Goal: Task Accomplishment & Management: Complete application form

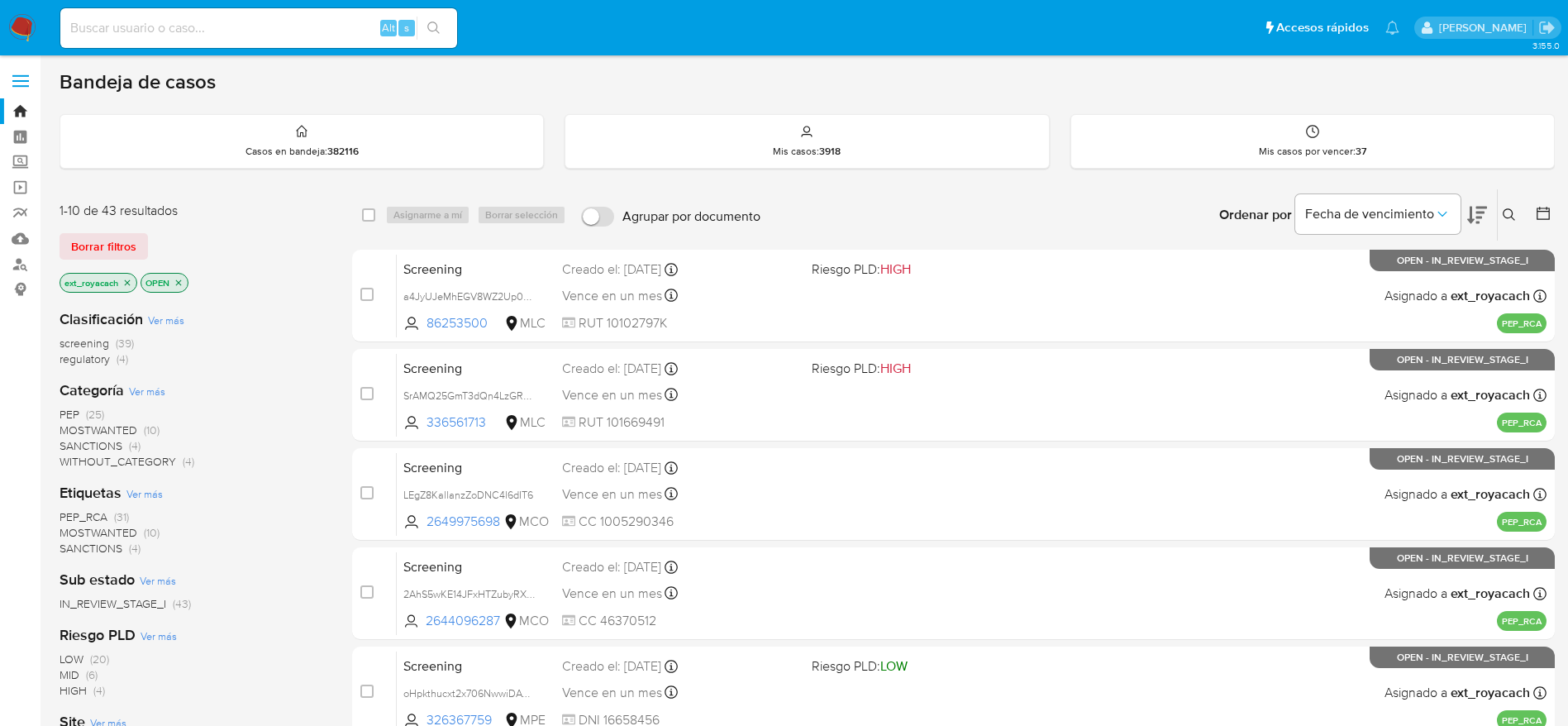
scroll to position [579, 0]
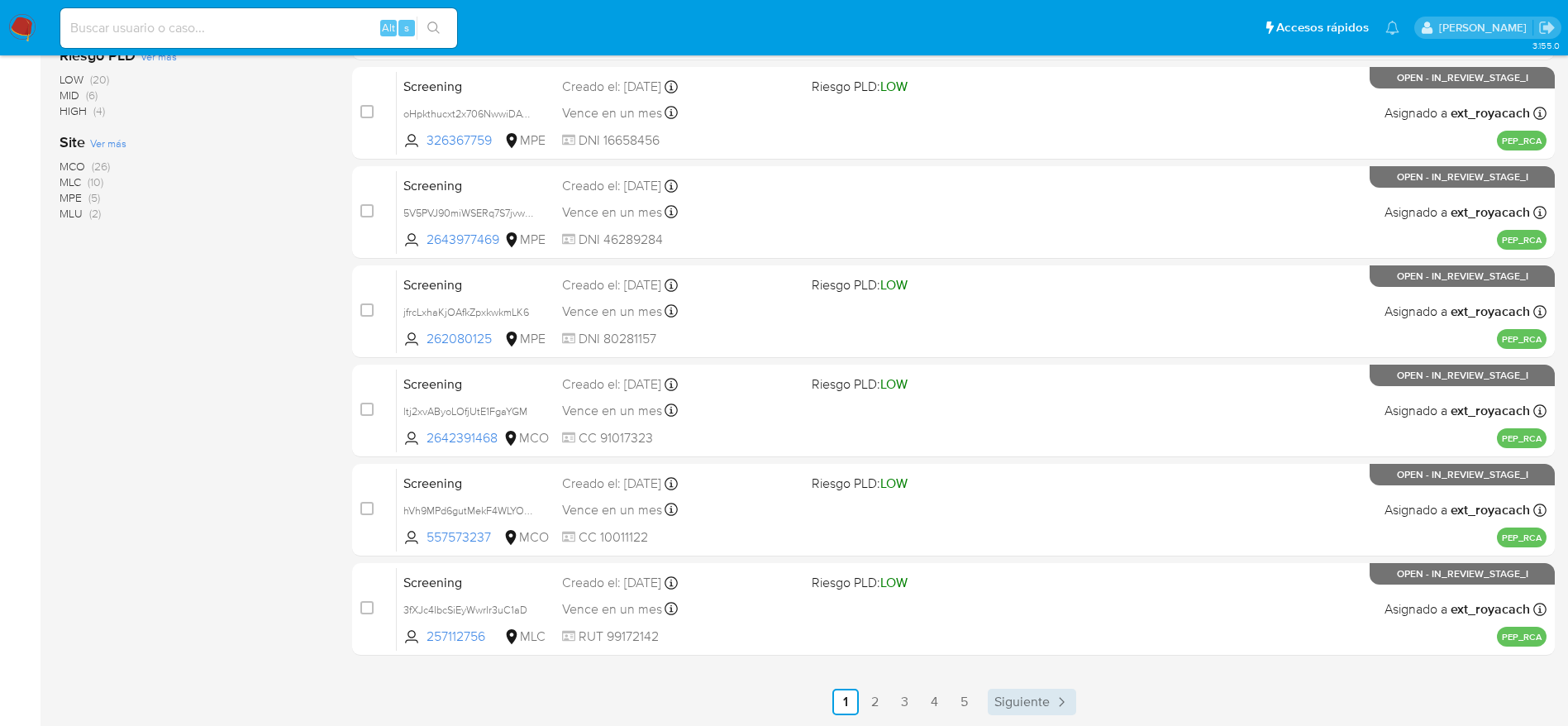
click at [995, 698] on span "Siguiente" at bounding box center [1022, 702] width 55 height 13
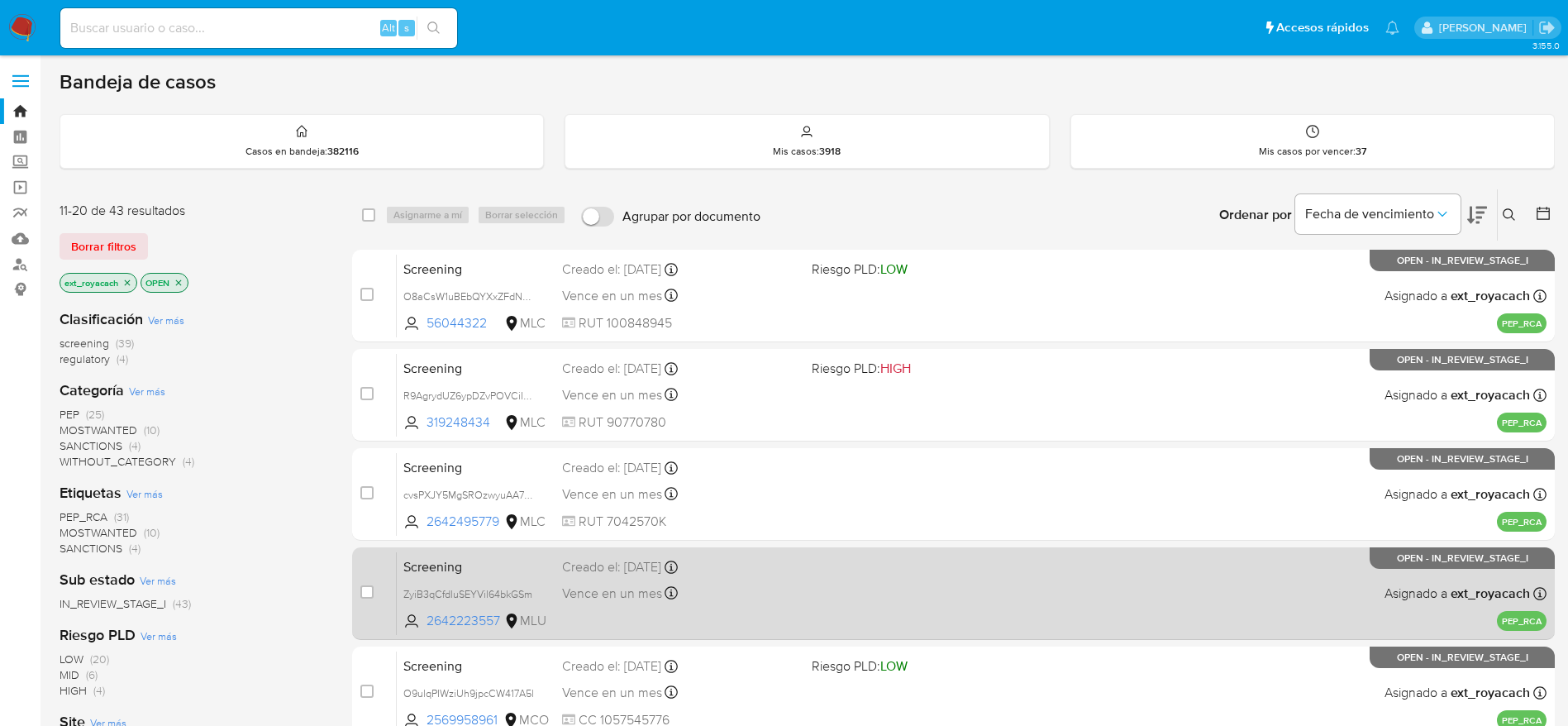
scroll to position [579, 0]
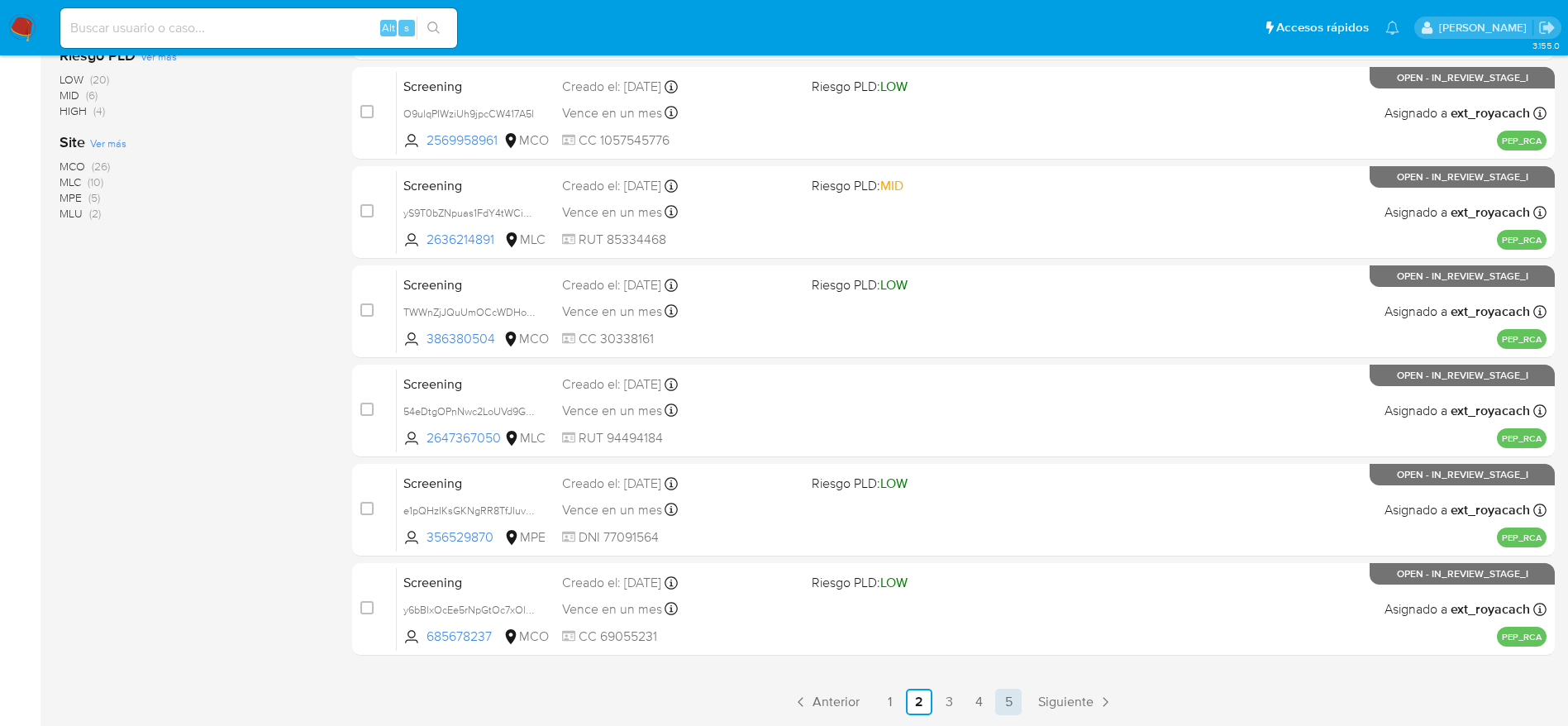
click at [1007, 700] on link "5" at bounding box center [1009, 702] width 26 height 26
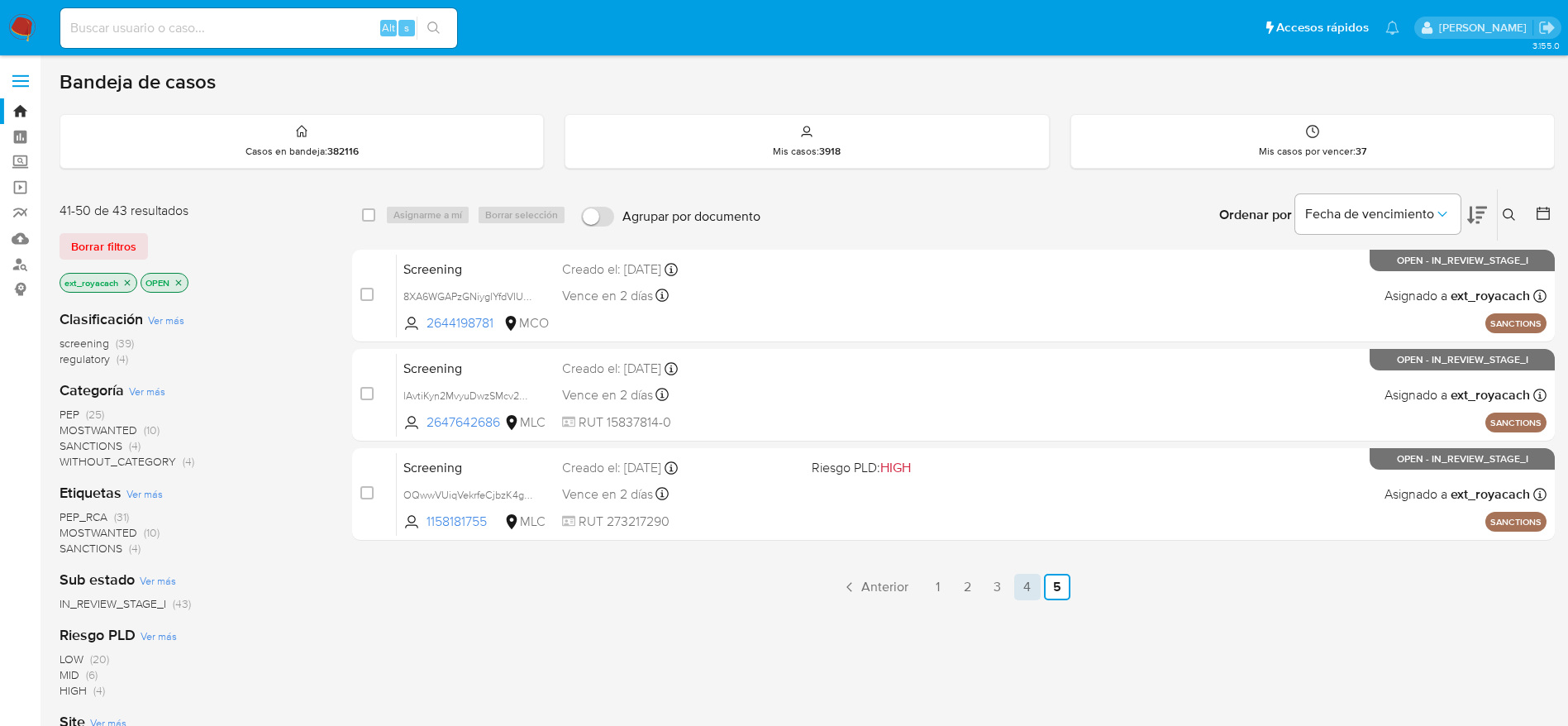
click at [1024, 588] on link "4" at bounding box center [1027, 587] width 26 height 26
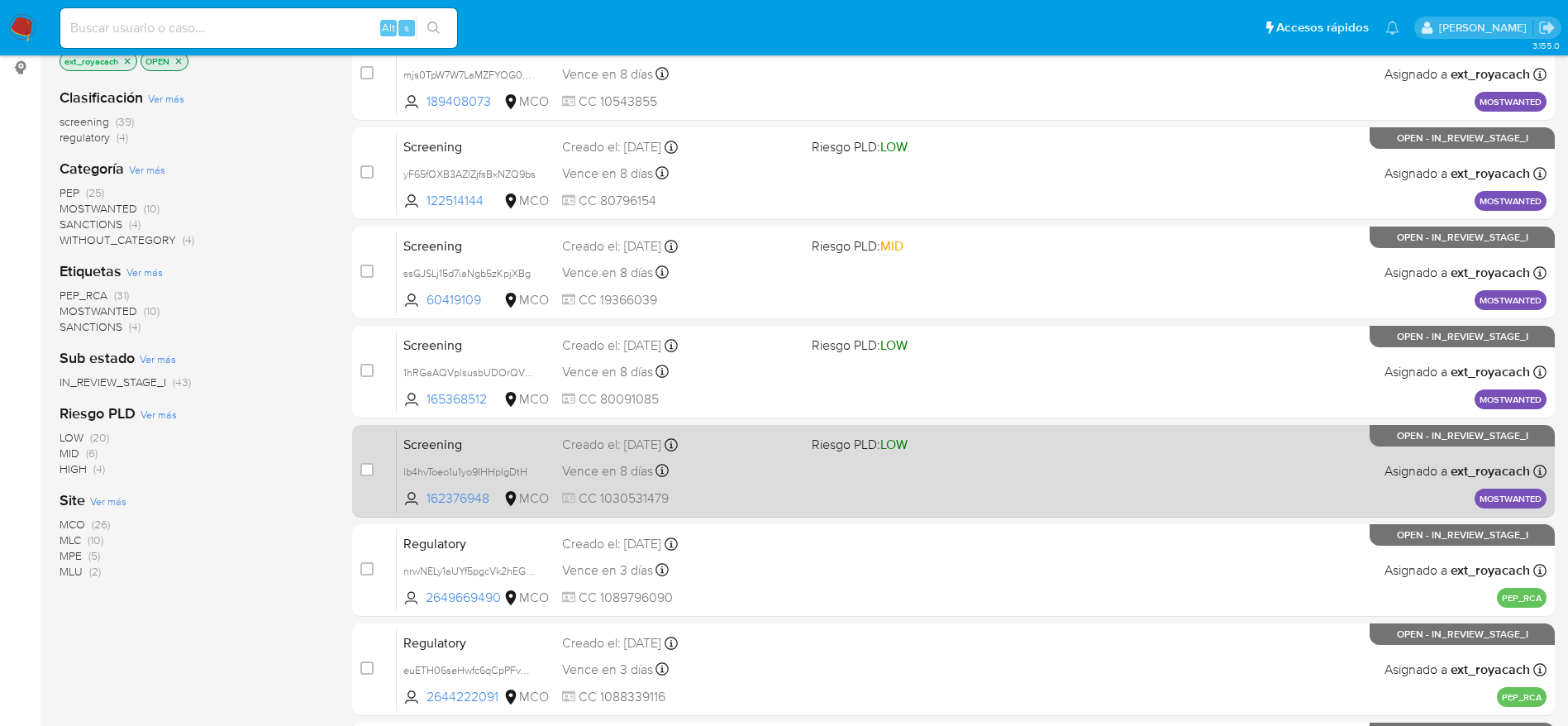
scroll to position [579, 0]
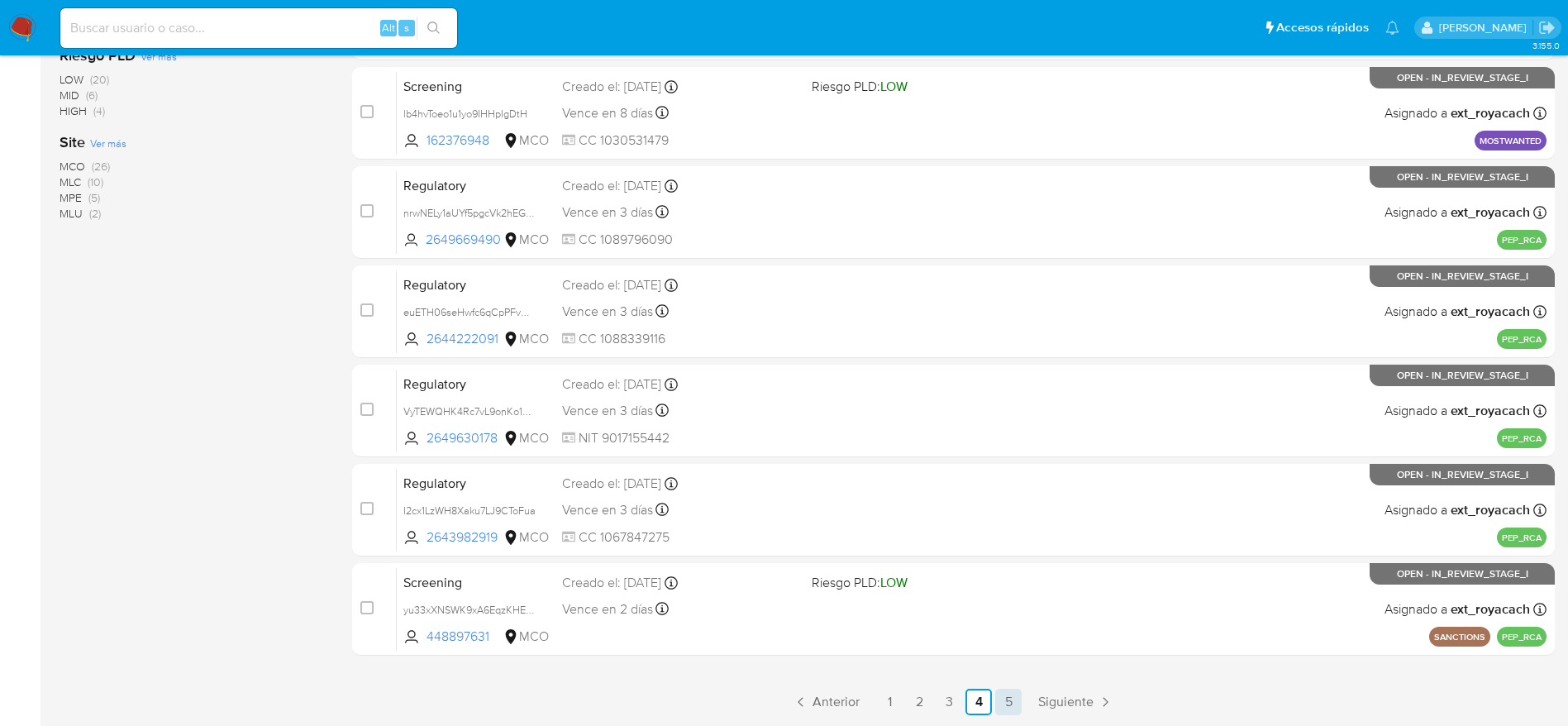
click at [1008, 698] on link "5" at bounding box center [1009, 702] width 26 height 26
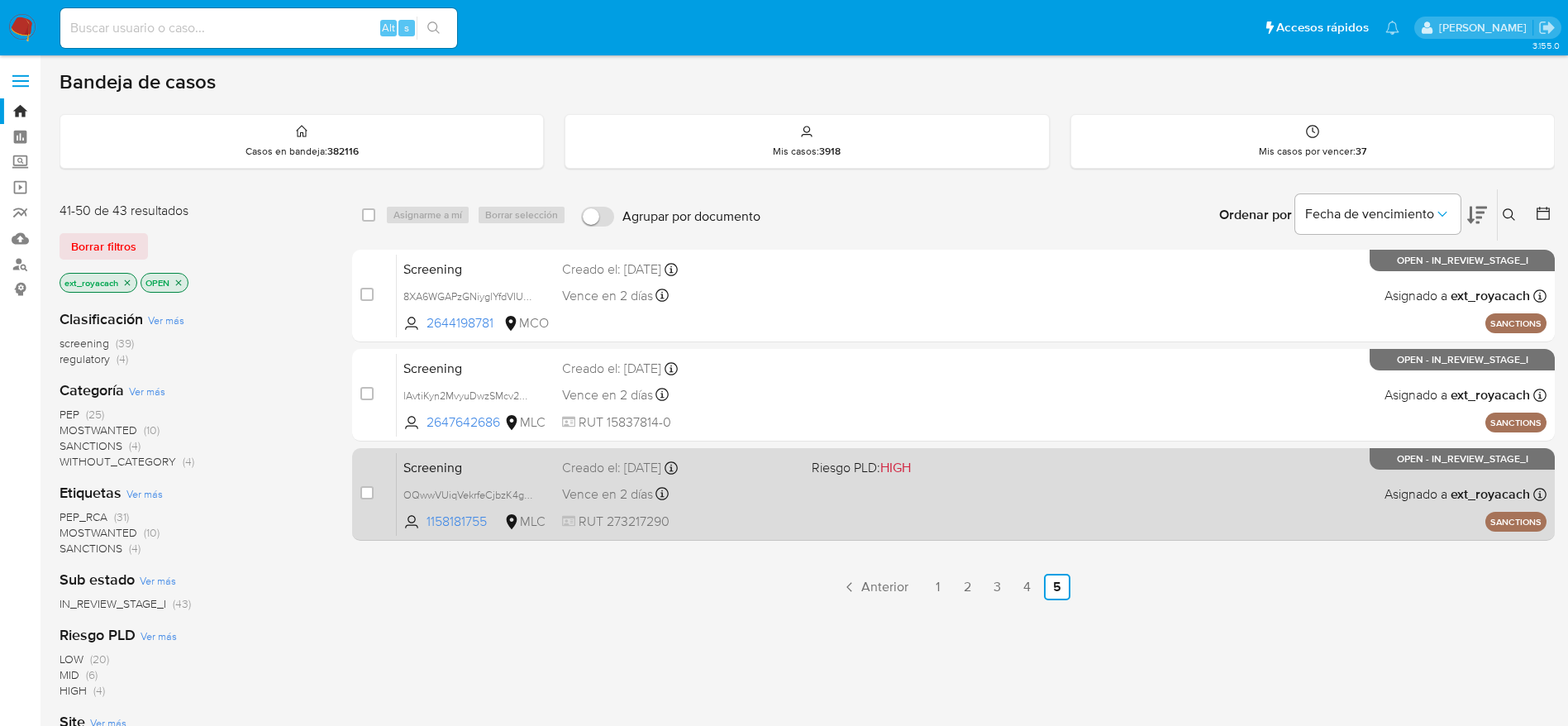
click at [851, 507] on div "Screening OQwwVUiqVekrfeCjbzK4gHdt 1158181755 MLC Riesgo PLD: HIGH Creado el: 2…" at bounding box center [971, 493] width 1150 height 83
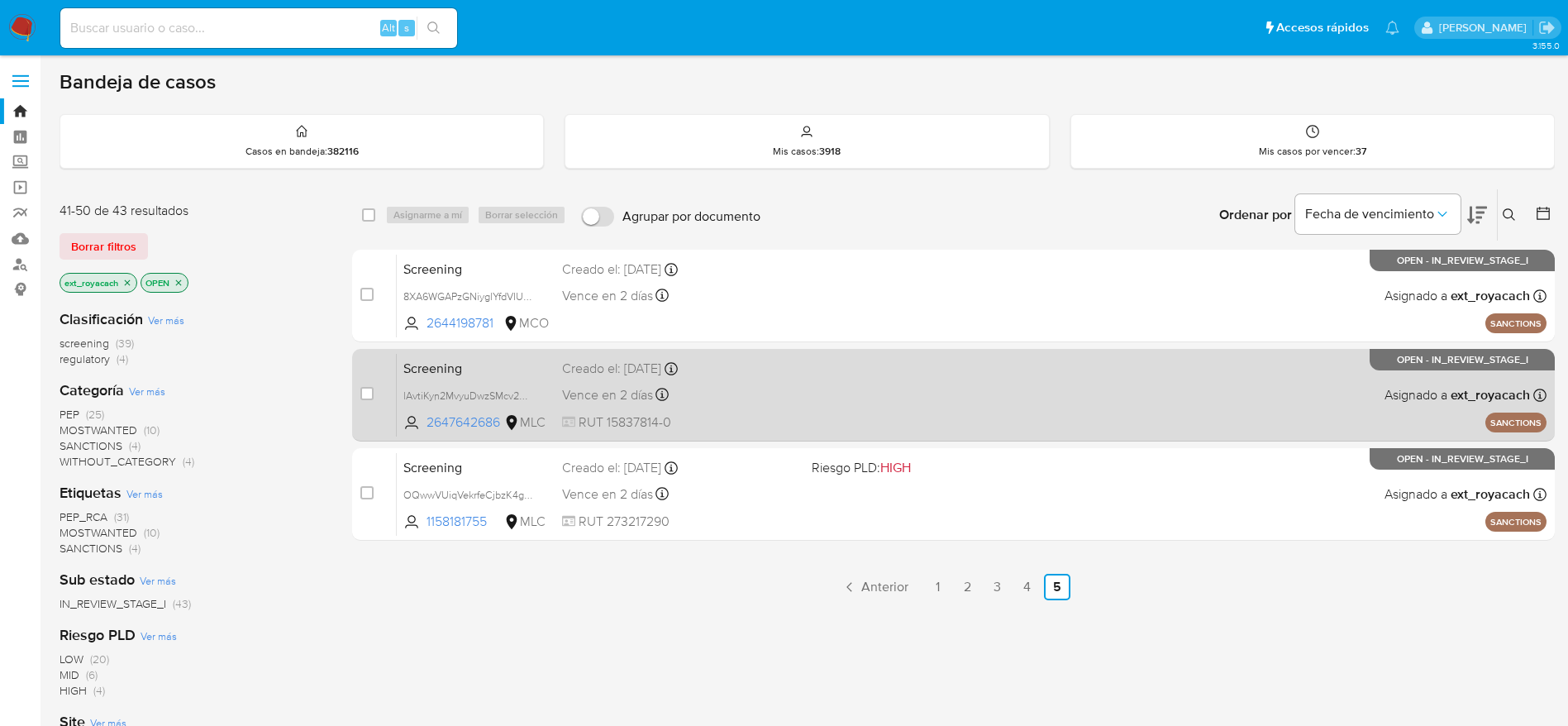
click at [688, 356] on span "Creado el: 23/08/2025 Creado el: 23/08/2025 16:02:20" at bounding box center [680, 367] width 237 height 22
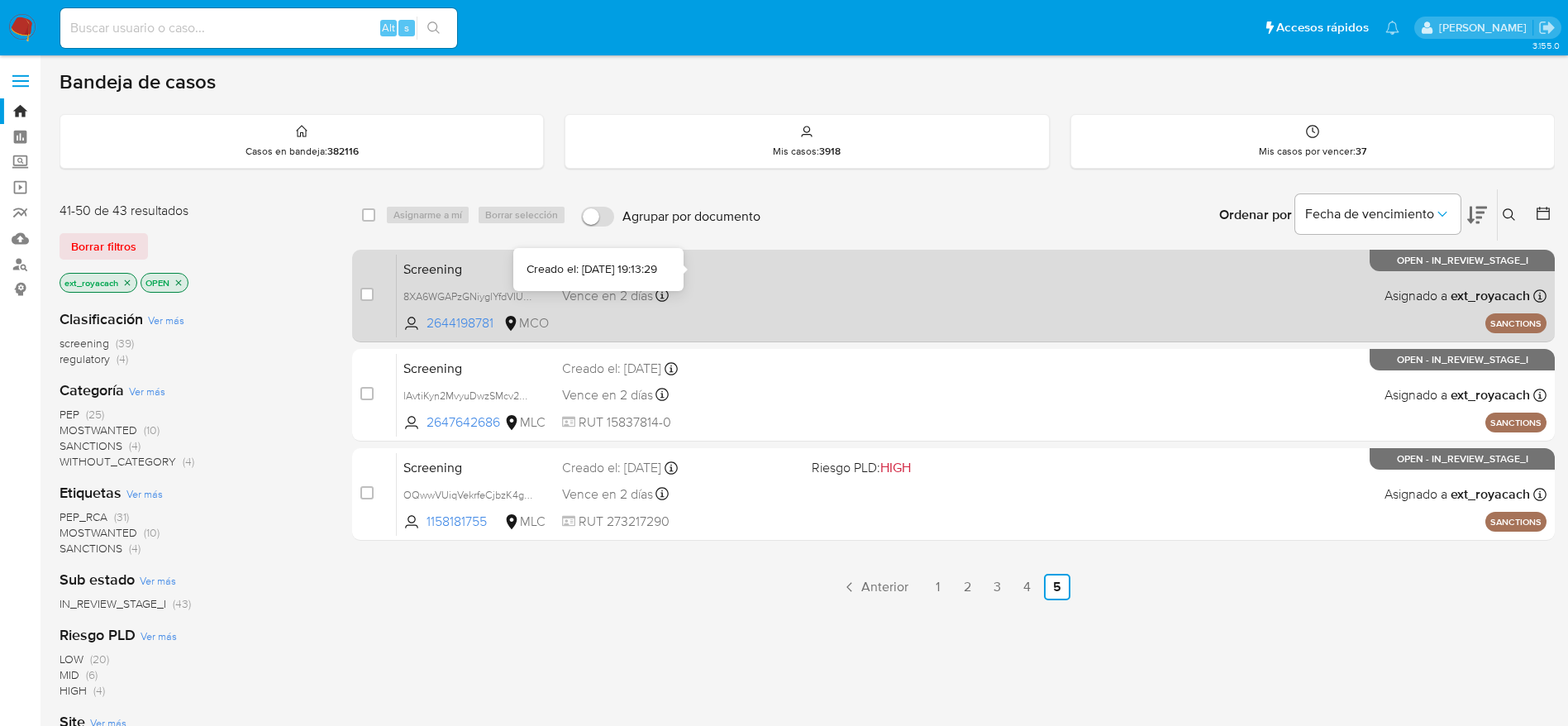
click at [677, 274] on icon at bounding box center [671, 269] width 13 height 13
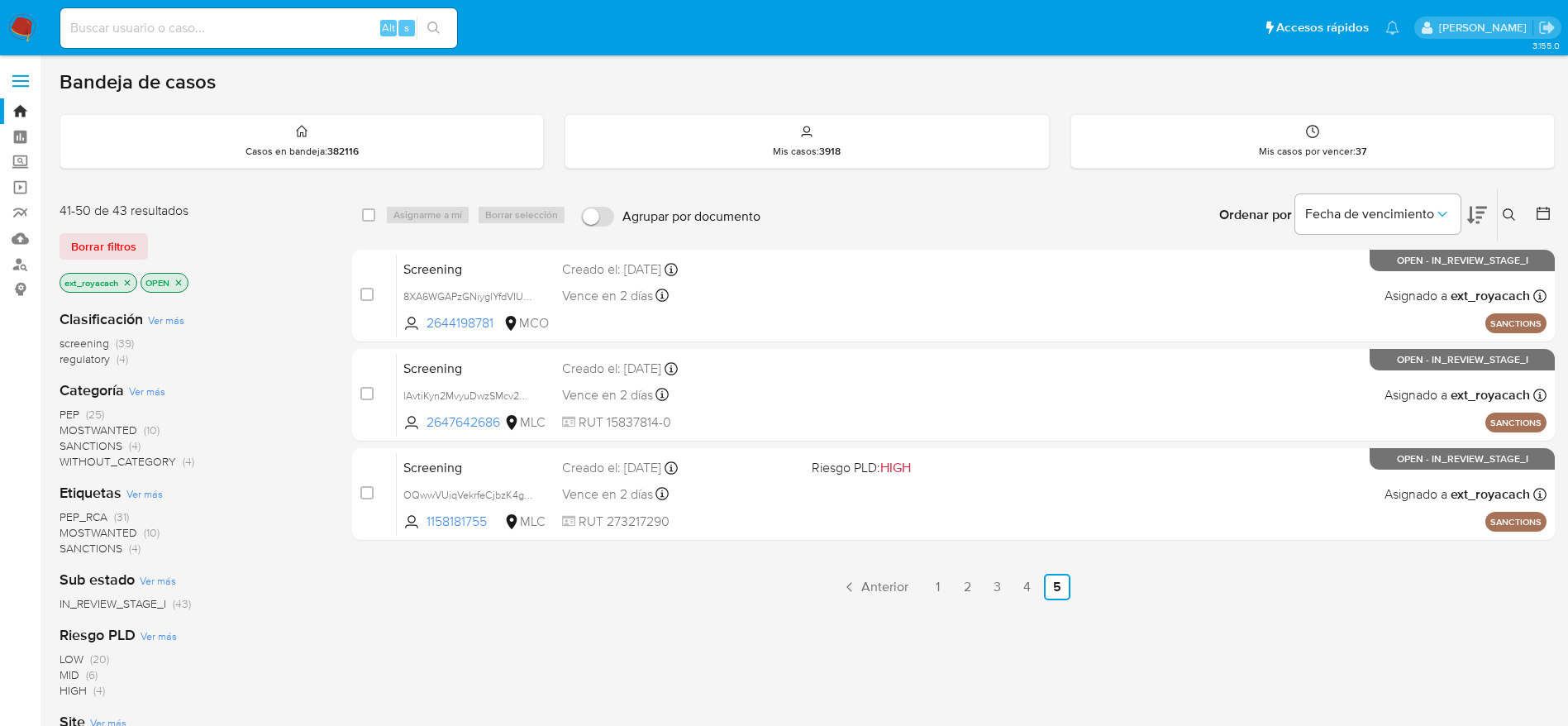
scroll to position [94, 0]
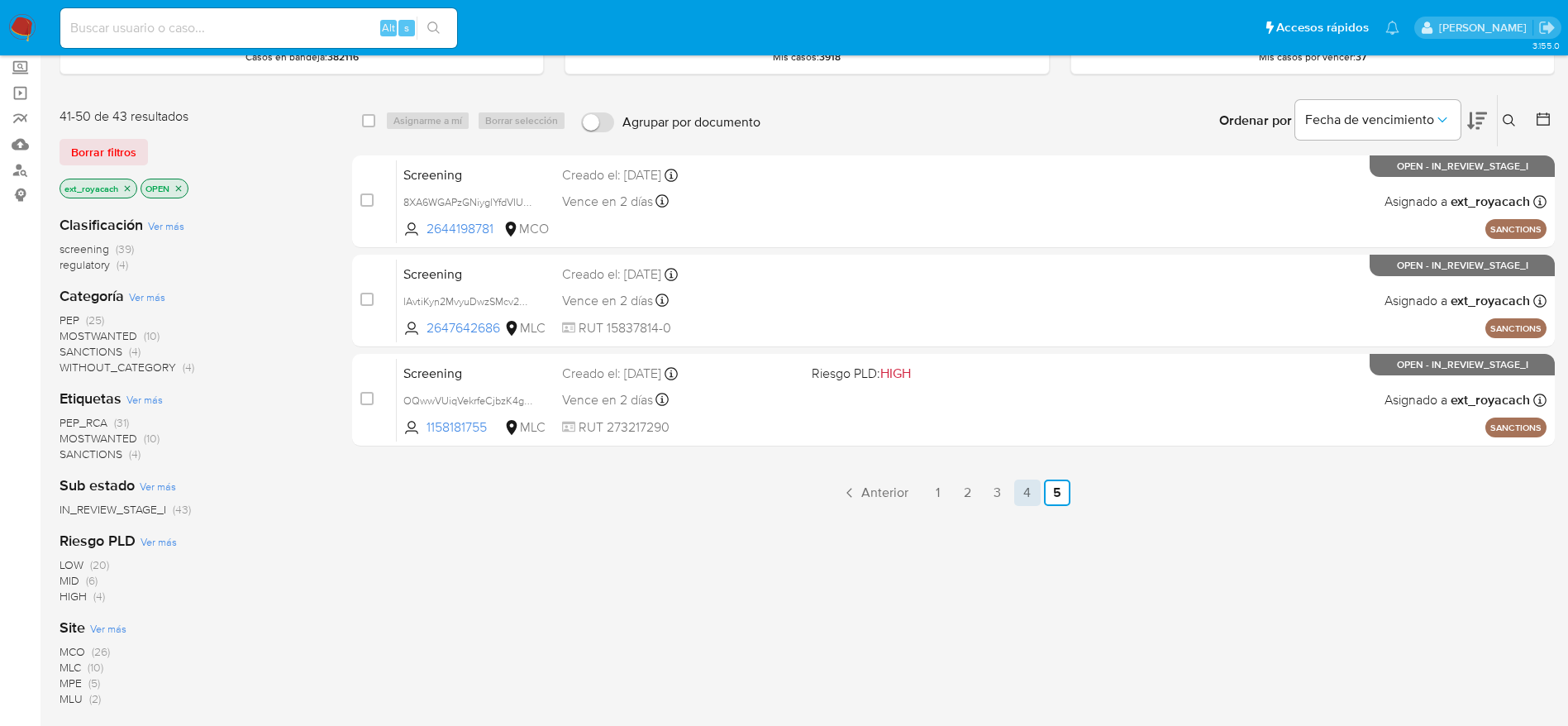
click at [1031, 494] on link "4" at bounding box center [1027, 492] width 26 height 26
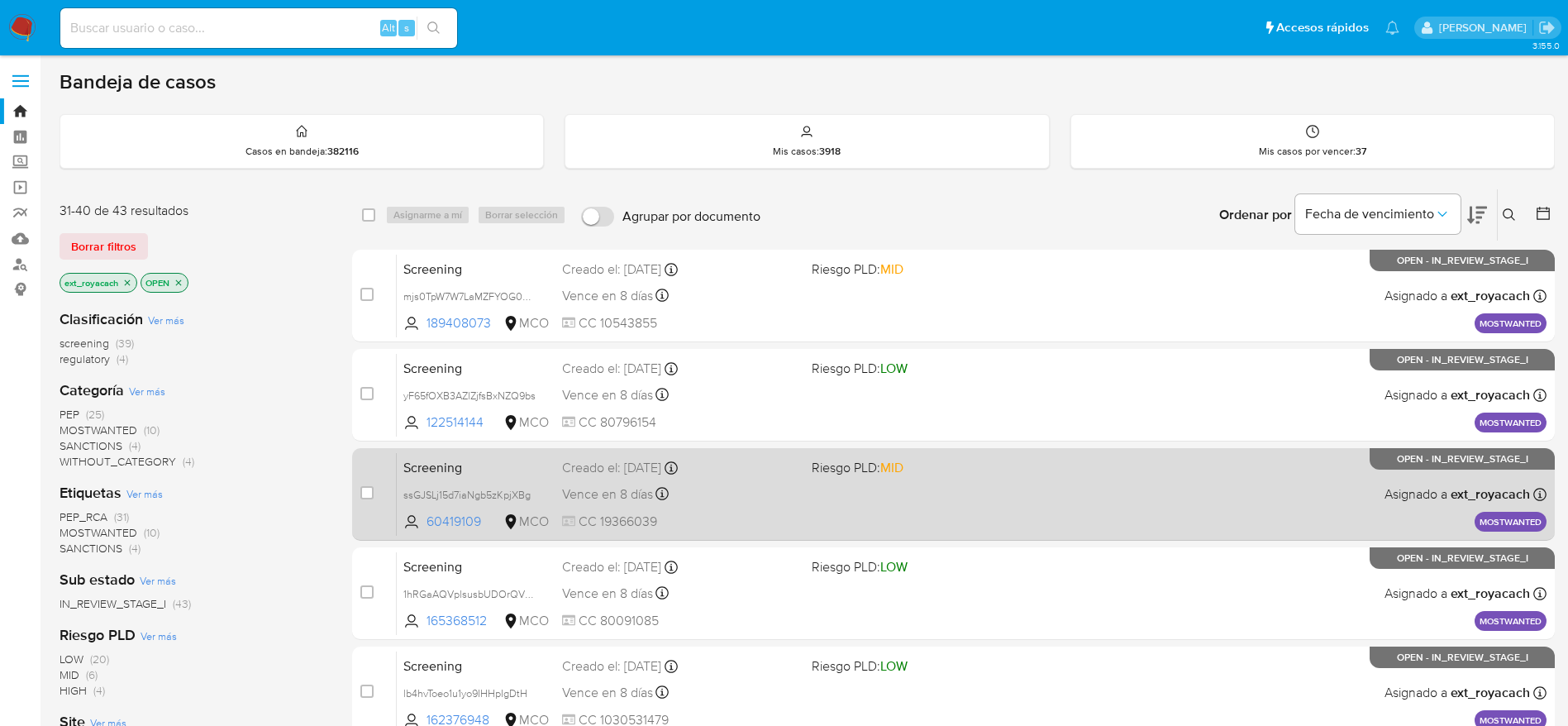
scroll to position [579, 0]
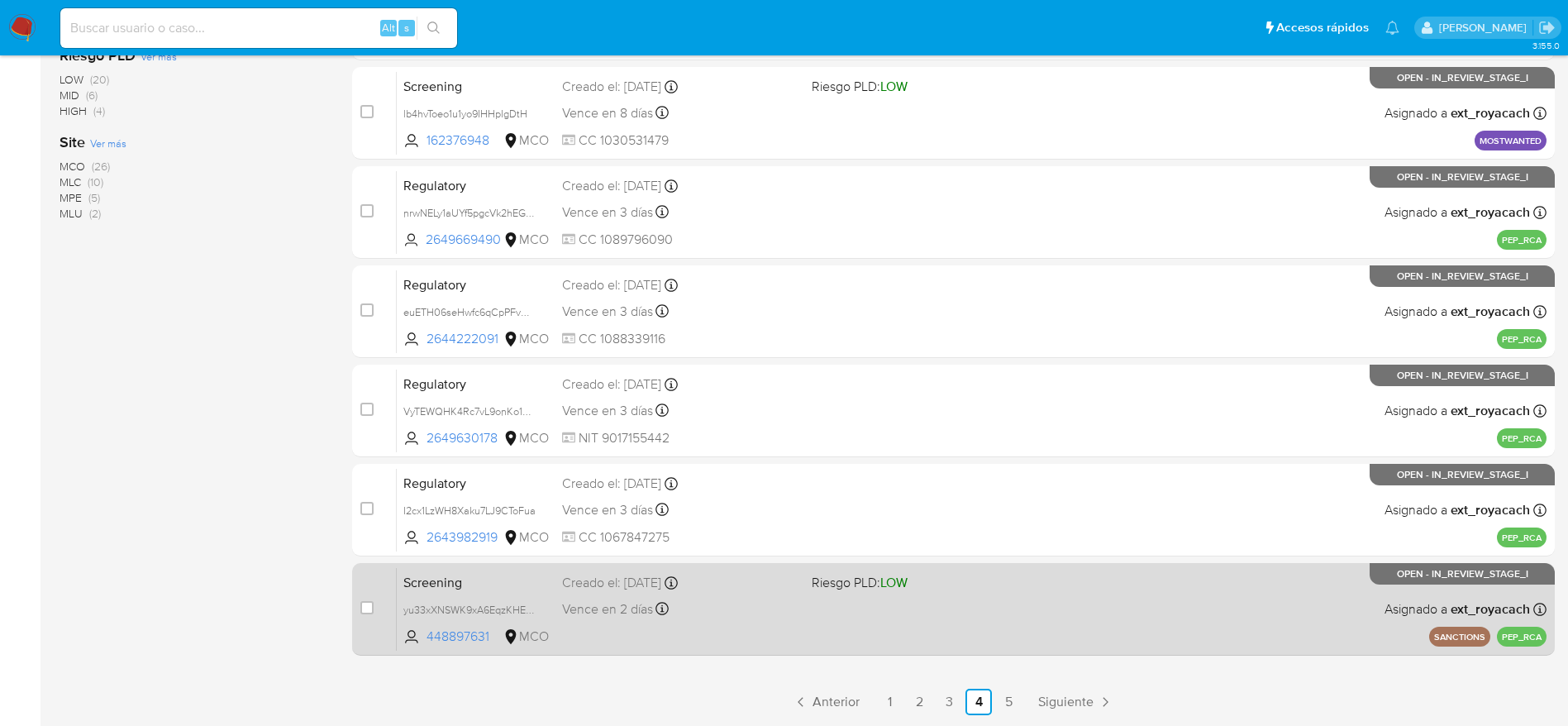
click at [757, 621] on div "Screening yu33xXNSWK9xA6EqzKHEubJL 448897631 MCO Riesgo PLD: LOW Creado el: 23/…" at bounding box center [971, 608] width 1150 height 83
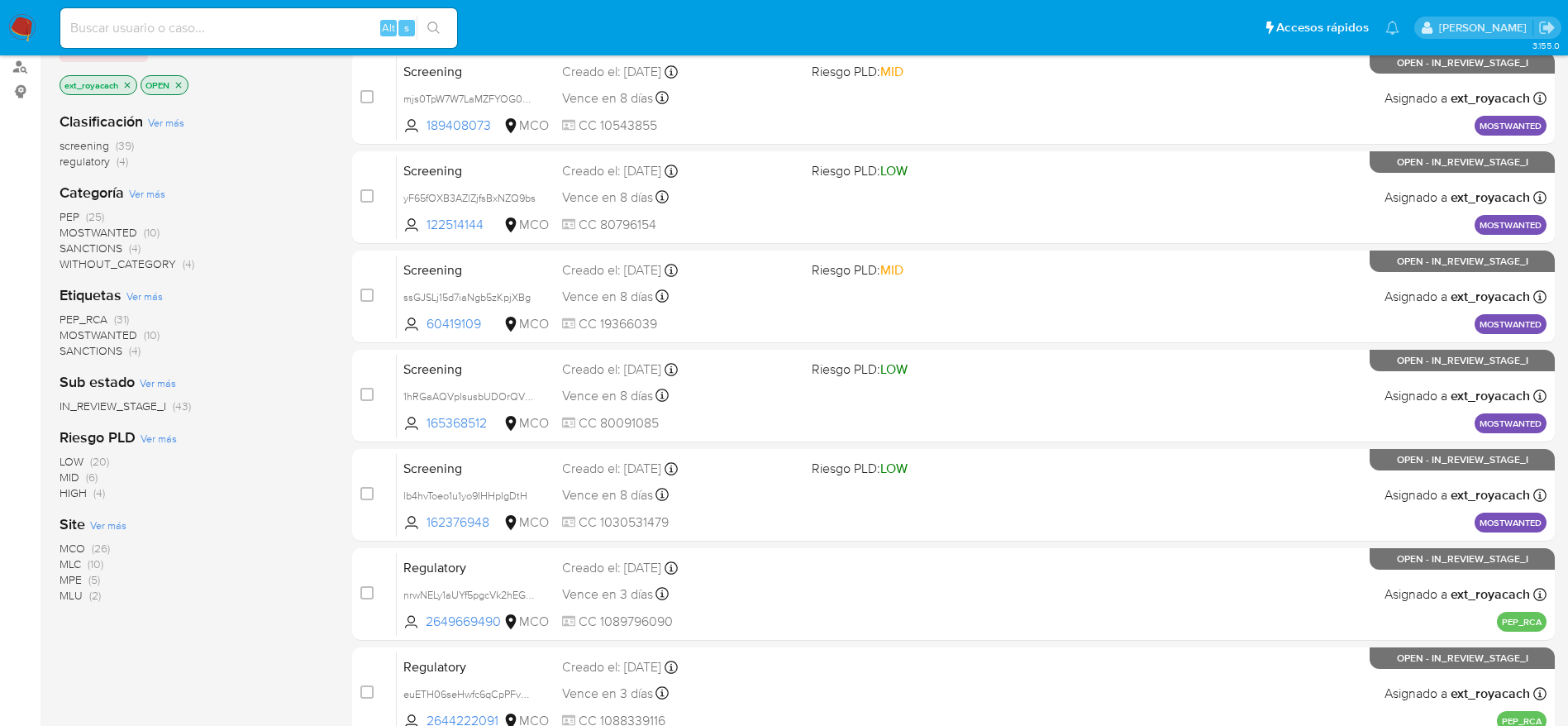
scroll to position [195, 0]
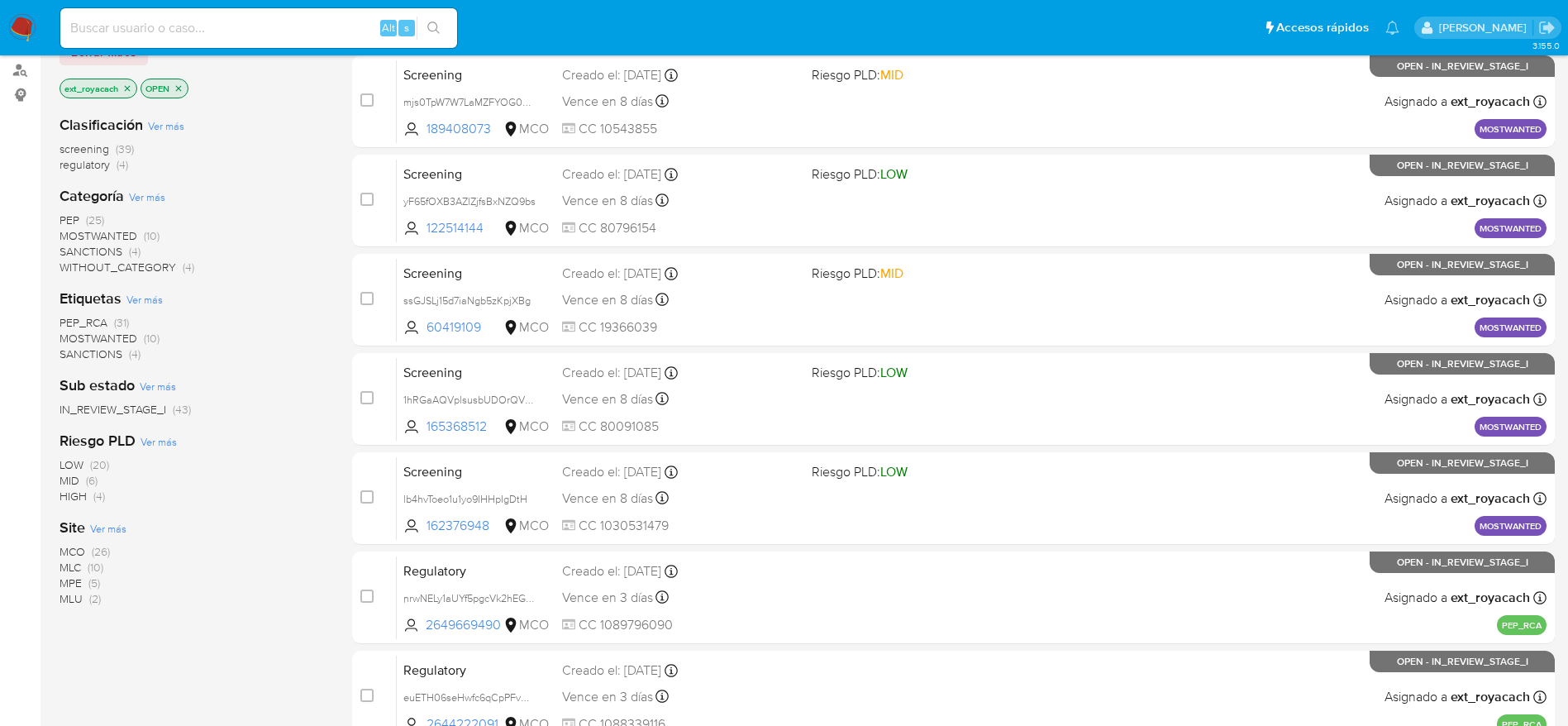
click at [124, 234] on span "MOSTWANTED" at bounding box center [98, 236] width 78 height 17
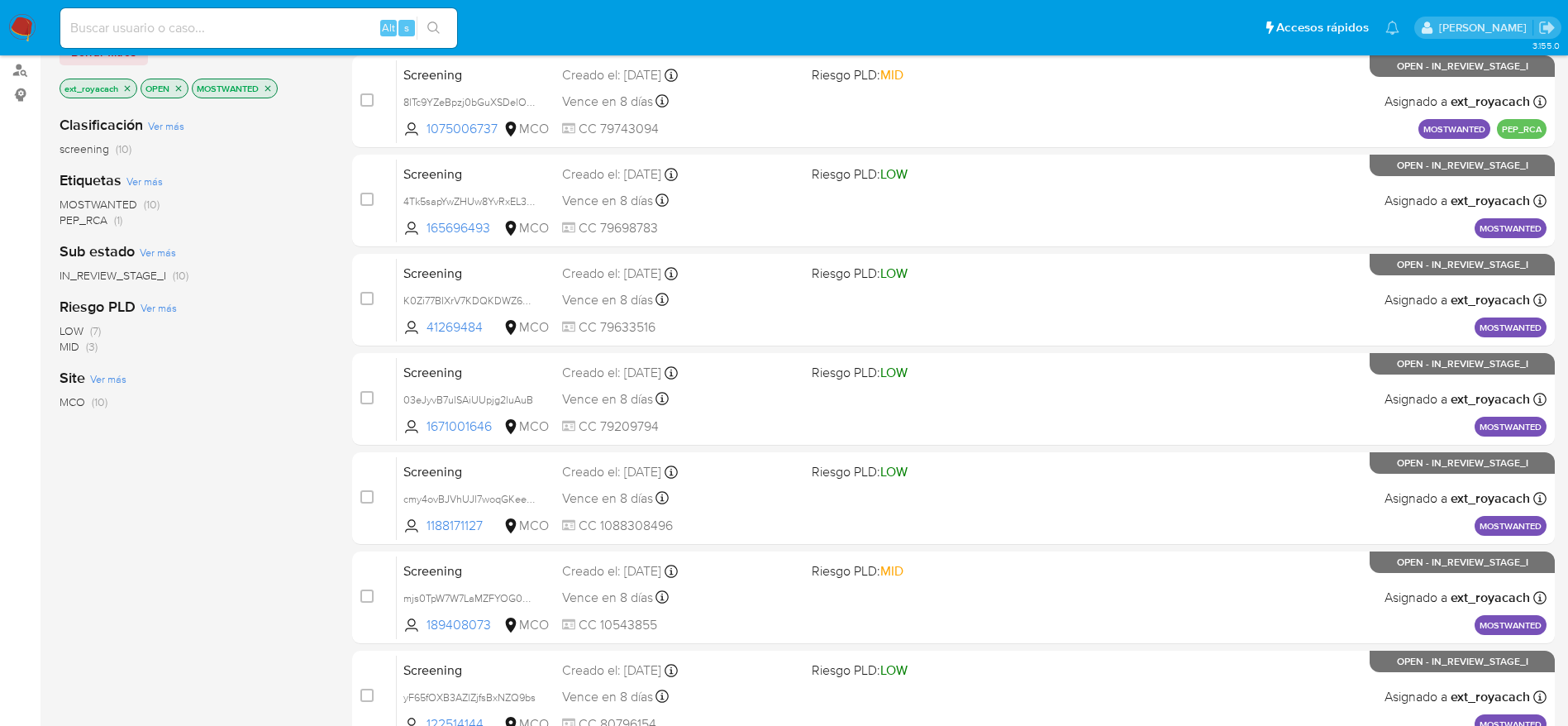
click at [270, 84] on icon "close-filter" at bounding box center [268, 88] width 10 height 10
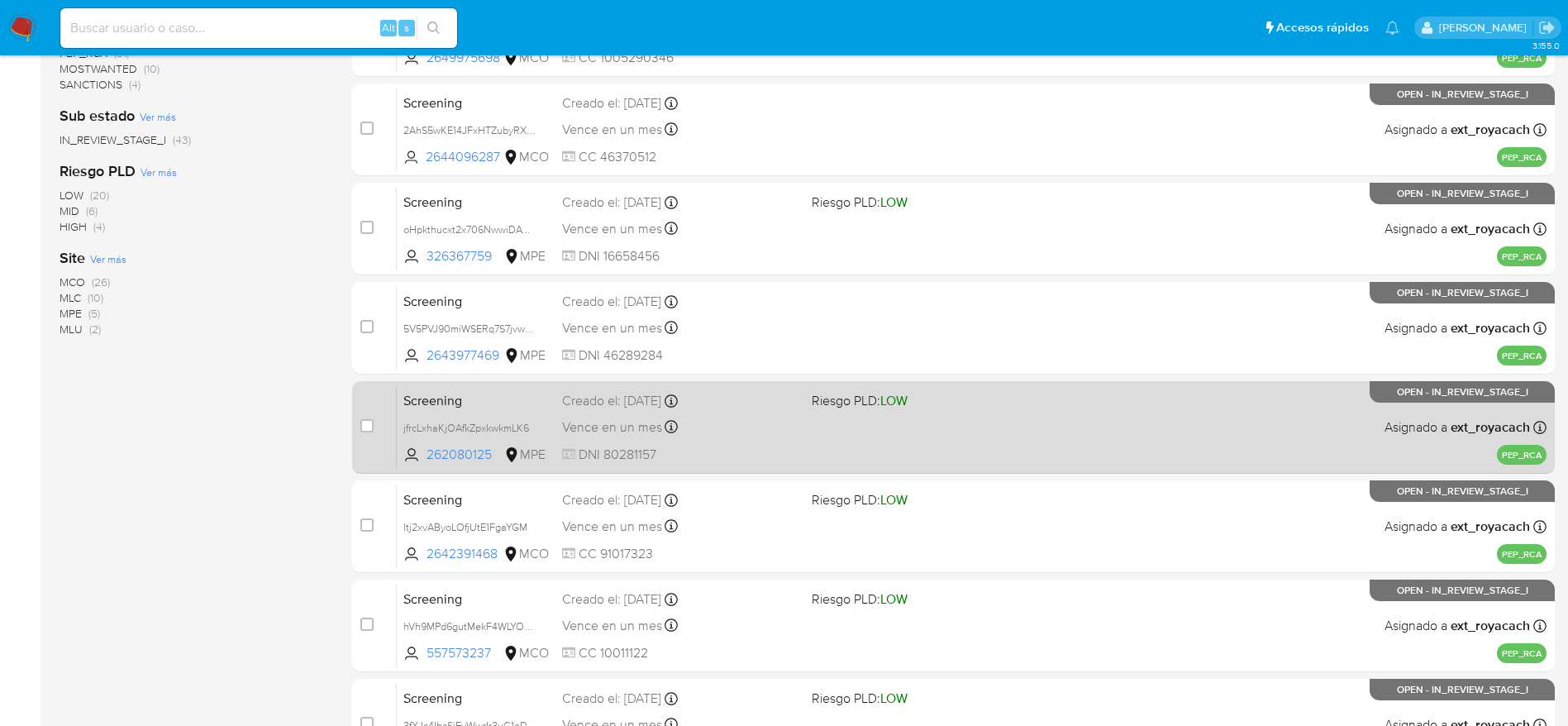
scroll to position [579, 0]
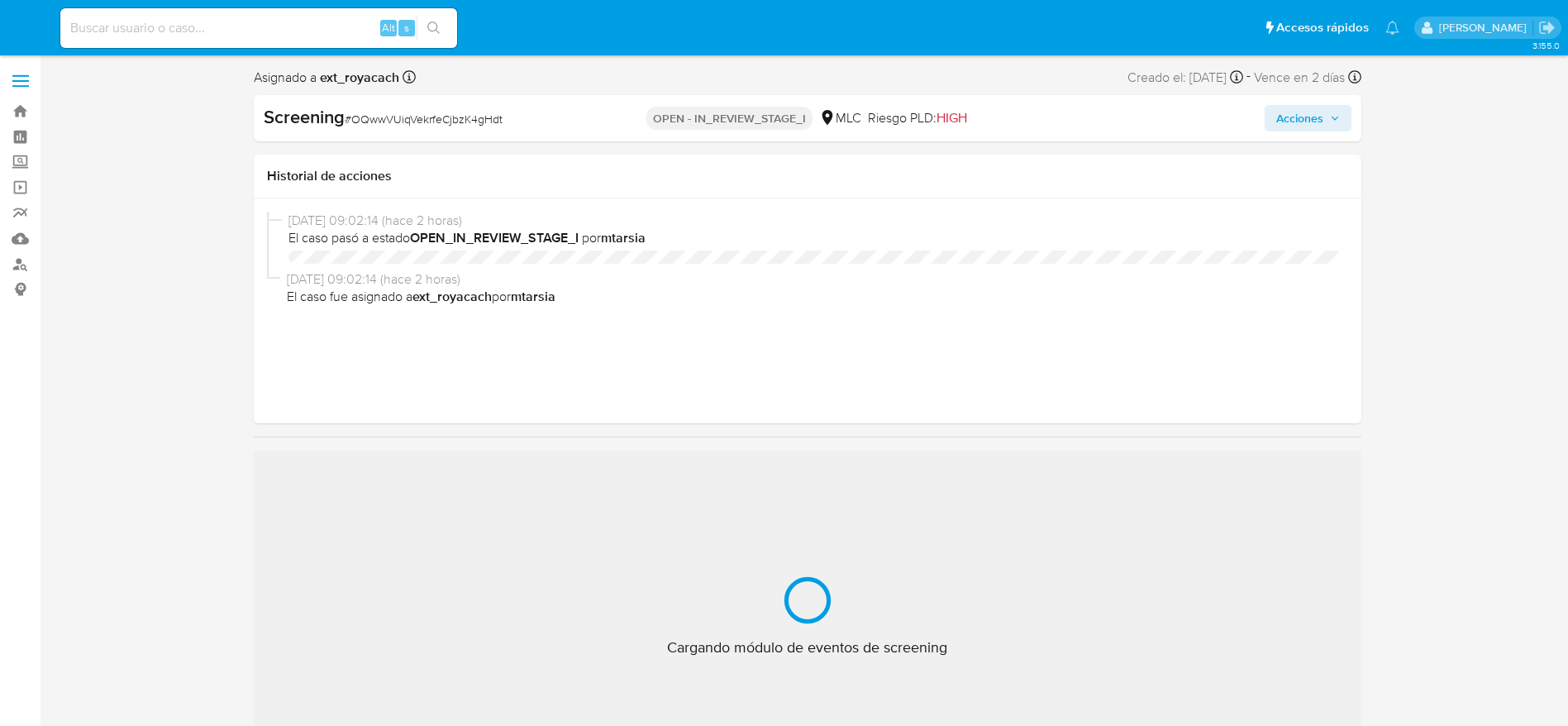
select select "10"
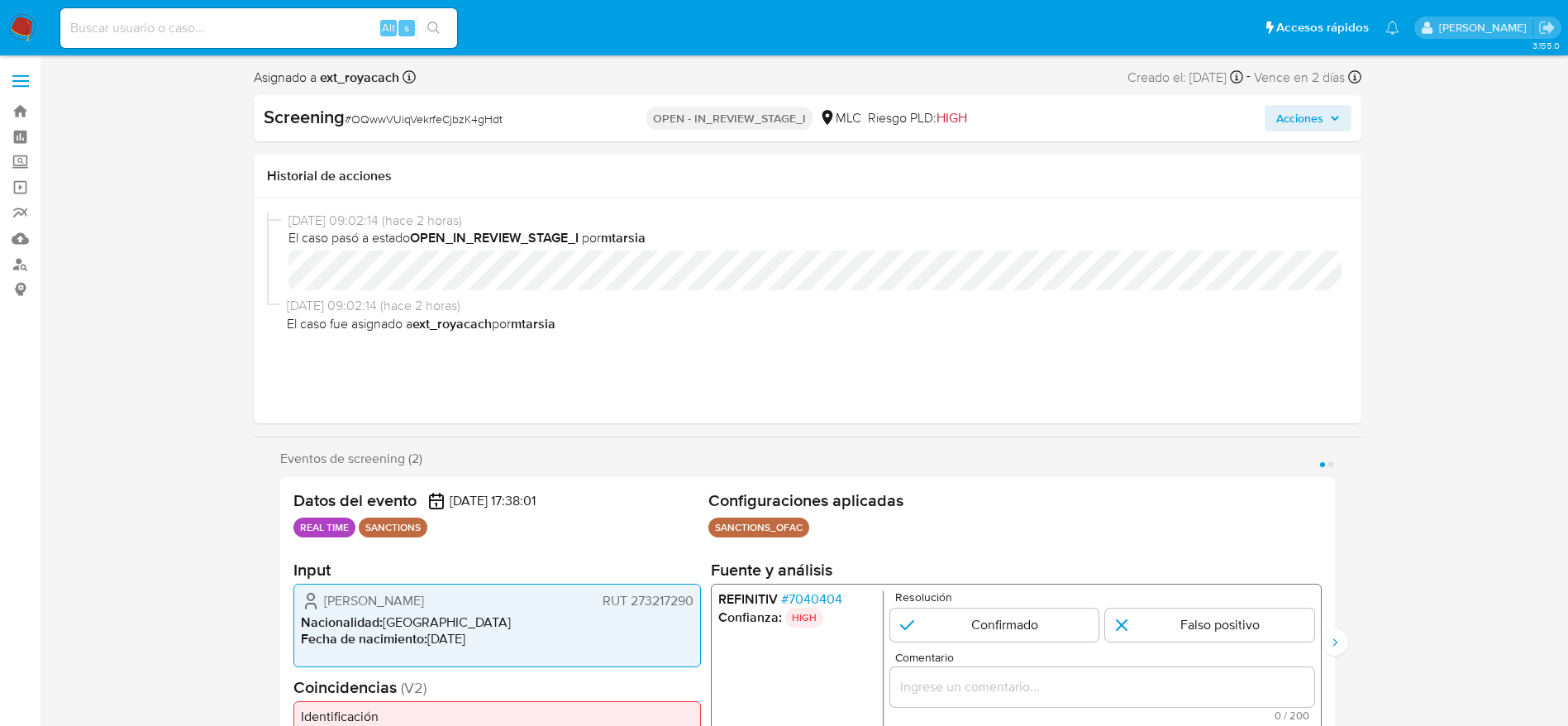
click at [428, 123] on span "# OQwwVUiqVekrfeCjbzK4gHdt" at bounding box center [423, 119] width 158 height 17
copy span "OQwwVUiqVekrfeCjbzK4gHdt"
drag, startPoint x: 327, startPoint y: 603, endPoint x: 691, endPoint y: 605, distance: 364.0
click at [691, 605] on div "Marielys Margarita Urrieta Palacios RUT 273217290" at bounding box center [498, 601] width 393 height 20
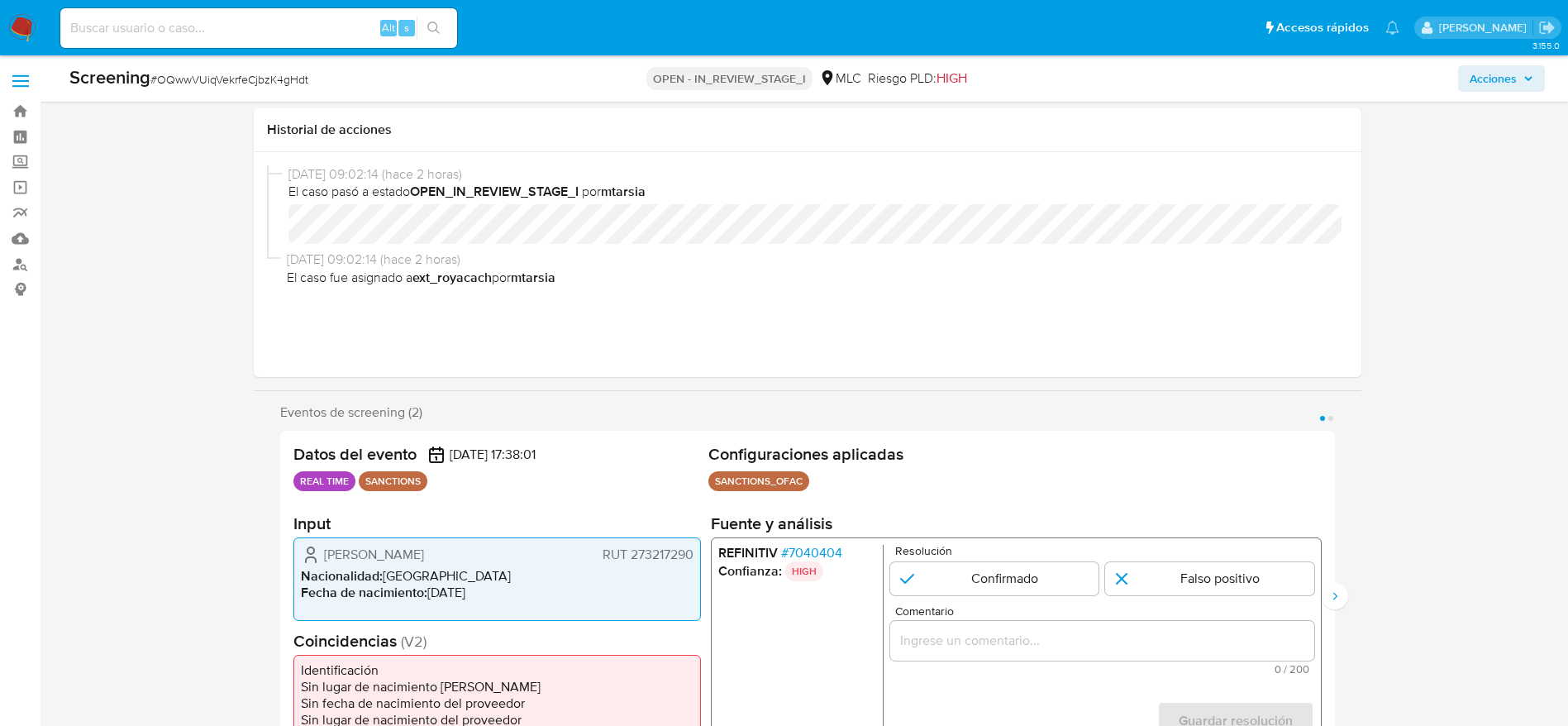
scroll to position [124, 0]
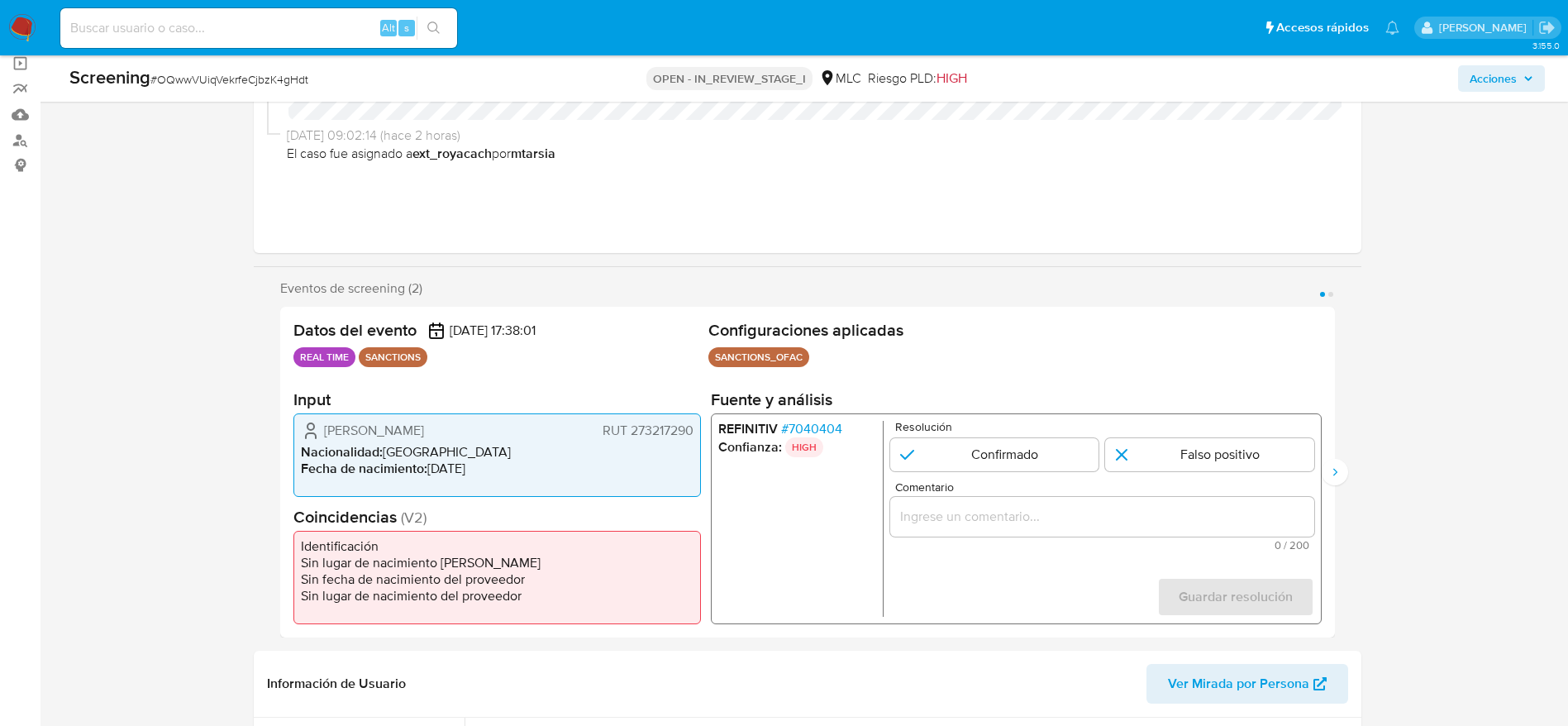
click at [819, 430] on span "# 7040404" at bounding box center [810, 429] width 61 height 17
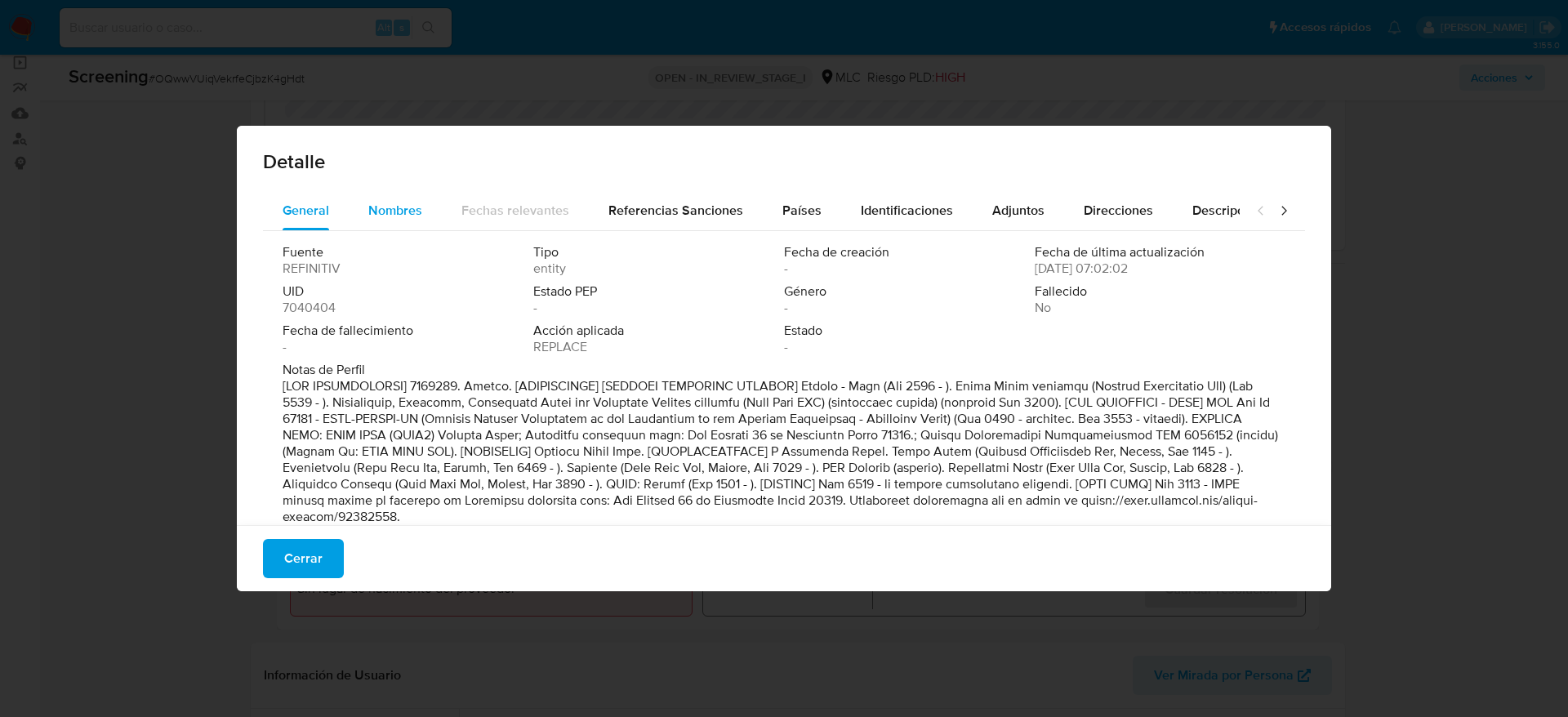
click at [405, 219] on span "Nombres" at bounding box center [395, 210] width 54 height 18
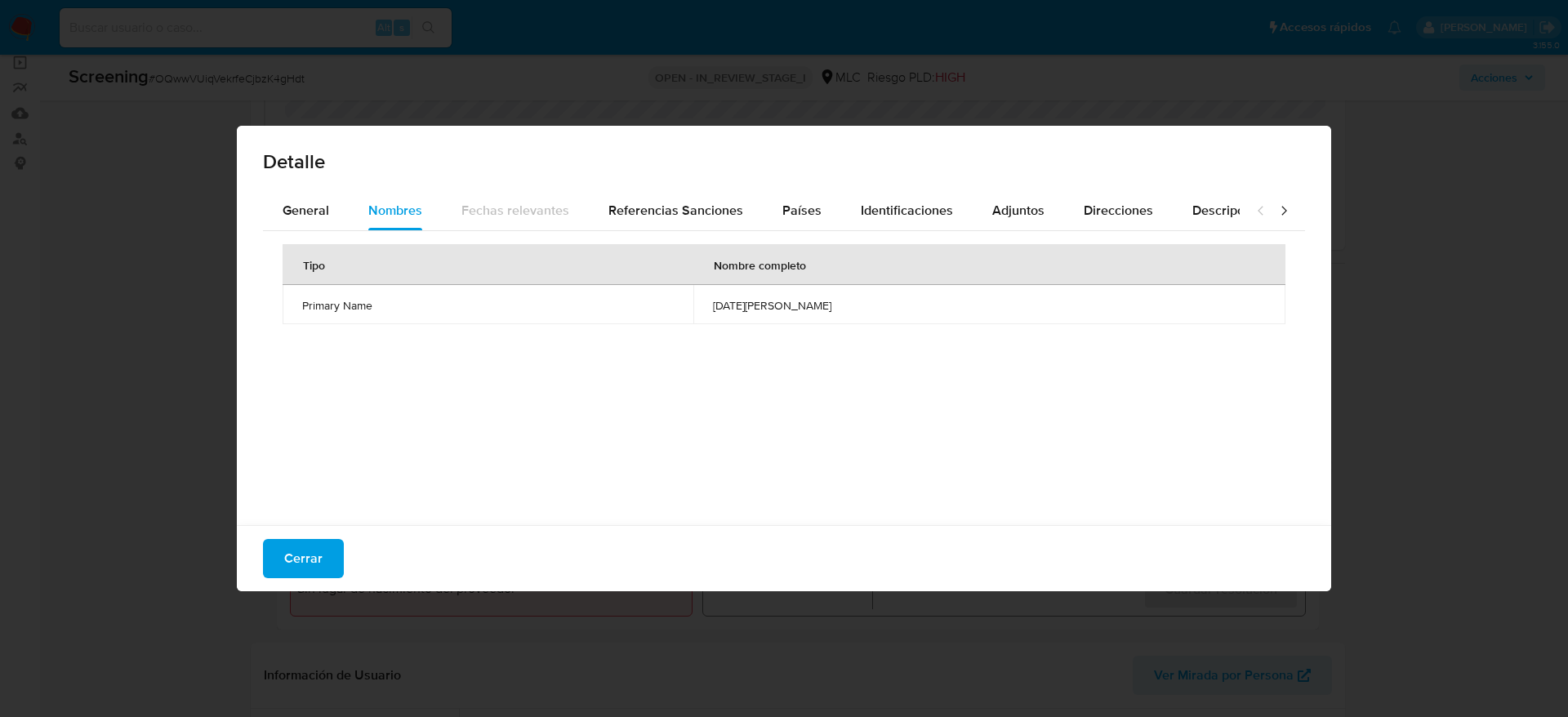
click at [758, 308] on span "pola gali" at bounding box center [989, 305] width 553 height 15
click at [795, 214] on span "Países" at bounding box center [802, 210] width 39 height 18
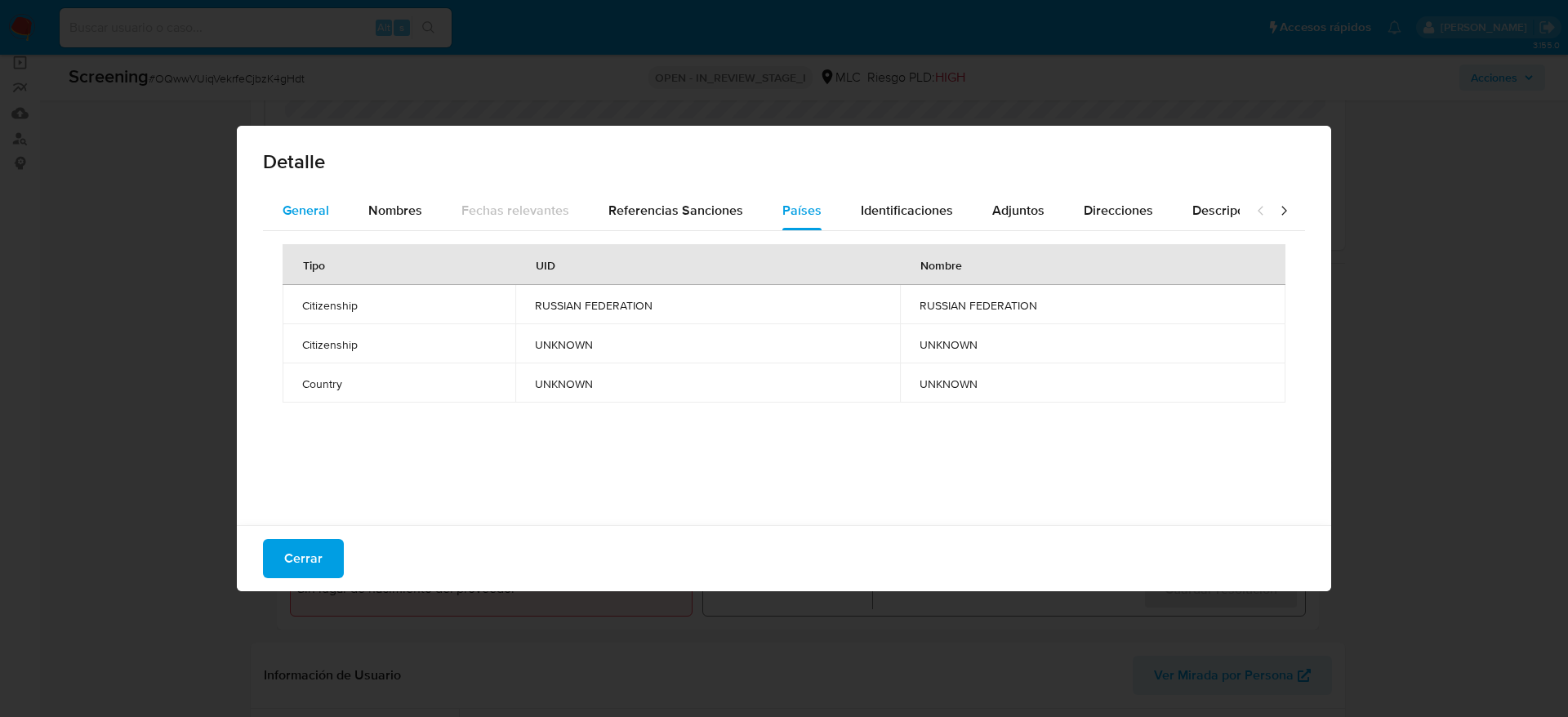
click at [319, 217] on span "General" at bounding box center [306, 210] width 46 height 18
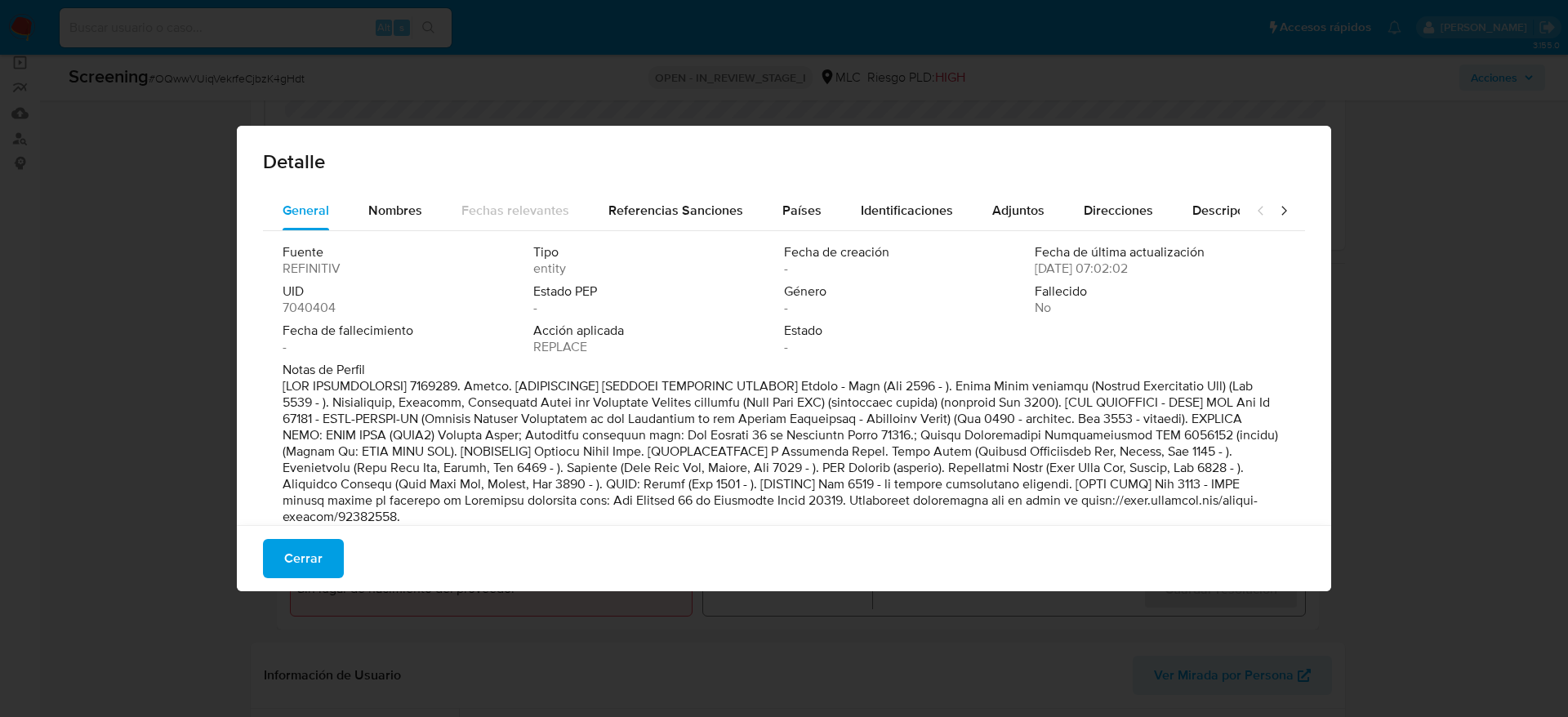
drag, startPoint x: 328, startPoint y: 561, endPoint x: 961, endPoint y: 456, distance: 641.6
click at [331, 561] on button "Cerrar" at bounding box center [302, 558] width 80 height 39
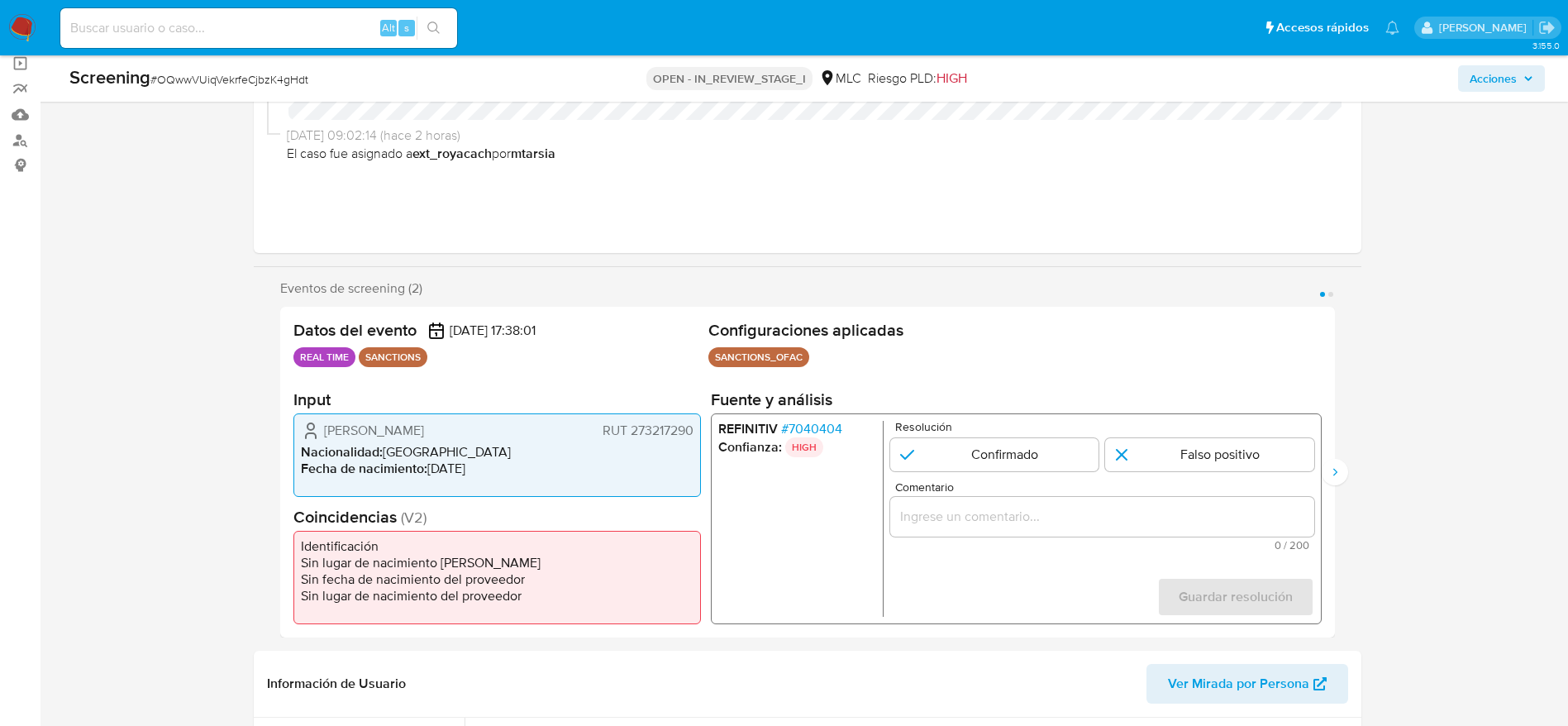
click at [1188, 486] on span "Comentario" at bounding box center [1106, 486] width 424 height 12
click at [1188, 506] on input "Comentario" at bounding box center [1101, 516] width 424 height 22
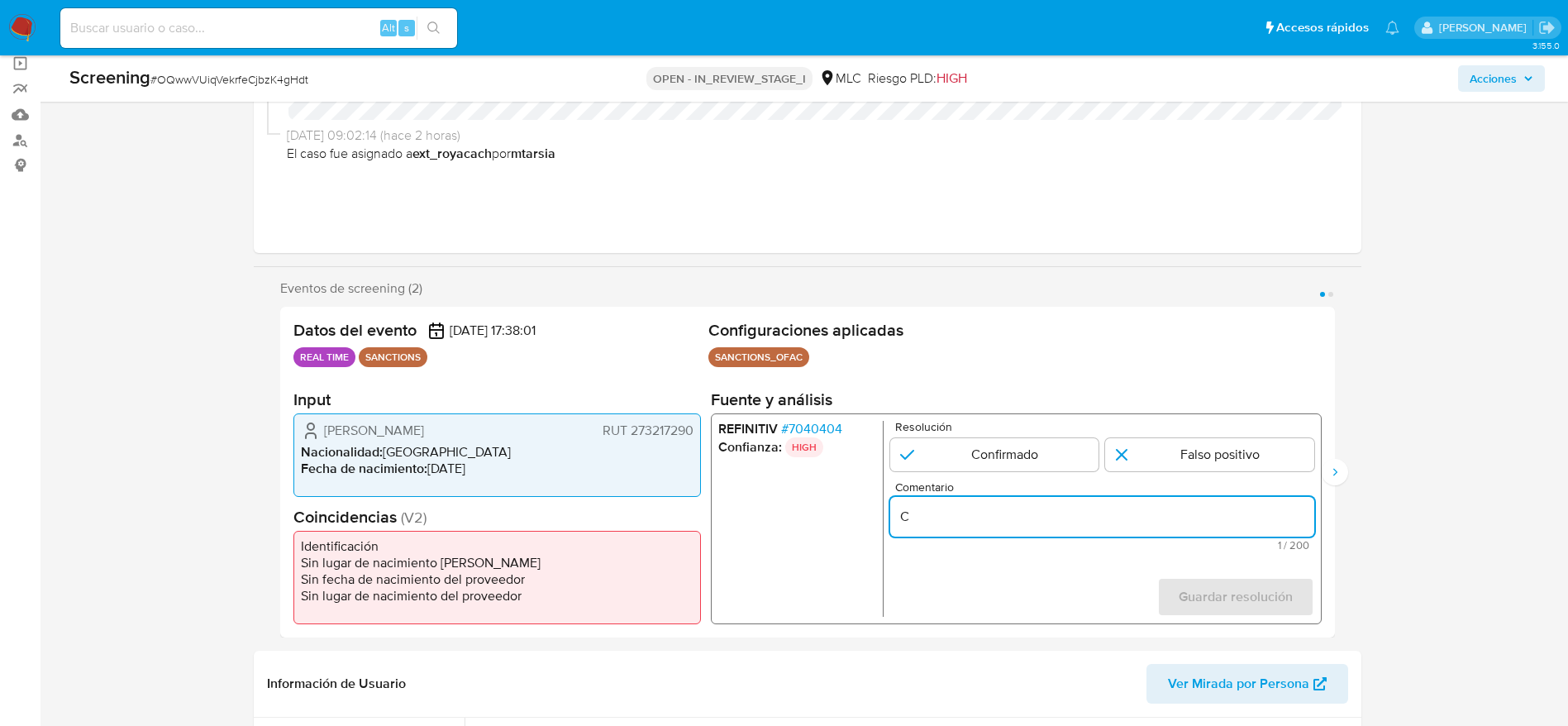
type input "C"
paste input "pola gali"
drag, startPoint x: 944, startPoint y: 522, endPoint x: 768, endPoint y: 521, distance: 176.0
click at [768, 521] on div "REFINITIV # 7040404 Confianza: HIGH Resolución Confirmado Falso positivo Coment…" at bounding box center [1015, 518] width 611 height 211
paste input "Compara al usuario Marielys Margarita Urrieta Palacios RUT 273217290 con el san…"
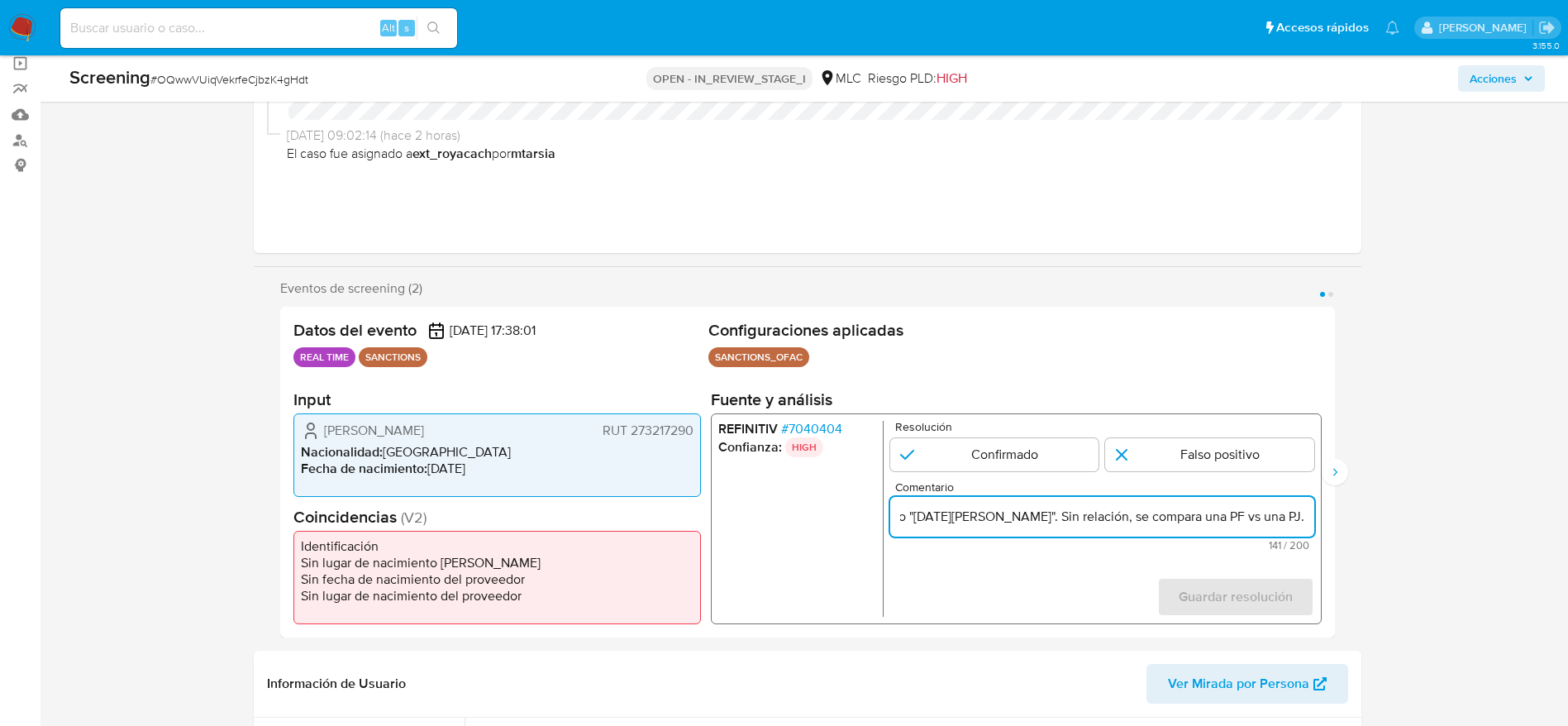
scroll to position [0, 428]
type input "Compara al usuario Marielys Margarita Urrieta Palacios RUT 273217290 con el san…"
click at [1279, 436] on div "Resolución Confirmado Falso positivo" at bounding box center [1101, 446] width 424 height 51
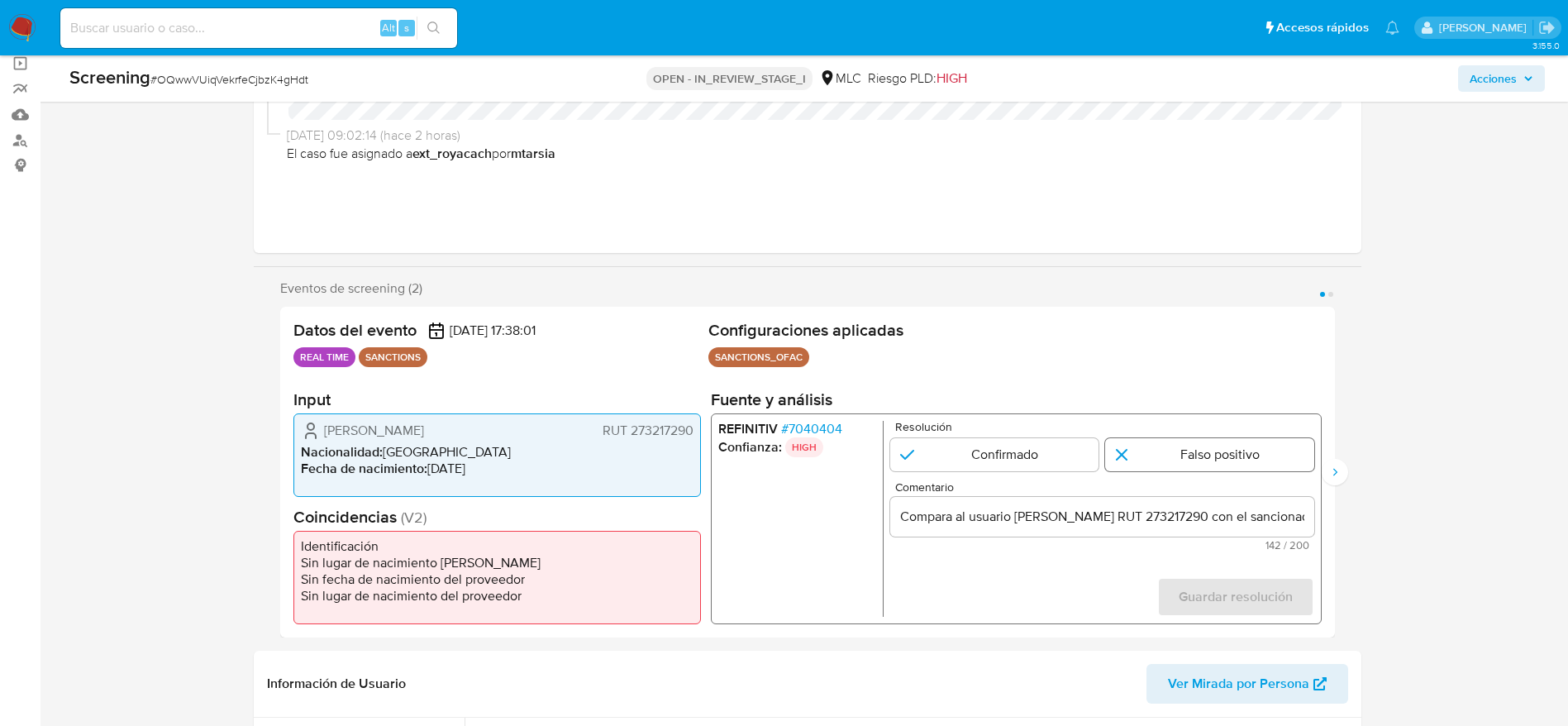
click at [1275, 443] on input "1 de 2" at bounding box center [1209, 454] width 209 height 33
radio input "true"
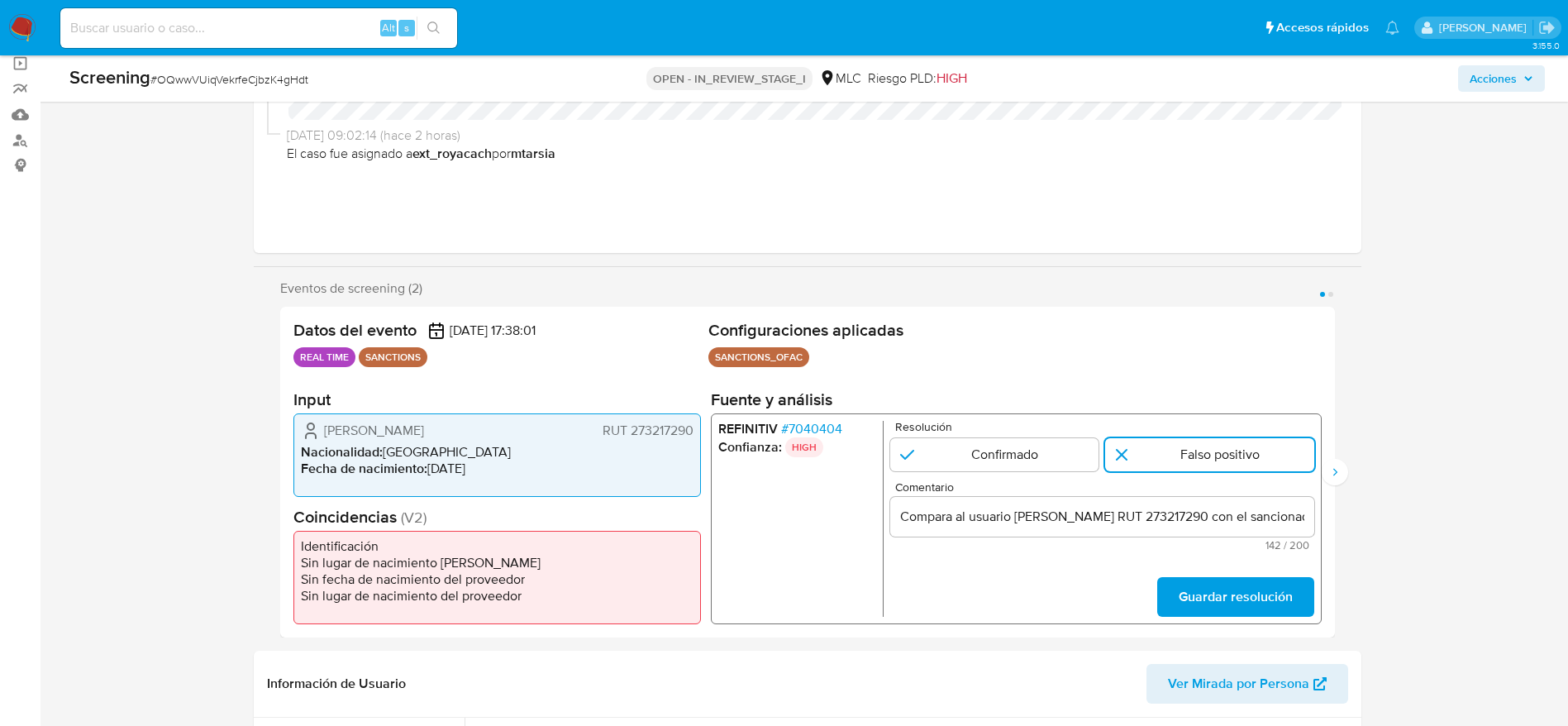
click at [1251, 521] on input "Compara al usuario Marielys Margarita Urrieta Palacios RUT 273217290 con el san…" at bounding box center [1101, 516] width 424 height 22
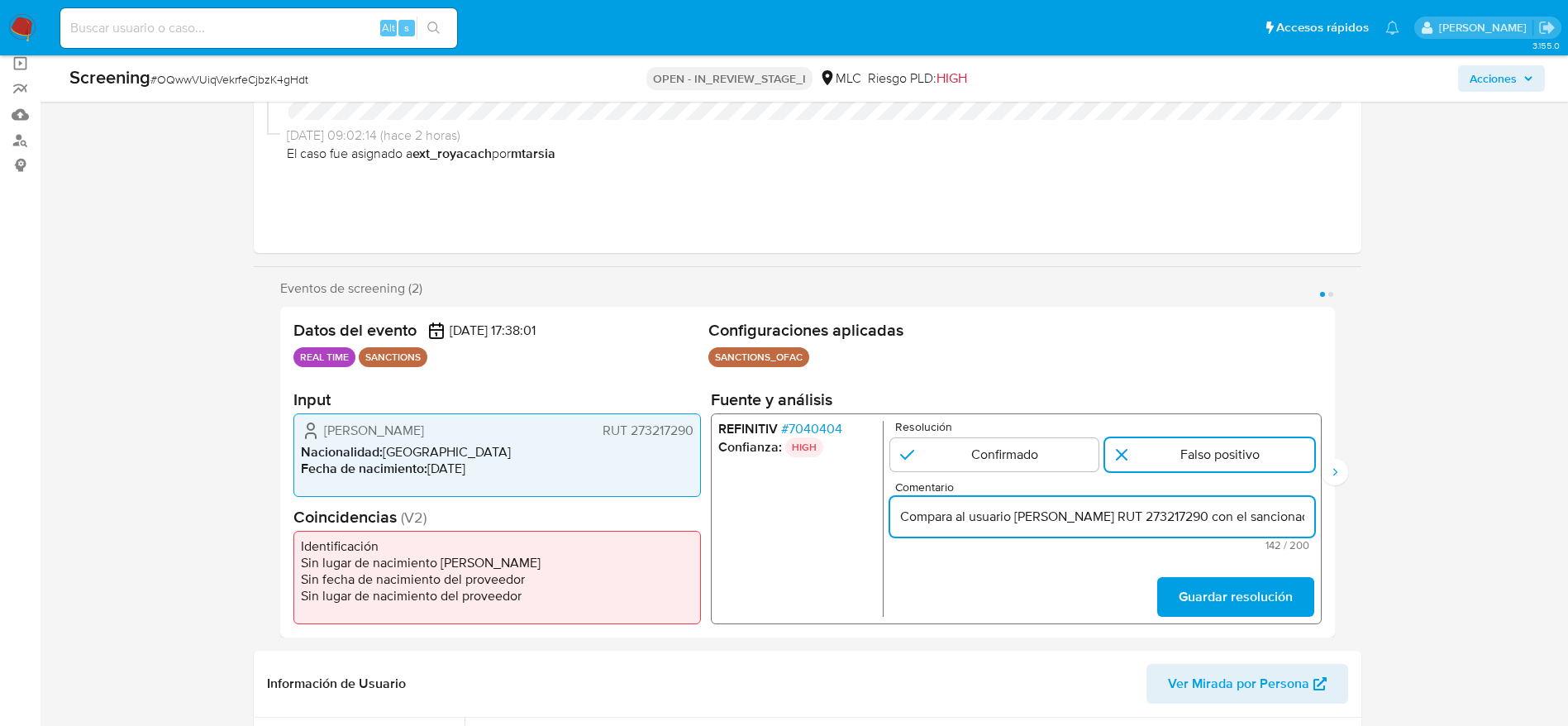
click at [1251, 521] on input "Compara al usuario Marielys Margarita Urrieta Palacios RUT 273217290 con el san…" at bounding box center [1101, 516] width 424 height 22
click at [1249, 590] on span "Guardar resolución" at bounding box center [1235, 596] width 114 height 36
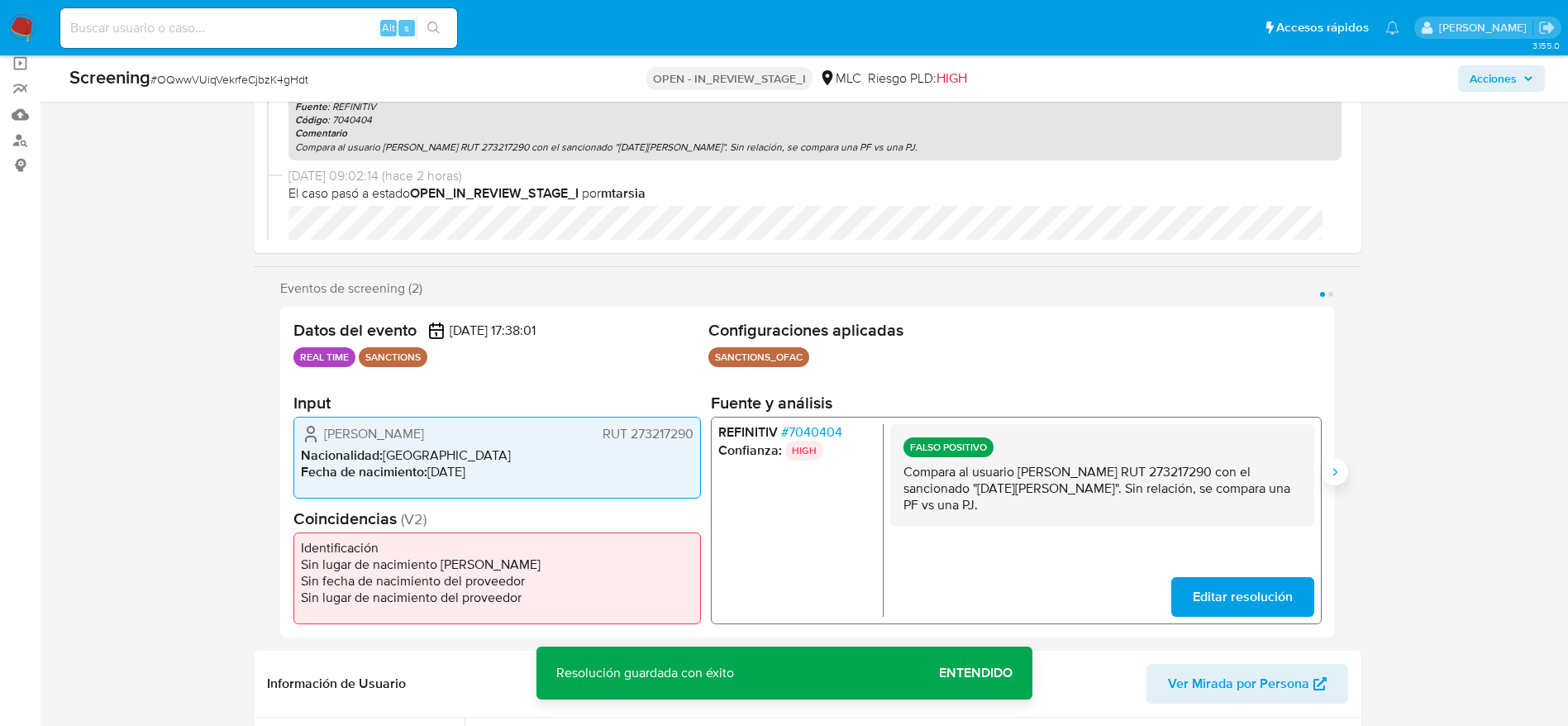
click at [1346, 474] on button "Siguiente" at bounding box center [1335, 472] width 26 height 26
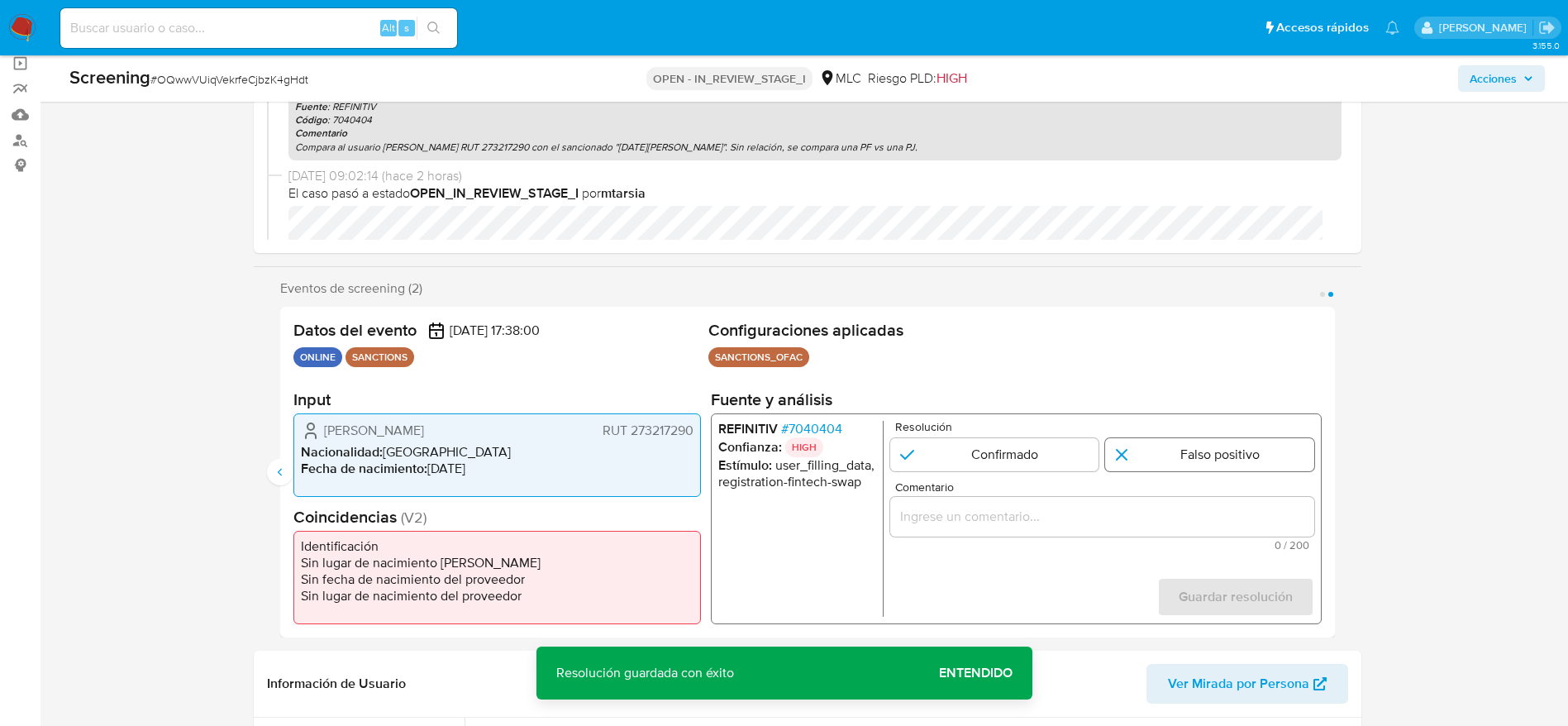
click at [1173, 439] on input "2 de 2" at bounding box center [1209, 454] width 209 height 33
radio input "true"
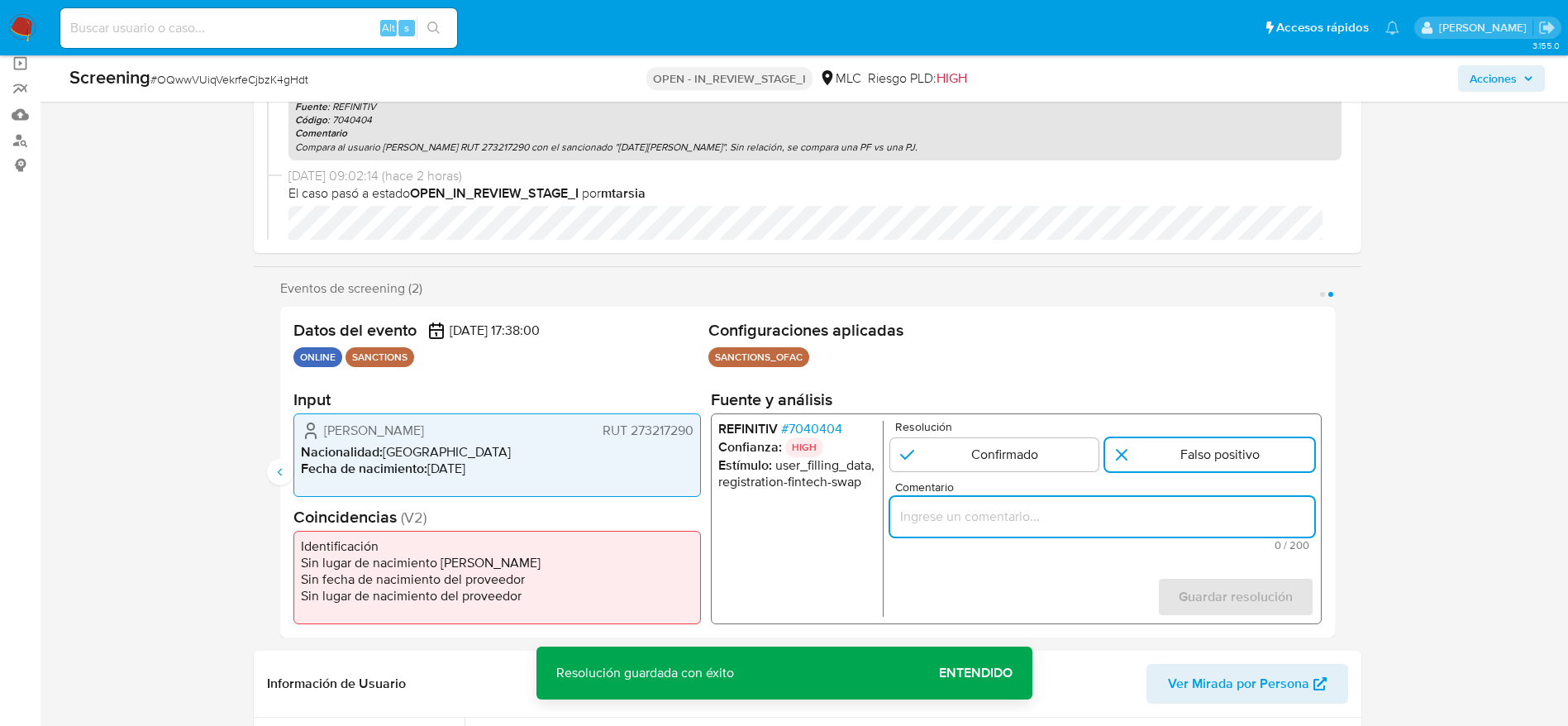
click at [1152, 520] on input "Comentario" at bounding box center [1101, 516] width 424 height 22
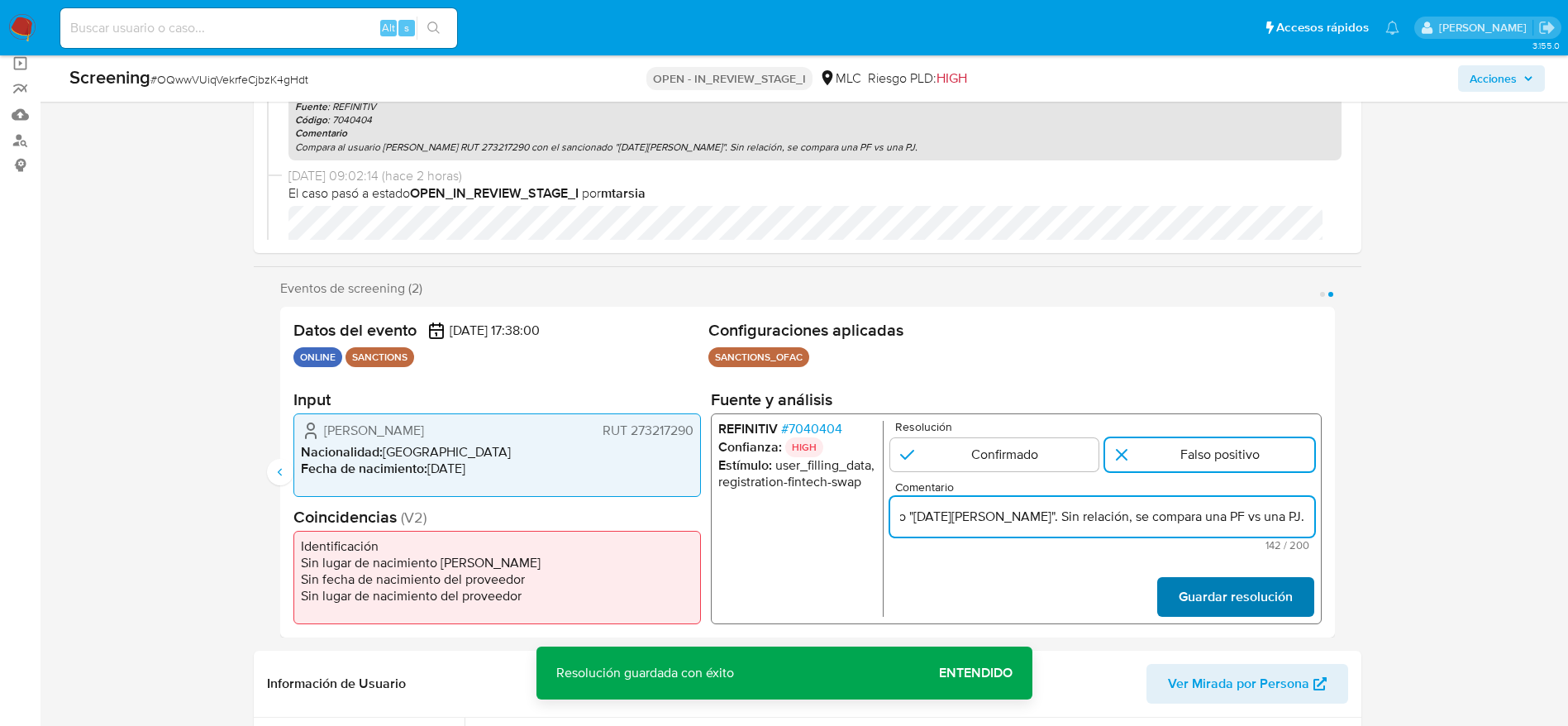
type input "Compara al usuario Marielys Margarita Urrieta Palacios RUT 273217290 con el san…"
click at [1265, 582] on span "Guardar resolución" at bounding box center [1235, 596] width 114 height 36
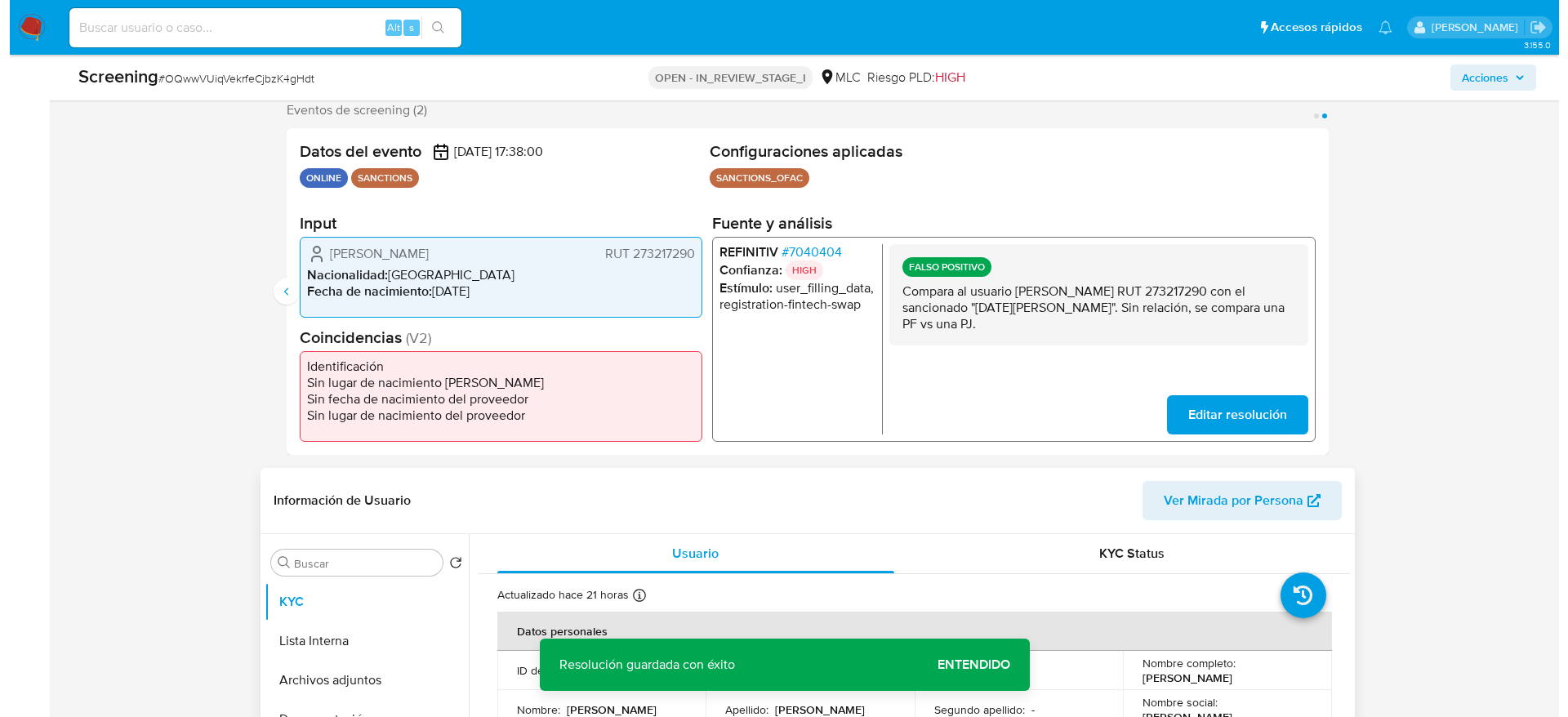
scroll to position [490, 0]
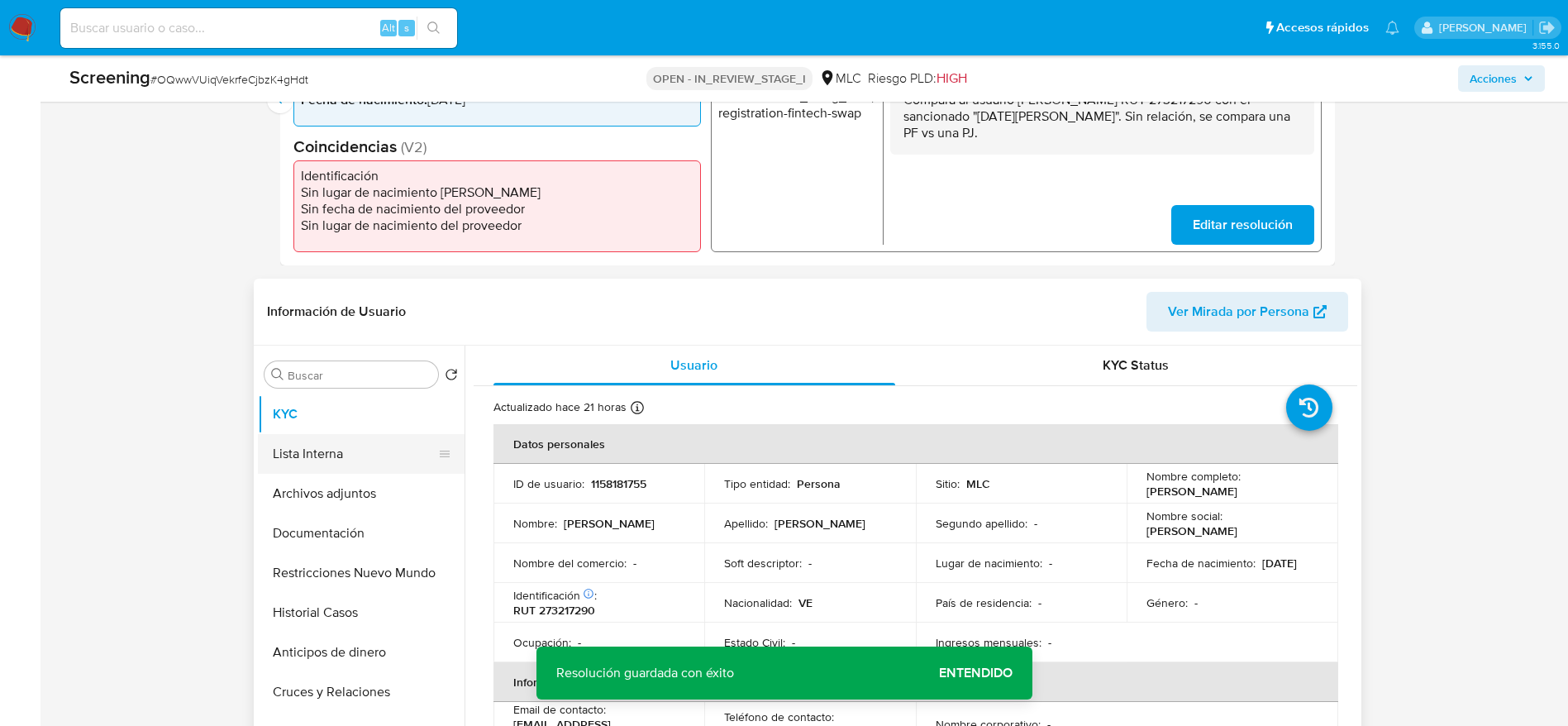
click at [363, 465] on button "Lista Interna" at bounding box center [355, 454] width 194 height 39
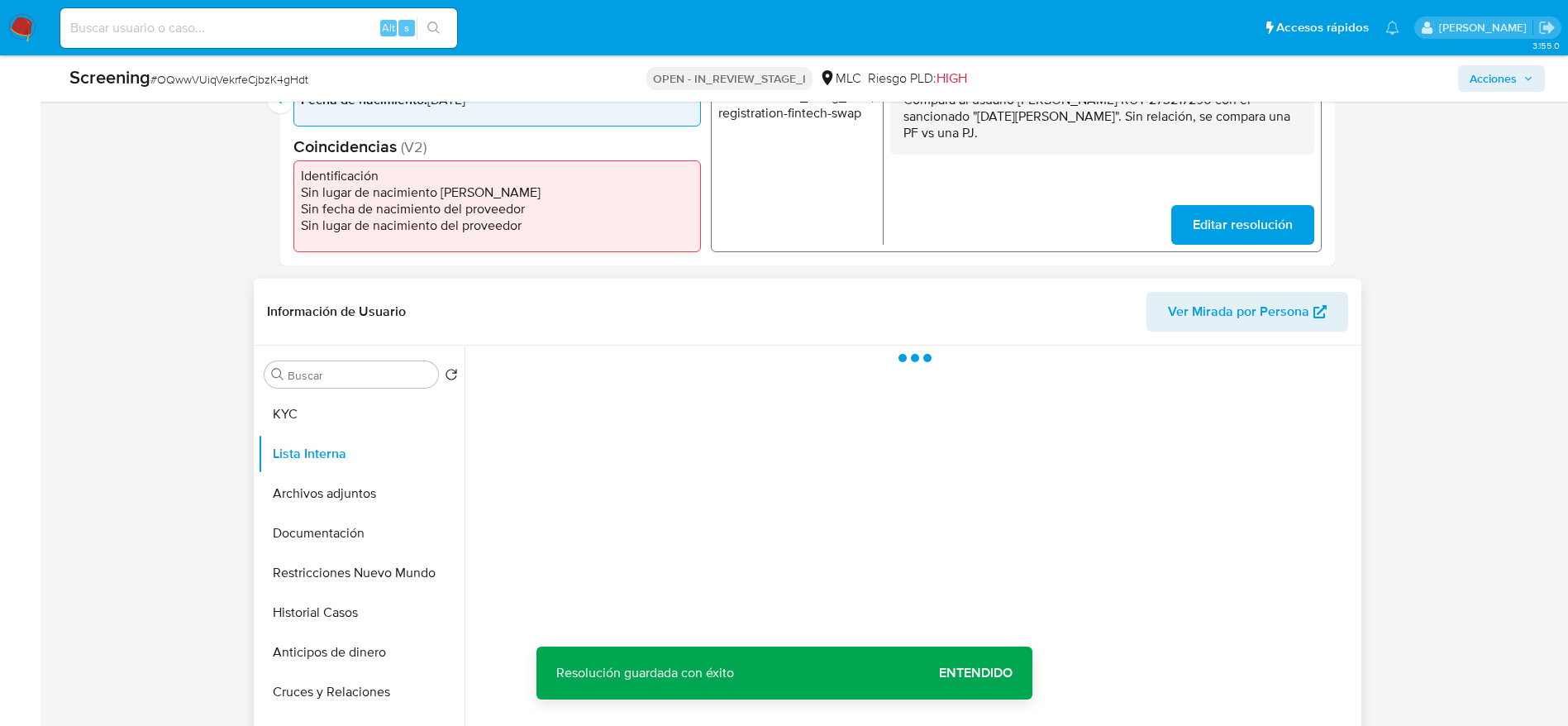
click at [822, 395] on div at bounding box center [910, 557] width 893 height 423
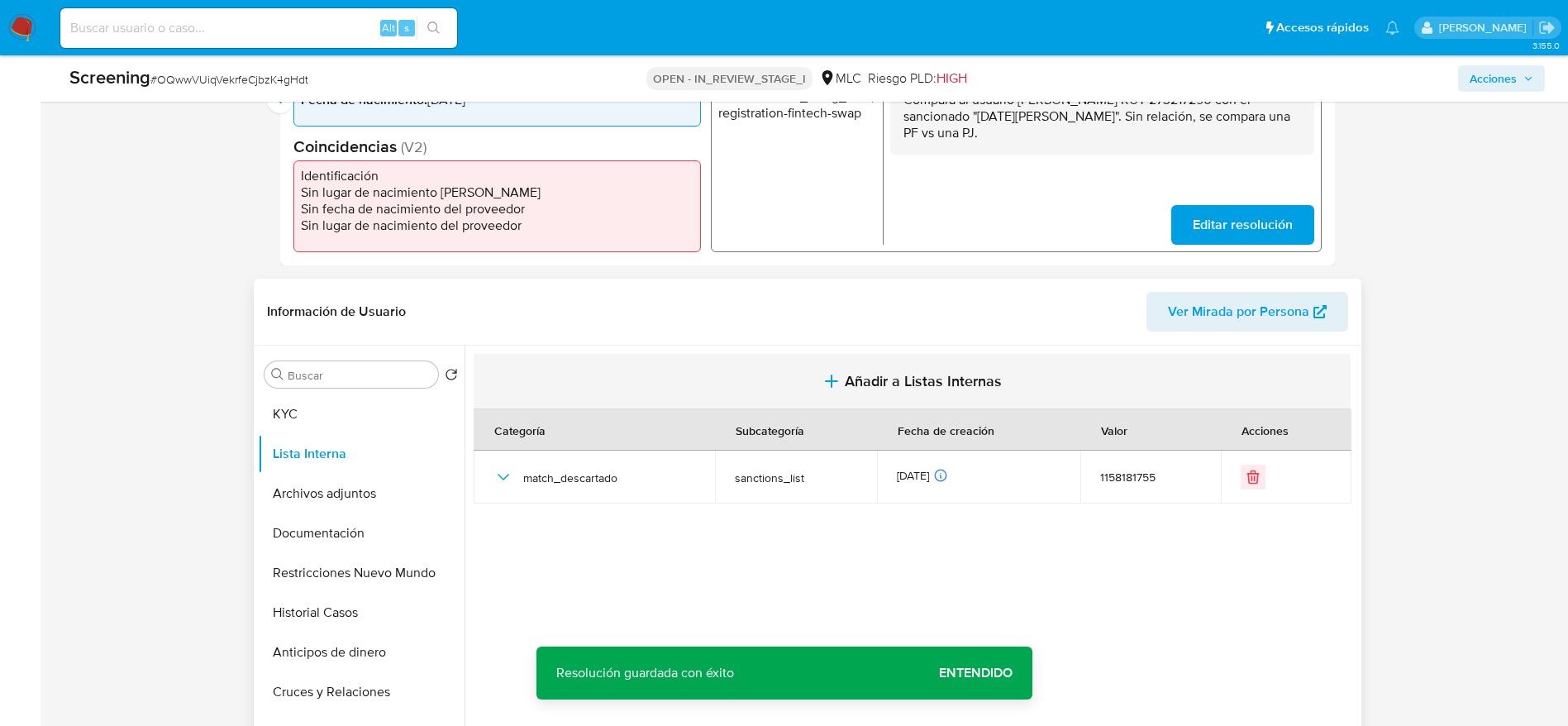
click at [840, 378] on button "Añadir a Listas Internas" at bounding box center [911, 381] width 877 height 55
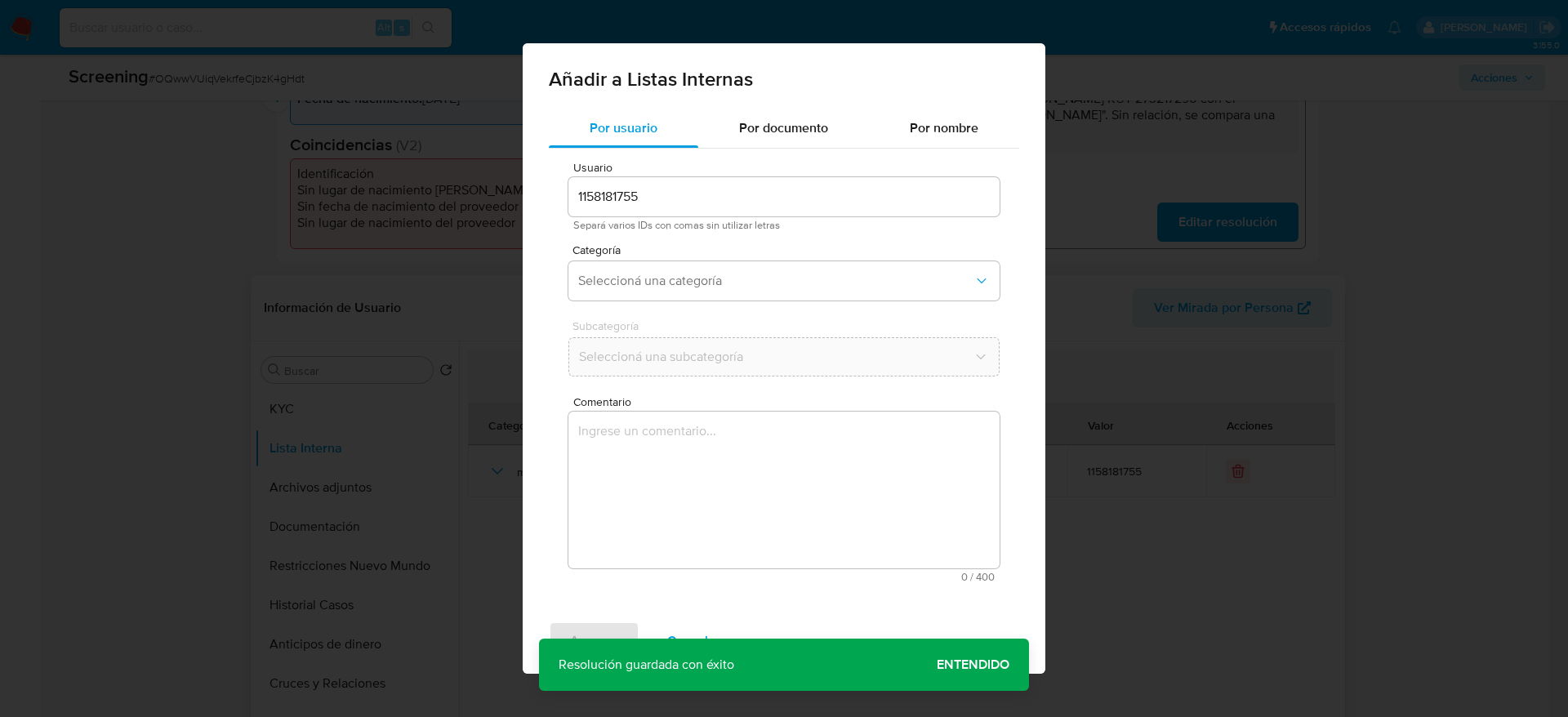
click at [829, 545] on textarea "Comentario" at bounding box center [784, 490] width 431 height 157
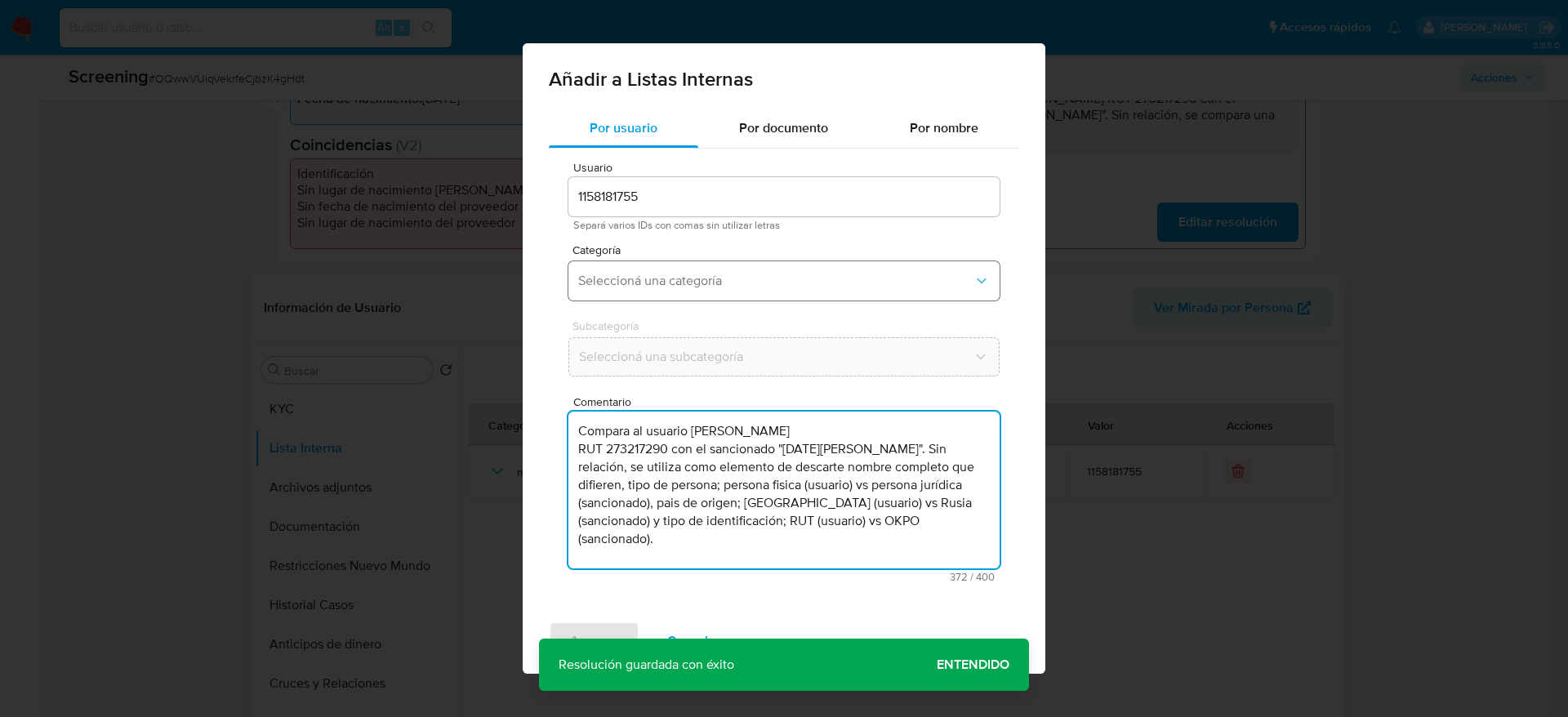
type textarea "Compara al usuario Marielys Margarita Urrieta Palacios RUT 273217290 con el san…"
click at [795, 263] on button "Seleccioná una categoría" at bounding box center [784, 281] width 431 height 39
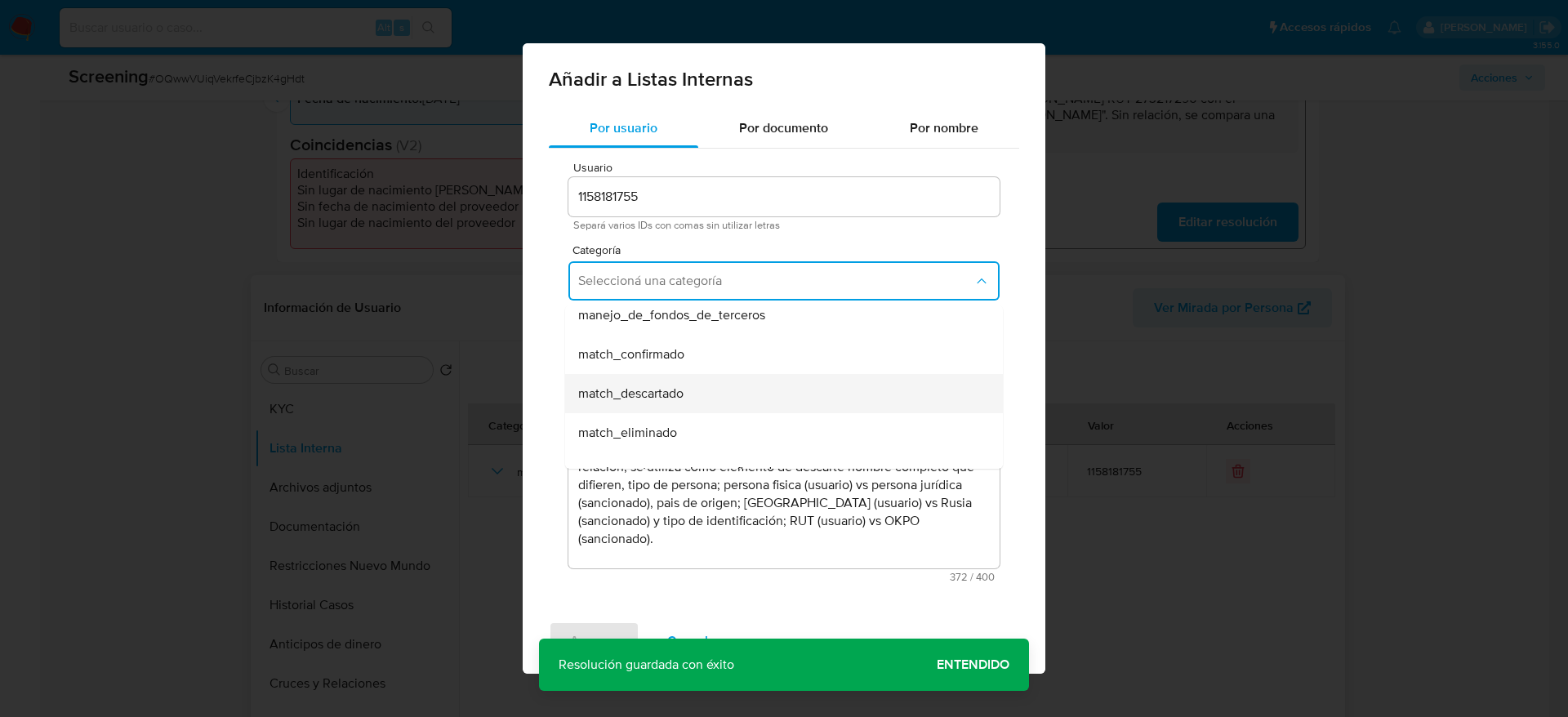
scroll to position [123, 0]
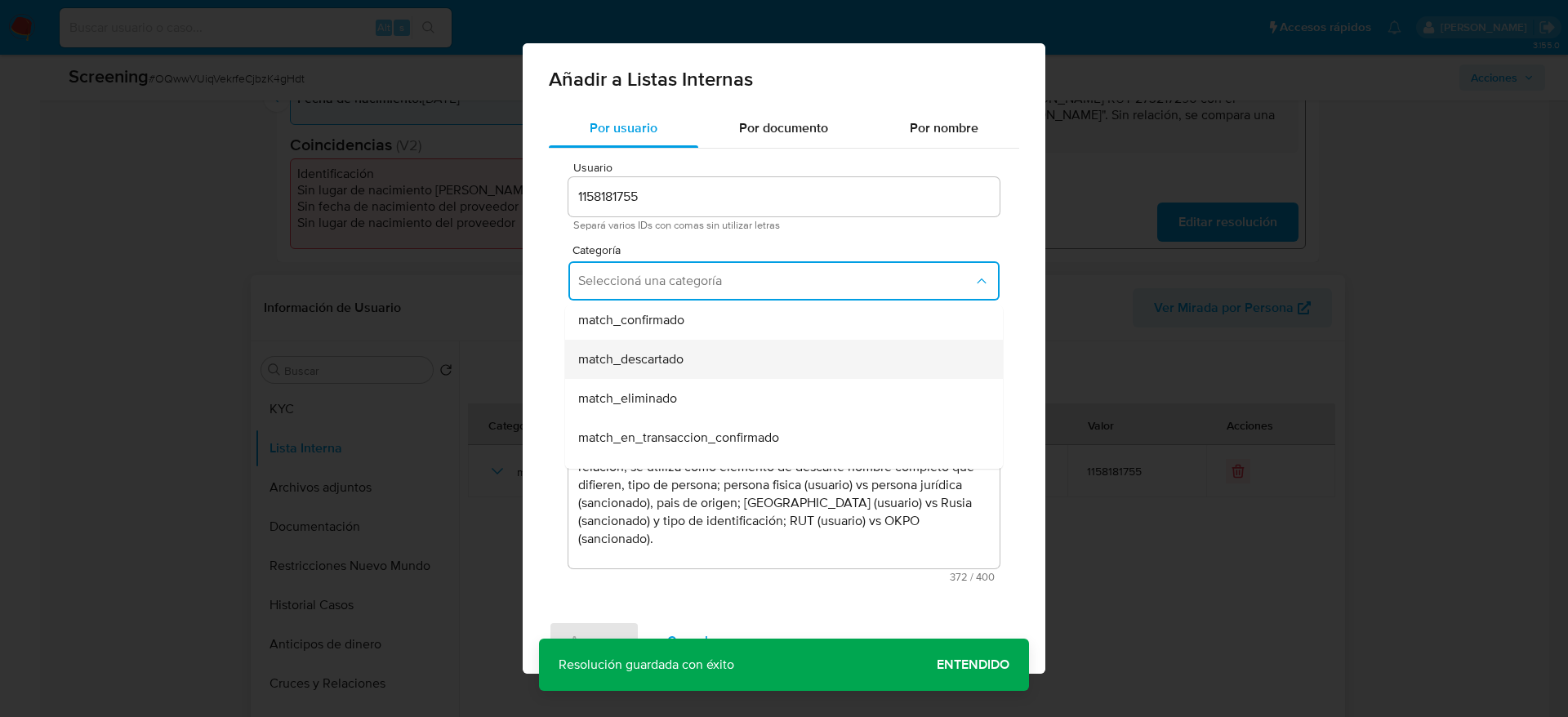
drag, startPoint x: 667, startPoint y: 382, endPoint x: 676, endPoint y: 341, distance: 42.0
click at [676, 341] on ul "hr_incorporación_revisada_por_la_gerencia incorporación_revisada_por_la_gerenci…" at bounding box center [783, 477] width 437 height 588
click at [676, 341] on div "match_descartado" at bounding box center [778, 358] width 402 height 39
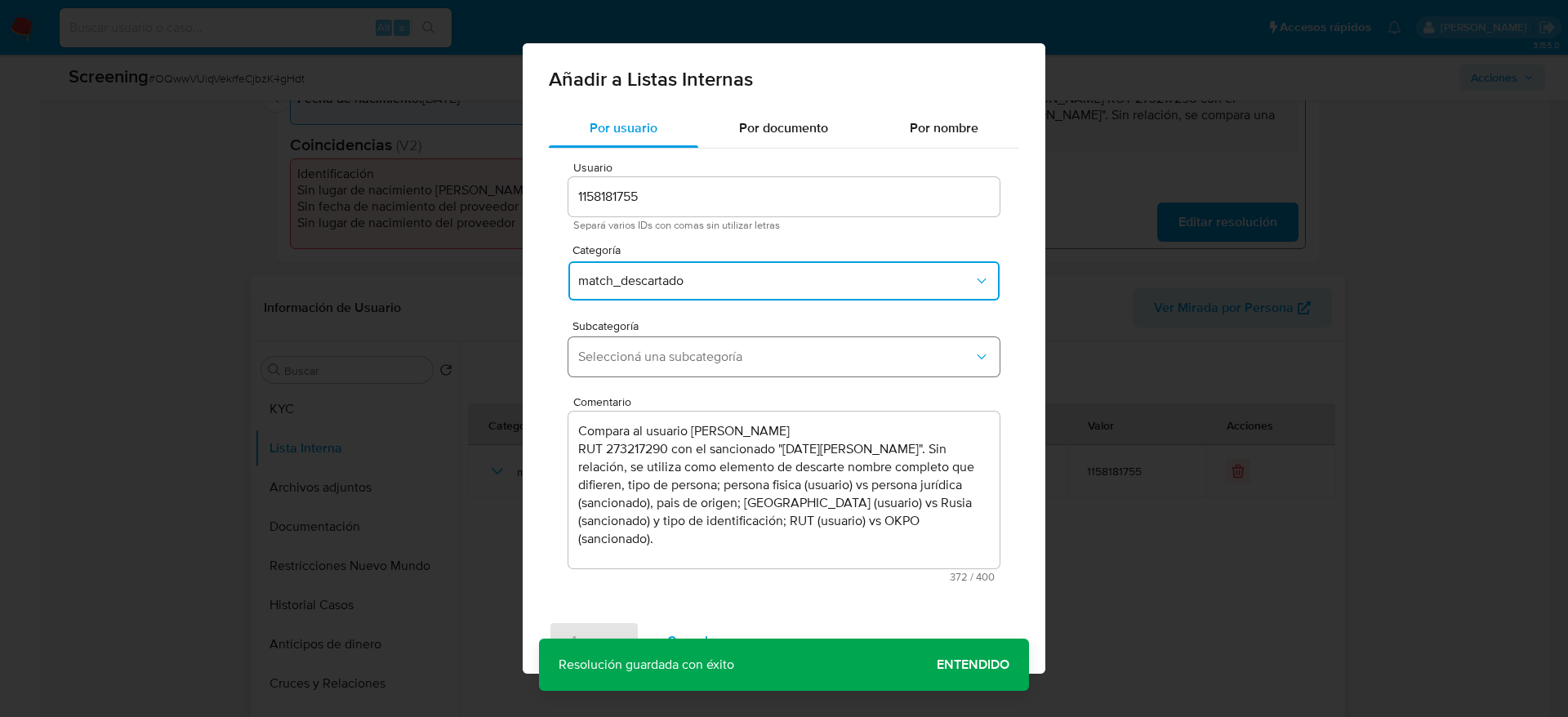
click at [676, 346] on button "Seleccioná una subcategoría" at bounding box center [784, 357] width 431 height 39
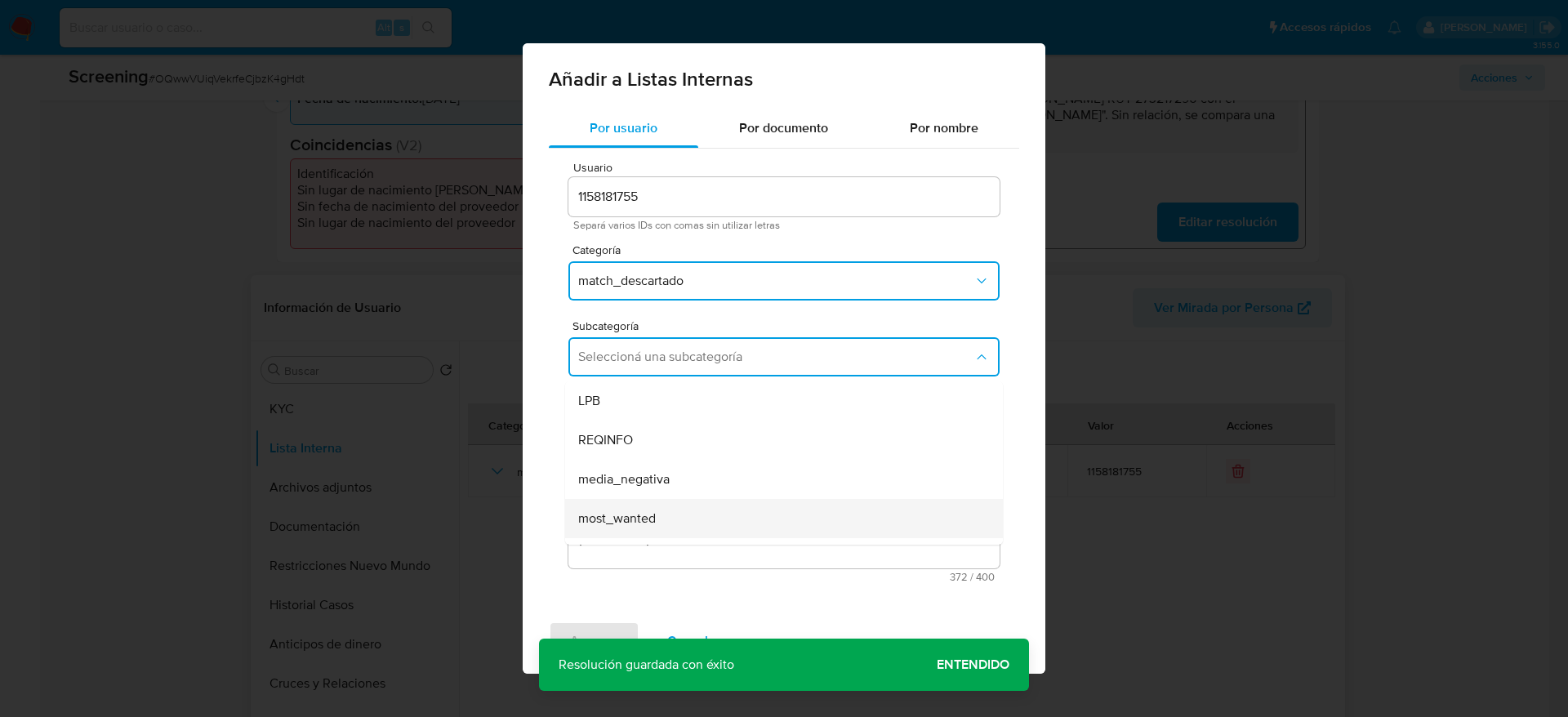
scroll to position [111, 0]
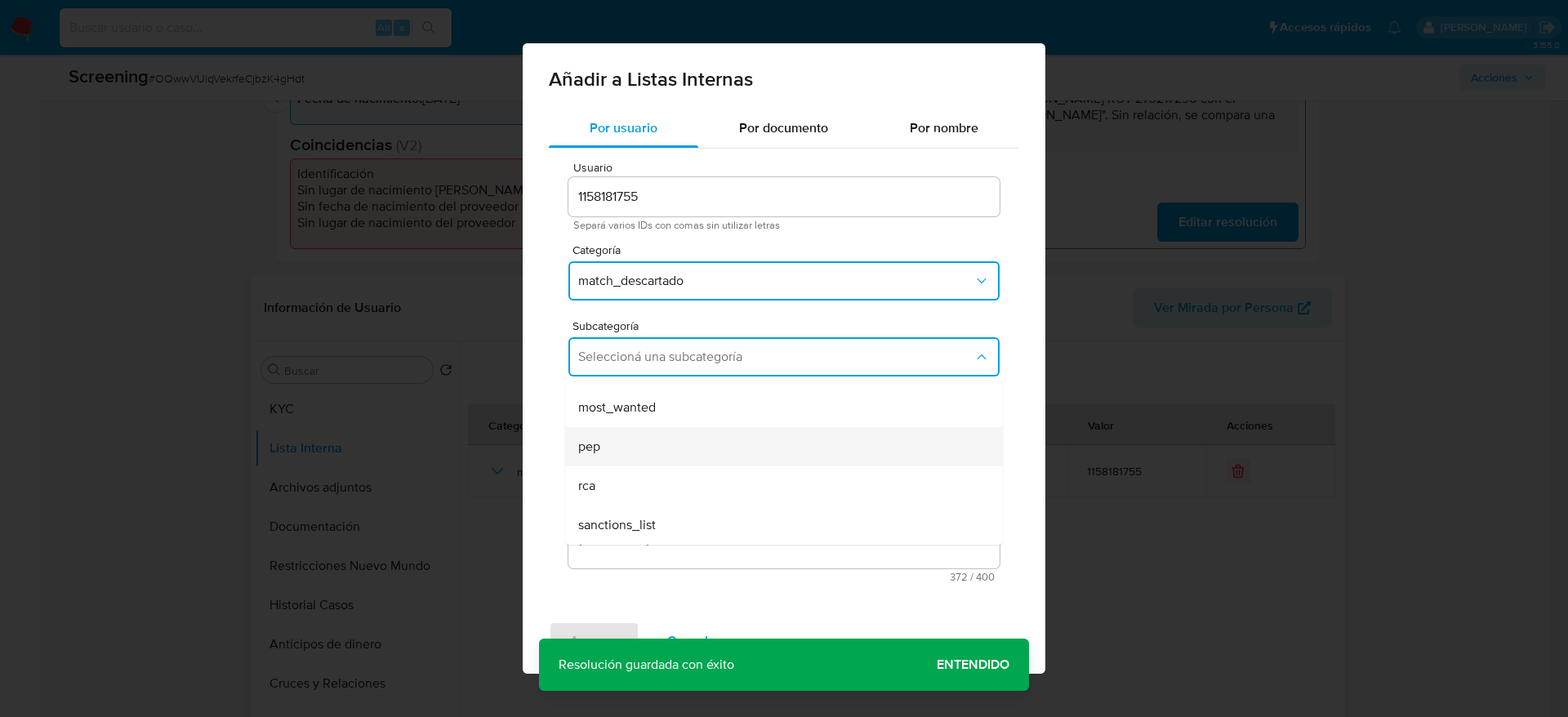
click at [676, 463] on div "pep" at bounding box center [778, 446] width 402 height 39
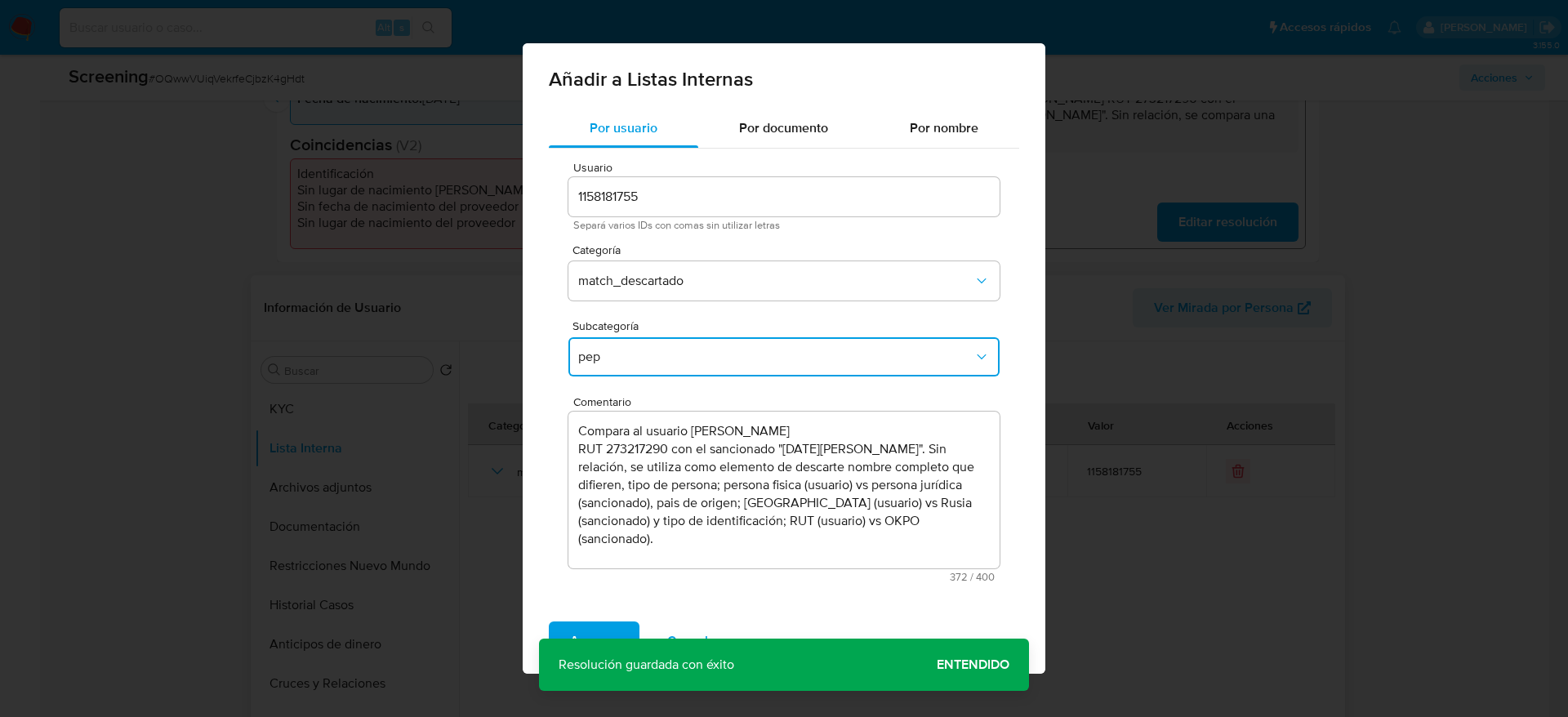
click at [656, 367] on button "pep" at bounding box center [784, 357] width 431 height 39
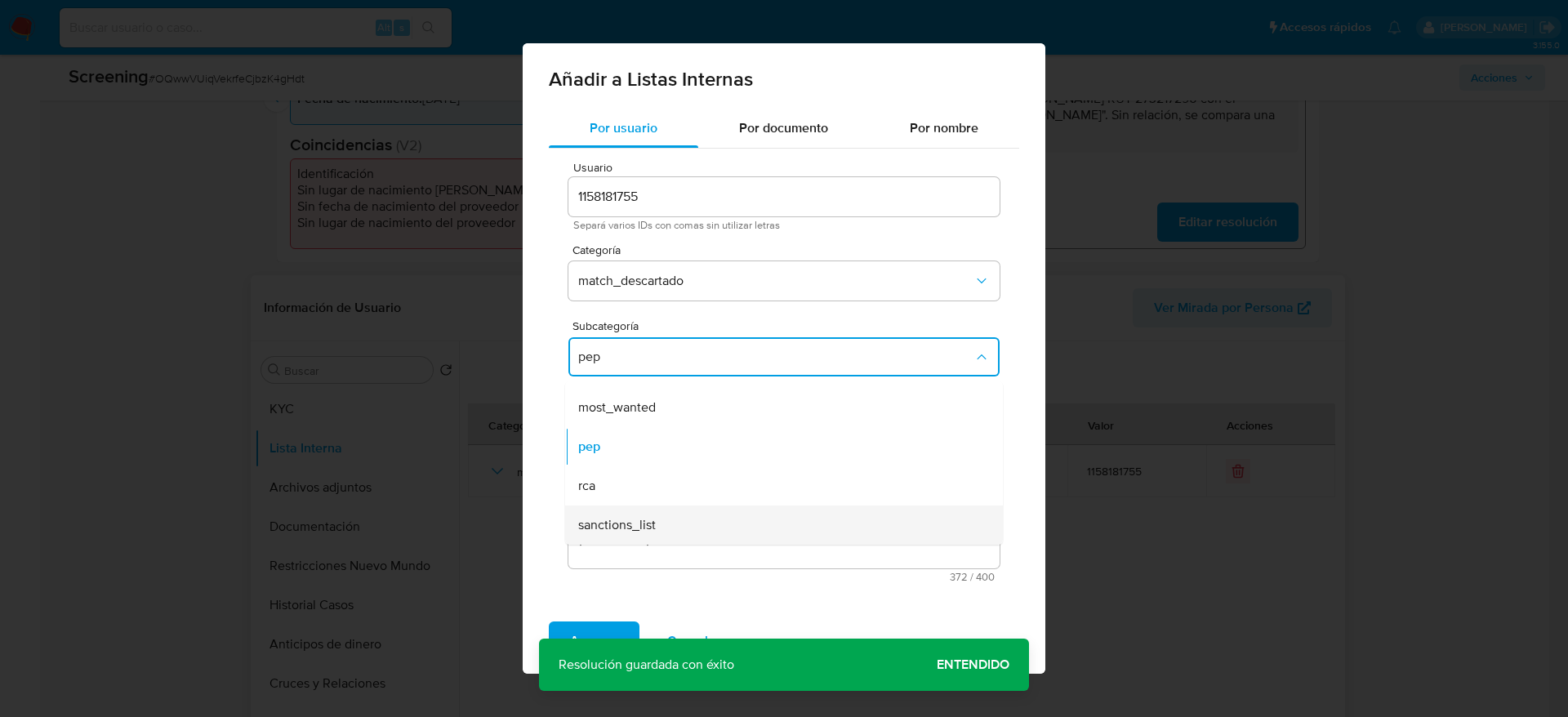
click at [617, 521] on span "sanctions_list" at bounding box center [617, 525] width 78 height 17
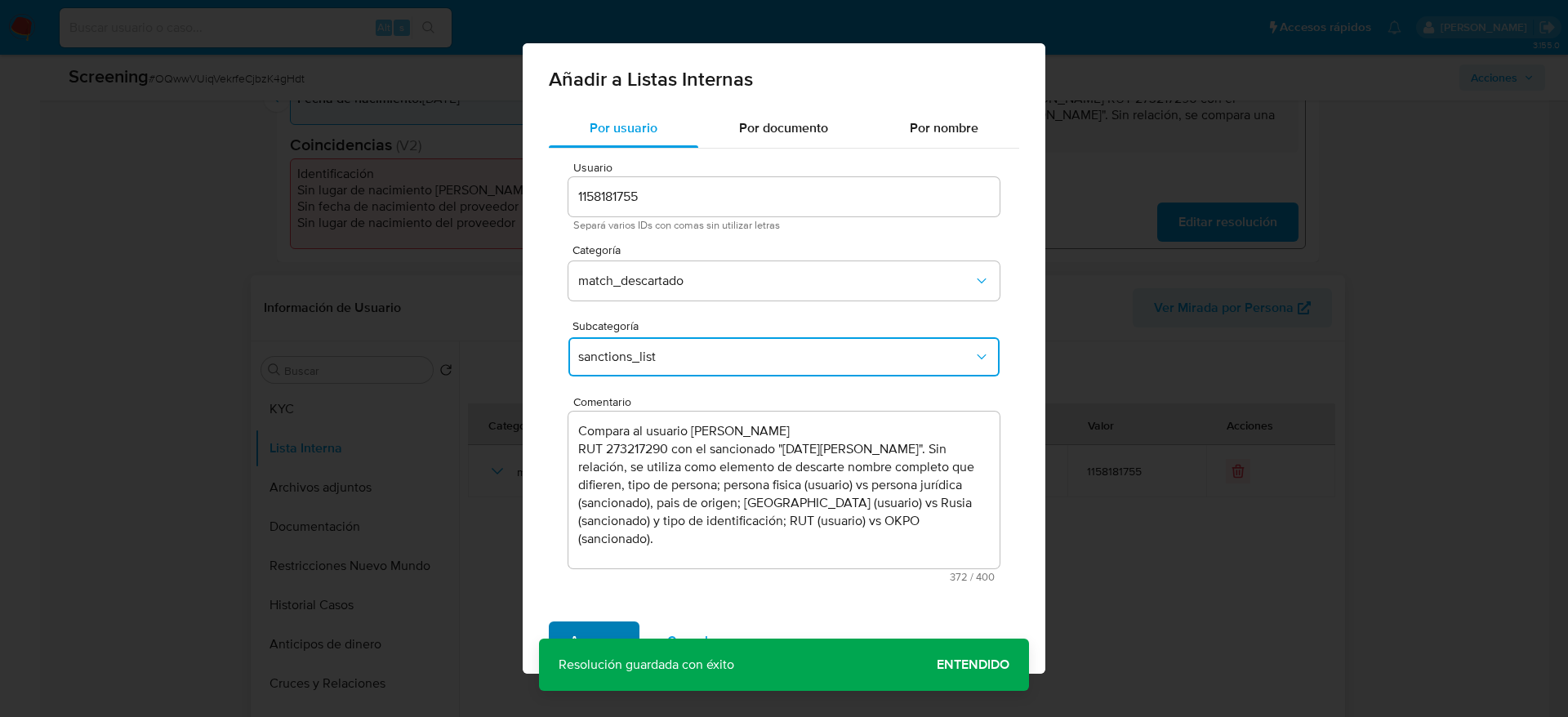
click at [582, 630] on span "Agregar" at bounding box center [594, 640] width 48 height 36
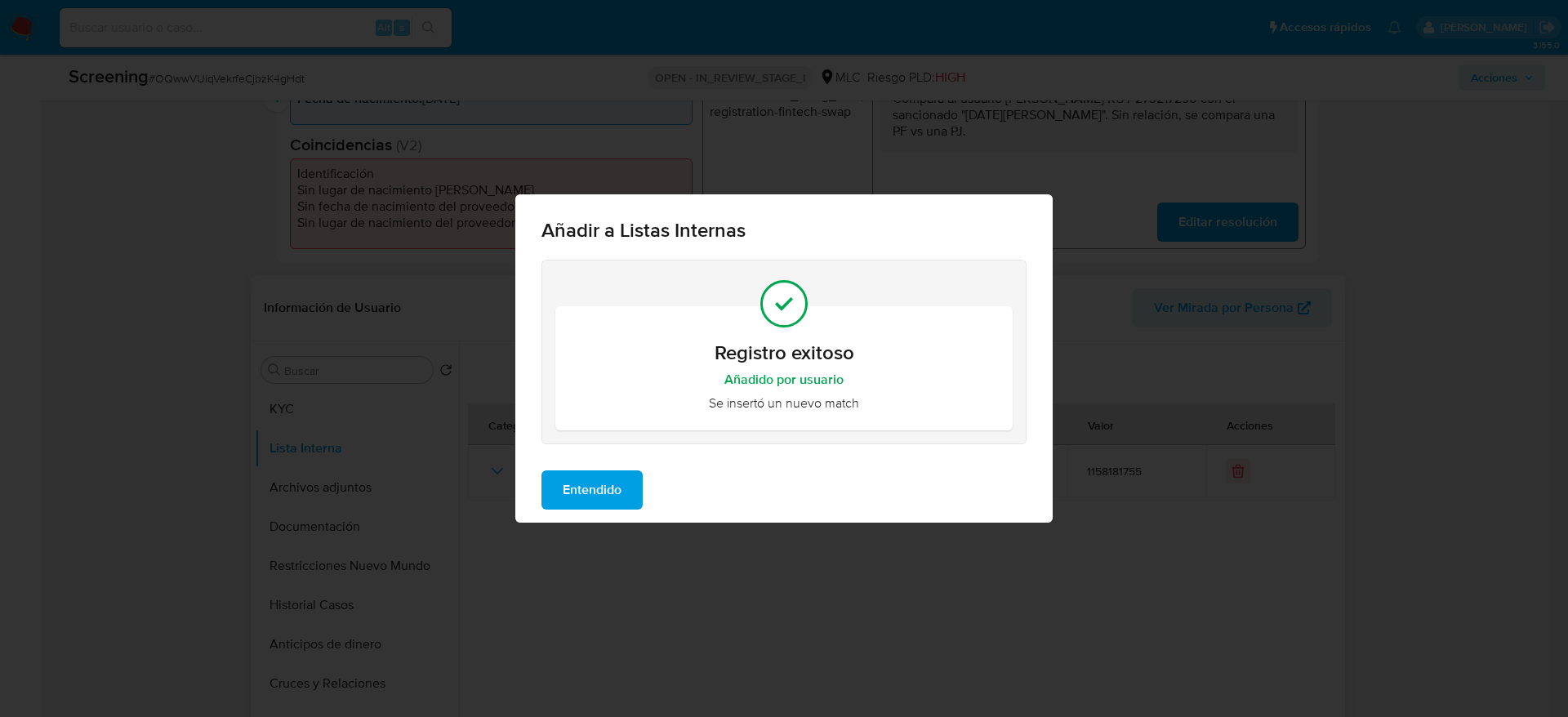
click at [606, 500] on span "Entendido" at bounding box center [593, 490] width 59 height 36
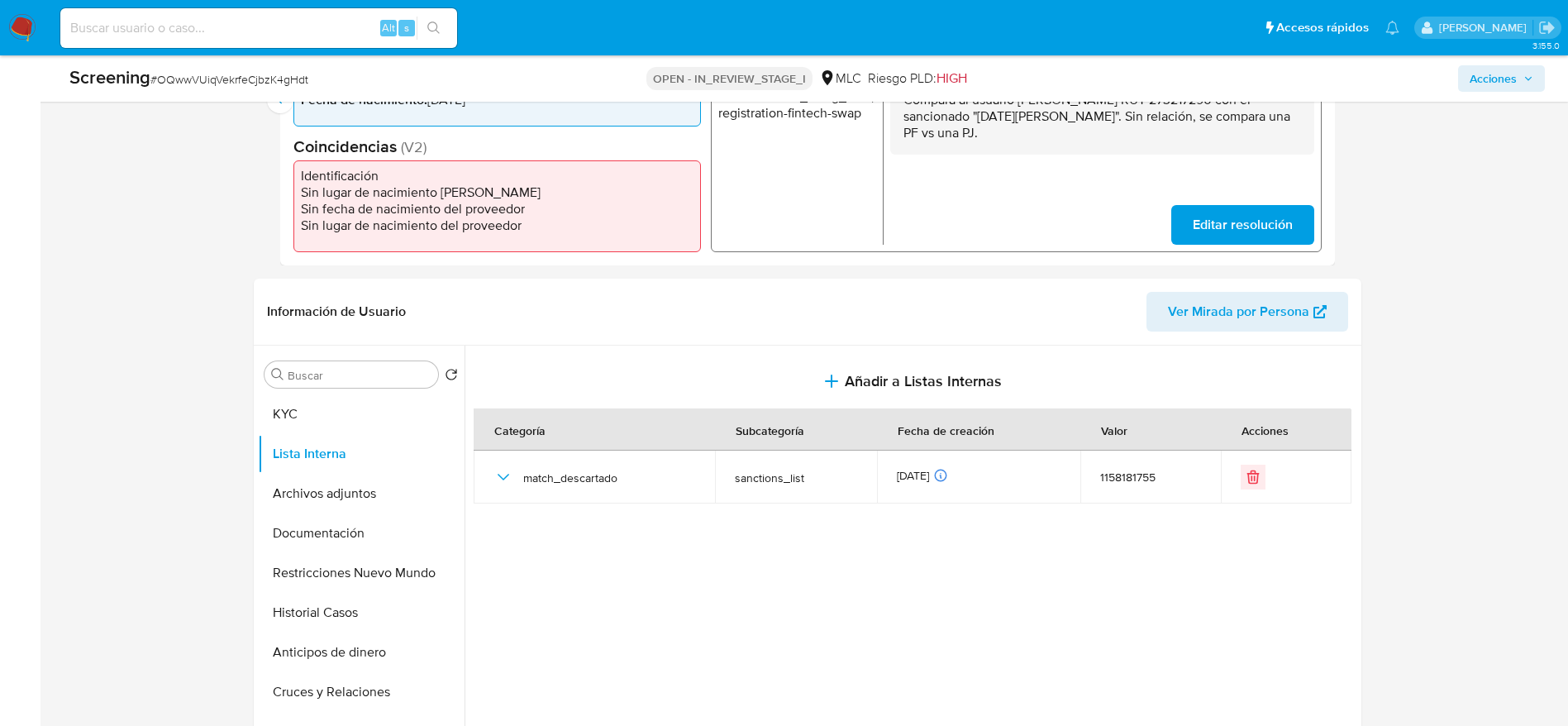
drag, startPoint x: 344, startPoint y: 589, endPoint x: 1156, endPoint y: 466, distance: 821.3
click at [344, 587] on button "Restricciones Nuevo Mundo" at bounding box center [361, 573] width 207 height 39
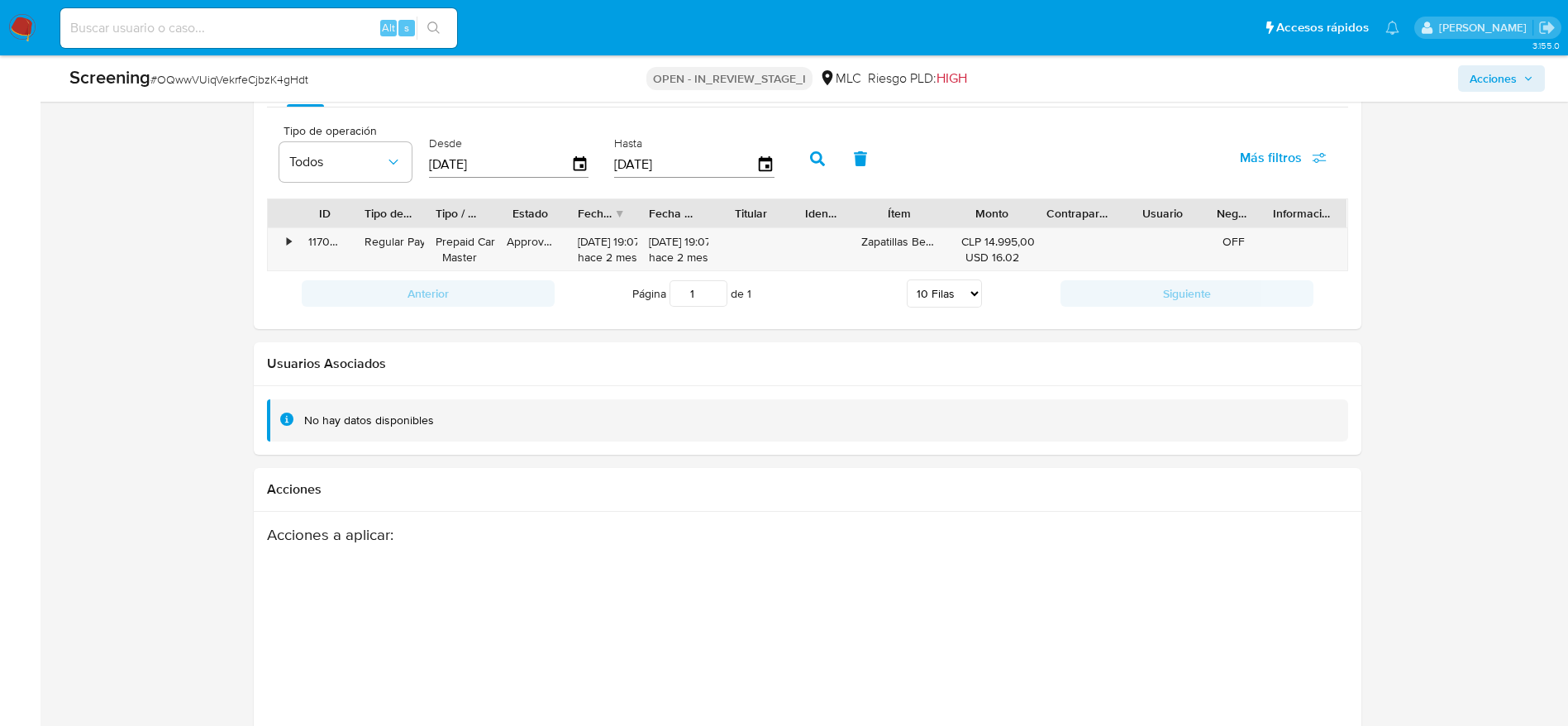
scroll to position [2469, 0]
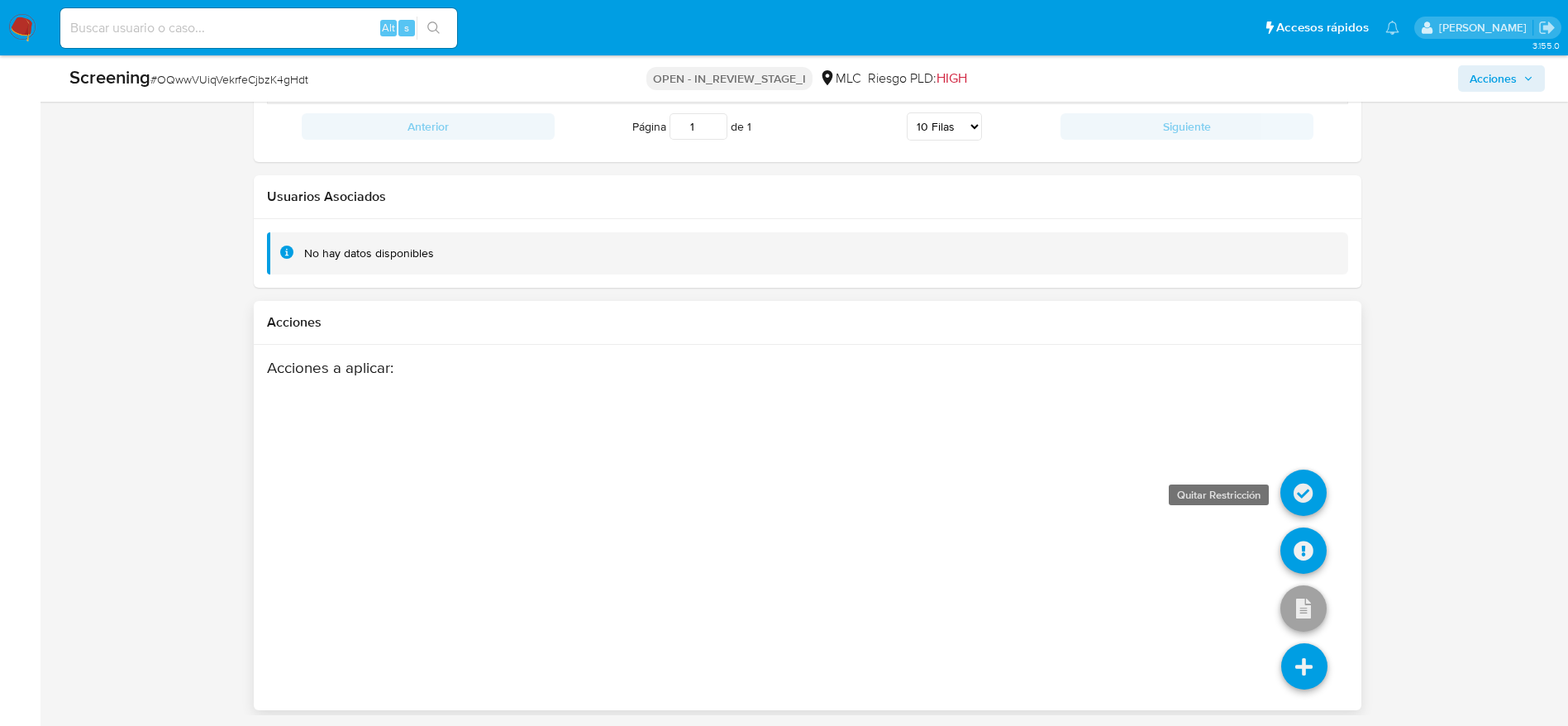
click at [1307, 499] on icon at bounding box center [1302, 492] width 46 height 46
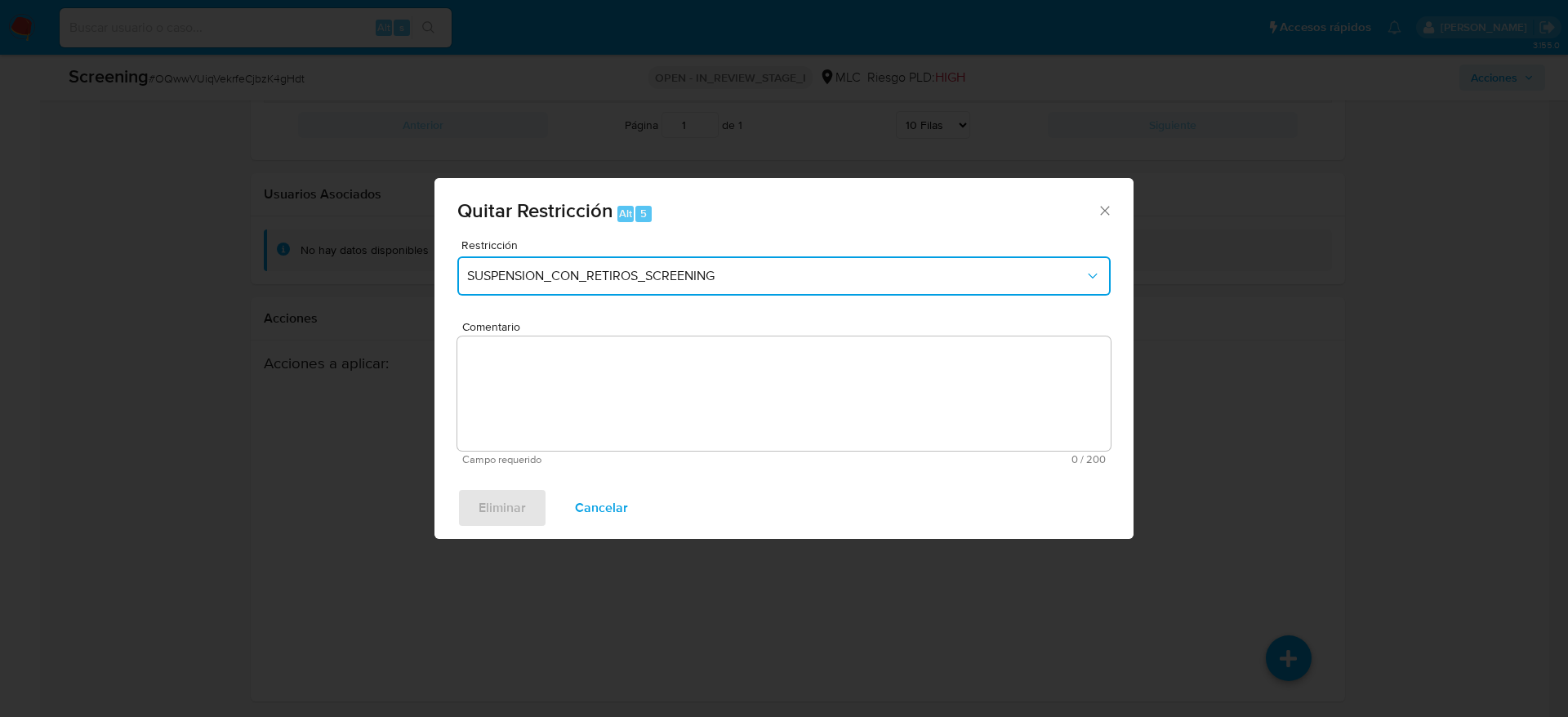
click at [545, 259] on button "SUSPENSION_CON_RETIROS_SCREENING" at bounding box center [784, 275] width 654 height 39
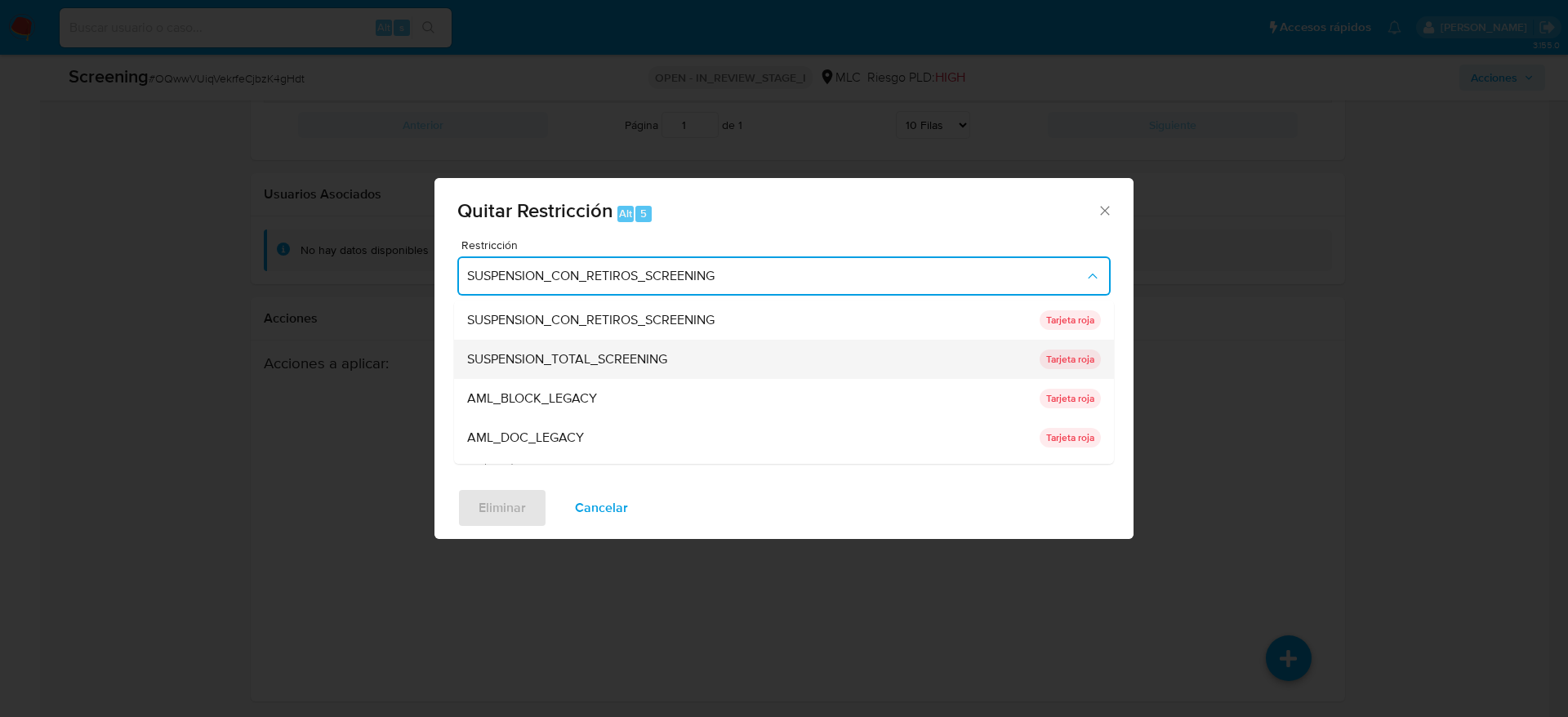
click at [632, 371] on div "SUSPENSION_TOTAL_SCREENING" at bounding box center [748, 358] width 563 height 39
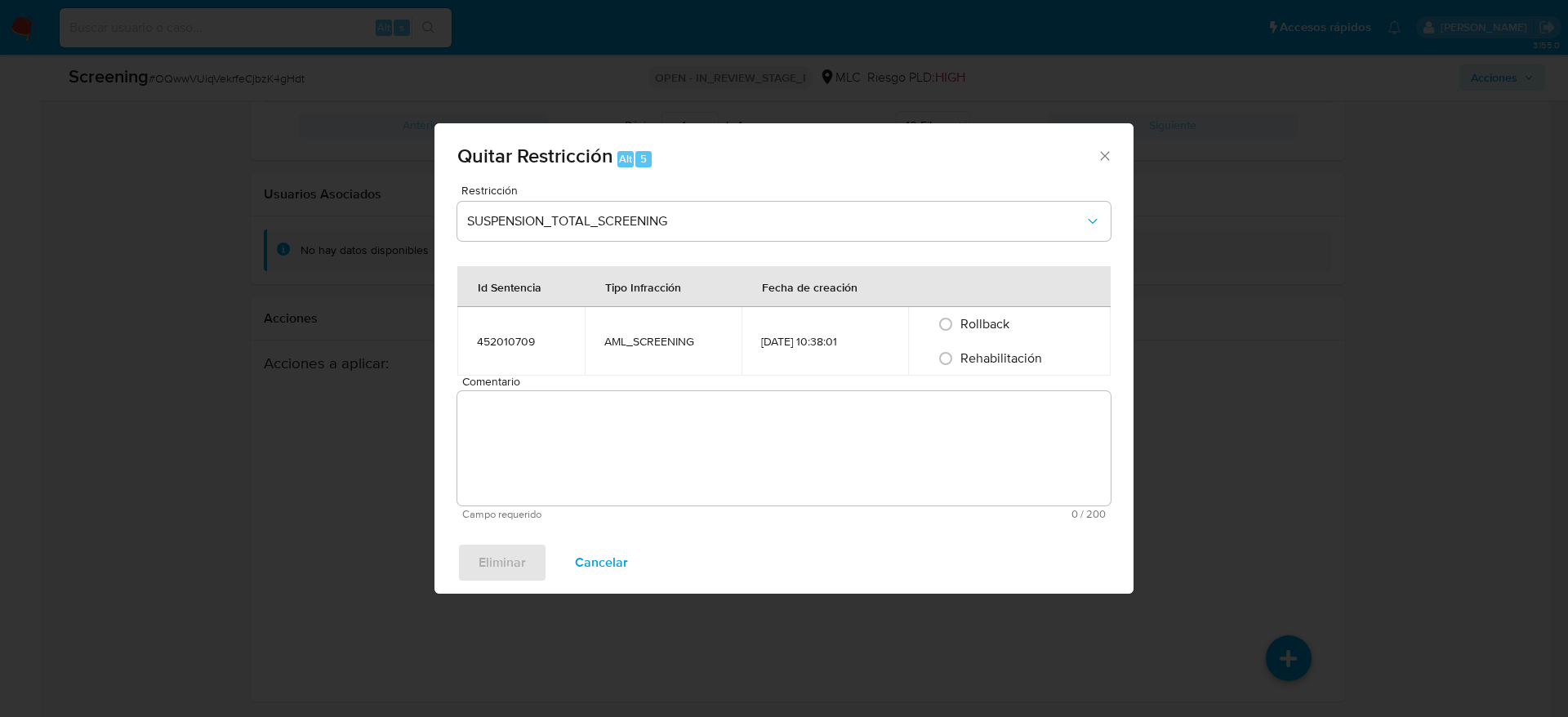
click at [974, 365] on span "Rehabilitación" at bounding box center [1001, 358] width 81 height 18
click at [959, 365] on input "Rehabilitación" at bounding box center [946, 358] width 26 height 26
radio input "true"
click at [974, 436] on textarea "Comentario" at bounding box center [784, 448] width 654 height 115
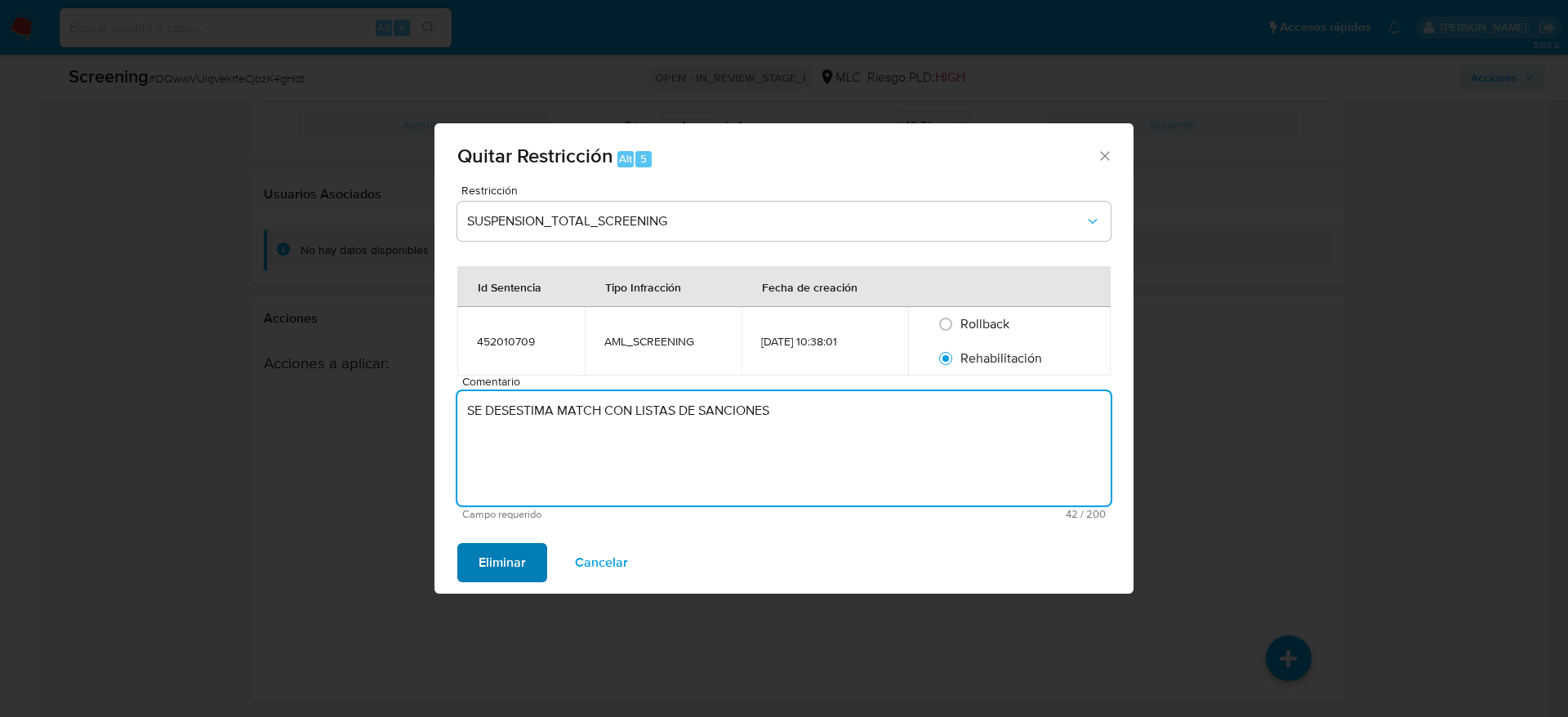
type textarea "SE DESESTIMA MATCH CON LISTAS DE SANCIONES"
click at [513, 566] on span "Eliminar" at bounding box center [502, 562] width 47 height 36
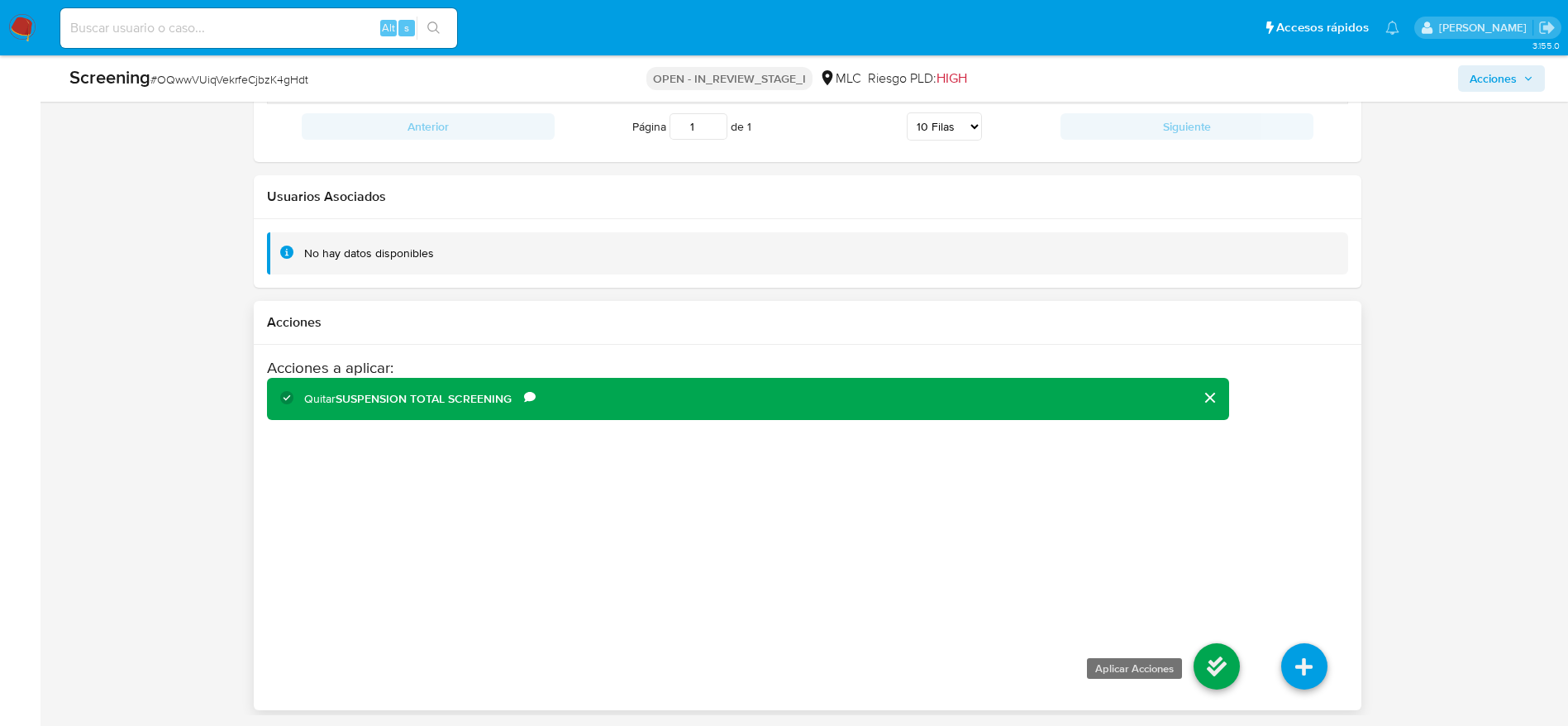
click at [1206, 688] on icon at bounding box center [1216, 665] width 46 height 46
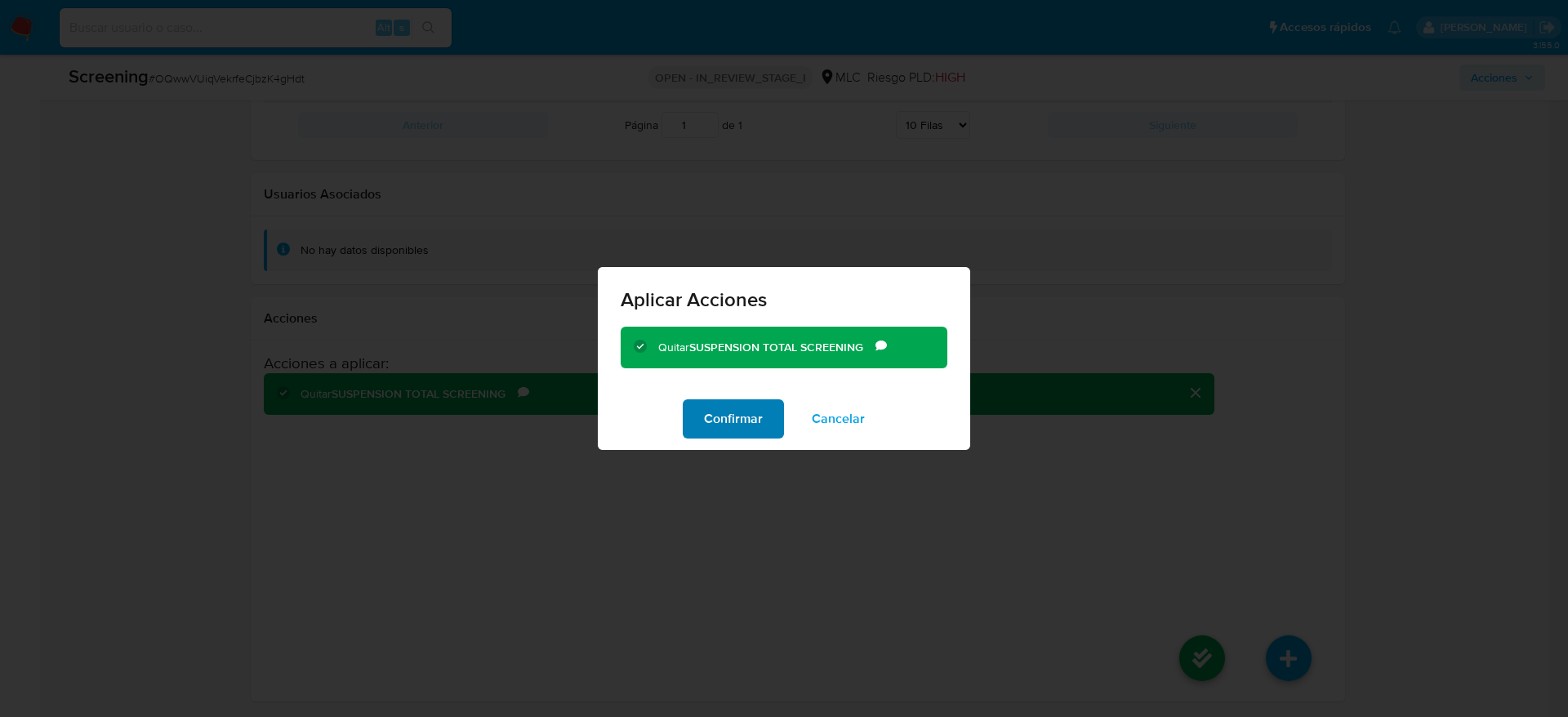
click at [749, 426] on span "Confirmar" at bounding box center [733, 419] width 59 height 36
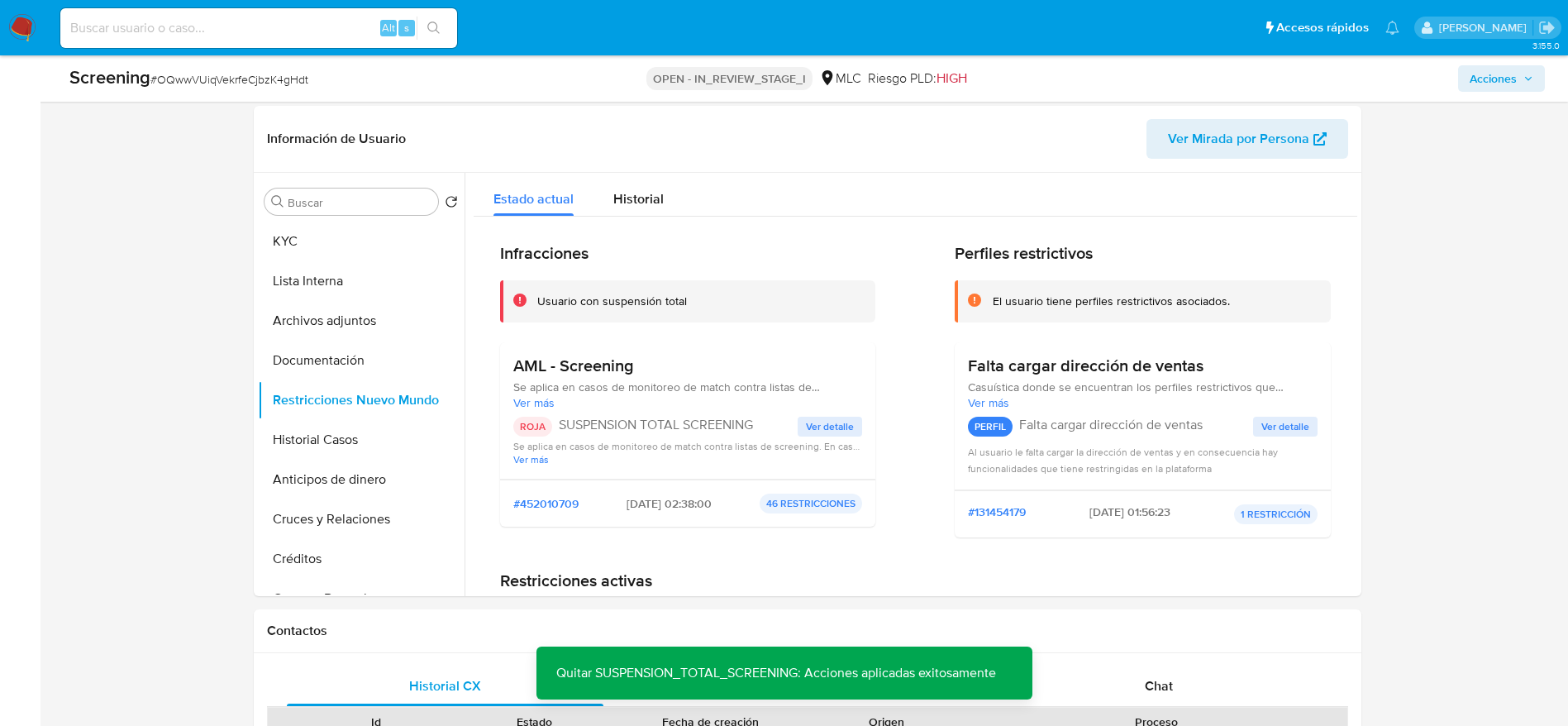
scroll to position [599, 0]
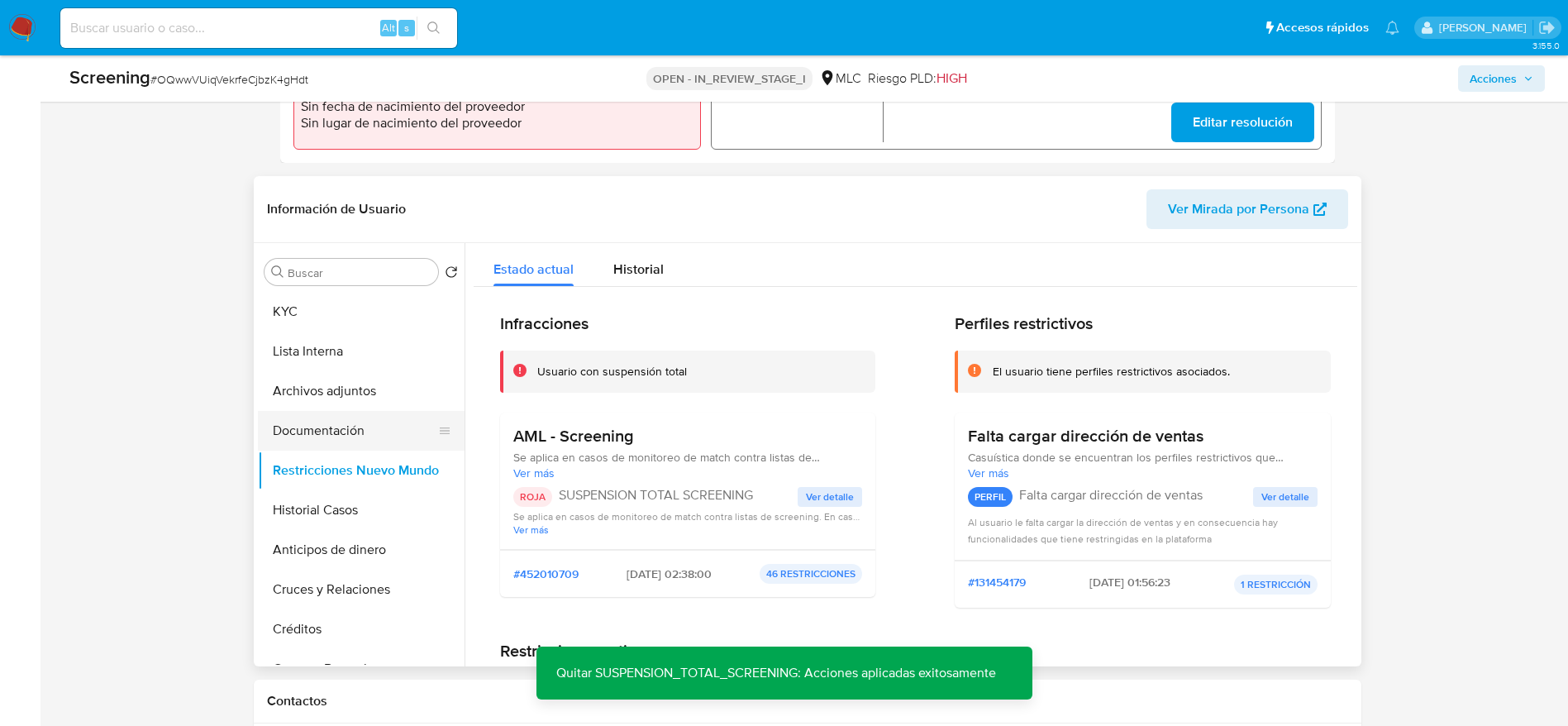
click at [301, 429] on button "Documentación" at bounding box center [355, 430] width 194 height 39
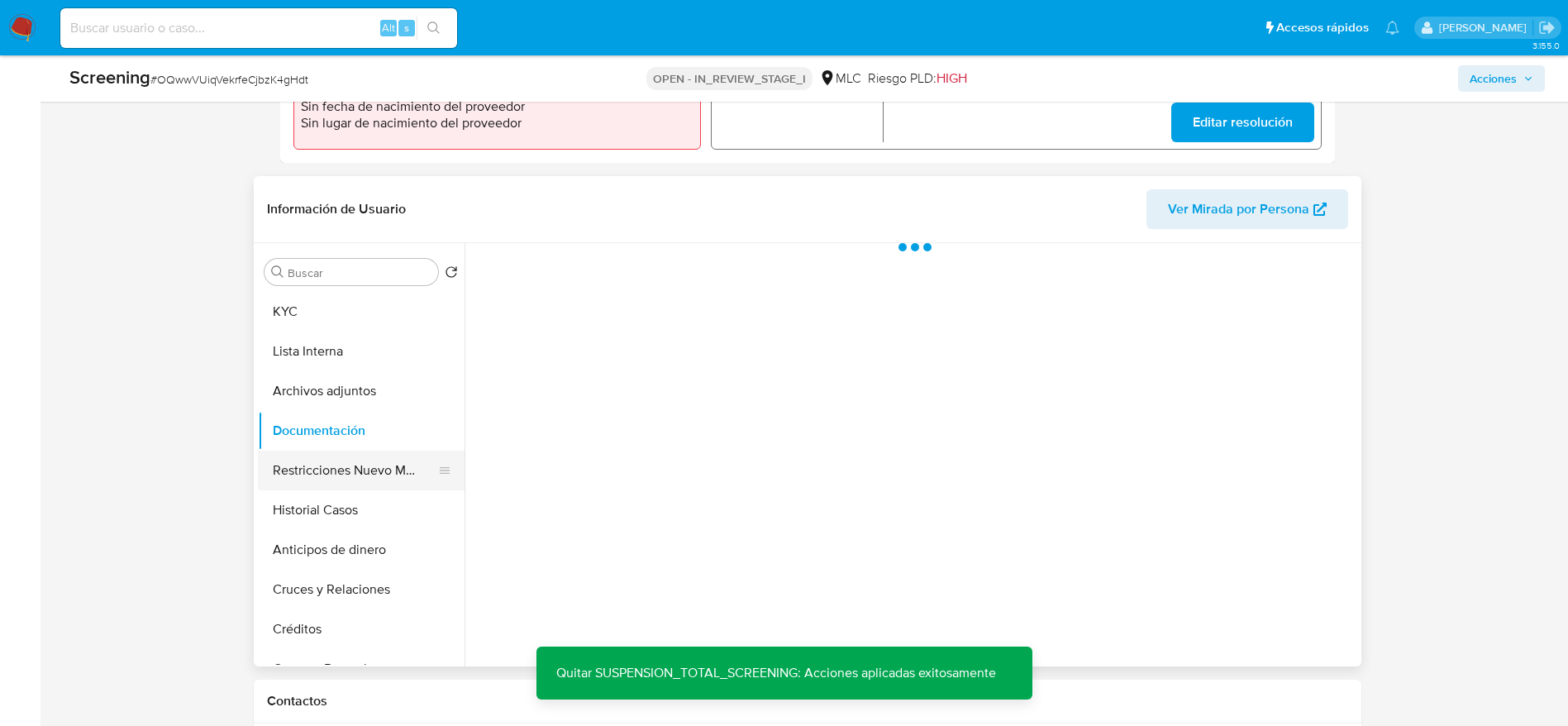
click at [299, 472] on button "Restricciones Nuevo Mundo" at bounding box center [355, 470] width 194 height 39
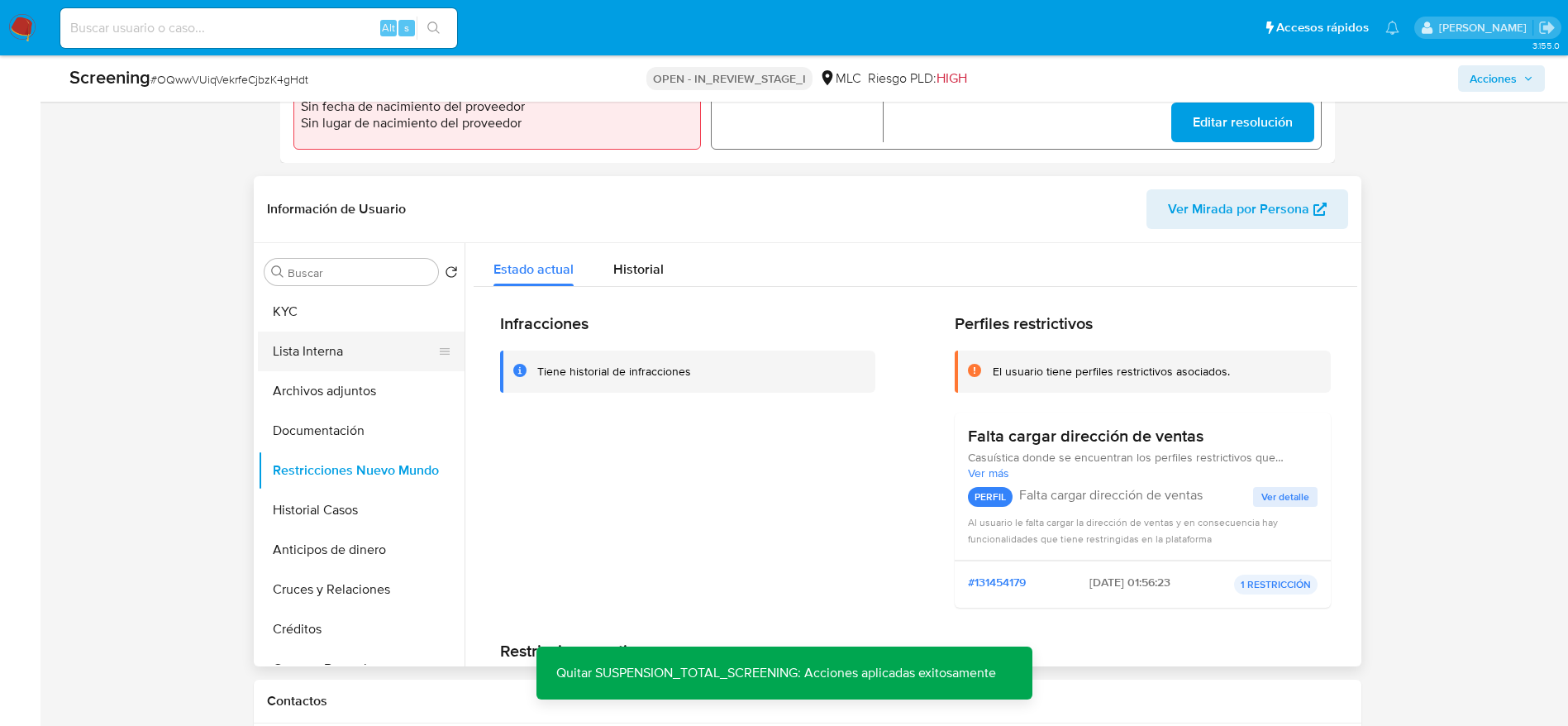
click at [290, 339] on button "Lista Interna" at bounding box center [355, 351] width 194 height 39
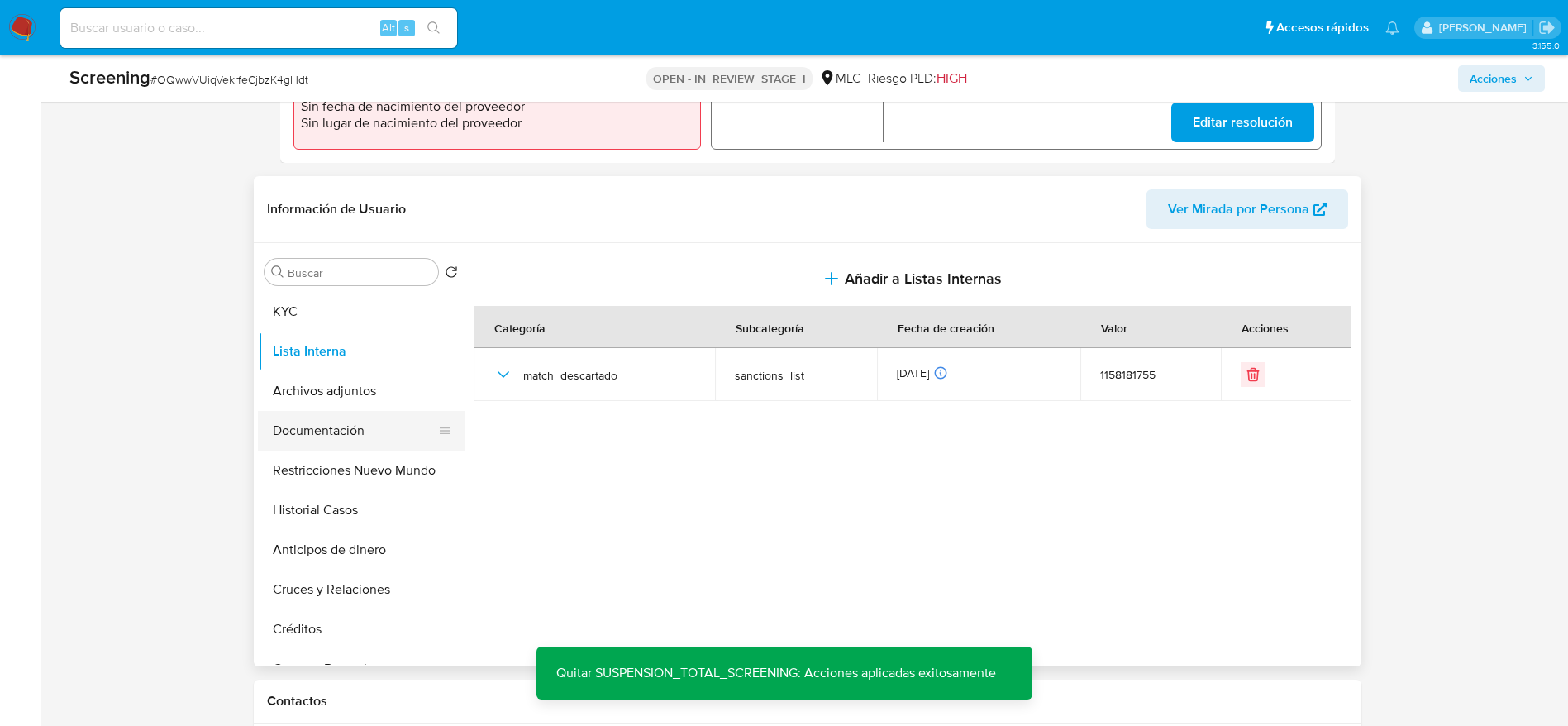
click at [332, 411] on button "Documentación" at bounding box center [355, 430] width 194 height 39
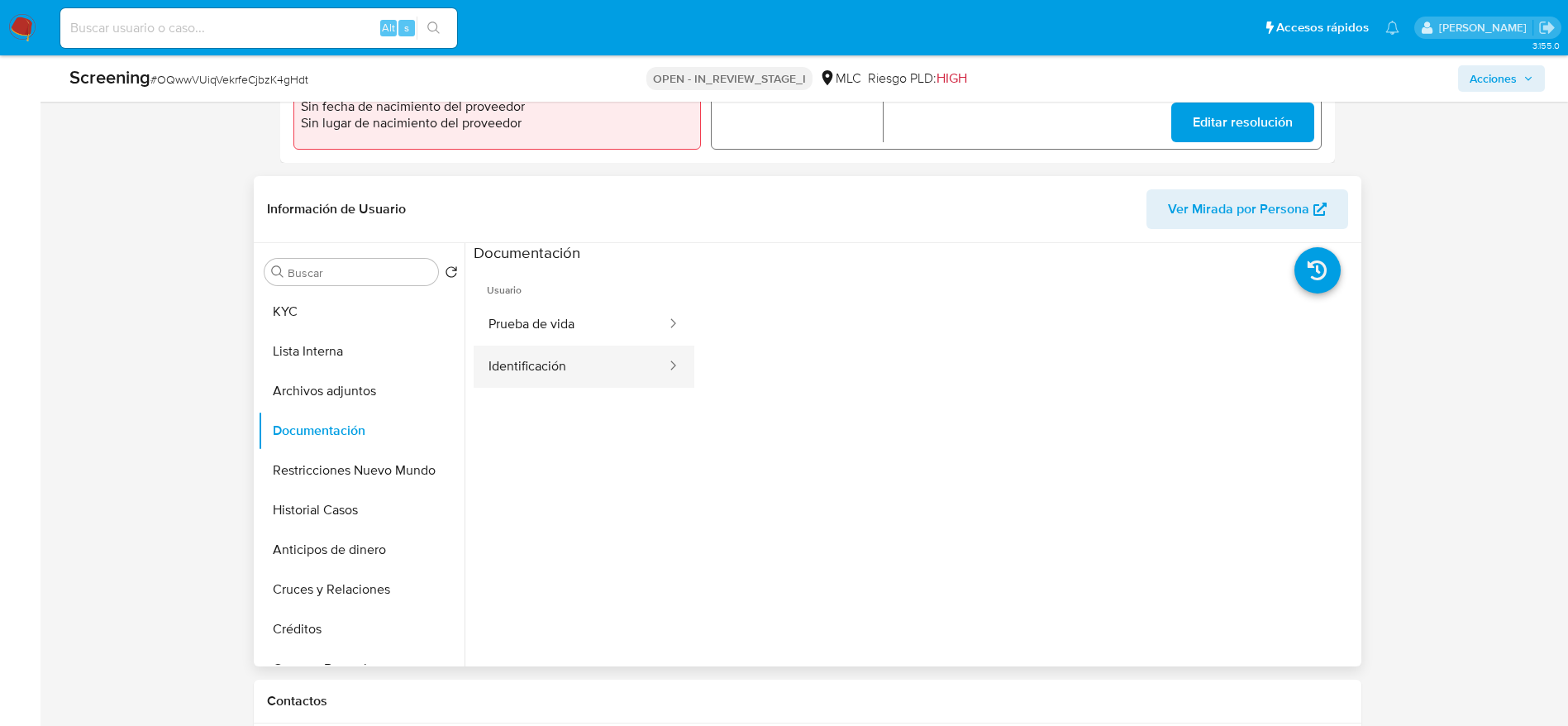
click at [565, 379] on button "Identificación" at bounding box center [571, 366] width 195 height 42
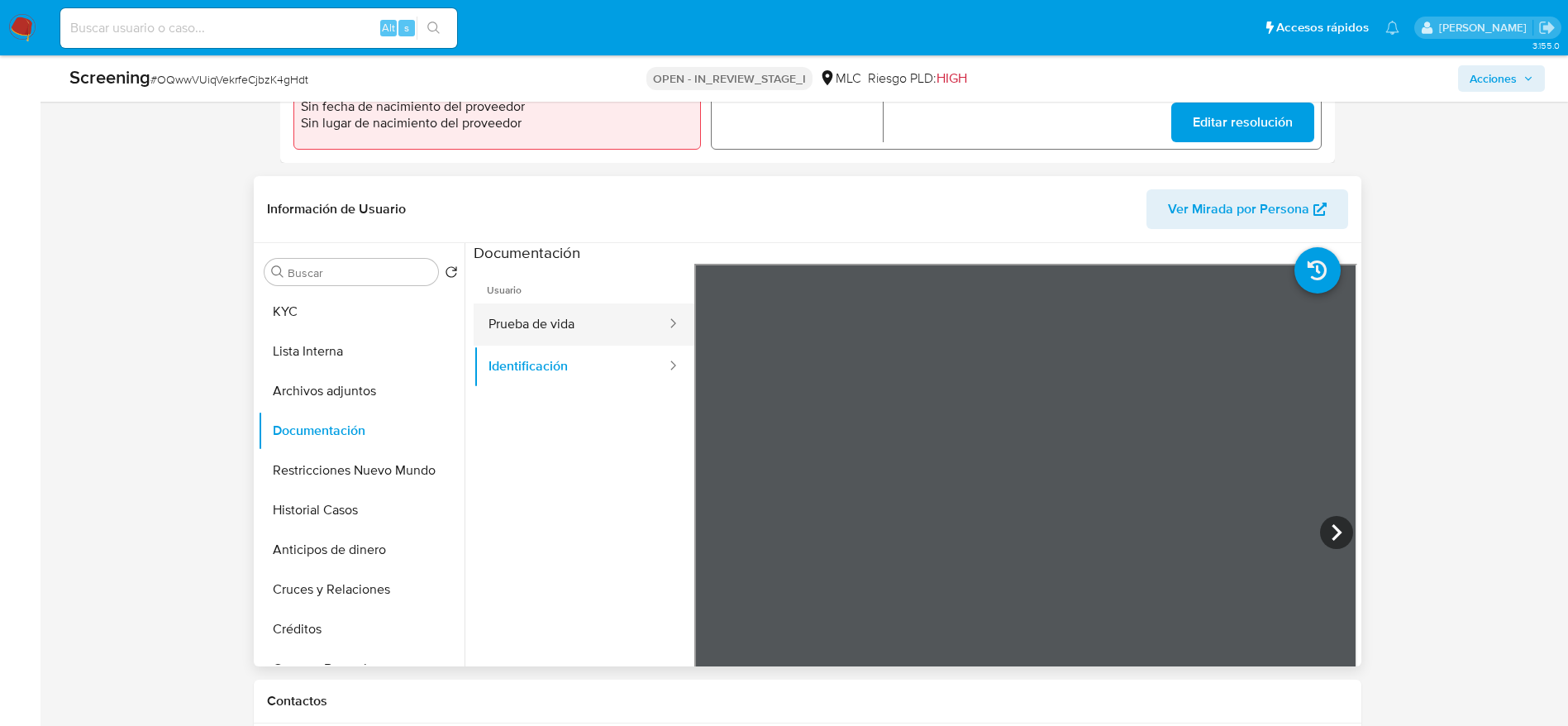
click at [585, 329] on button "Prueba de vida" at bounding box center [571, 324] width 195 height 42
click at [551, 365] on button "Identificación" at bounding box center [571, 366] width 195 height 42
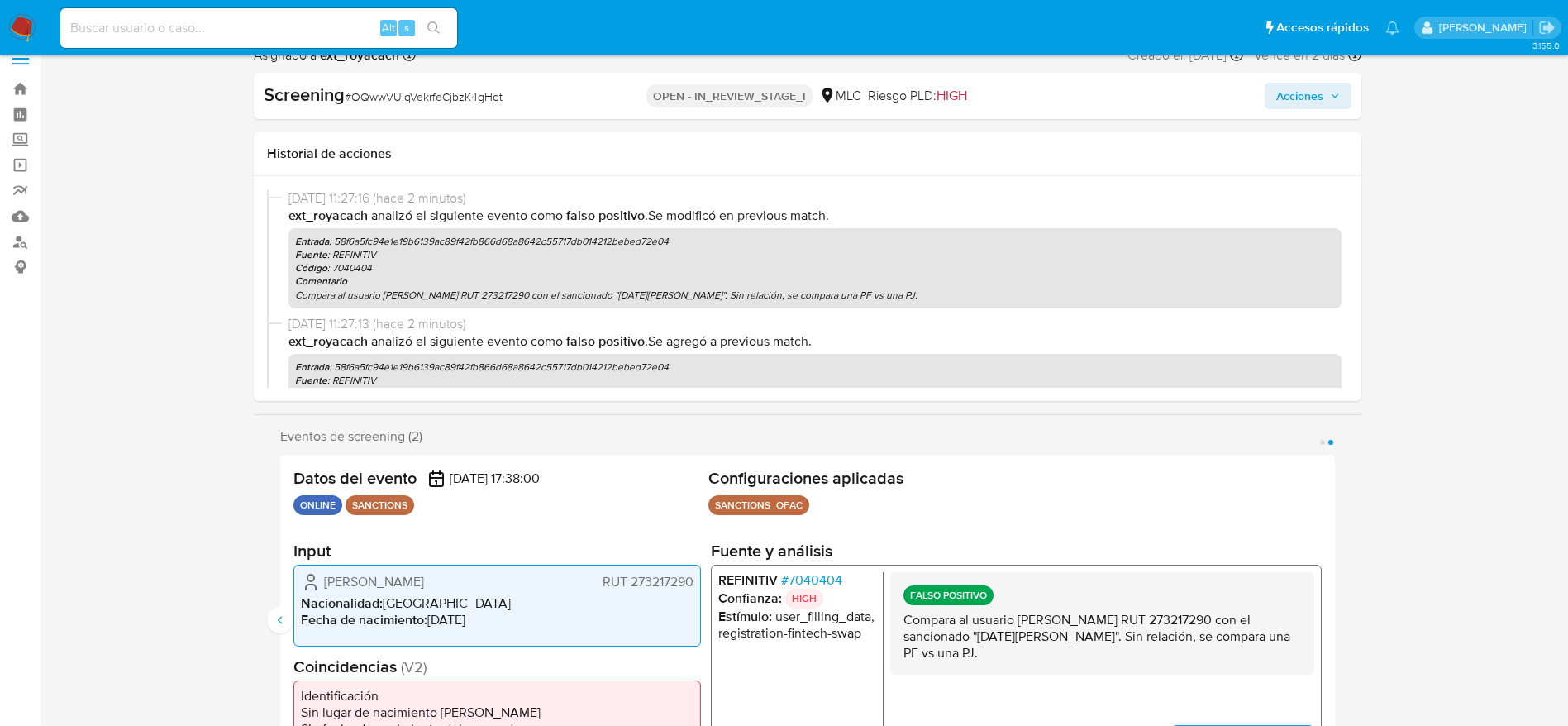
scroll to position [0, 0]
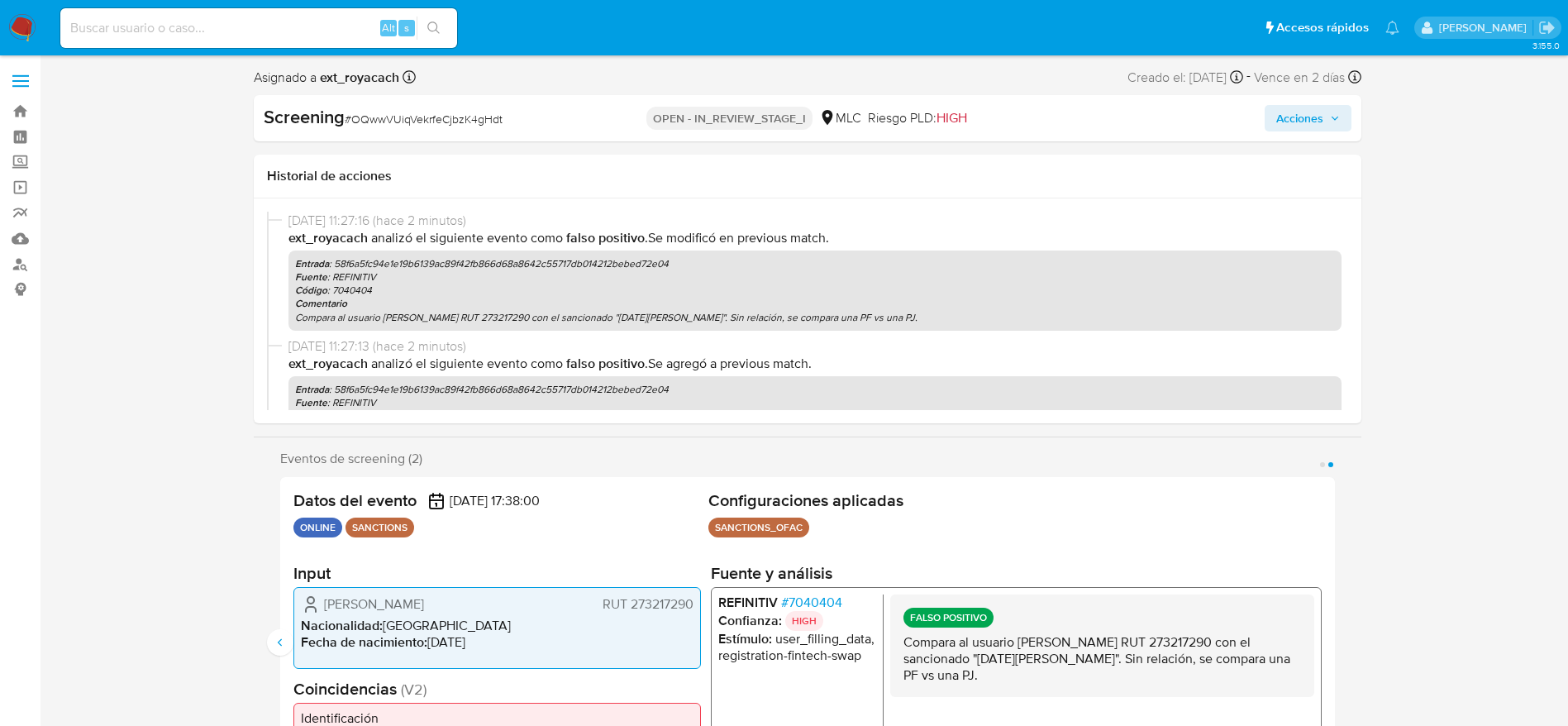
click at [1313, 109] on span "Acciones" at bounding box center [1299, 118] width 47 height 26
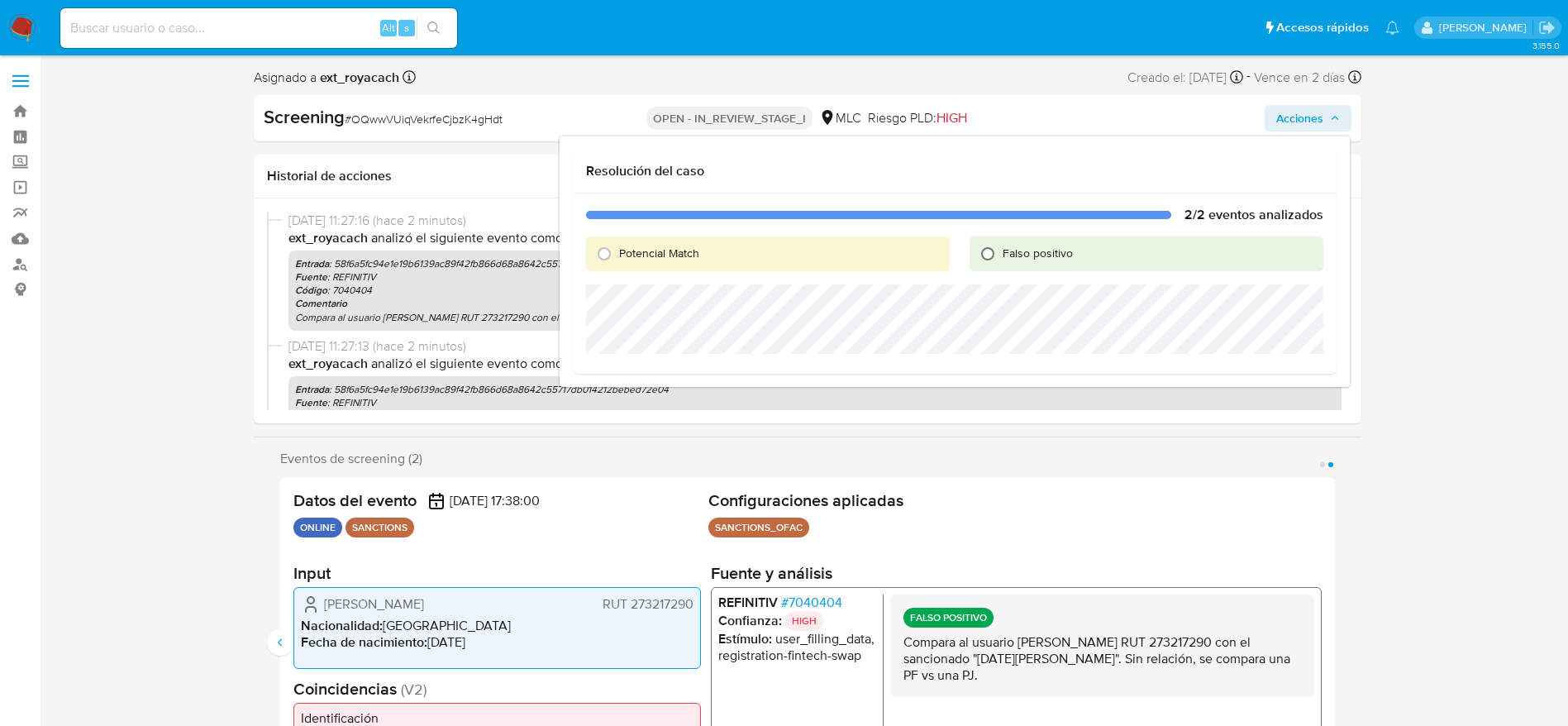
click at [995, 251] on input "Falso positivo" at bounding box center [988, 254] width 26 height 26
radio input "true"
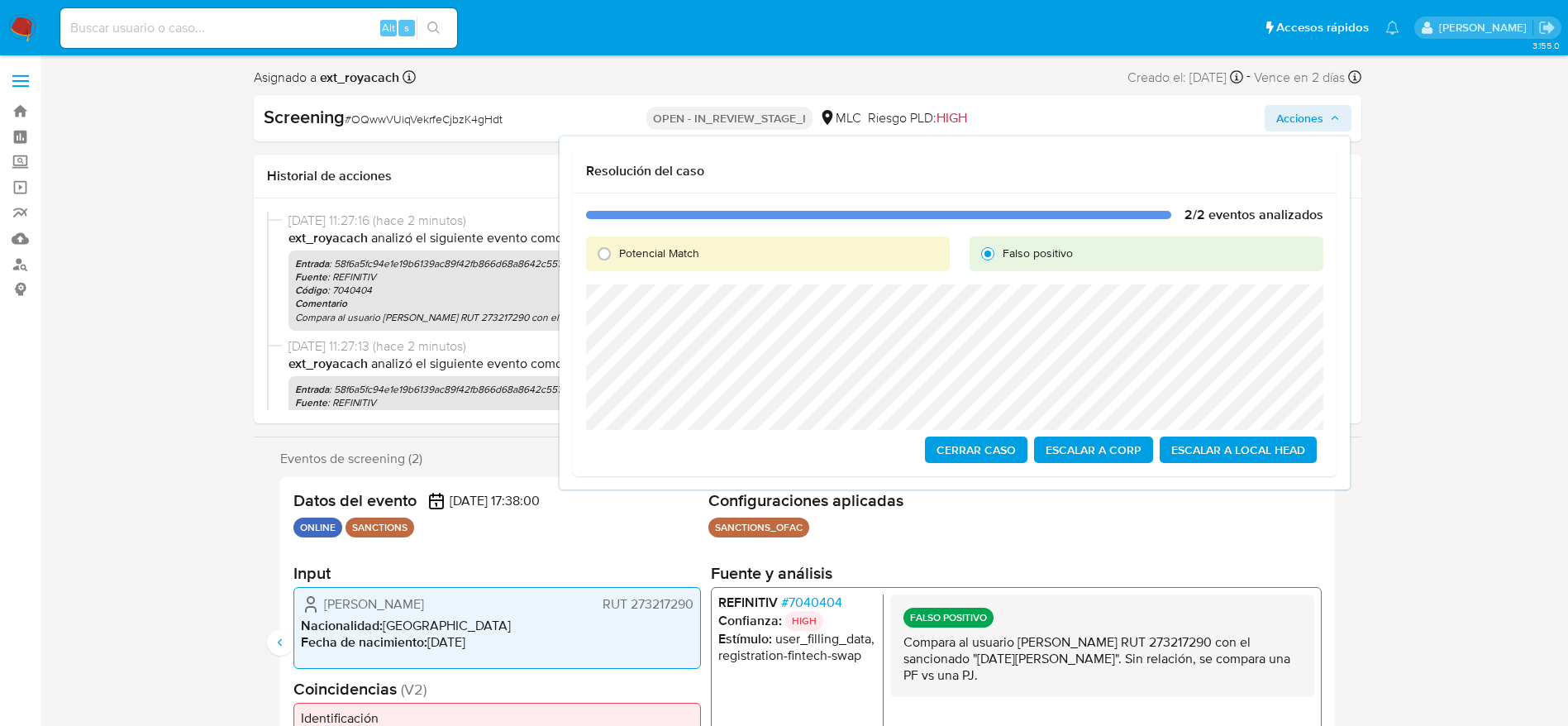
click at [985, 438] on span "Cerrar Caso" at bounding box center [976, 449] width 80 height 23
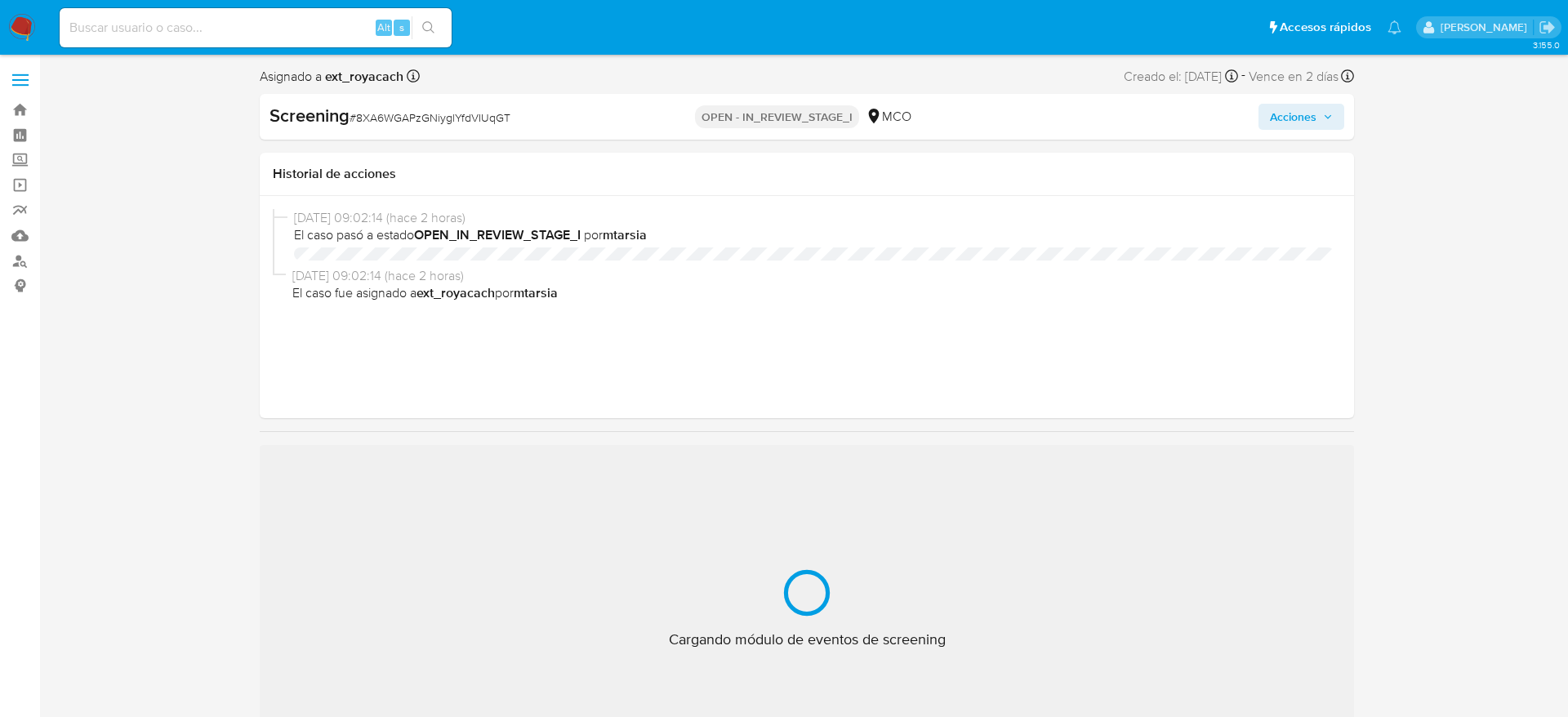
select select "10"
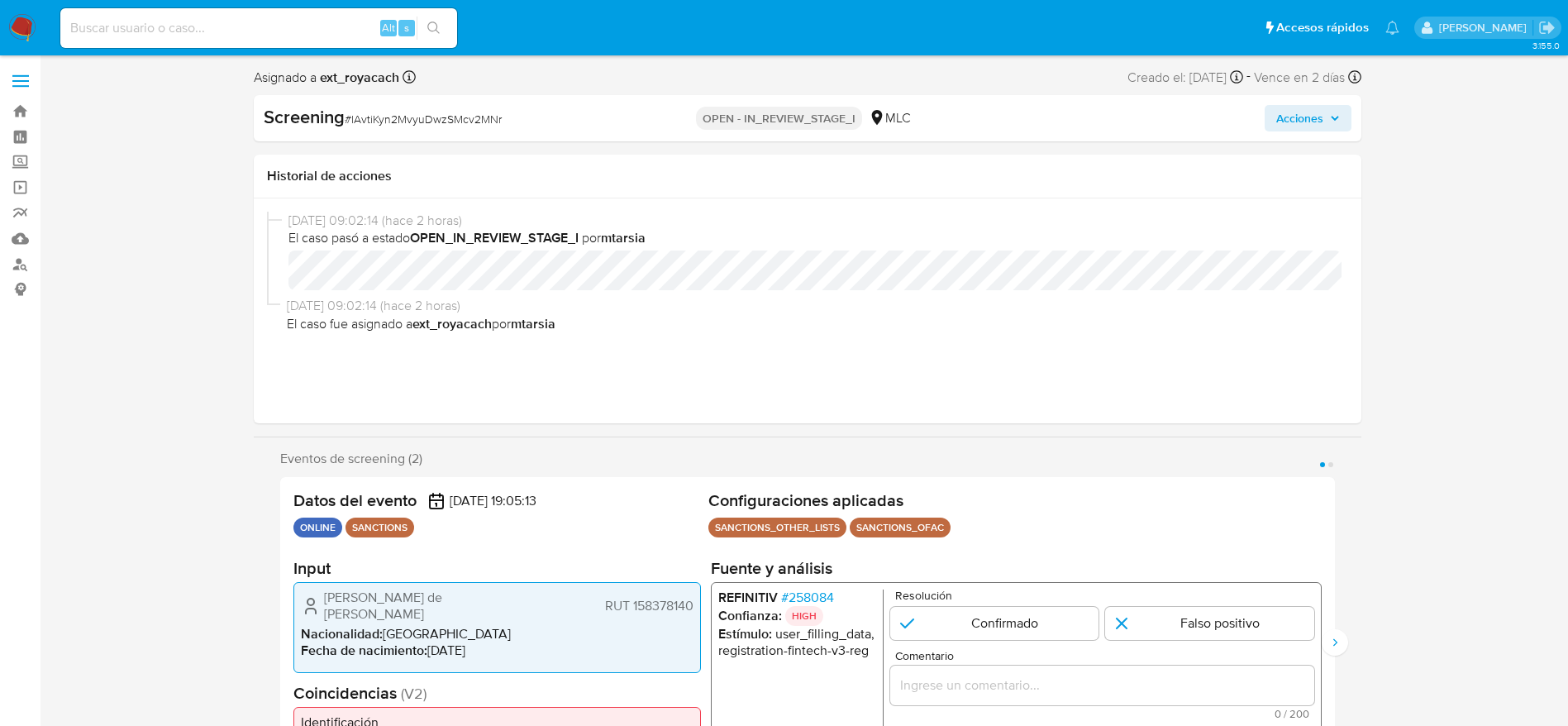
click at [449, 111] on span "# lAvtiKyn2MvyuDwzSMcv2MNr" at bounding box center [423, 119] width 157 height 17
copy span "lAvtiKyn2MvyuDwzSMcv2MNr"
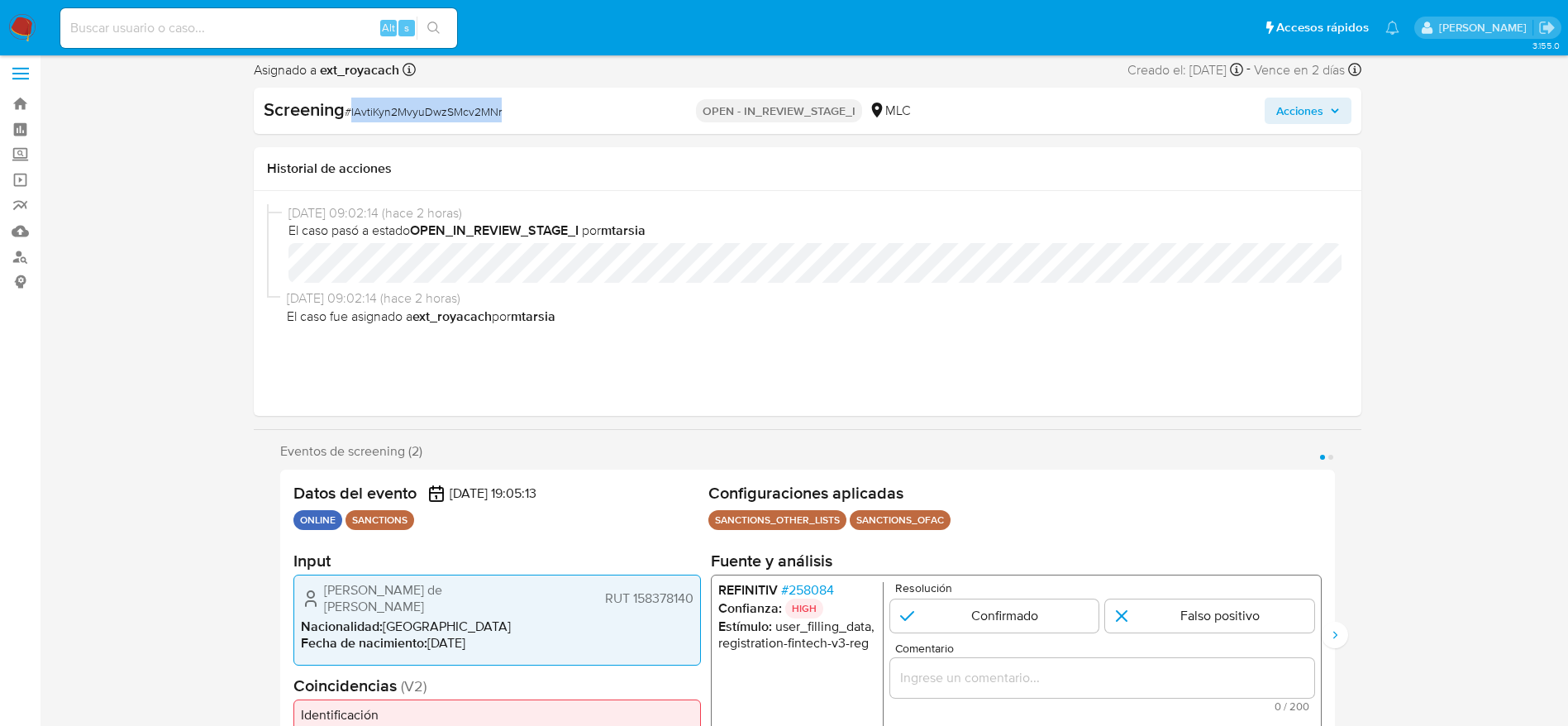
scroll to position [248, 0]
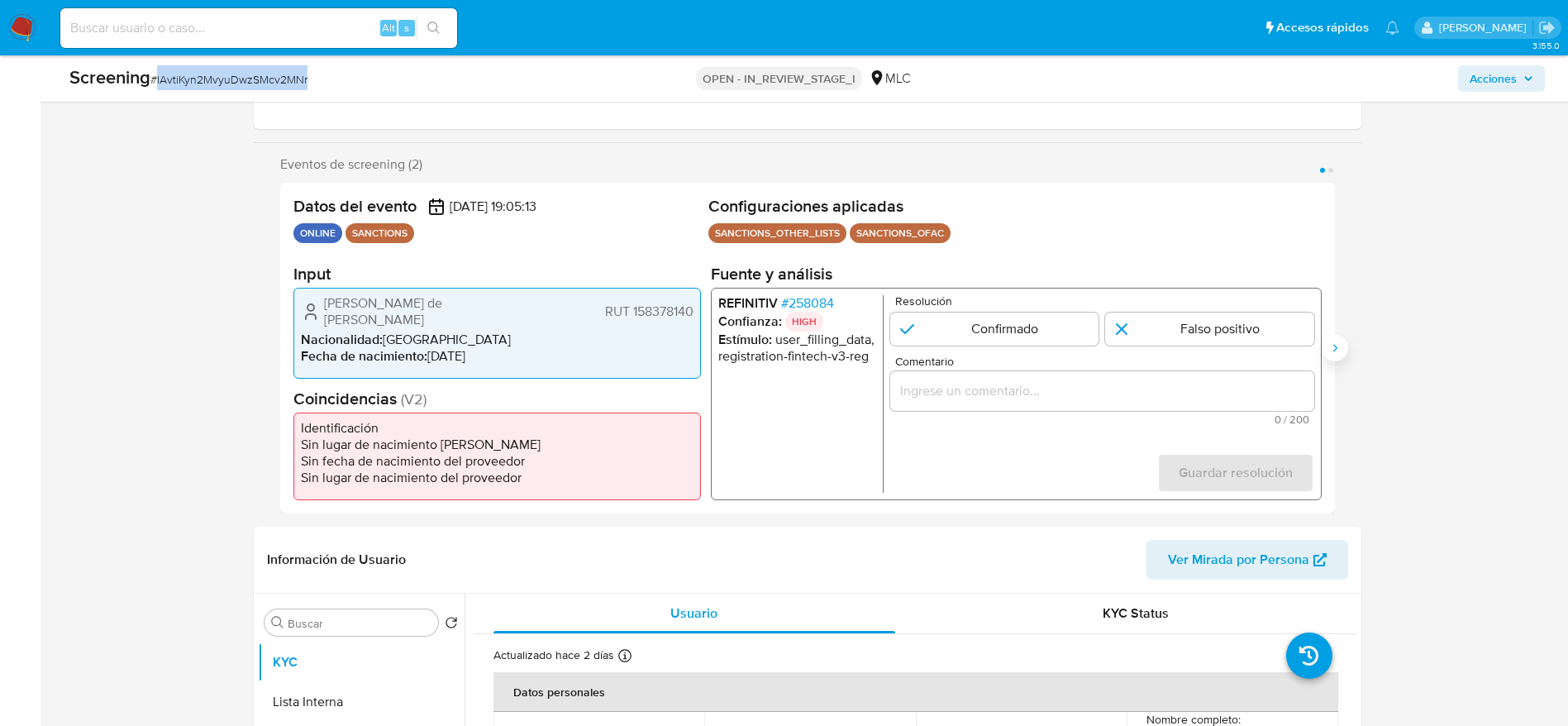
click at [1342, 351] on button "Siguiente" at bounding box center [1335, 348] width 26 height 26
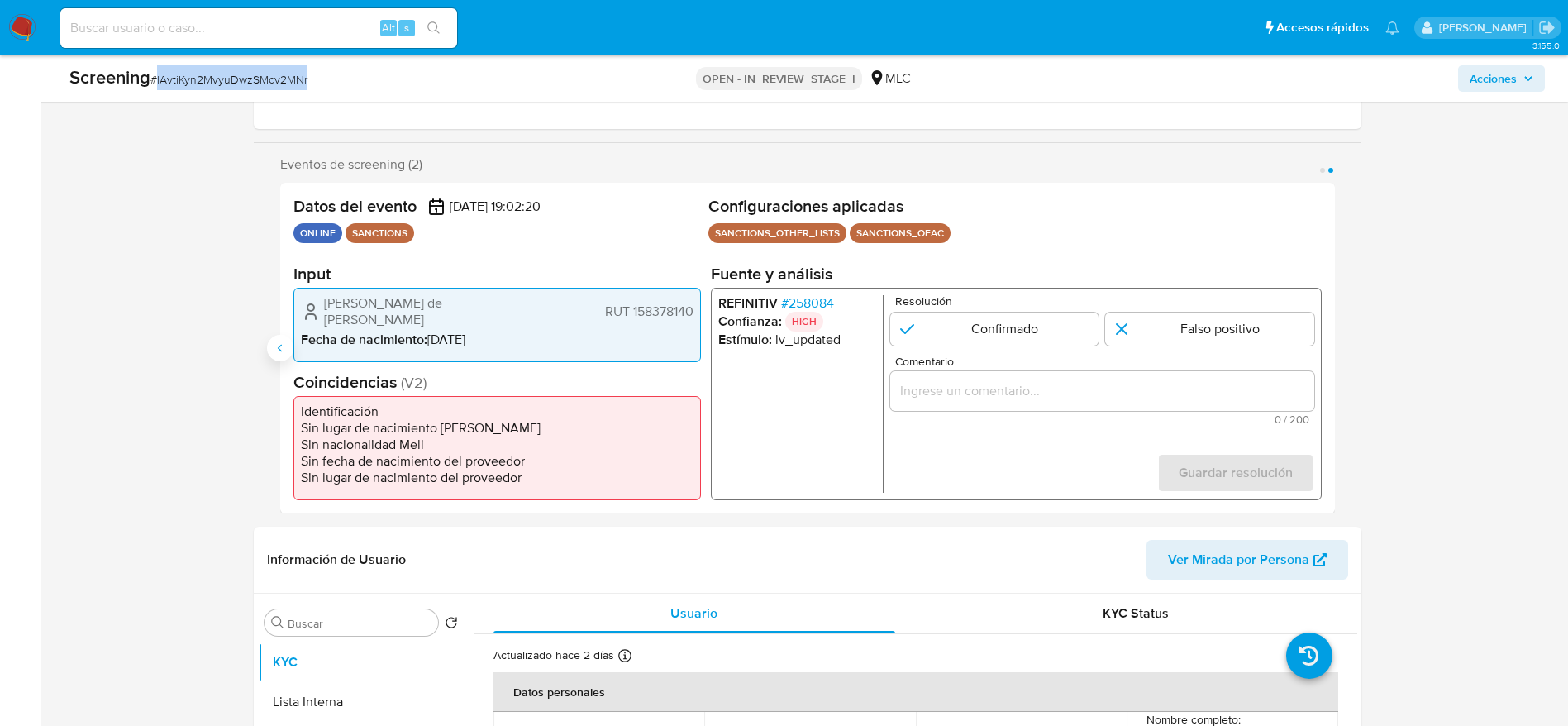
click at [288, 351] on button "Anterior" at bounding box center [280, 348] width 26 height 26
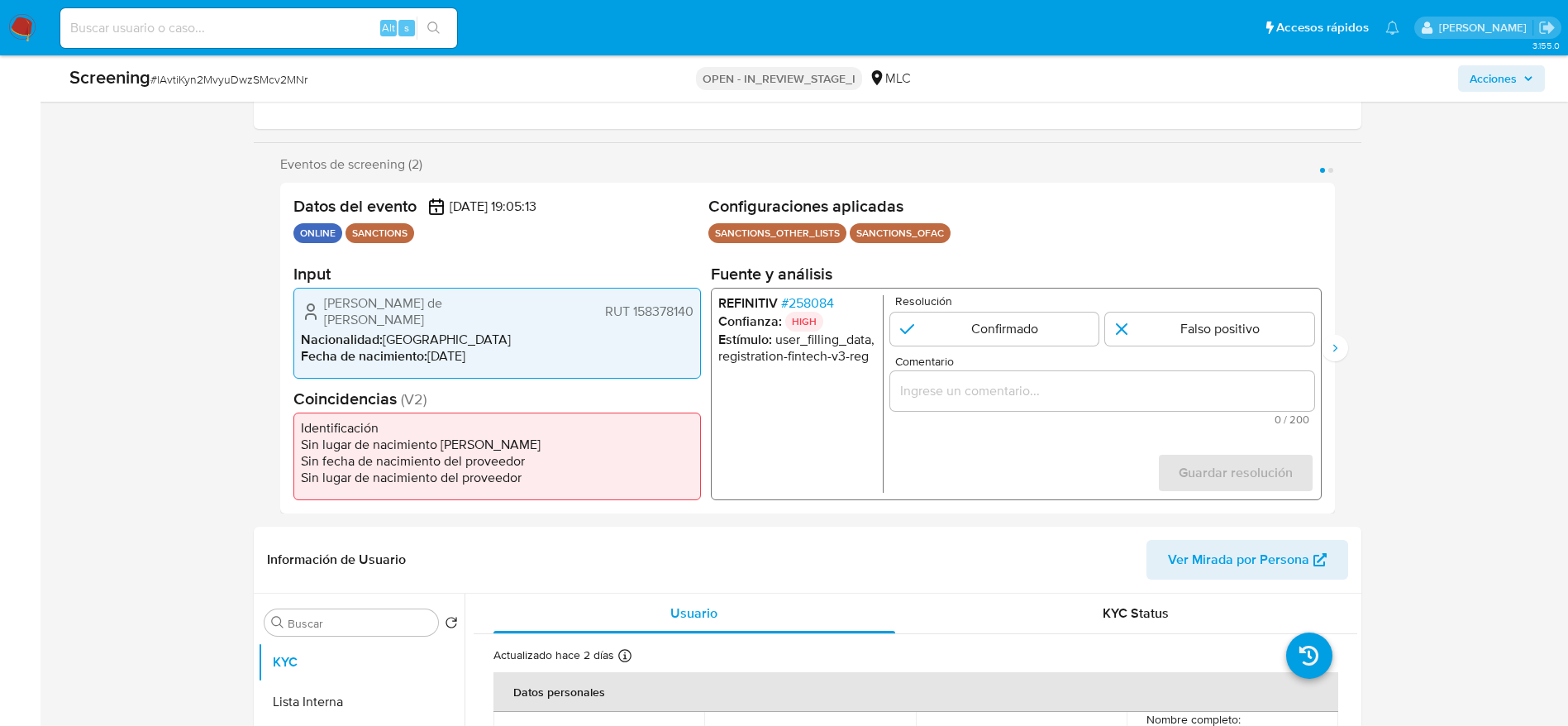
drag, startPoint x: 314, startPoint y: 297, endPoint x: 698, endPoint y: 319, distance: 384.6
click at [698, 319] on div "Stephanie de Lourdes Cabrera Garrido RUT 158378140 Nacionalidad : Chile Fecha d…" at bounding box center [498, 332] width 408 height 91
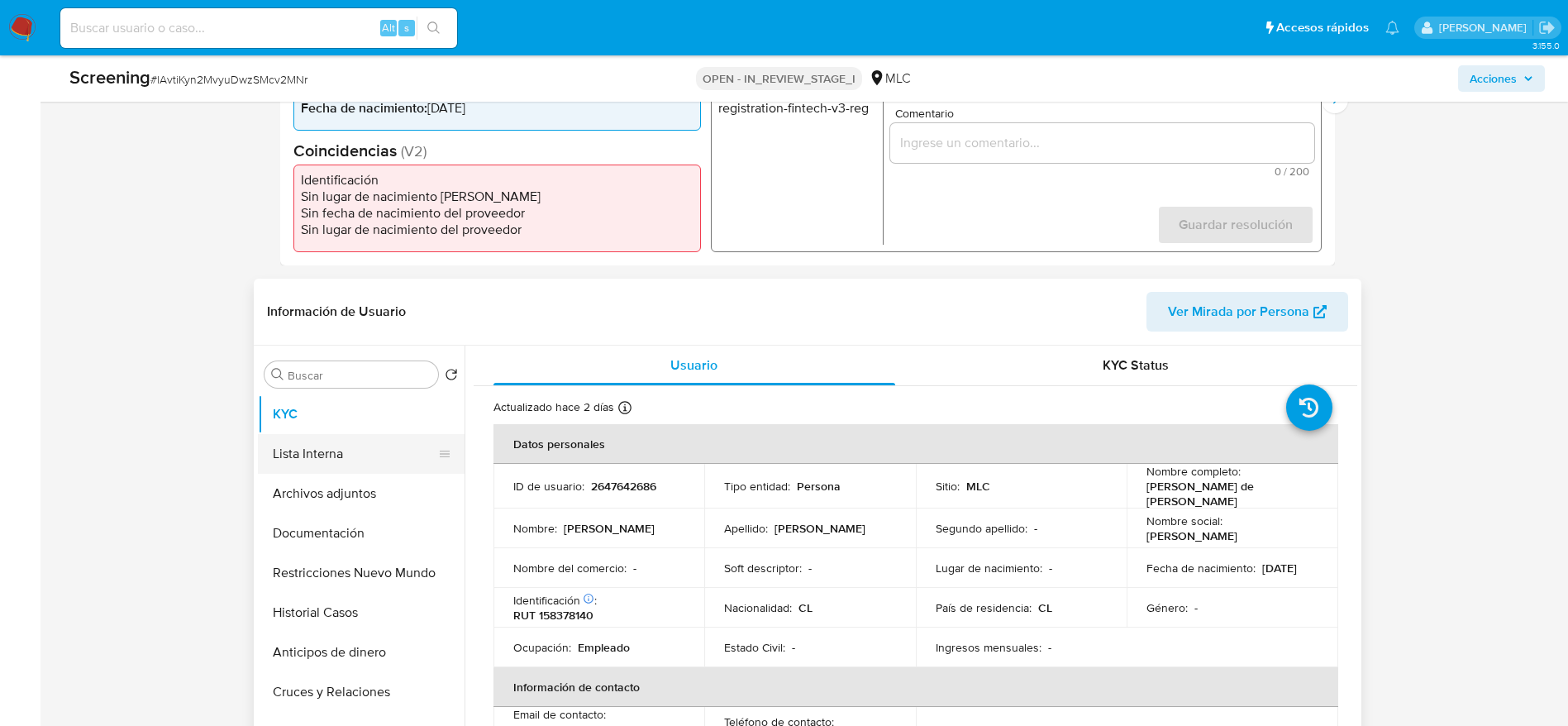
click at [354, 457] on button "Lista Interna" at bounding box center [355, 454] width 194 height 39
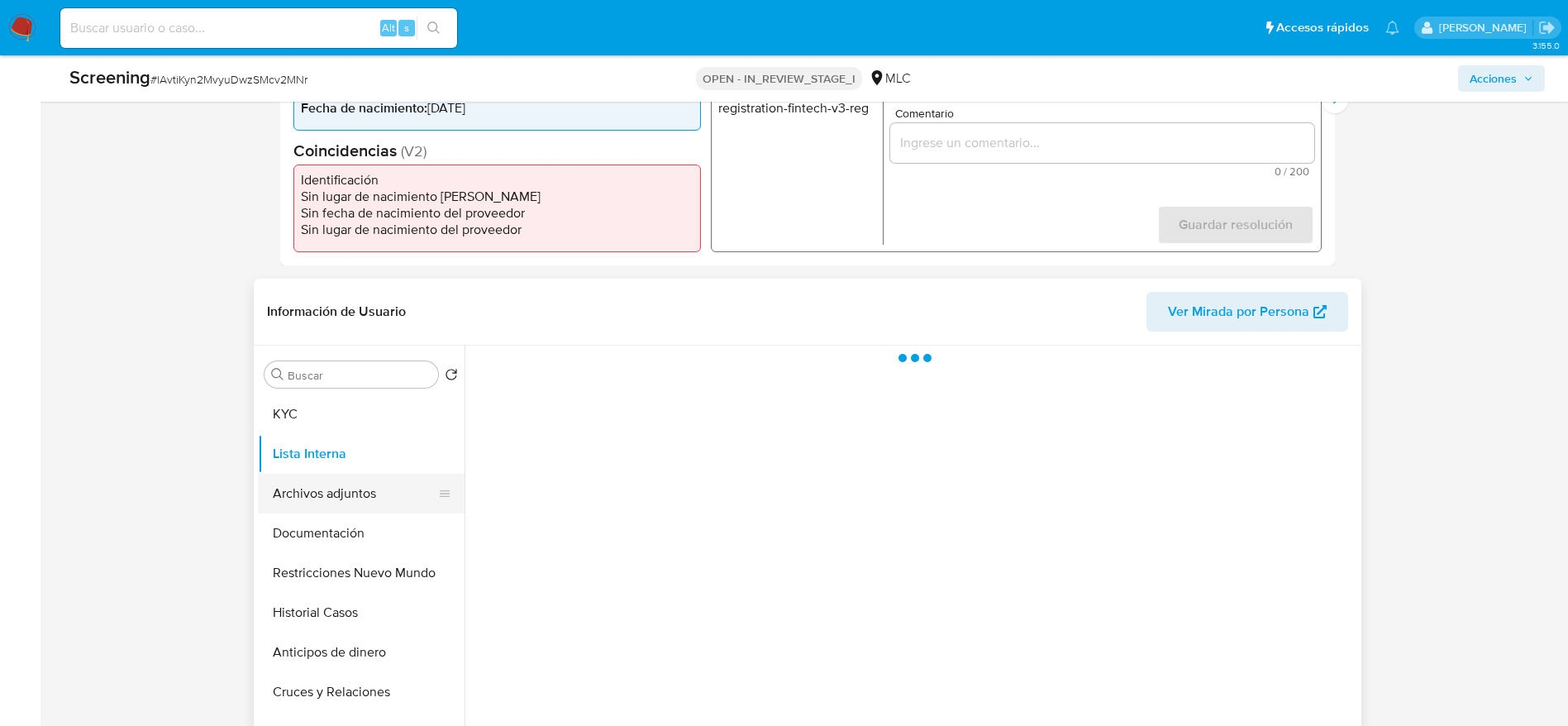
click at [350, 511] on button "Archivos adjuntos" at bounding box center [355, 493] width 194 height 39
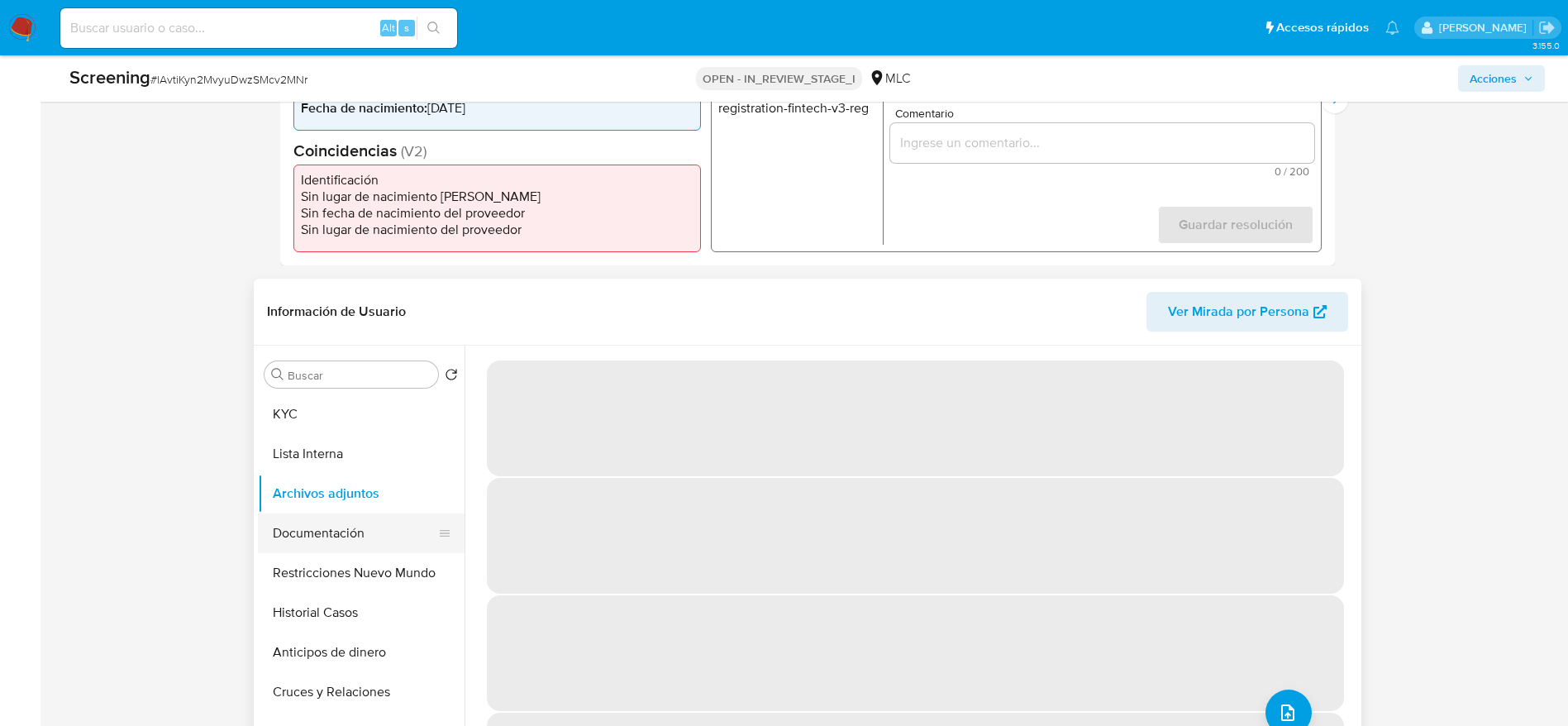
click at [360, 515] on button "Documentación" at bounding box center [355, 533] width 194 height 39
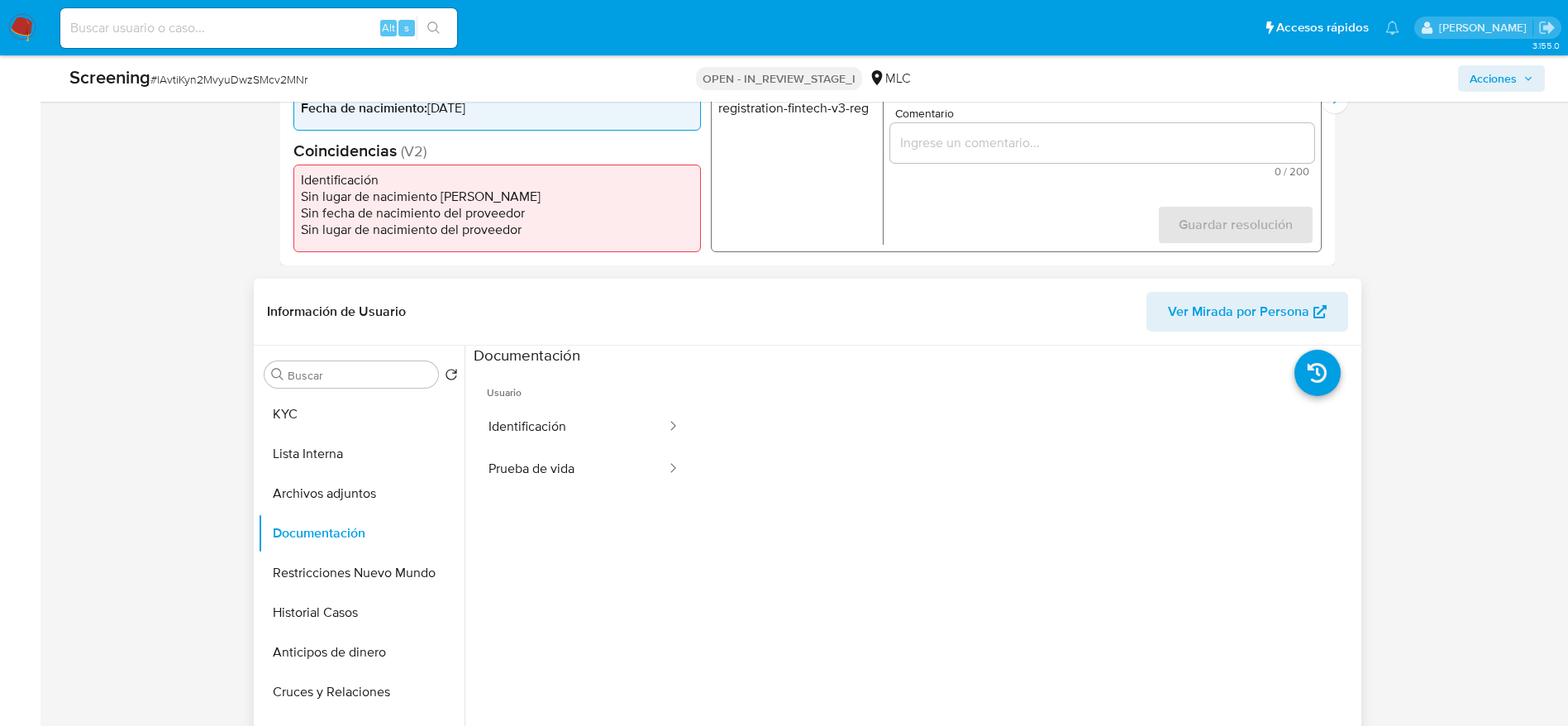
click at [638, 490] on ul "Usuario Identificación Prueba de vida" at bounding box center [584, 603] width 221 height 476
click at [664, 465] on icon at bounding box center [673, 468] width 17 height 17
click at [620, 459] on button "Prueba de vida" at bounding box center [571, 469] width 195 height 42
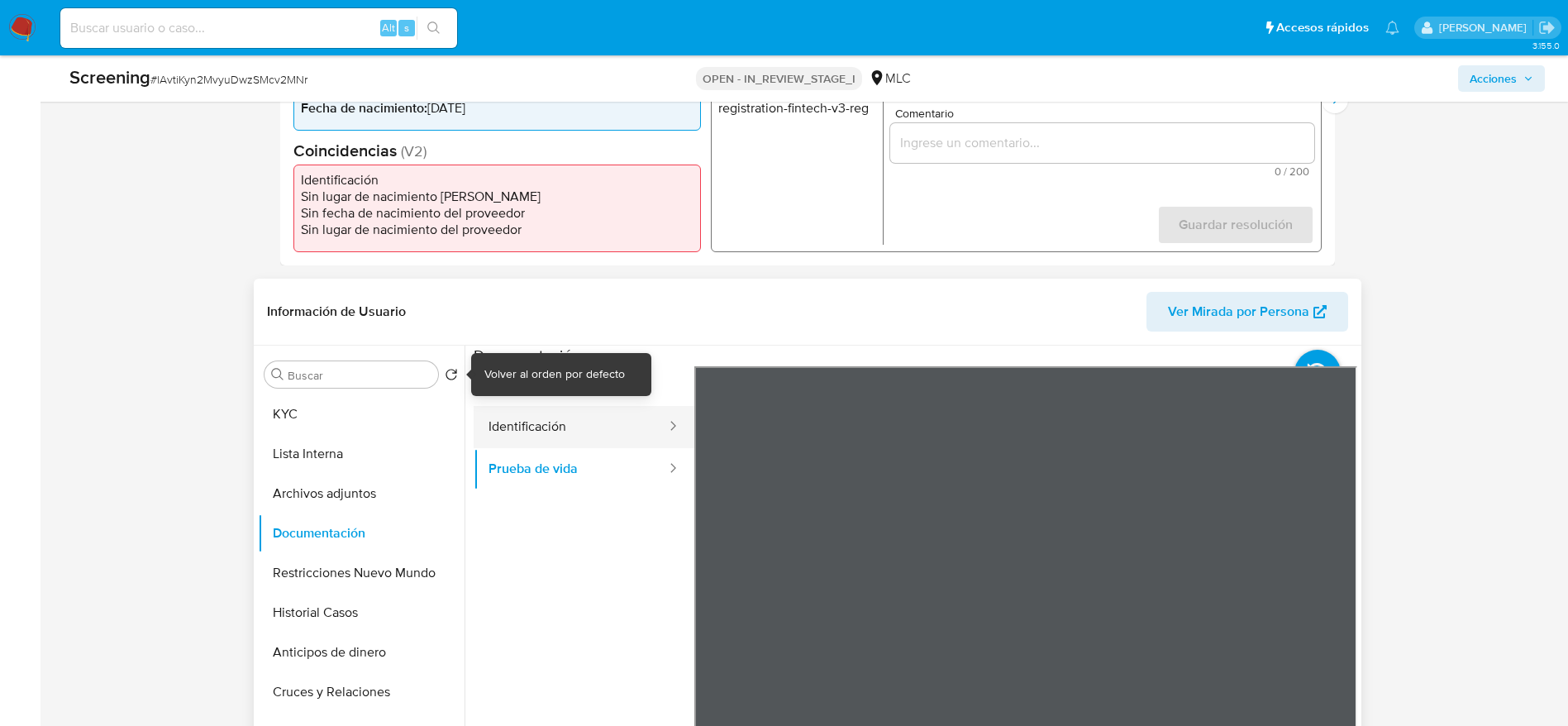
click at [582, 441] on button "Identificación" at bounding box center [571, 427] width 195 height 42
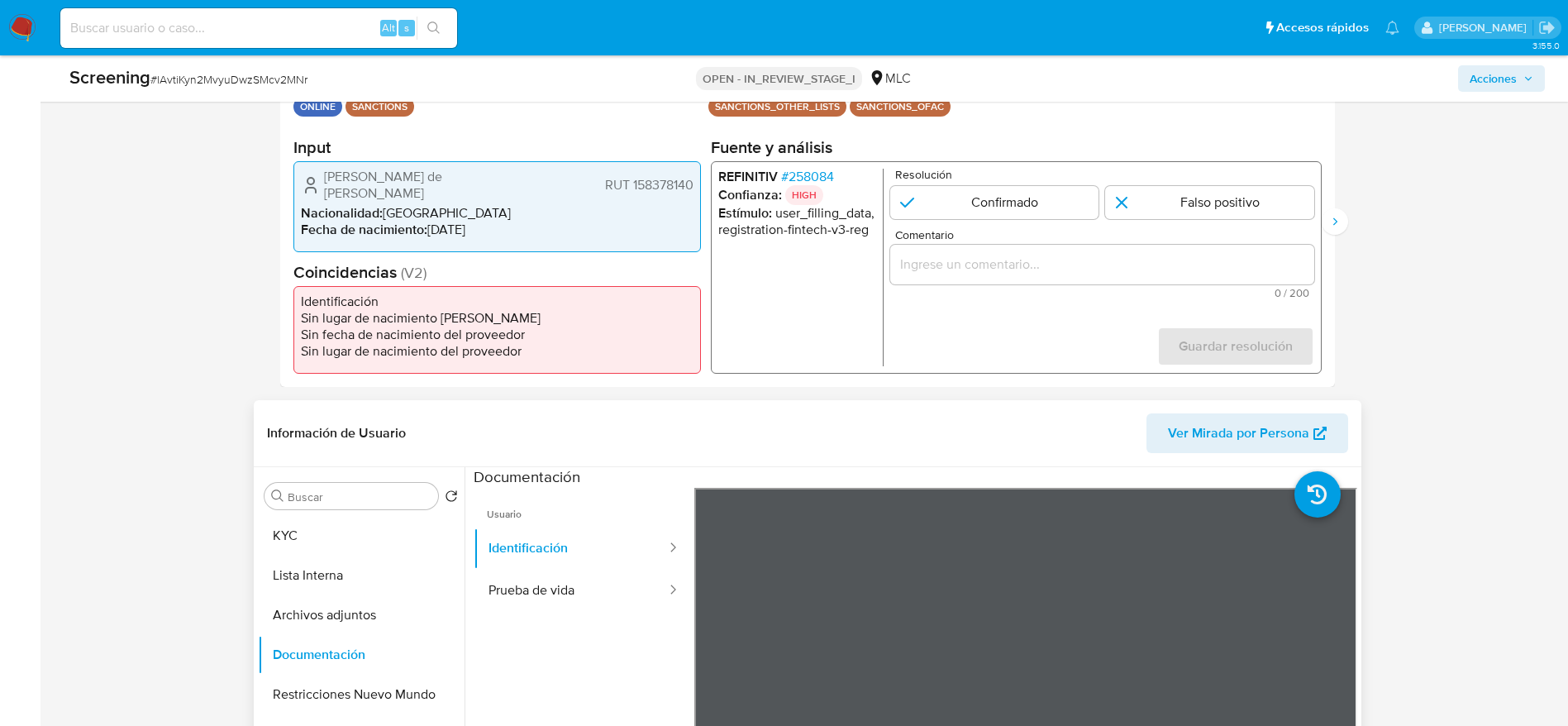
scroll to position [124, 0]
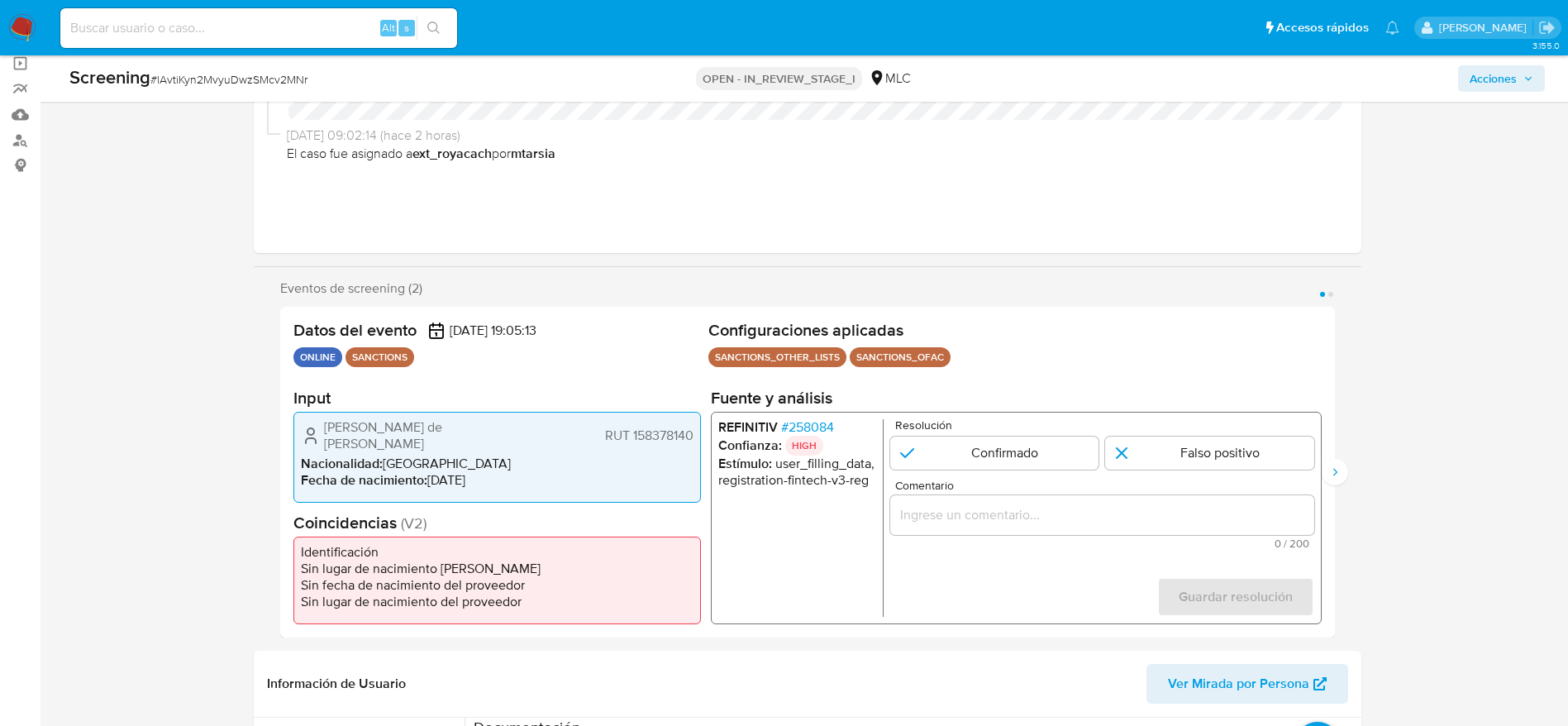
drag, startPoint x: 317, startPoint y: 420, endPoint x: 695, endPoint y: 436, distance: 378.3
click at [695, 436] on div "Stephanie de Lourdes Cabrera Garrido RUT 158378140 Nacionalidad : Chile Fecha d…" at bounding box center [498, 457] width 408 height 91
click at [804, 426] on span "# 258084" at bounding box center [806, 428] width 53 height 17
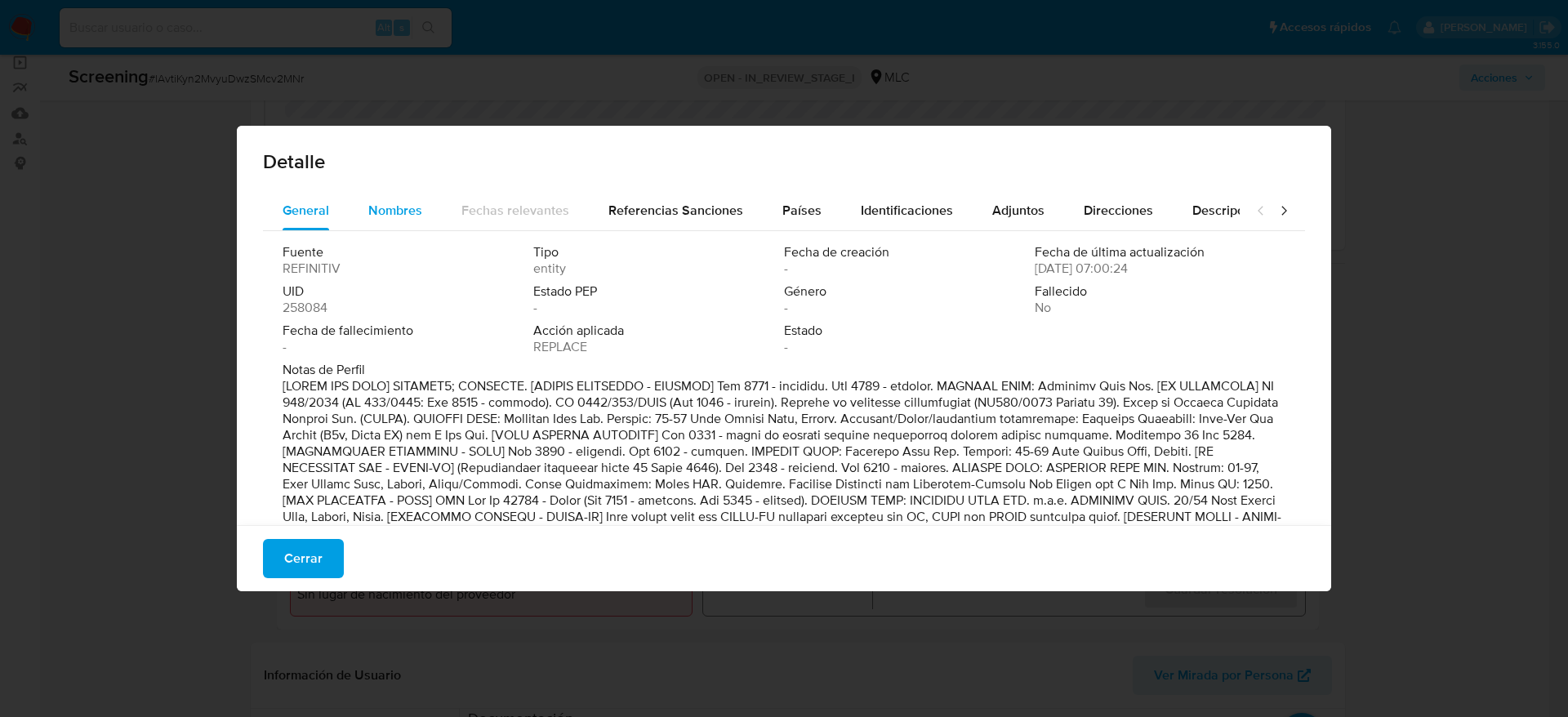
click at [370, 203] on span "Nombres" at bounding box center [395, 210] width 54 height 18
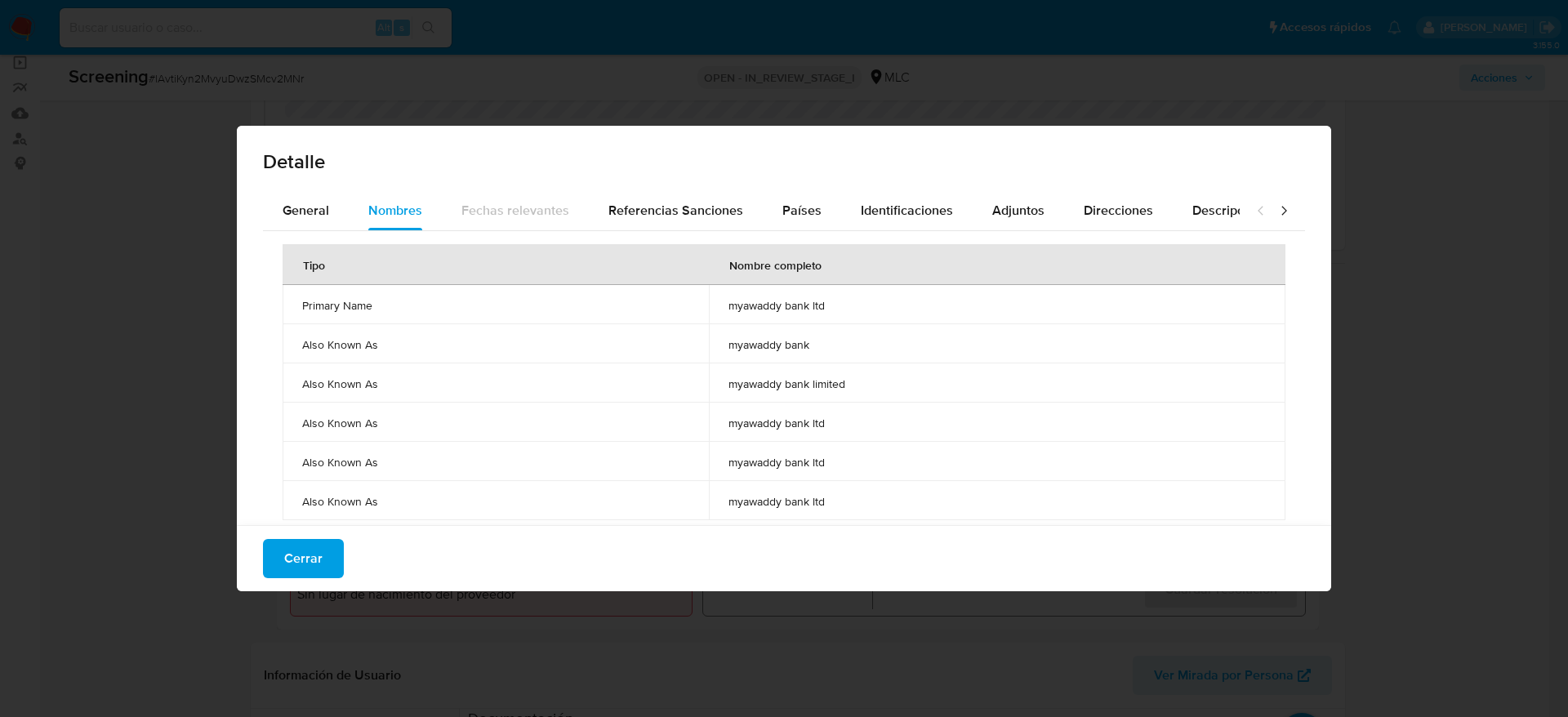
click at [739, 304] on span "myawaddy bank ltd" at bounding box center [997, 305] width 537 height 15
click at [817, 221] on button "Países" at bounding box center [802, 211] width 79 height 39
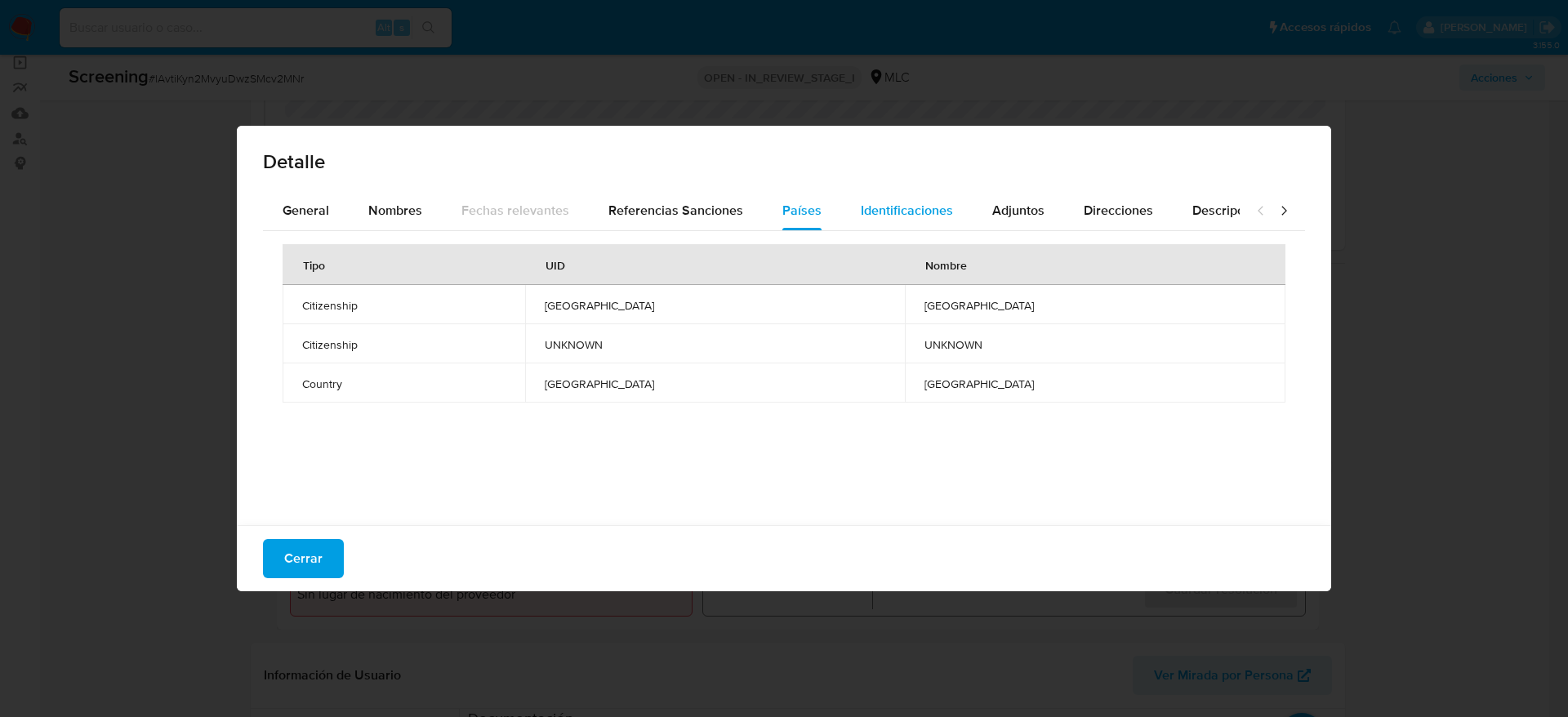
click at [870, 208] on span "Identificaciones" at bounding box center [907, 210] width 92 height 18
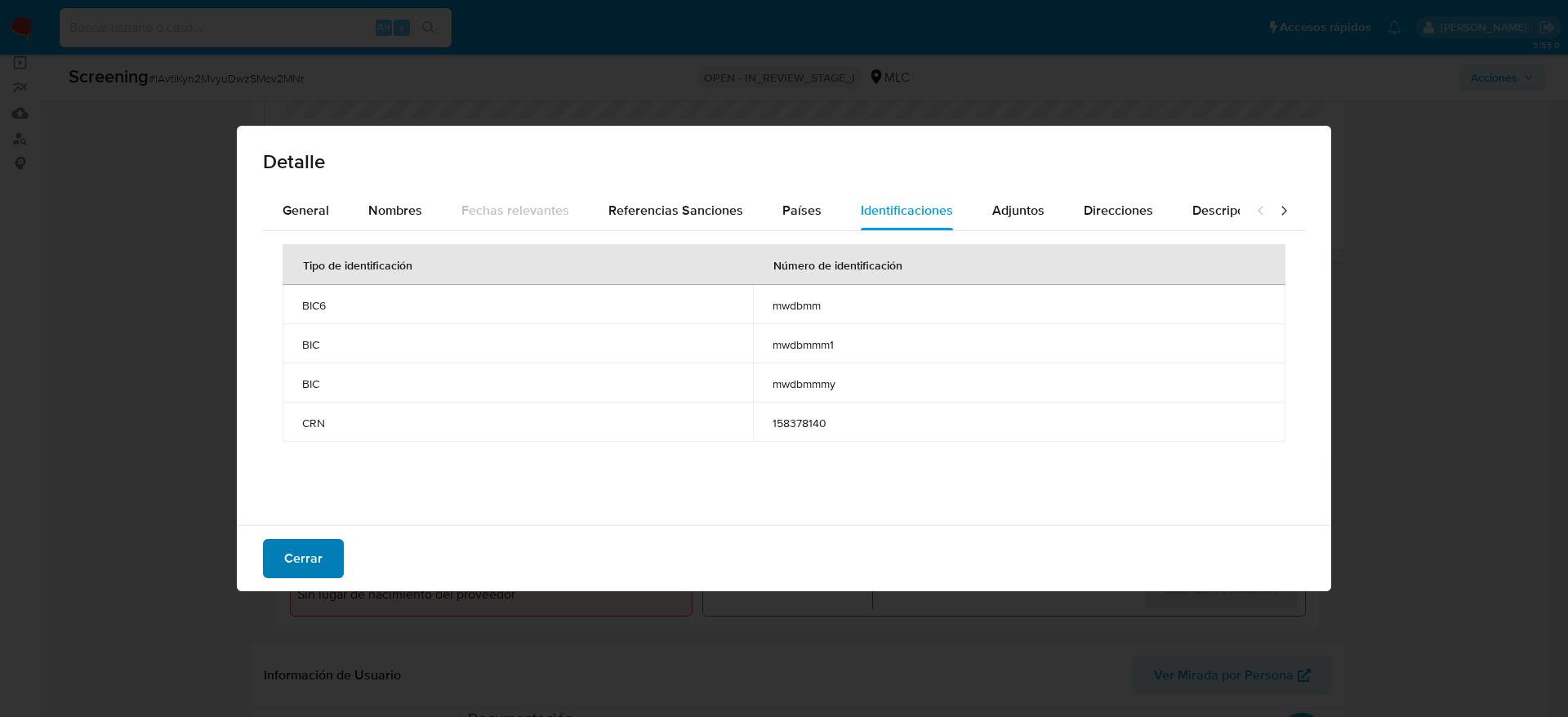
click at [312, 571] on span "Cerrar" at bounding box center [303, 558] width 39 height 36
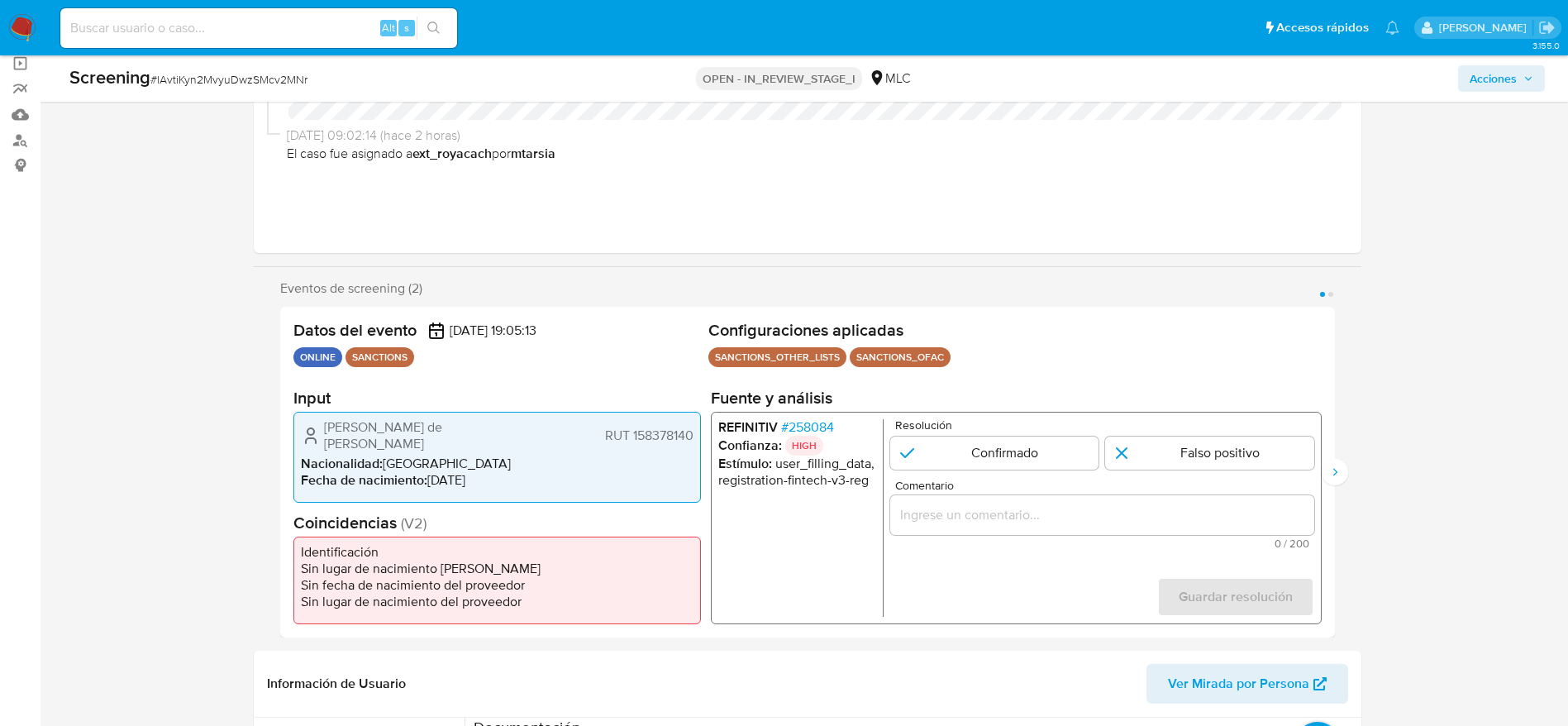
click at [930, 514] on input "Comentario" at bounding box center [1101, 515] width 424 height 22
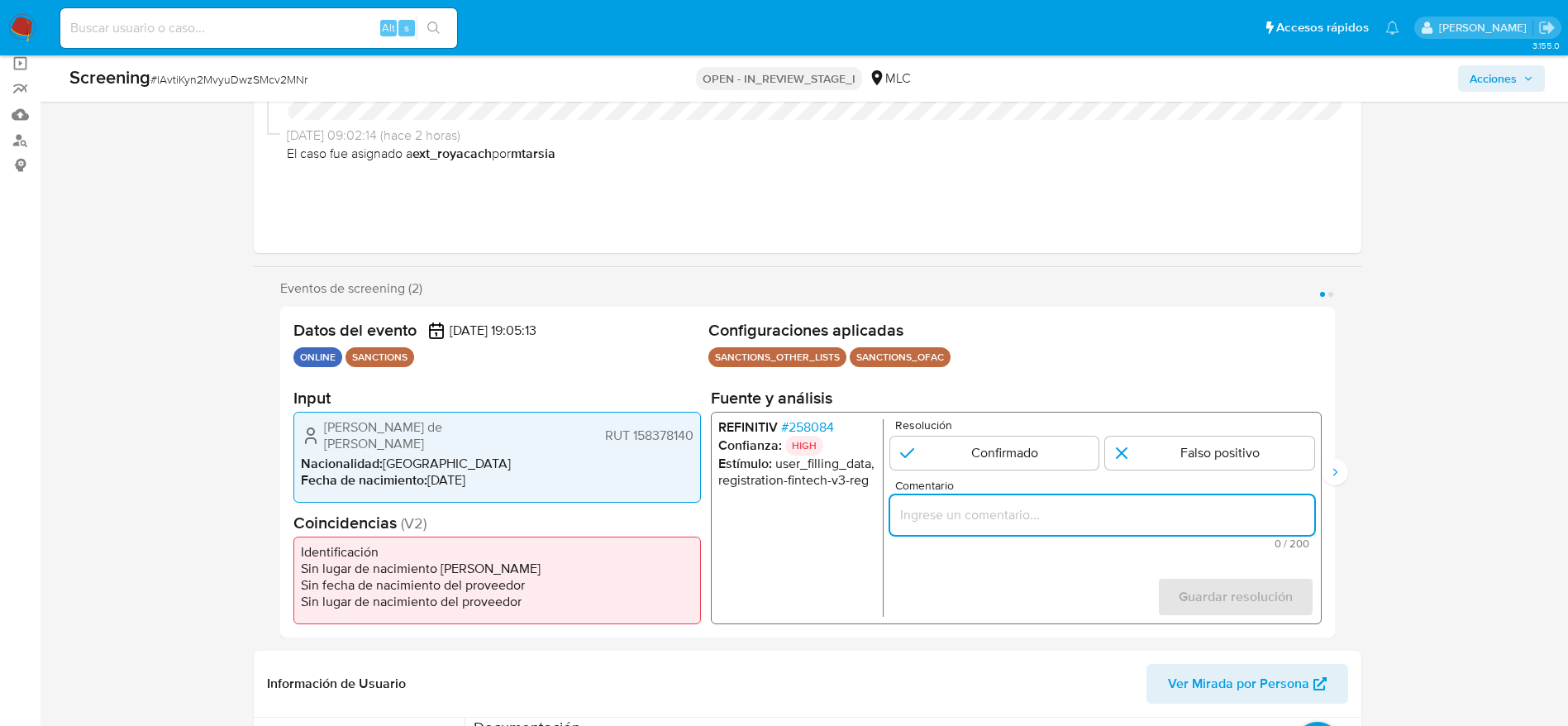
paste input "Compara al usuario Stephanie de Lourdes Cabrera Garrido RUT 158378140 con el sa…"
type input "Compara al usuario Stephanie de Lourdes Cabrera Garrido RUT 158378140 con el sa…"
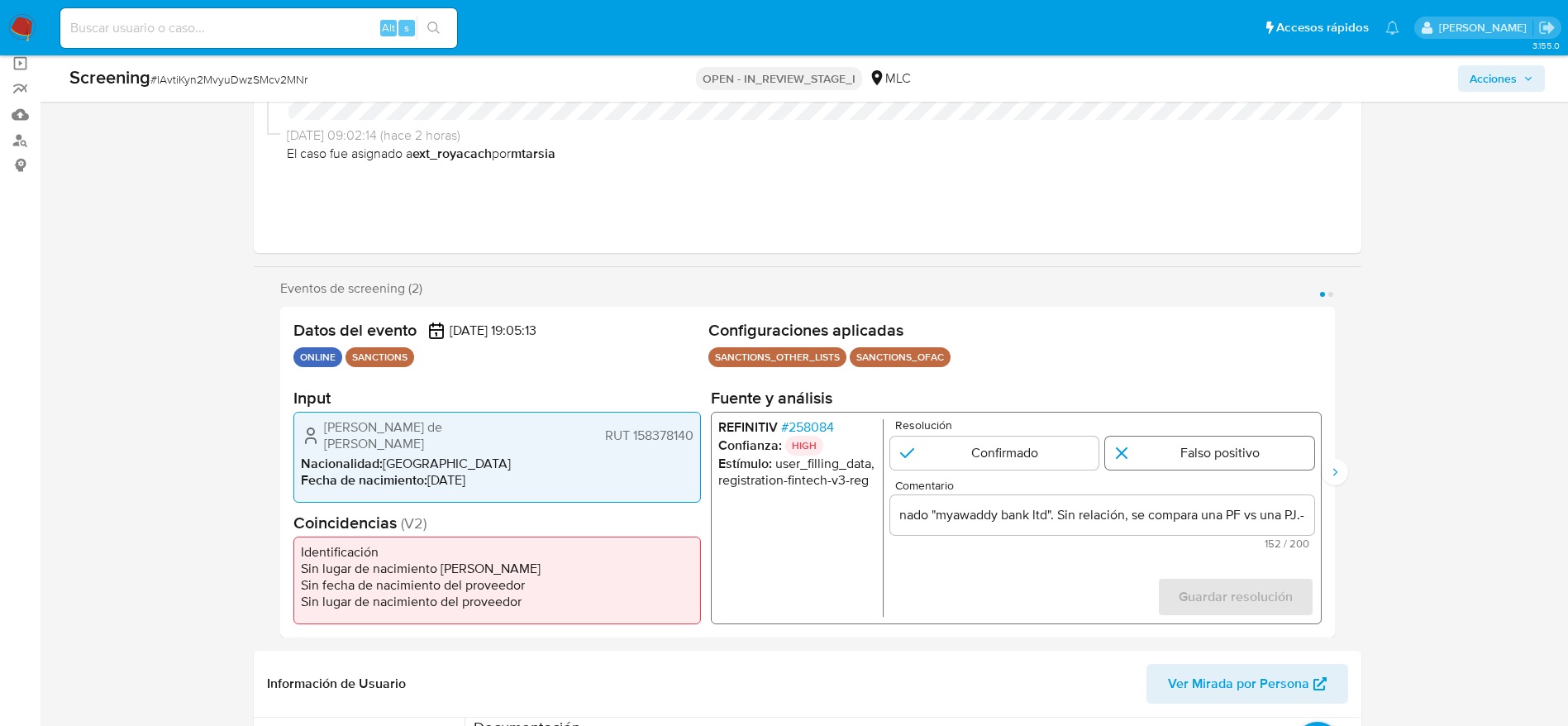
click at [1198, 458] on input "1 de 2" at bounding box center [1209, 452] width 209 height 33
radio input "true"
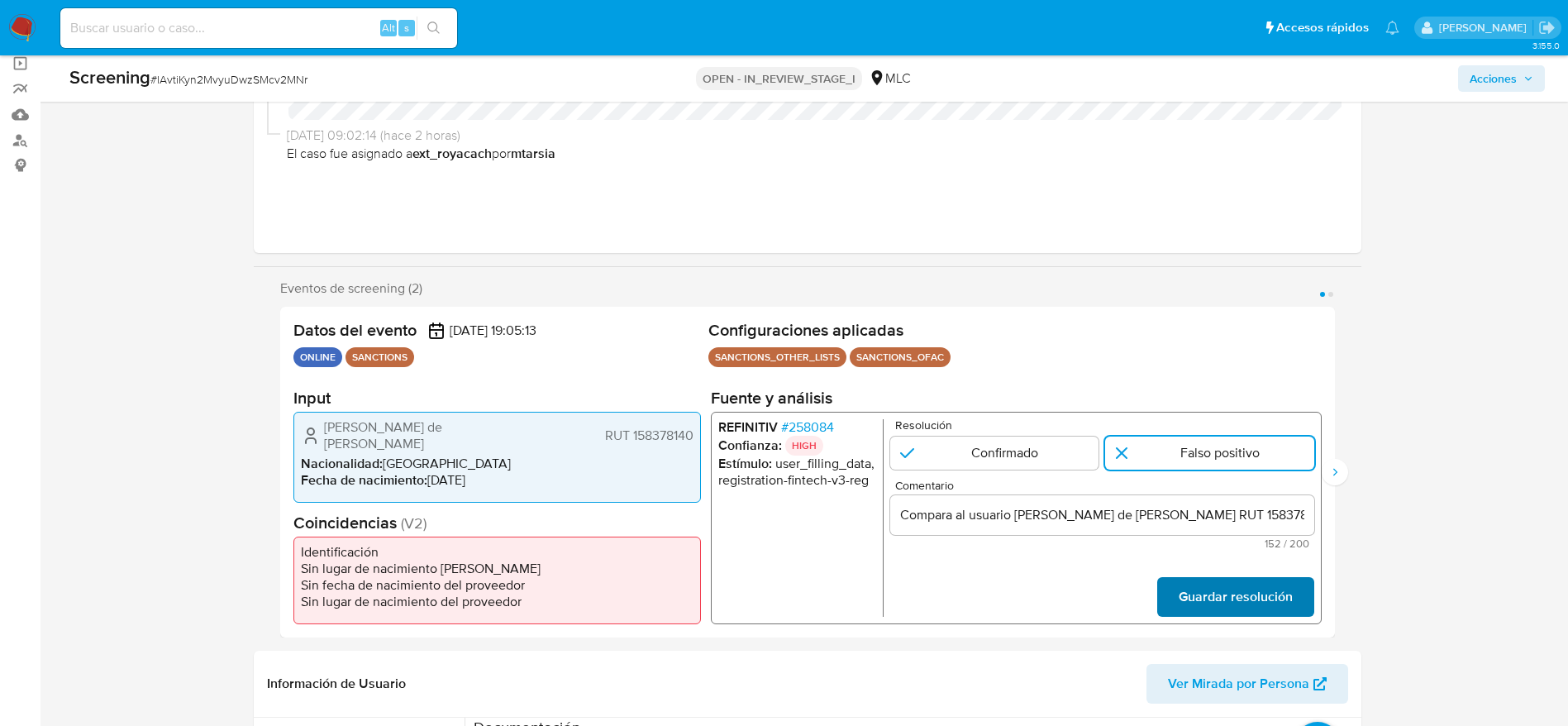
click at [1169, 602] on button "Guardar resolución" at bounding box center [1235, 597] width 157 height 39
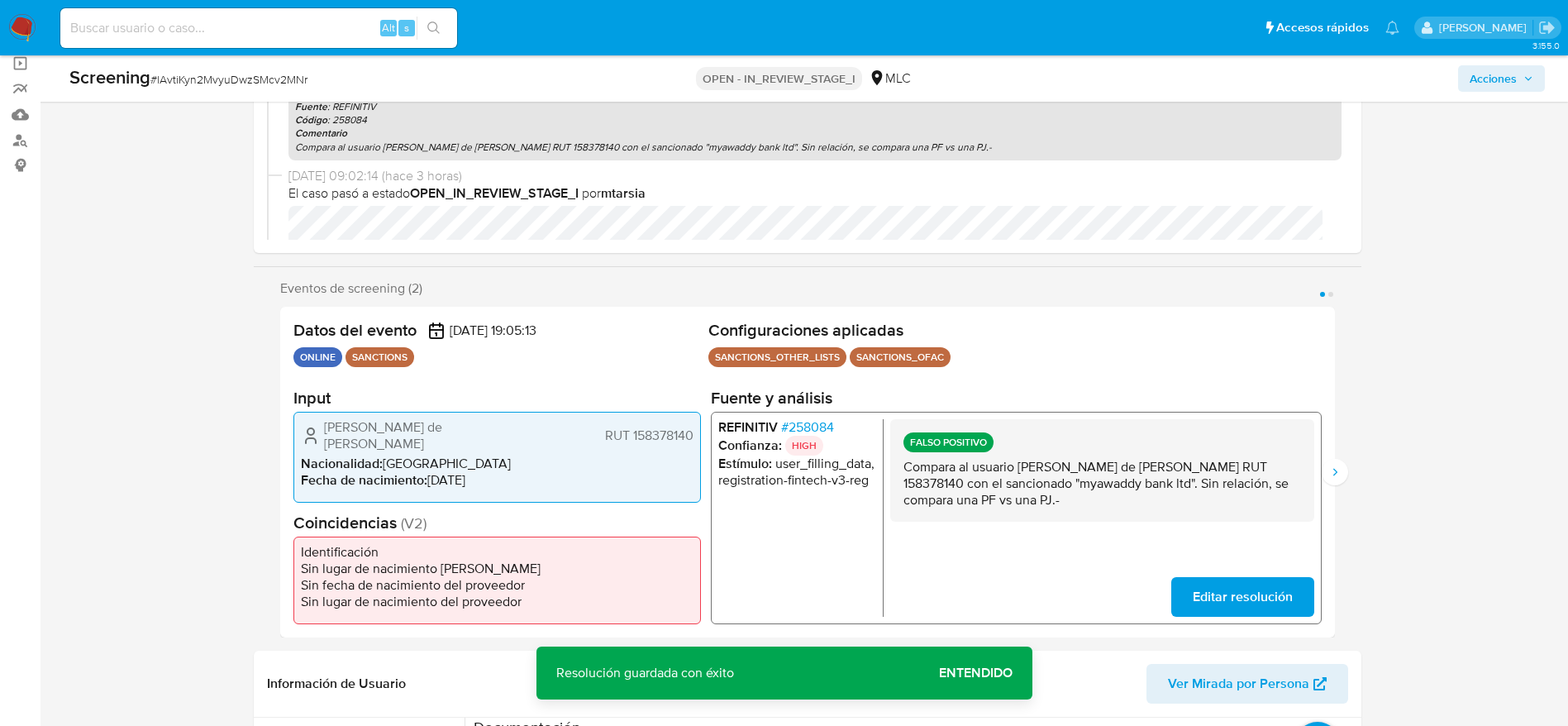
click at [1150, 488] on p "Compara al usuario Stephanie de Lourdes Cabrera Garrido RUT 158378140 con el sa…" at bounding box center [1101, 483] width 398 height 50
click at [1336, 476] on icon "Siguiente" at bounding box center [1335, 472] width 13 height 13
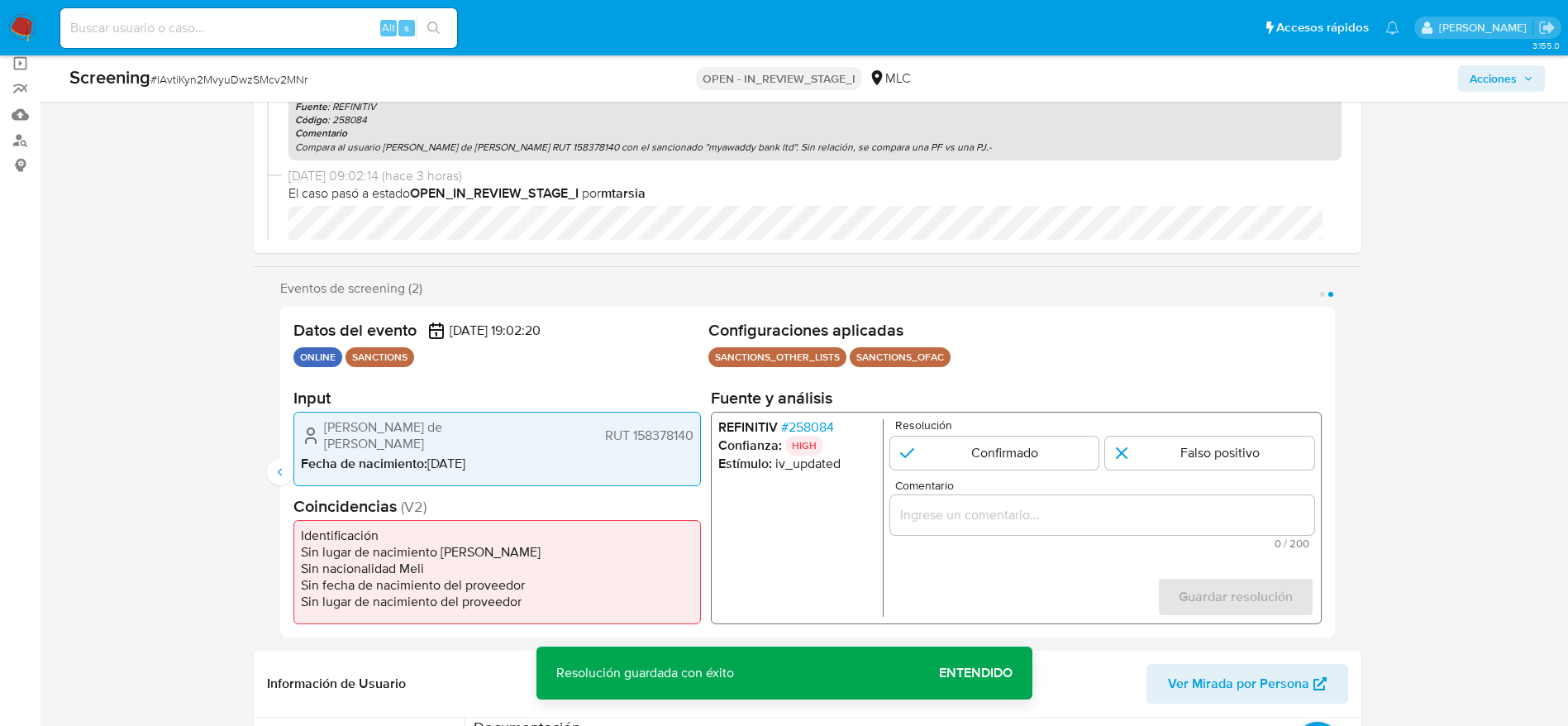
drag, startPoint x: 1224, startPoint y: 464, endPoint x: 1215, endPoint y: 492, distance: 29.4
click at [1223, 464] on input "2 de 2" at bounding box center [1209, 452] width 209 height 33
radio input "true"
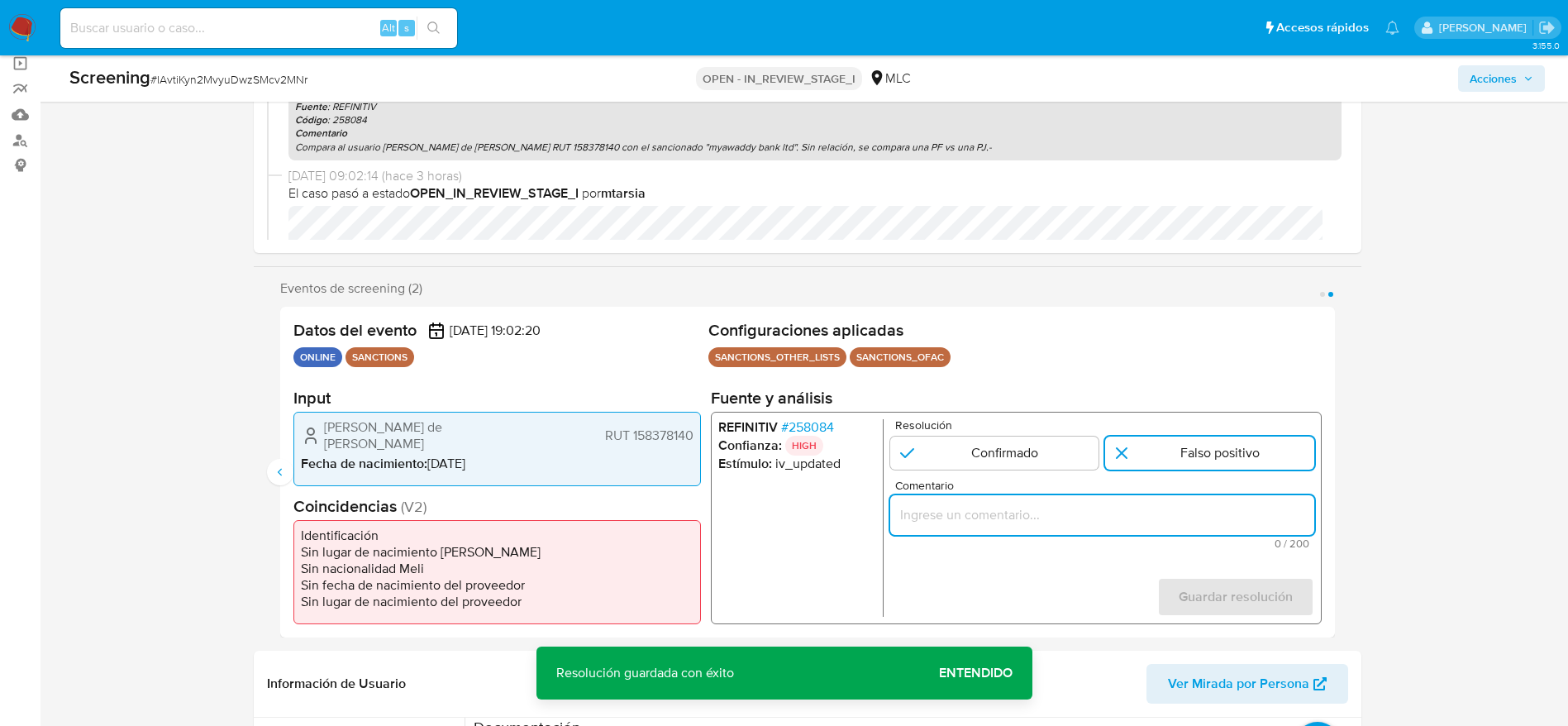
drag, startPoint x: 1213, startPoint y: 513, endPoint x: 1199, endPoint y: 571, distance: 59.7
click at [1212, 514] on input "Comentario" at bounding box center [1101, 515] width 424 height 22
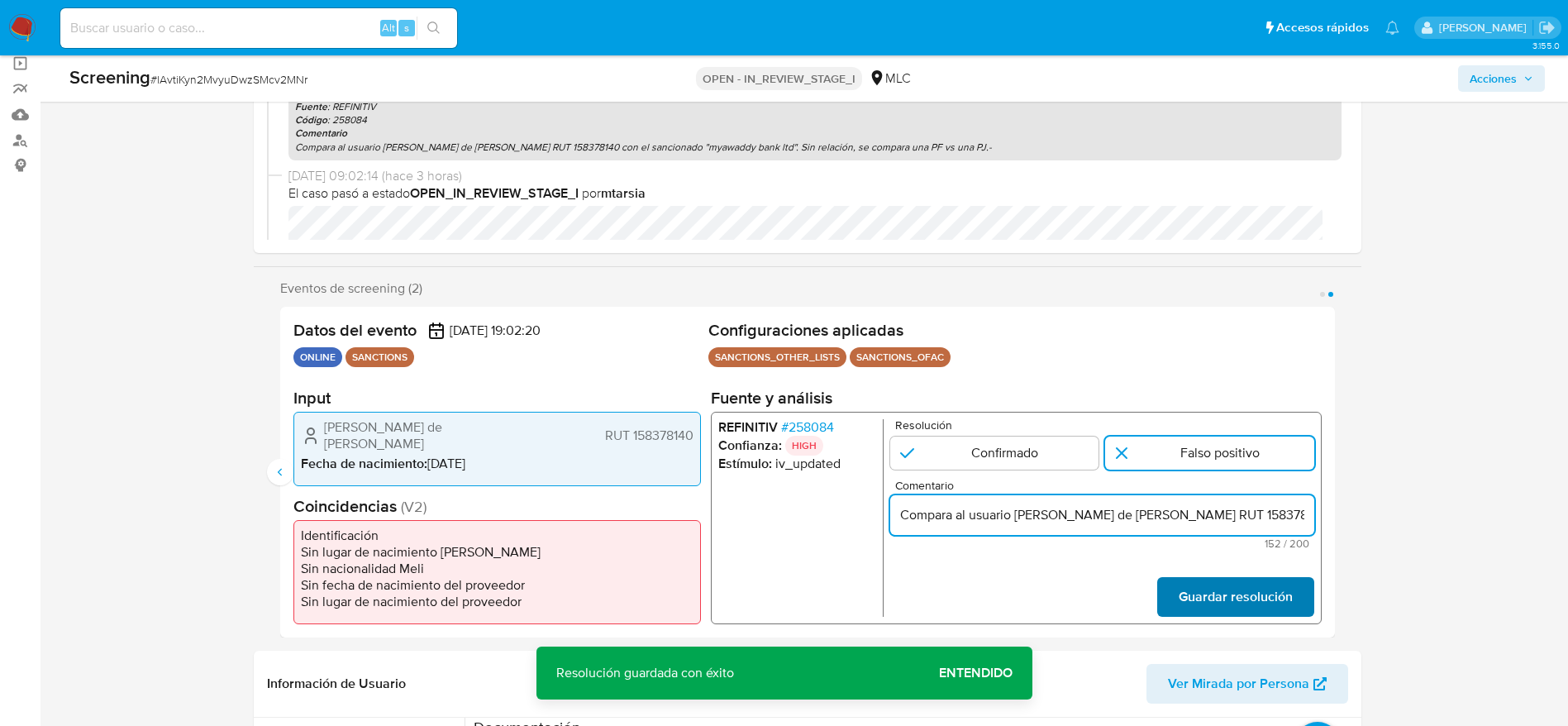
scroll to position [0, 517]
type input "Compara al usuario Stephanie de Lourdes Cabrera Garrido RUT 158378140 con el sa…"
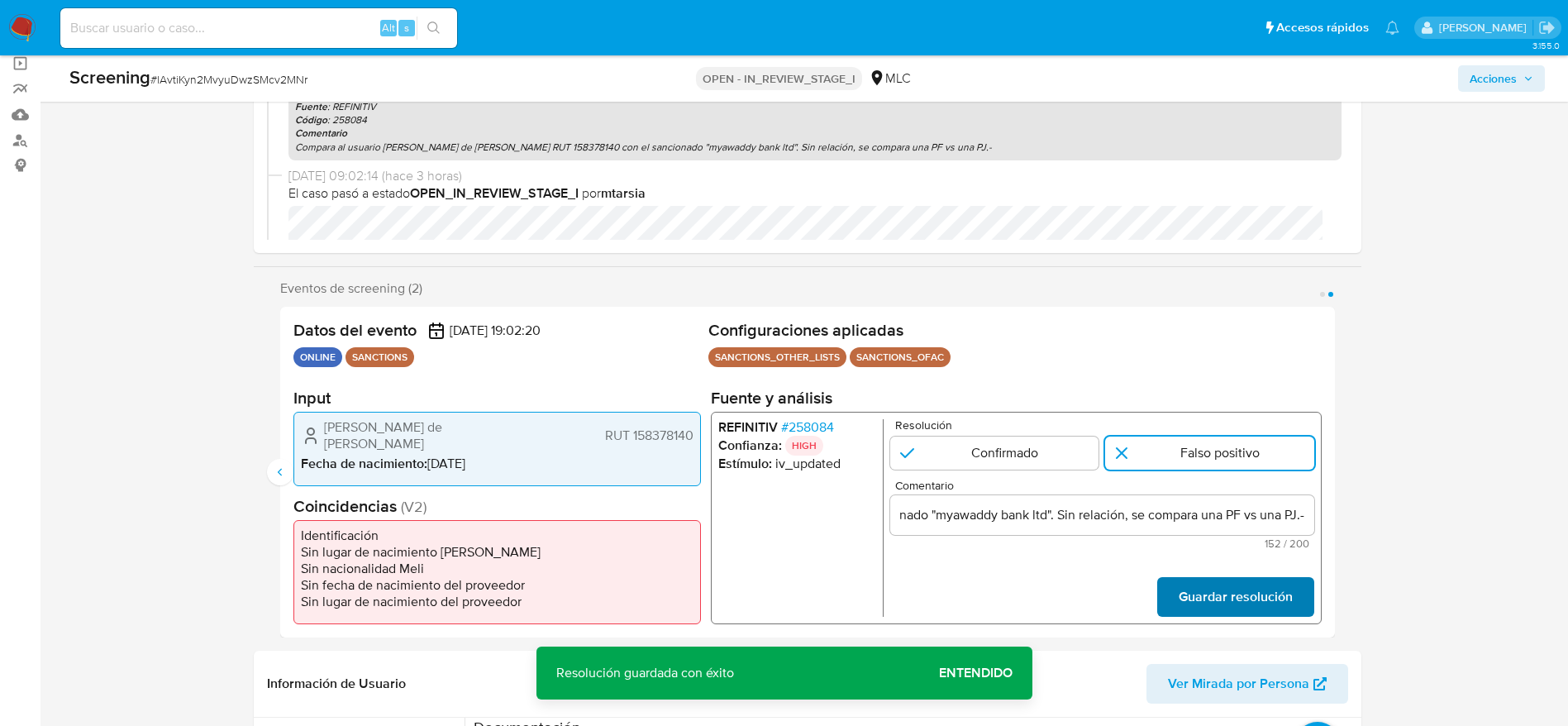
click at [1196, 613] on span "Guardar resolución" at bounding box center [1235, 596] width 114 height 36
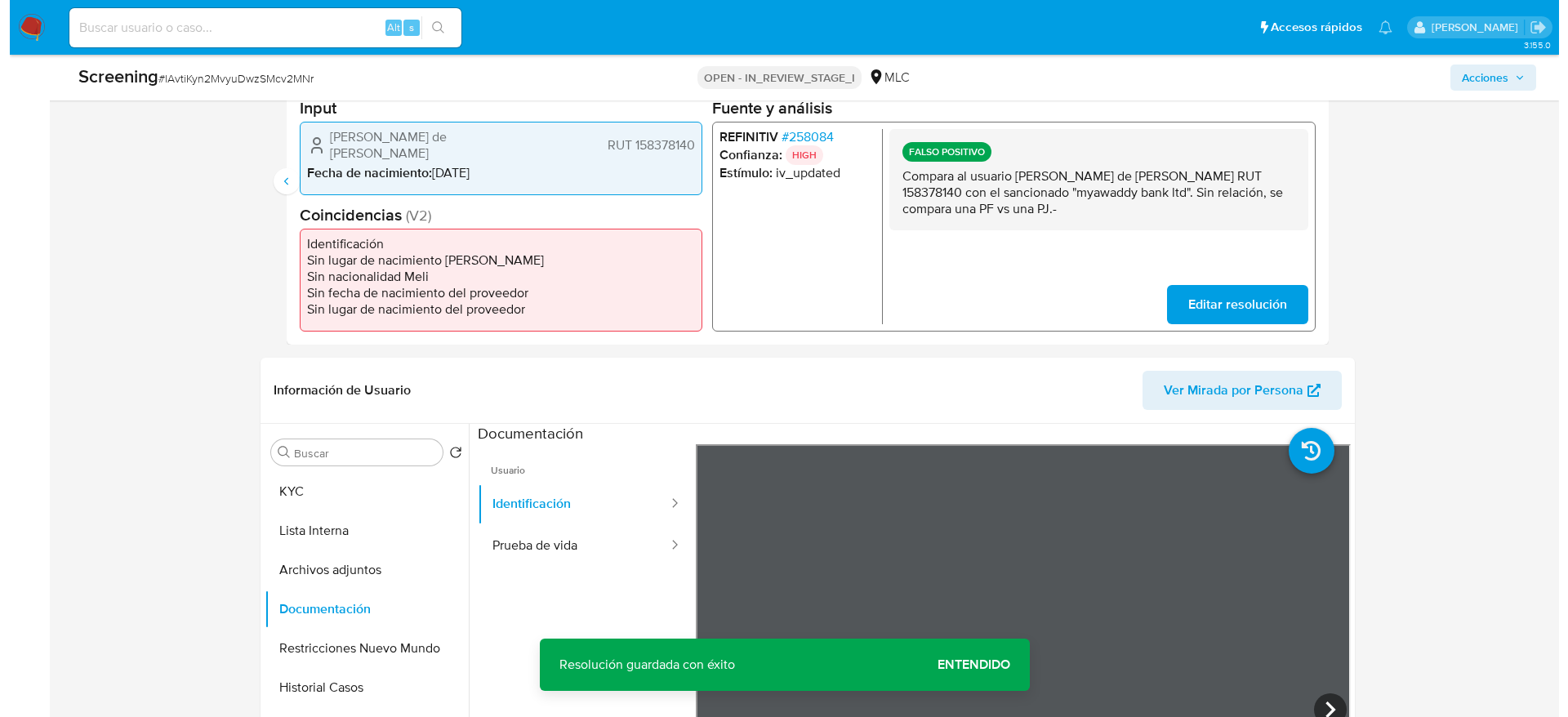
scroll to position [490, 0]
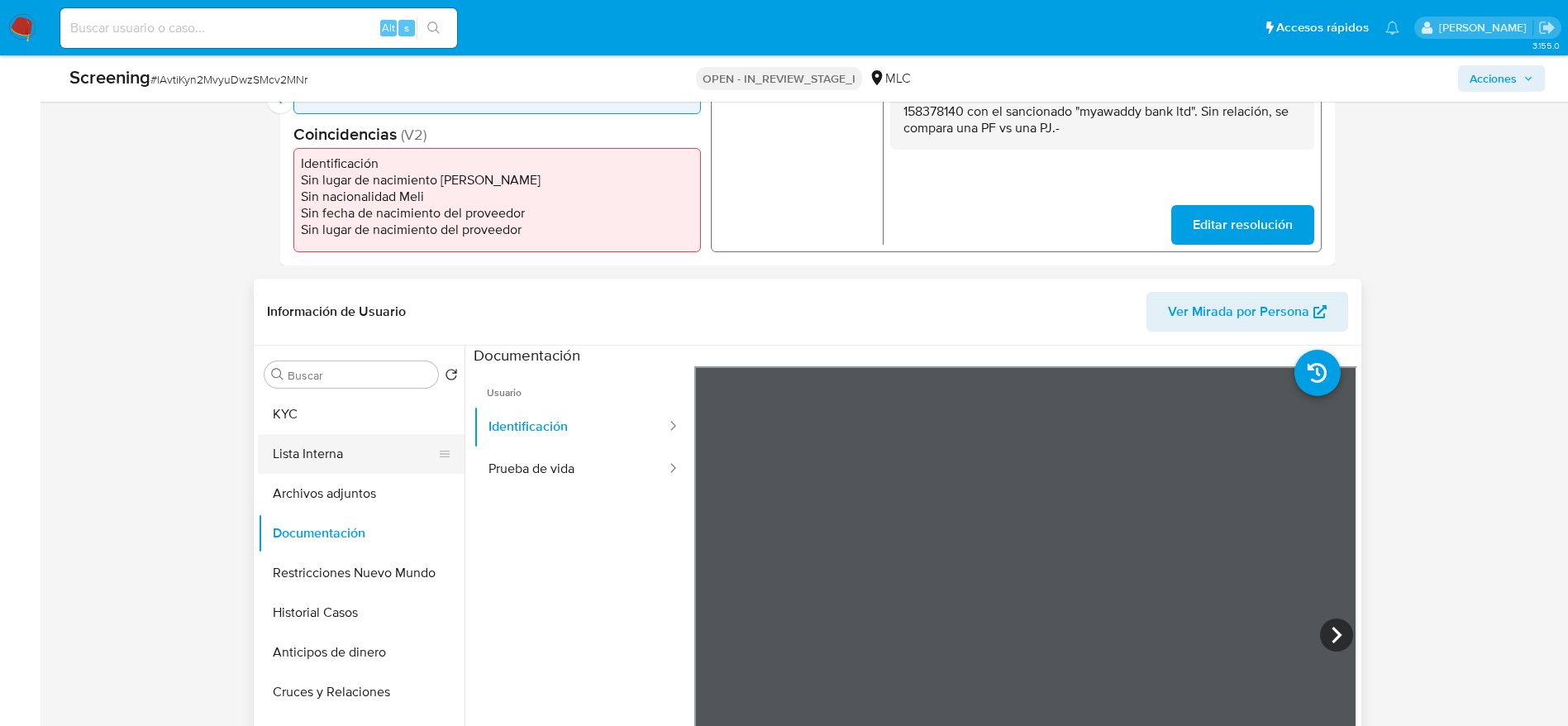
click at [312, 447] on button "Lista Interna" at bounding box center [355, 454] width 194 height 39
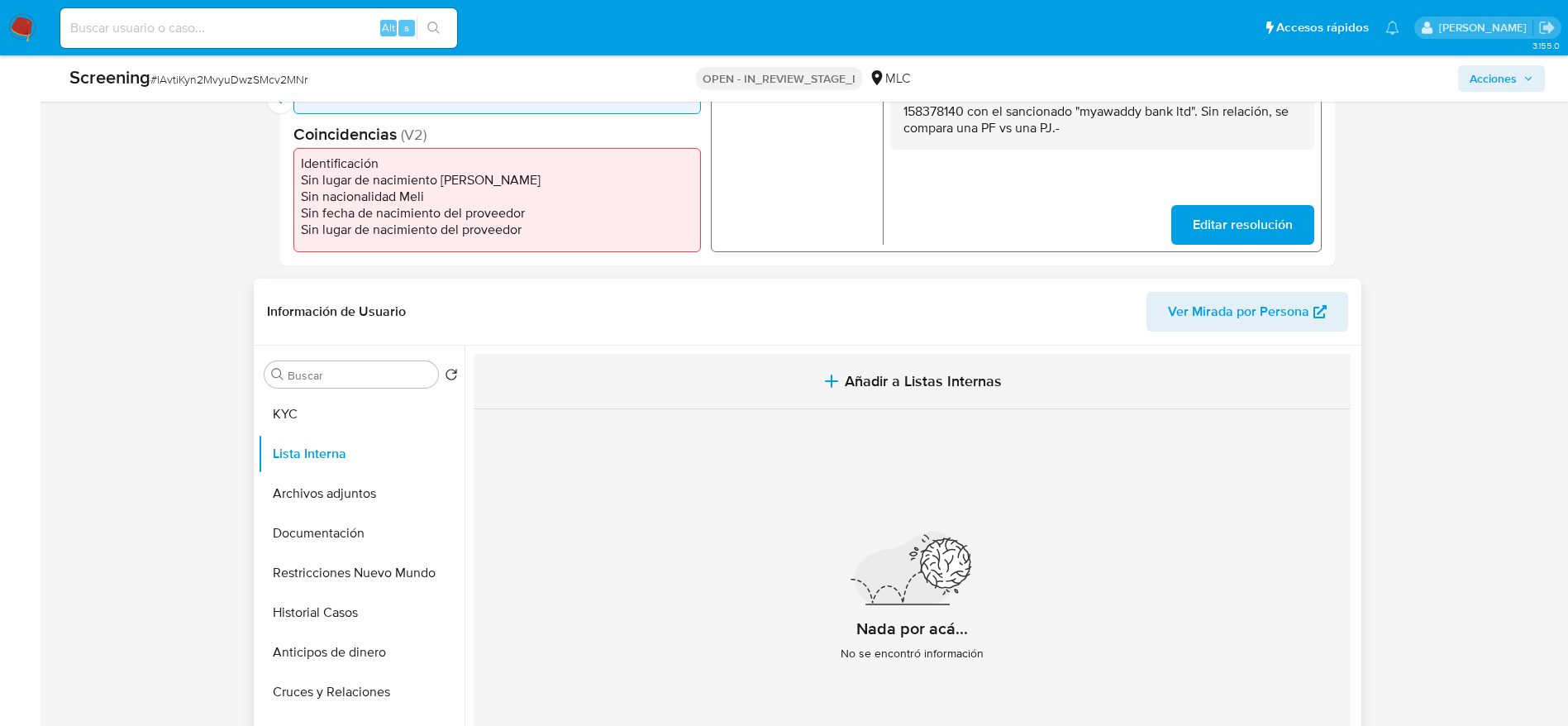
click at [606, 392] on button "Añadir a Listas Internas" at bounding box center [911, 381] width 877 height 55
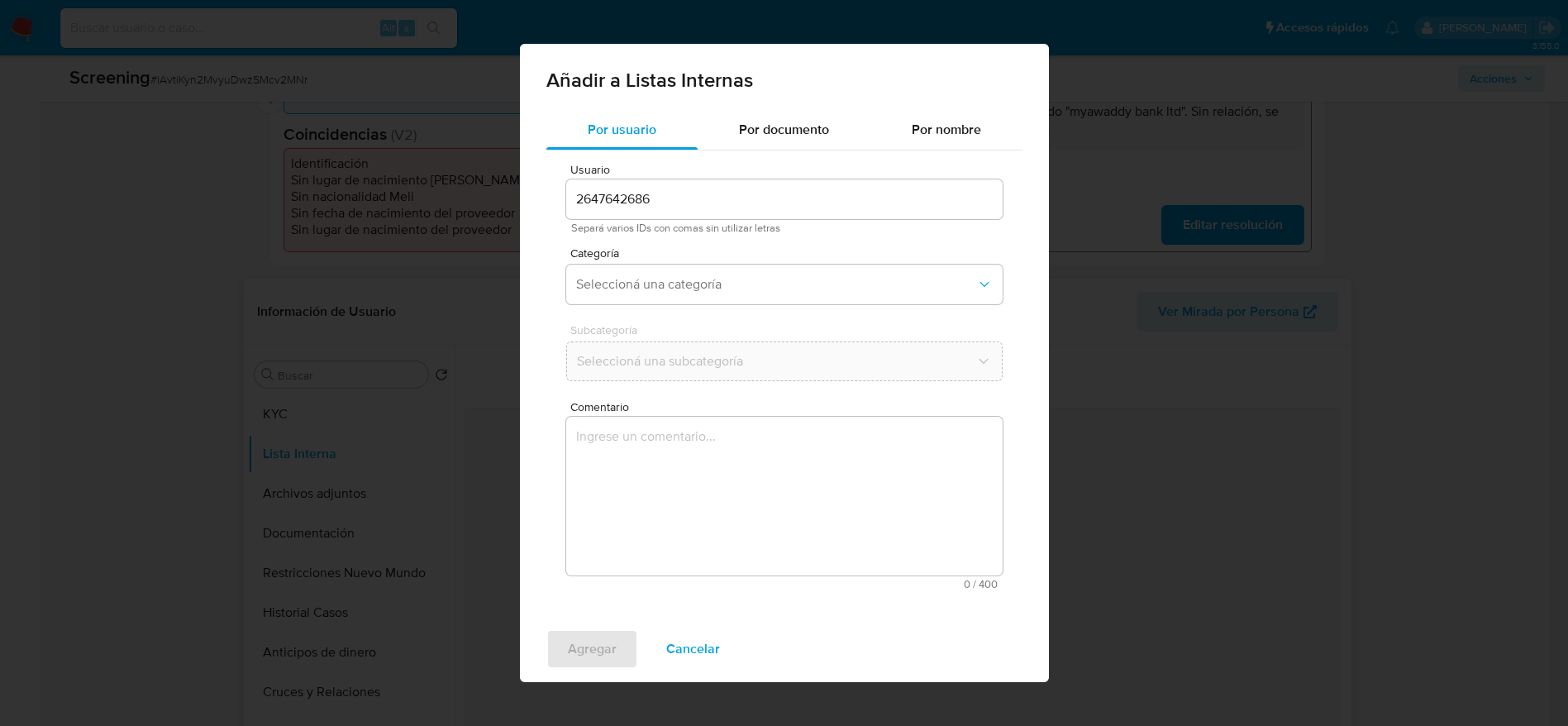
drag, startPoint x: 606, startPoint y: 392, endPoint x: 620, endPoint y: 494, distance: 103.0
click at [620, 494] on textarea "Comentario" at bounding box center [784, 496] width 436 height 159
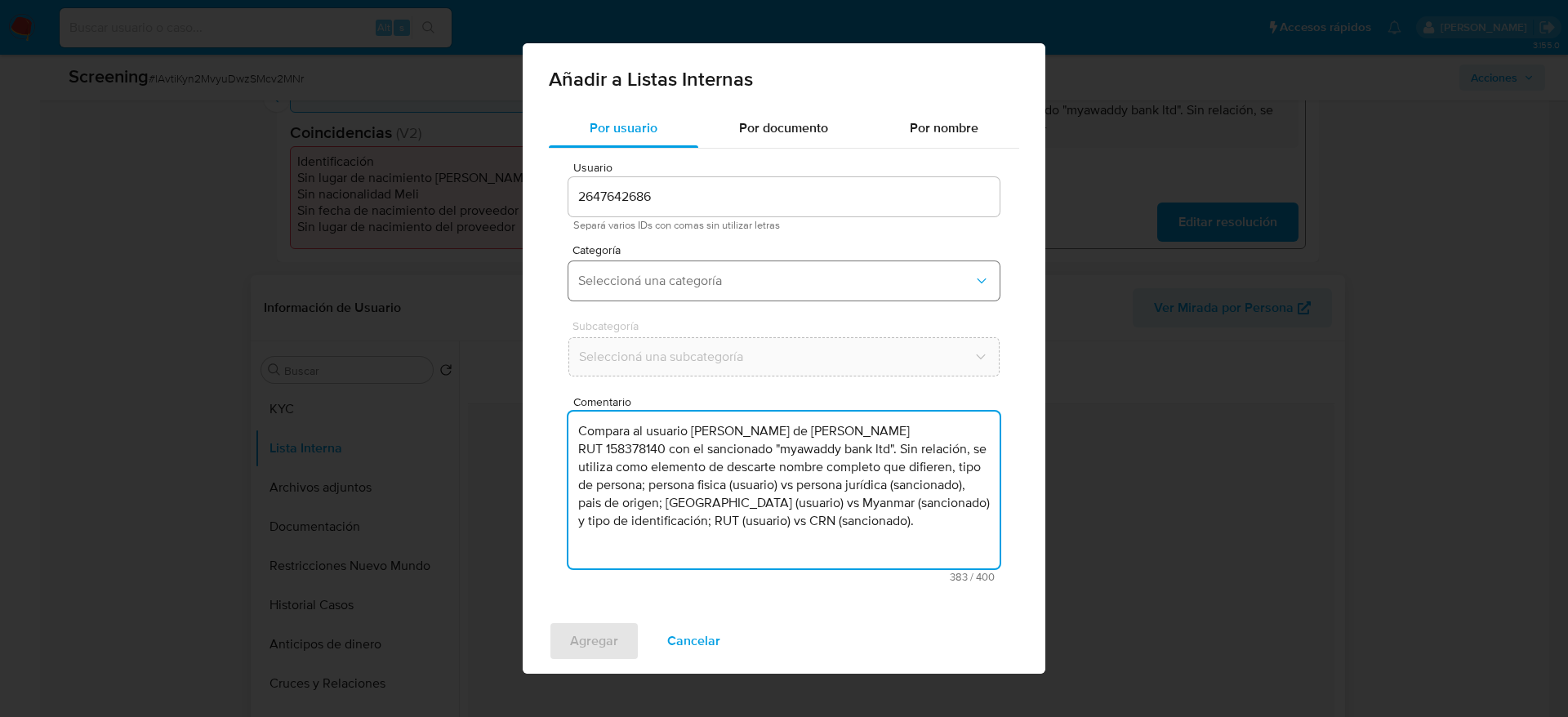
type textarea "Compara al usuario Stephanie de Lourdes Cabrera Garrido RUT 158378140 con el sa…"
click at [925, 273] on span "Seleccioná una categoría" at bounding box center [776, 281] width 396 height 17
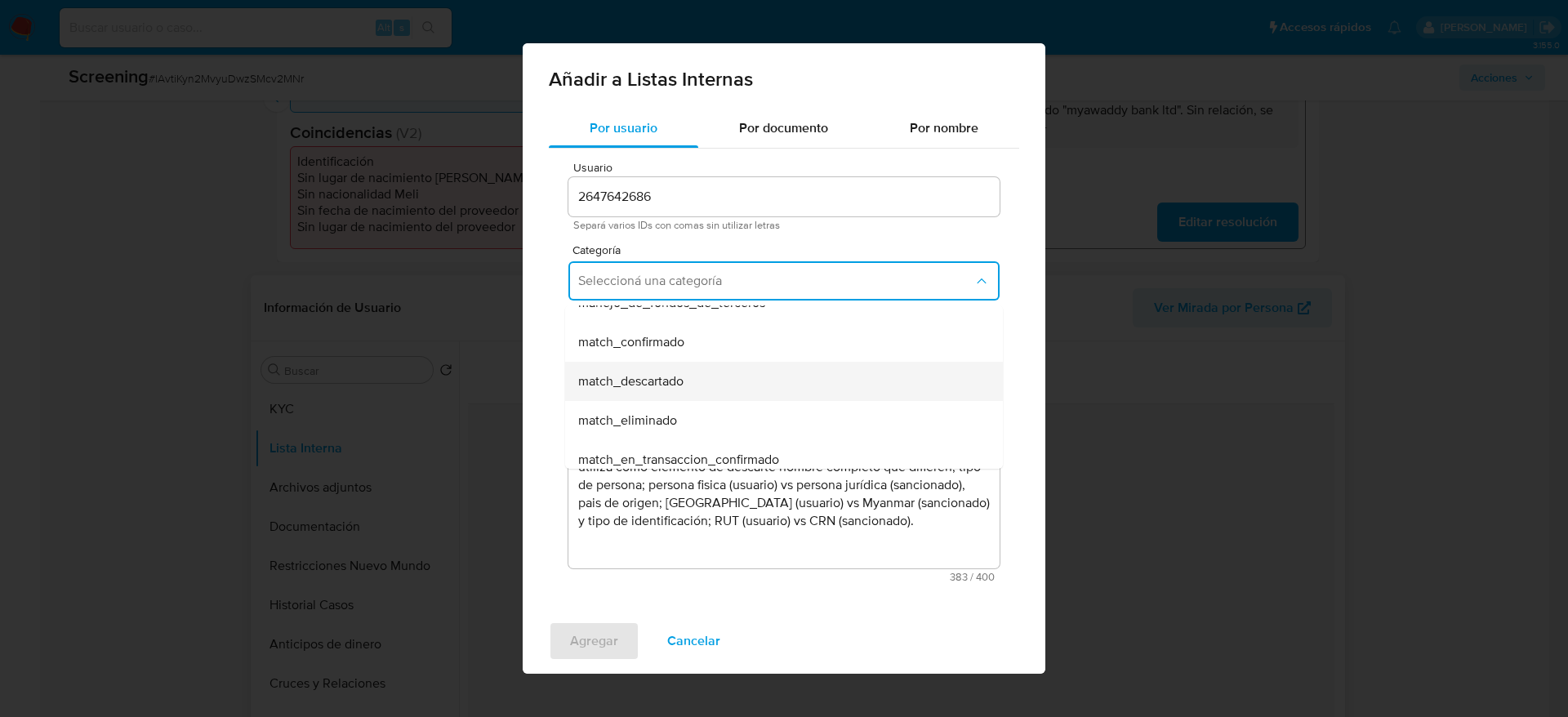
scroll to position [123, 0]
click at [711, 355] on div "match_descartado" at bounding box center [778, 358] width 402 height 39
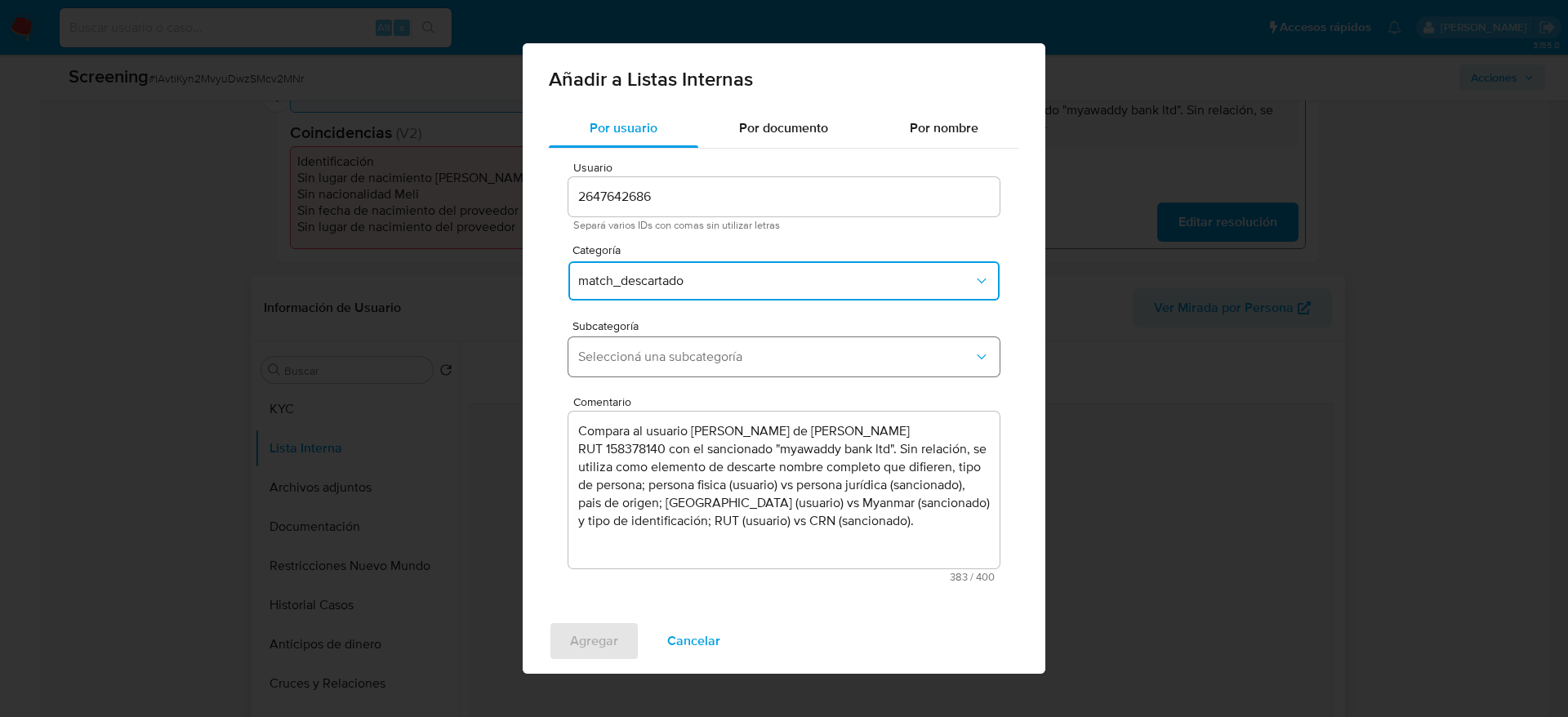
click at [711, 354] on span "Seleccioná una subcategoría" at bounding box center [776, 357] width 396 height 17
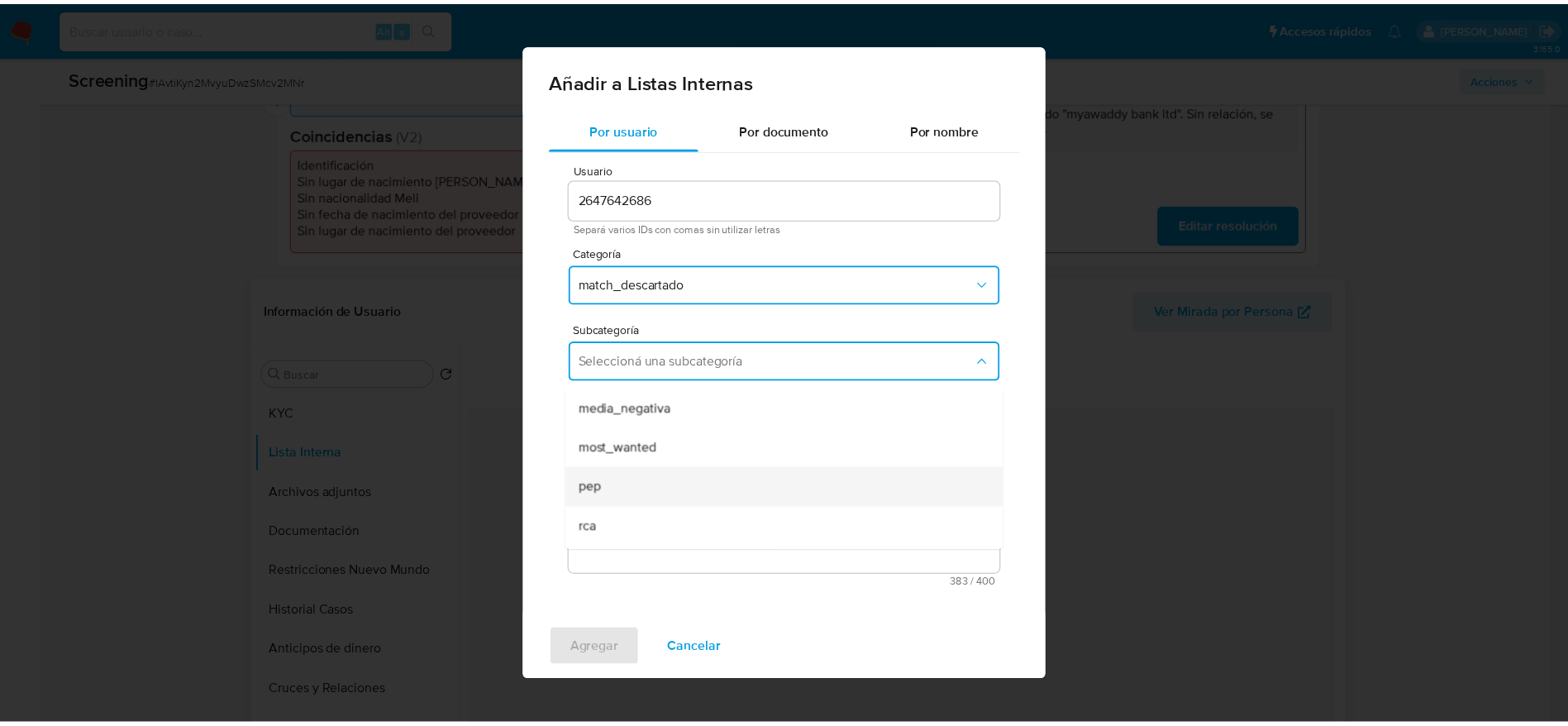
scroll to position [112, 0]
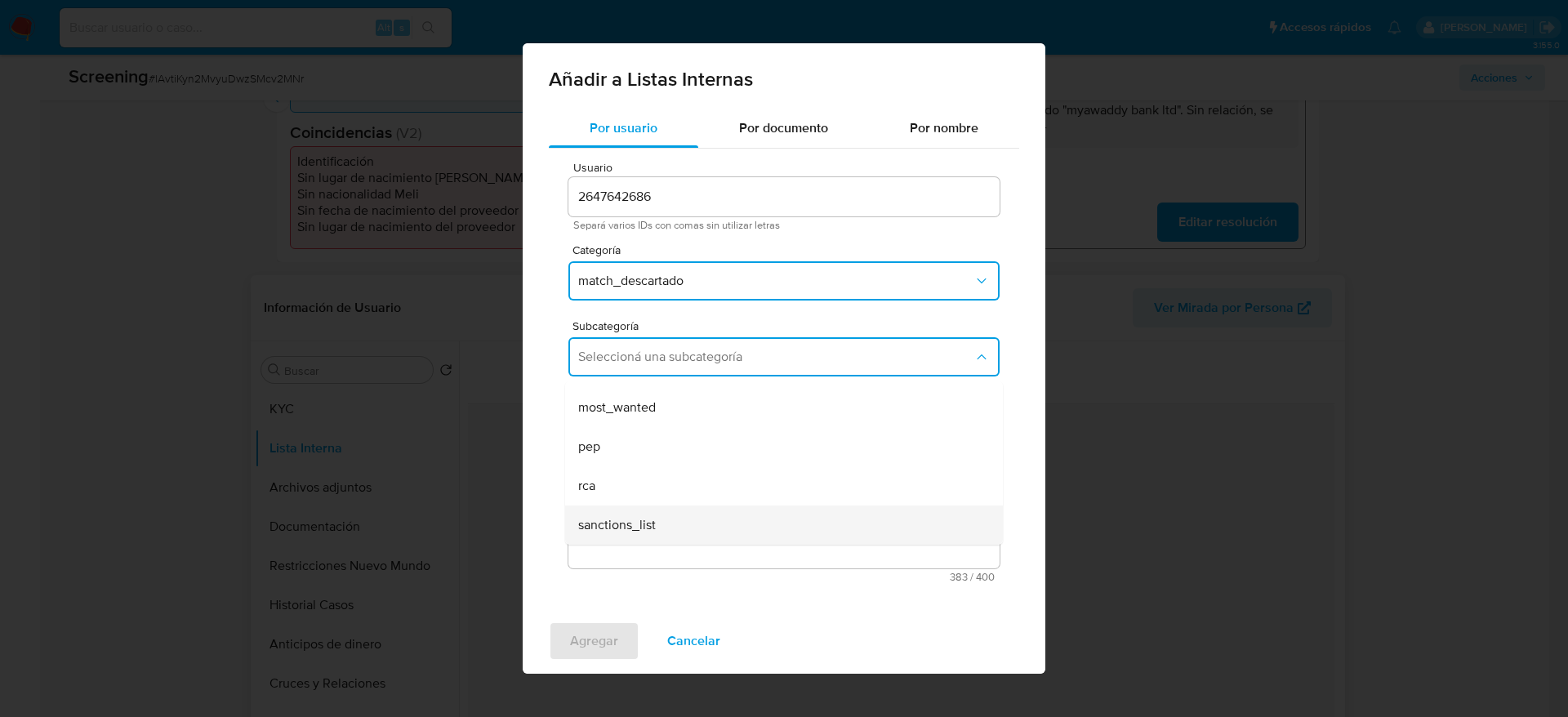
click at [648, 514] on div "sanctions_list" at bounding box center [778, 525] width 402 height 39
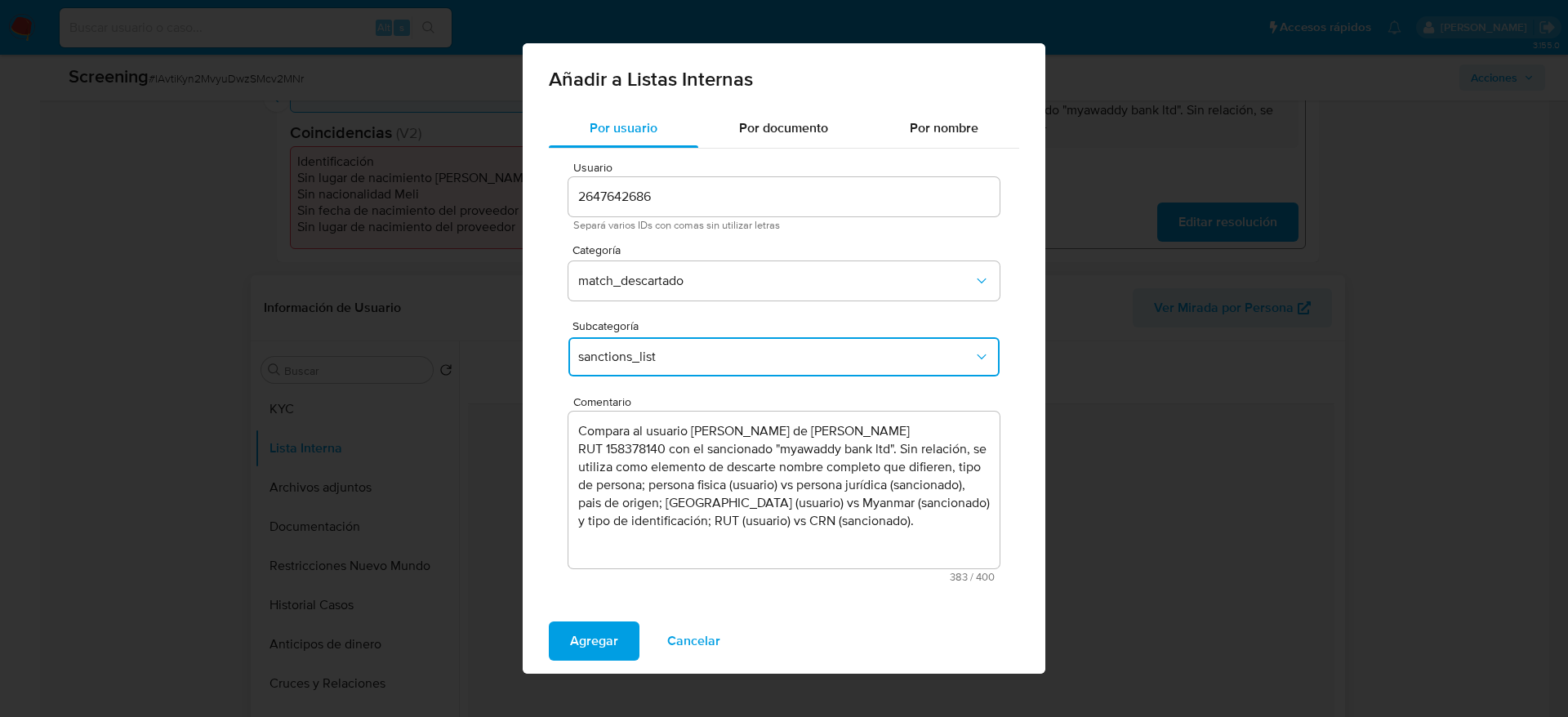
click at [575, 626] on span "Agregar" at bounding box center [594, 640] width 48 height 36
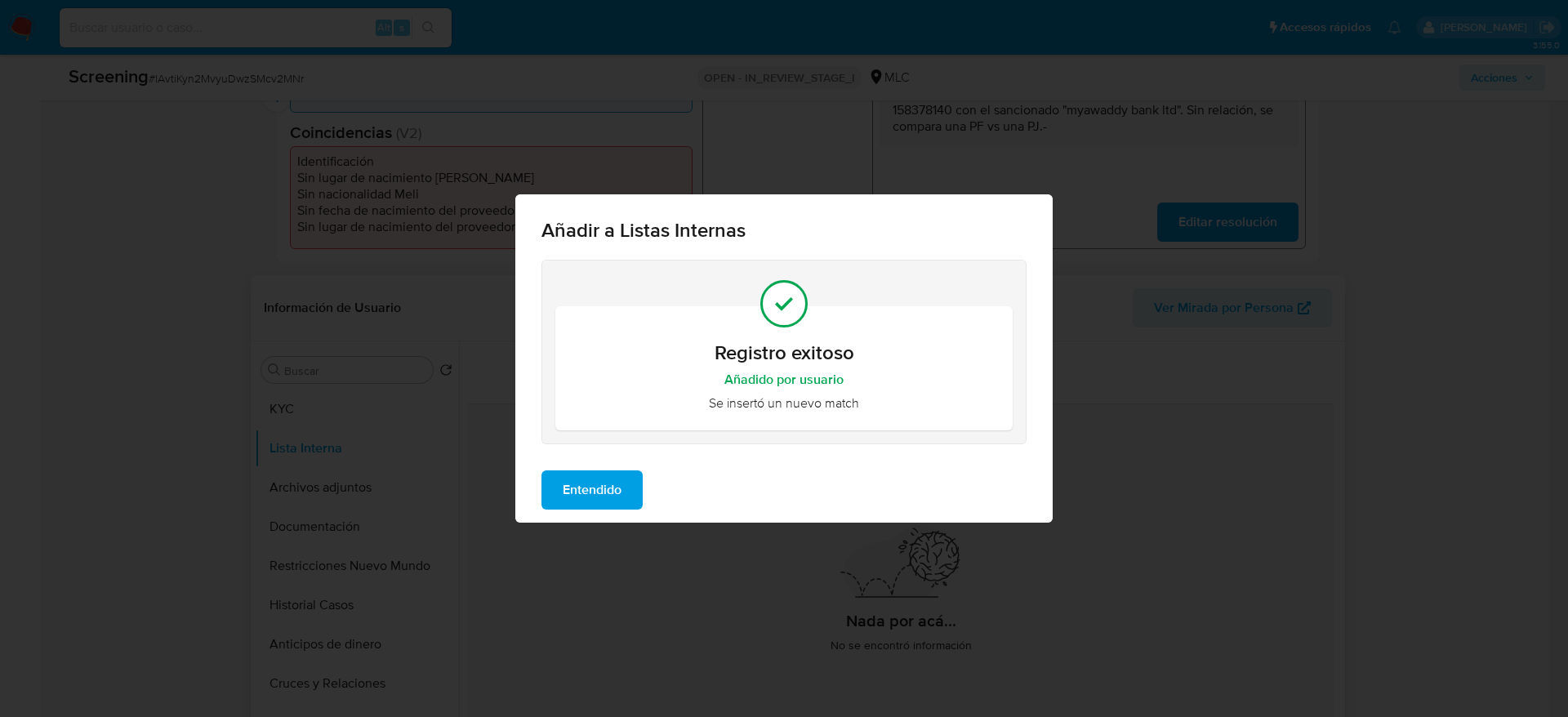
click at [606, 502] on span "Entendido" at bounding box center [593, 490] width 59 height 36
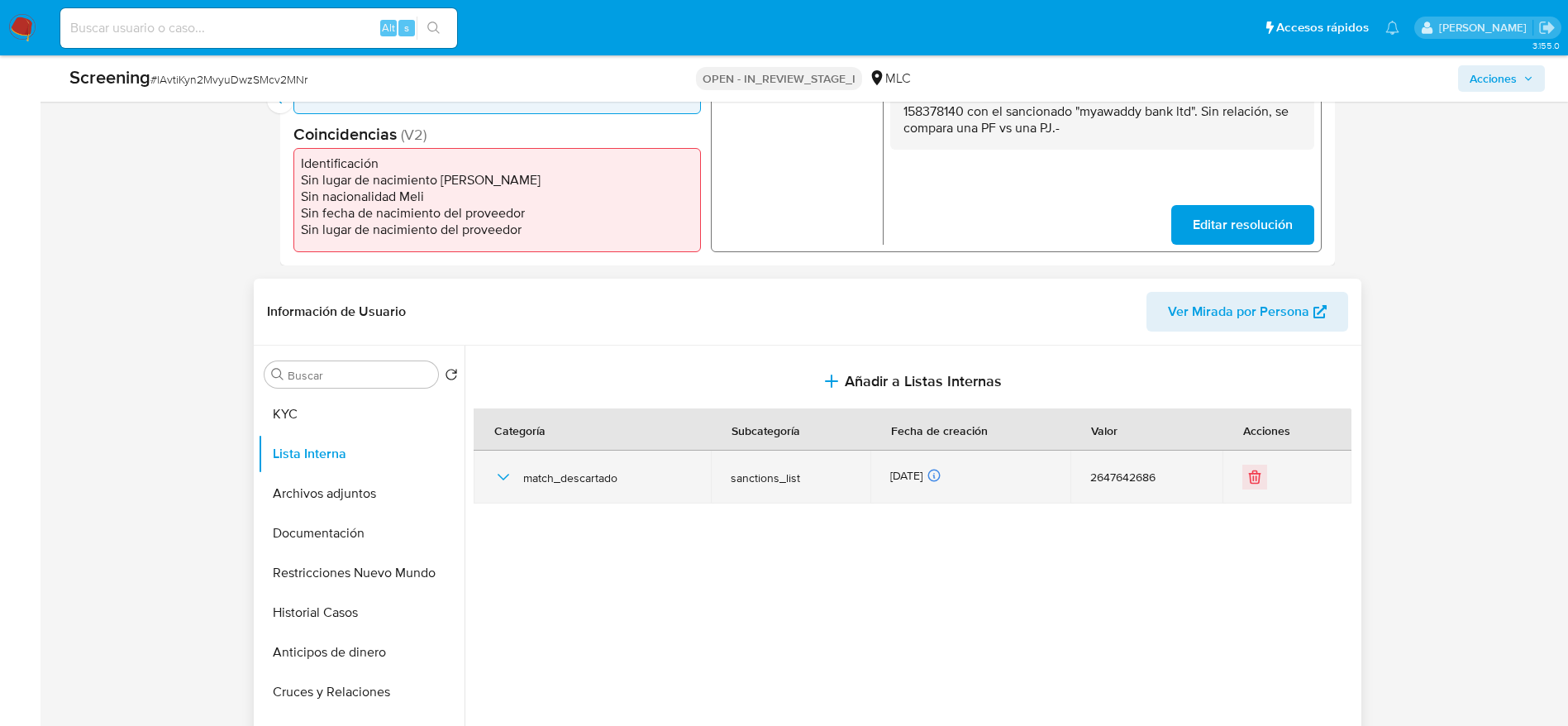
click at [498, 472] on icon "button" at bounding box center [502, 476] width 20 height 20
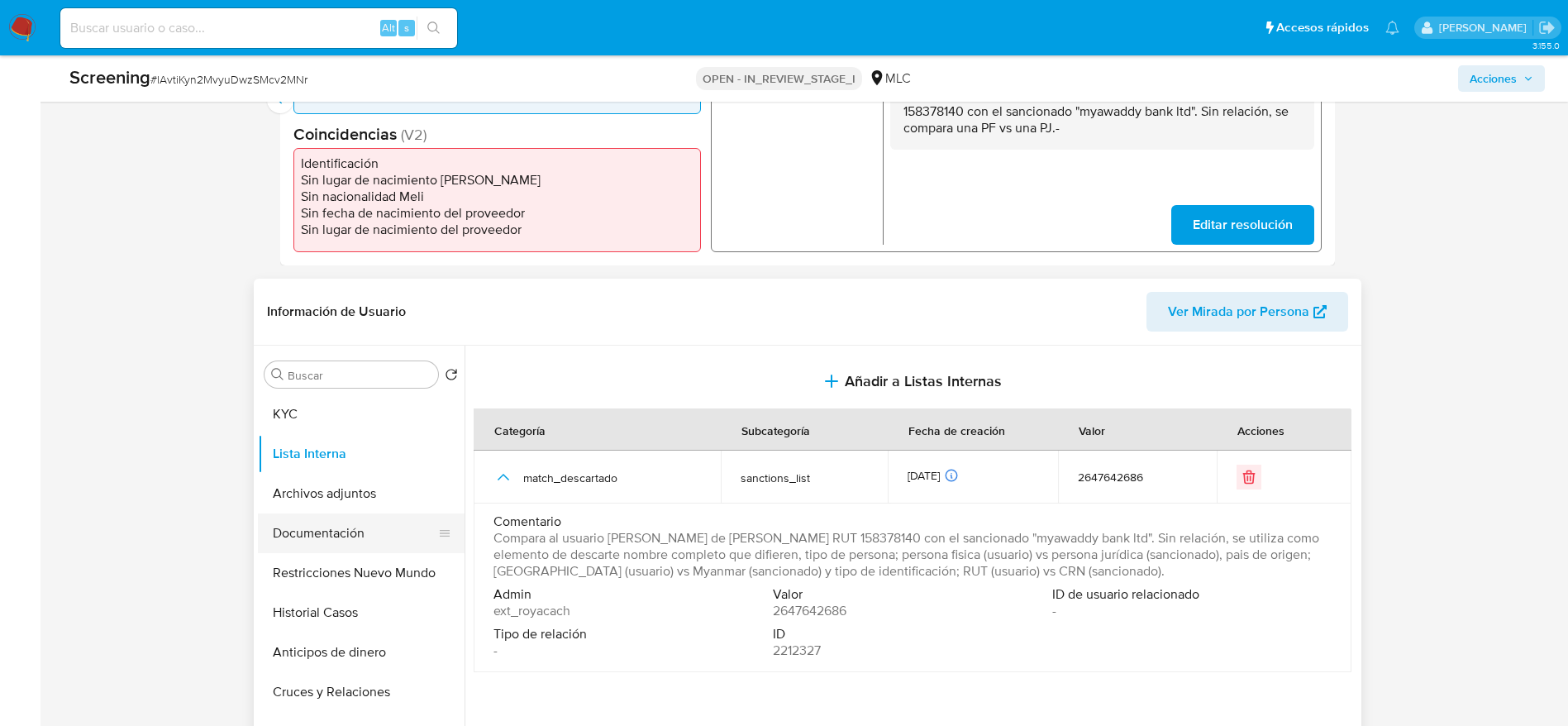
click at [325, 543] on button "Documentación" at bounding box center [355, 533] width 194 height 39
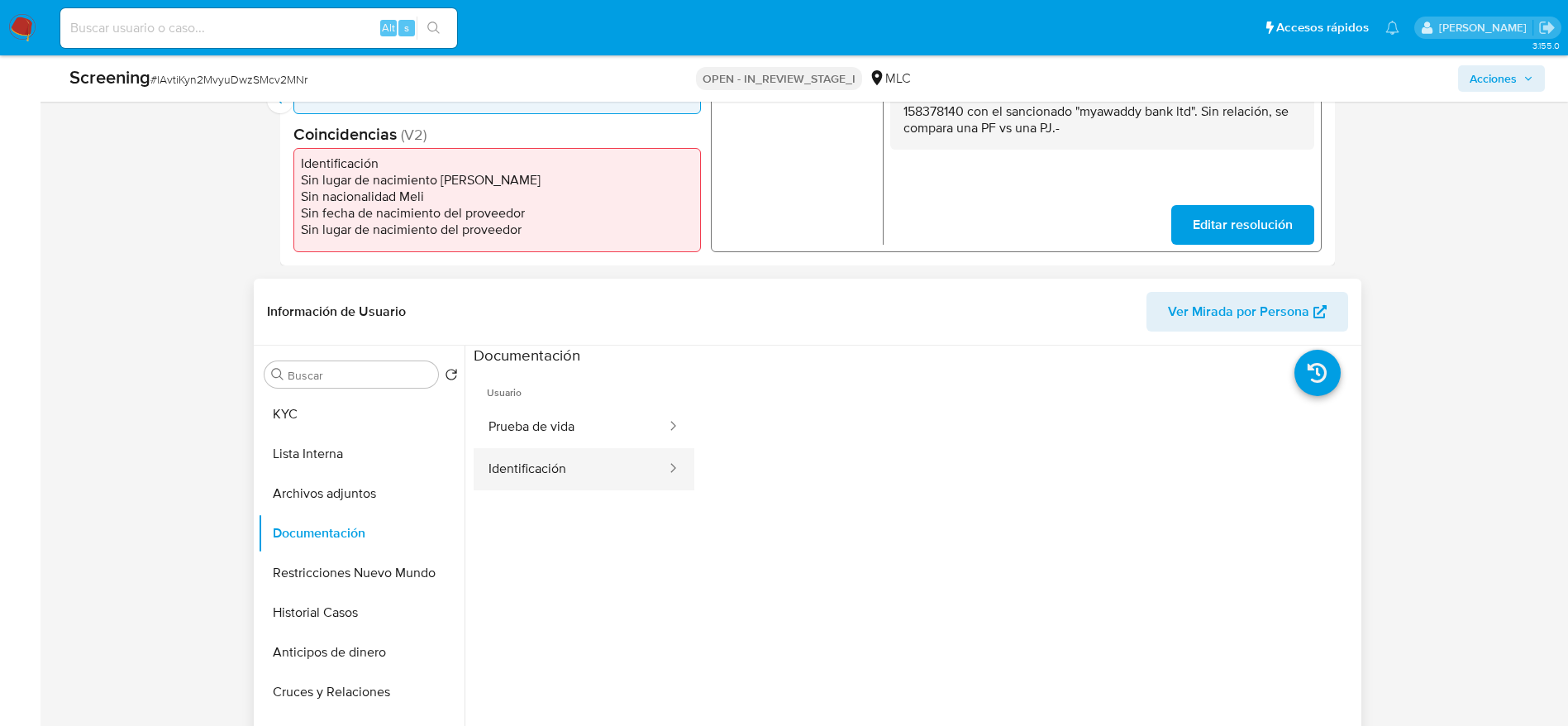
click at [600, 448] on button "Identificación" at bounding box center [571, 469] width 195 height 42
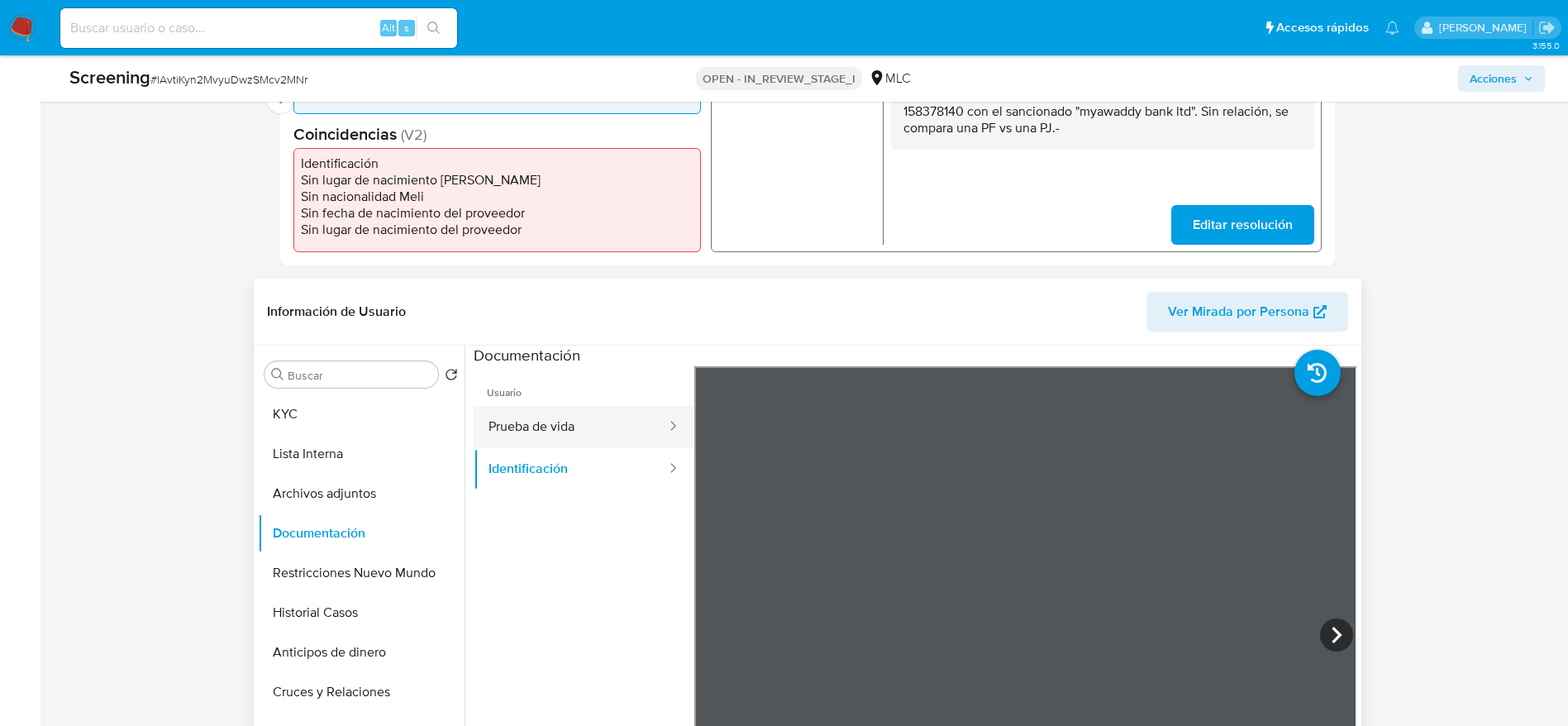
click at [602, 437] on button "Prueba de vida" at bounding box center [571, 427] width 195 height 42
click at [385, 571] on button "Restricciones Nuevo Mundo" at bounding box center [355, 573] width 194 height 39
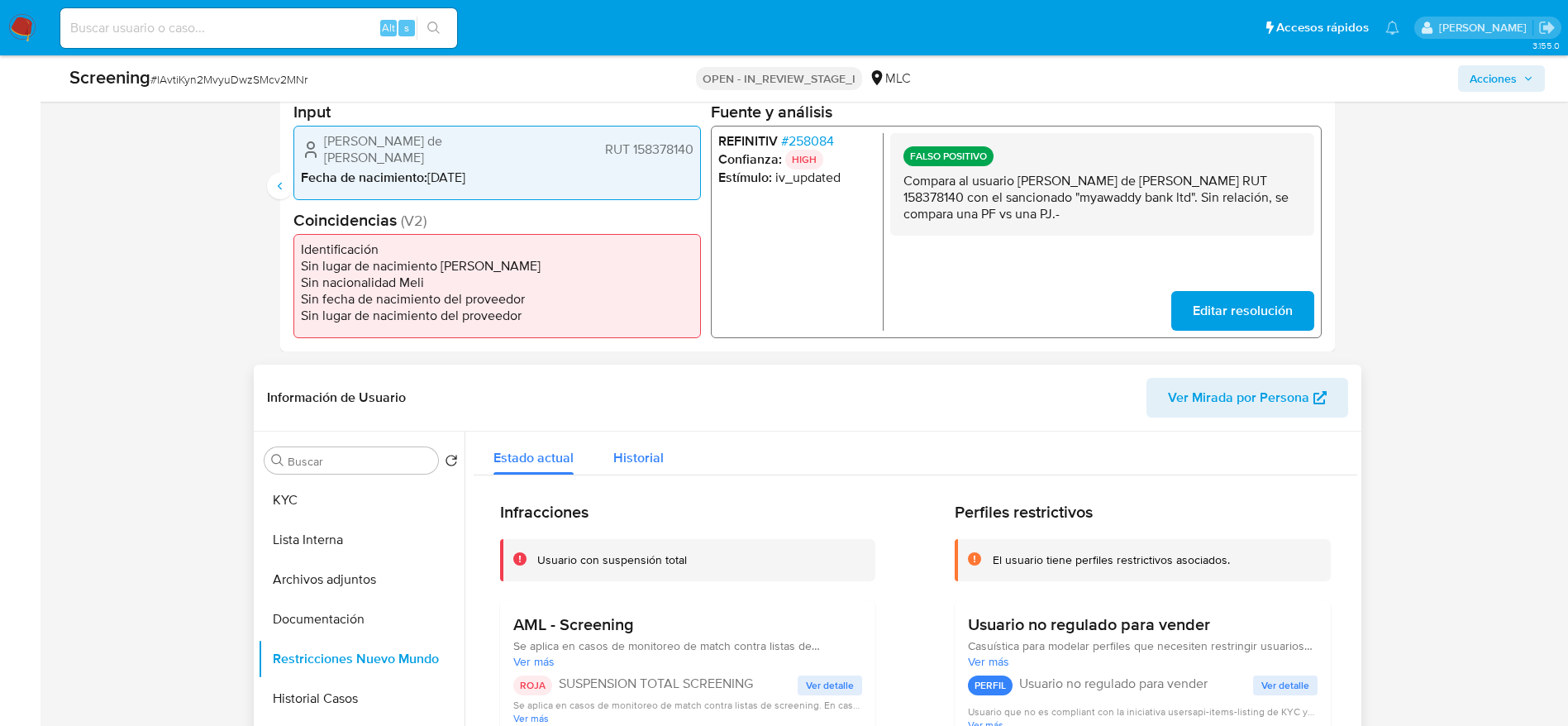
scroll to position [372, 0]
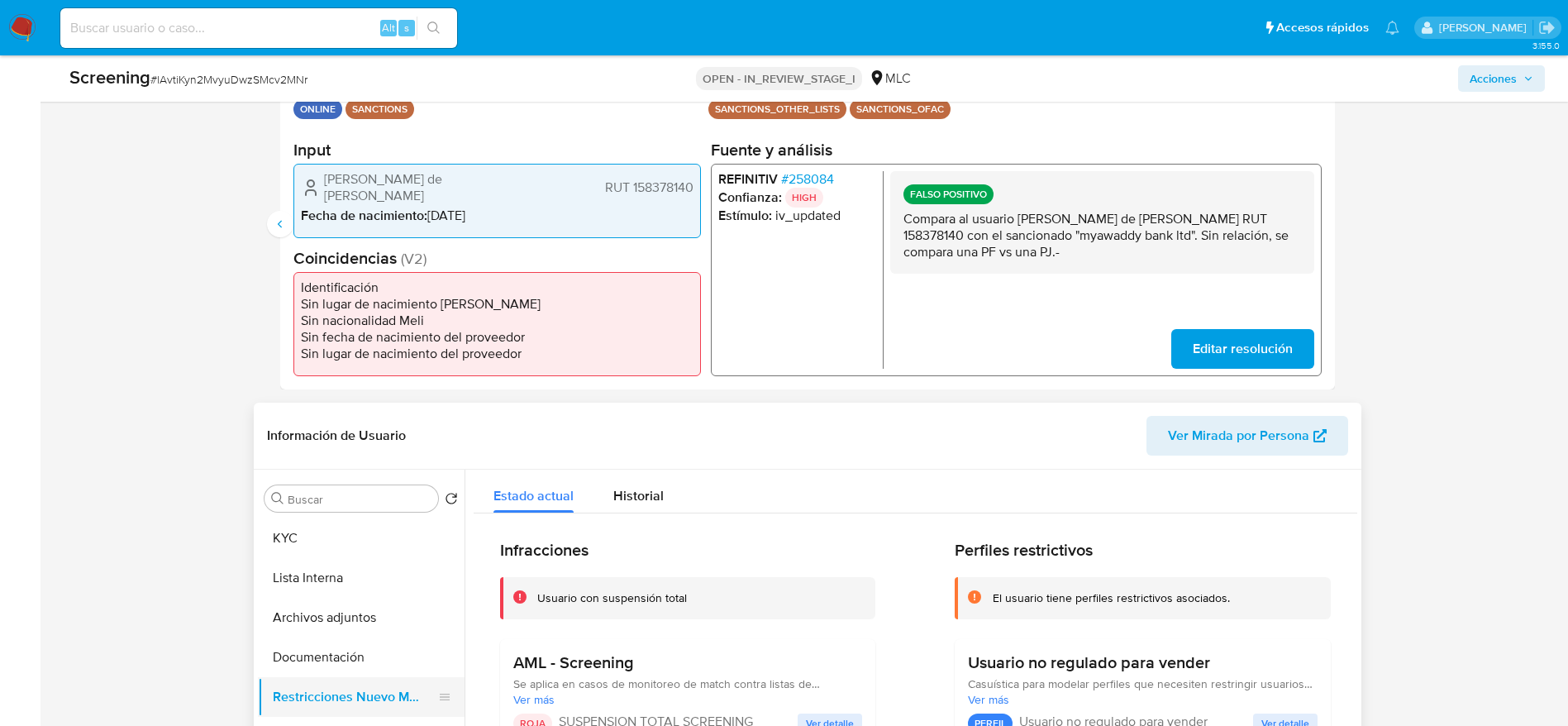
drag, startPoint x: 324, startPoint y: 653, endPoint x: 324, endPoint y: 677, distance: 24.0
click at [324, 656] on button "Documentación" at bounding box center [361, 657] width 207 height 39
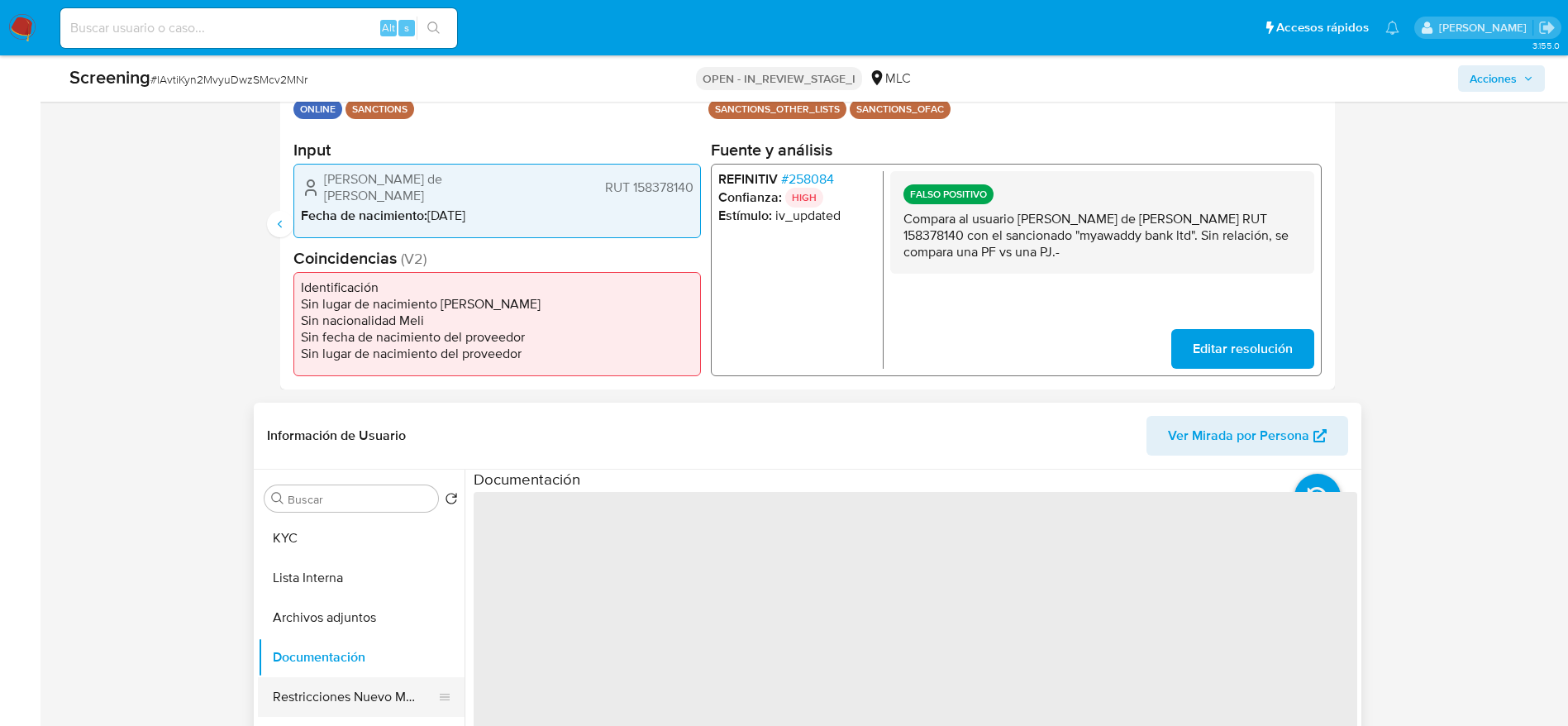
click at [324, 686] on button "Restricciones Nuevo Mundo" at bounding box center [355, 696] width 194 height 39
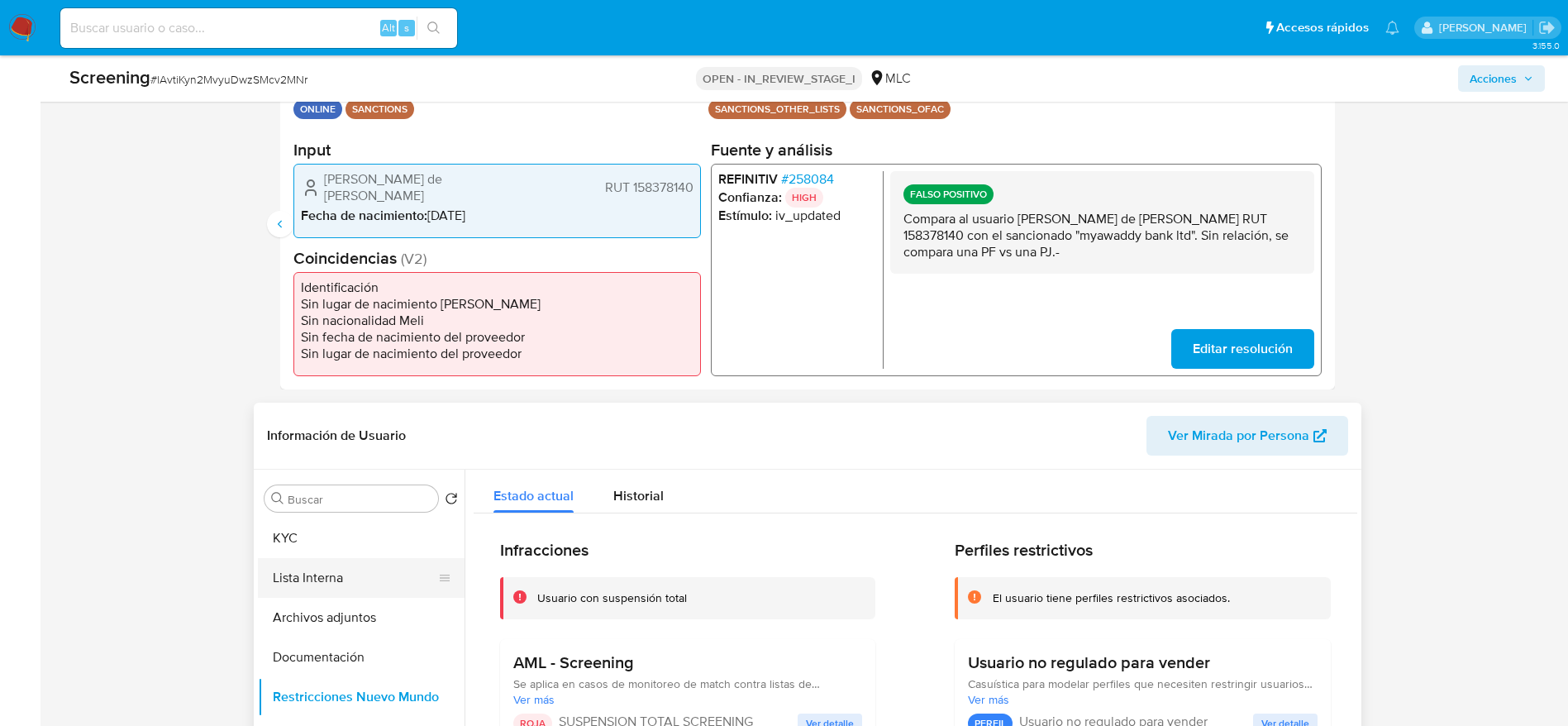
click at [364, 585] on button "Lista Interna" at bounding box center [355, 577] width 194 height 39
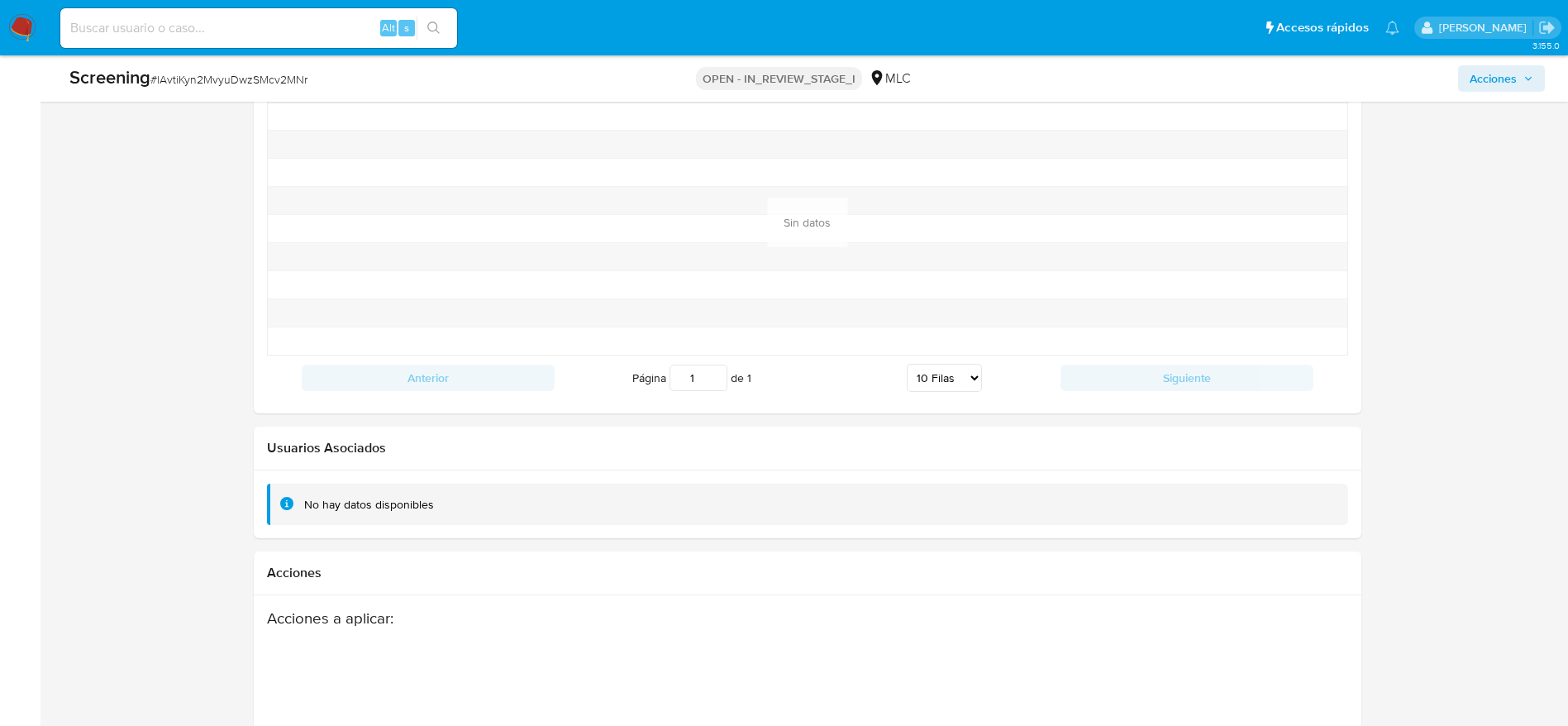
scroll to position [2452, 0]
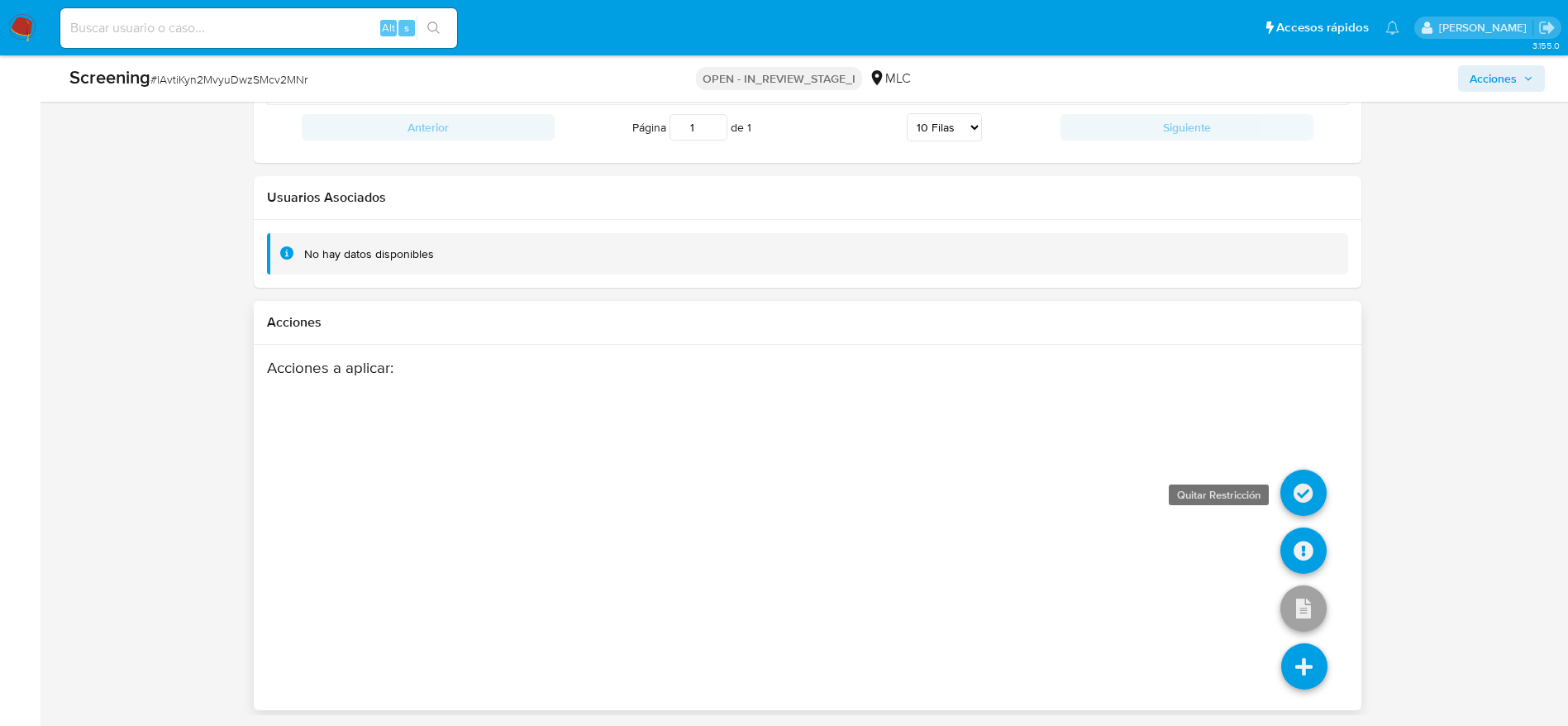
click at [1306, 506] on icon at bounding box center [1302, 492] width 46 height 46
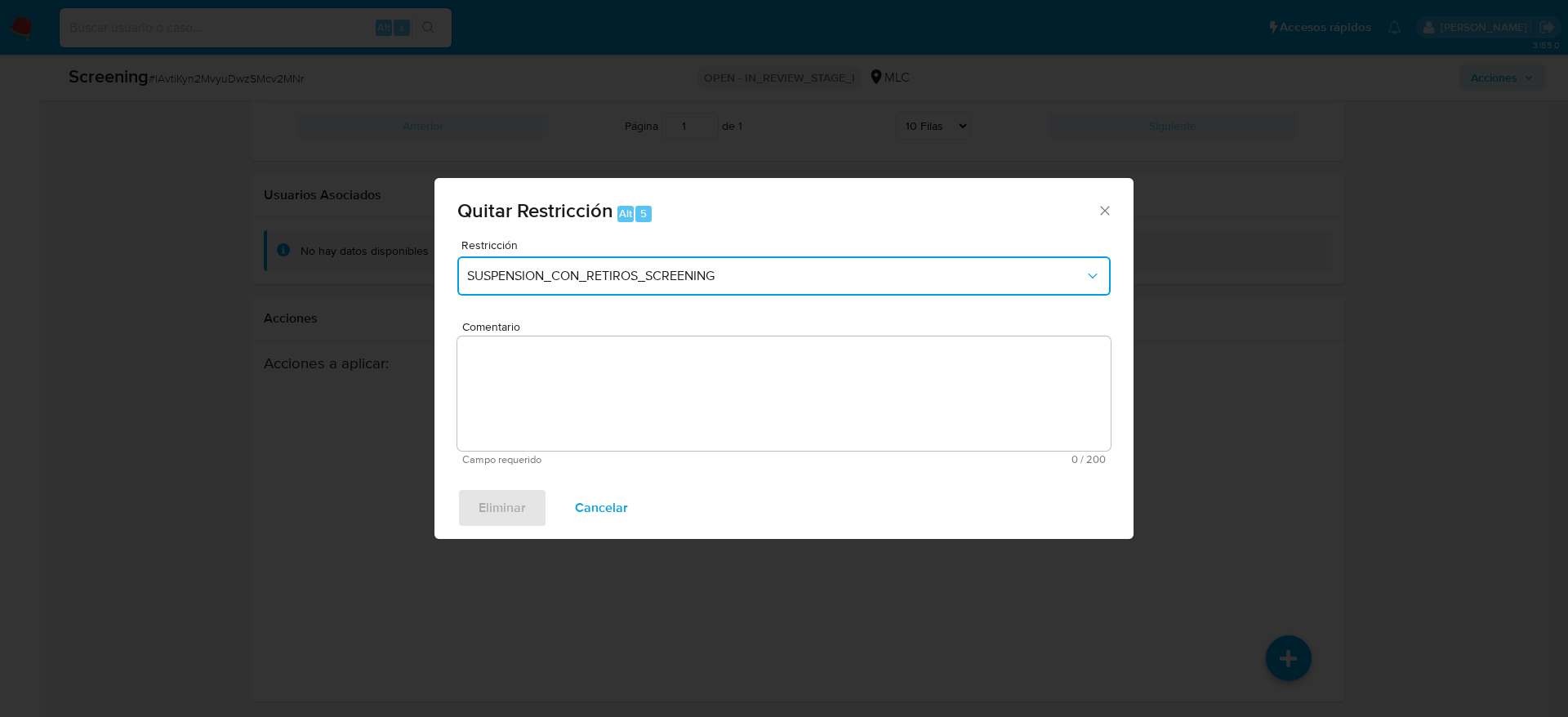
click at [654, 265] on button "SUSPENSION_CON_RETIROS_SCREENING" at bounding box center [784, 275] width 654 height 39
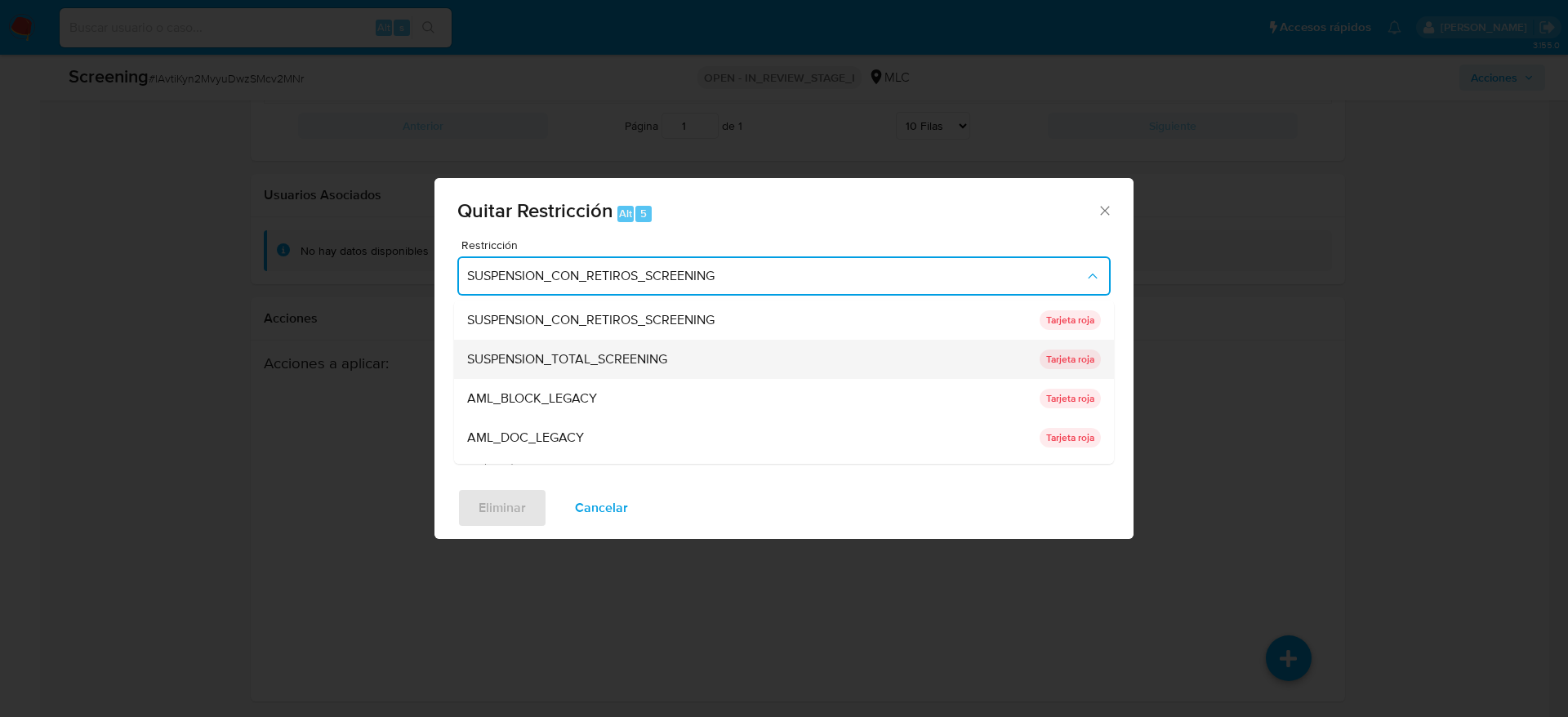
click at [643, 351] on span "SUSPENSION_TOTAL_SCREENING" at bounding box center [567, 359] width 200 height 17
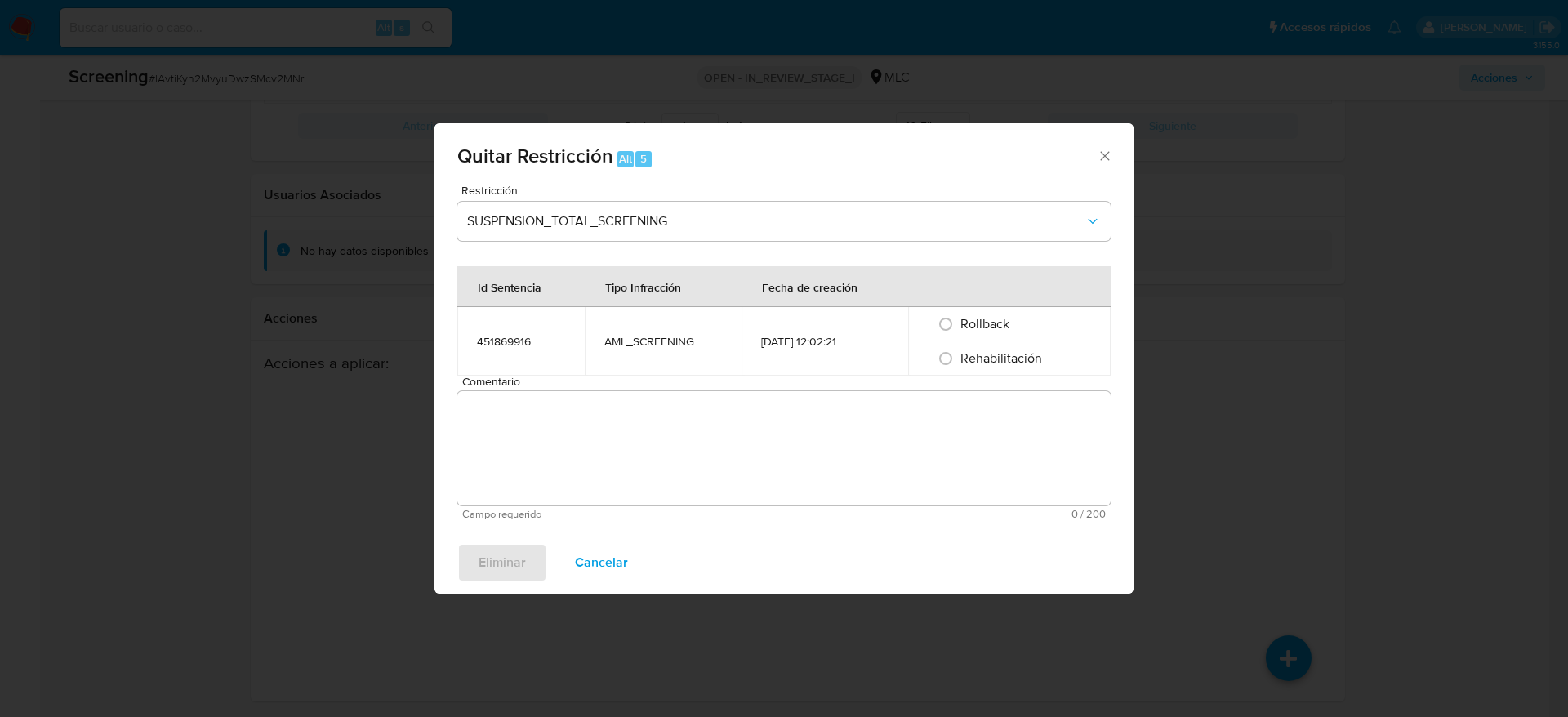
click at [998, 359] on span "Rehabilitación" at bounding box center [1001, 358] width 81 height 18
click at [959, 359] on input "Rehabilitación" at bounding box center [946, 358] width 26 height 26
radio input "true"
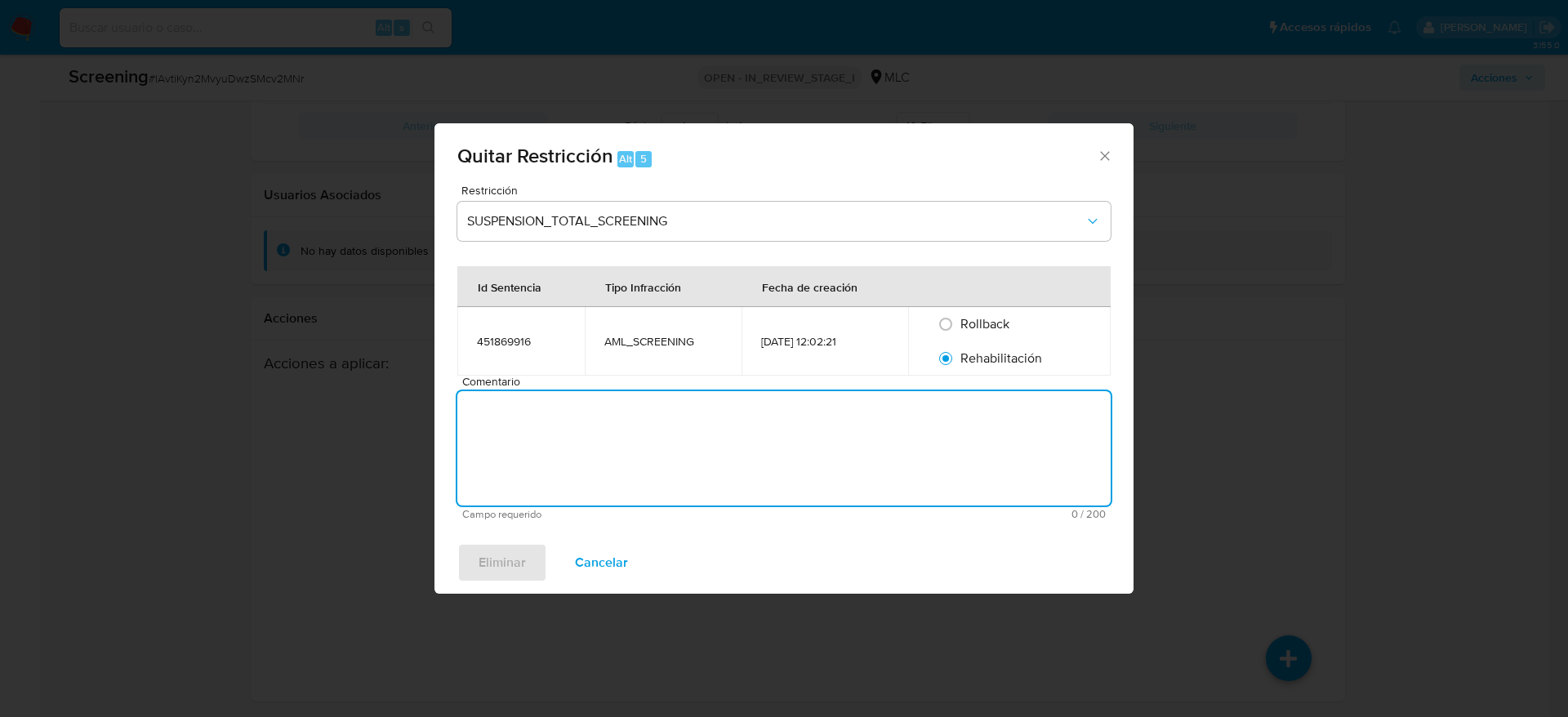
click at [982, 421] on textarea "Comentario" at bounding box center [784, 448] width 654 height 115
type textarea "SE DESESTIMA MATCH CON LISTAS DE SANCIONES"
click at [521, 552] on span "Eliminar" at bounding box center [502, 562] width 47 height 36
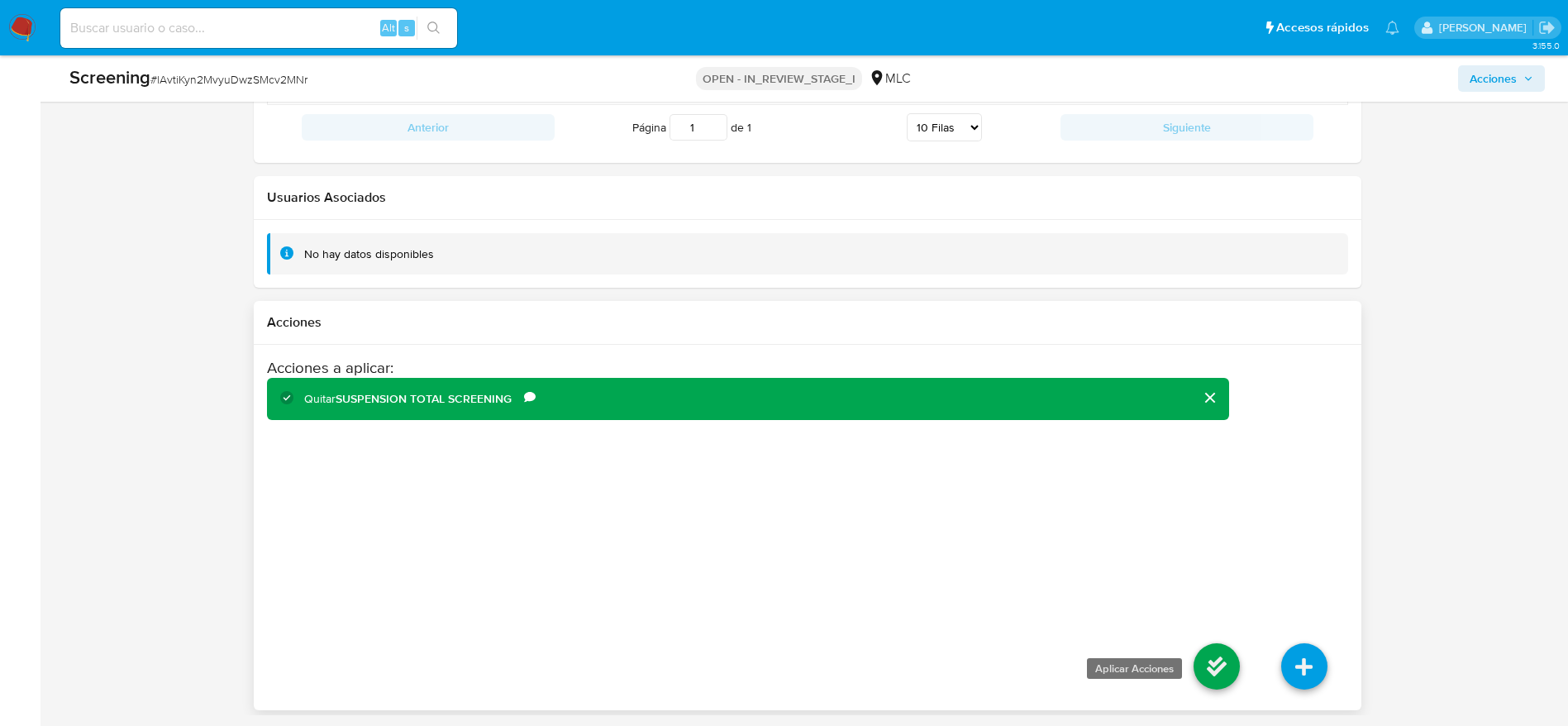
click at [1218, 680] on icon at bounding box center [1216, 665] width 46 height 46
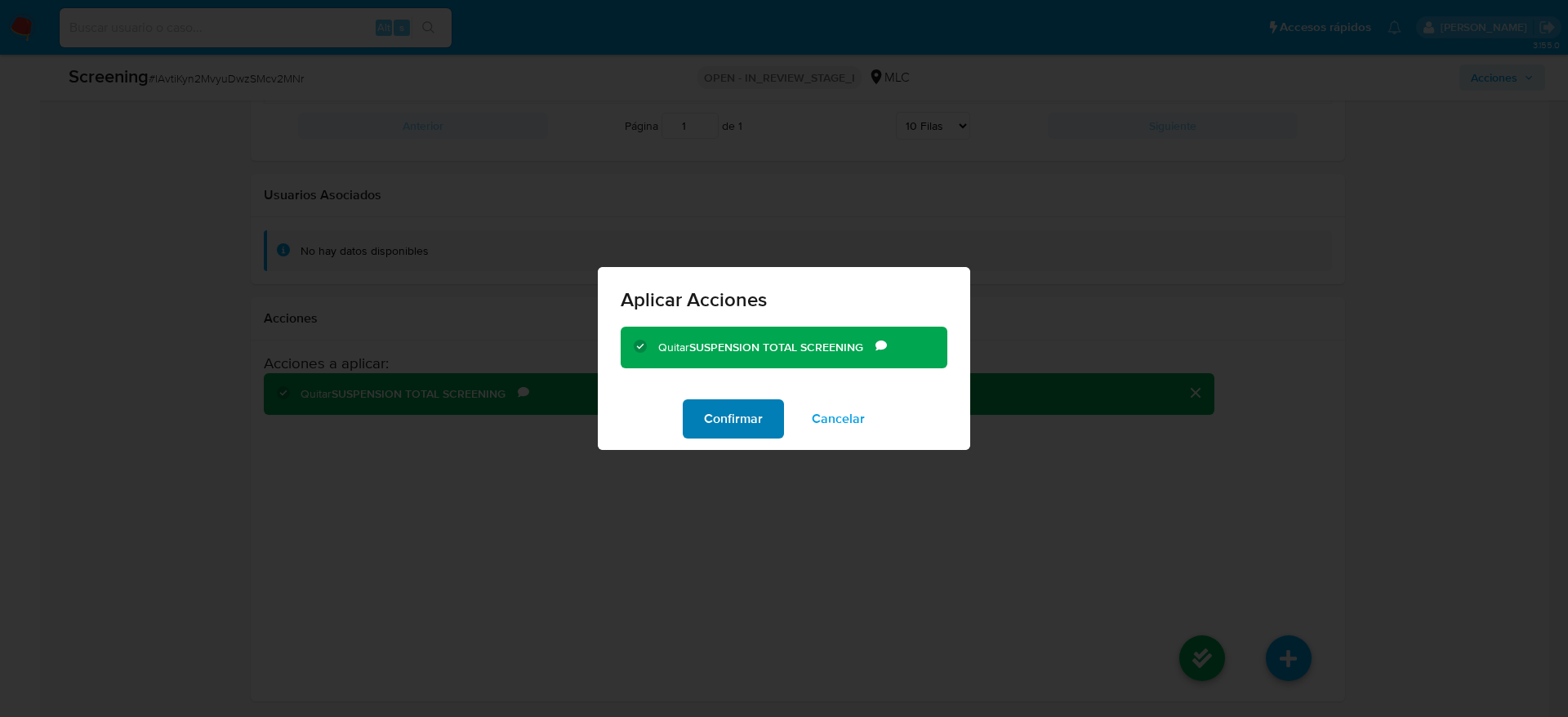
click at [753, 429] on span "Confirmar" at bounding box center [733, 419] width 59 height 36
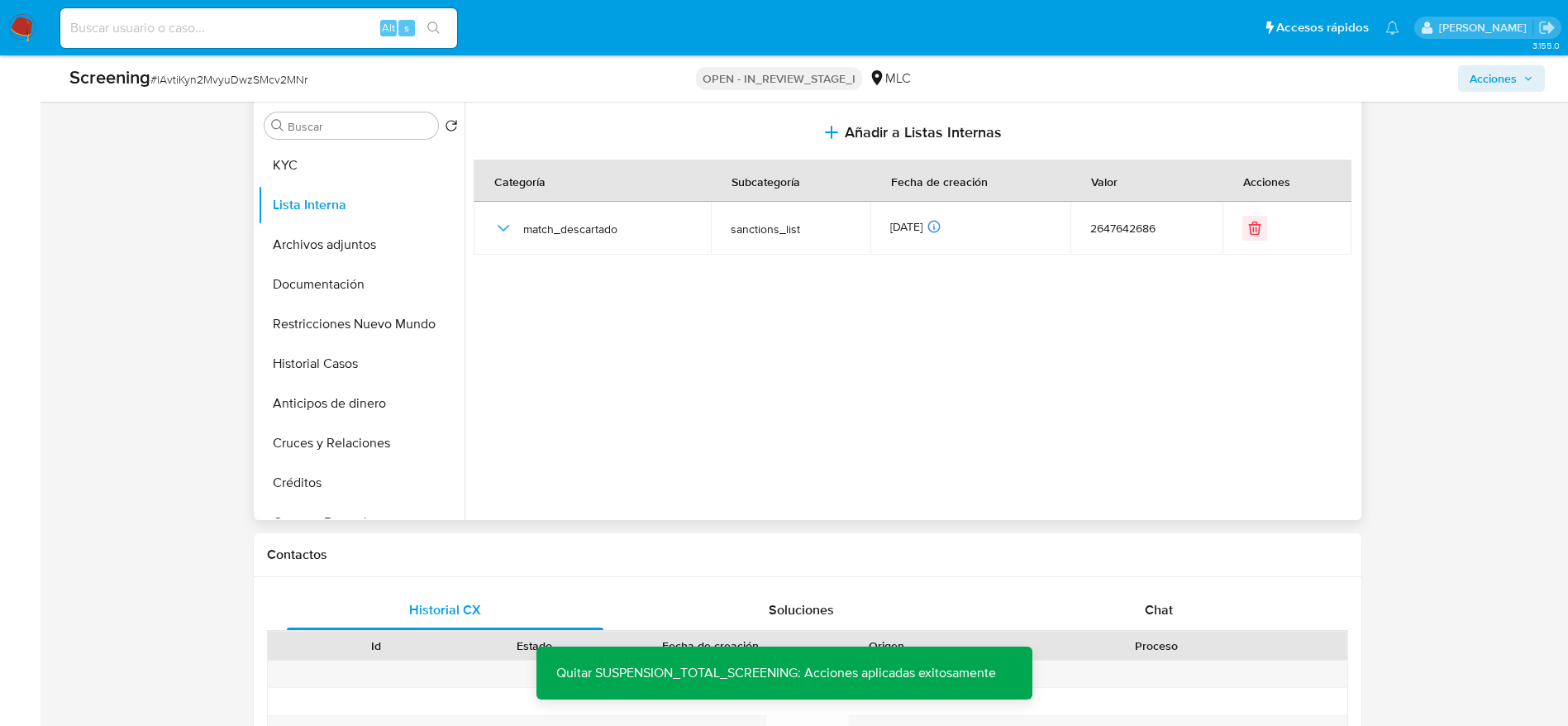
scroll to position [592, 0]
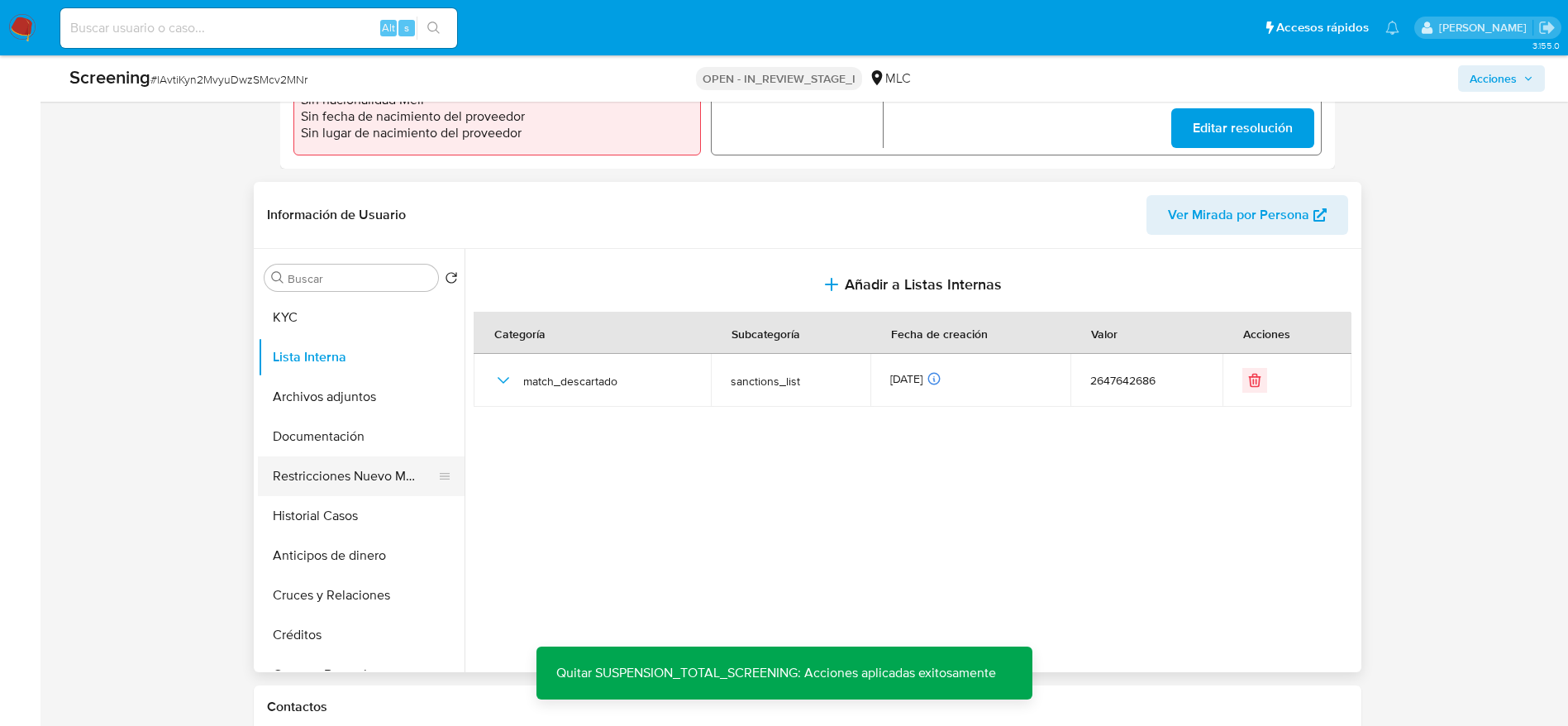
click at [362, 461] on button "Restricciones Nuevo Mundo" at bounding box center [355, 476] width 194 height 39
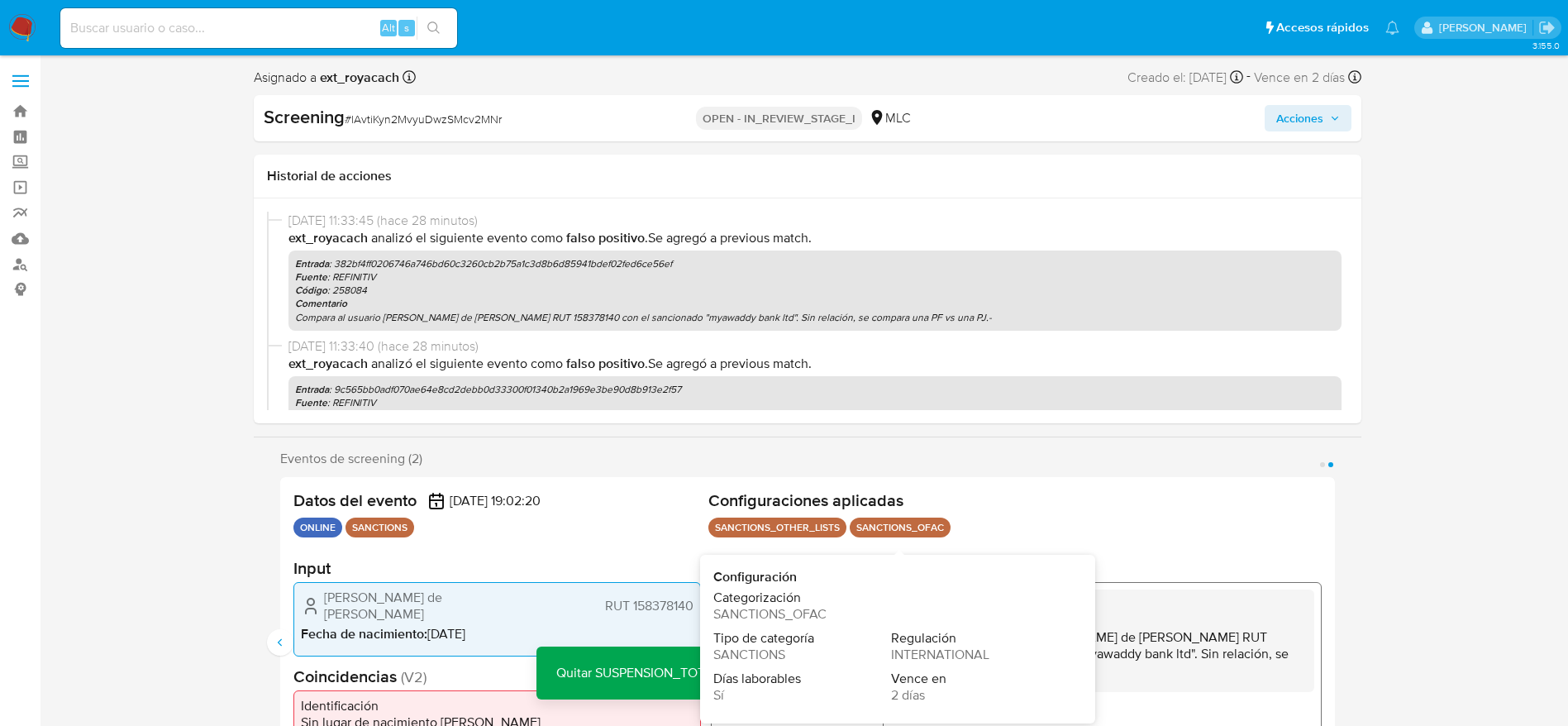
scroll to position [248, 0]
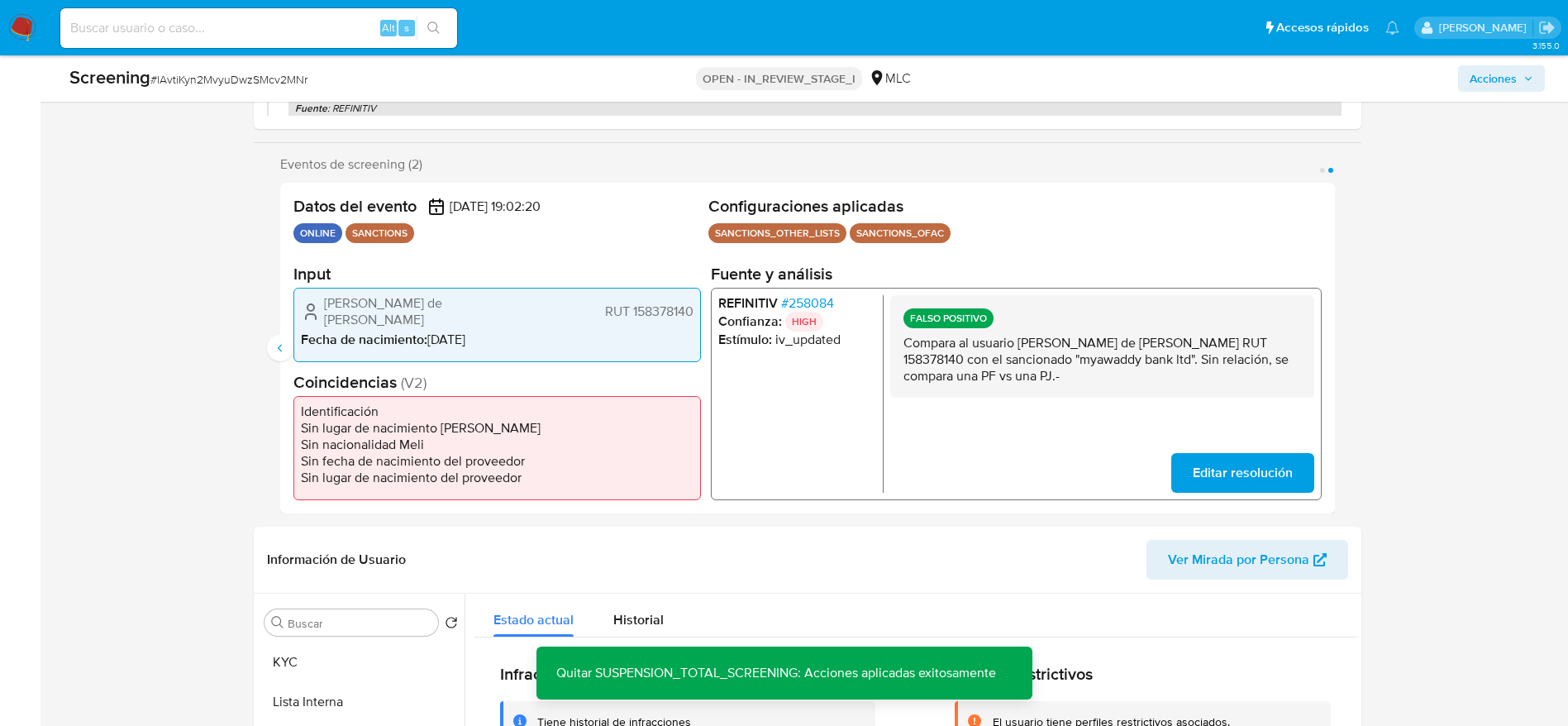
click at [819, 292] on div "REFINITIV # 258084 Confianza: HIGH Estímulo : iv_updated FALSO POSITIVO Compara…" at bounding box center [1015, 393] width 611 height 212
click at [818, 301] on span "# 258084" at bounding box center [806, 303] width 53 height 17
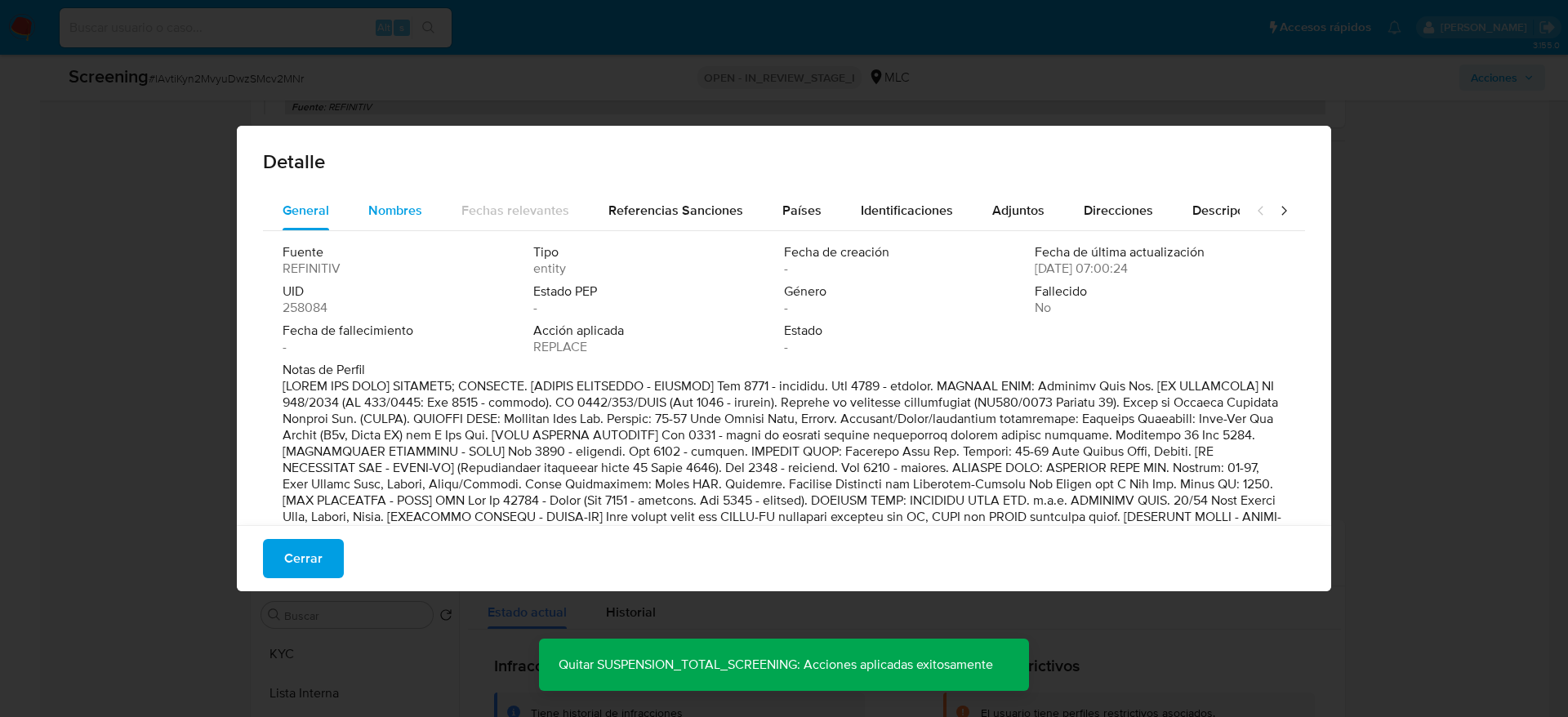
click at [379, 210] on span "Nombres" at bounding box center [395, 210] width 54 height 18
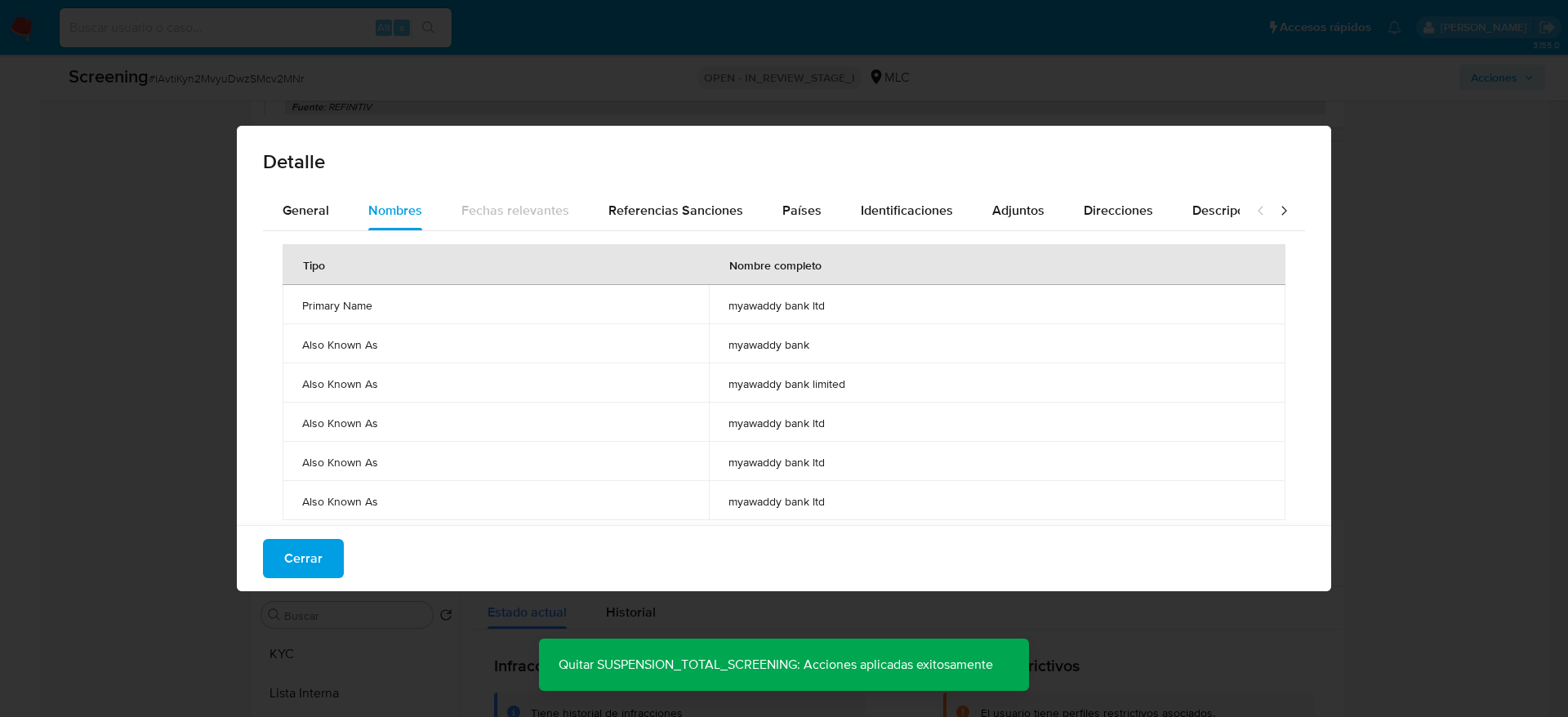
click at [267, 578] on div "Cerrar" at bounding box center [784, 558] width 1095 height 67
click at [280, 550] on button "Cerrar" at bounding box center [302, 558] width 80 height 39
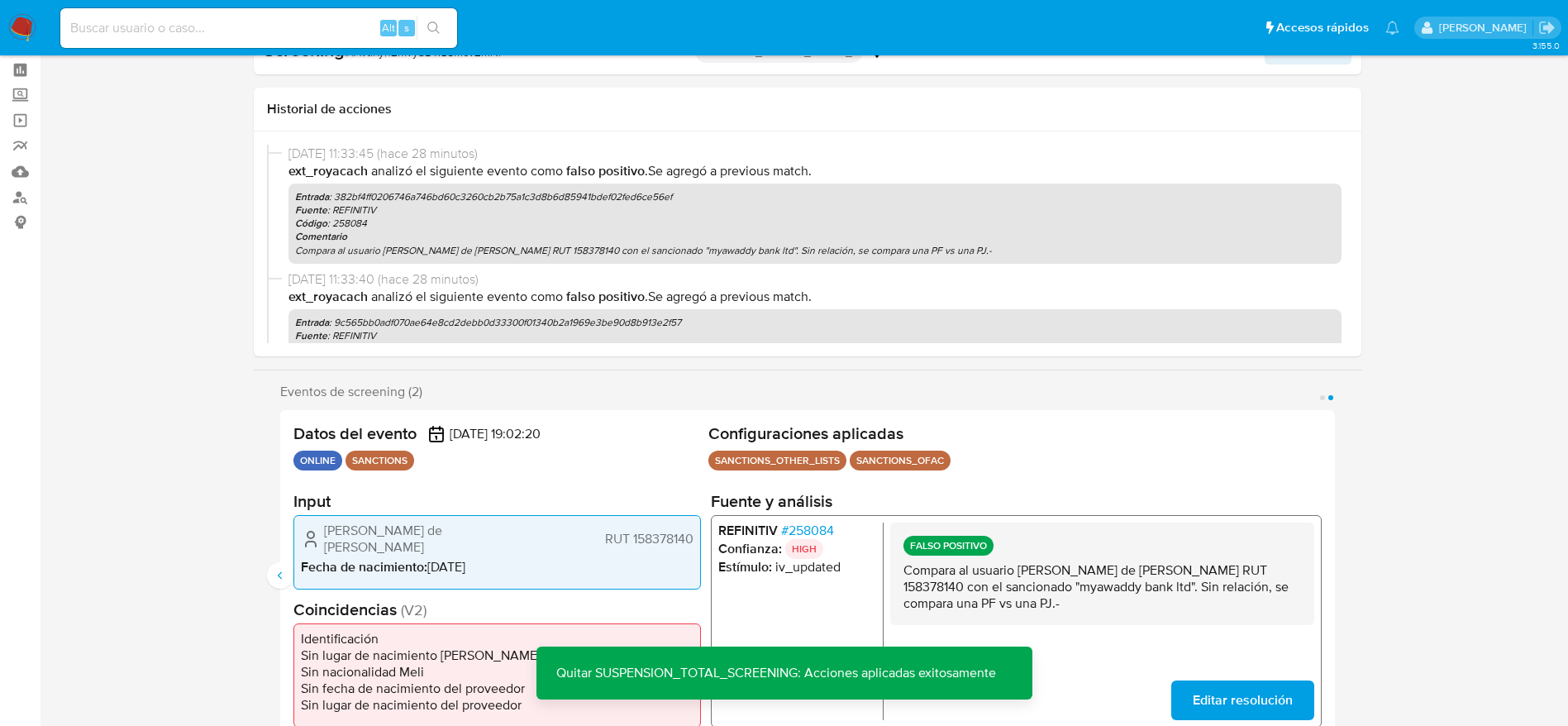
scroll to position [0, 0]
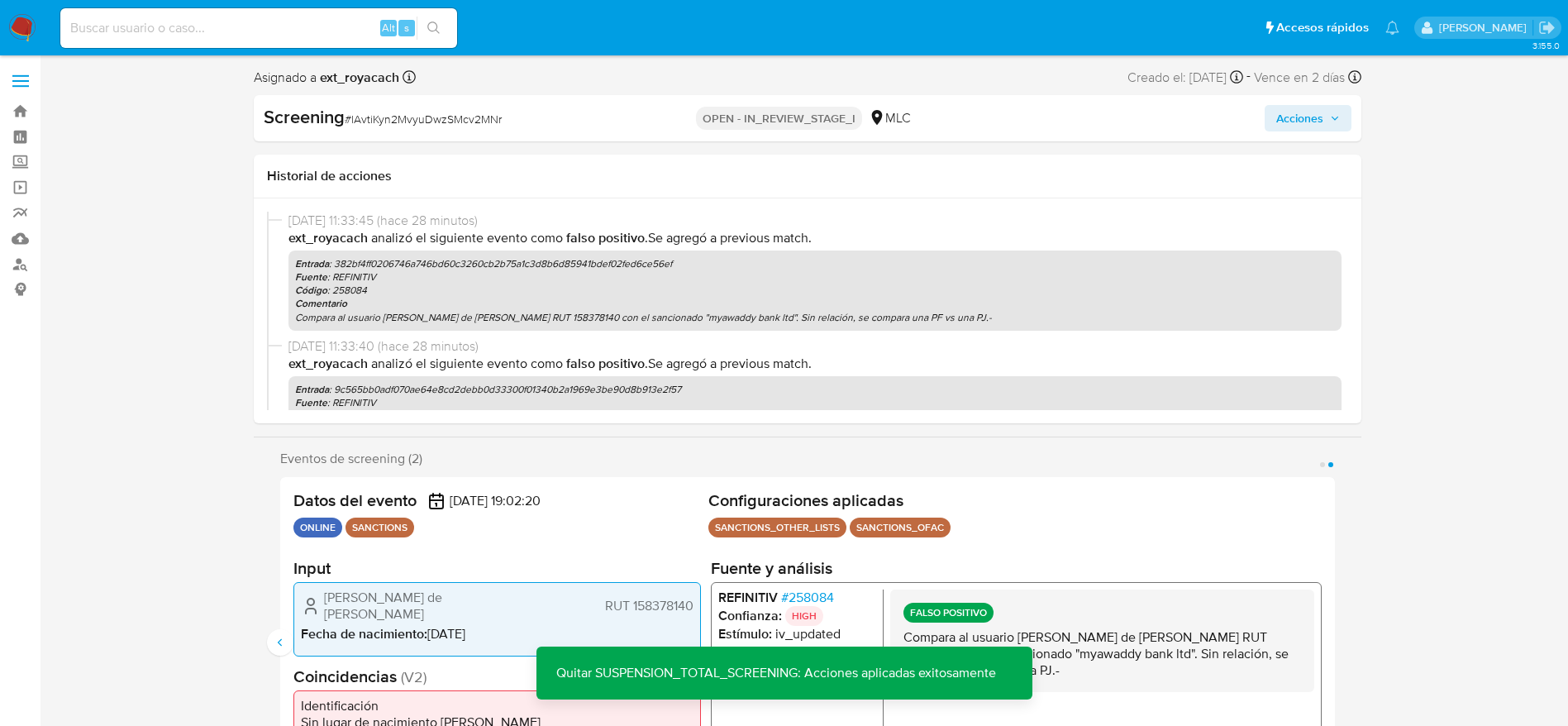
click at [1337, 109] on span "Acciones" at bounding box center [1308, 118] width 64 height 23
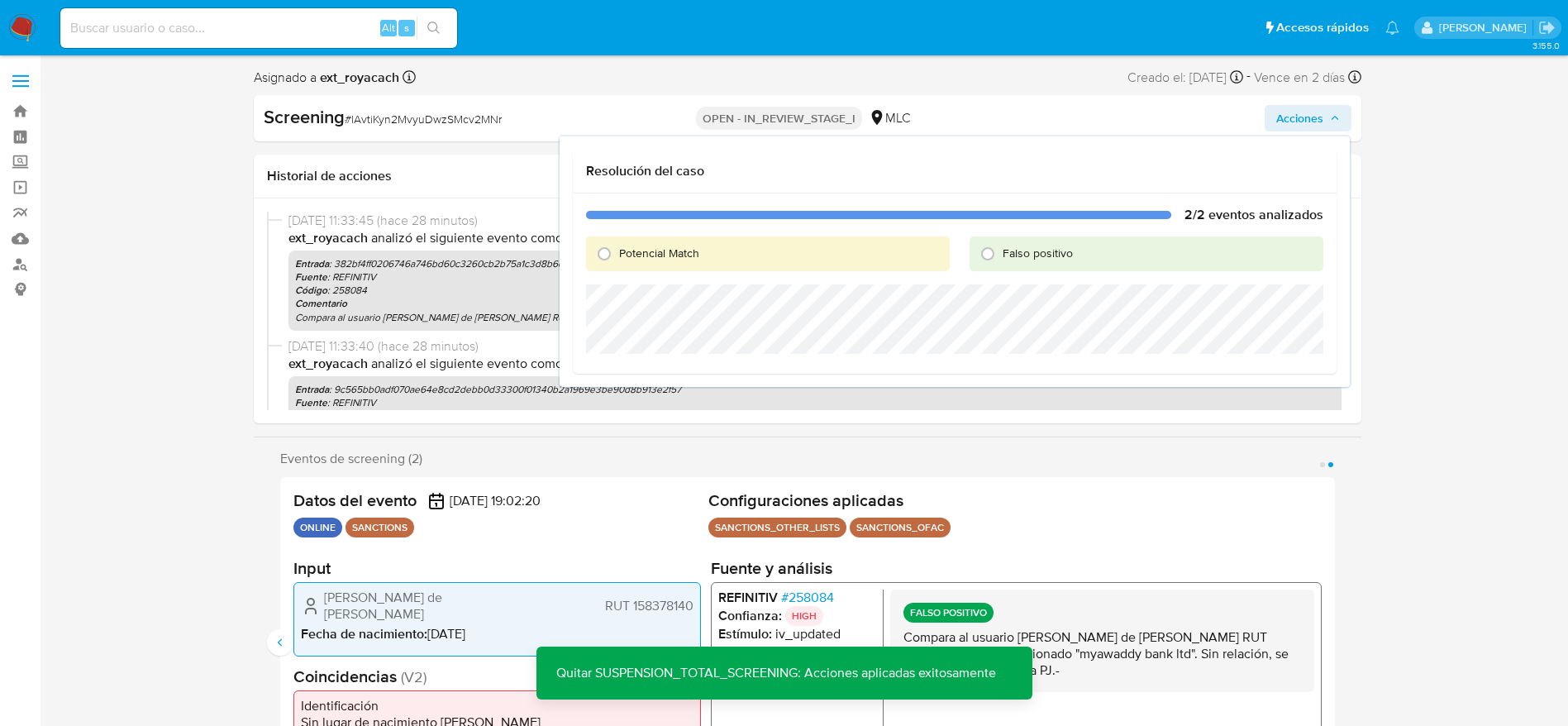
click at [1030, 243] on div "Falso positivo" at bounding box center [1146, 254] width 354 height 35
click at [1031, 249] on span "Falso positivo" at bounding box center [1038, 253] width 70 height 17
click at [1001, 249] on input "Falso positivo" at bounding box center [988, 254] width 26 height 26
radio input "true"
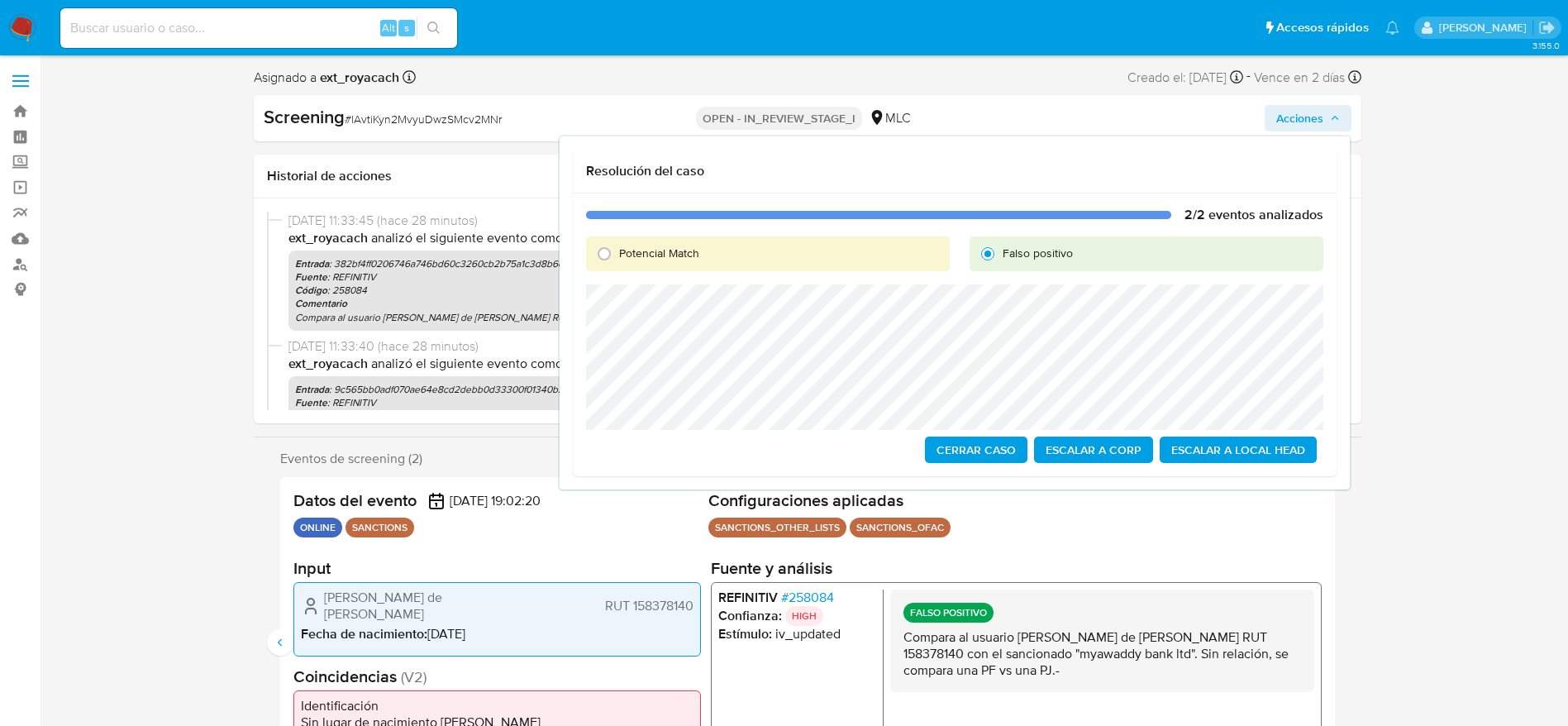
click at [995, 453] on span "Cerrar Caso" at bounding box center [976, 449] width 80 height 23
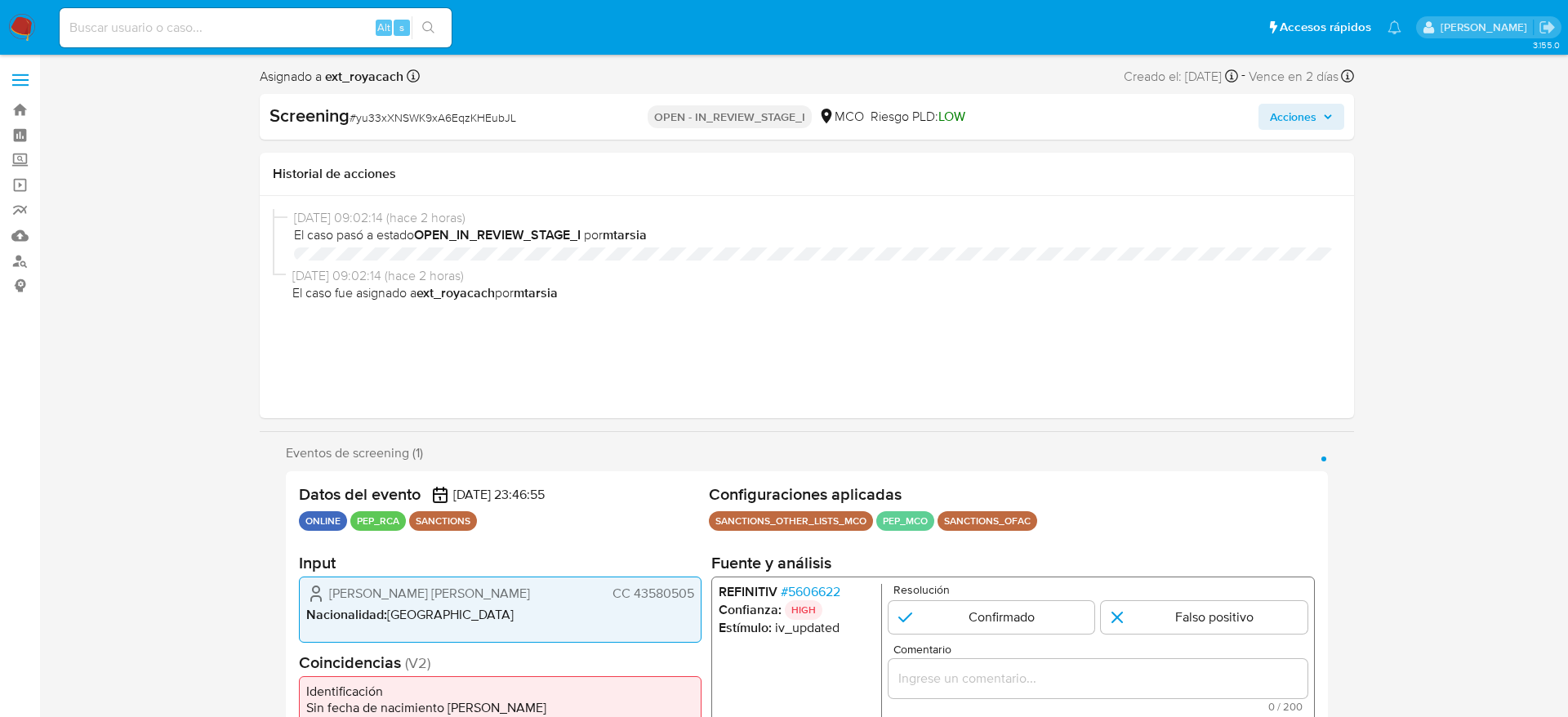
select select "10"
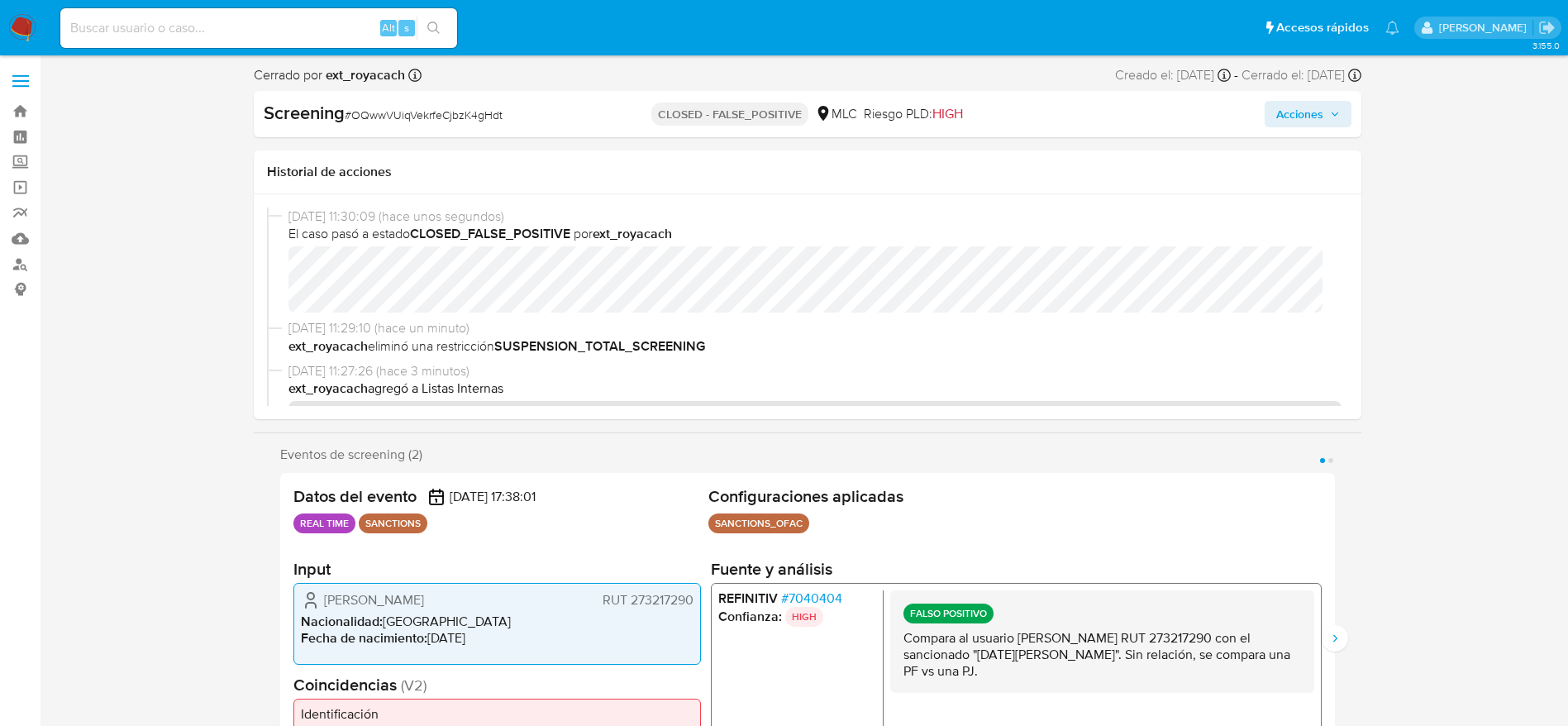
select select "10"
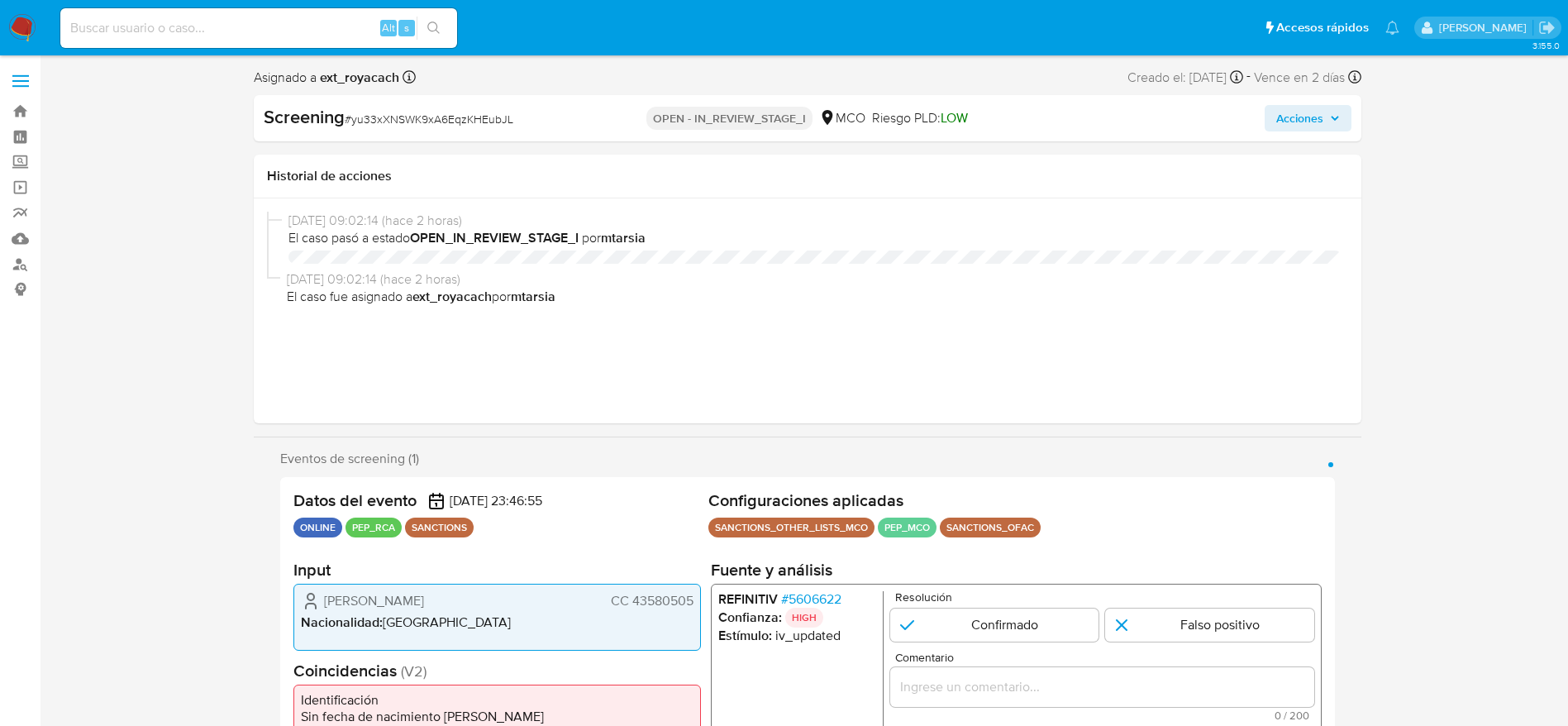
select select "10"
click at [382, 120] on span "# yu33xXNSWK9xA6EqzKHEubJL" at bounding box center [428, 119] width 168 height 17
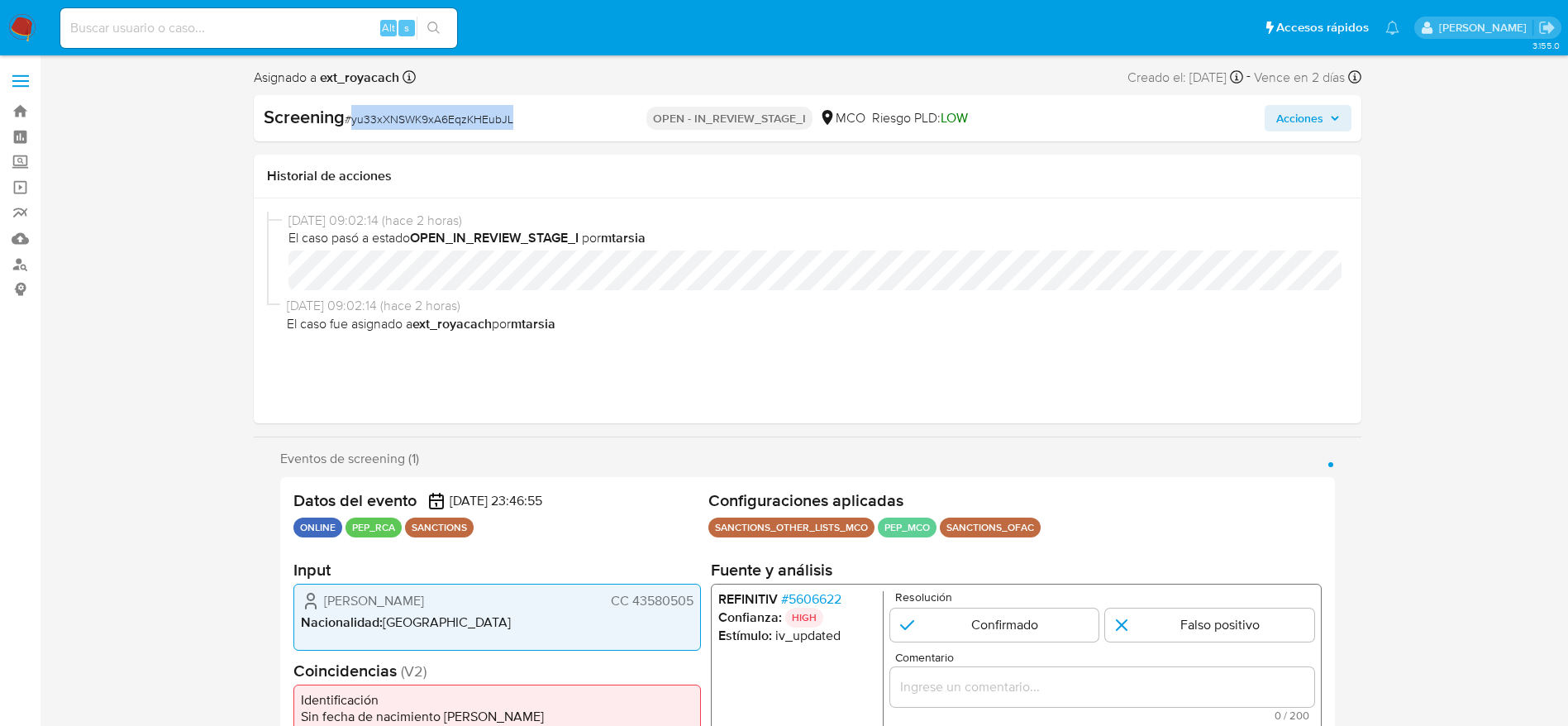
click at [382, 120] on span "# yu33xXNSWK9xA6EqzKHEubJL" at bounding box center [428, 119] width 168 height 17
copy span "yu33xXNSWK9xA6EqzKHEubJL"
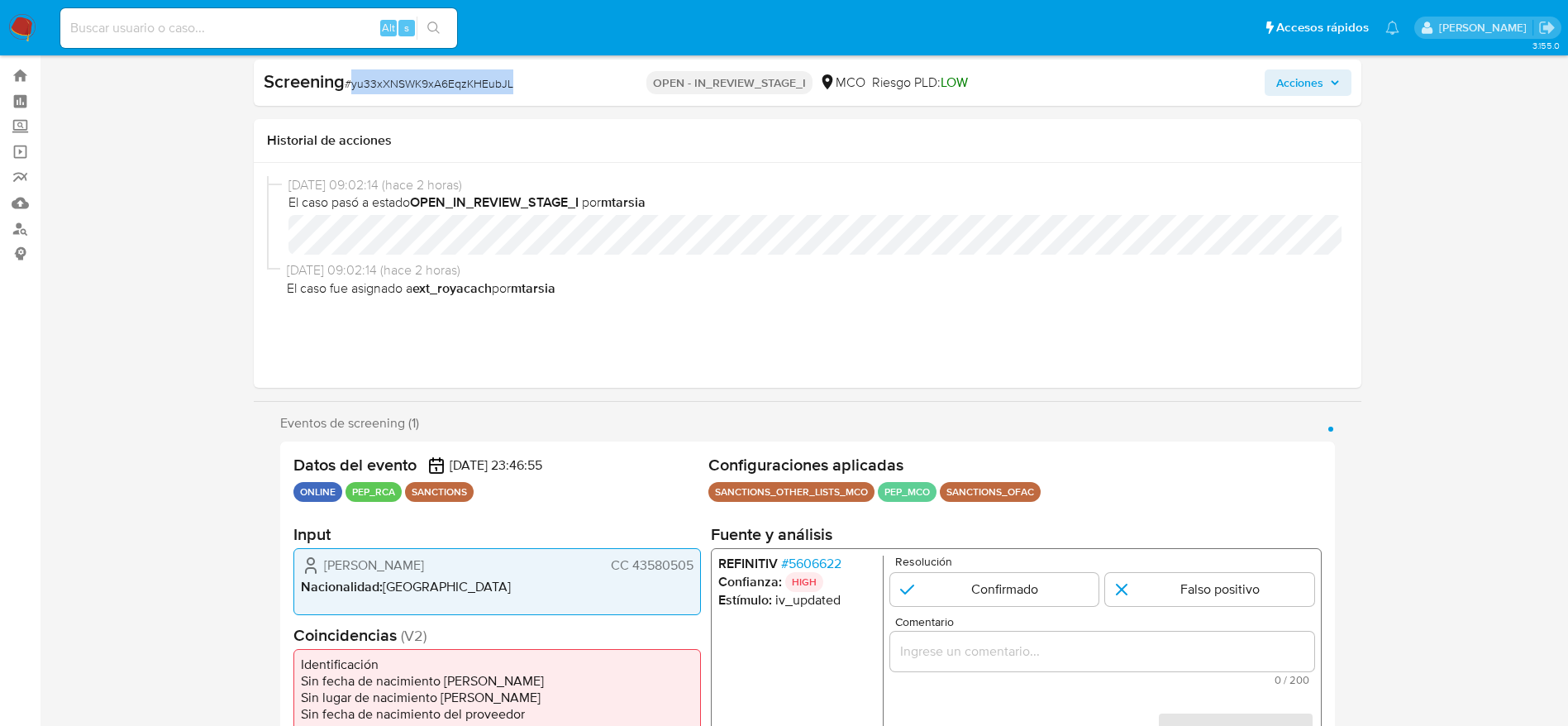
scroll to position [124, 0]
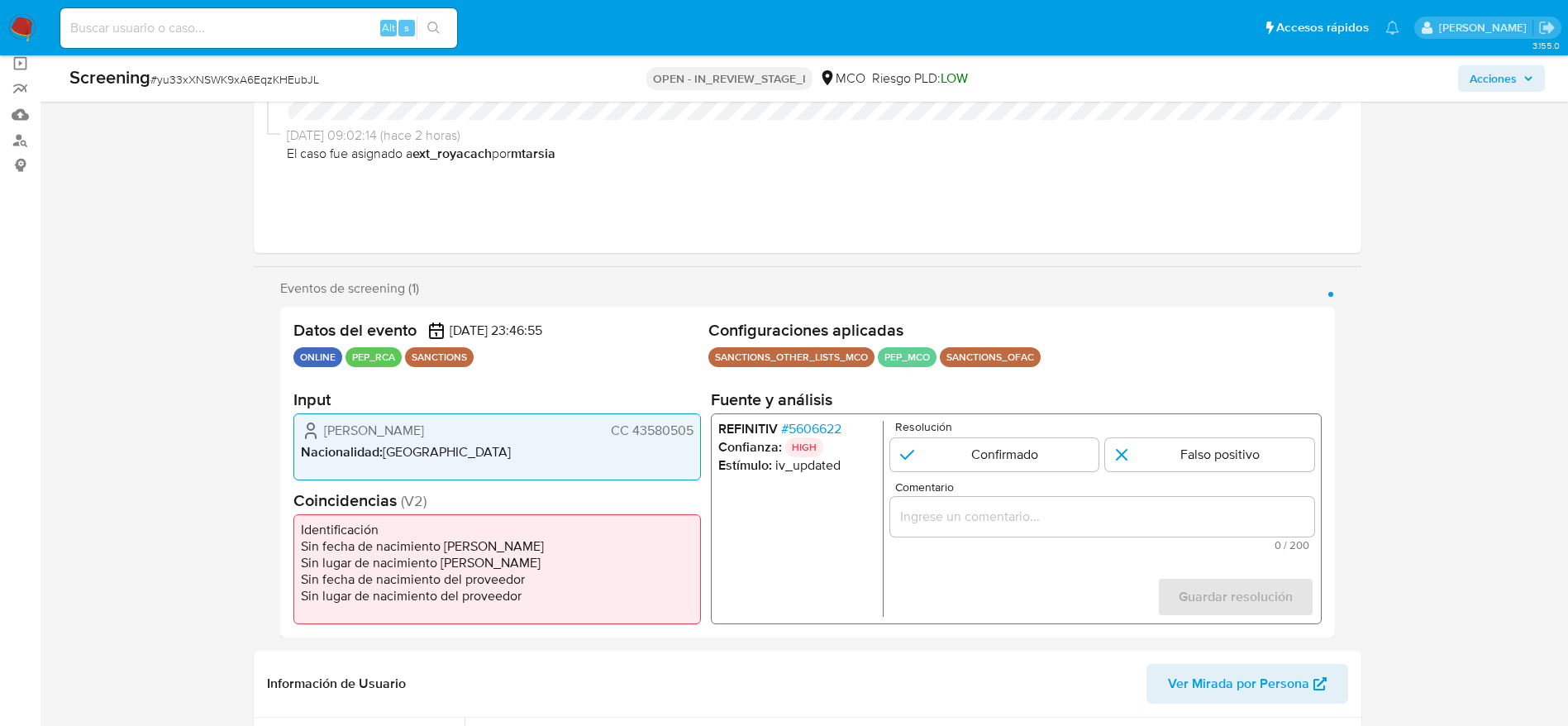
drag, startPoint x: 302, startPoint y: 421, endPoint x: 691, endPoint y: 434, distance: 389.2
click at [691, 434] on div "[PERSON_NAME] CC 43580505" at bounding box center [498, 430] width 393 height 20
click at [803, 416] on div "REFINITIV # 5606622 Confianza: HIGH Estímulo : iv_updated Resolución Confirmado…" at bounding box center [1015, 518] width 611 height 211
click at [805, 421] on span "# 5606622" at bounding box center [810, 429] width 60 height 17
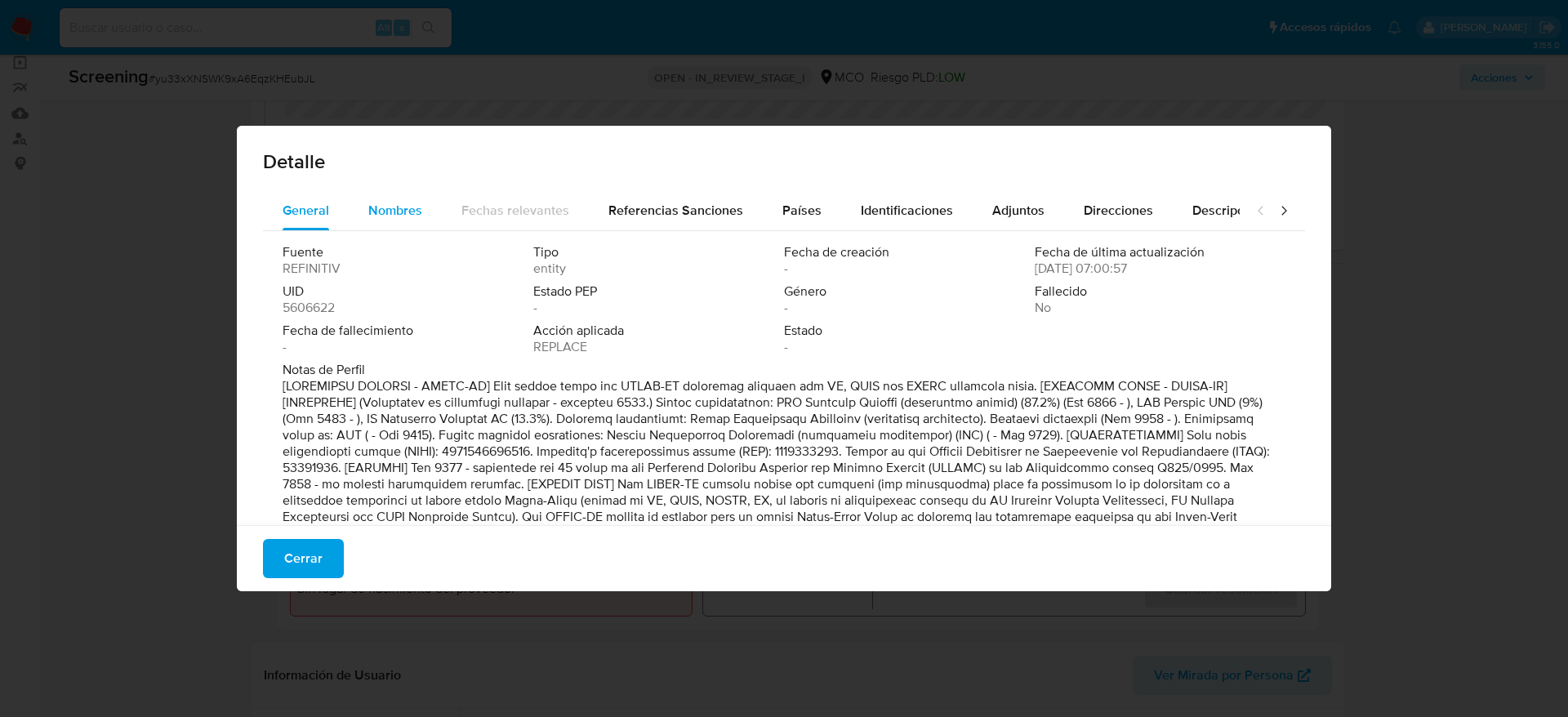
click at [379, 196] on div "Nombres" at bounding box center [395, 211] width 54 height 39
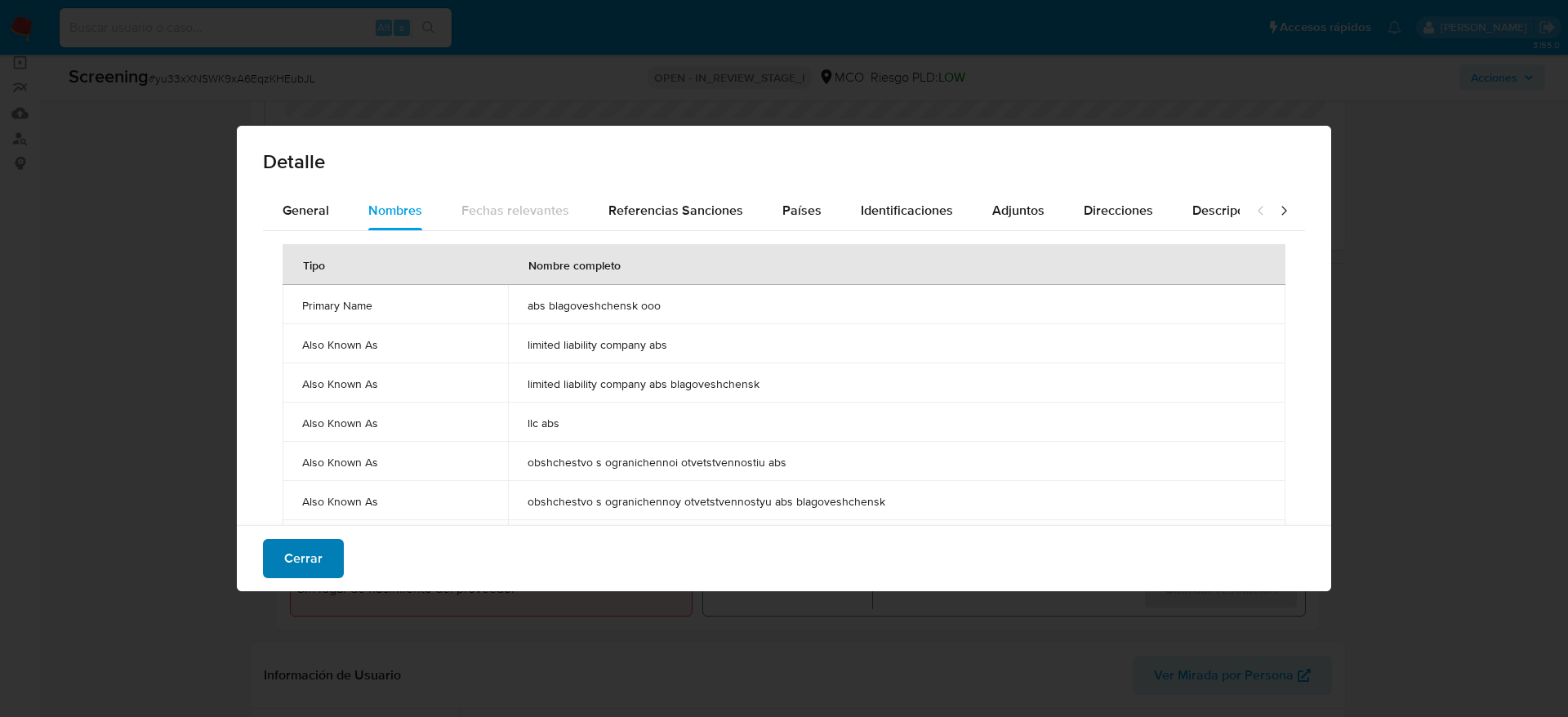
click at [284, 546] on span "Cerrar" at bounding box center [303, 558] width 39 height 36
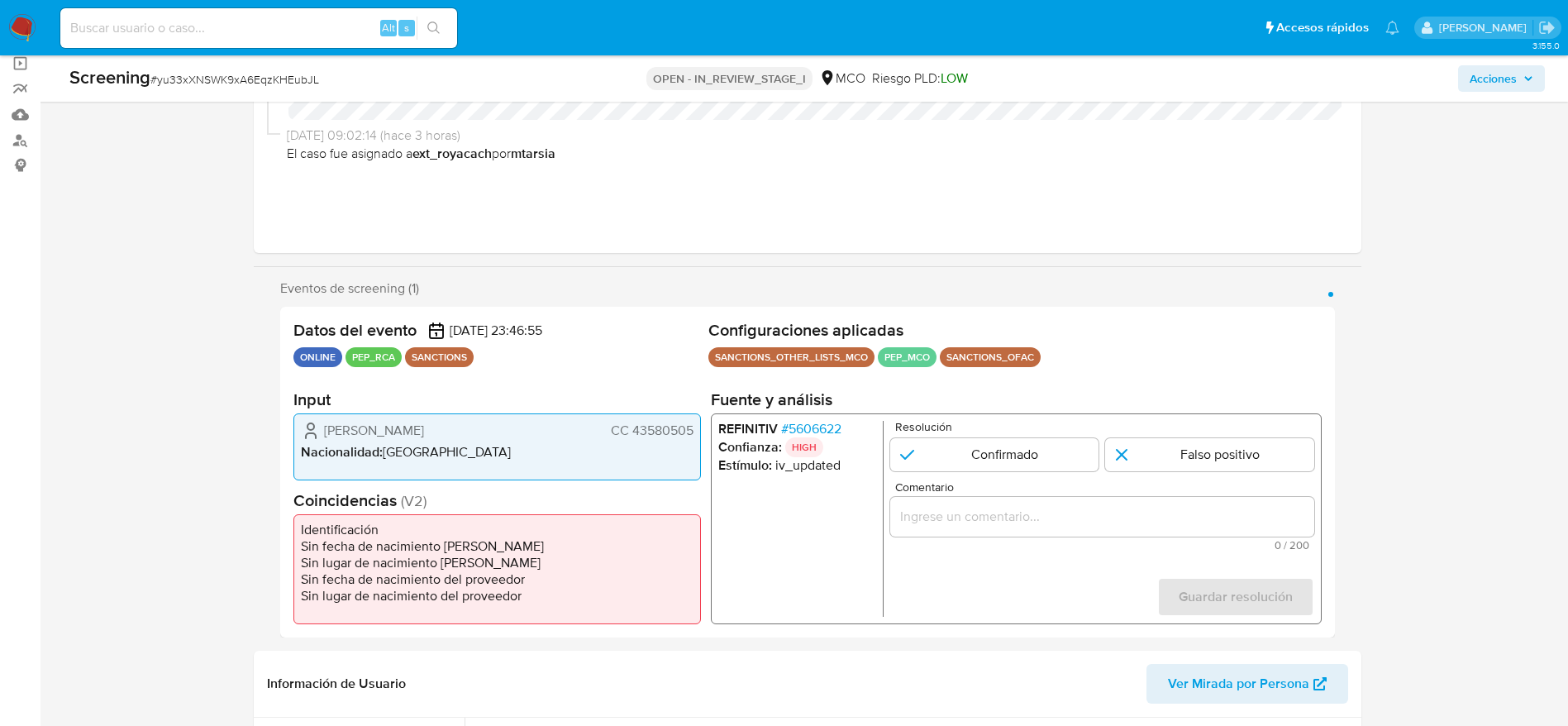
drag, startPoint x: 298, startPoint y: 426, endPoint x: 694, endPoint y: 424, distance: 396.0
click at [694, 424] on div "[PERSON_NAME] CC 43580505 Nacionalidad : [DEMOGRAPHIC_DATA]" at bounding box center [498, 447] width 408 height 67
click at [819, 423] on span "# 5606622" at bounding box center [810, 429] width 60 height 17
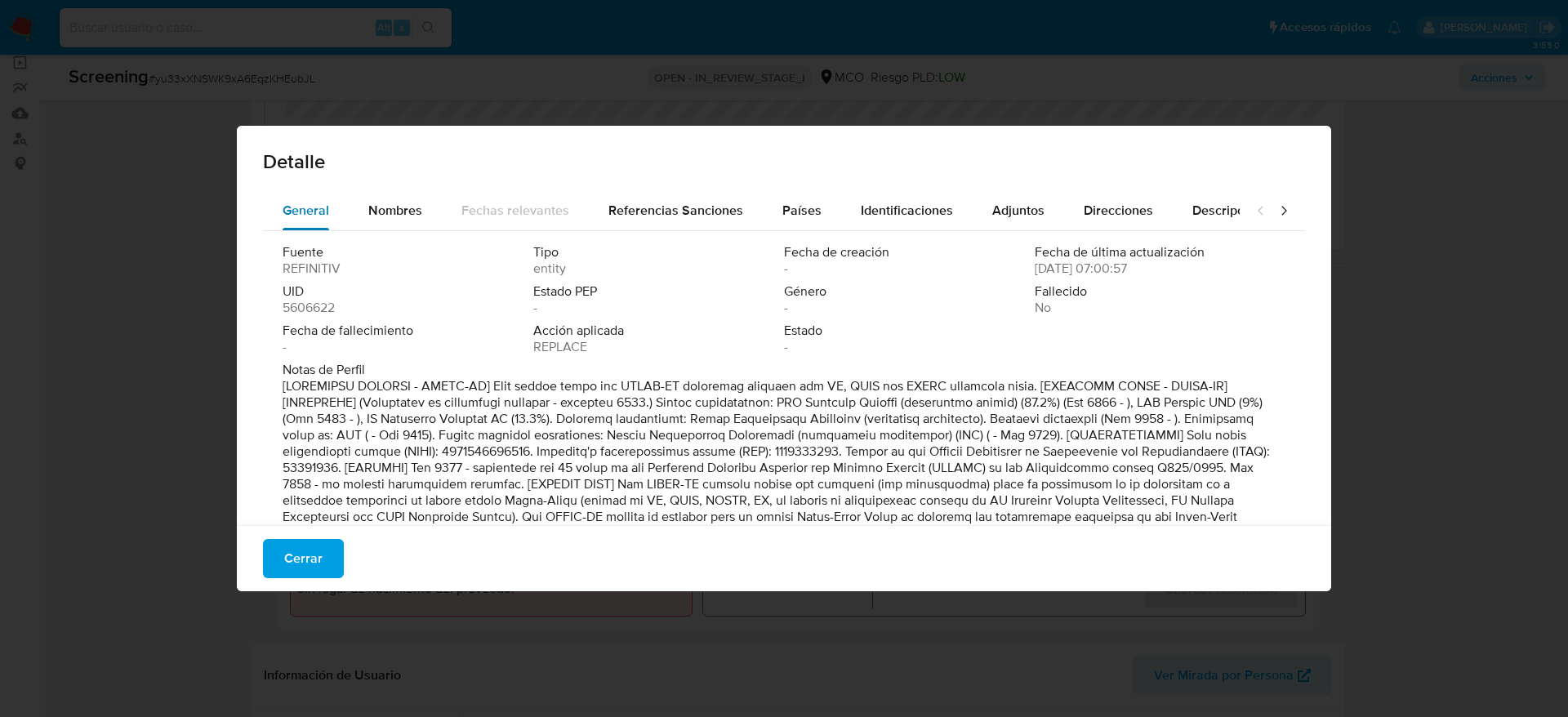
click at [295, 207] on span "General" at bounding box center [306, 210] width 46 height 18
click at [337, 191] on button "General" at bounding box center [305, 211] width 86 height 39
click at [374, 187] on div "Detalle" at bounding box center [784, 158] width 1095 height 66
click at [375, 198] on div "Nombres" at bounding box center [395, 211] width 54 height 39
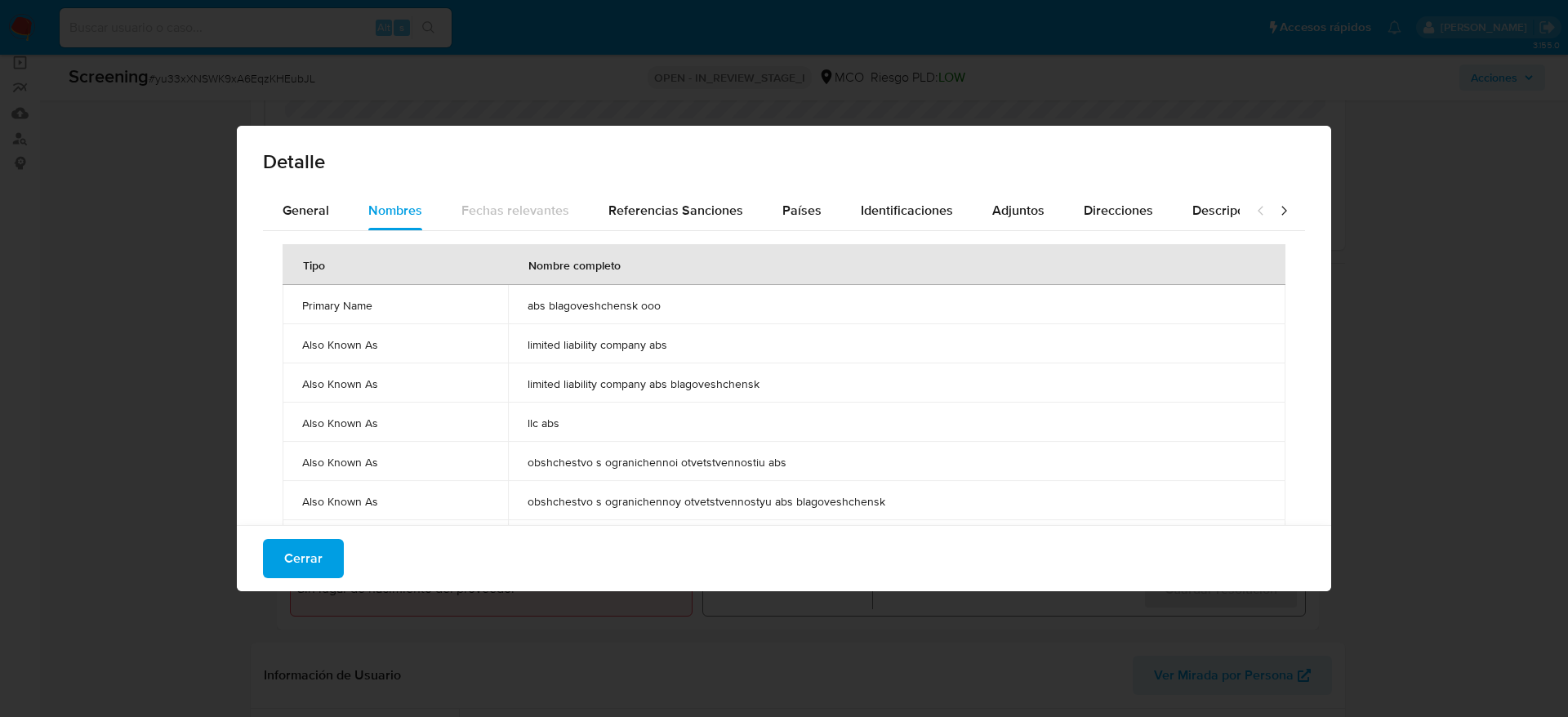
click at [607, 290] on td "abs blagoveshchensk ooo" at bounding box center [896, 304] width 778 height 39
click at [782, 205] on span "Países" at bounding box center [802, 210] width 39 height 18
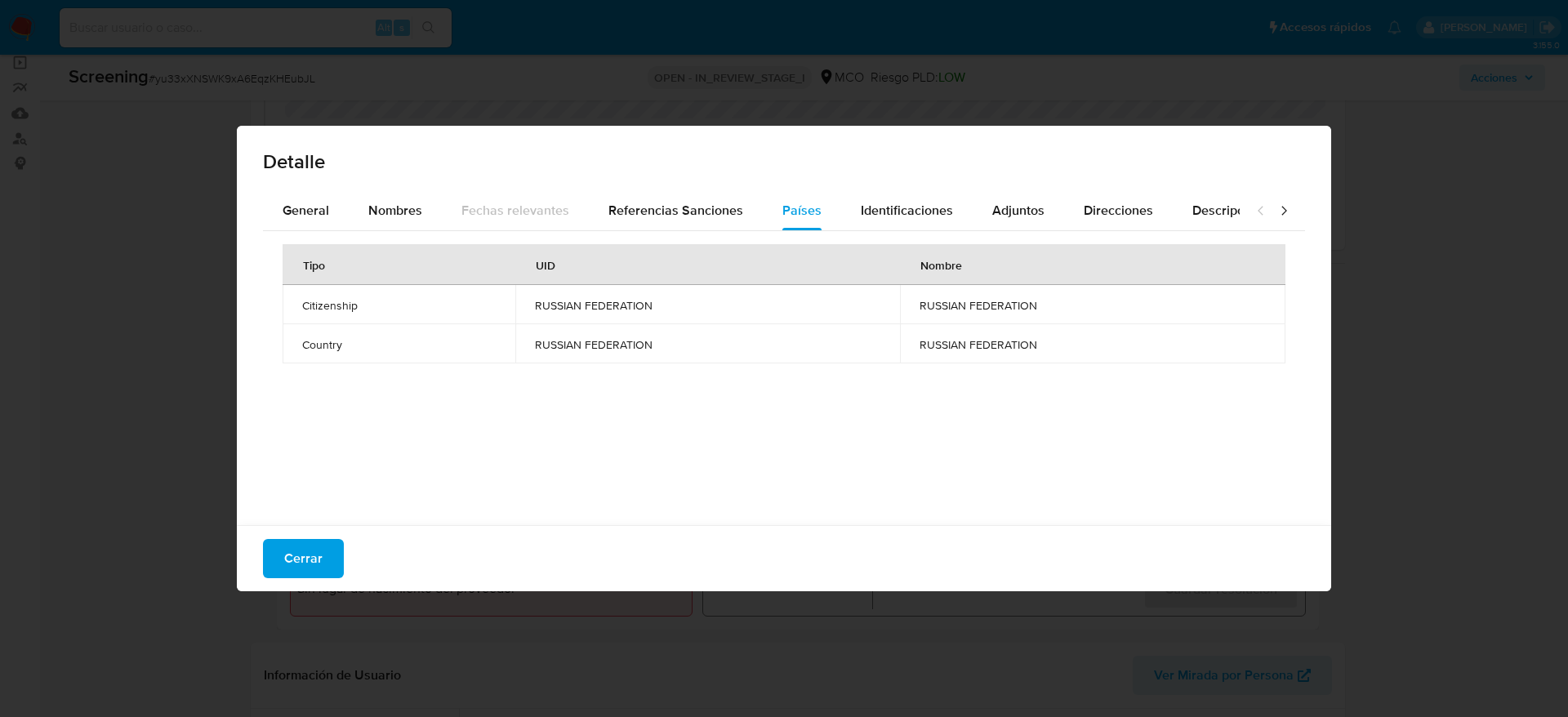
click at [913, 240] on div "Tipo UID Nombre Citizenship RUSSIAN FEDERATION RUSSIAN FEDERATION Country RUSSI…" at bounding box center [783, 373] width 1042 height 286
click at [920, 221] on div "Identificaciones" at bounding box center [907, 211] width 92 height 39
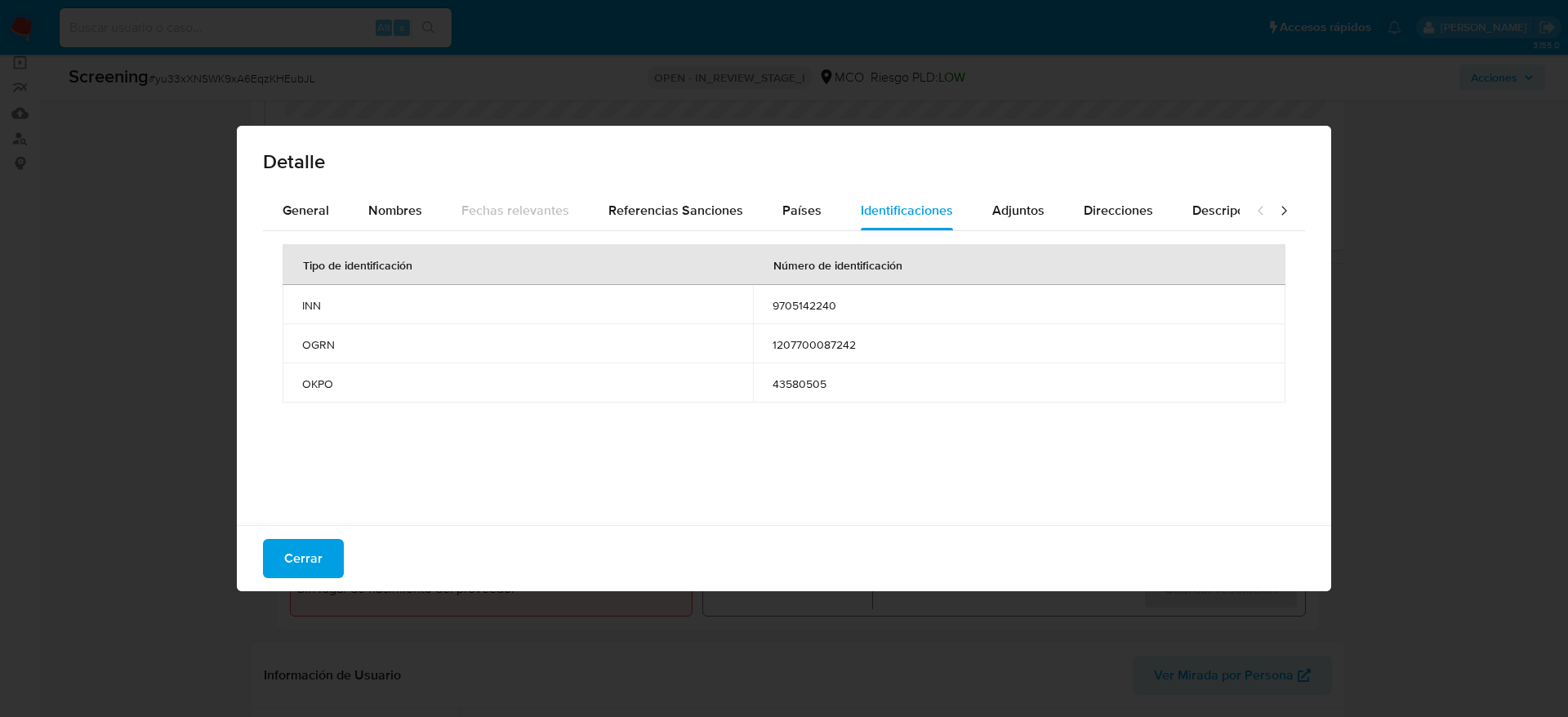
click at [247, 545] on div "Cerrar" at bounding box center [784, 558] width 1095 height 67
click at [266, 570] on button "Cerrar" at bounding box center [302, 558] width 80 height 39
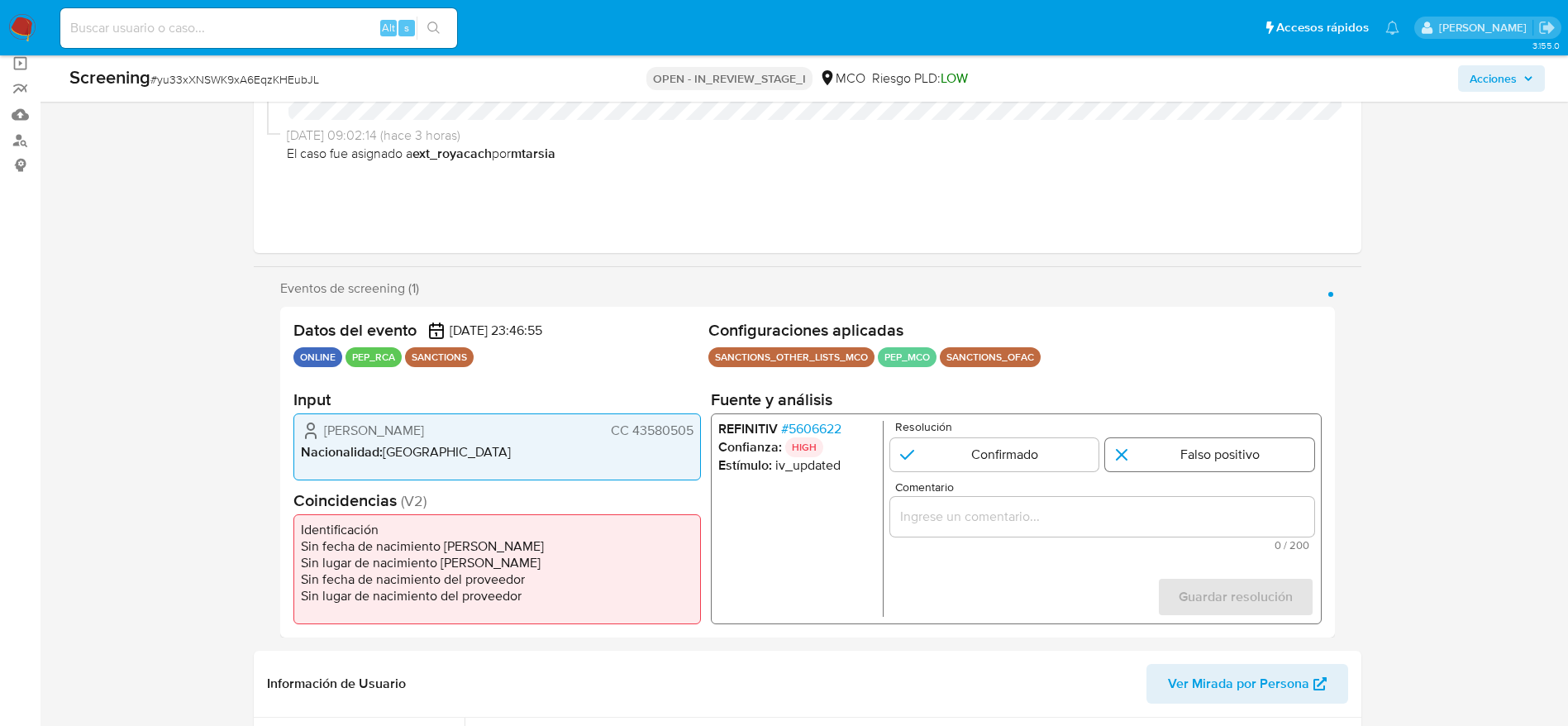
click at [1175, 452] on input "1 de 1" at bounding box center [1209, 454] width 209 height 33
radio input "true"
click at [1166, 506] on input "Comentario" at bounding box center [1101, 516] width 424 height 22
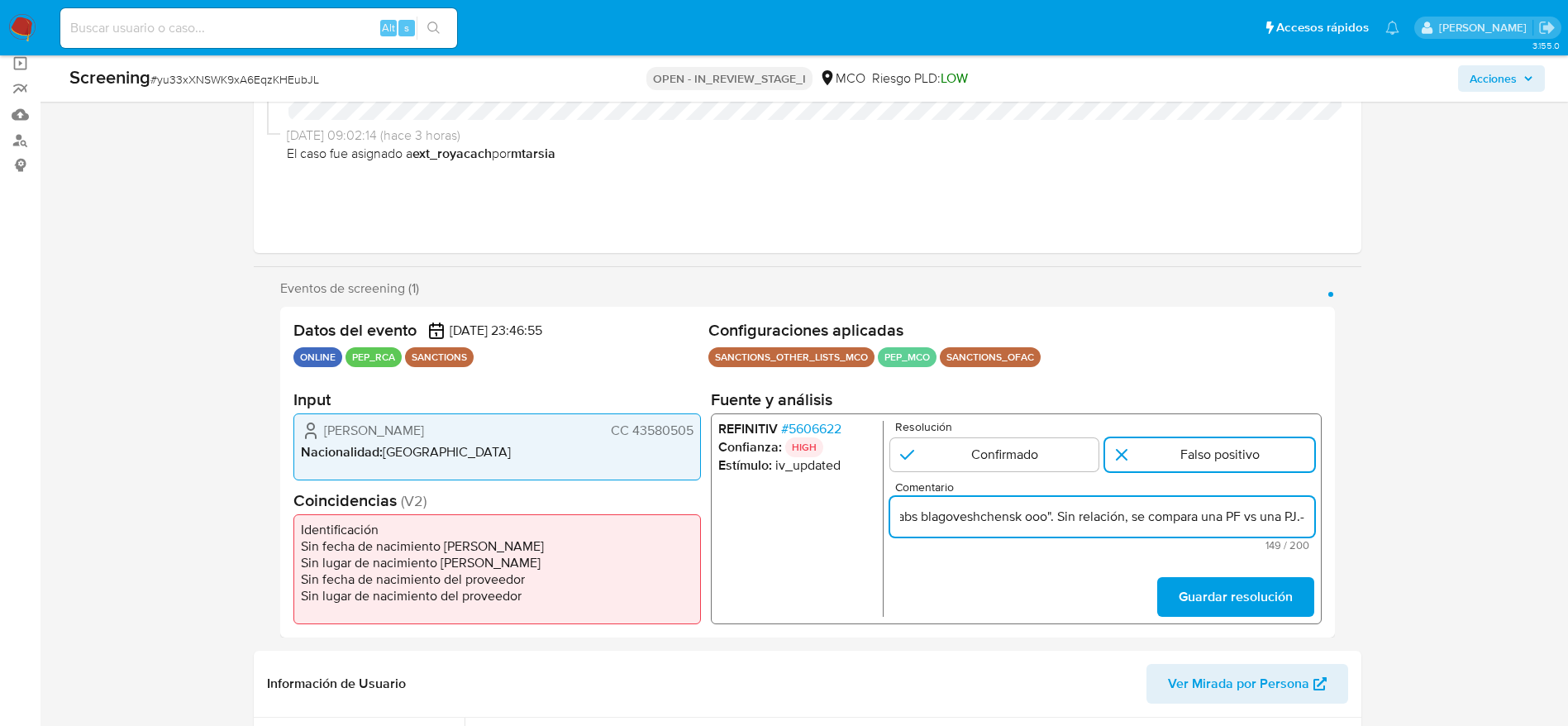
scroll to position [0, 493]
type input "Compara al usuario [PERSON_NAME] CC 43580505 con el sancionado "abs blagoveshch…"
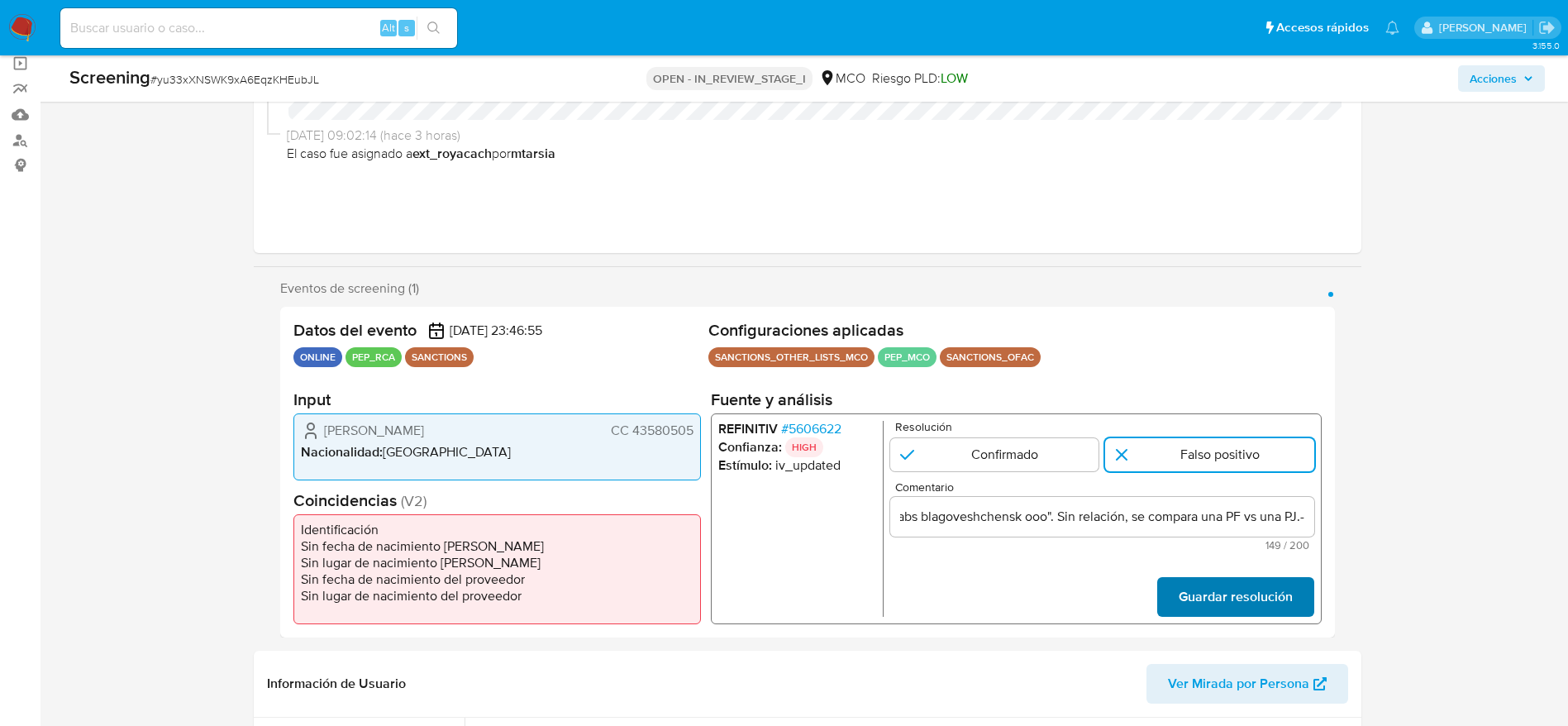
click at [1246, 606] on span "Guardar resolución" at bounding box center [1235, 596] width 114 height 36
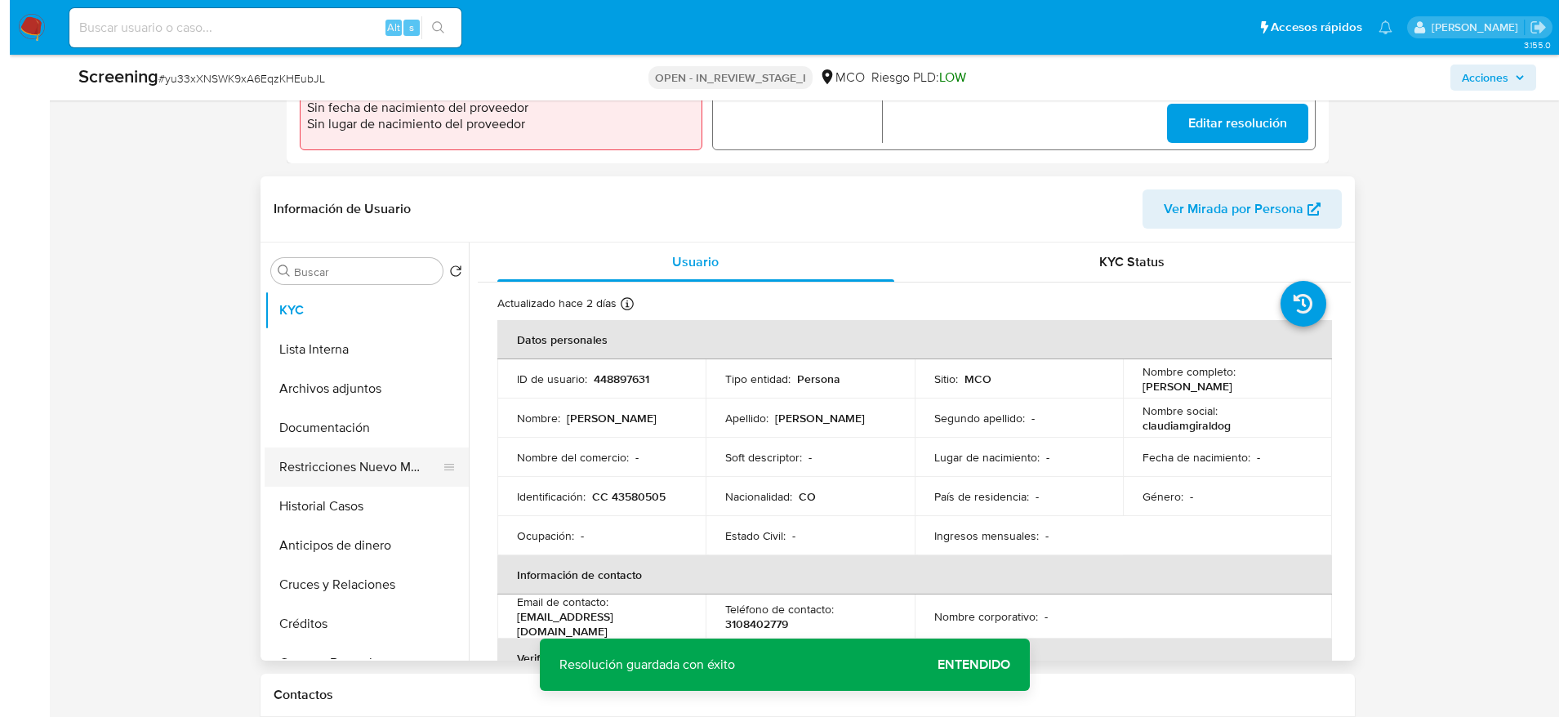
scroll to position [613, 0]
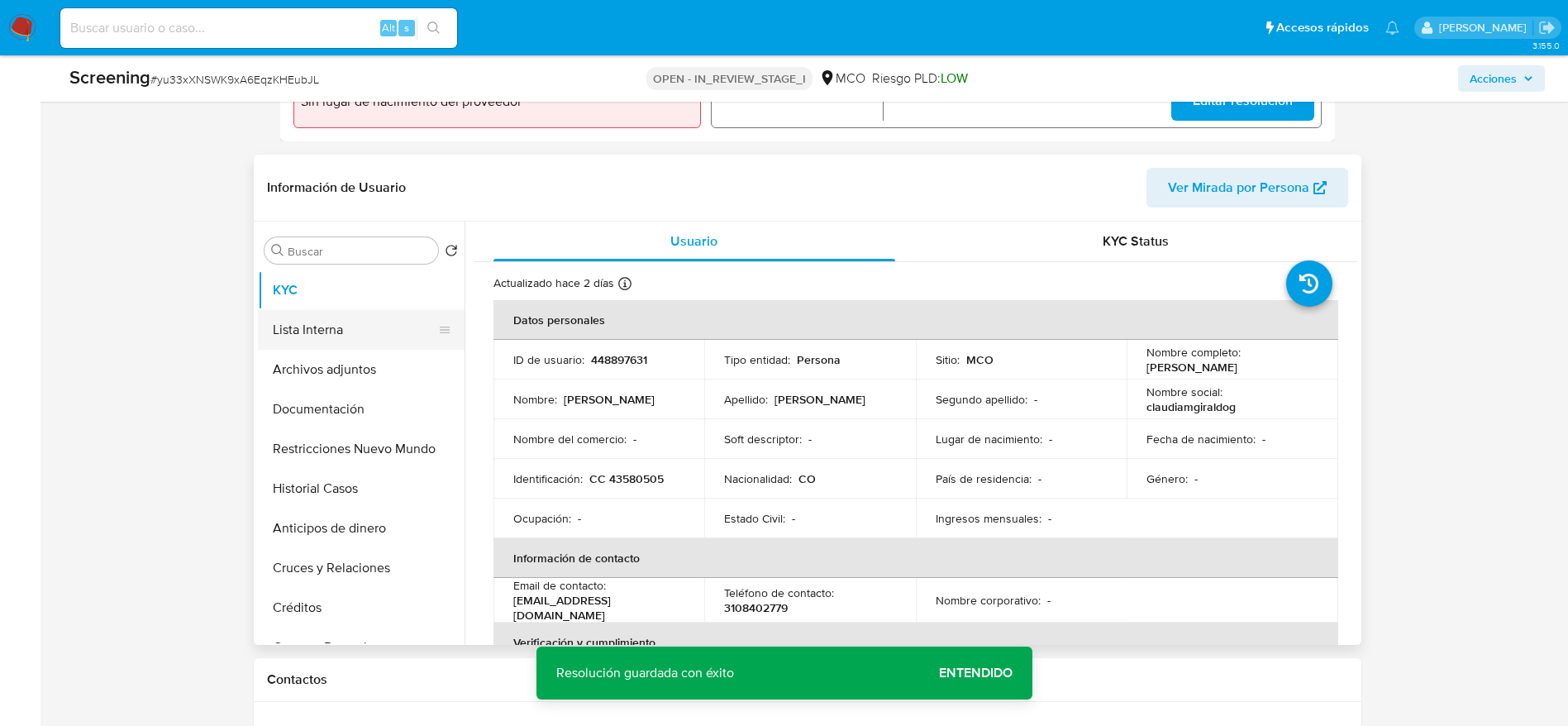
click at [296, 336] on button "Lista Interna" at bounding box center [355, 329] width 194 height 39
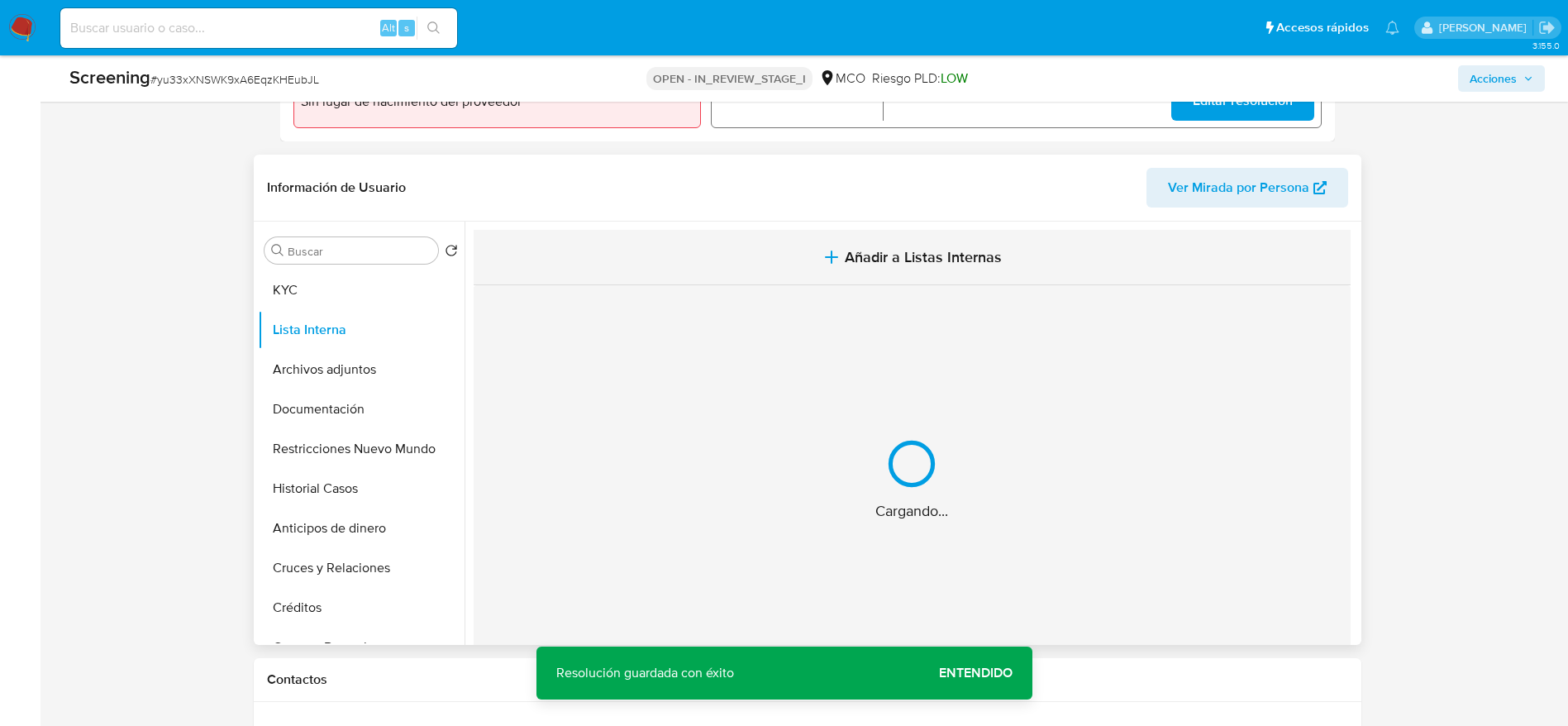
click at [862, 260] on span "Añadir a Listas Internas" at bounding box center [923, 256] width 157 height 18
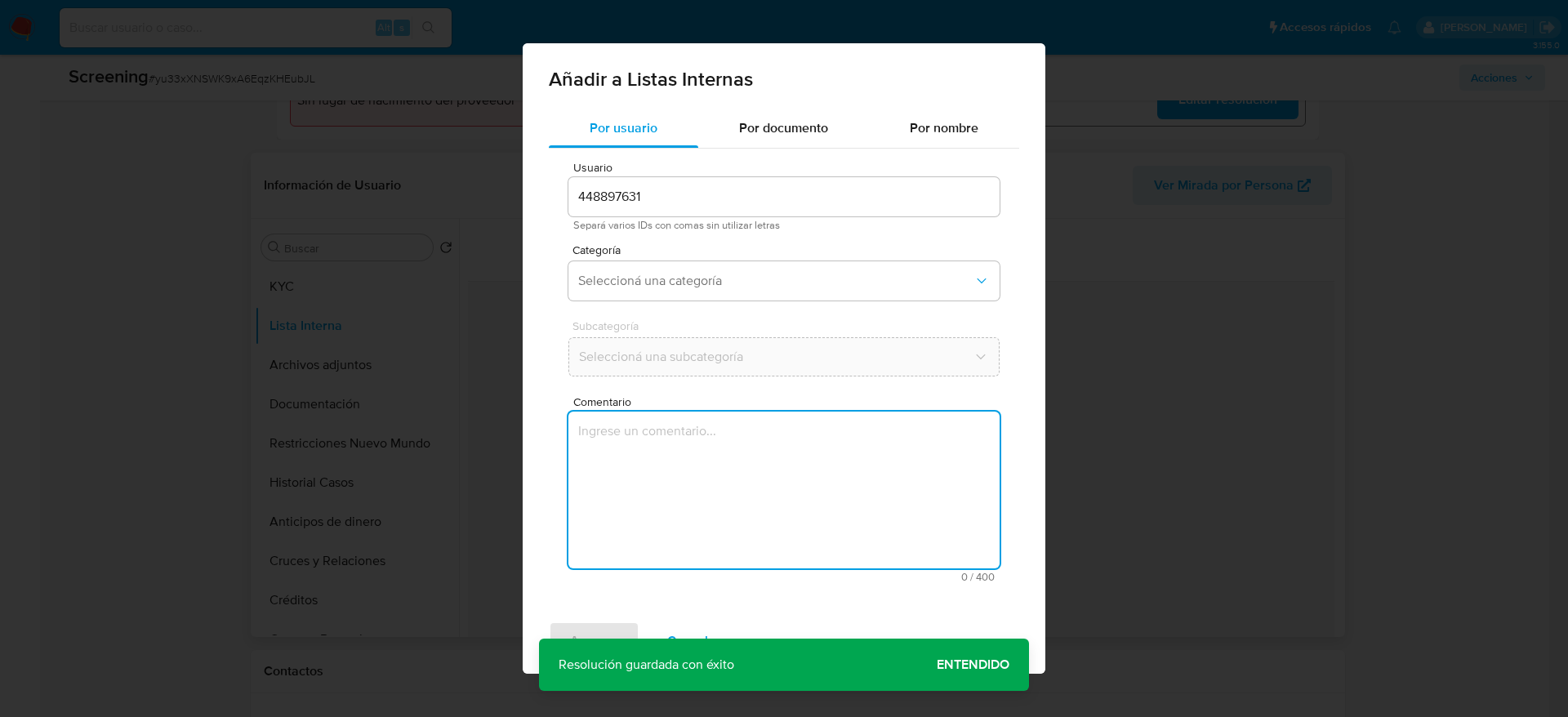
click at [753, 482] on textarea "Comentario" at bounding box center [784, 490] width 431 height 157
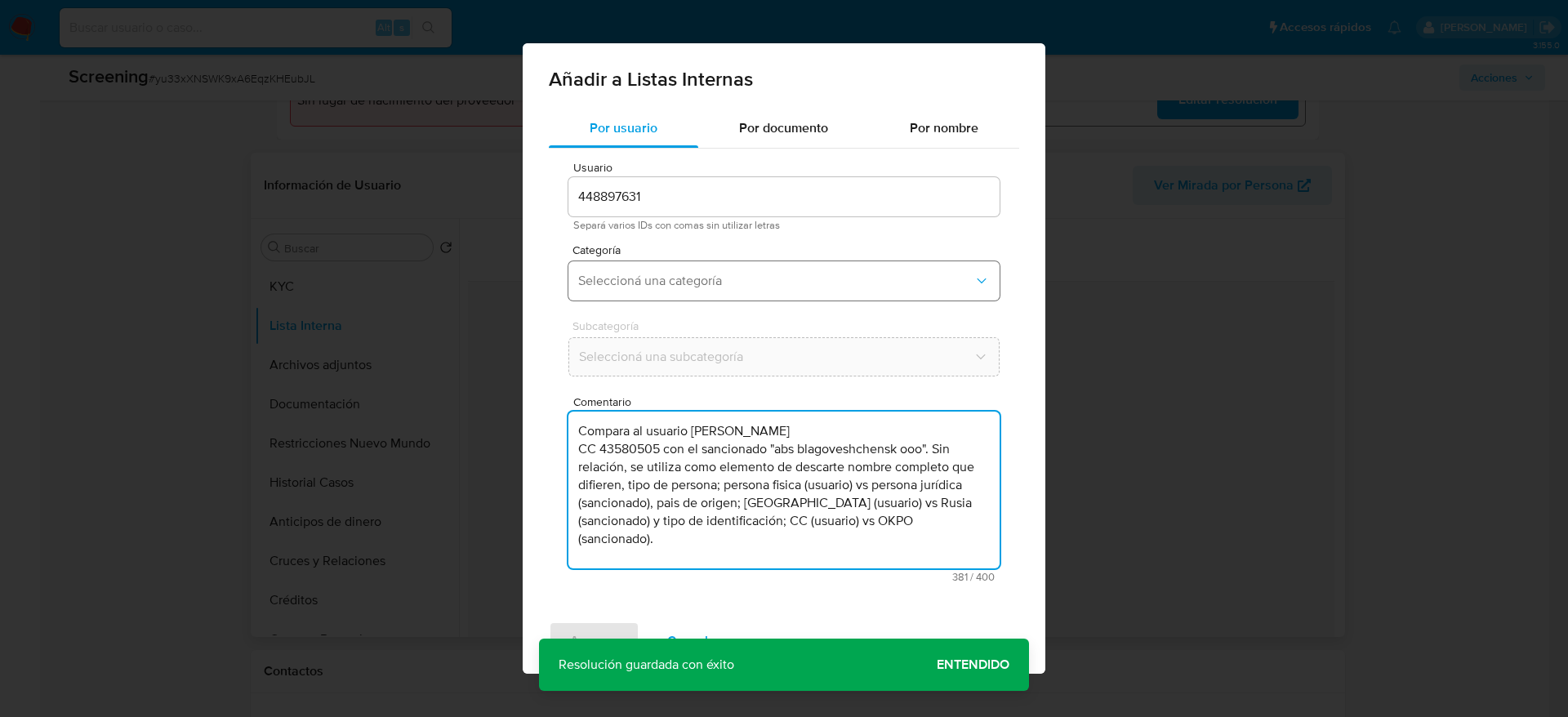
type textarea "Compara al usuario [PERSON_NAME] CC 43580505 con el sancionado "abs blagoveshch…"
click at [711, 261] on button "Seleccioná una categoría" at bounding box center [784, 281] width 431 height 39
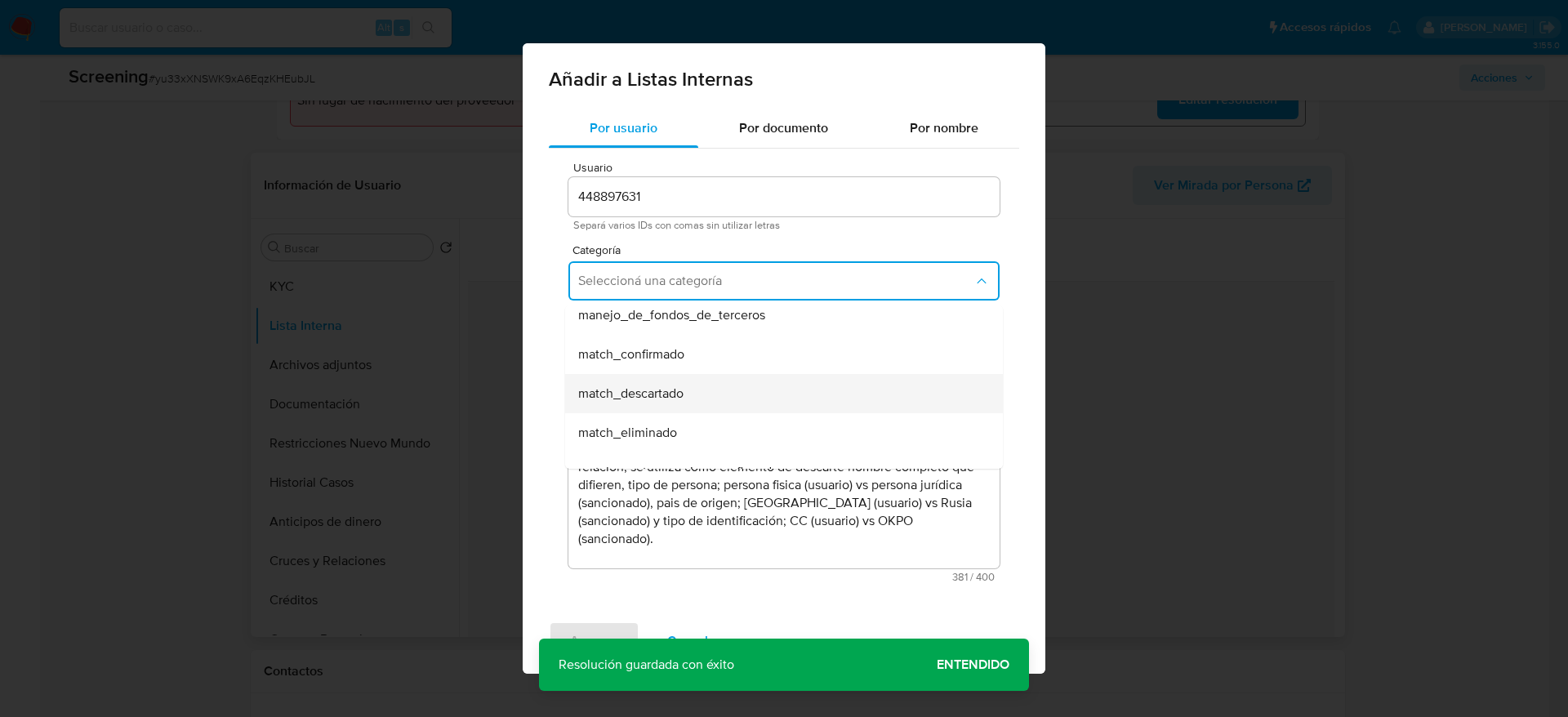
scroll to position [123, 0]
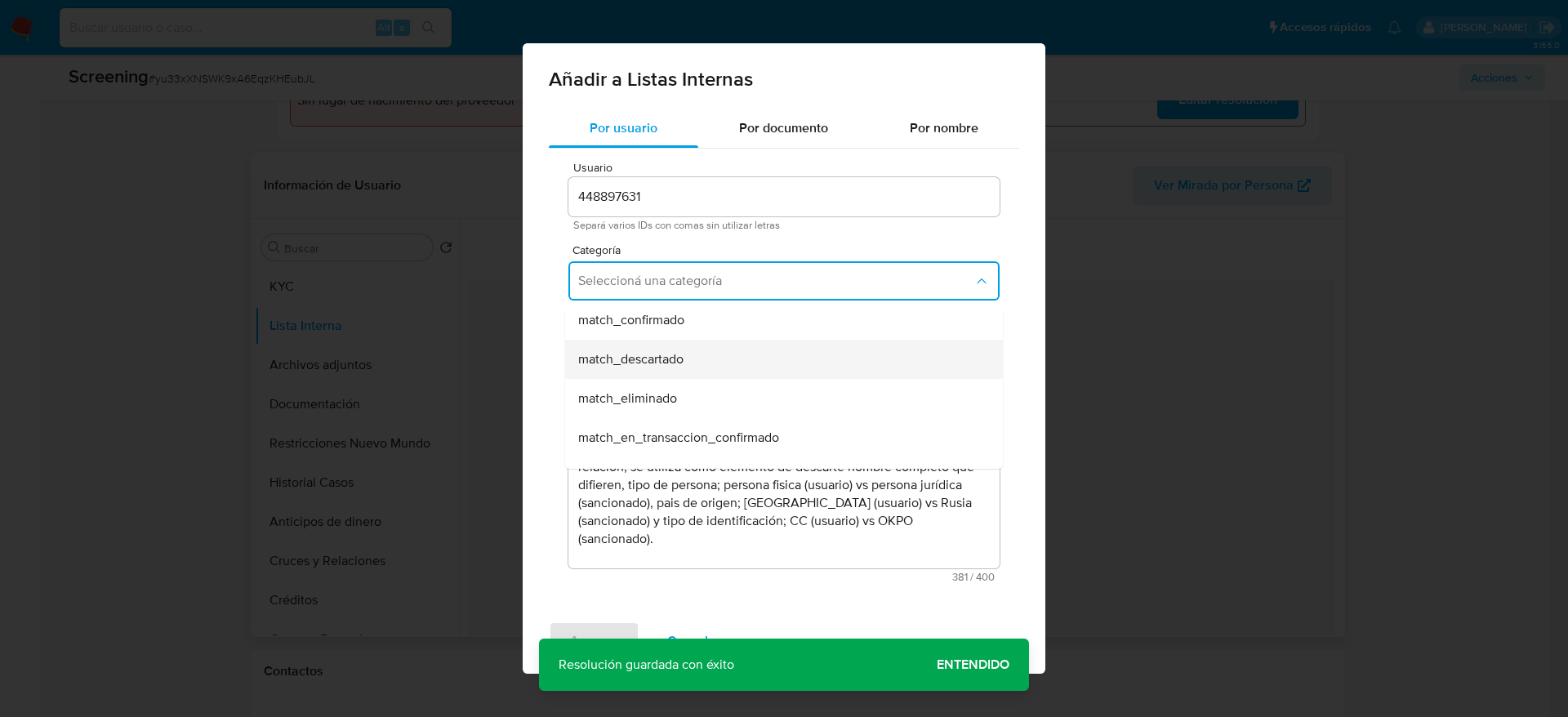
click at [683, 358] on span "match_descartado" at bounding box center [631, 359] width 105 height 17
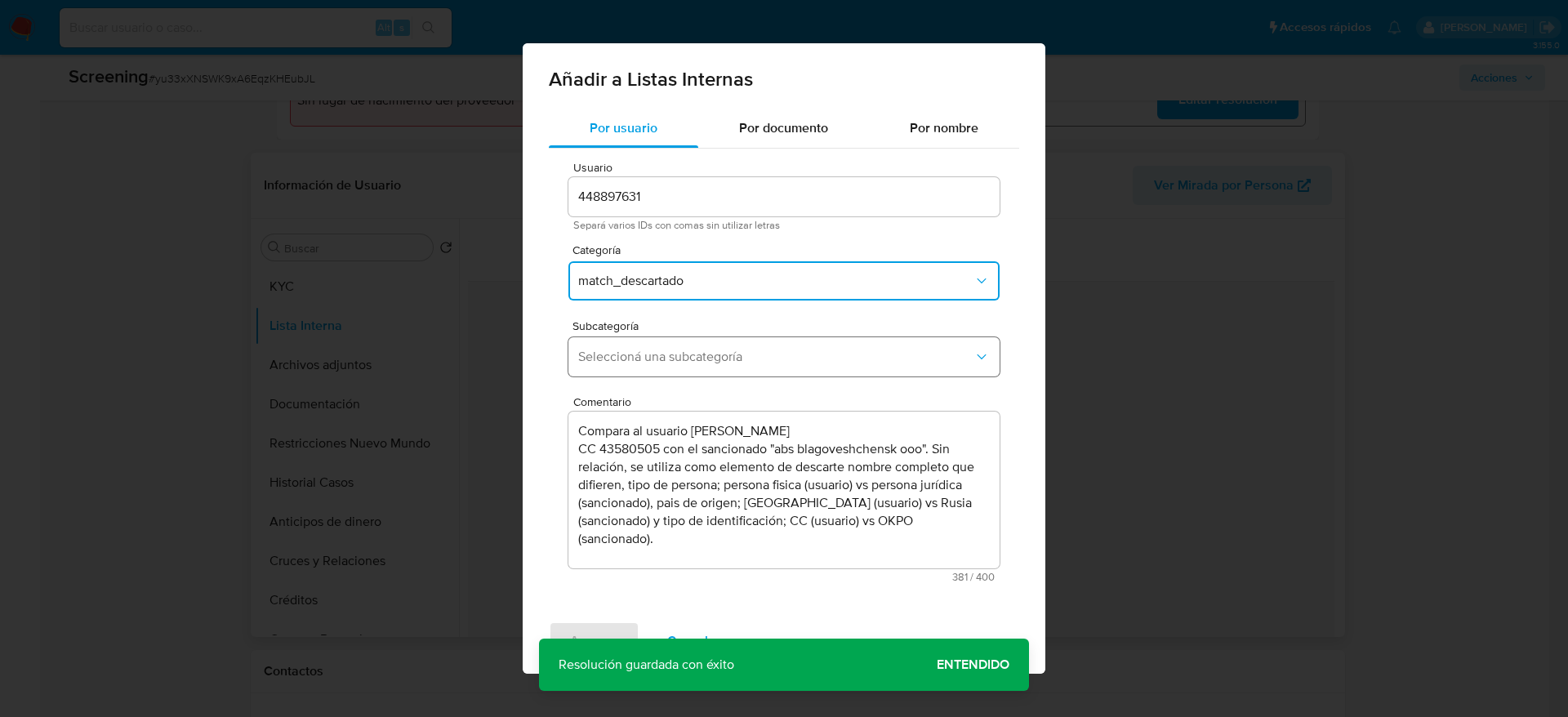
click at [689, 355] on span "Seleccioná una subcategoría" at bounding box center [776, 357] width 396 height 17
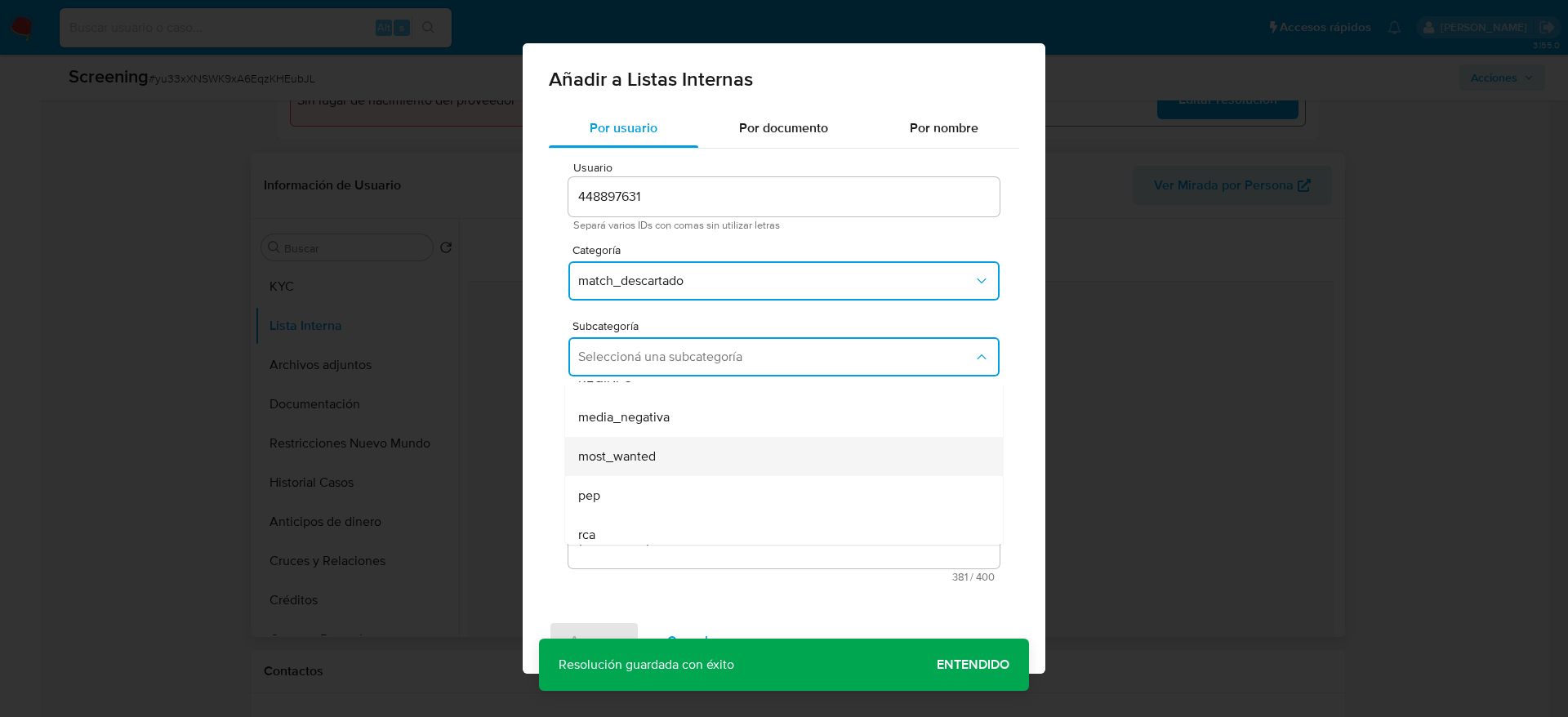
scroll to position [111, 0]
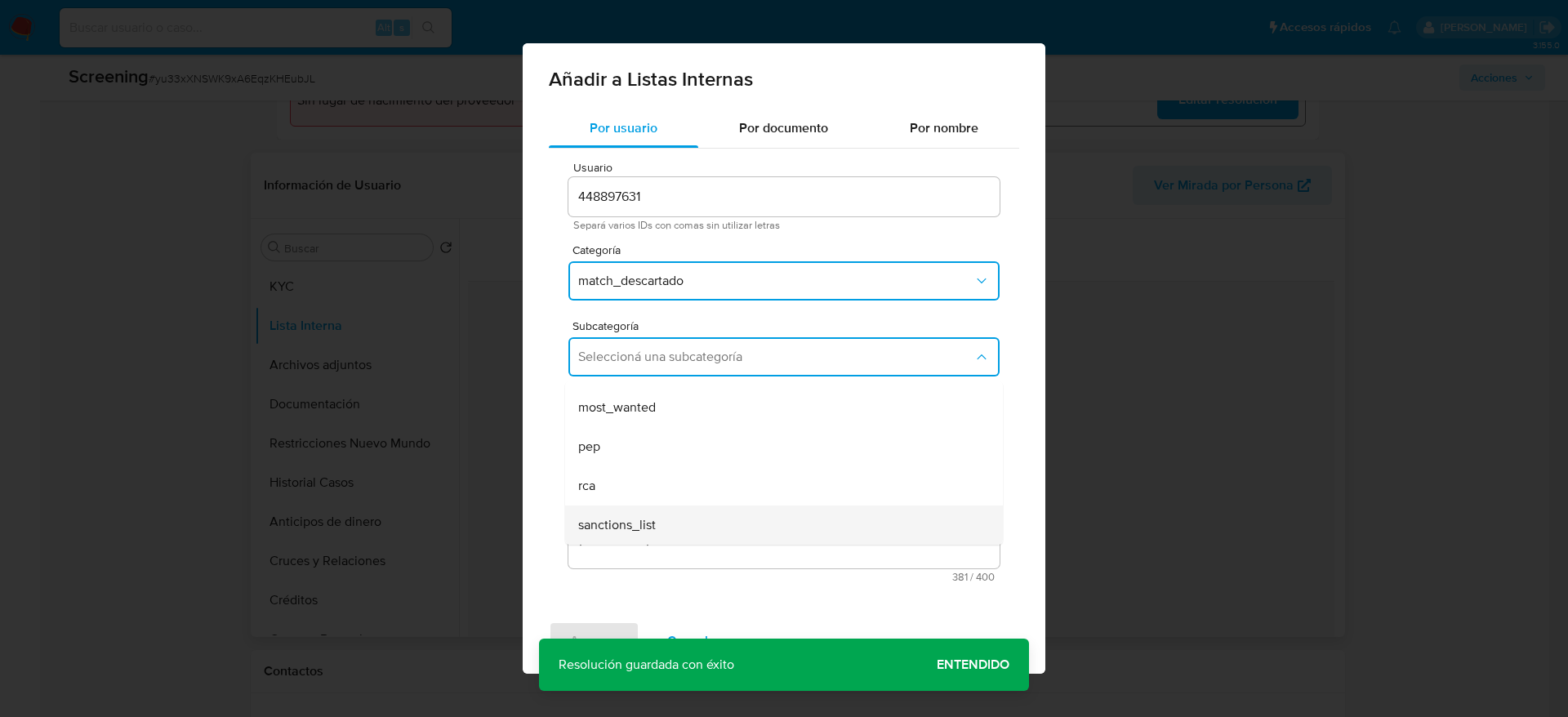
click at [606, 505] on div "sanctions_list" at bounding box center [778, 525] width 402 height 39
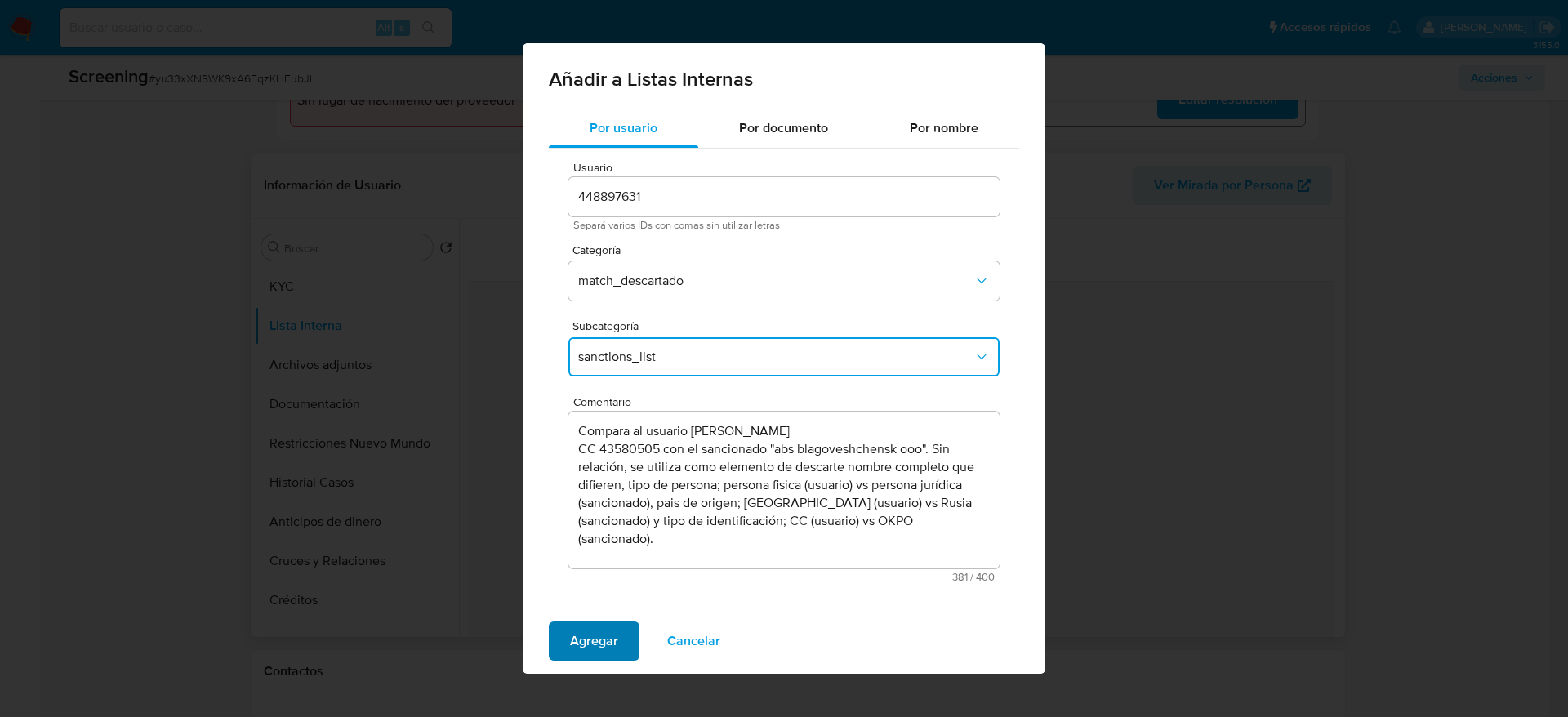
click at [634, 638] on button "Agregar" at bounding box center [594, 640] width 91 height 39
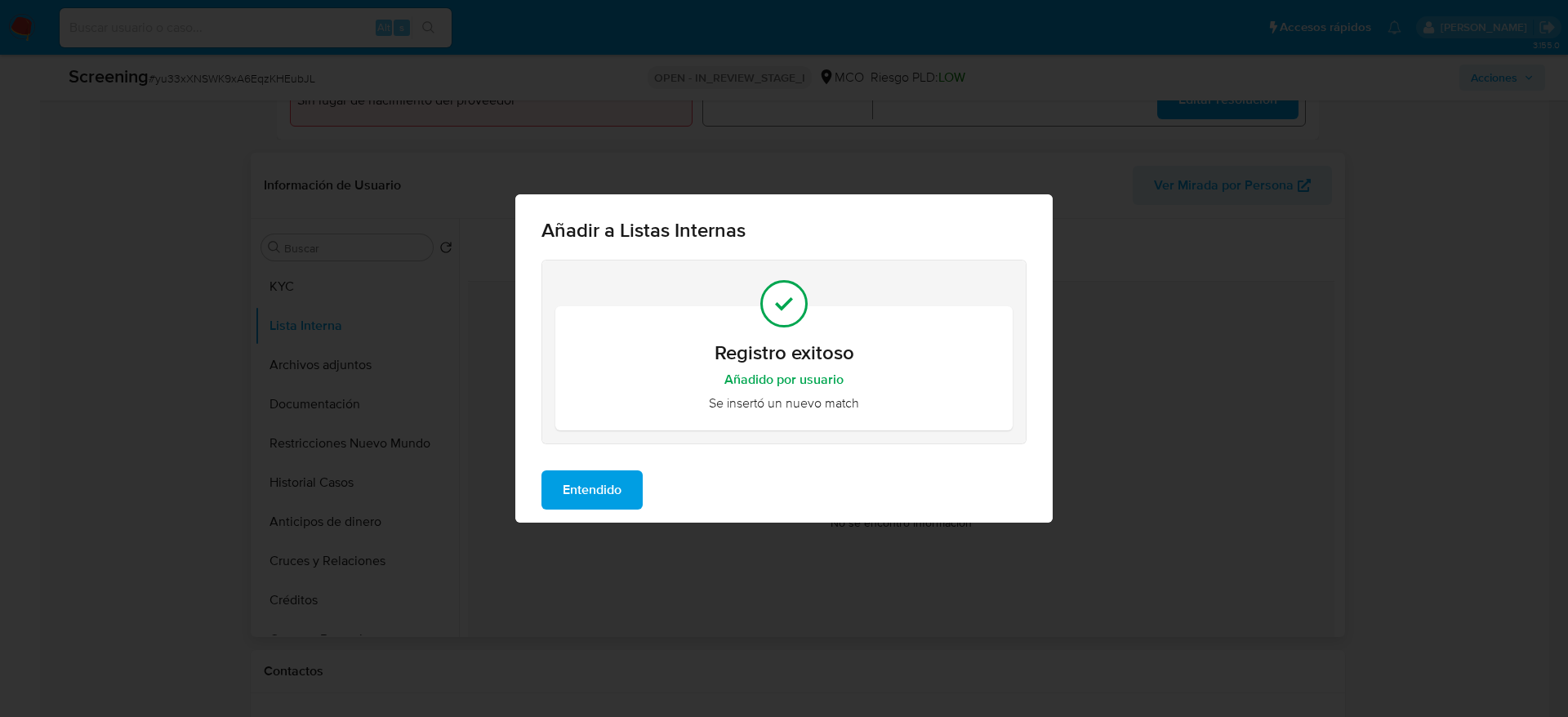
click at [618, 491] on span "Entendido" at bounding box center [593, 490] width 59 height 36
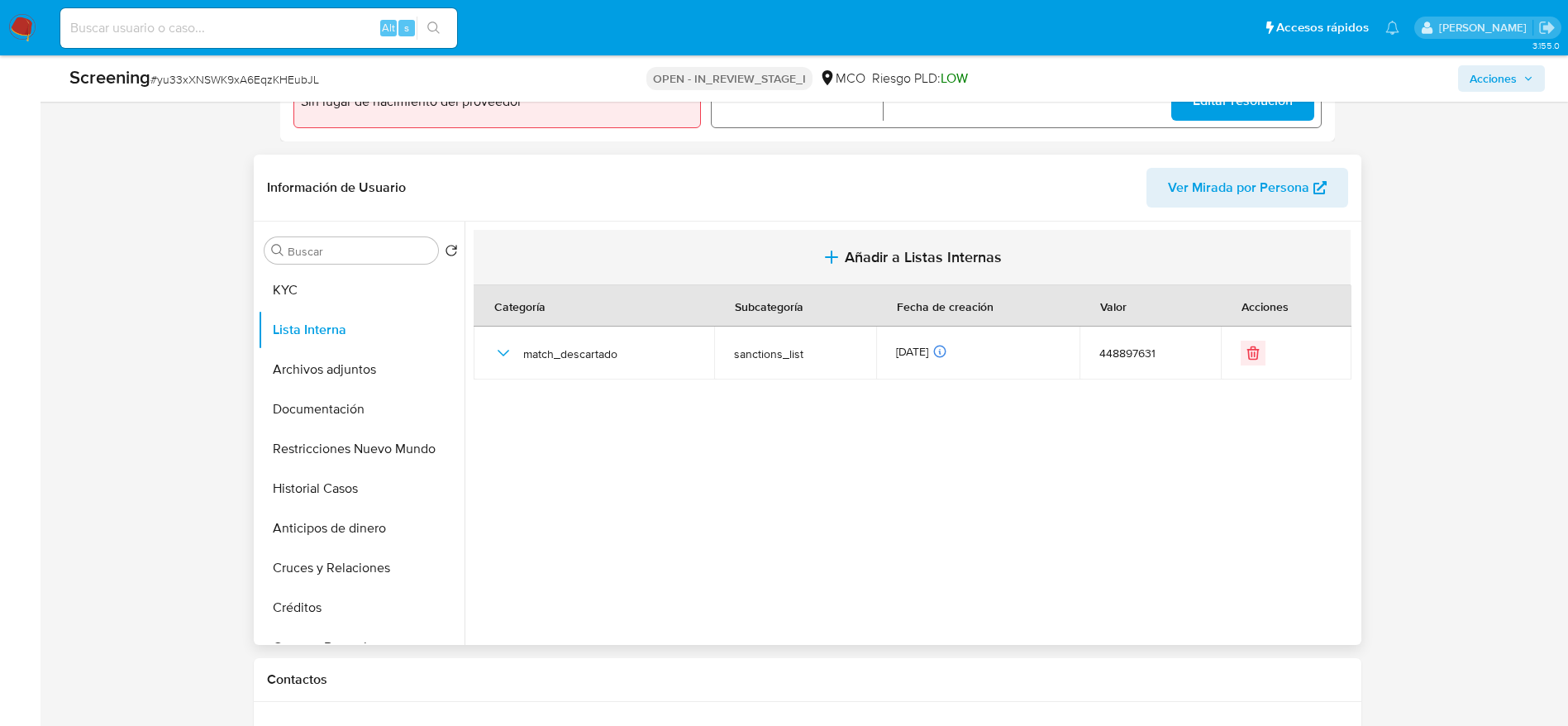
click at [771, 263] on button "Añadir a Listas Internas" at bounding box center [911, 257] width 877 height 55
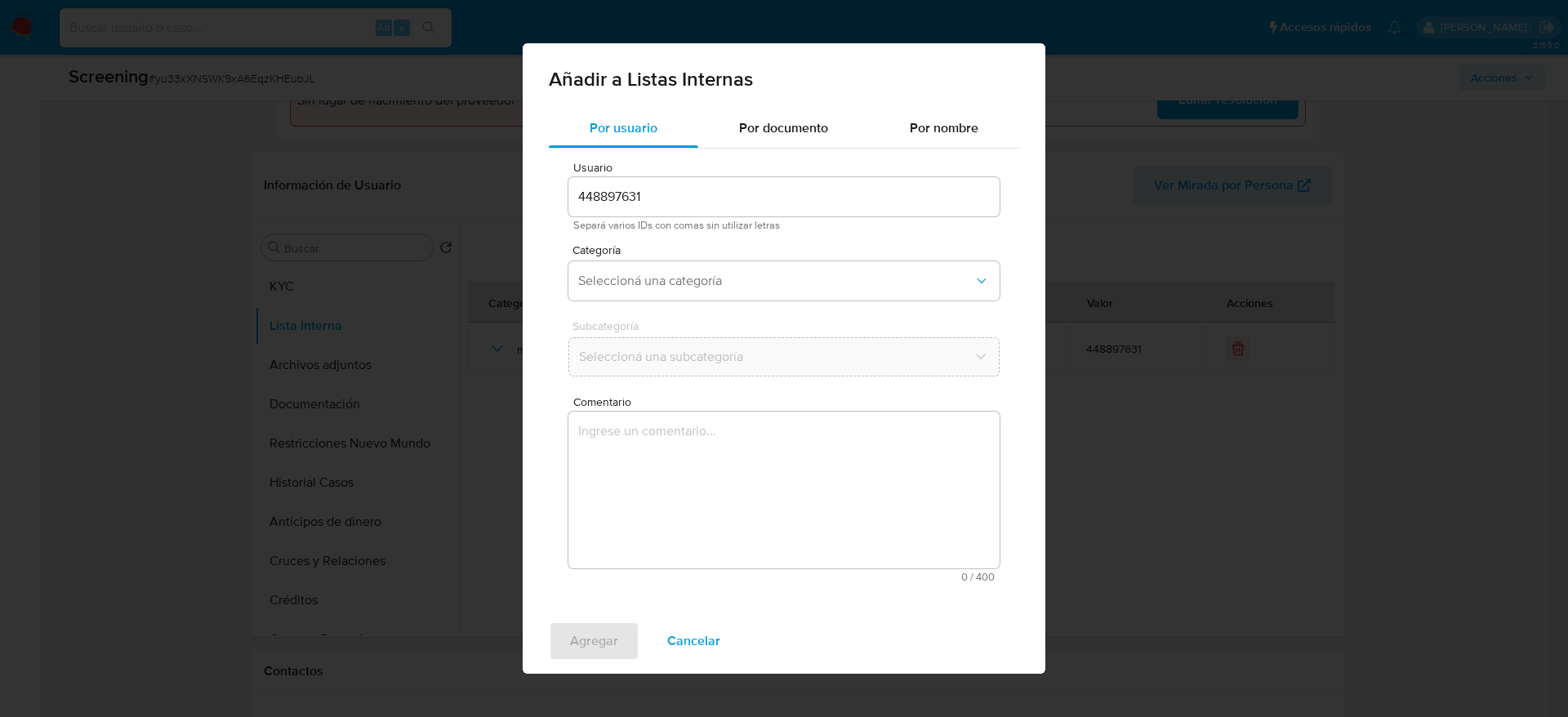
click at [774, 410] on div "Comentario 0 / 400 400 caracteres restantes" at bounding box center [784, 488] width 431 height 186
click at [774, 444] on textarea "Comentario" at bounding box center [784, 490] width 431 height 157
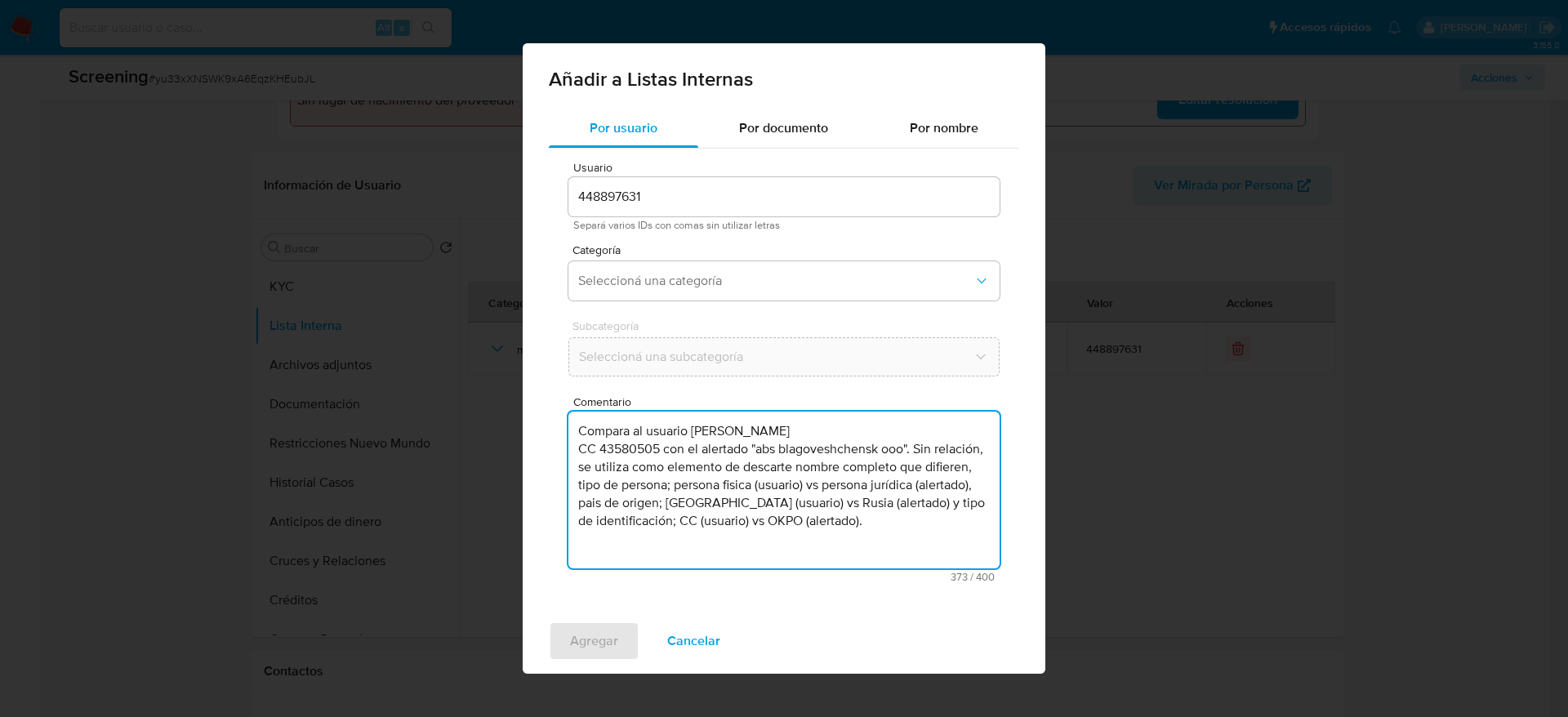
click at [733, 451] on textarea "Compara al usuario [PERSON_NAME] CC 43580505 con el alertado "abs blagoveshchen…" at bounding box center [784, 490] width 431 height 157
click at [698, 452] on textarea "Compara al usuario [PERSON_NAME] CC 43580505 con el PEP "abs blagoveshchensk oo…" at bounding box center [784, 490] width 431 height 157
click at [711, 446] on textarea "Compara al usuario Claudia Maria Giraldo Gaviria CC 43580505 con el PEP "abs bl…" at bounding box center [784, 490] width 431 height 157
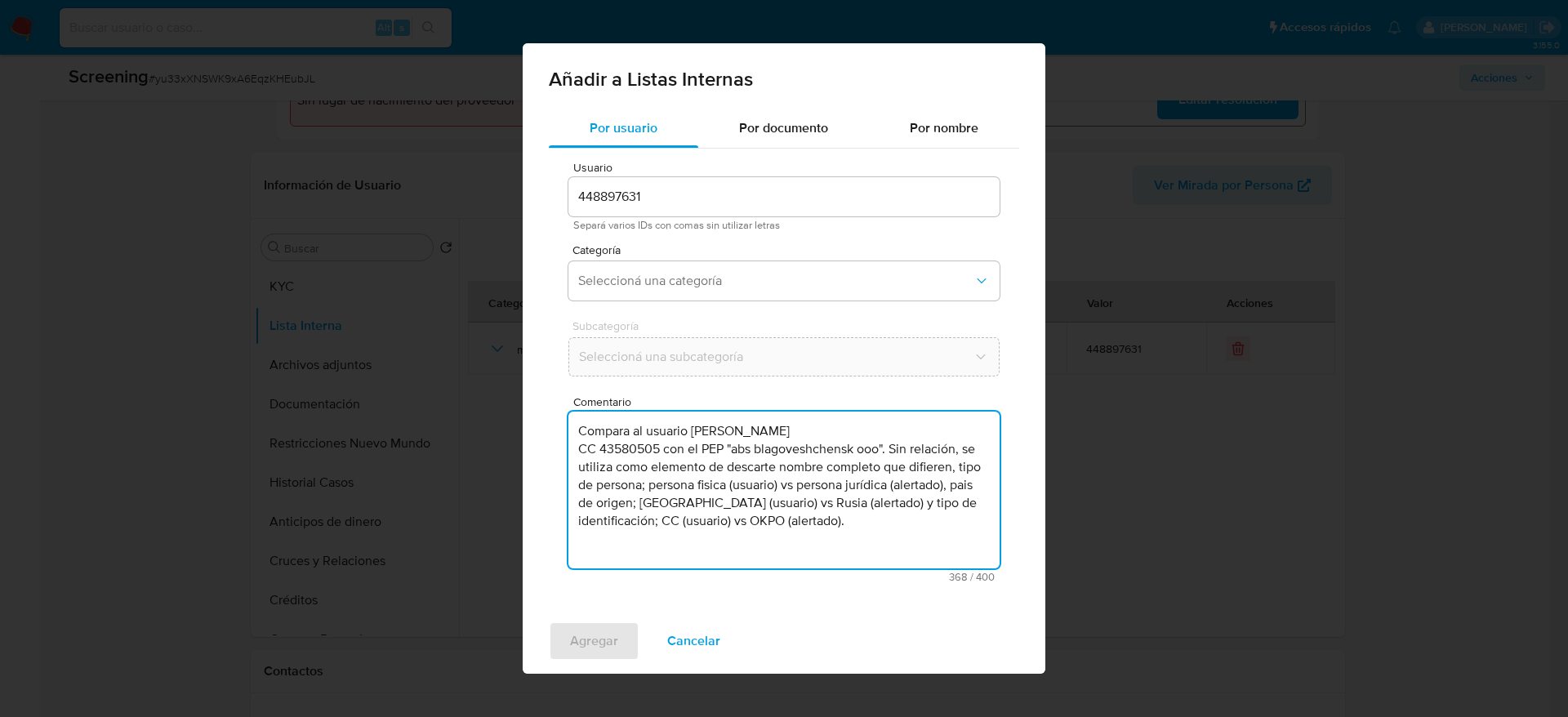
click at [711, 446] on textarea "Compara al usuario Claudia Maria Giraldo Gaviria CC 43580505 con el PEP "abs bl…" at bounding box center [784, 490] width 431 height 157
click at [923, 476] on textarea "Compara al usuario Claudia Maria Giraldo Gaviria CC 43580505 con el PEP "abs bl…" at bounding box center [784, 490] width 431 height 157
click at [822, 511] on textarea "Compara al usuario Claudia Maria Giraldo Gaviria CC 43580505 con el PEP "abs bl…" at bounding box center [784, 490] width 431 height 157
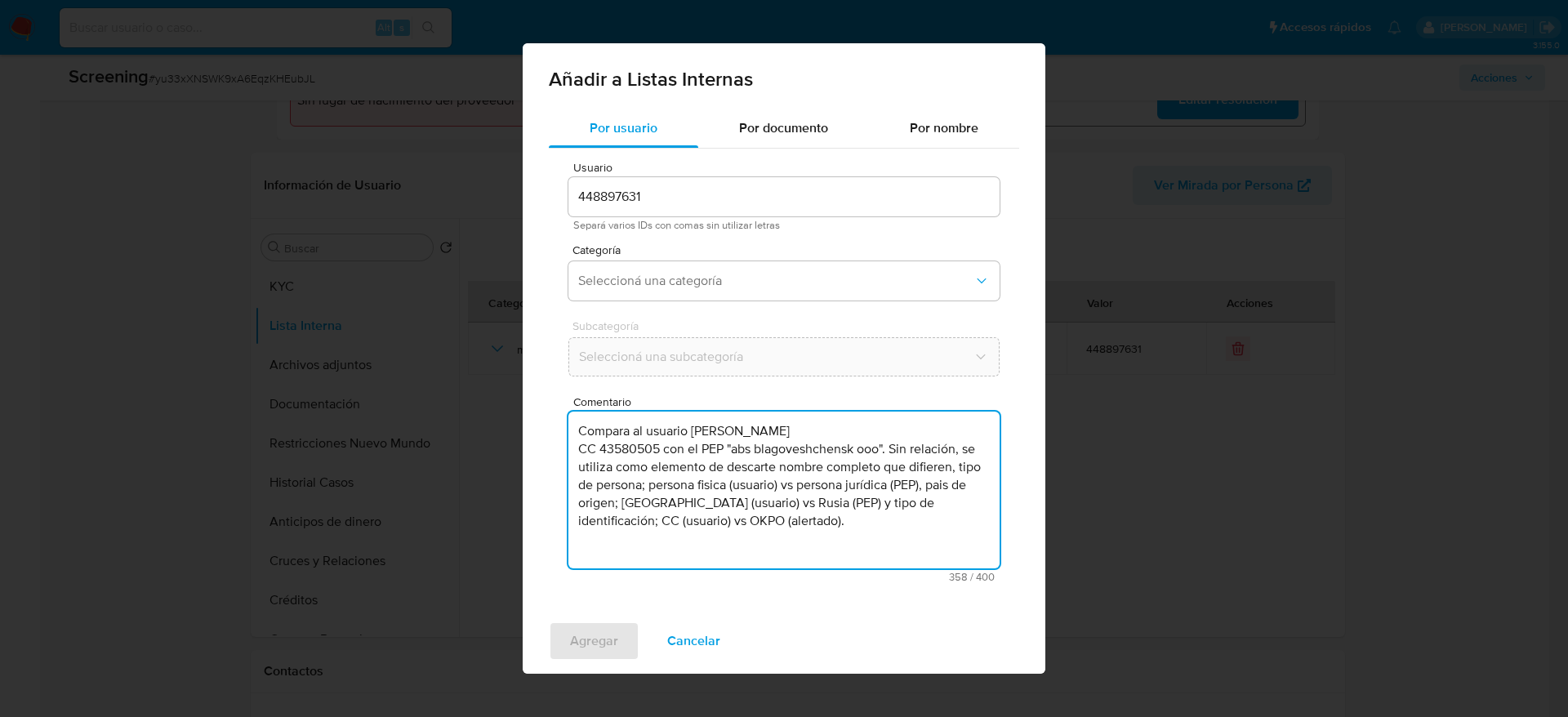
click at [723, 526] on textarea "Compara al usuario Claudia Maria Giraldo Gaviria CC 43580505 con el PEP "abs bl…" at bounding box center [784, 490] width 431 height 157
type textarea "Compara al usuario Claudia Maria Giraldo Gaviria CC 43580505 con el PEP "abs bl…"
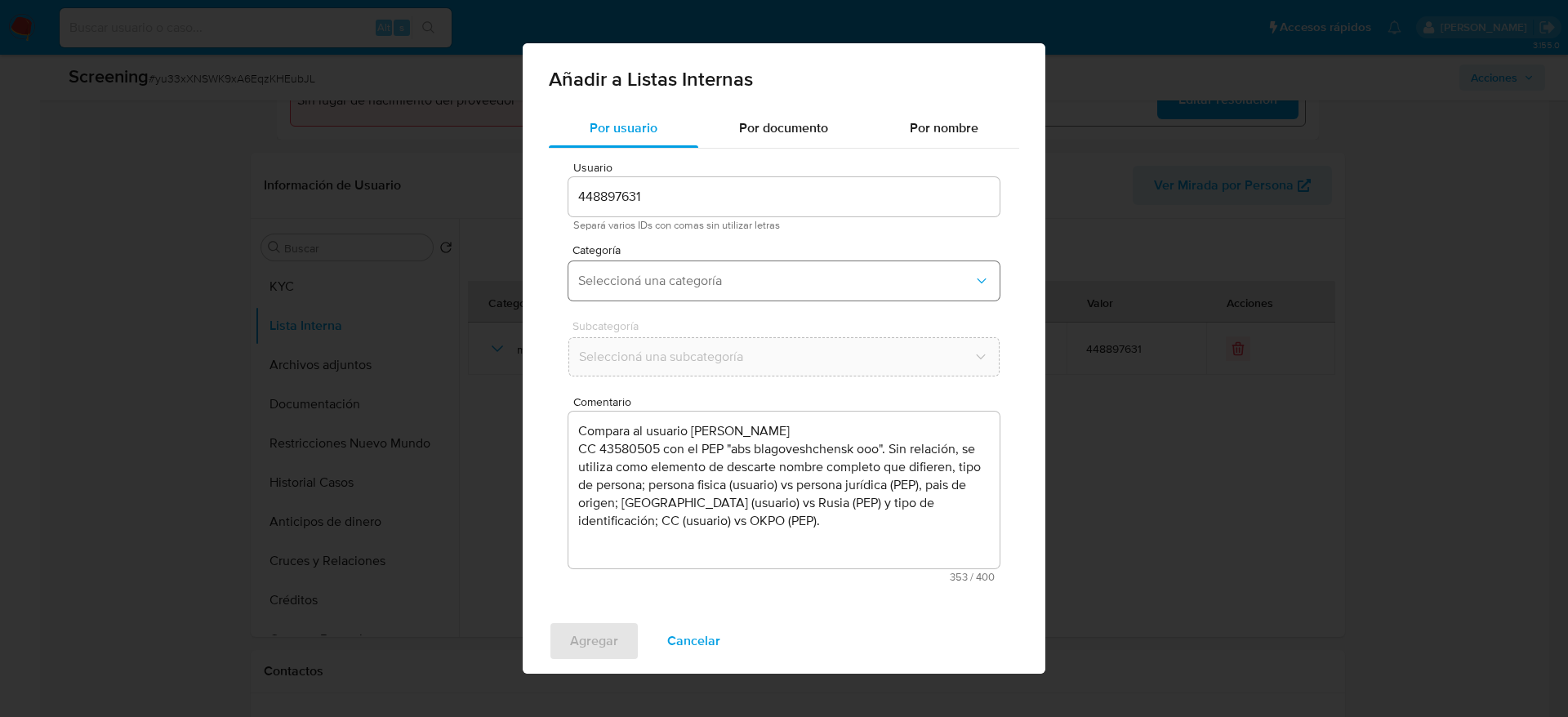
click at [802, 273] on span "Seleccioná una categoría" at bounding box center [776, 281] width 396 height 17
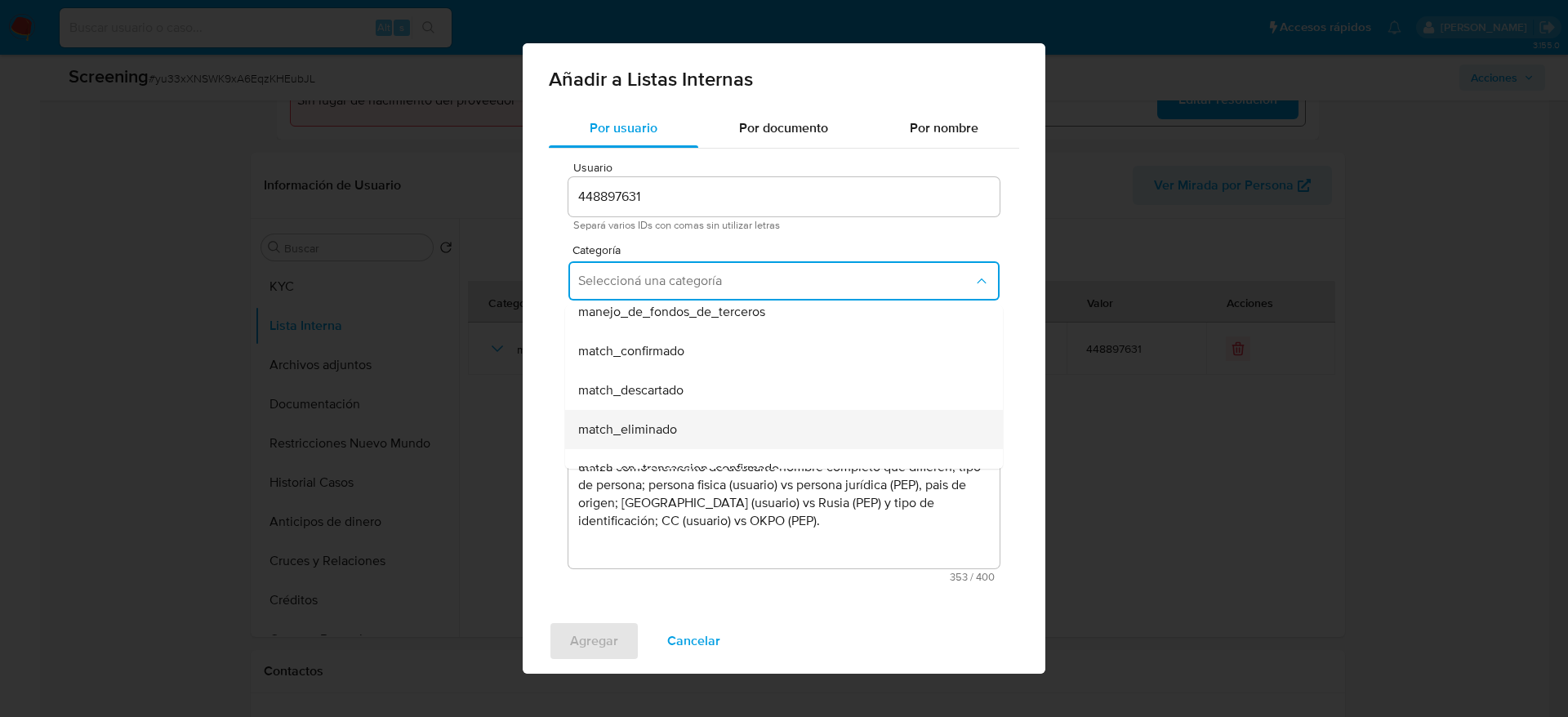
scroll to position [123, 0]
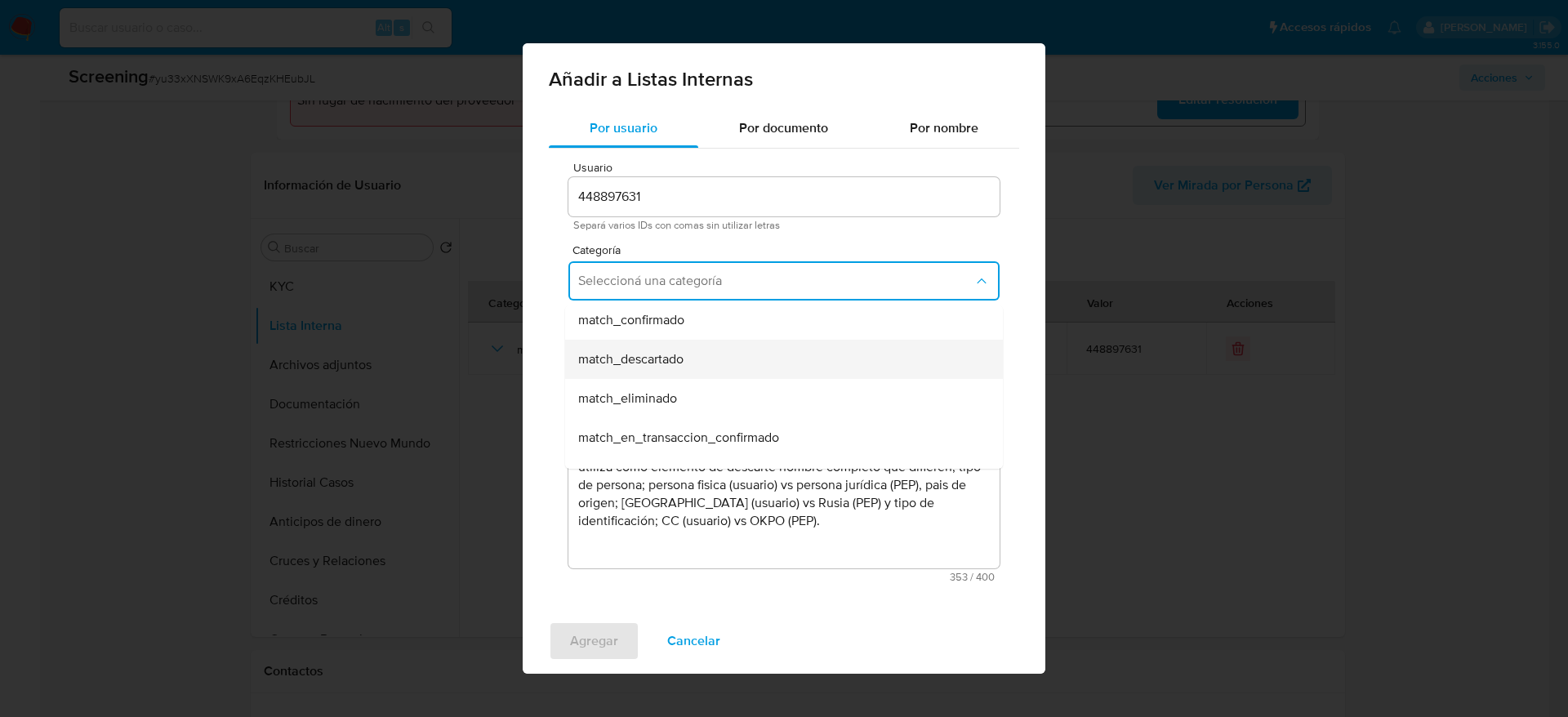
click at [754, 363] on div "match_descartado" at bounding box center [778, 358] width 402 height 39
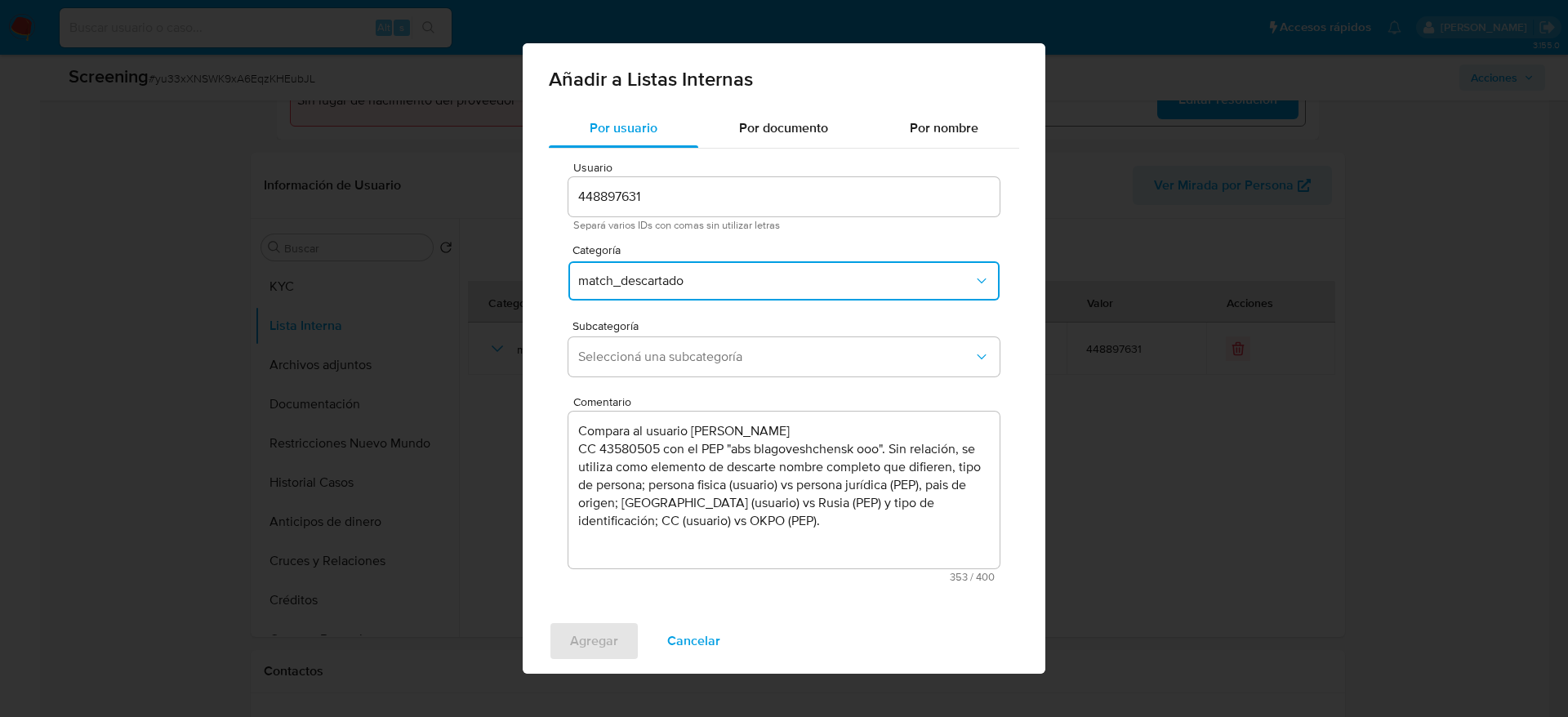
click at [754, 363] on span "Seleccioná una subcategoría" at bounding box center [776, 357] width 396 height 17
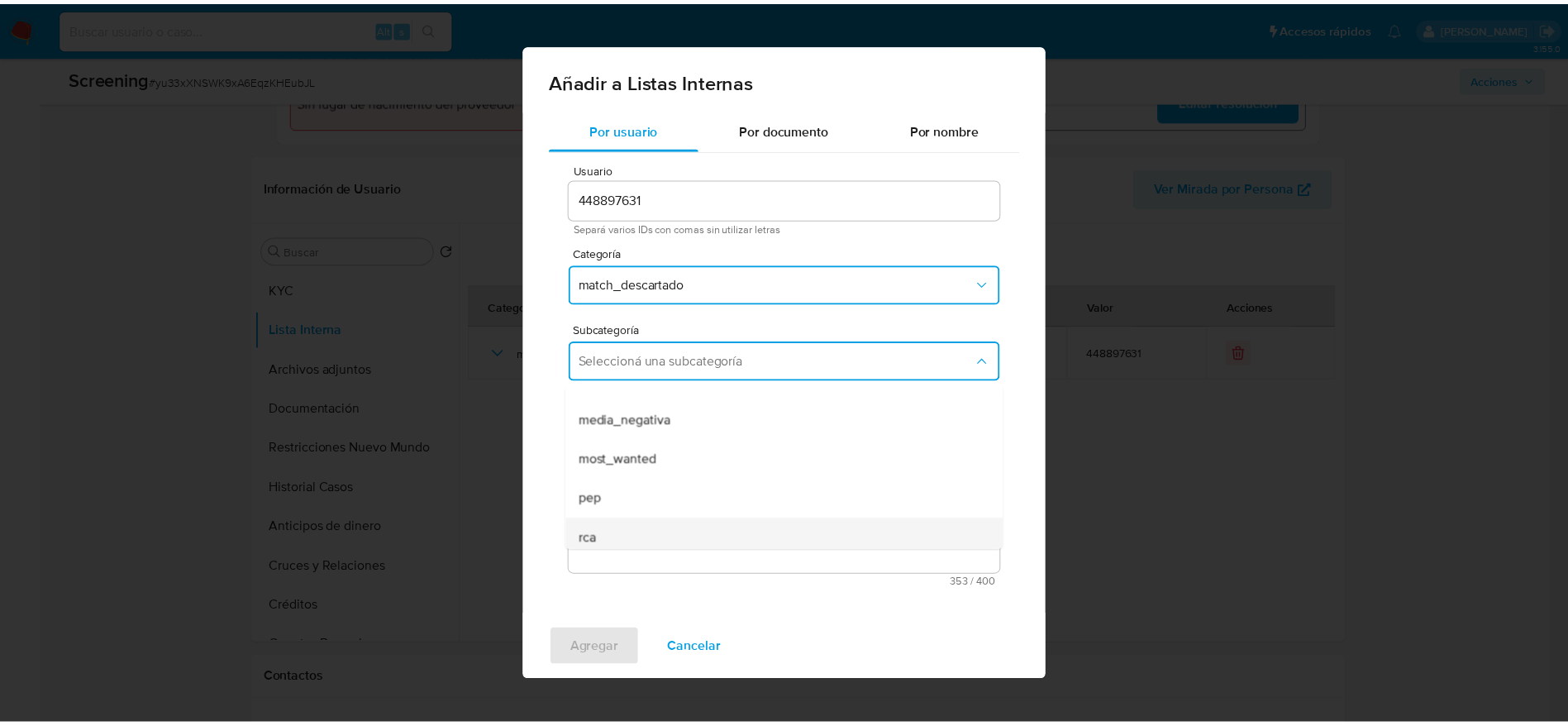
scroll to position [112, 0]
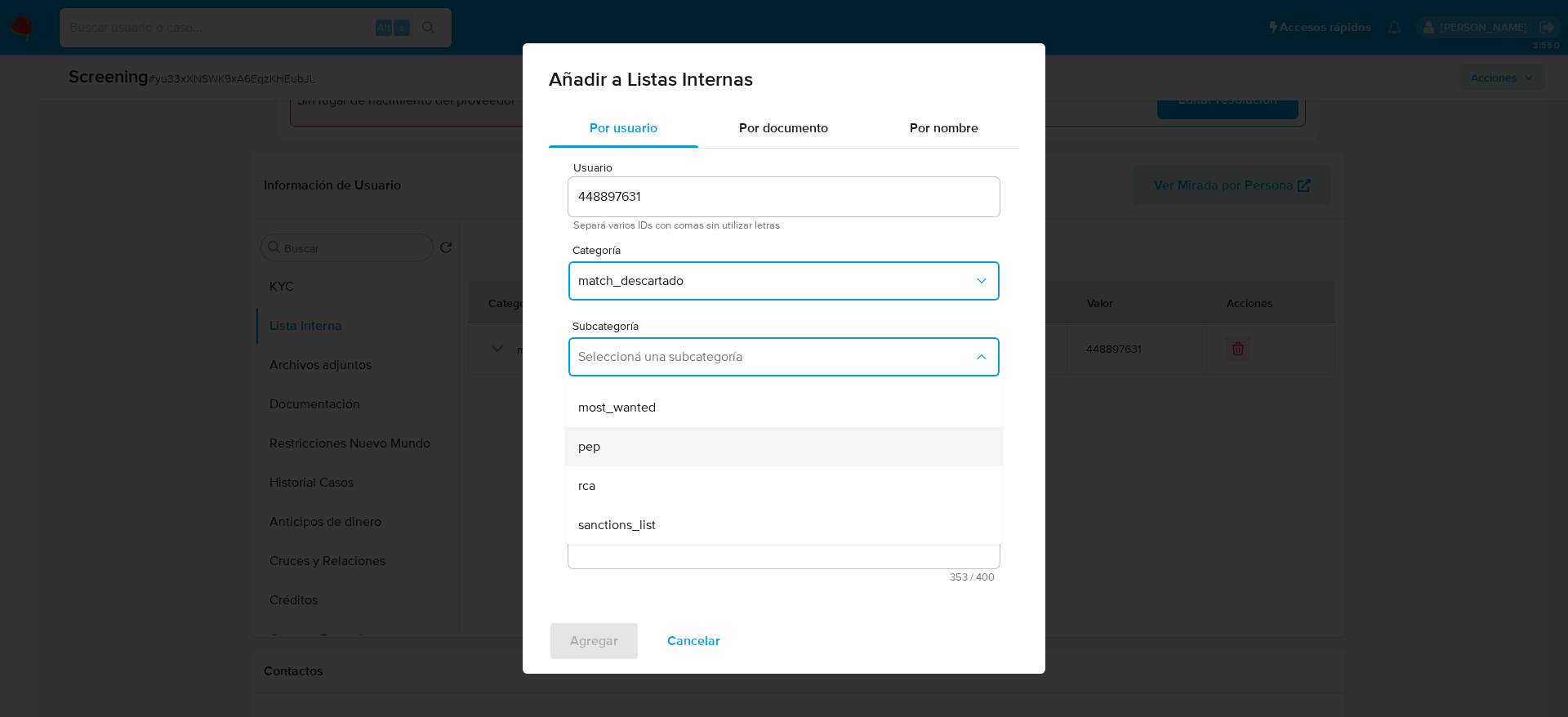
click at [671, 453] on div "pep" at bounding box center [778, 446] width 402 height 39
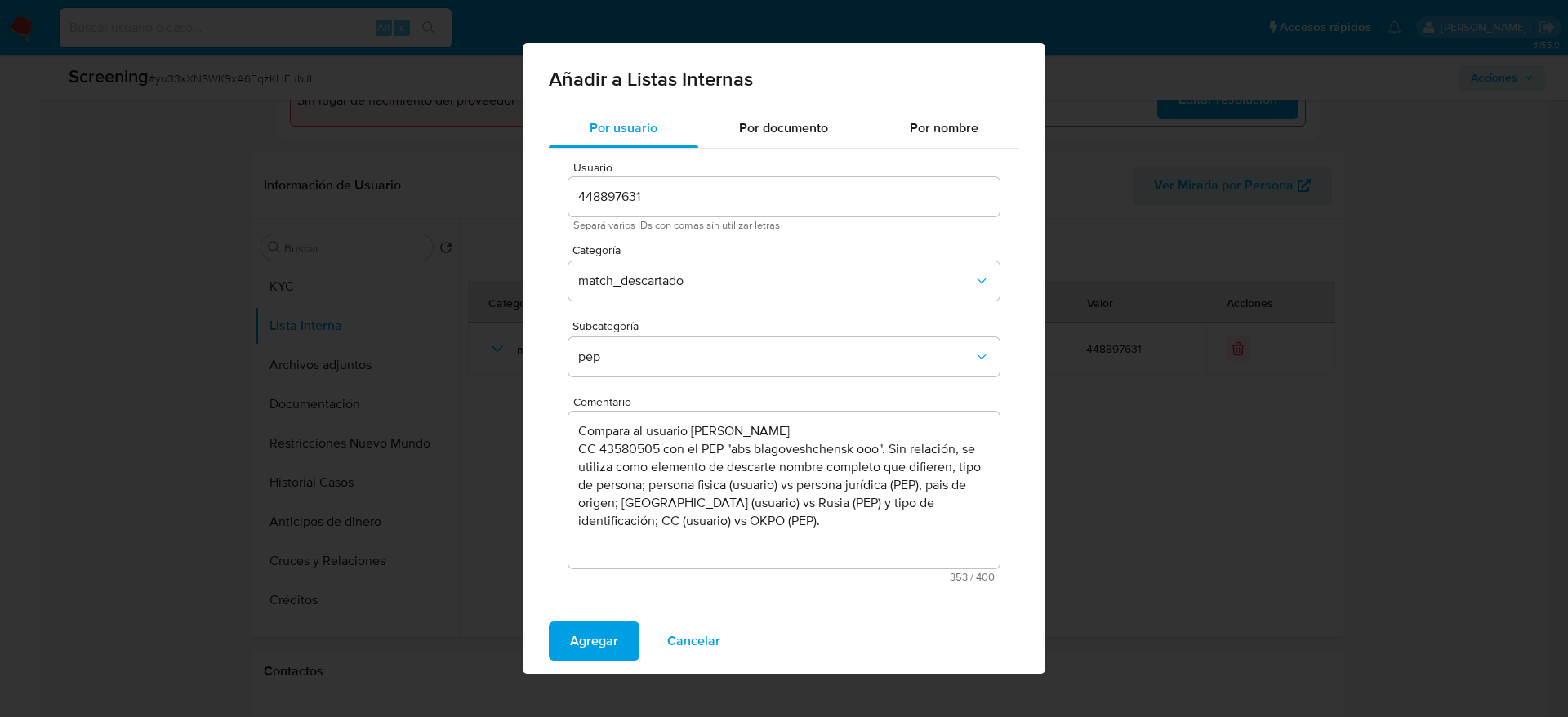
click at [604, 674] on div "Añadir a Listas Internas Por usuario Por documento Por nombre Usuario 448897631…" at bounding box center [784, 358] width 1568 height 717
click at [596, 619] on div "Agregar Cancelar" at bounding box center [783, 640] width 522 height 66
click at [592, 633] on span "Agregar" at bounding box center [594, 640] width 48 height 36
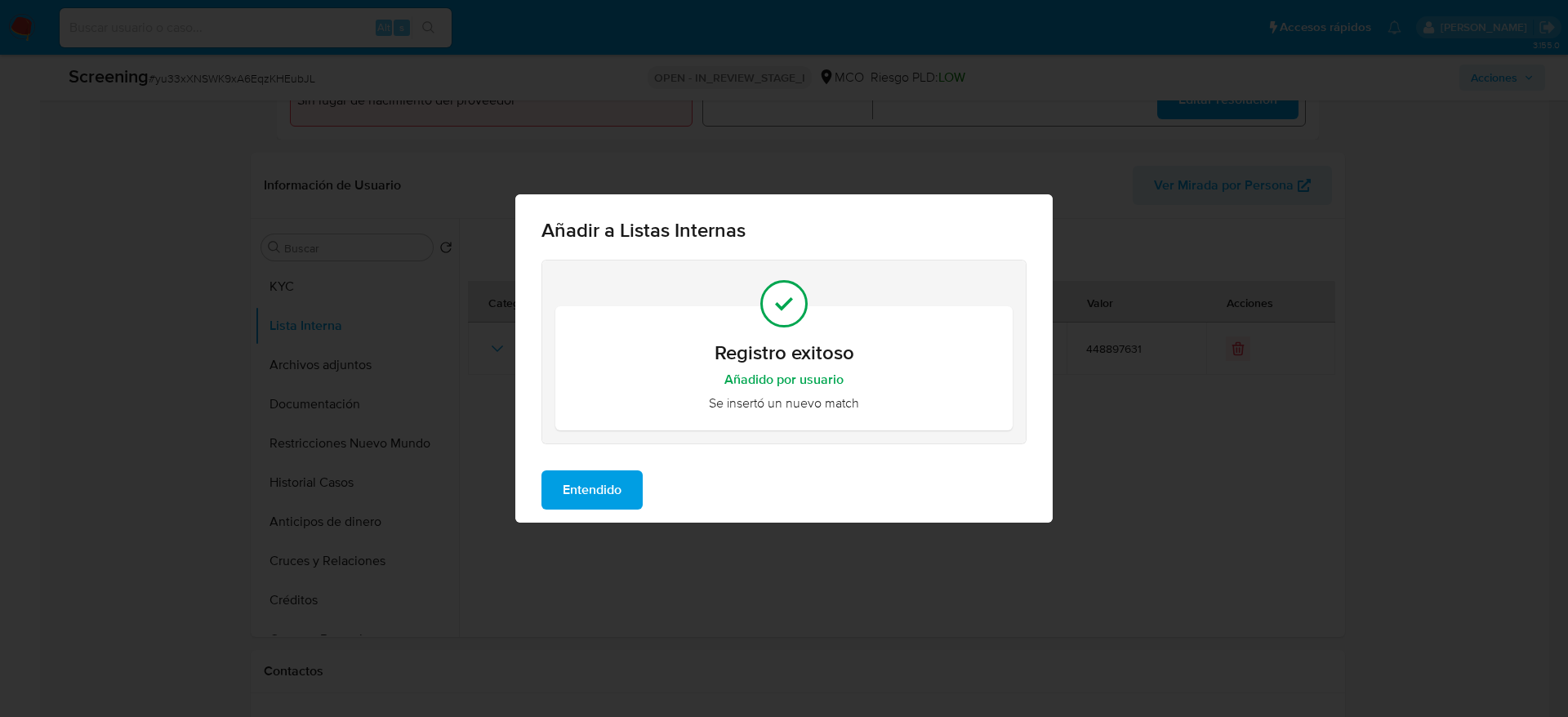
drag, startPoint x: 614, startPoint y: 487, endPoint x: 388, endPoint y: 477, distance: 226.2
click at [614, 490] on span "Entendido" at bounding box center [593, 490] width 59 height 36
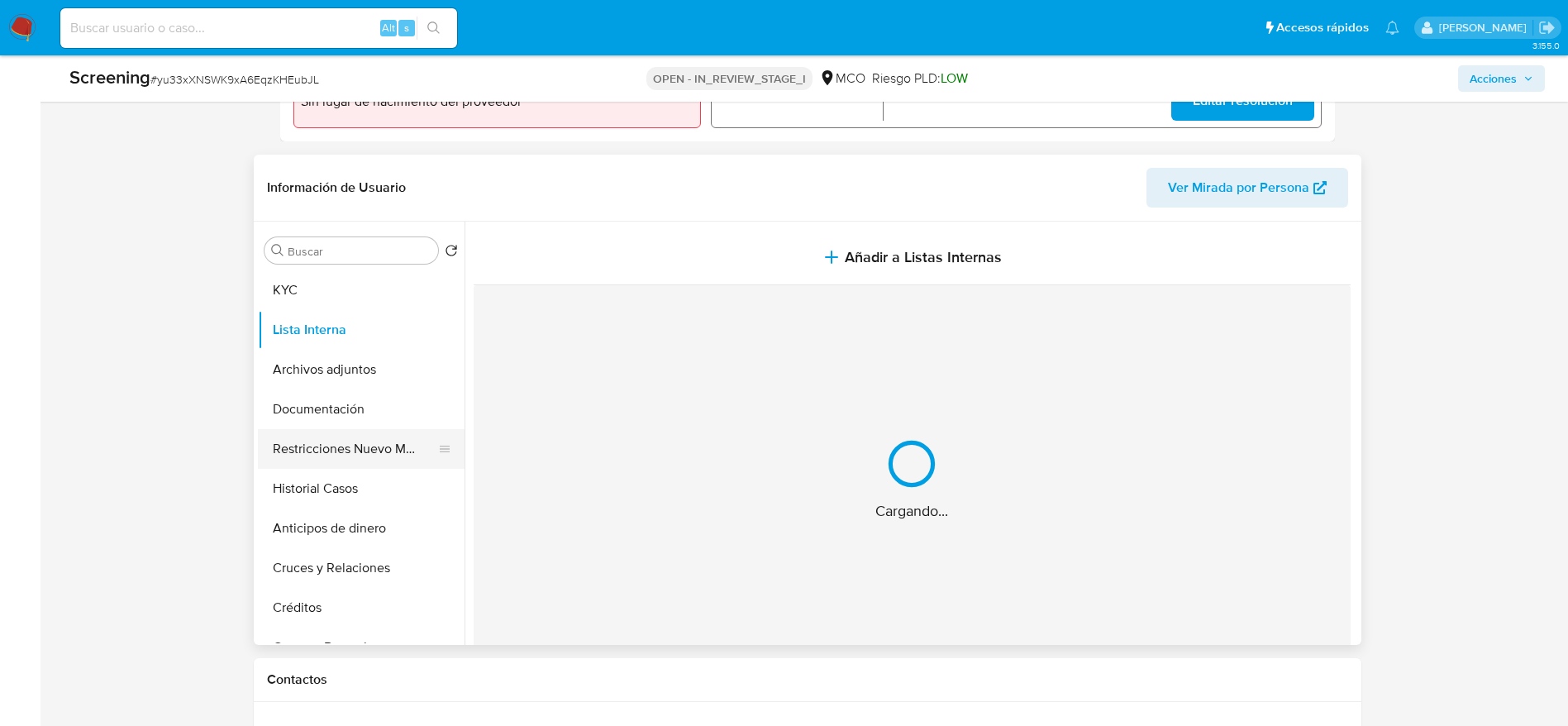
click at [385, 458] on button "Restricciones Nuevo Mundo" at bounding box center [355, 448] width 194 height 39
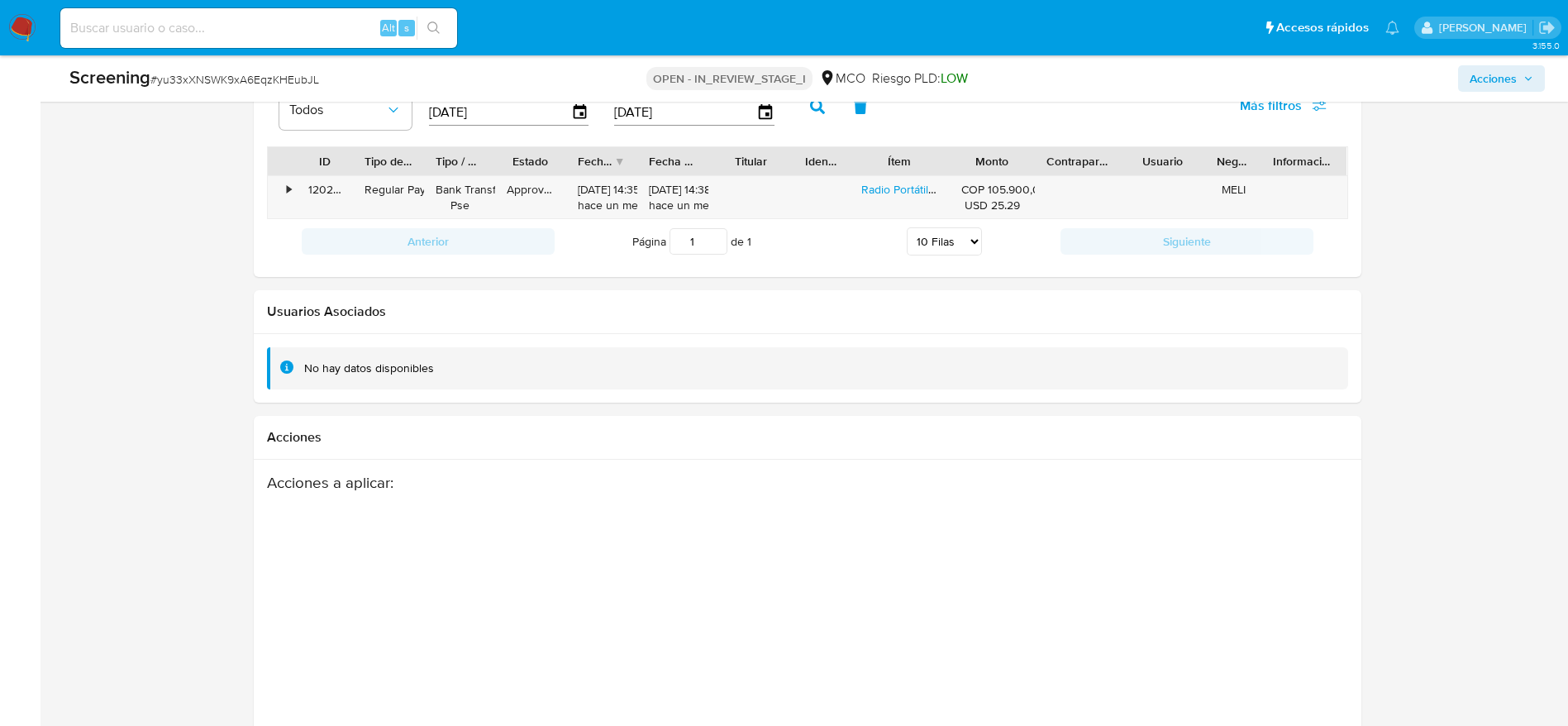
scroll to position [2469, 0]
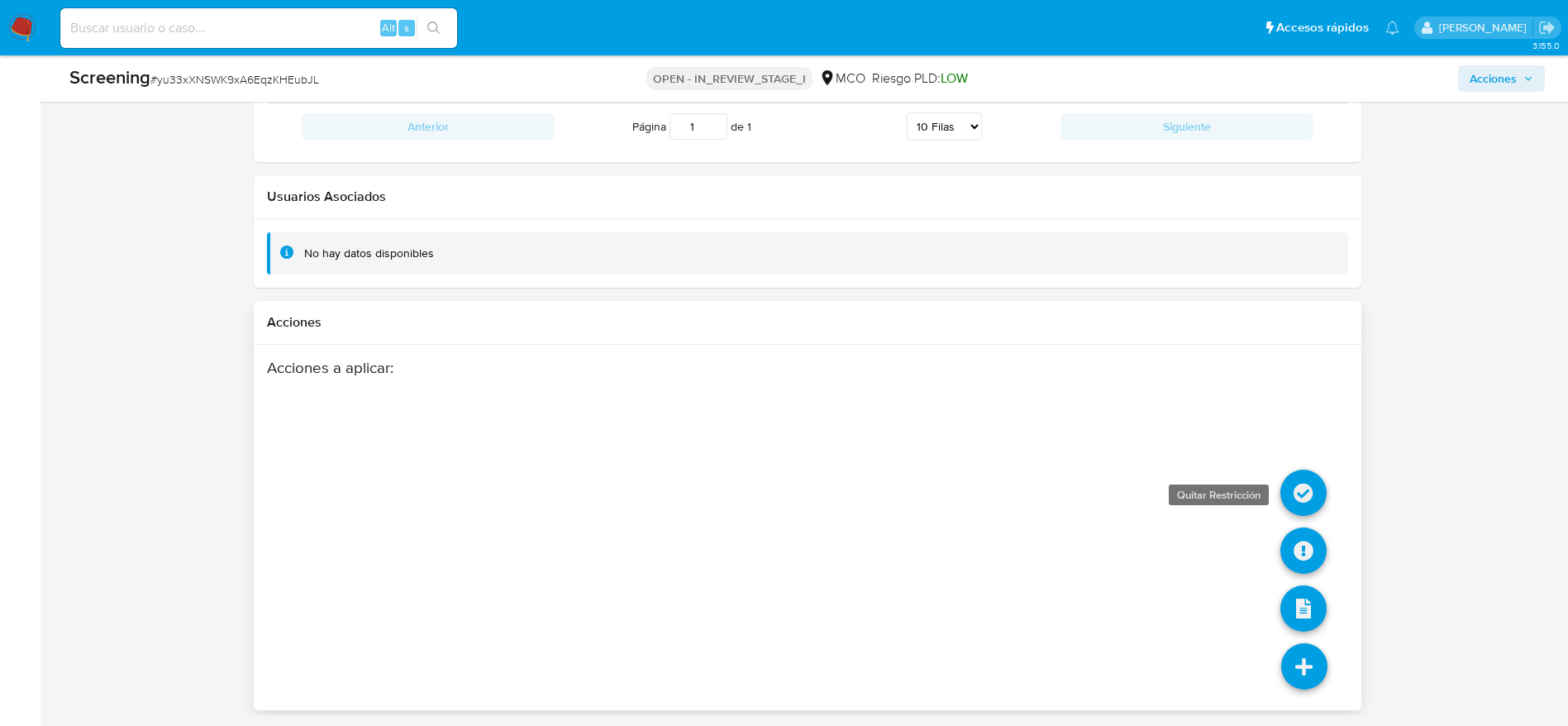
click at [1309, 495] on icon at bounding box center [1302, 492] width 46 height 46
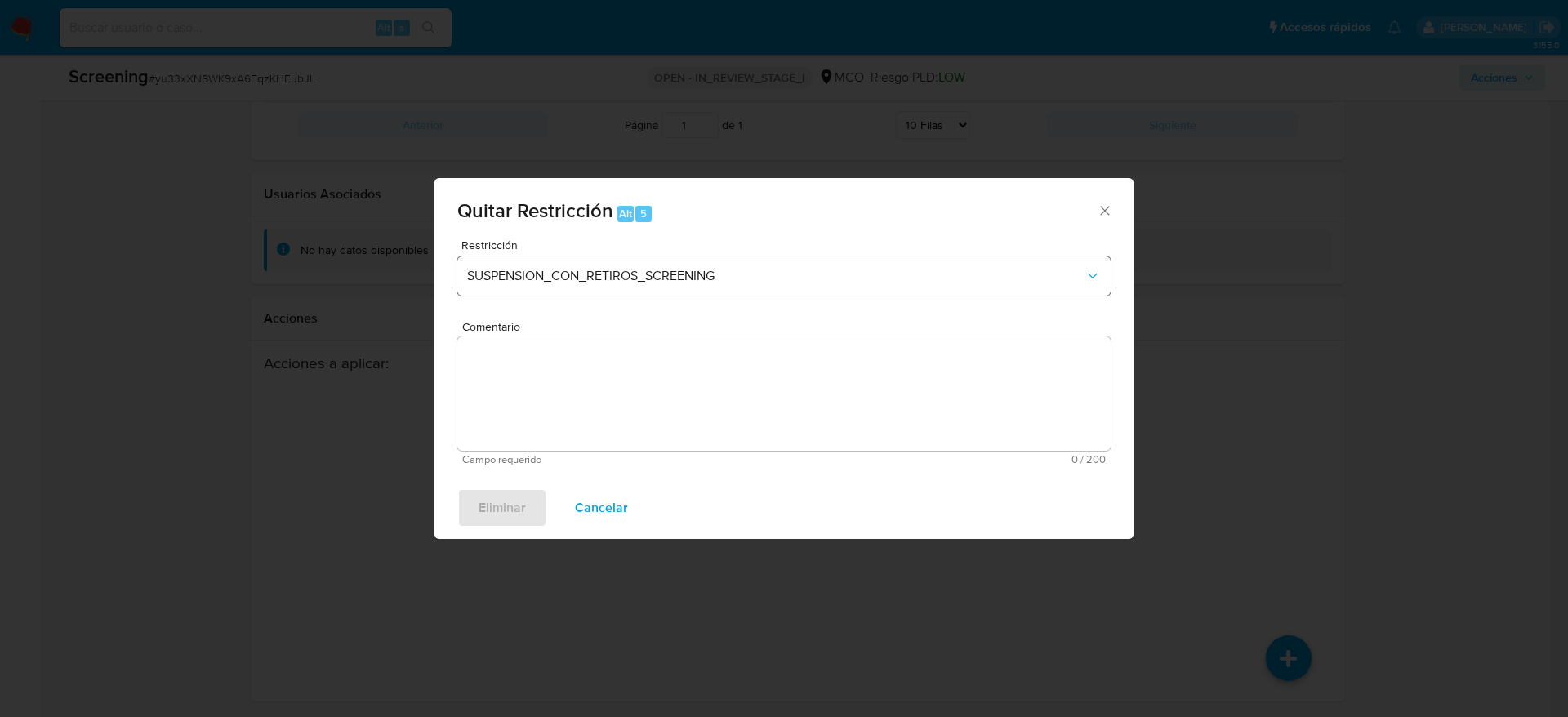
drag, startPoint x: 798, startPoint y: 298, endPoint x: 797, endPoint y: 280, distance: 18.0
click at [796, 298] on div "Restricción SUSPENSION_CON_RETIROS_SCREENING" at bounding box center [784, 278] width 654 height 78
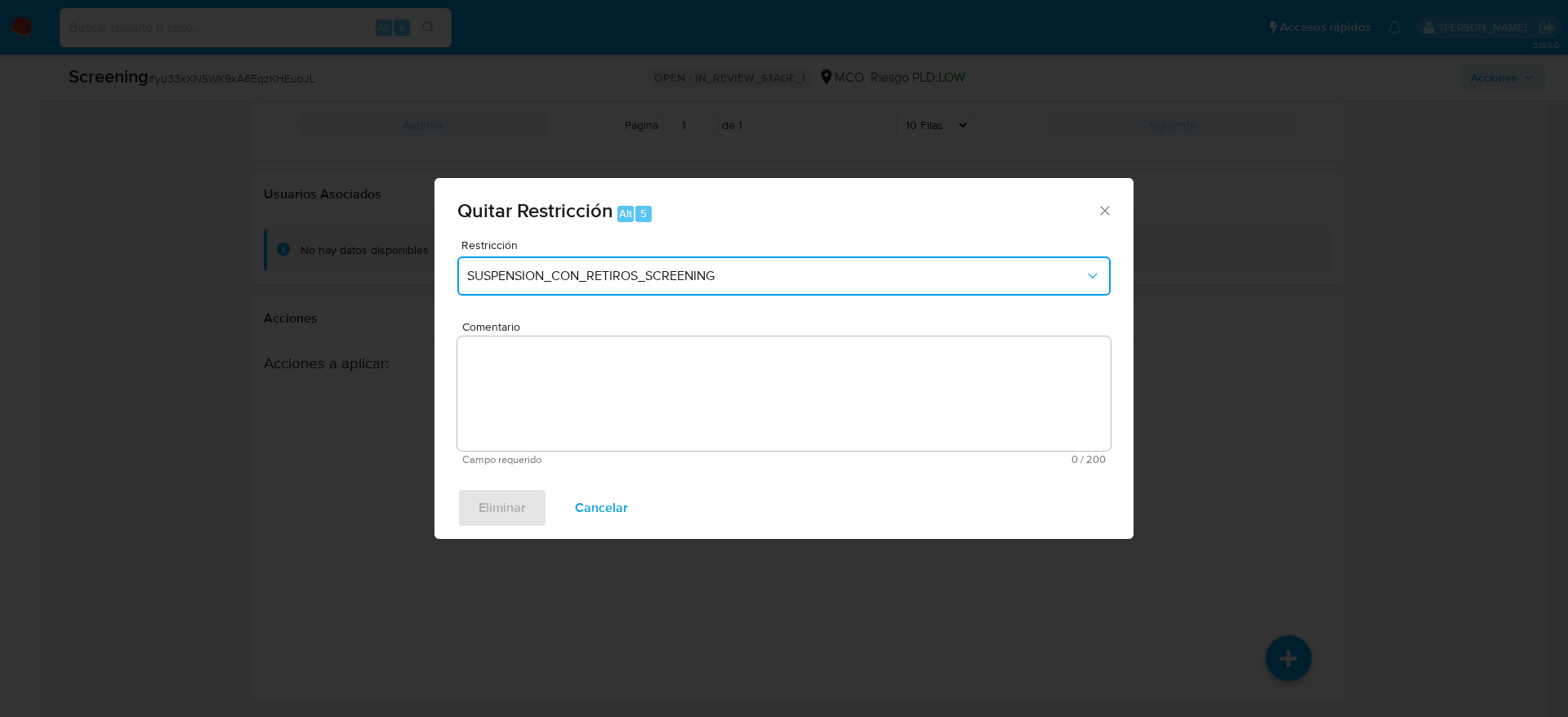
click at [797, 280] on span "SUSPENSION_CON_RETIROS_SCREENING" at bounding box center [776, 276] width 618 height 17
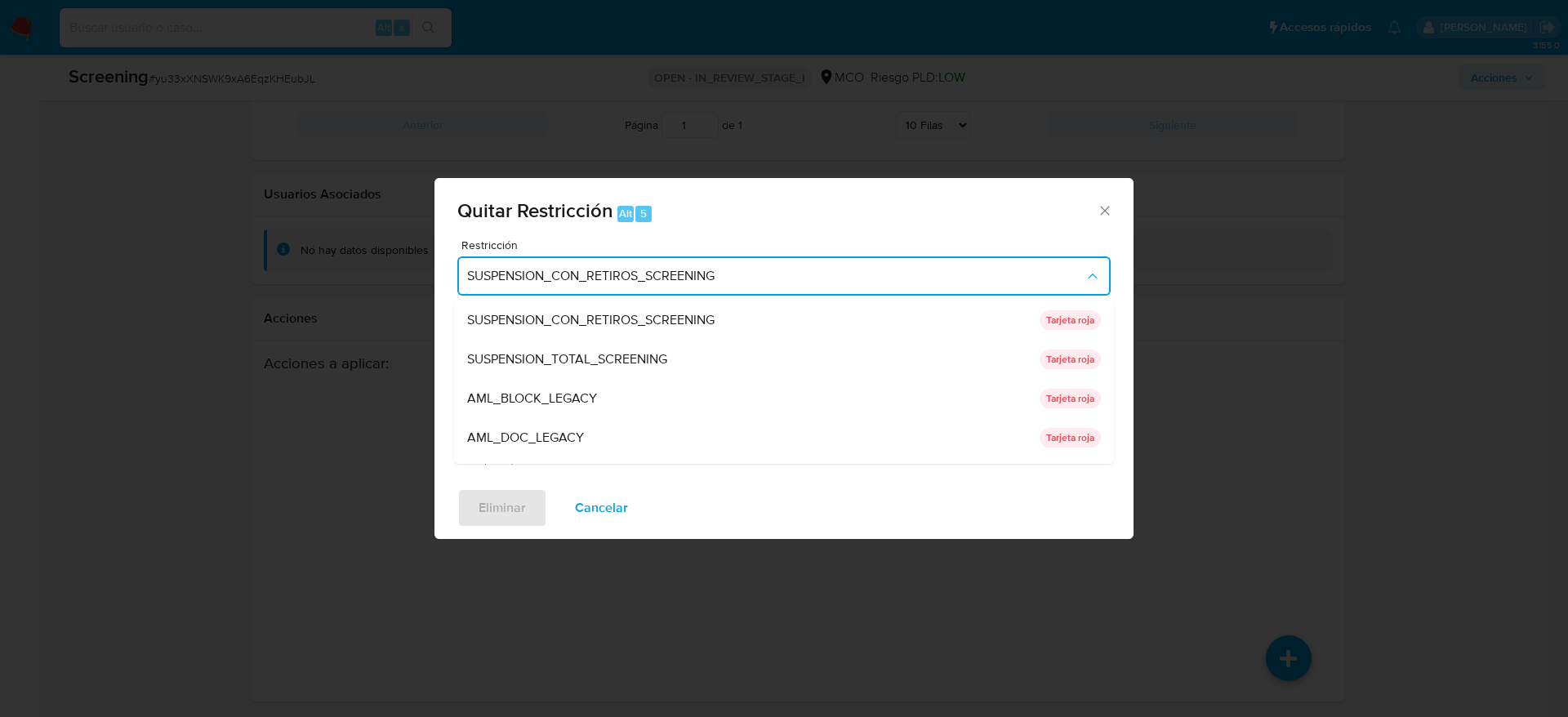
click at [719, 372] on div "SUSPENSION_TOTAL_SCREENING" at bounding box center [748, 358] width 563 height 39
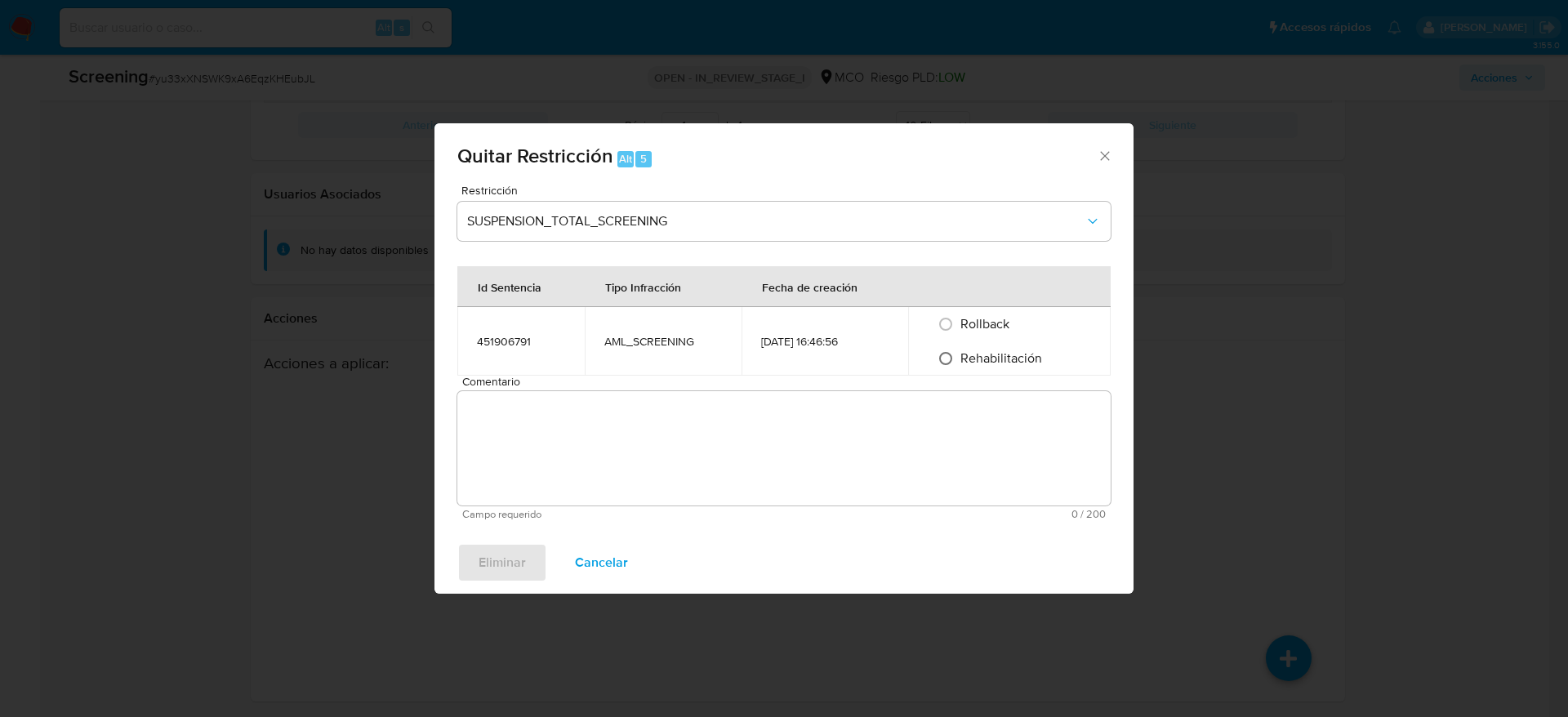
click at [941, 354] on input "Rehabilitación" at bounding box center [946, 358] width 26 height 26
radio input "true"
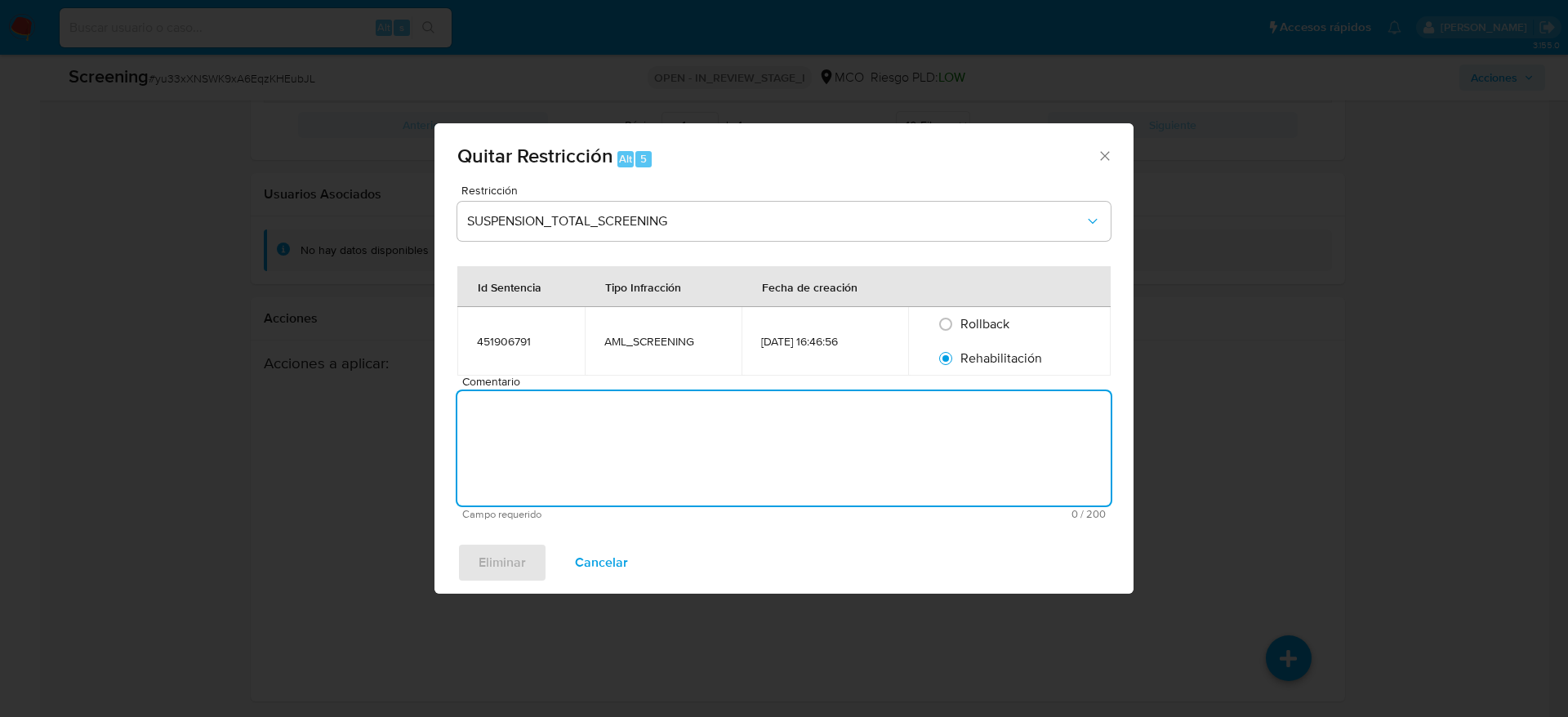
click at [977, 408] on textarea "Comentario" at bounding box center [784, 448] width 654 height 115
paste textarea "Falso positivo. Caso generado por el SCREENING_ONLINE PEP_RCA SANCTIONS. Compar…"
type textarea "SE DESESTIMA MATCH CON LISTAS DE SANCIONES"
click at [520, 577] on span "Eliminar" at bounding box center [502, 562] width 47 height 36
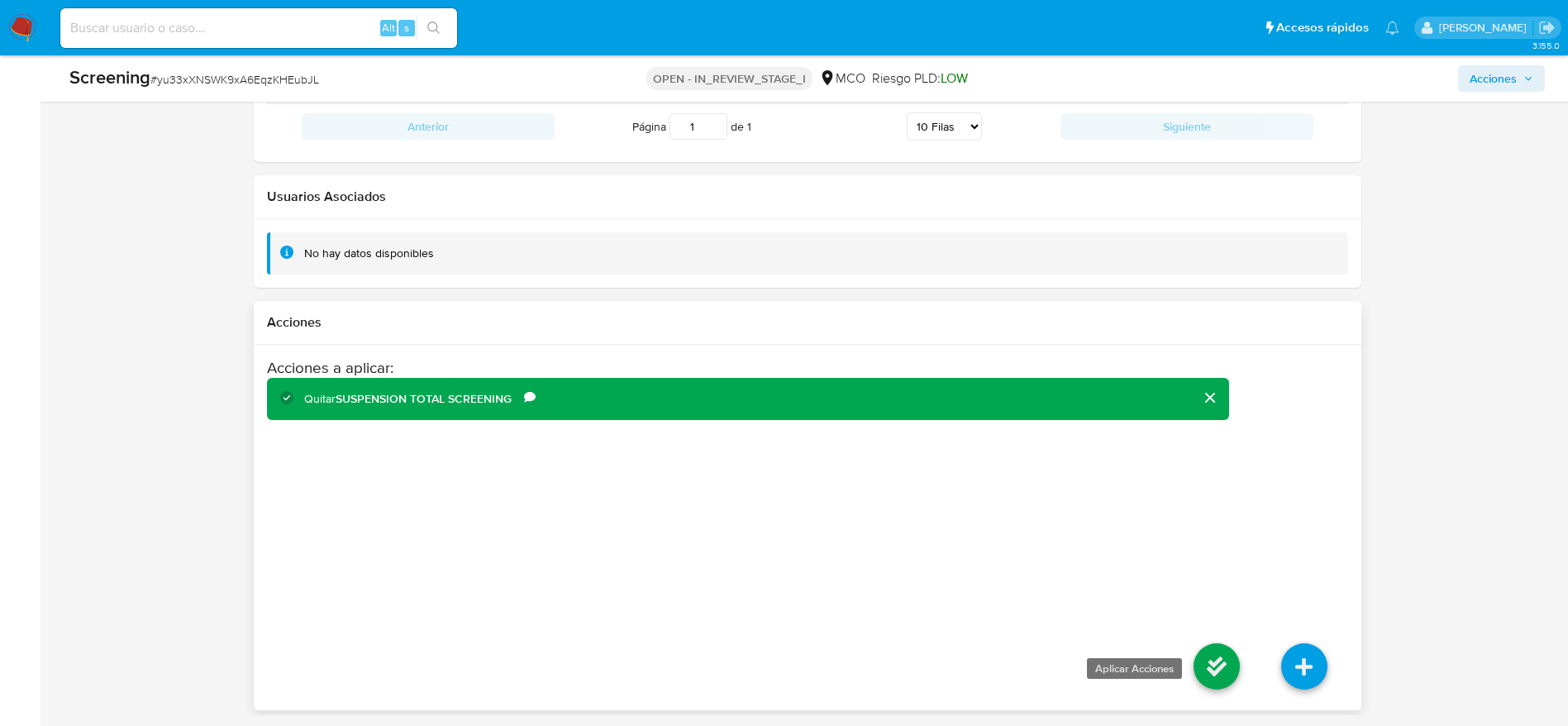
click at [1212, 670] on icon at bounding box center [1216, 665] width 46 height 46
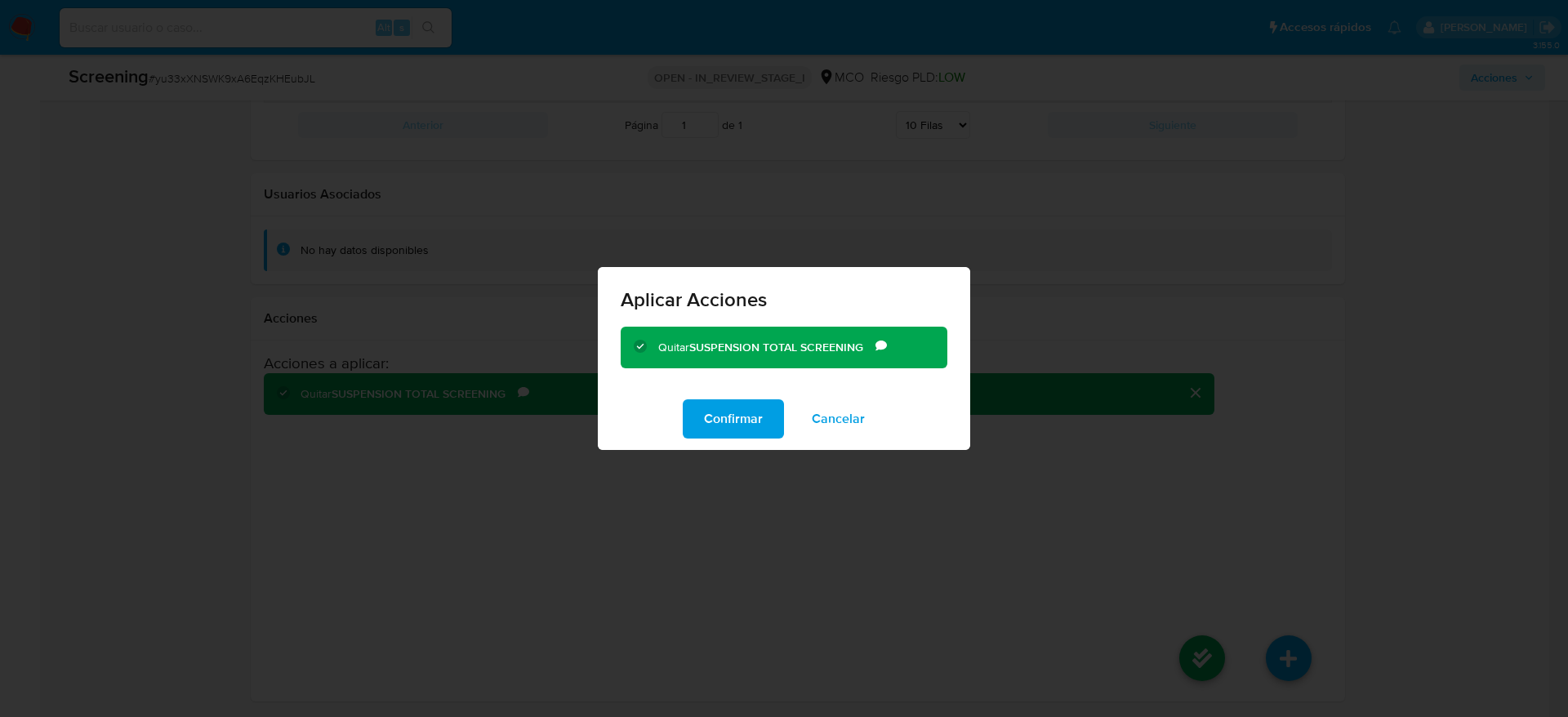
drag, startPoint x: 771, startPoint y: 424, endPoint x: 1060, endPoint y: 375, distance: 293.1
click at [773, 428] on button "Confirmar" at bounding box center [734, 419] width 102 height 39
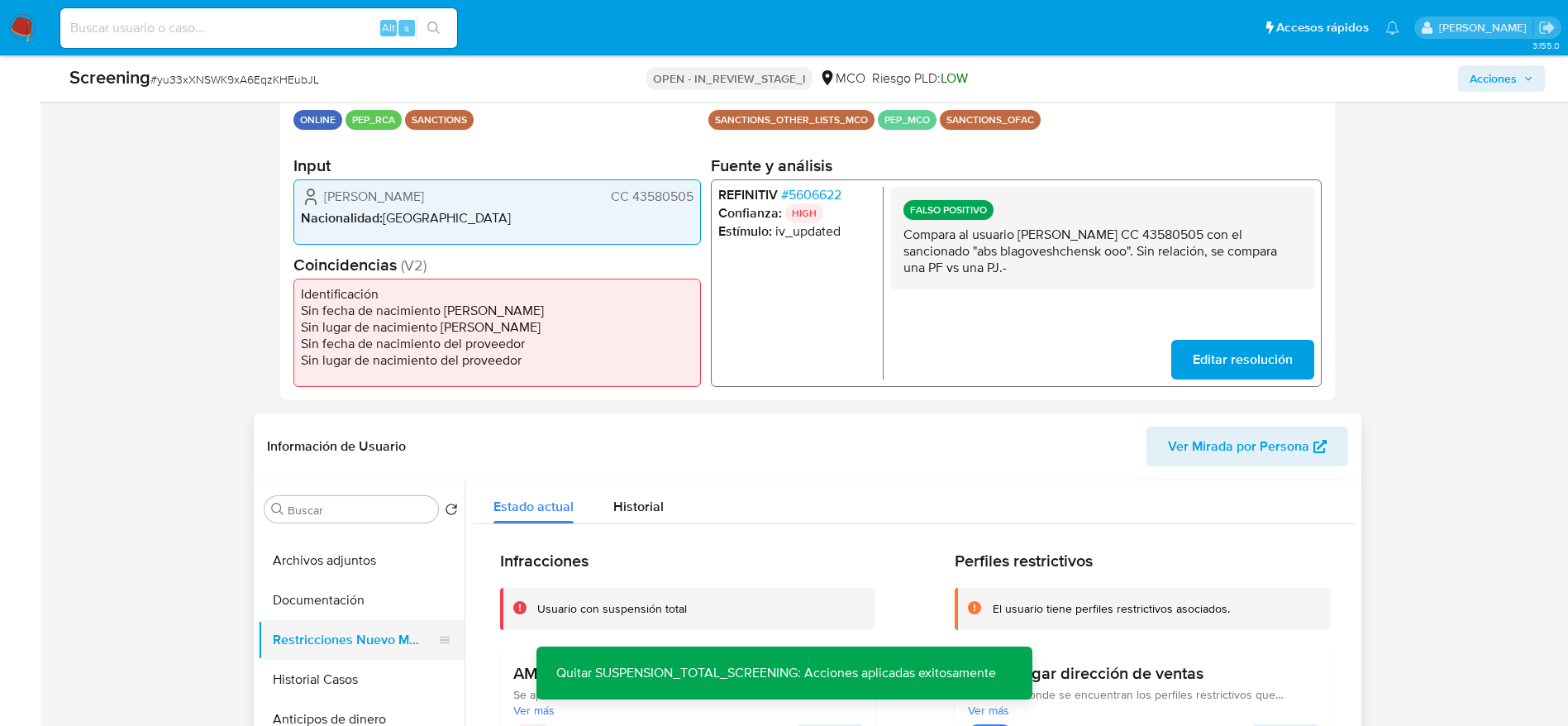
scroll to position [124, 0]
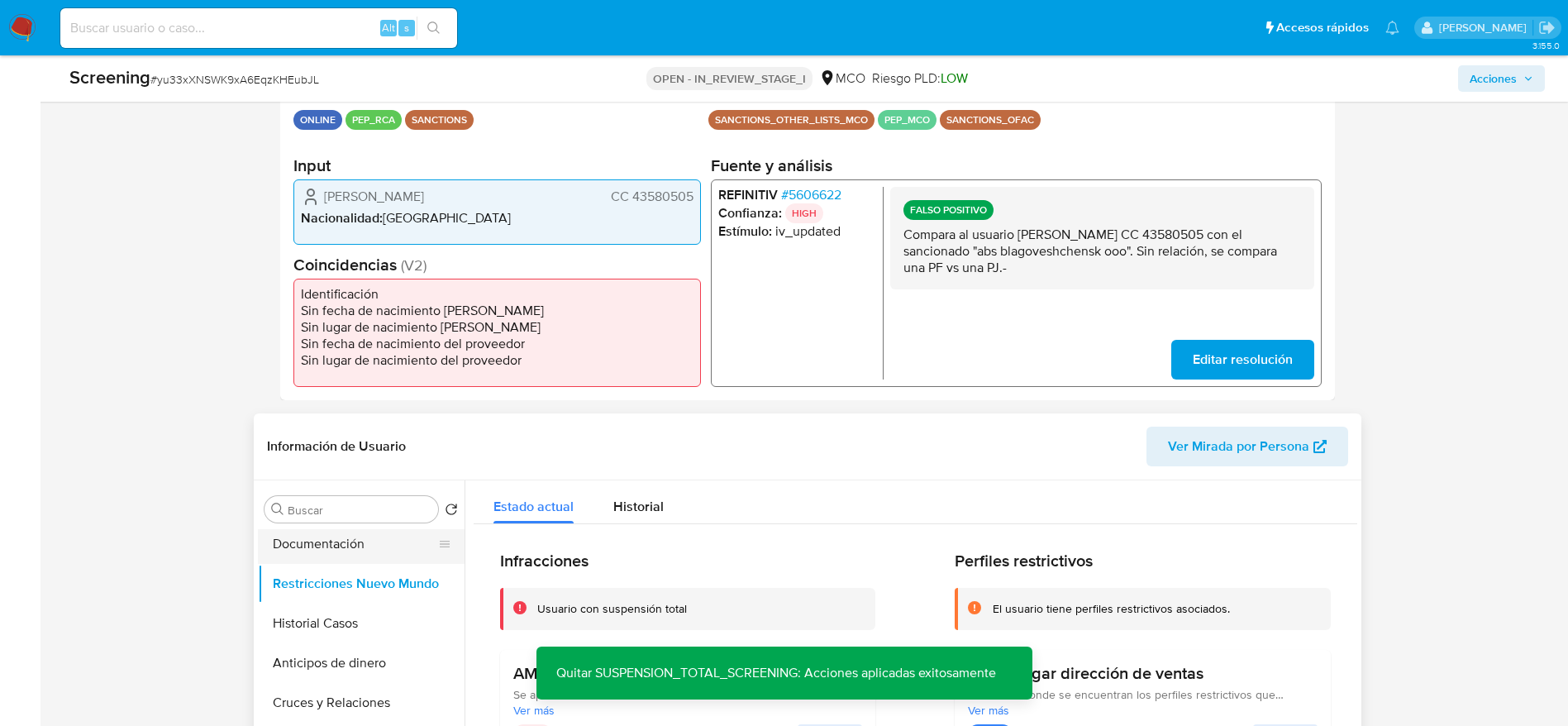
click at [375, 559] on button "Documentación" at bounding box center [355, 544] width 194 height 39
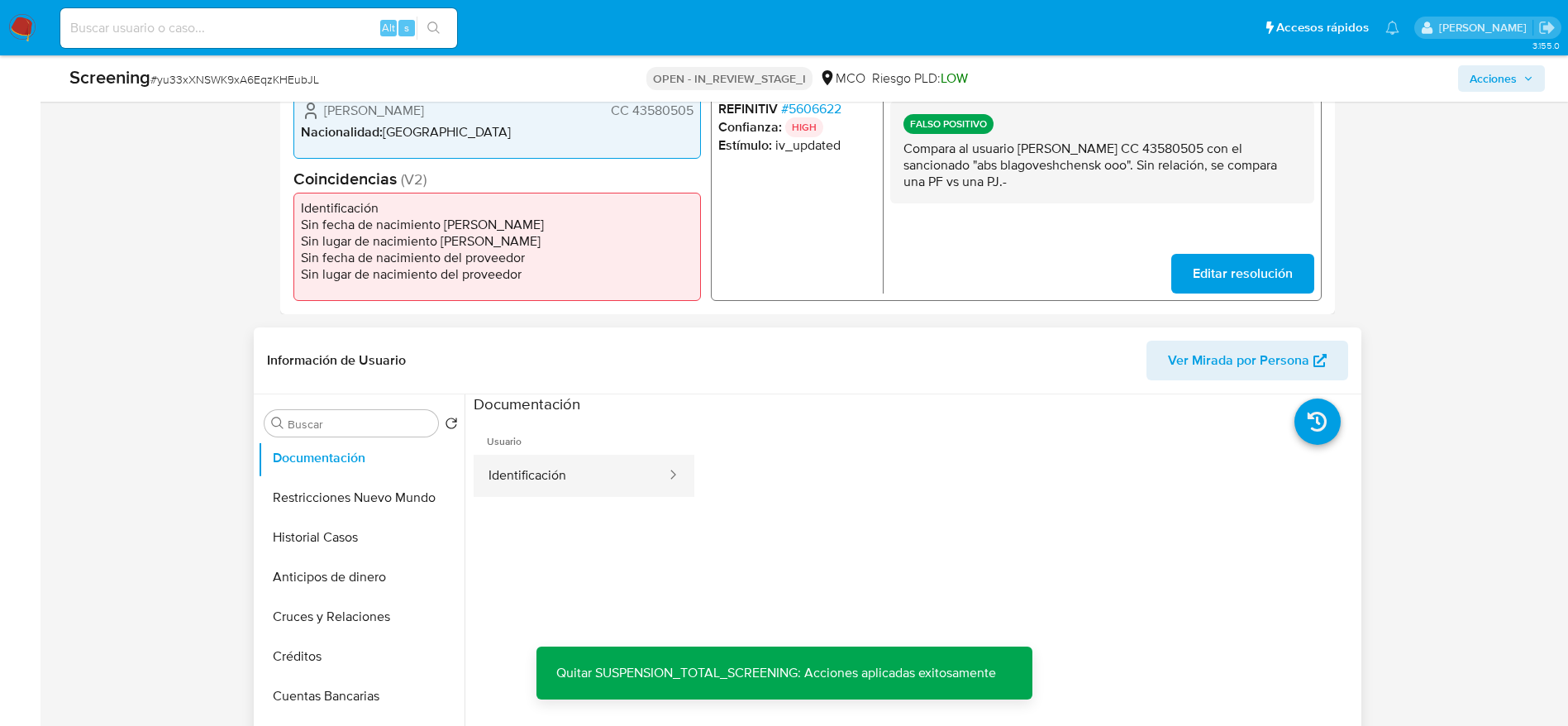
scroll to position [486, 0]
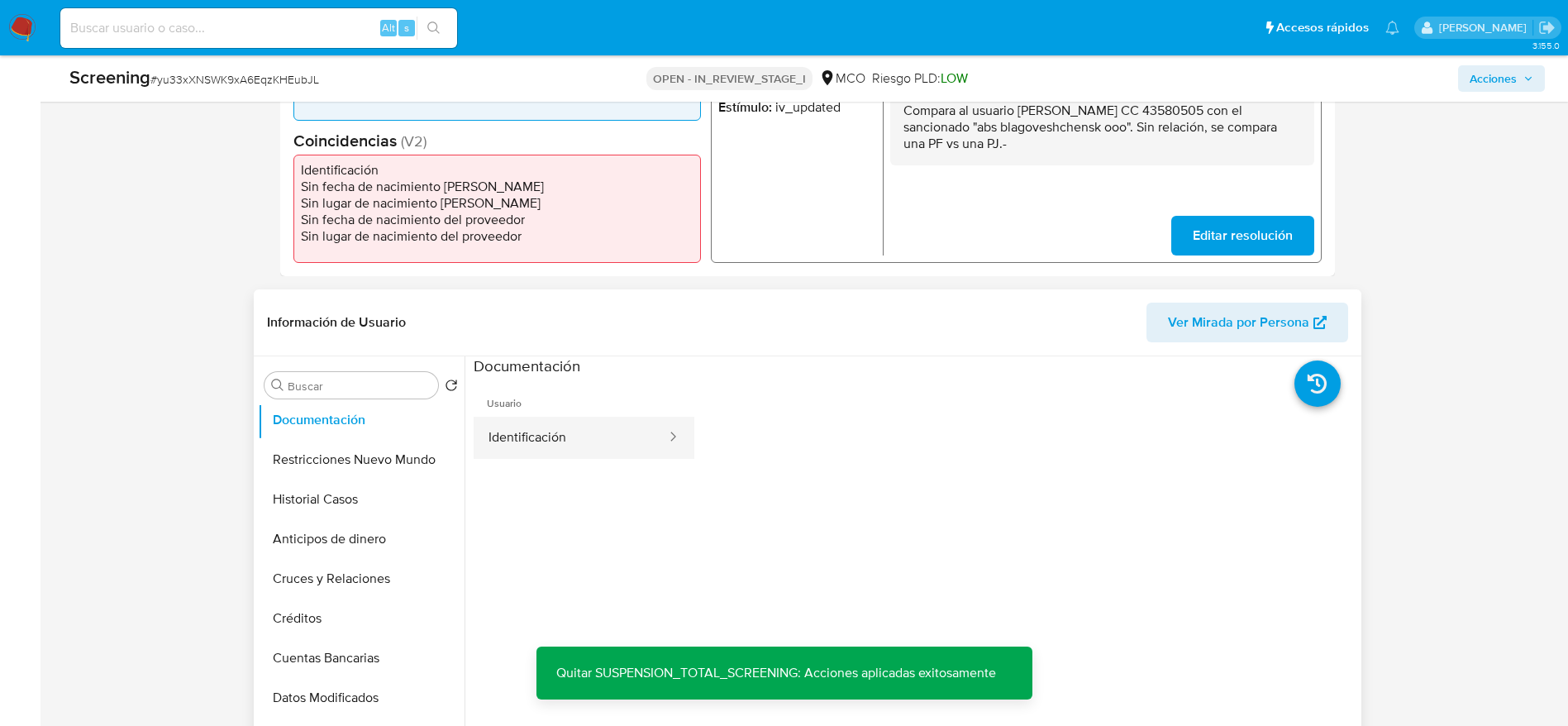
click at [614, 421] on button "Identificación" at bounding box center [571, 437] width 195 height 42
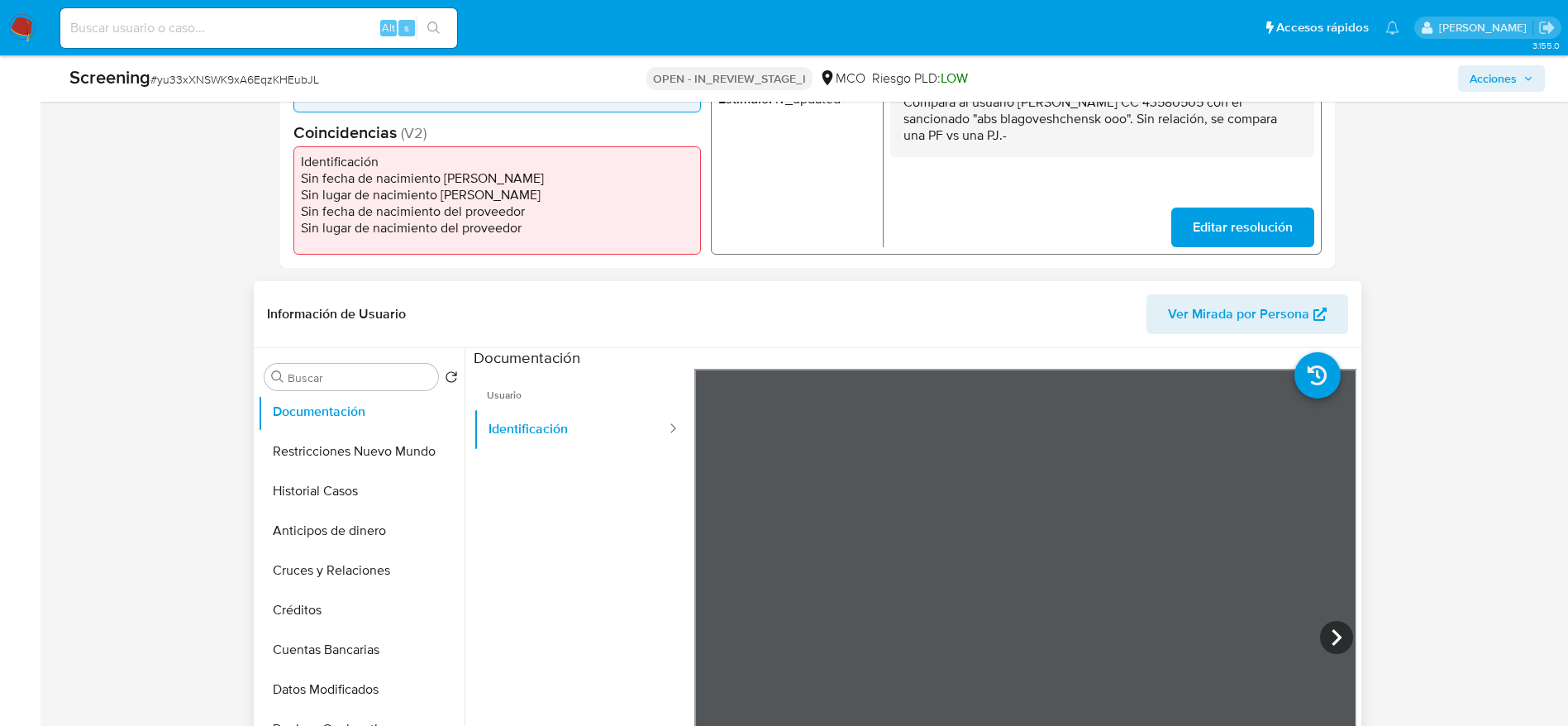
scroll to position [733, 0]
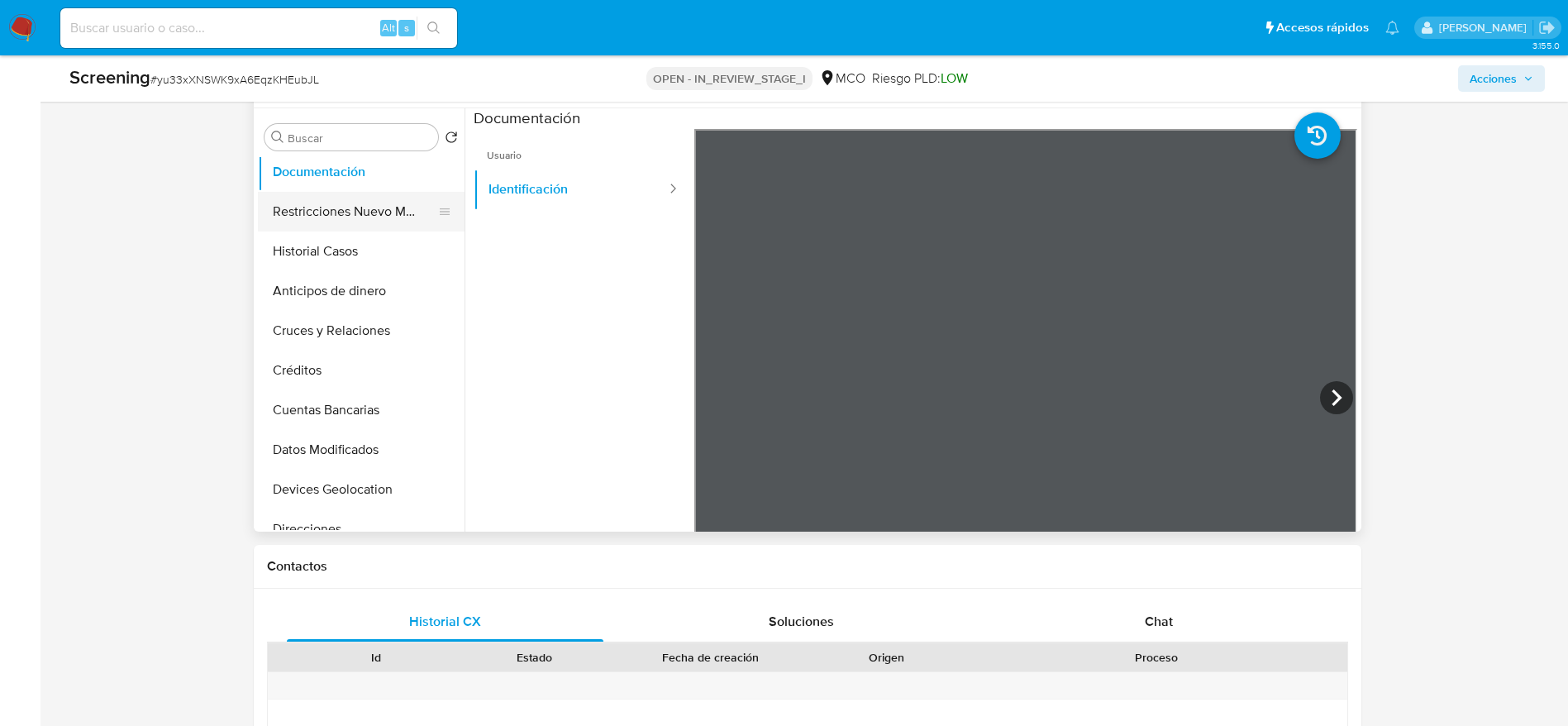
click at [400, 202] on button "Restricciones Nuevo Mundo" at bounding box center [355, 211] width 194 height 39
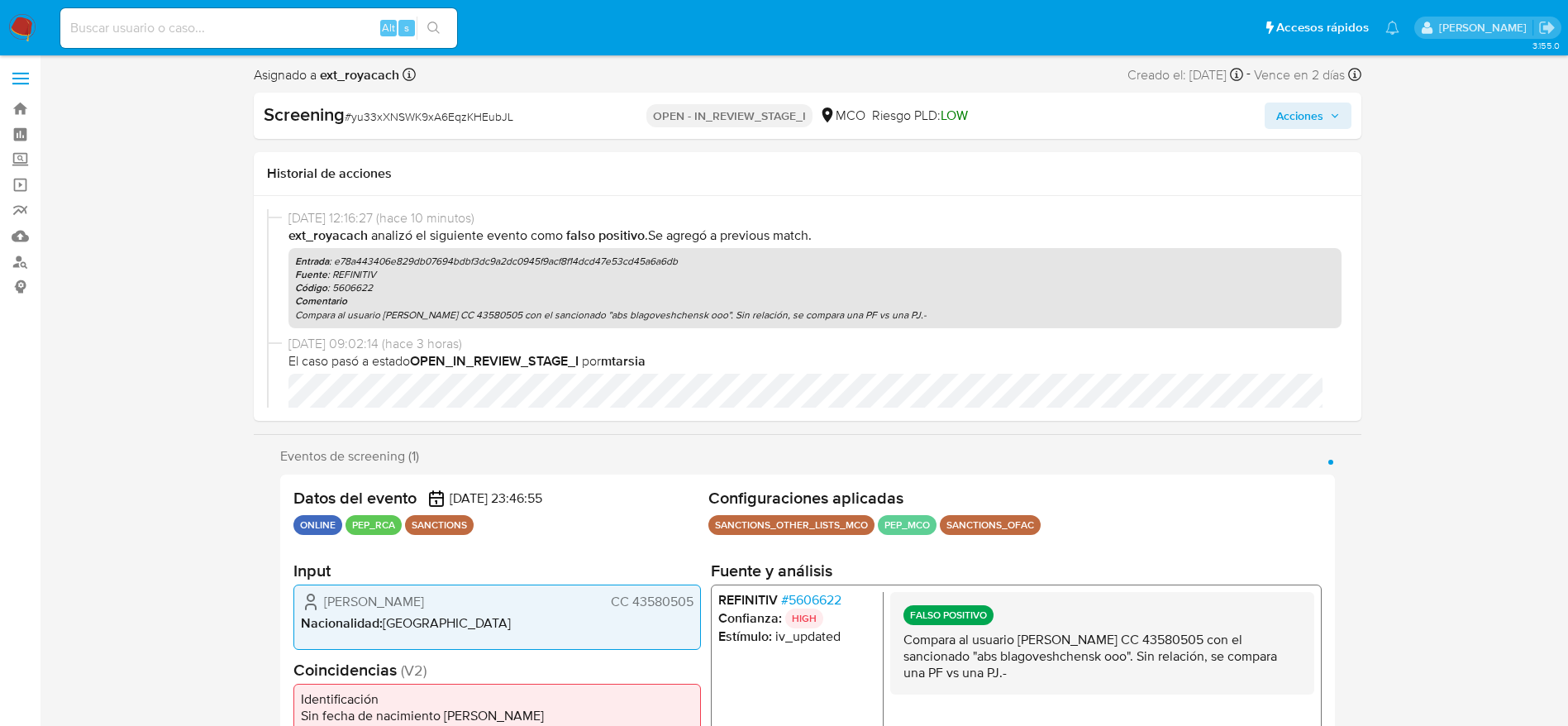
scroll to position [0, 0]
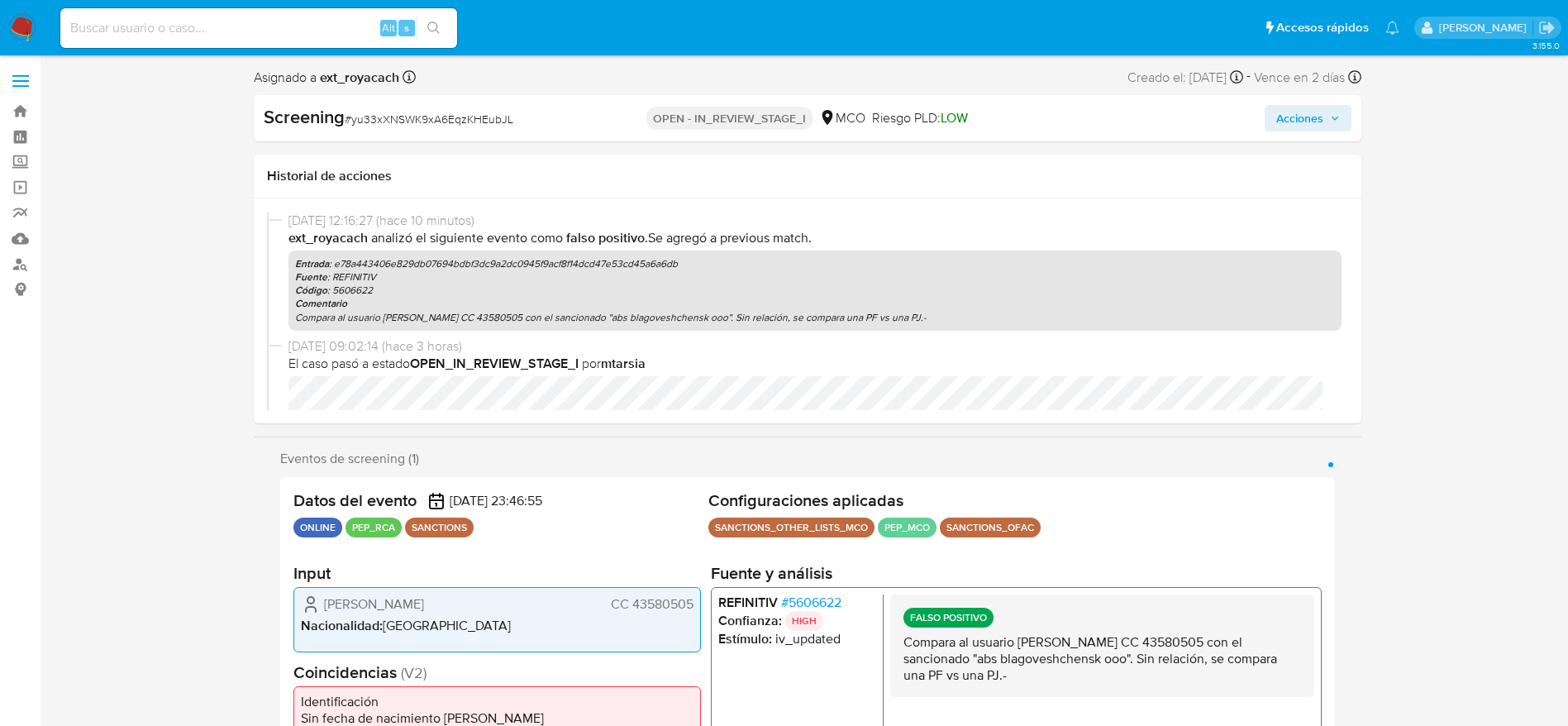
click at [1324, 120] on span "Acciones" at bounding box center [1308, 118] width 64 height 23
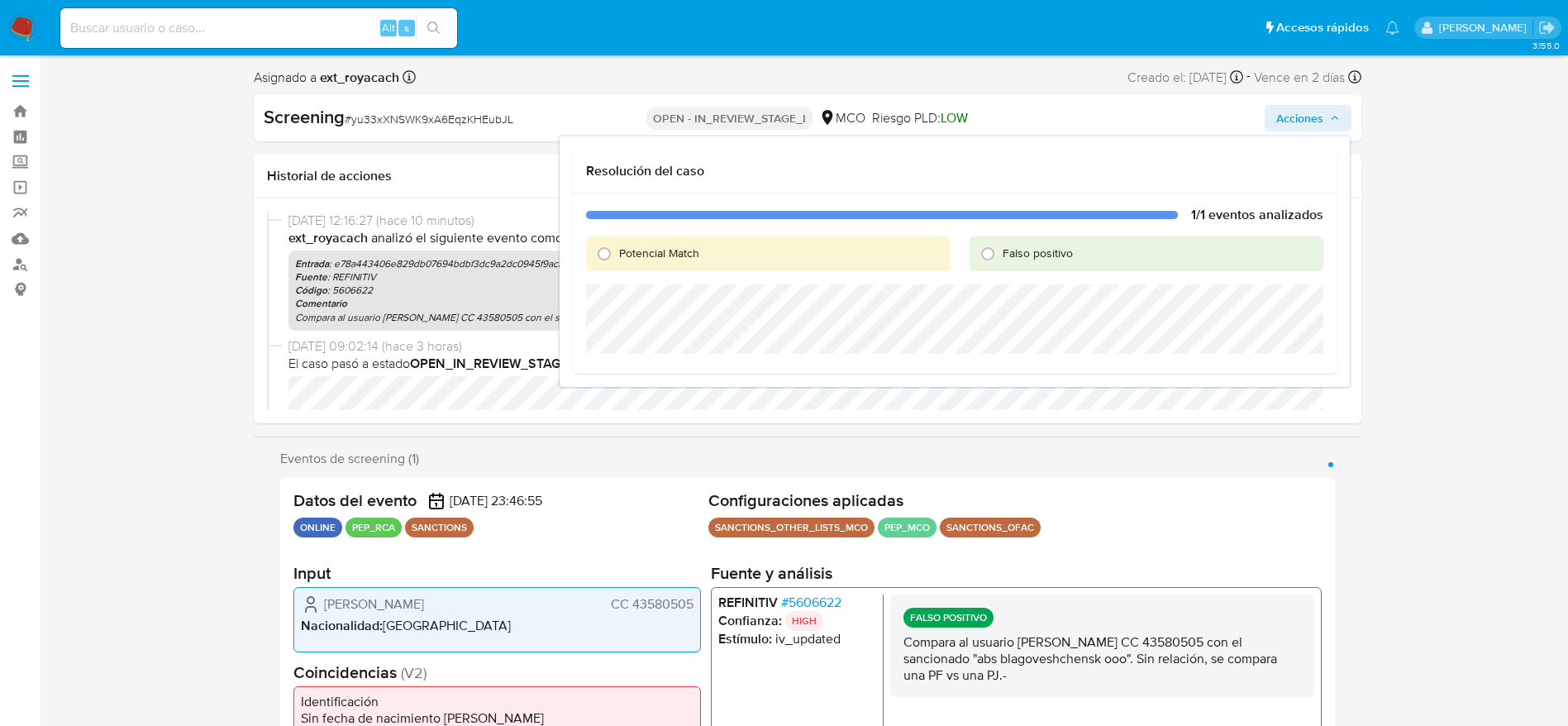
click at [1055, 265] on div "Falso positivo" at bounding box center [1146, 254] width 354 height 35
click at [1055, 249] on span "Falso positivo" at bounding box center [1038, 253] width 70 height 17
click at [1001, 249] on input "Falso positivo" at bounding box center [988, 254] width 26 height 26
radio input "true"
click at [1052, 266] on div "Falso positivo" at bounding box center [1146, 254] width 354 height 35
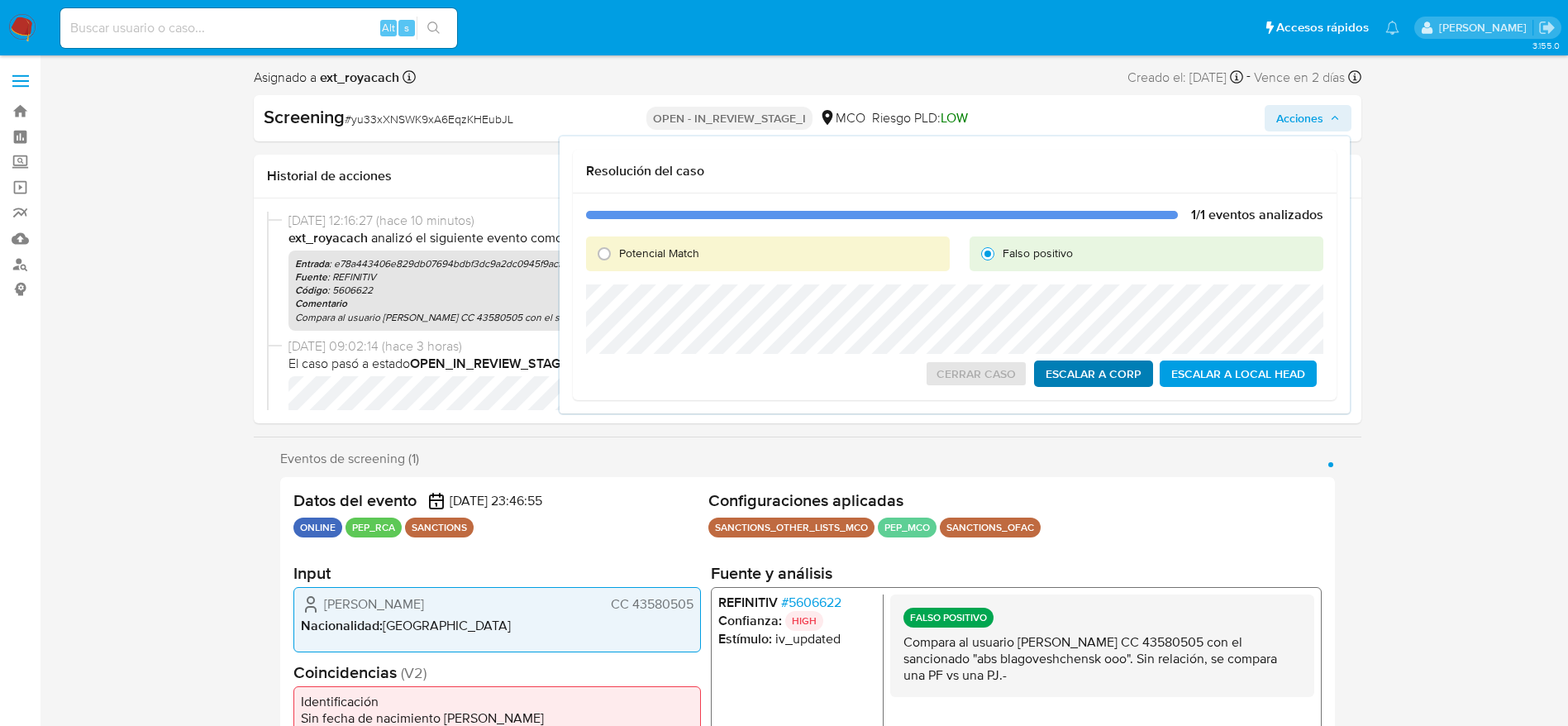
drag, startPoint x: 1062, startPoint y: 395, endPoint x: 1058, endPoint y: 370, distance: 25.3
click at [1058, 396] on div "1/1 eventos analizados Potencial Match Falso positivo Cerrar Caso Escalar a Cor…" at bounding box center [954, 297] width 763 height 207
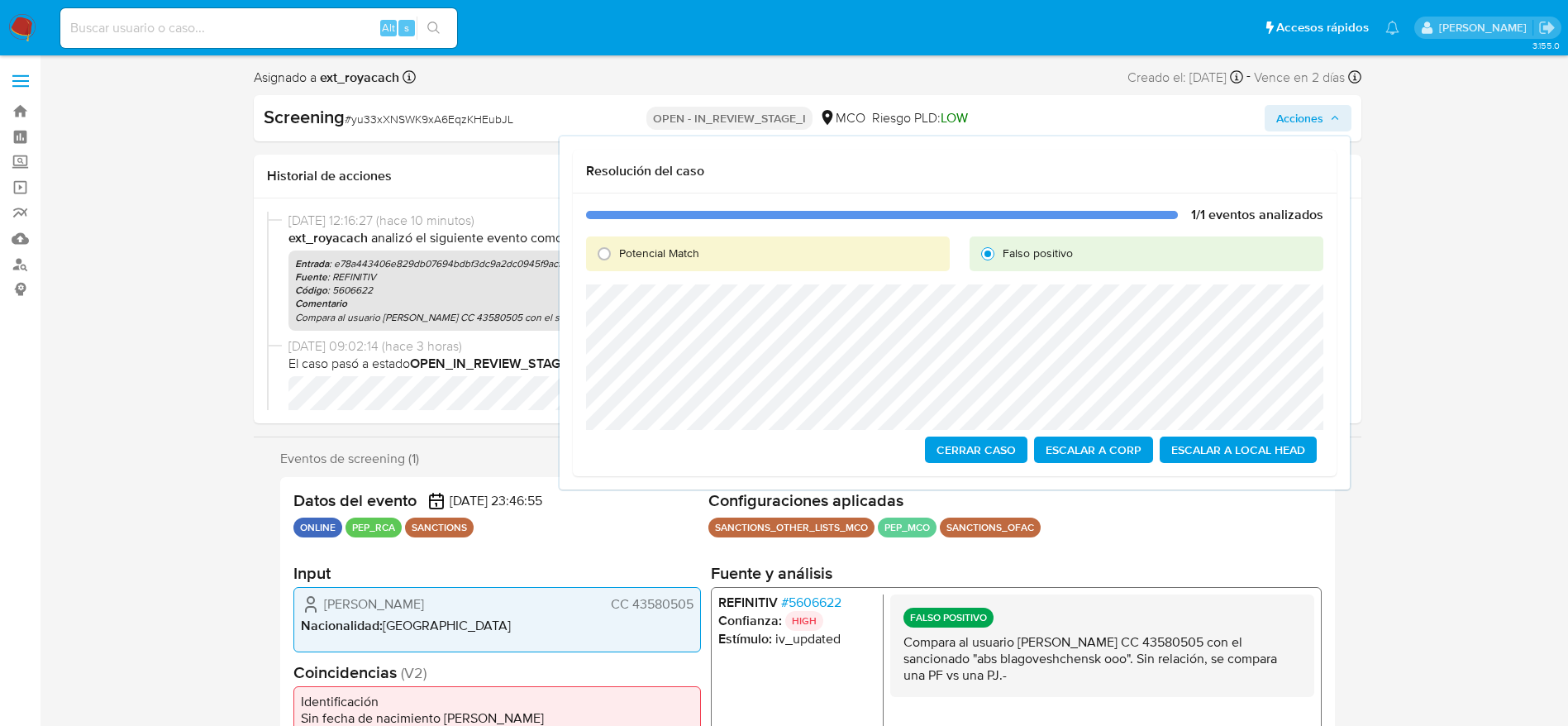
click at [959, 449] on span "Cerrar Caso" at bounding box center [976, 449] width 80 height 23
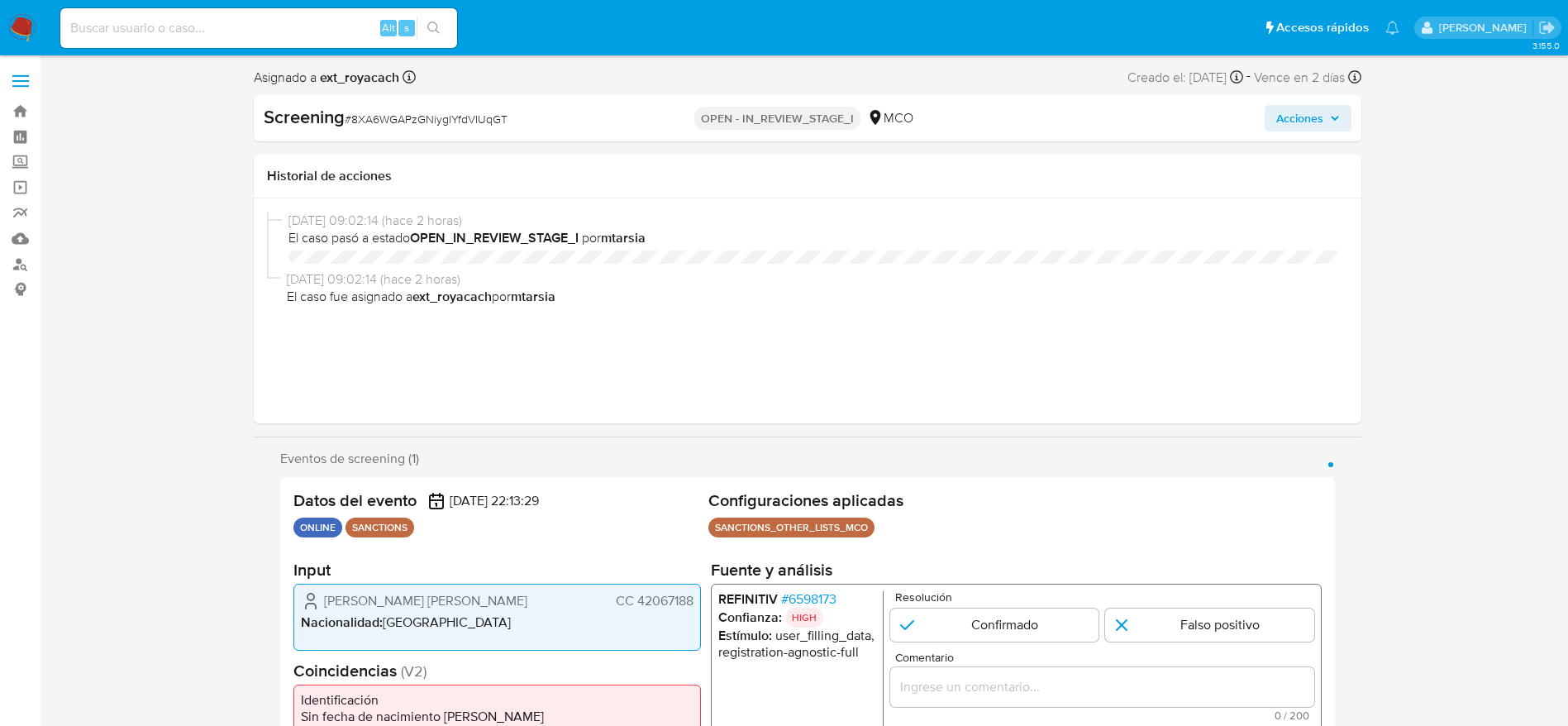
select select "10"
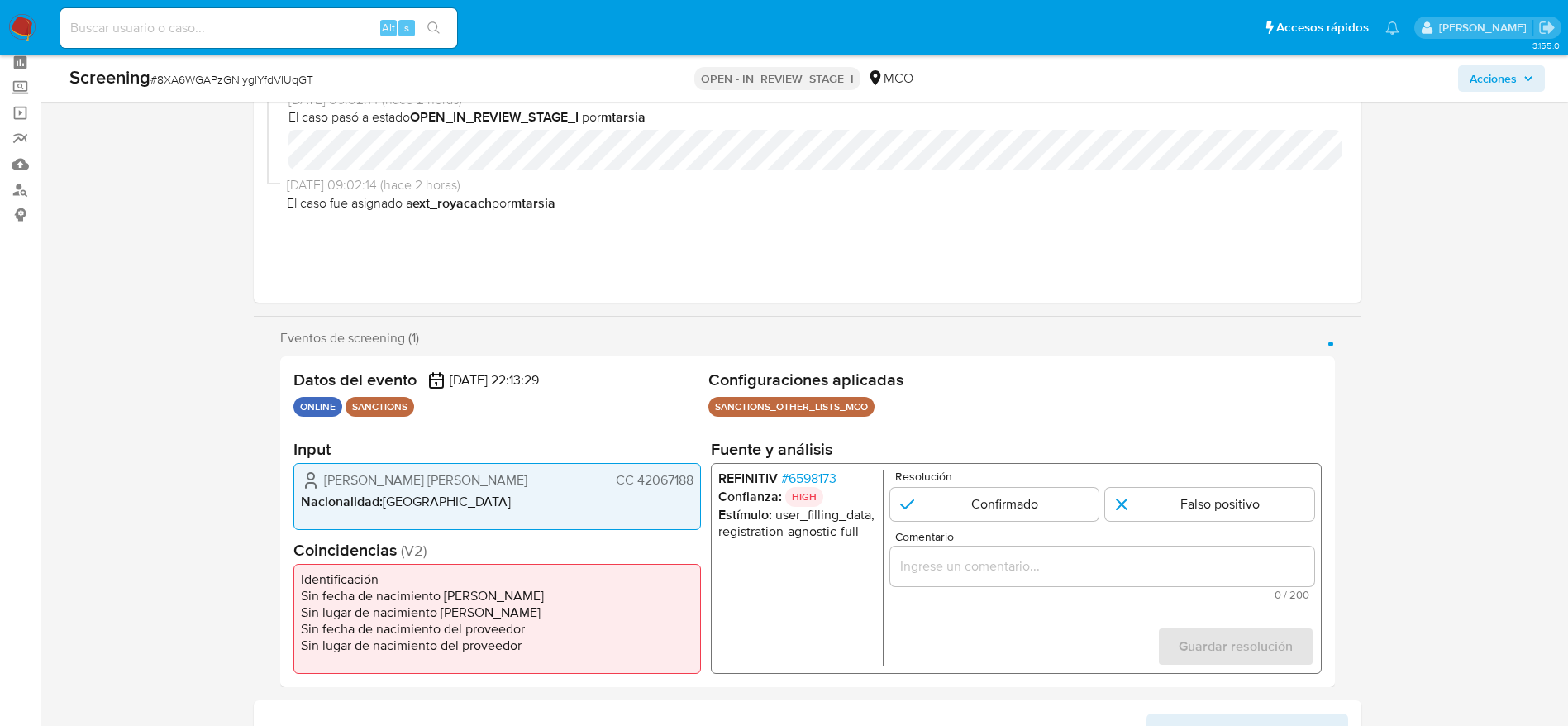
scroll to position [124, 0]
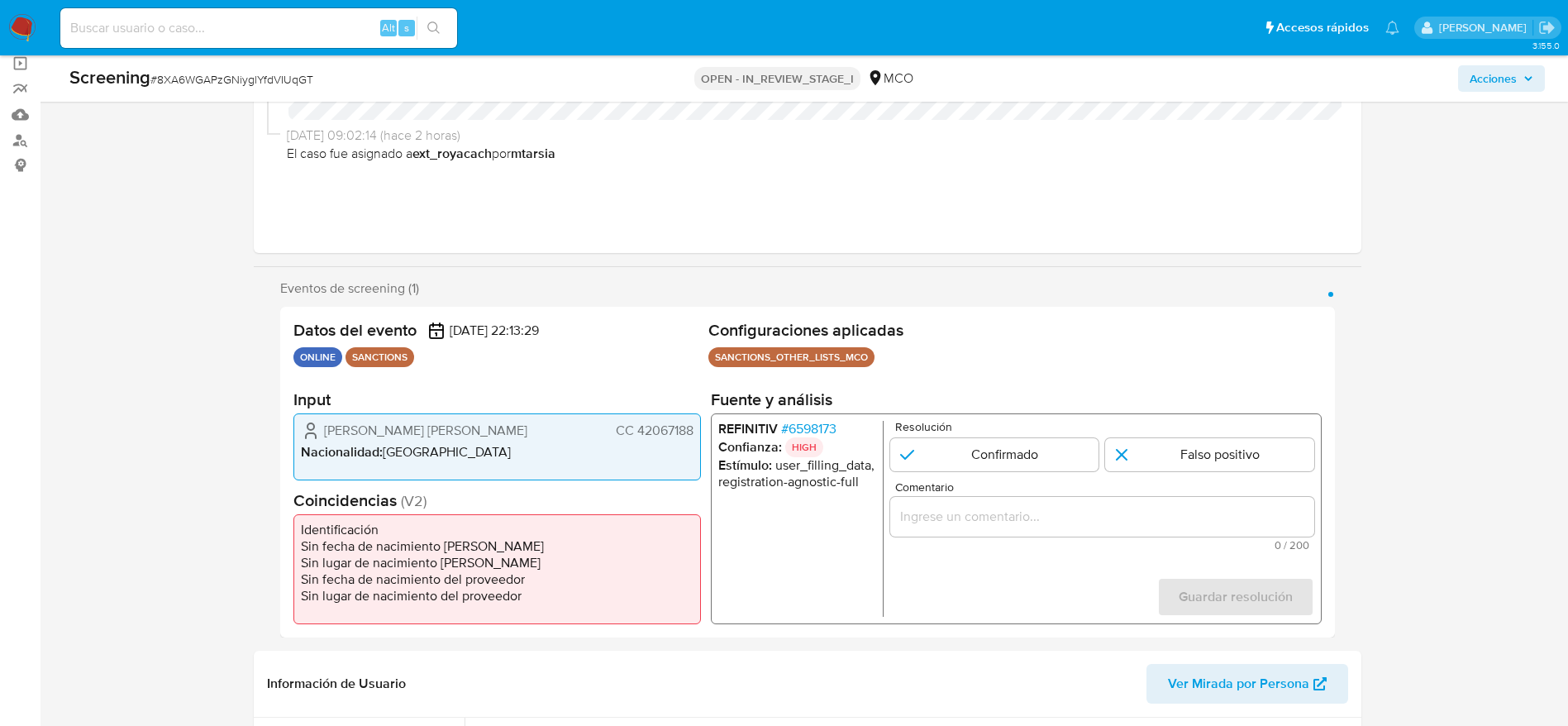
click at [260, 79] on span "# 8XA6WGAPzGNiyglYfdVIUqGT" at bounding box center [232, 80] width 163 height 17
copy span "8XA6WGAPzGNiyglYfdVIUqGT"
drag, startPoint x: 325, startPoint y: 426, endPoint x: 704, endPoint y: 420, distance: 379.0
click at [704, 420] on div "Datos del evento [DATE] 22:13:29 ONLINE SANCTIONS Configuraciones aplicadas SAN…" at bounding box center [806, 472] width 1054 height 330
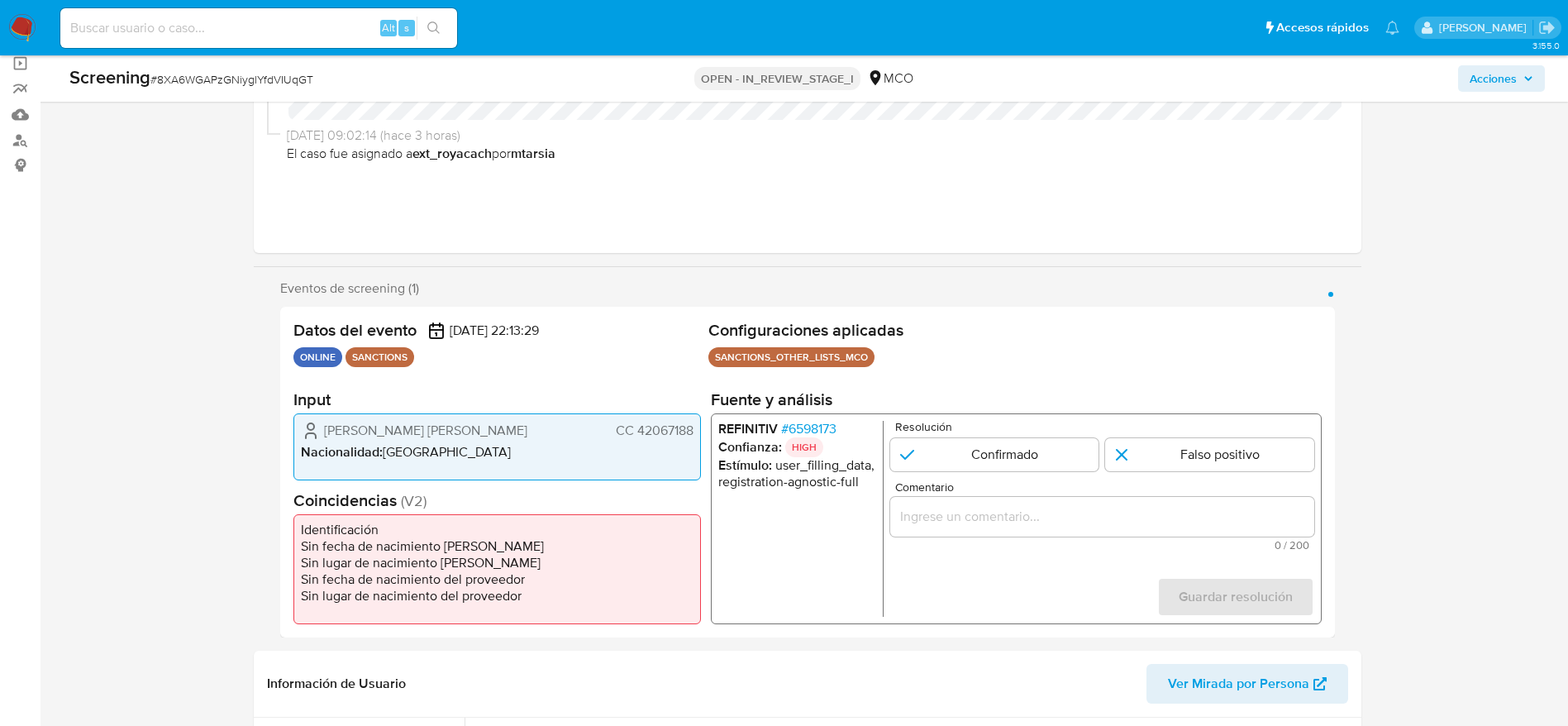
click at [813, 428] on span "# 6598173" at bounding box center [807, 429] width 55 height 17
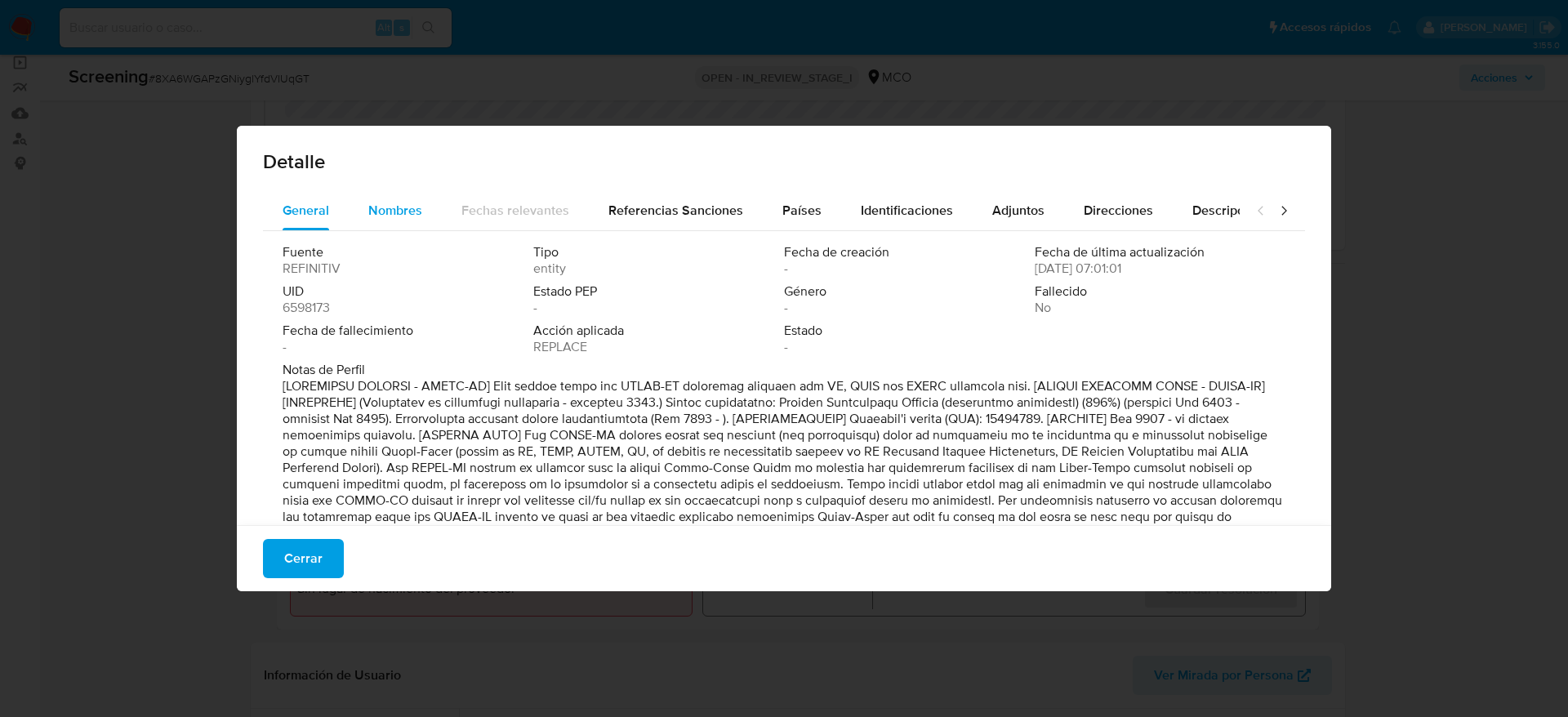
click at [398, 213] on span "Nombres" at bounding box center [395, 210] width 54 height 18
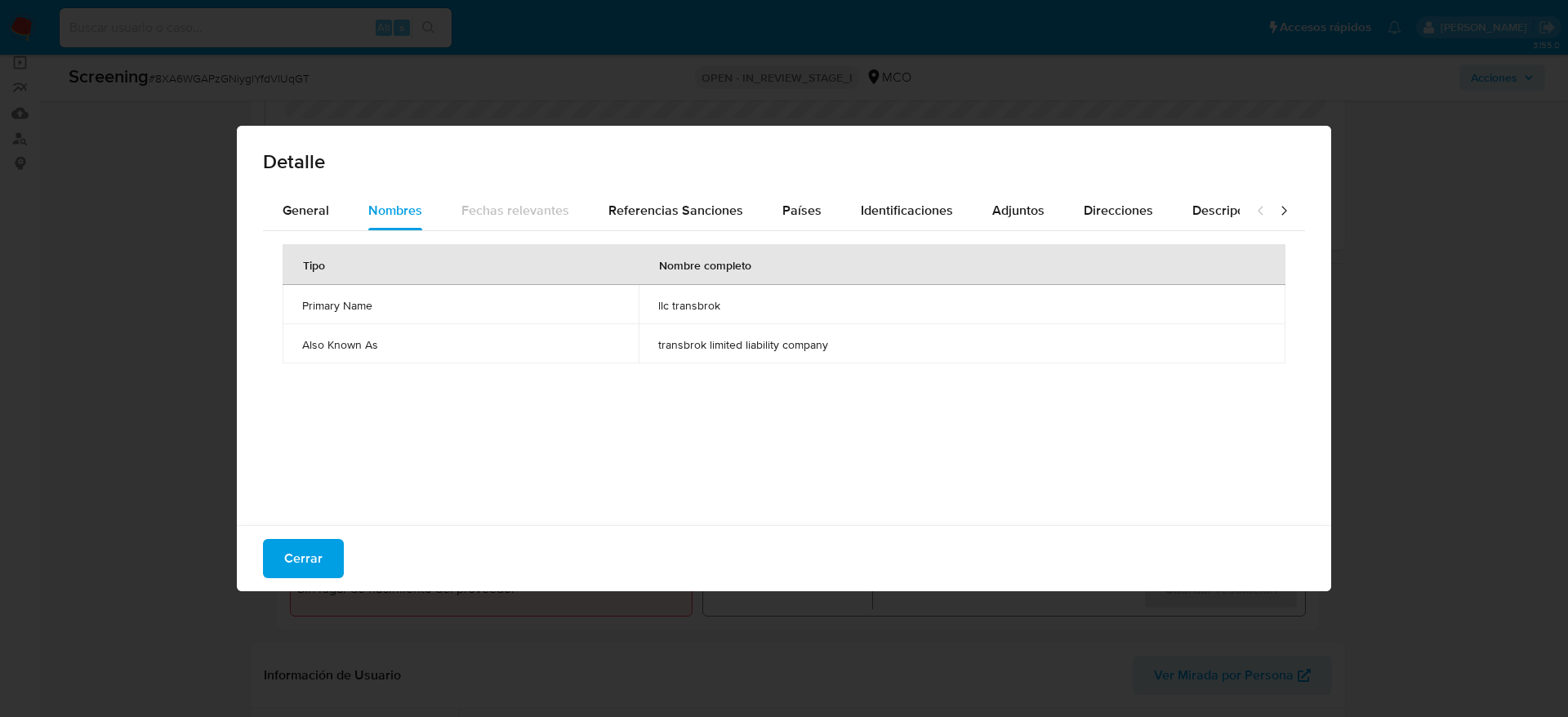
click at [672, 304] on span "llc transbrok" at bounding box center [962, 305] width 607 height 15
click at [823, 179] on div "Detalle" at bounding box center [784, 158] width 1095 height 66
click at [808, 213] on span "Países" at bounding box center [802, 210] width 39 height 18
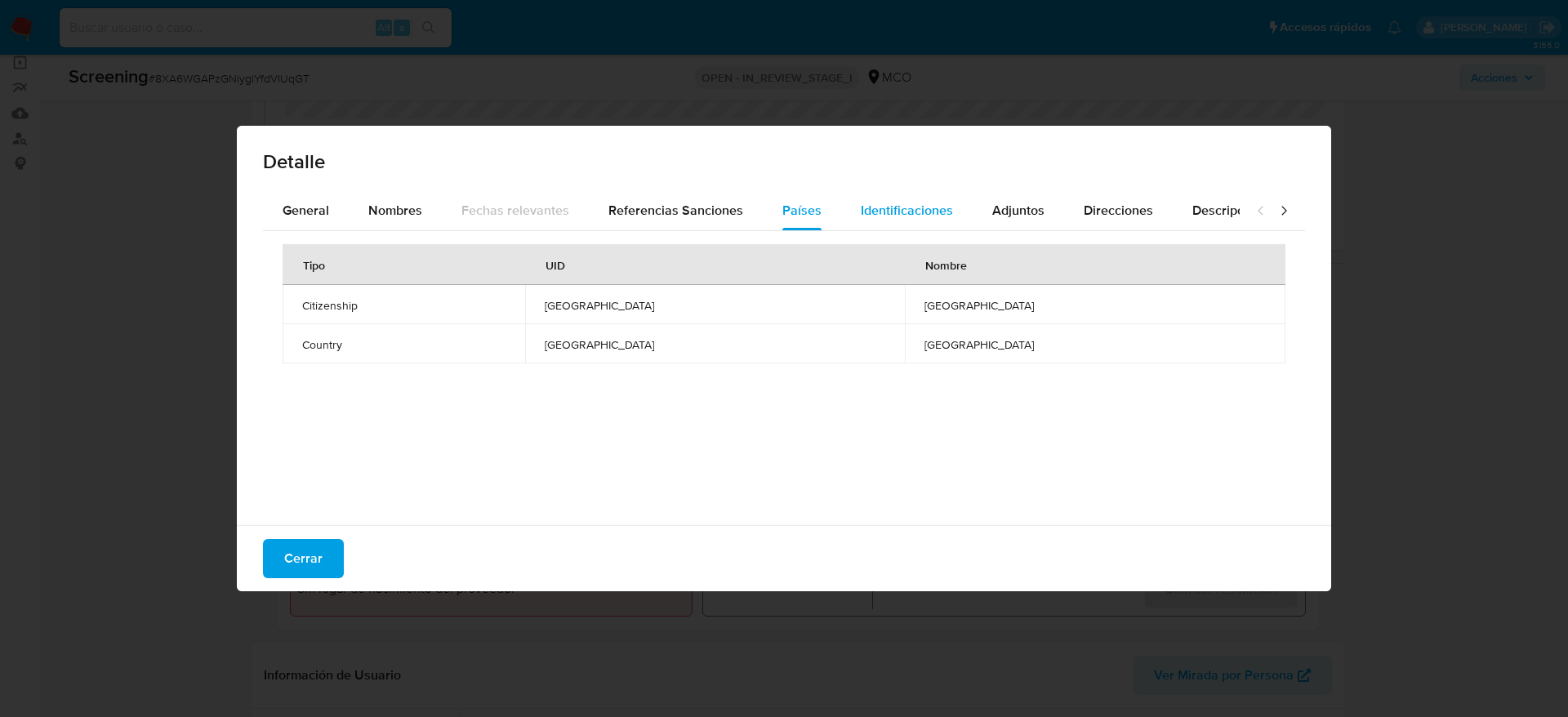
click at [891, 205] on span "Identificaciones" at bounding box center [907, 210] width 92 height 18
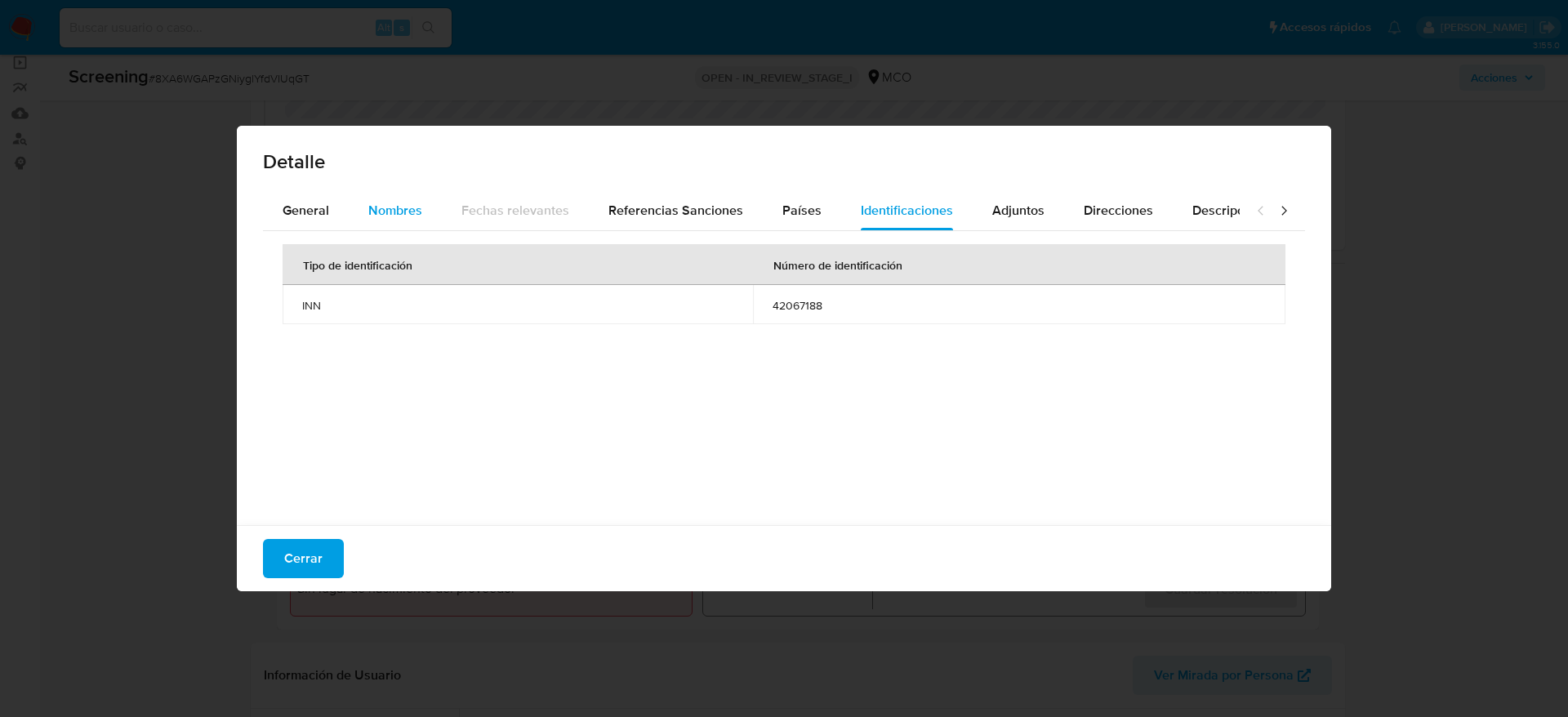
click at [416, 198] on div "Nombres" at bounding box center [395, 211] width 54 height 39
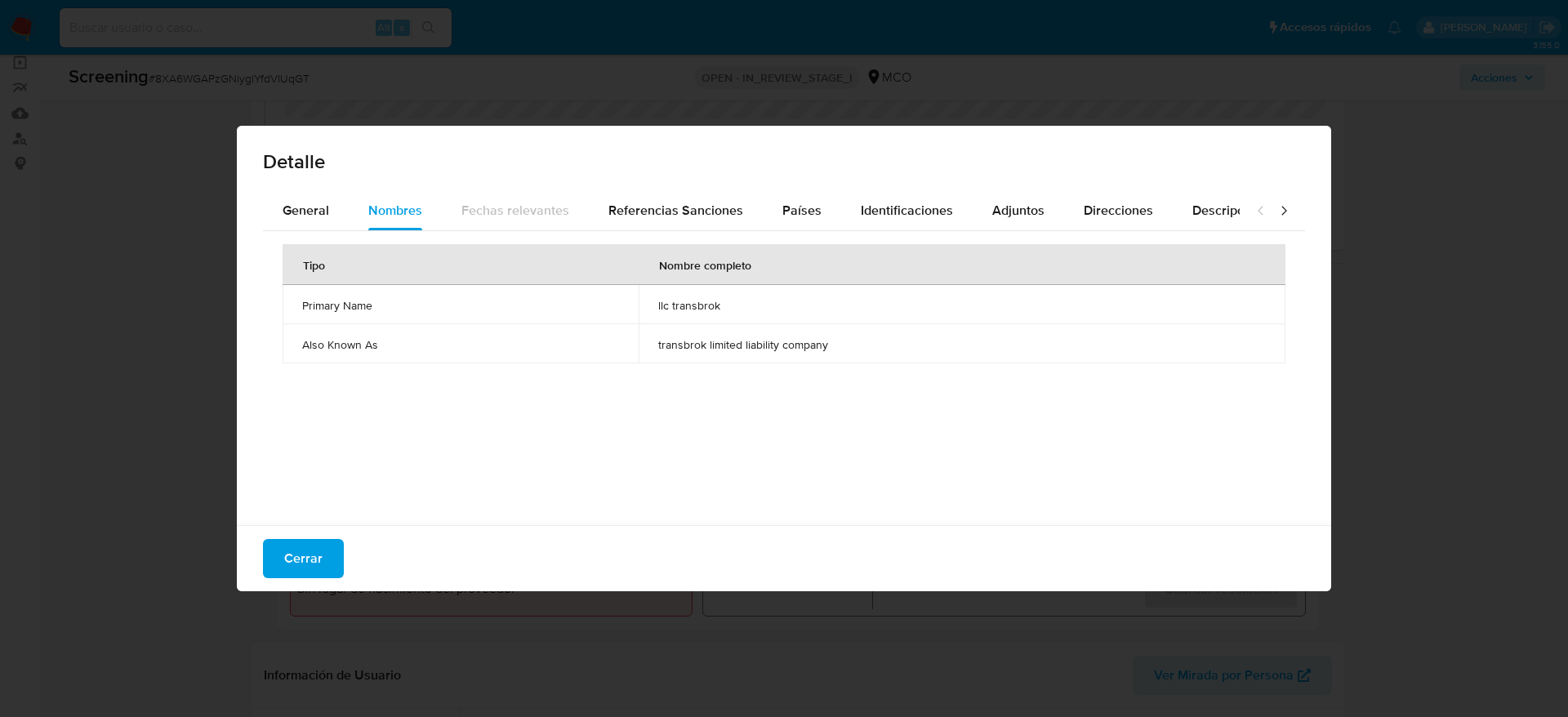
click at [680, 313] on td "llc transbrok" at bounding box center [962, 304] width 647 height 39
click at [295, 578] on div "Cerrar" at bounding box center [784, 558] width 1095 height 67
click at [298, 558] on span "Cerrar" at bounding box center [303, 558] width 39 height 36
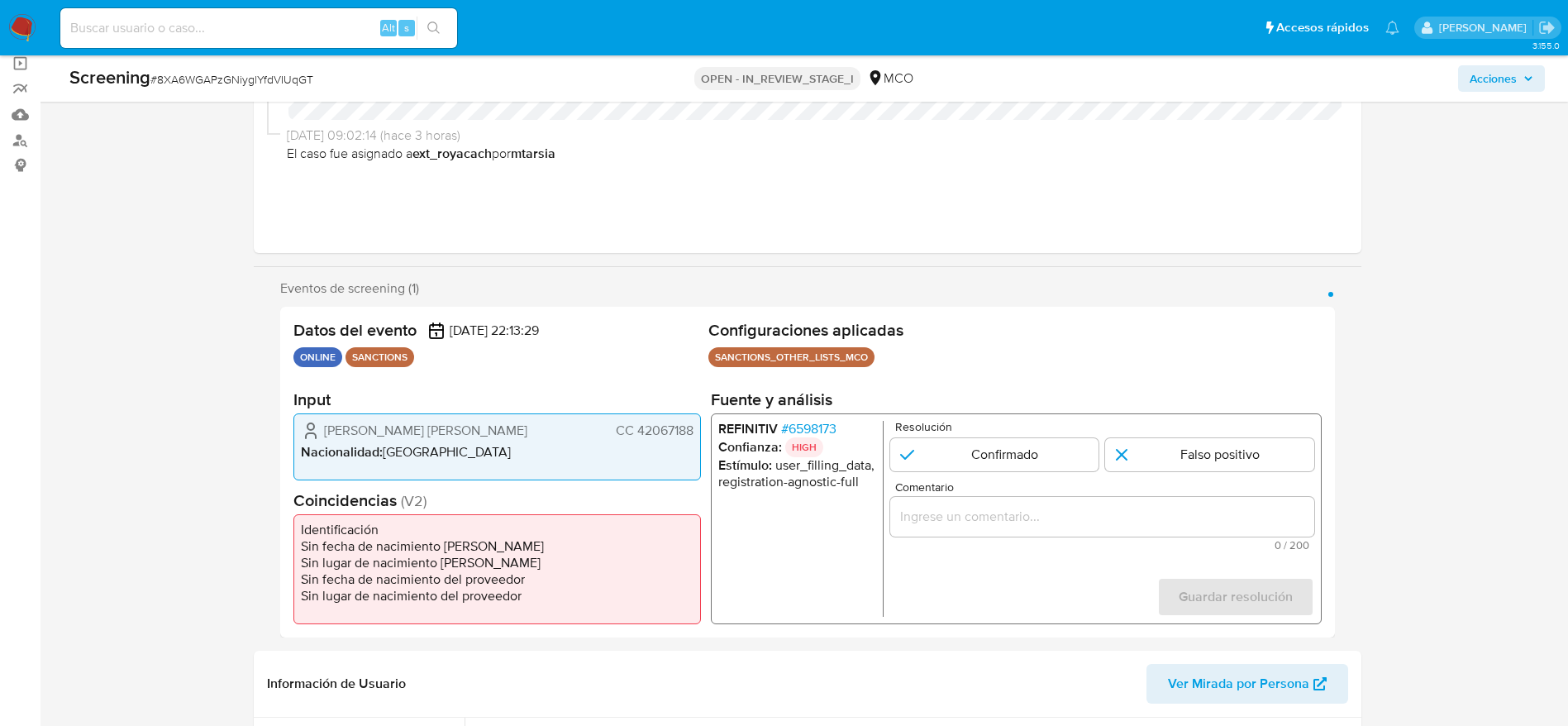
click at [845, 425] on li "REFINITIV # 6598173" at bounding box center [796, 429] width 158 height 17
click at [842, 423] on li "REFINITIV # 6598173" at bounding box center [796, 429] width 158 height 17
click at [829, 424] on span "# 6598173" at bounding box center [807, 429] width 55 height 17
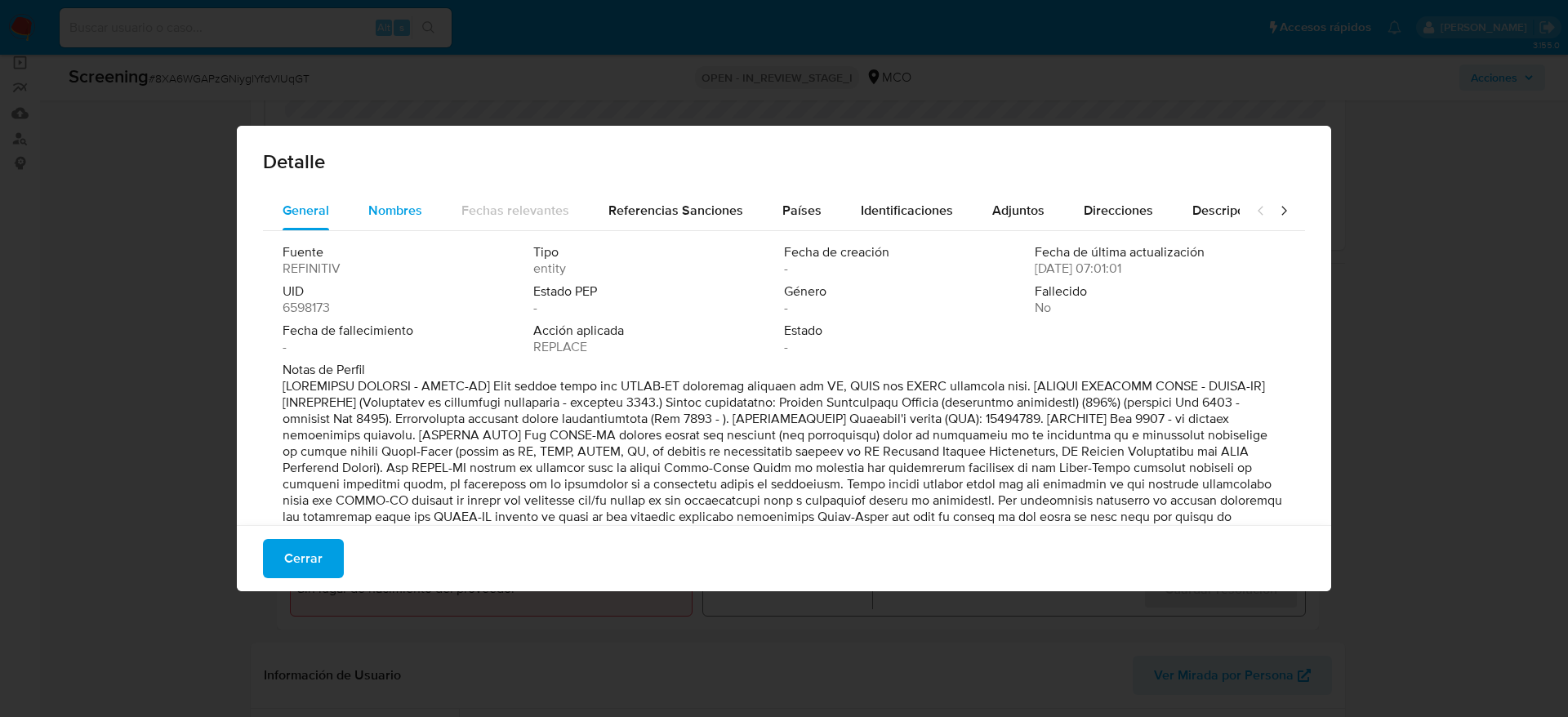
click at [426, 224] on button "Nombres" at bounding box center [395, 211] width 93 height 39
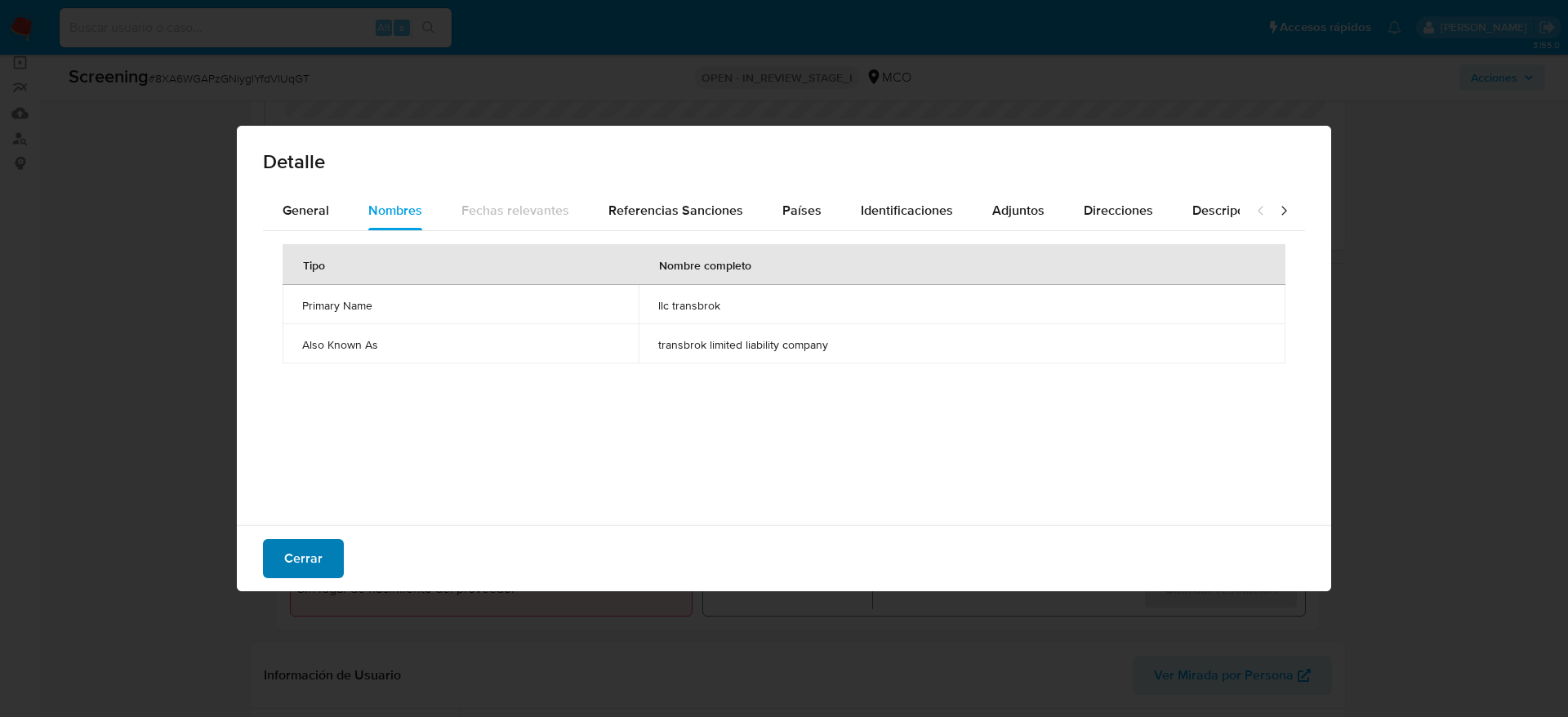
click at [328, 567] on button "Cerrar" at bounding box center [302, 558] width 80 height 39
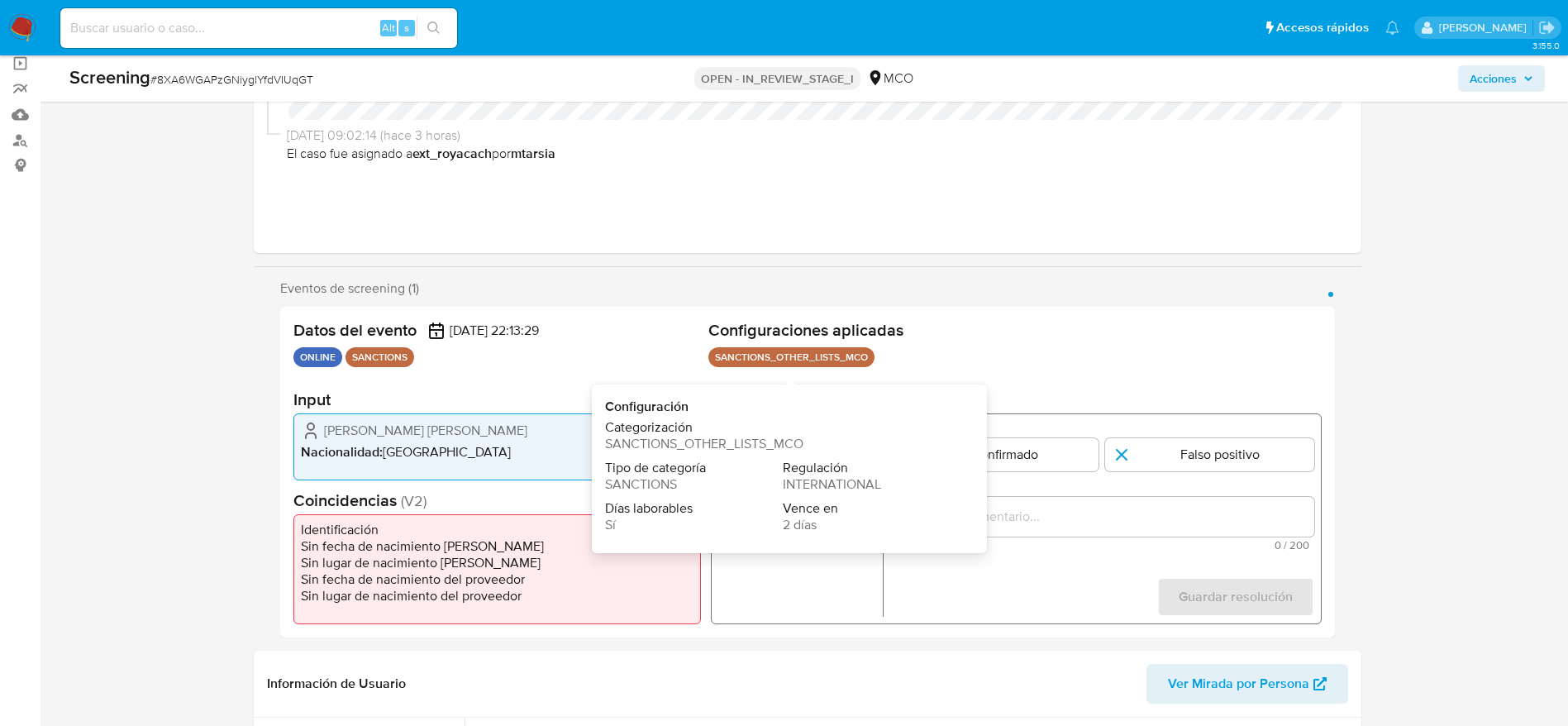
click at [1003, 530] on div "1 de 1" at bounding box center [1101, 516] width 424 height 39
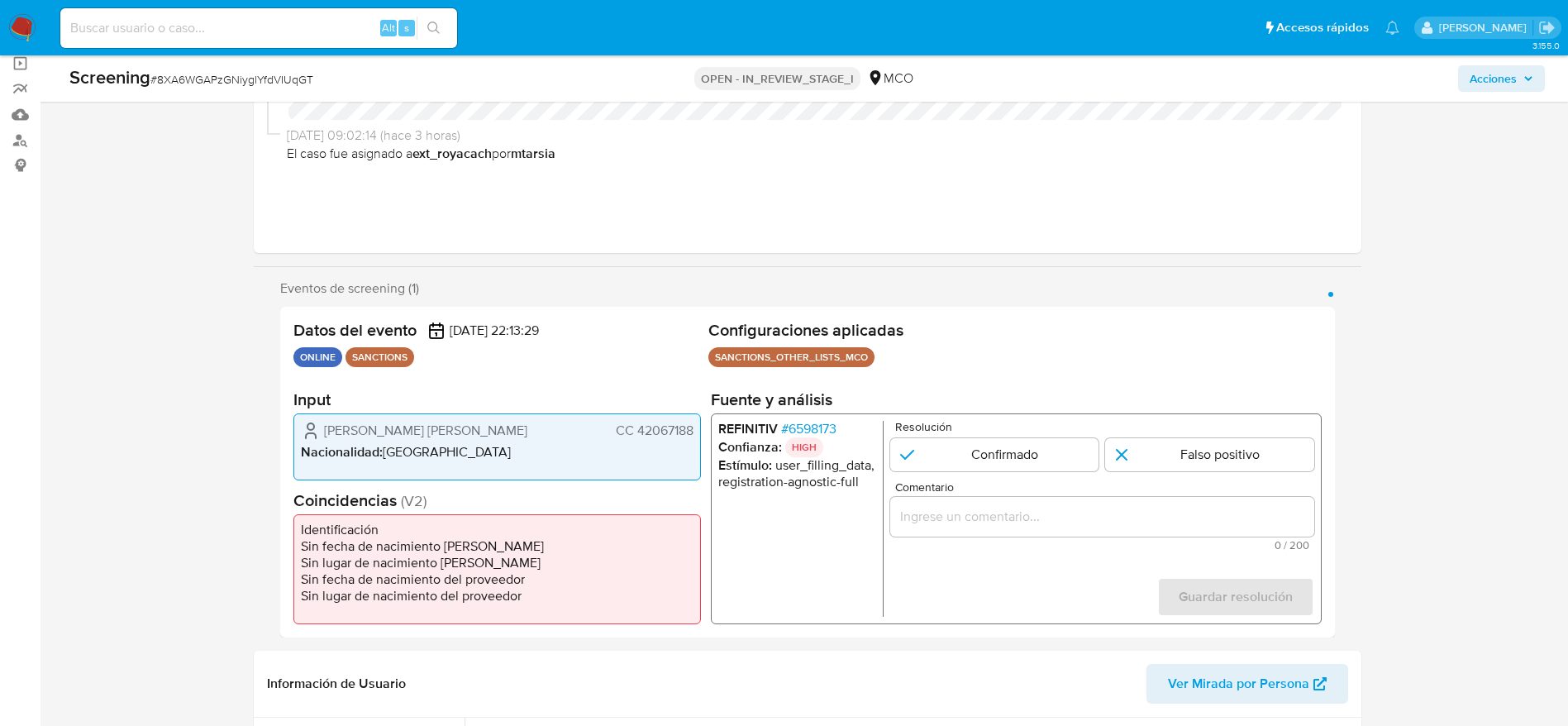
click at [1006, 519] on input "Comentario" at bounding box center [1101, 516] width 424 height 22
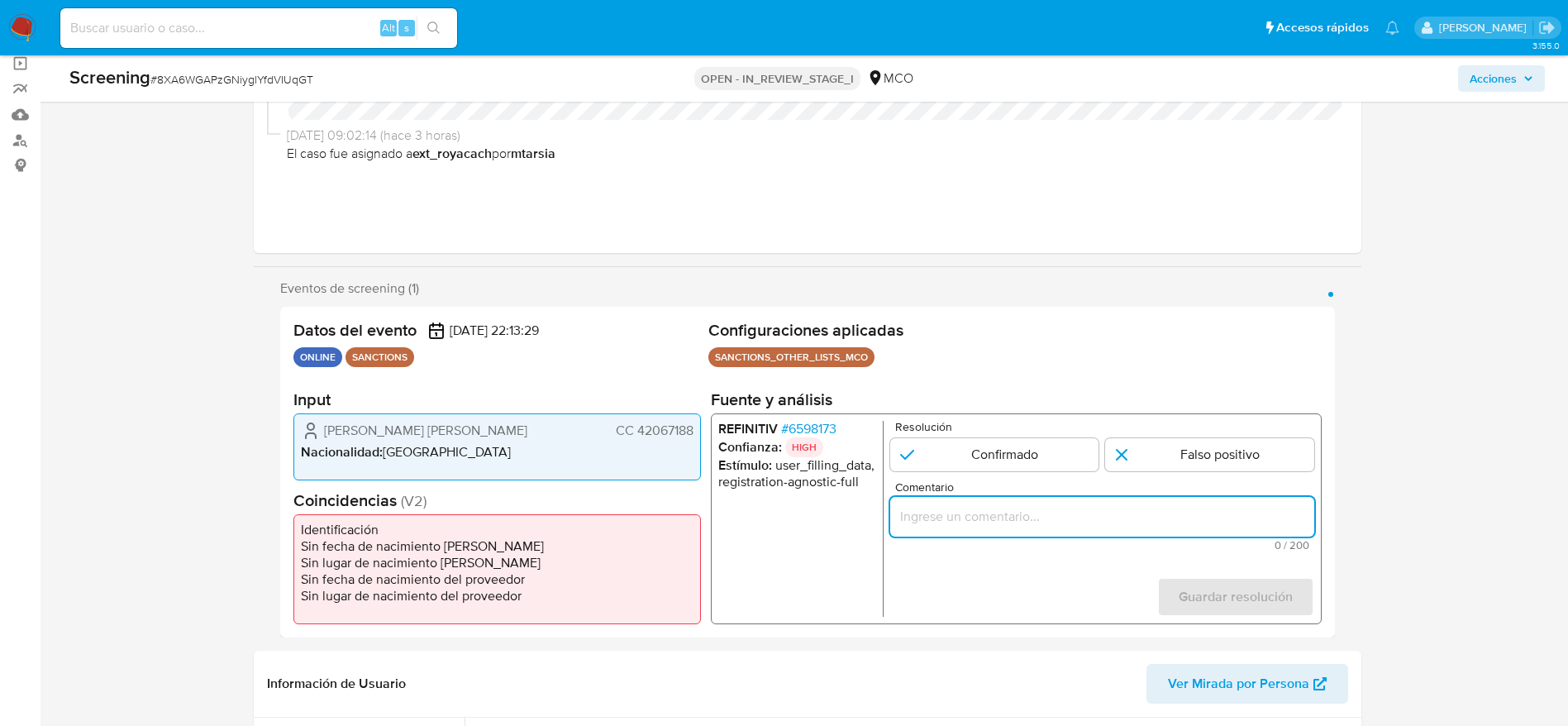
paste input "Compara al usuario [PERSON_NAME] [PERSON_NAME] CC 42067188 con el sancionado "l…"
type input "Compara al usuario [PERSON_NAME] [PERSON_NAME] CC 42067188 con el sancionado "l…"
click at [1224, 465] on form "Resolución Confirmado Falso positivo Comentario Compara al usuario [PERSON_NAME…" at bounding box center [1101, 518] width 424 height 196
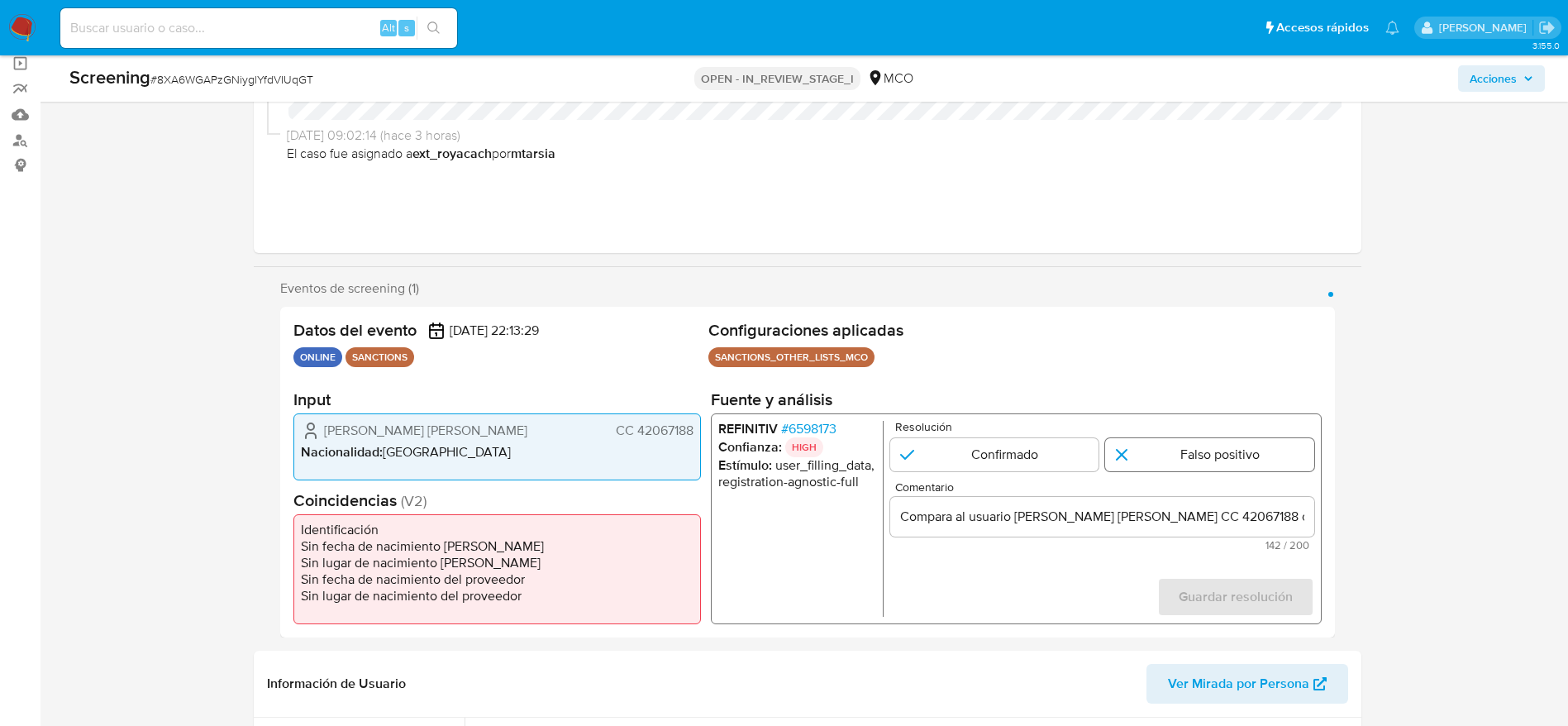
click at [1214, 456] on input "1 de 1" at bounding box center [1209, 454] width 209 height 33
radio input "true"
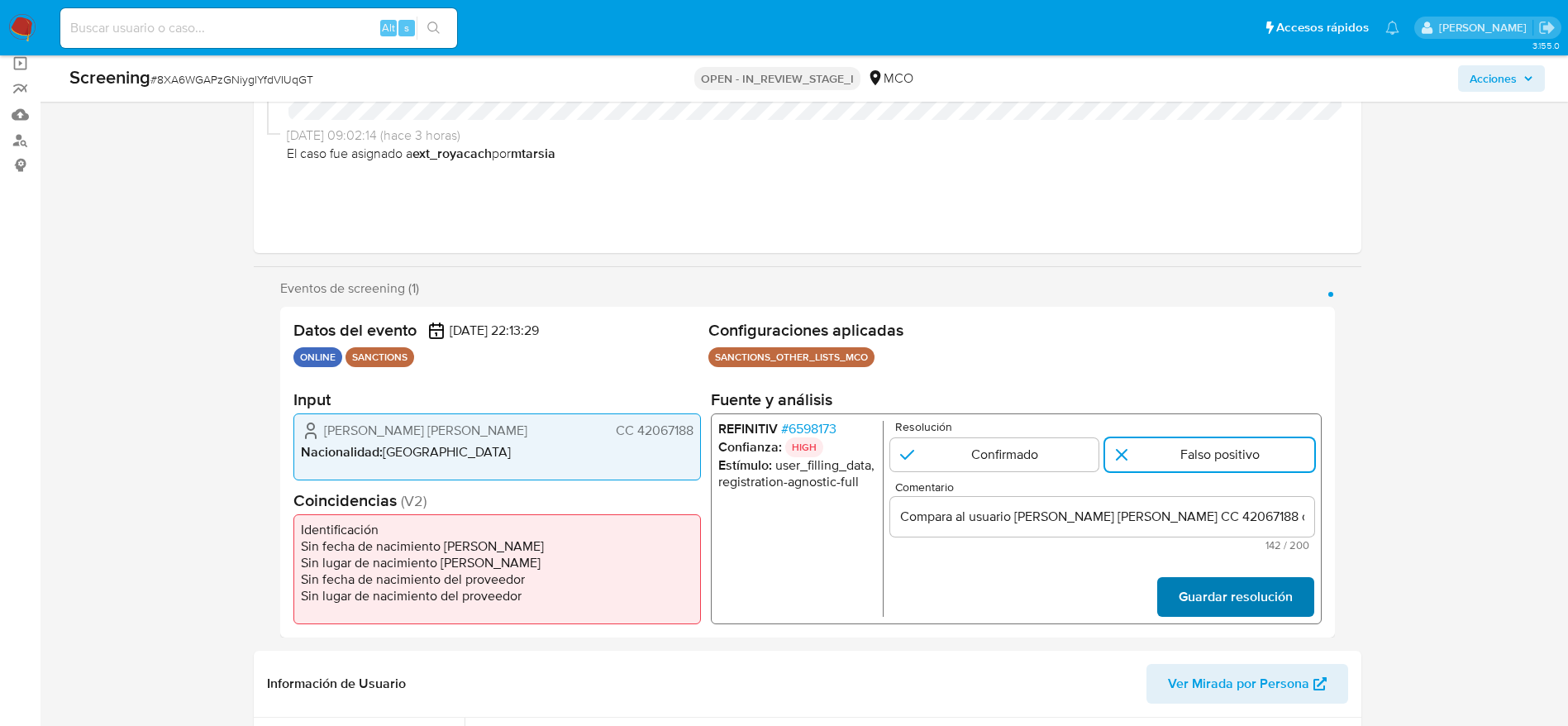
click at [1204, 606] on span "Guardar resolución" at bounding box center [1235, 596] width 114 height 36
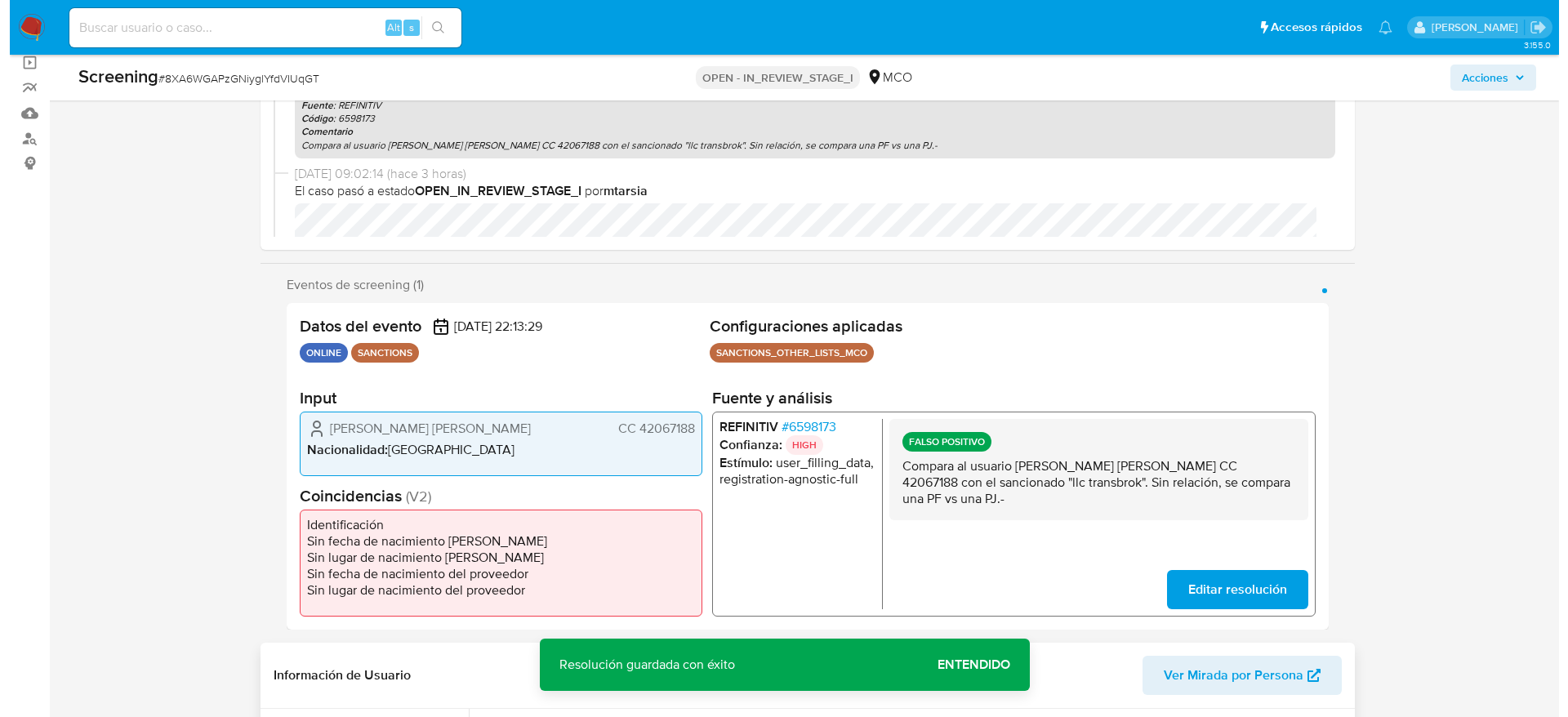
scroll to position [368, 0]
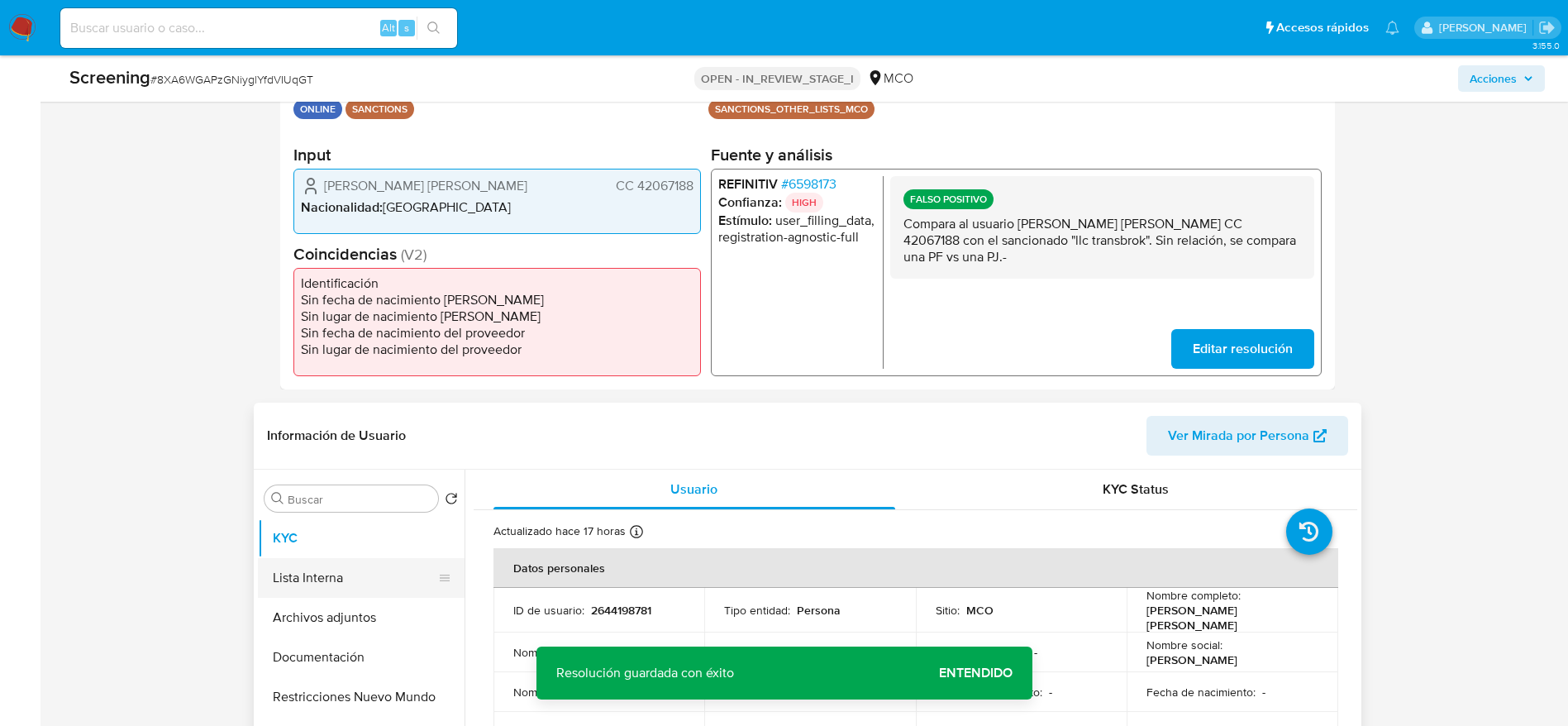
click at [321, 576] on button "Lista Interna" at bounding box center [355, 577] width 194 height 39
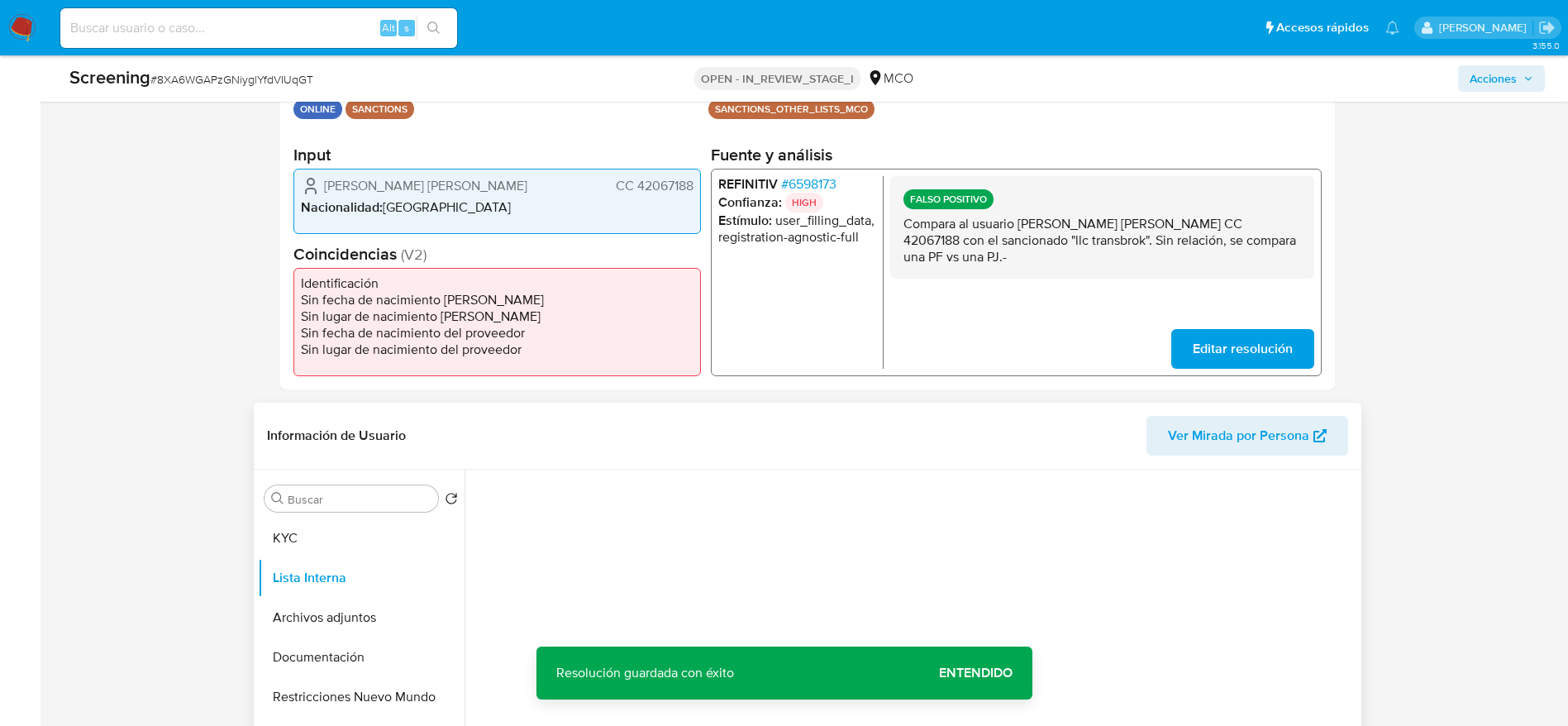
click at [682, 475] on section at bounding box center [915, 473] width 883 height 8
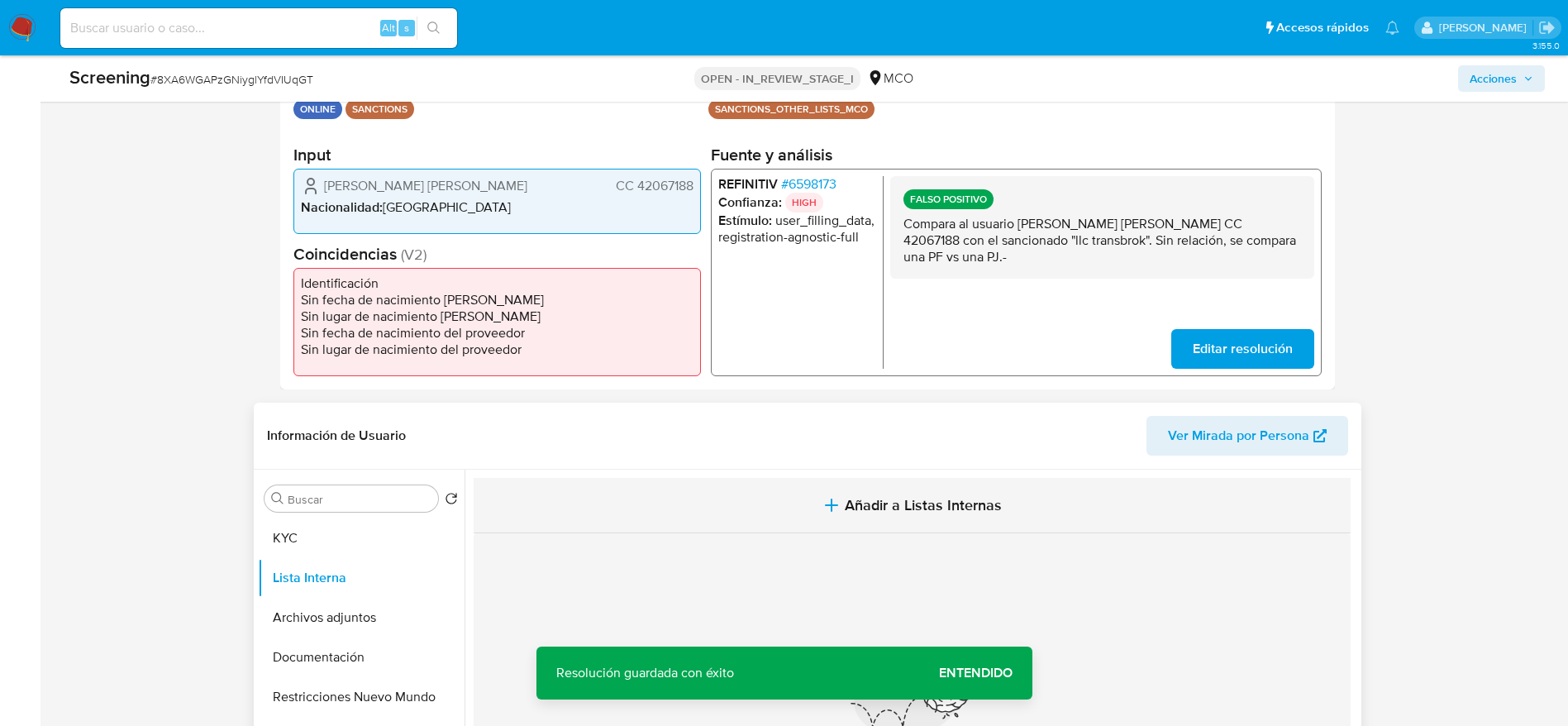
click at [721, 505] on button "Añadir a Listas Internas" at bounding box center [911, 505] width 877 height 55
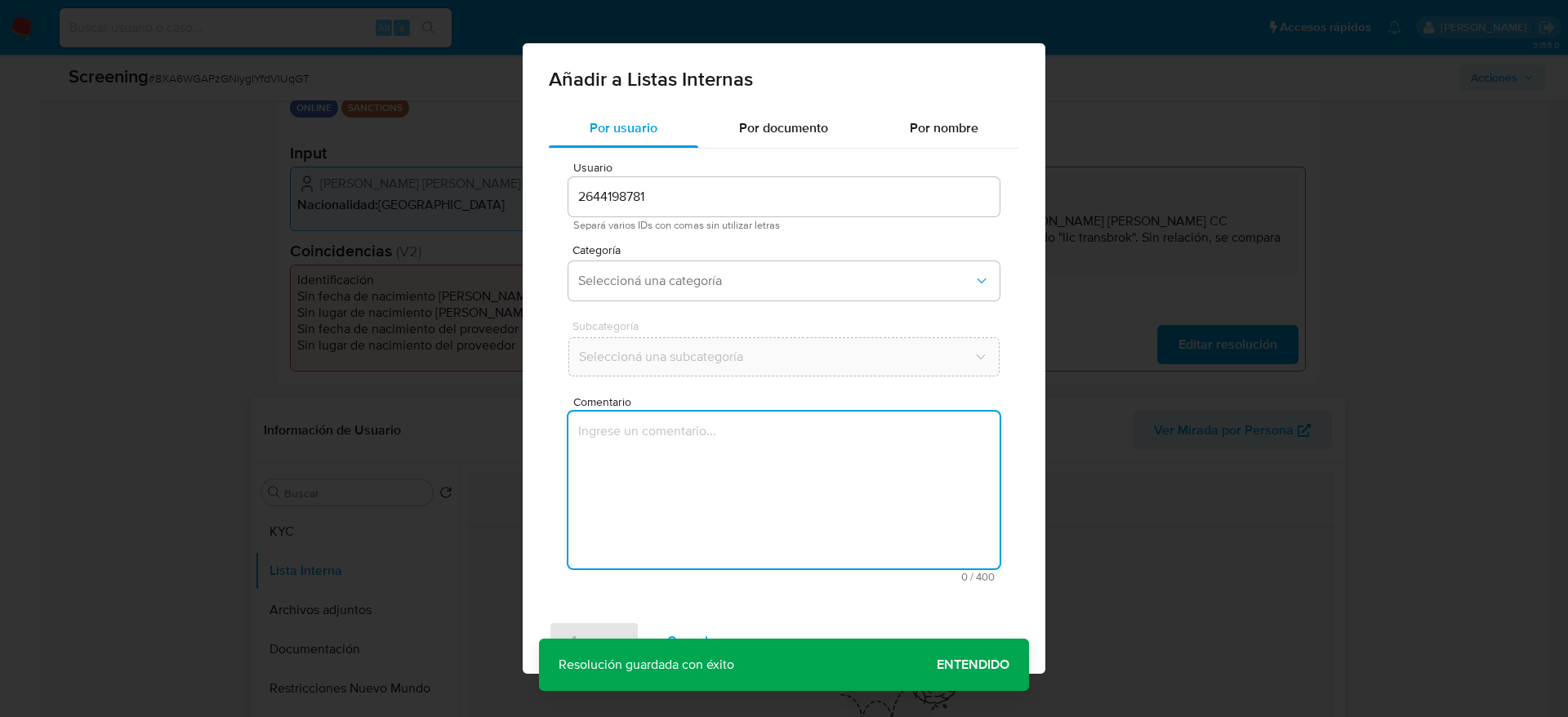
click at [712, 542] on textarea "Comentario" at bounding box center [784, 490] width 431 height 157
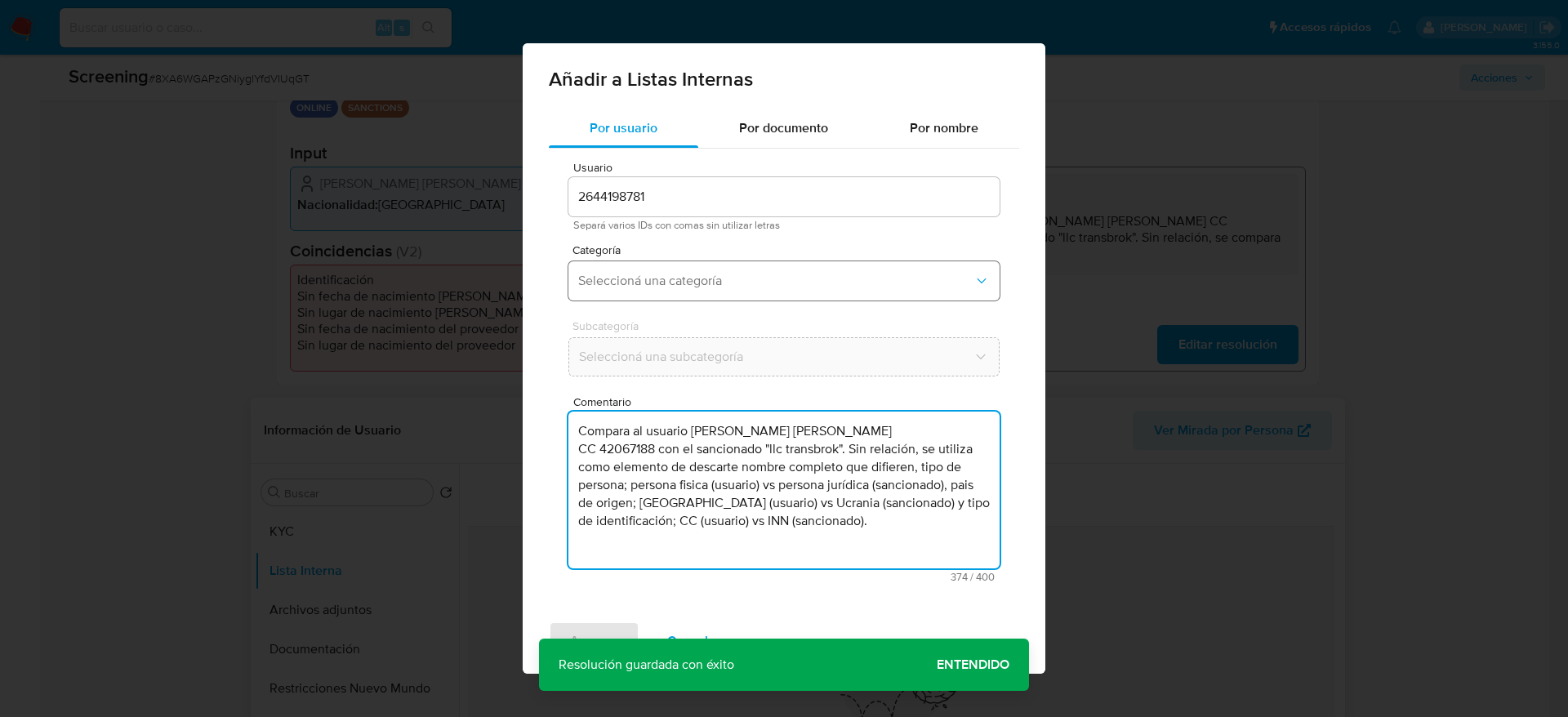
type textarea "Compara al usuario [PERSON_NAME] [PERSON_NAME] CC 42067188 con el sancionado "l…"
click at [730, 291] on button "Seleccioná una categoría" at bounding box center [784, 281] width 431 height 39
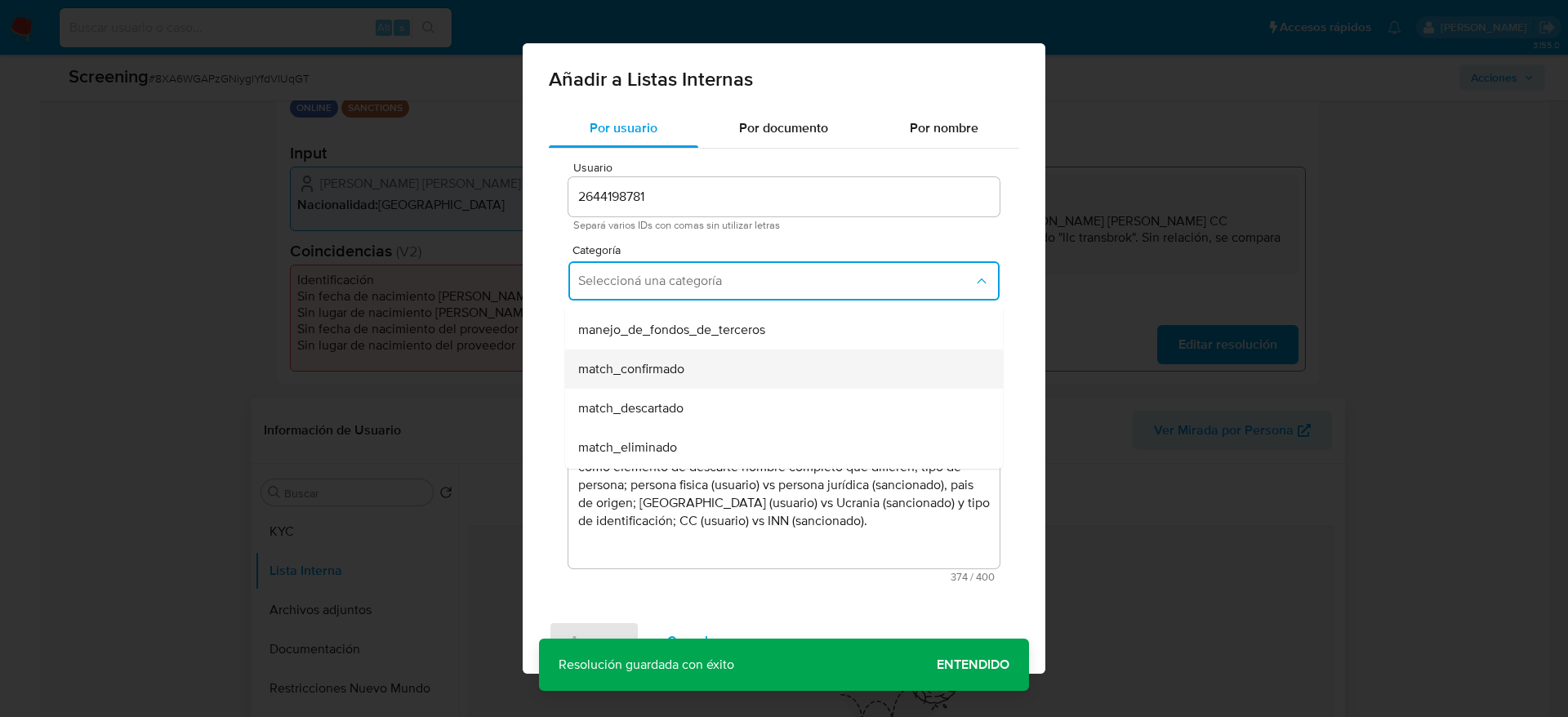
scroll to position [123, 0]
click at [718, 357] on div "match_descartado" at bounding box center [778, 358] width 402 height 39
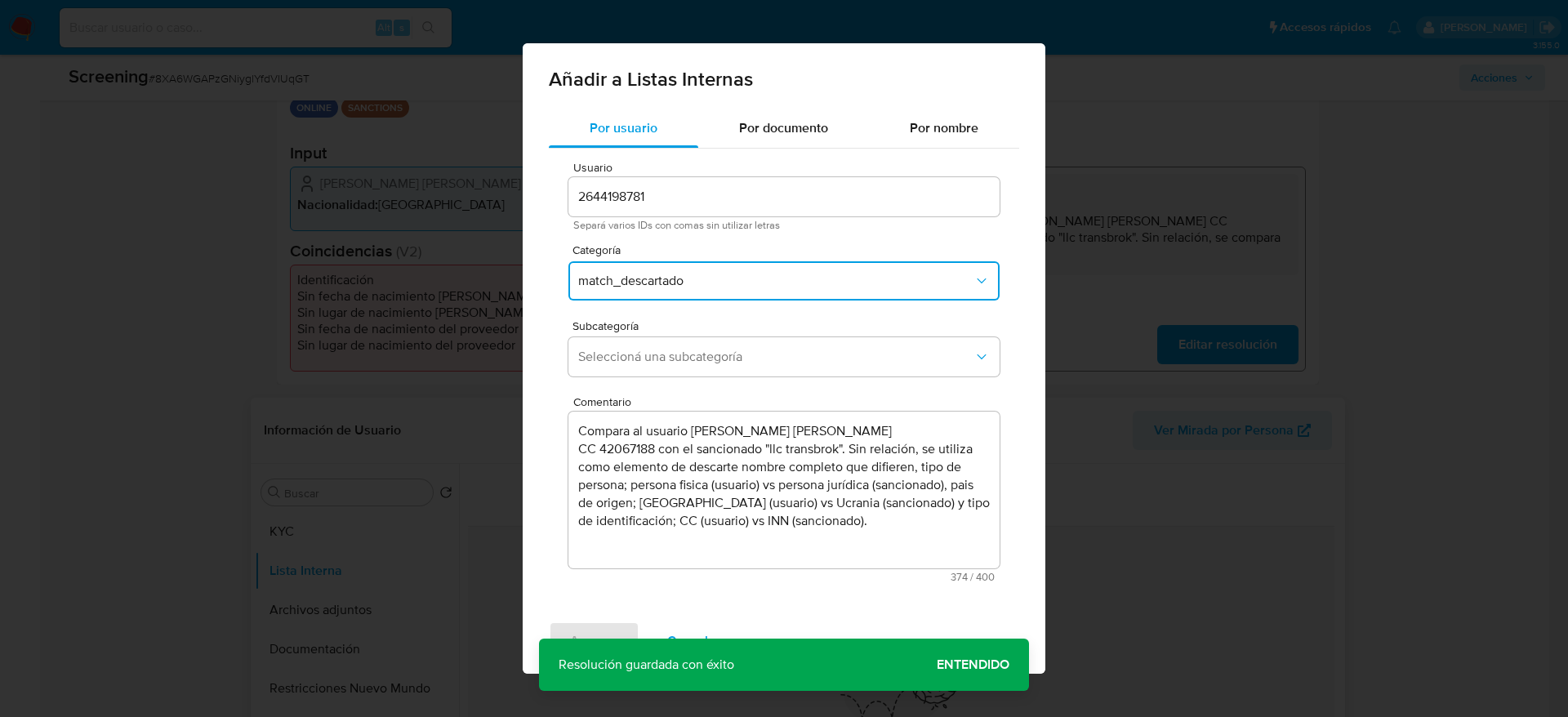
click at [718, 357] on span "Seleccioná una subcategoría" at bounding box center [776, 357] width 396 height 17
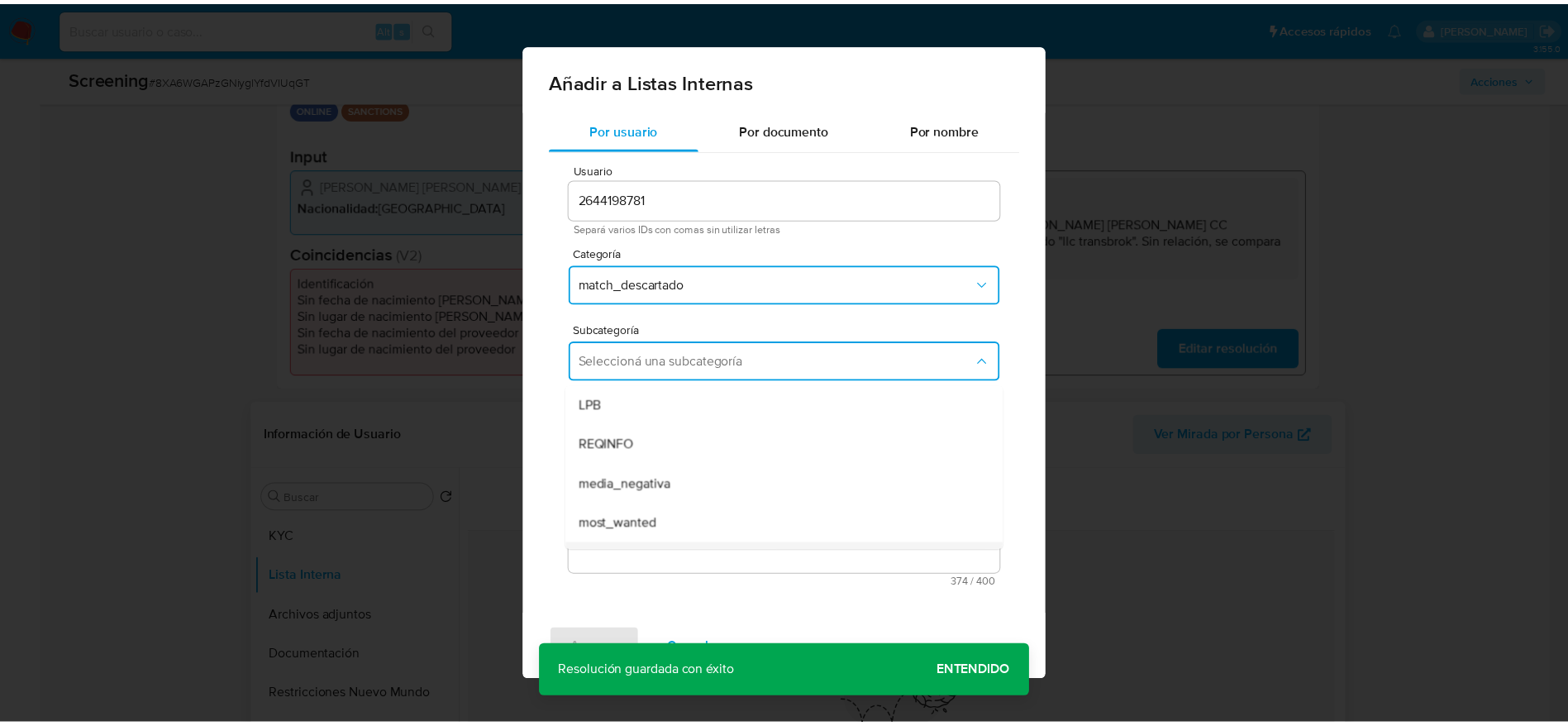
scroll to position [112, 0]
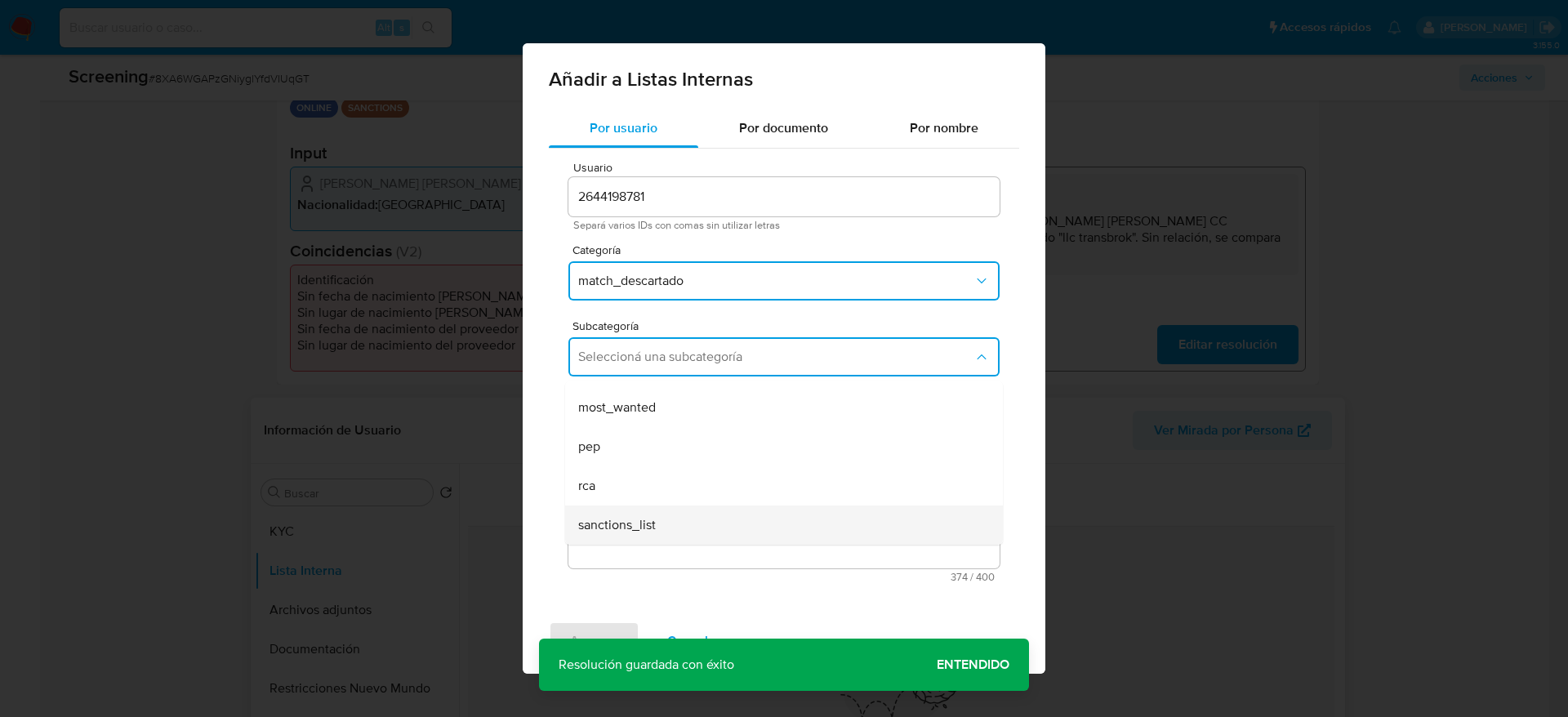
click at [665, 524] on div "sanctions_list" at bounding box center [778, 525] width 402 height 39
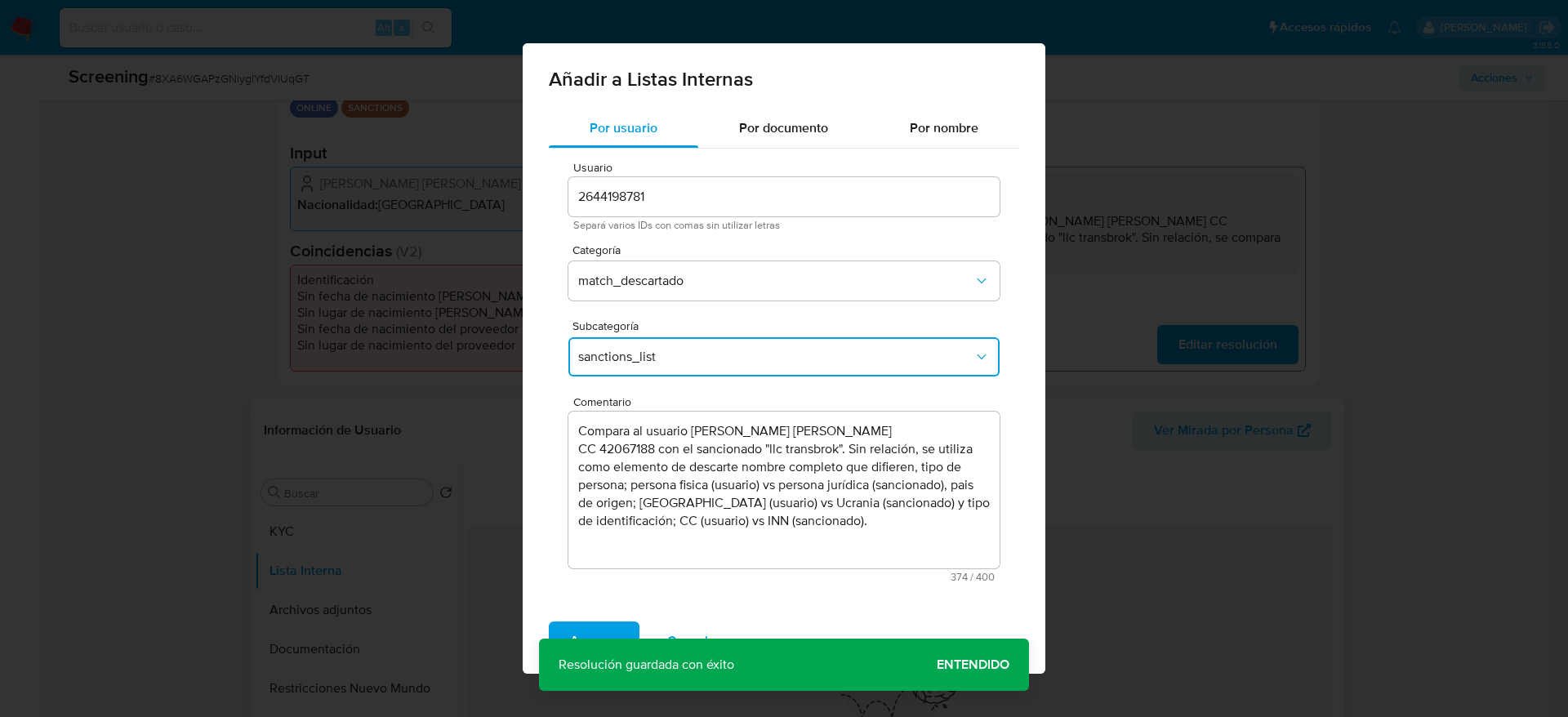
drag, startPoint x: 584, startPoint y: 625, endPoint x: 614, endPoint y: 575, distance: 58.3
click at [584, 624] on span "Agregar" at bounding box center [594, 640] width 48 height 36
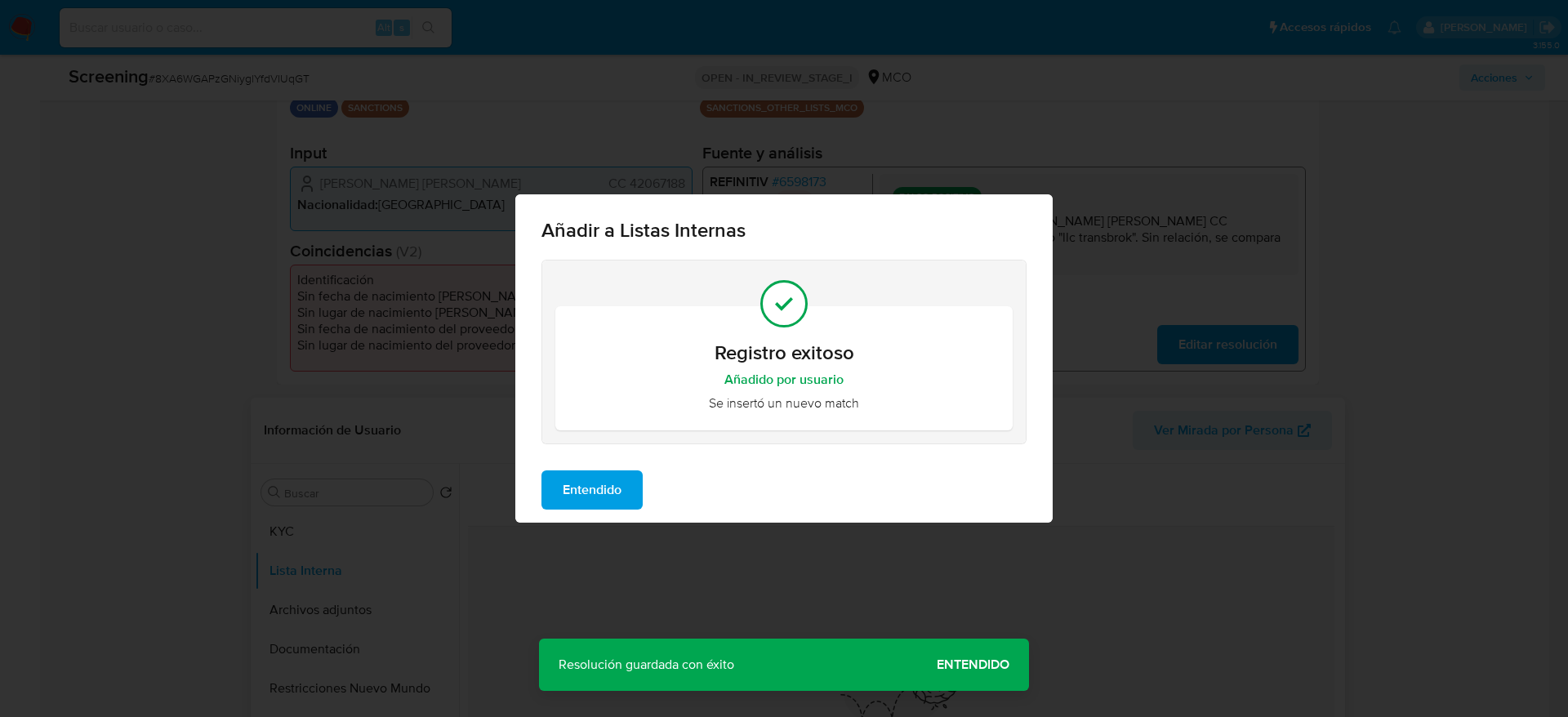
click at [607, 476] on span "Entendido" at bounding box center [593, 490] width 59 height 36
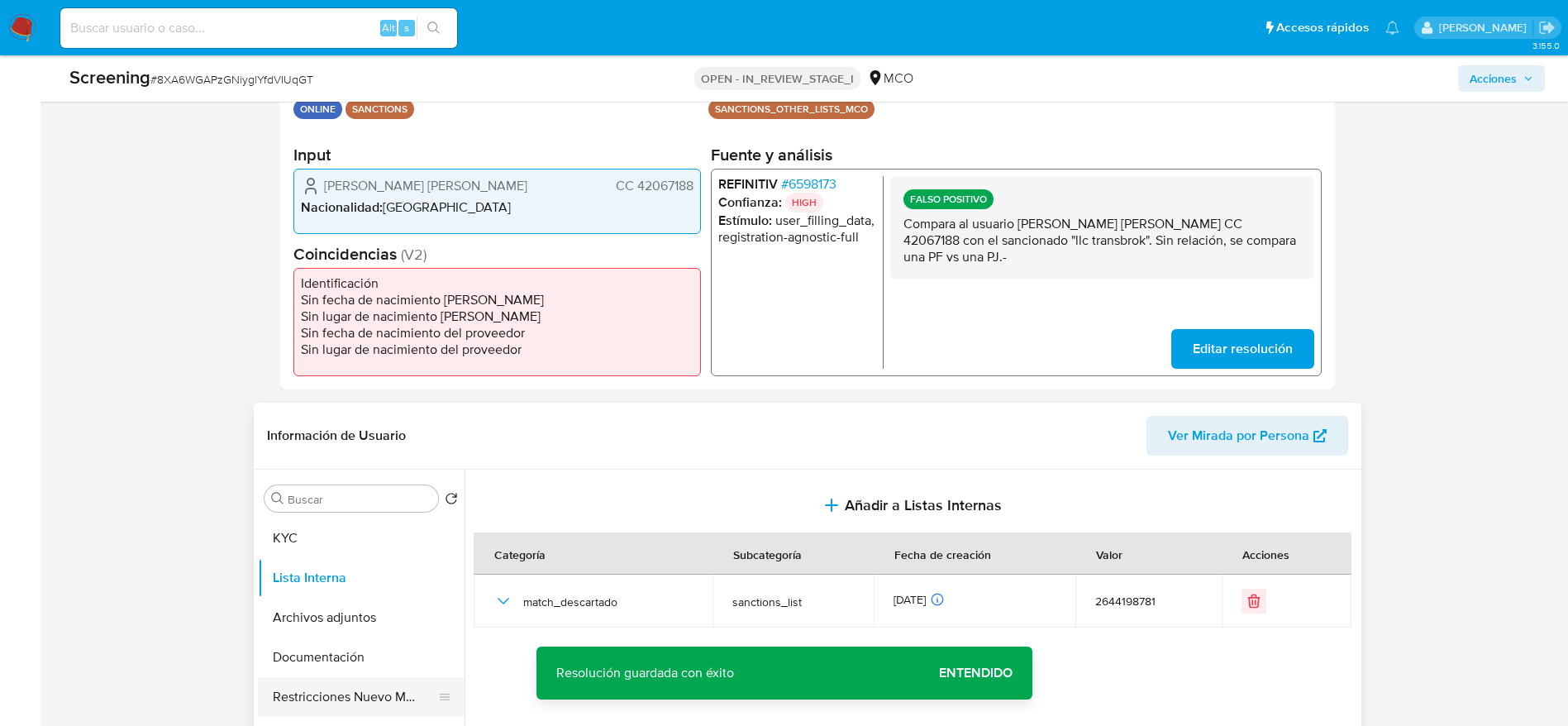
click at [414, 687] on button "Restricciones Nuevo Mundo" at bounding box center [355, 696] width 194 height 39
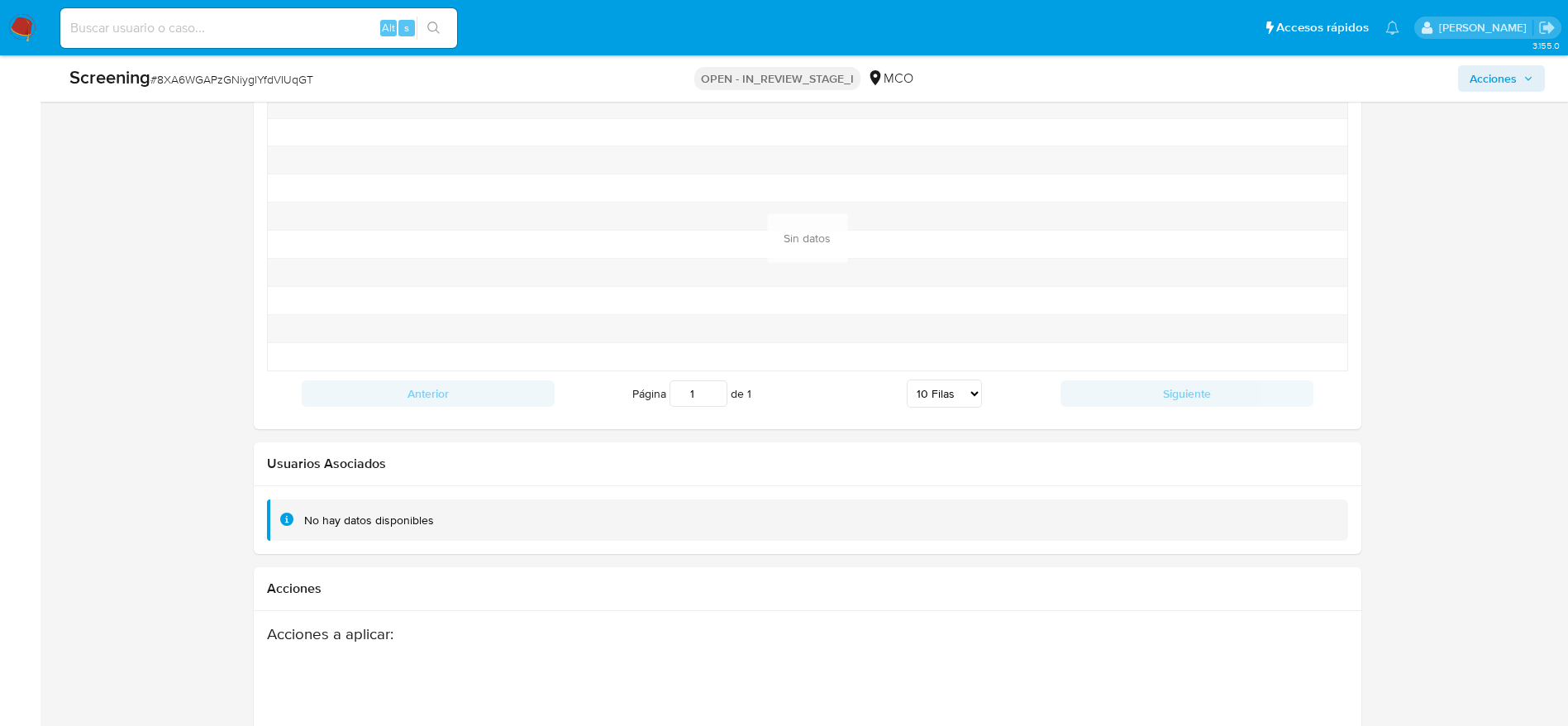
scroll to position [2452, 0]
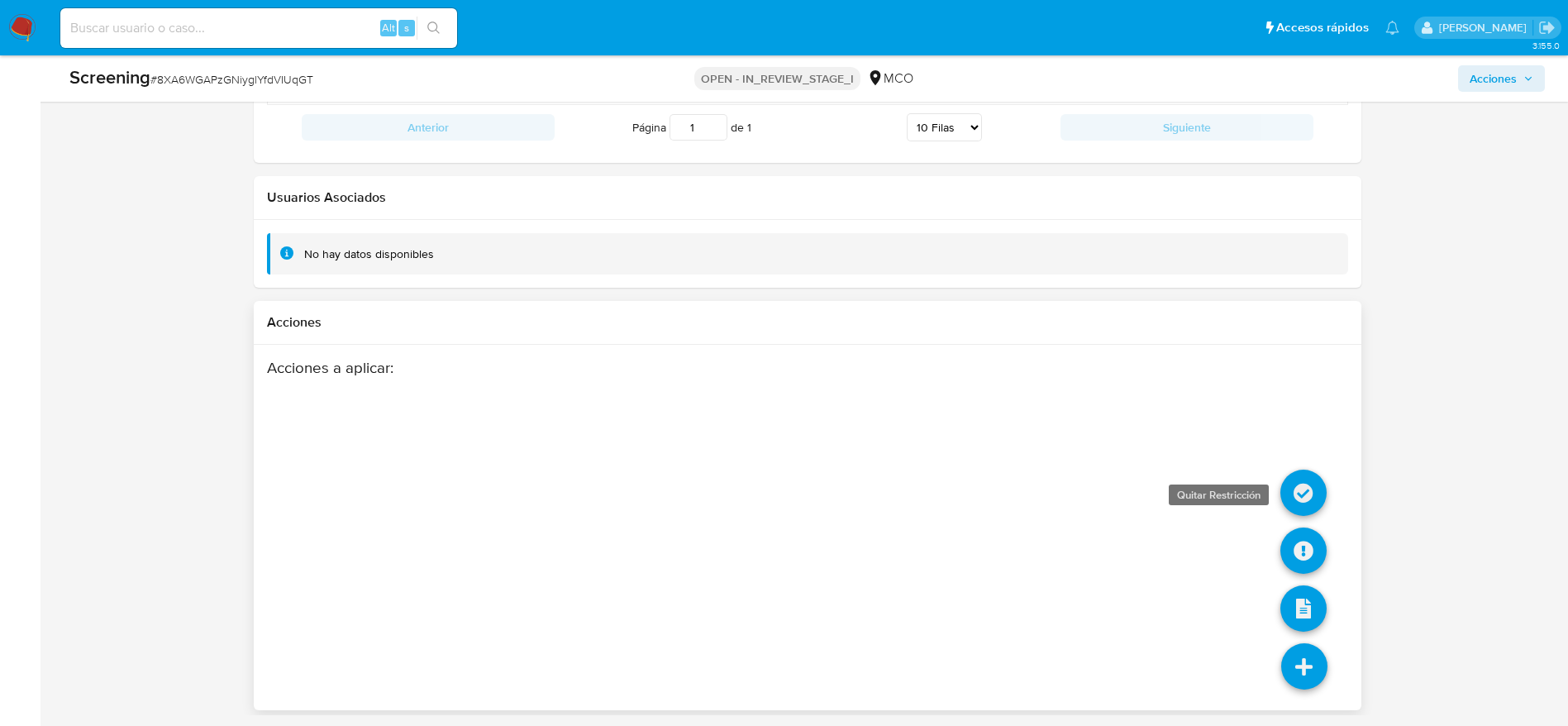
click at [1302, 482] on icon at bounding box center [1302, 492] width 46 height 46
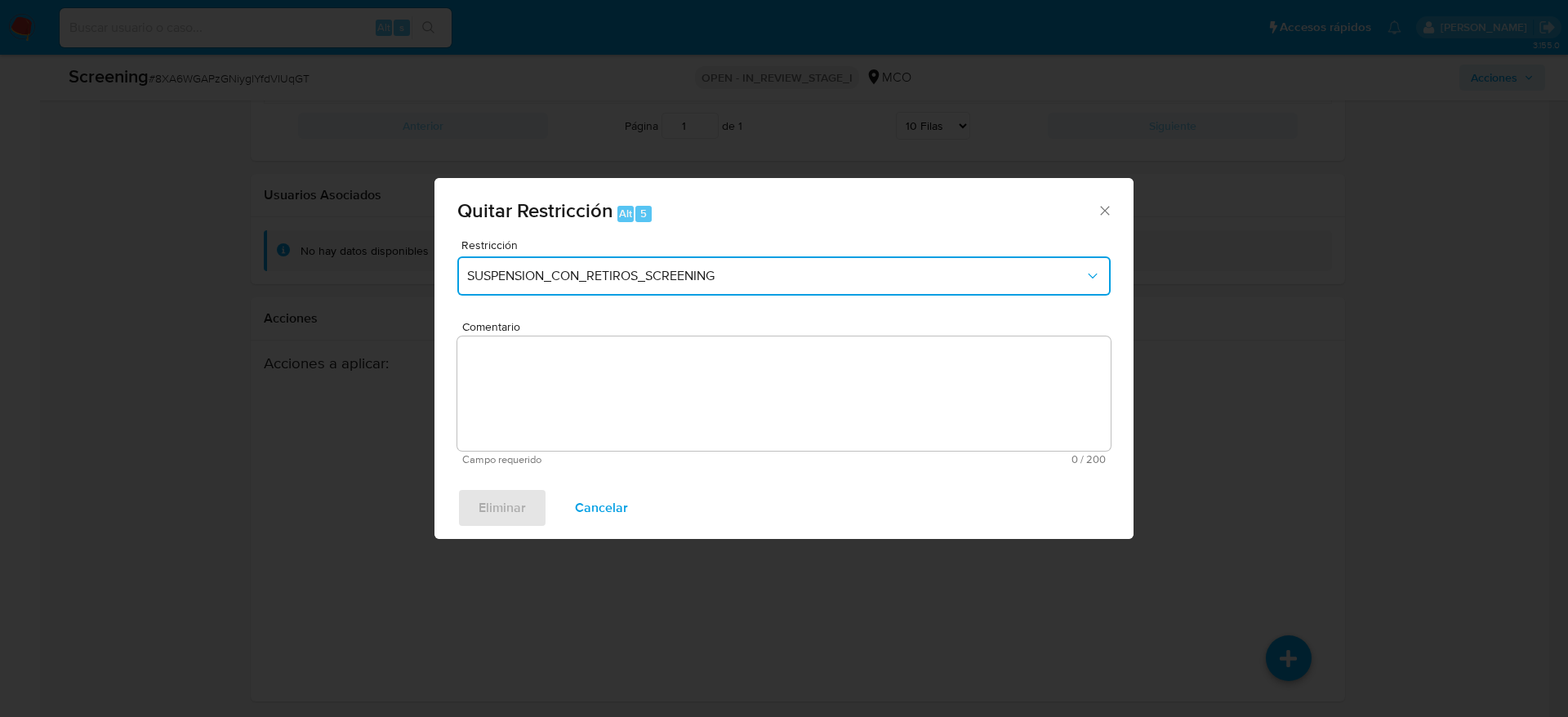
click at [728, 278] on span "SUSPENSION_CON_RETIROS_SCREENING" at bounding box center [776, 276] width 618 height 17
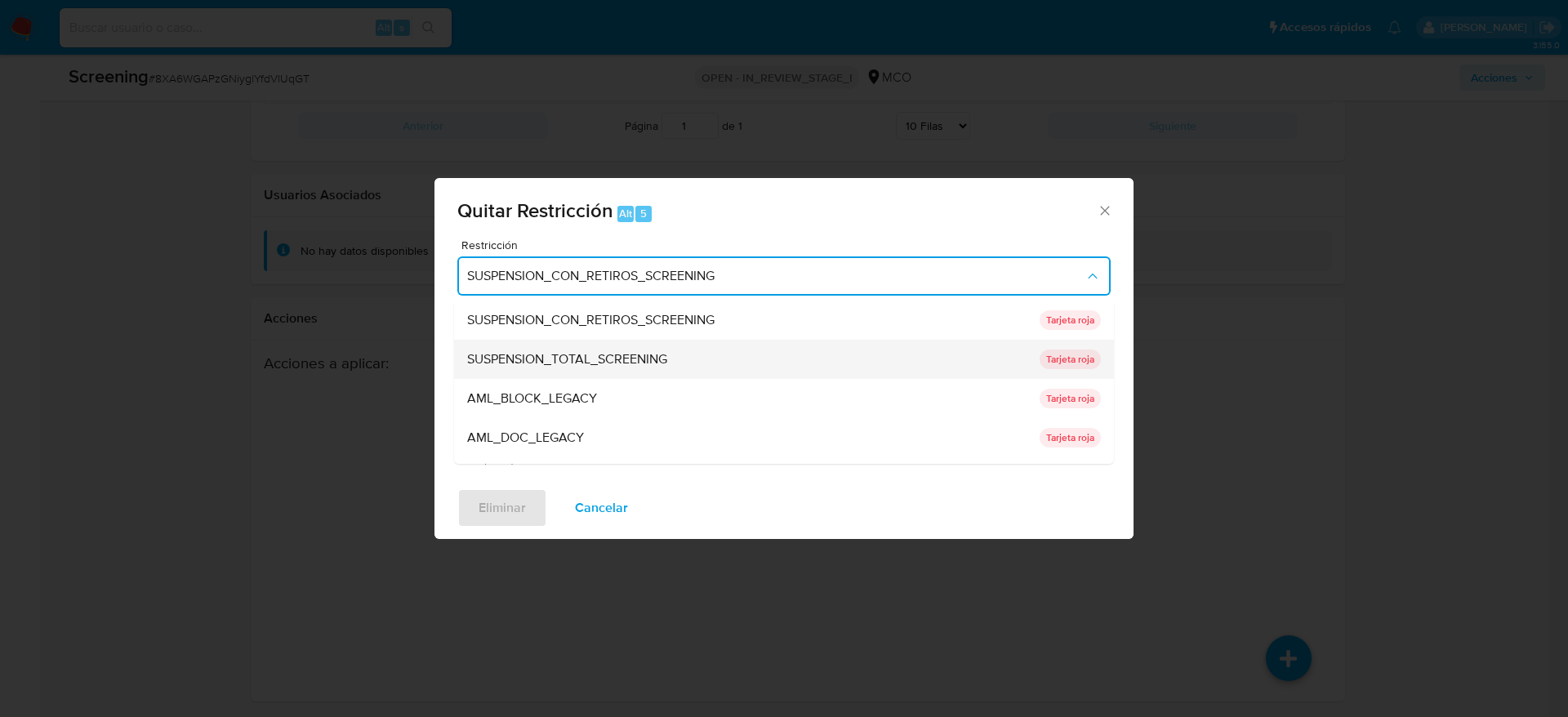
click at [725, 342] on div "SUSPENSION_TOTAL_SCREENING" at bounding box center [748, 358] width 563 height 39
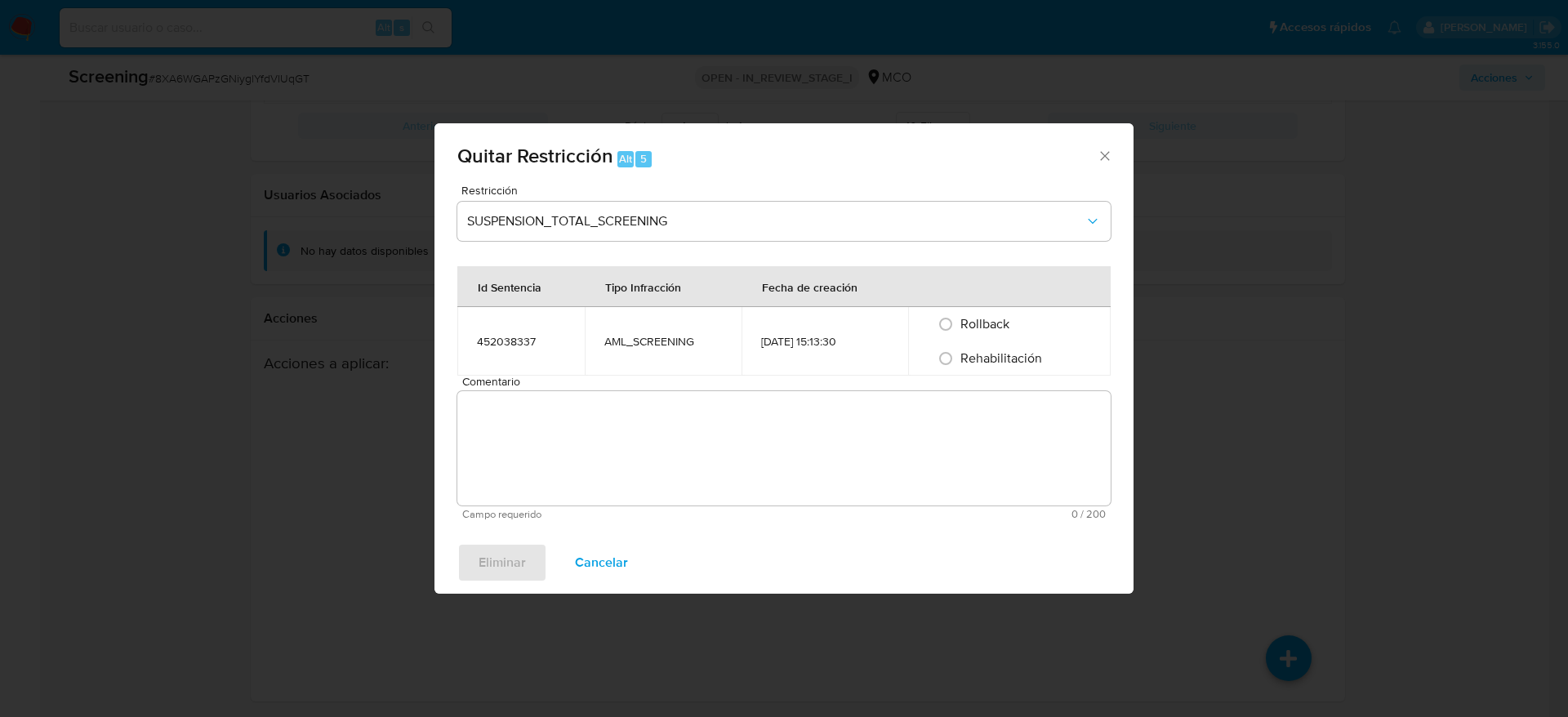
click at [1011, 353] on span "Rehabilitación" at bounding box center [1001, 358] width 81 height 18
click at [959, 353] on input "Rehabilitación" at bounding box center [946, 358] width 26 height 26
radio input "true"
click at [984, 423] on textarea "Comentario" at bounding box center [784, 448] width 654 height 115
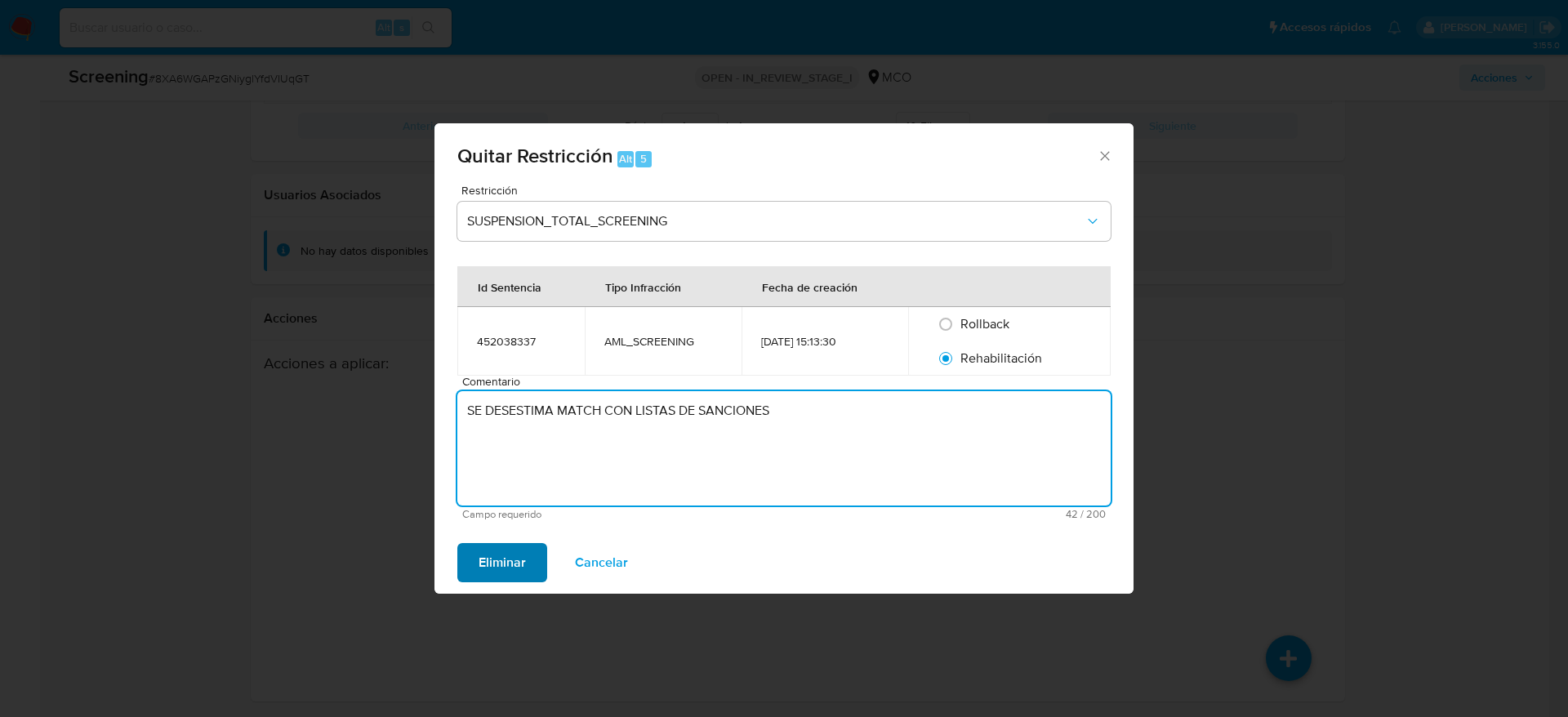
type textarea "SE DESESTIMA MATCH CON LISTAS DE SANCIONES"
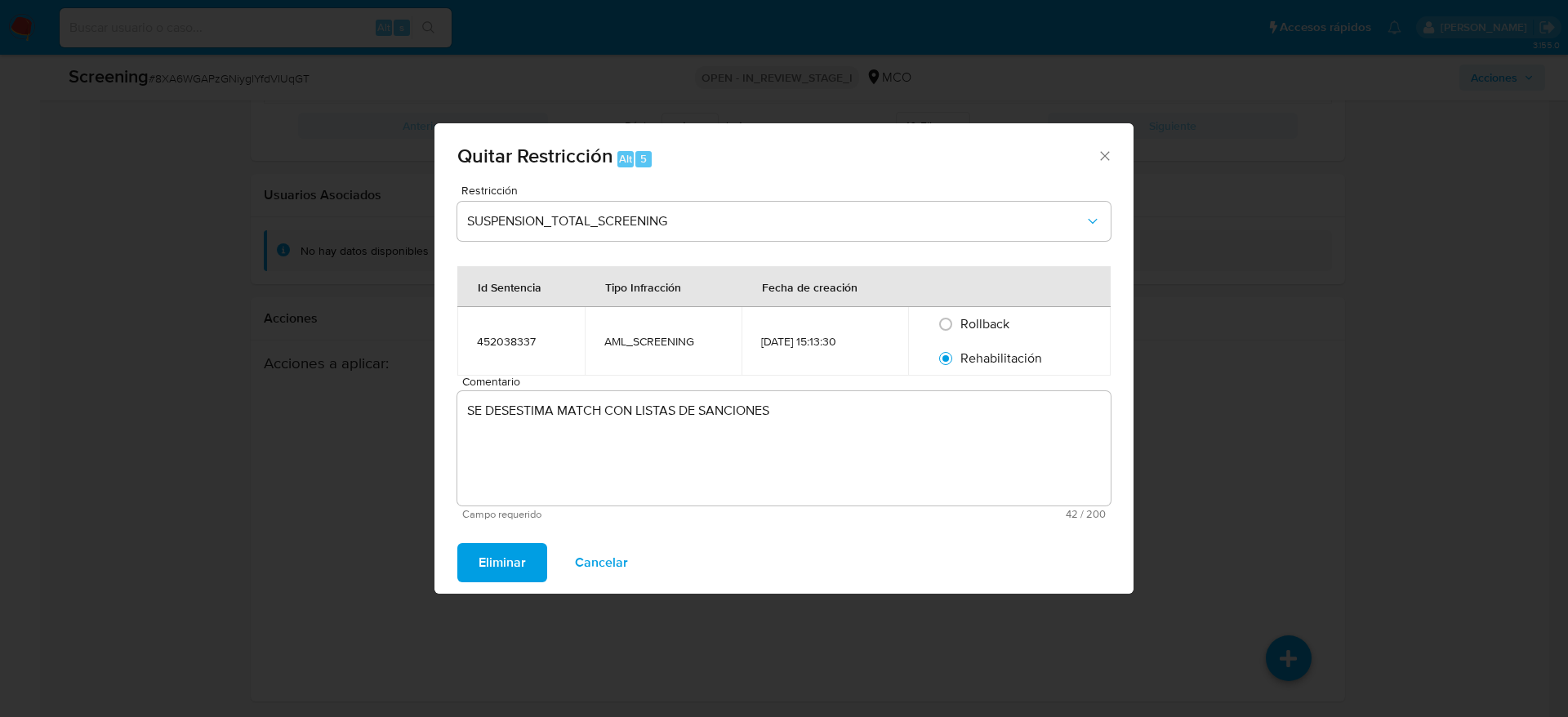
click at [468, 564] on button "Eliminar" at bounding box center [502, 562] width 90 height 39
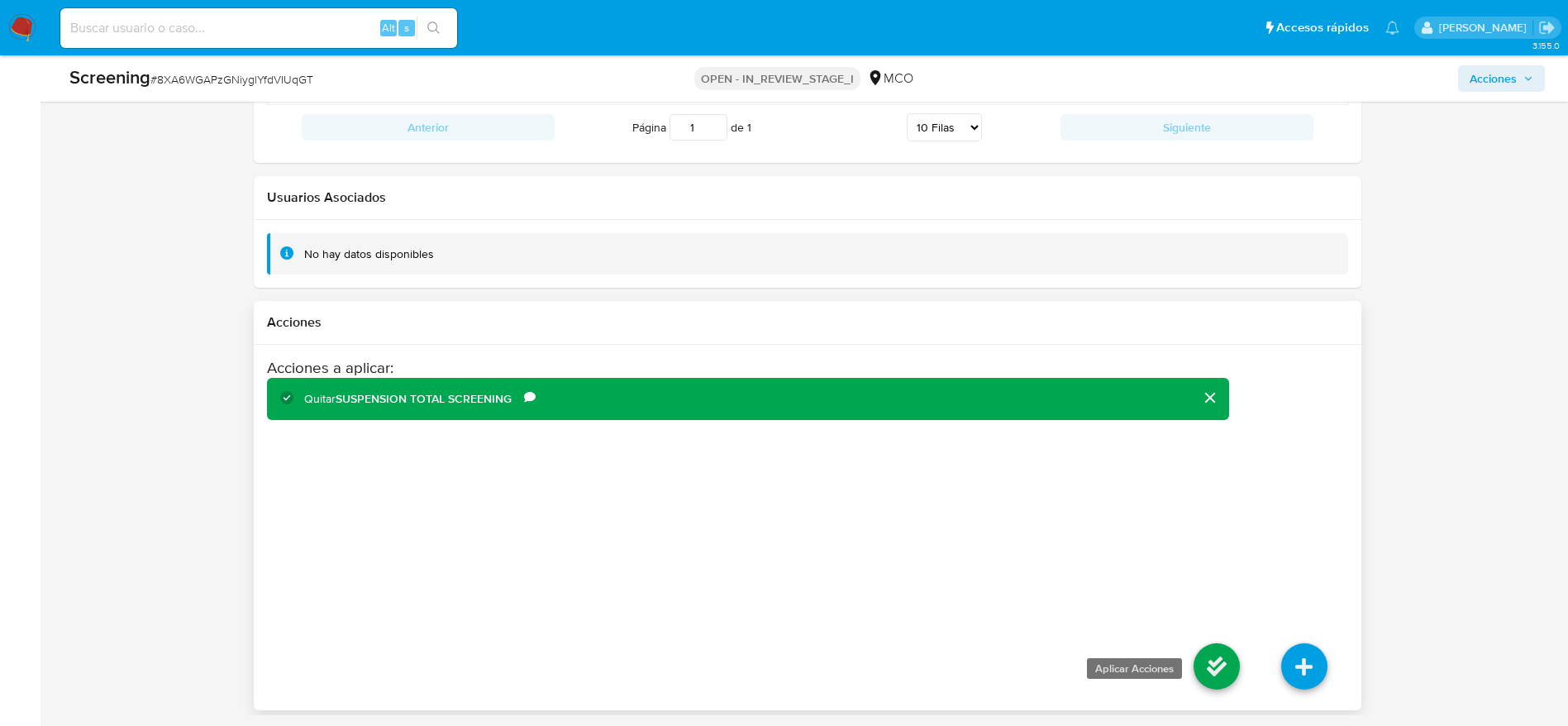
click at [1221, 683] on icon at bounding box center [1216, 665] width 46 height 46
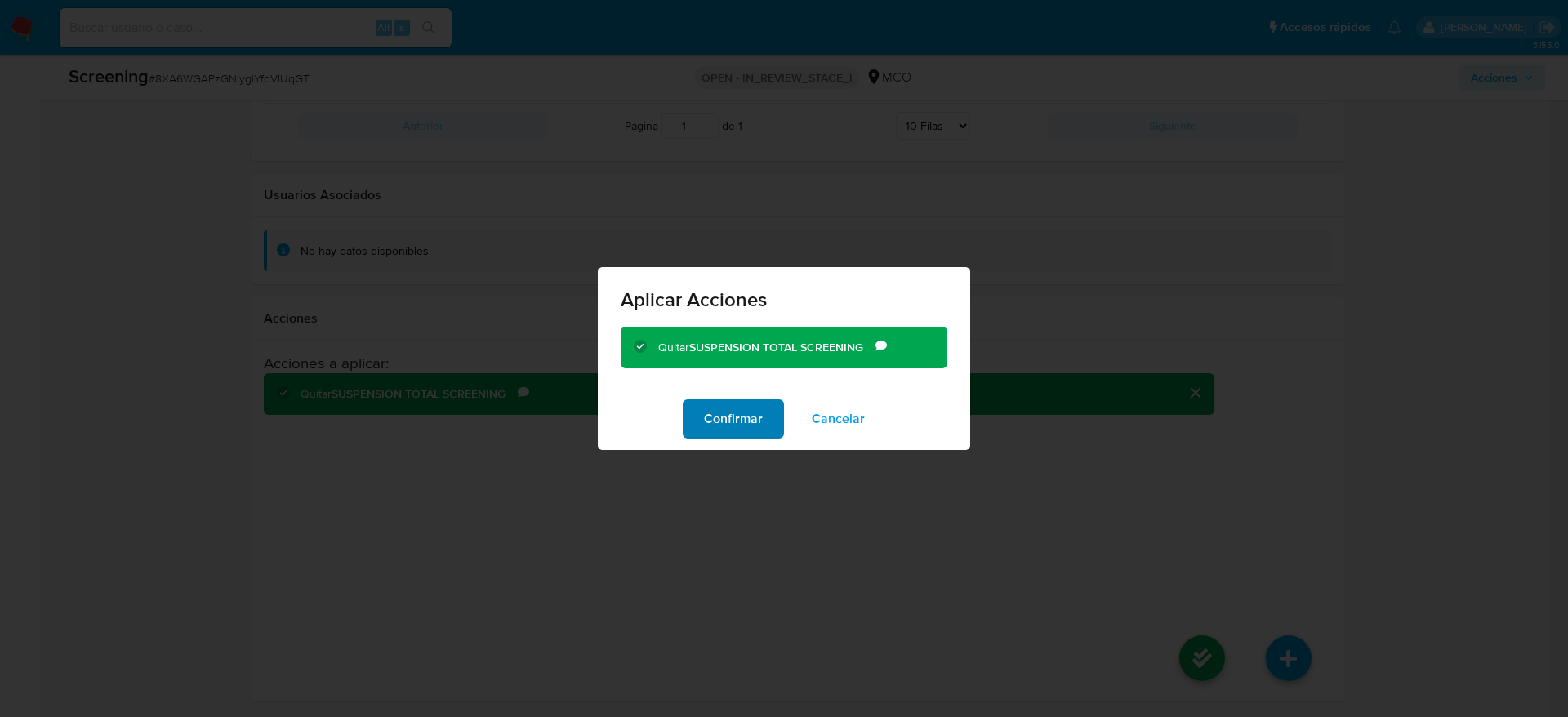
click at [753, 401] on span "Confirmar" at bounding box center [733, 419] width 59 height 36
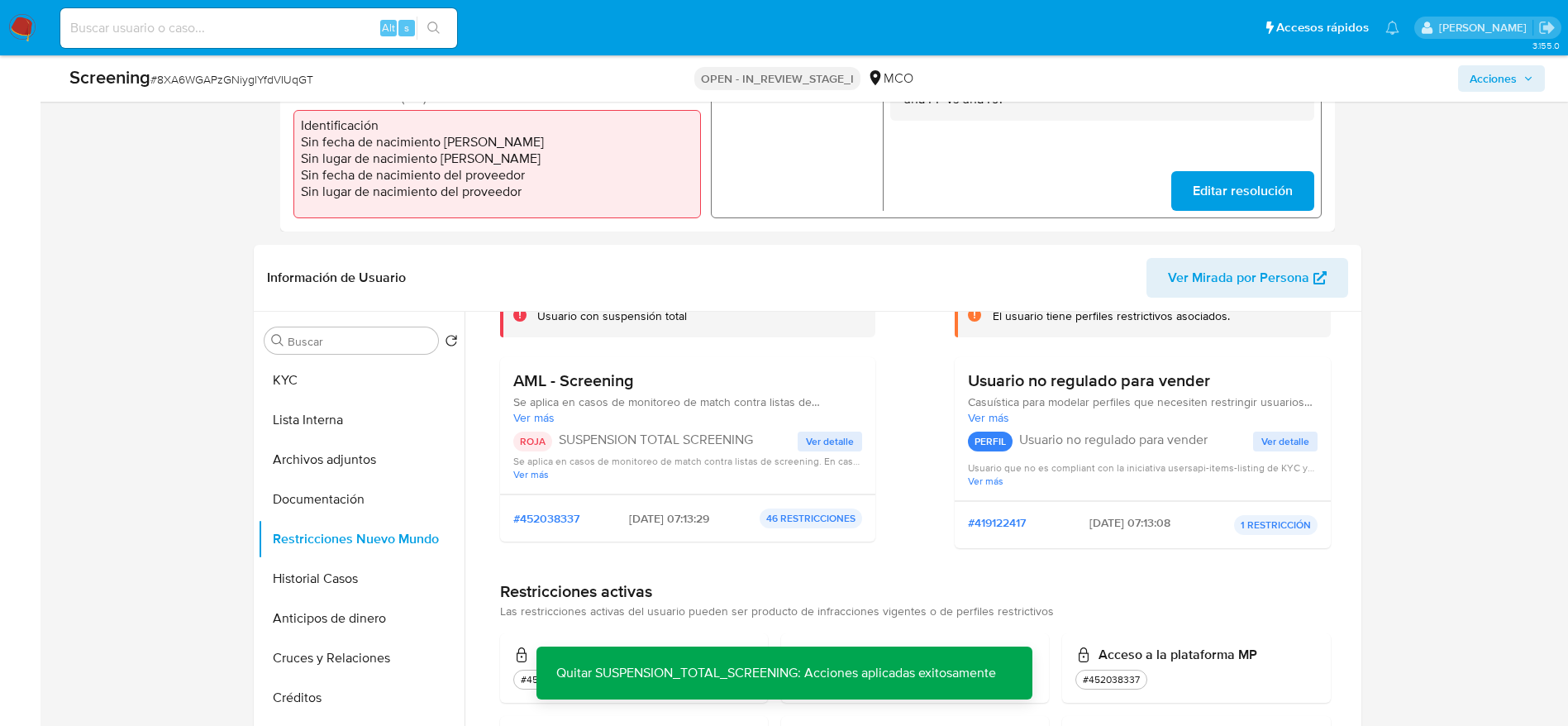
scroll to position [527, 0]
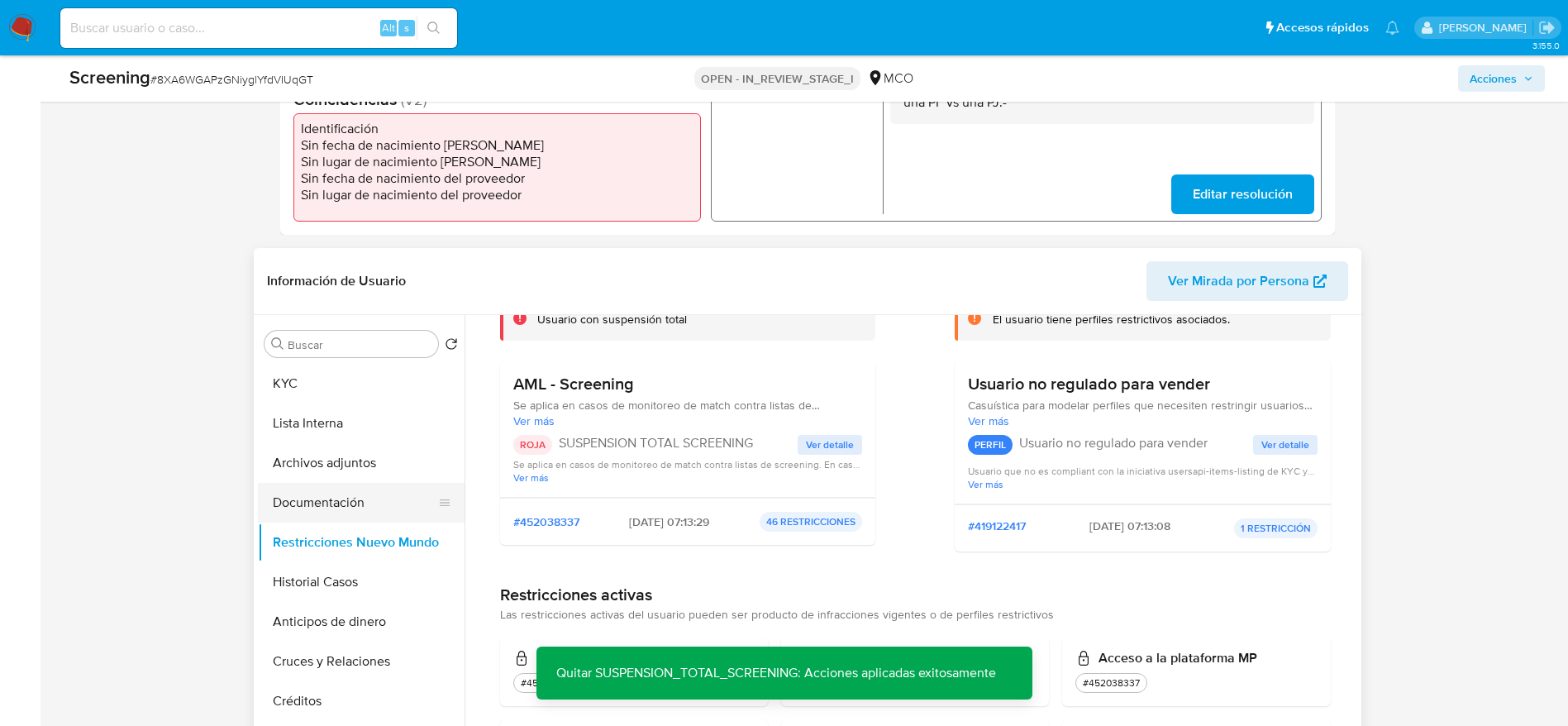
click at [372, 514] on button "Documentación" at bounding box center [355, 502] width 194 height 39
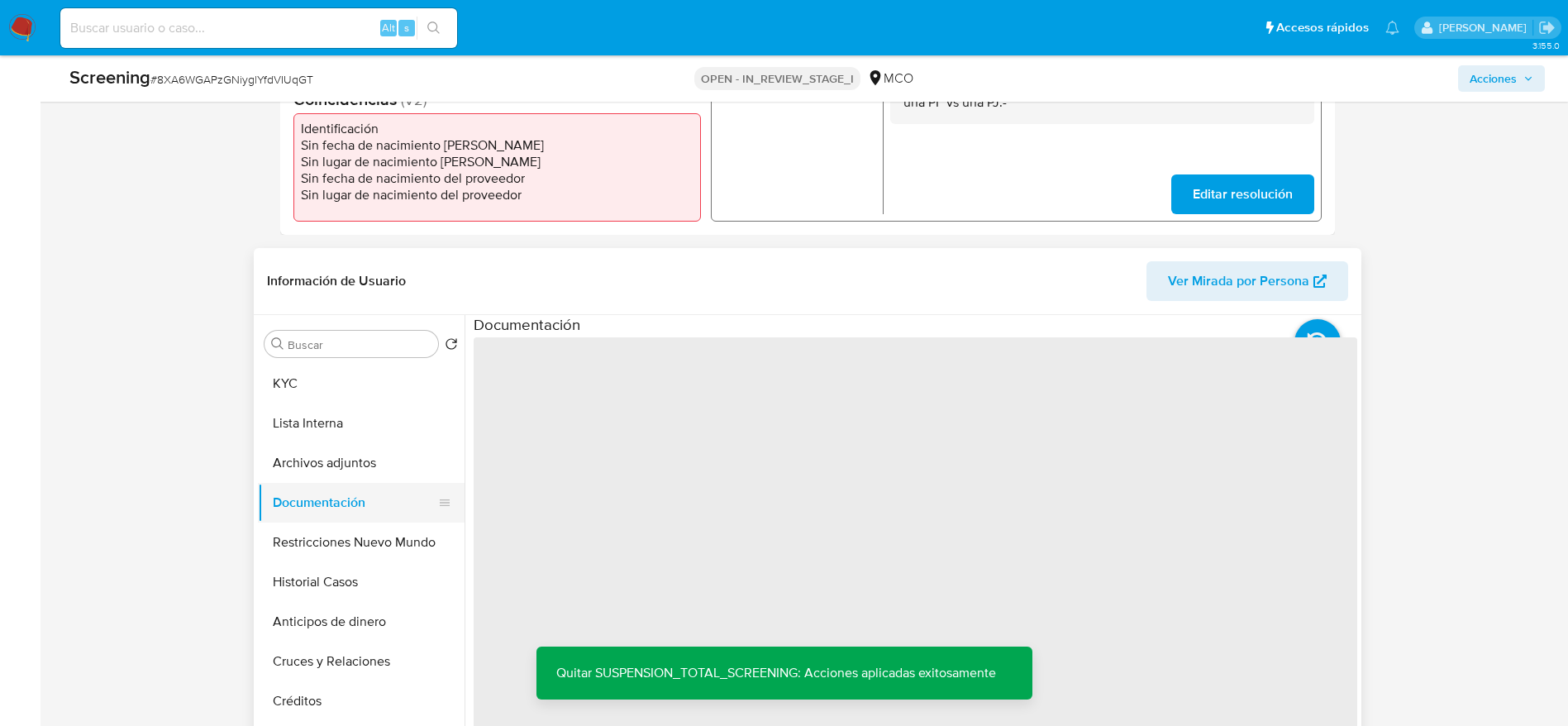
click at [370, 519] on button "Documentación" at bounding box center [355, 502] width 194 height 39
click at [370, 535] on button "Restricciones Nuevo Mundo" at bounding box center [355, 542] width 194 height 39
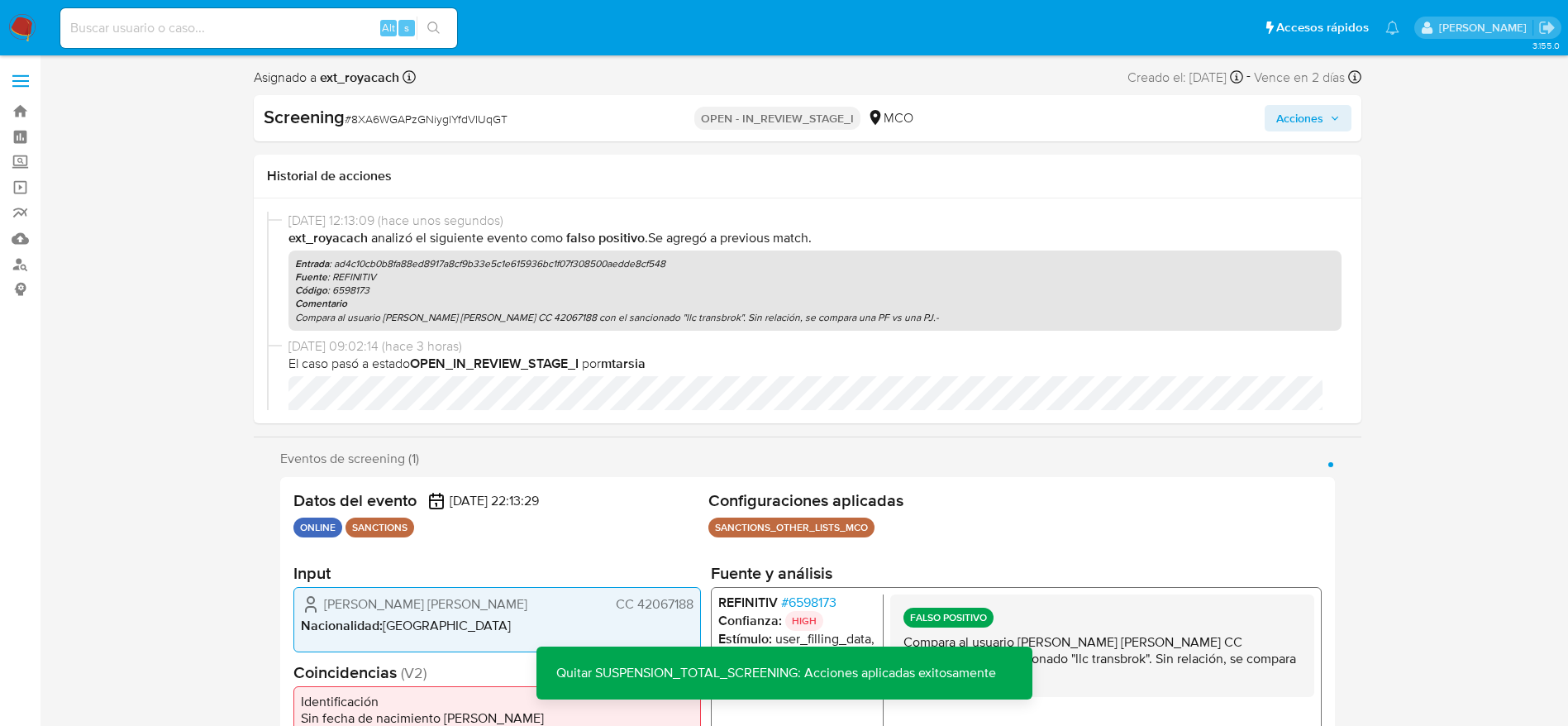
click at [1301, 109] on span "Acciones" at bounding box center [1299, 118] width 47 height 26
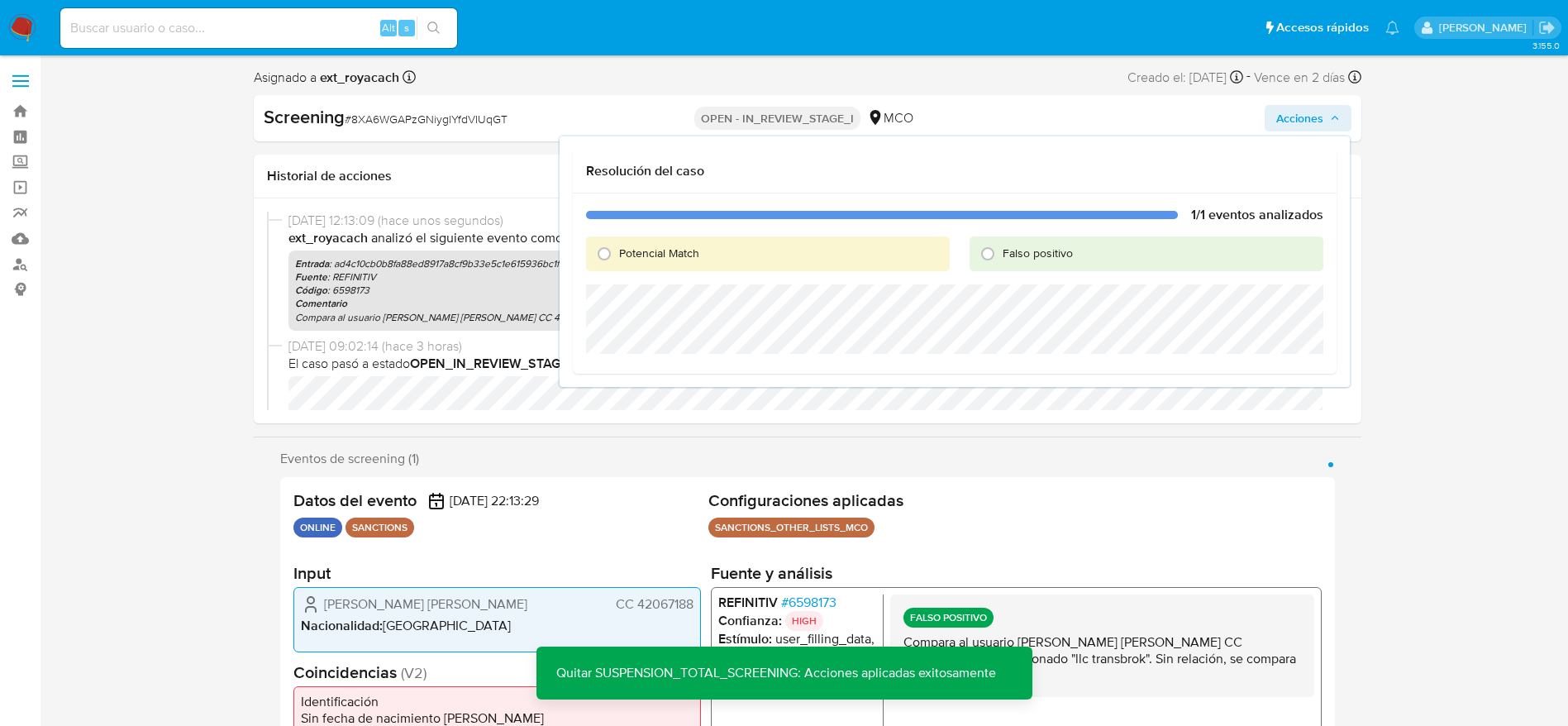
click at [1044, 258] on span "Falso positivo" at bounding box center [1038, 253] width 70 height 17
click at [1001, 258] on input "Falso positivo" at bounding box center [988, 254] width 26 height 26
radio input "true"
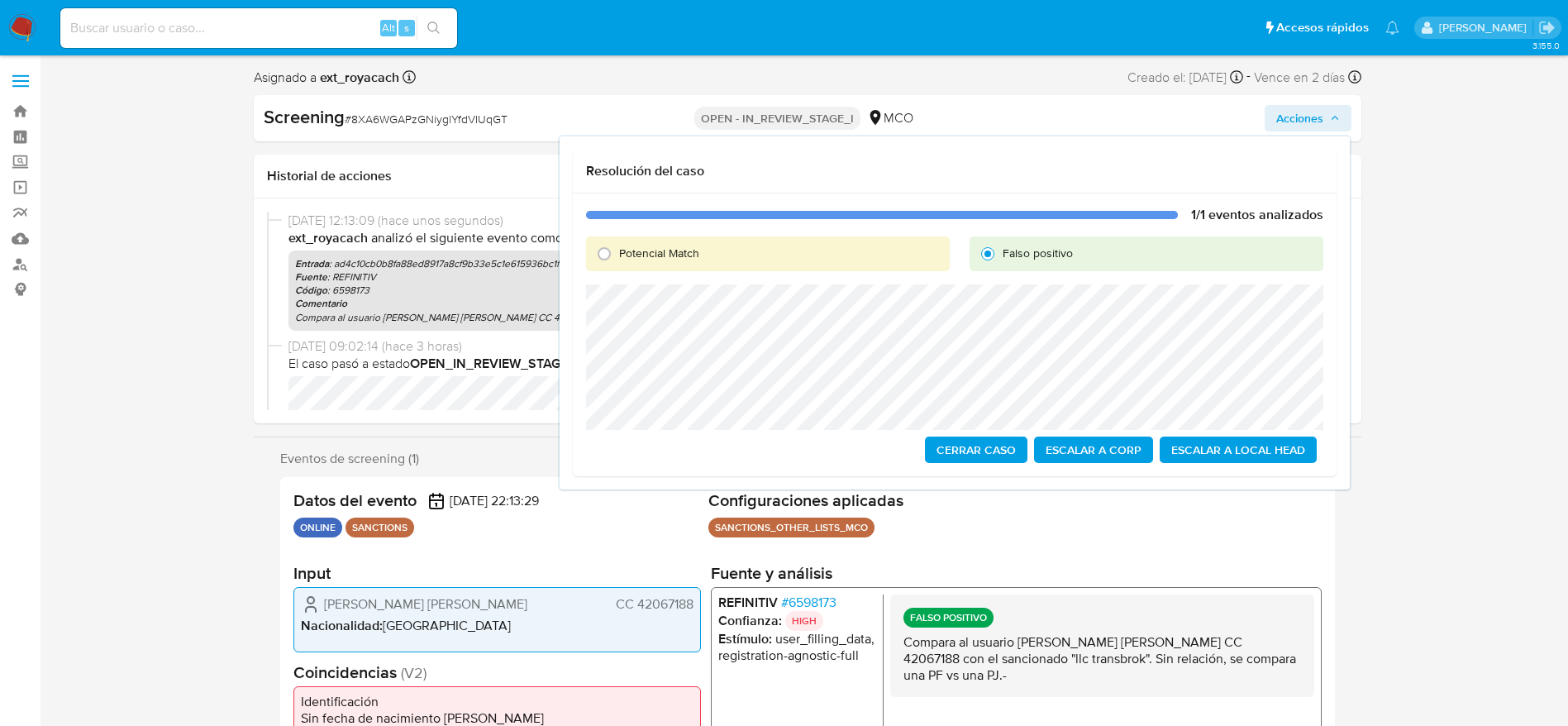
click at [960, 458] on span "Cerrar Caso" at bounding box center [976, 449] width 80 height 23
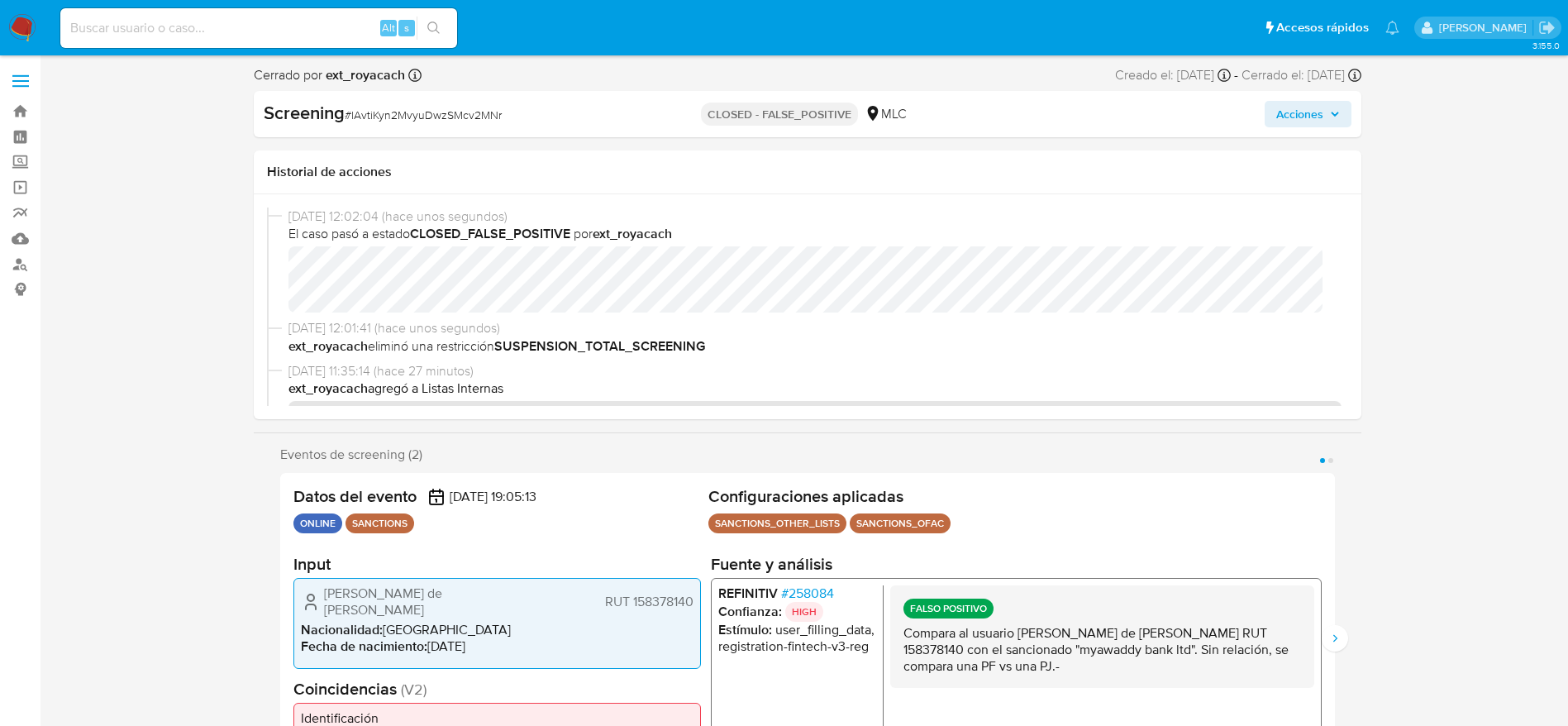
select select "10"
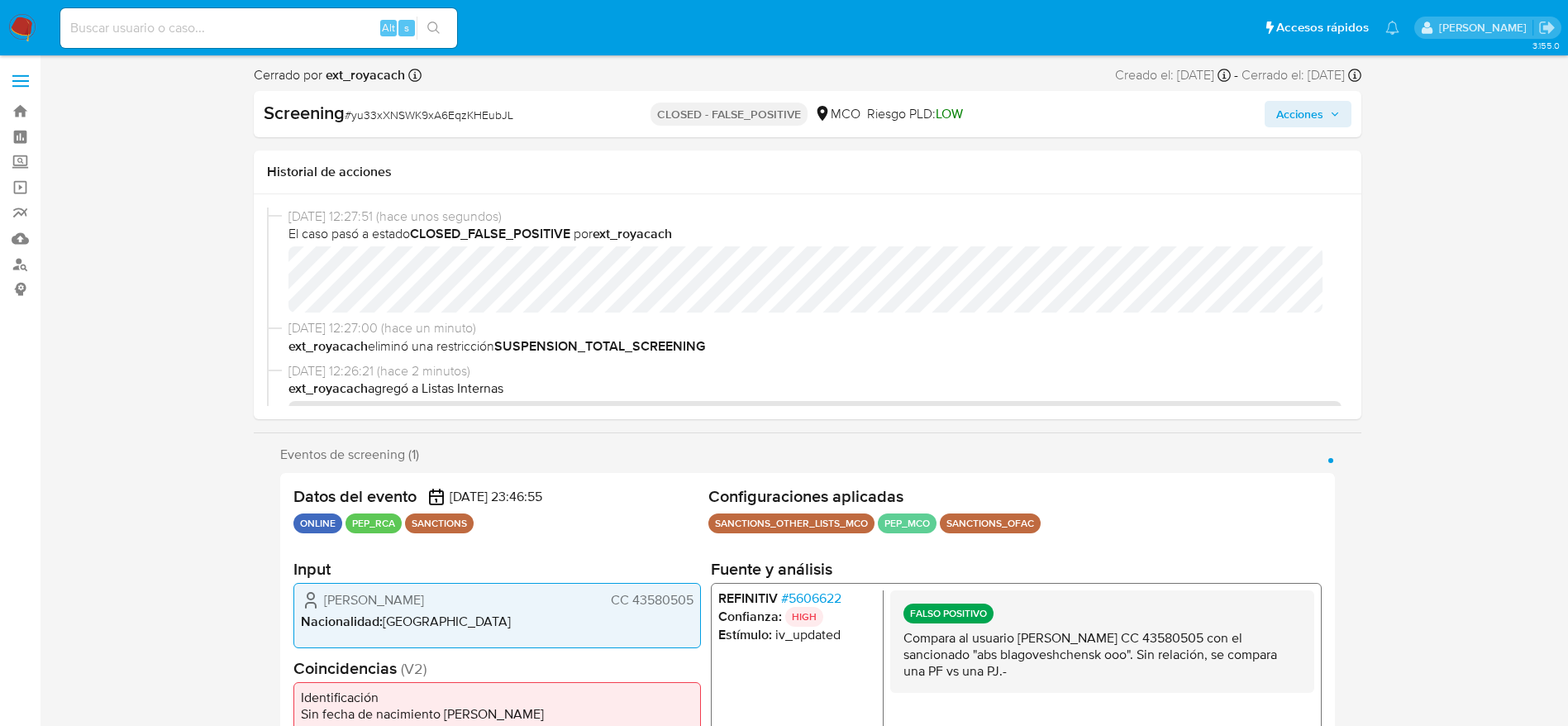
select select "10"
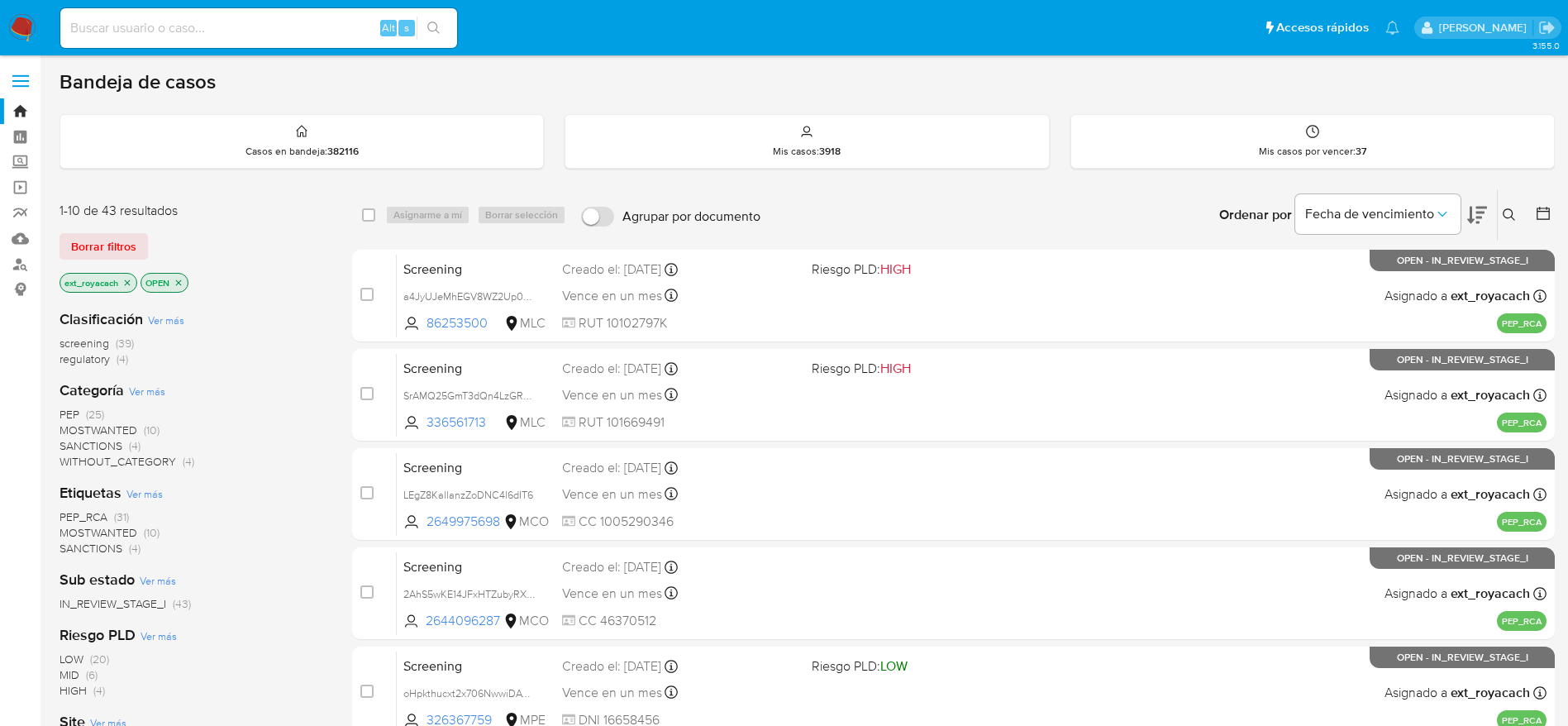
scroll to position [579, 0]
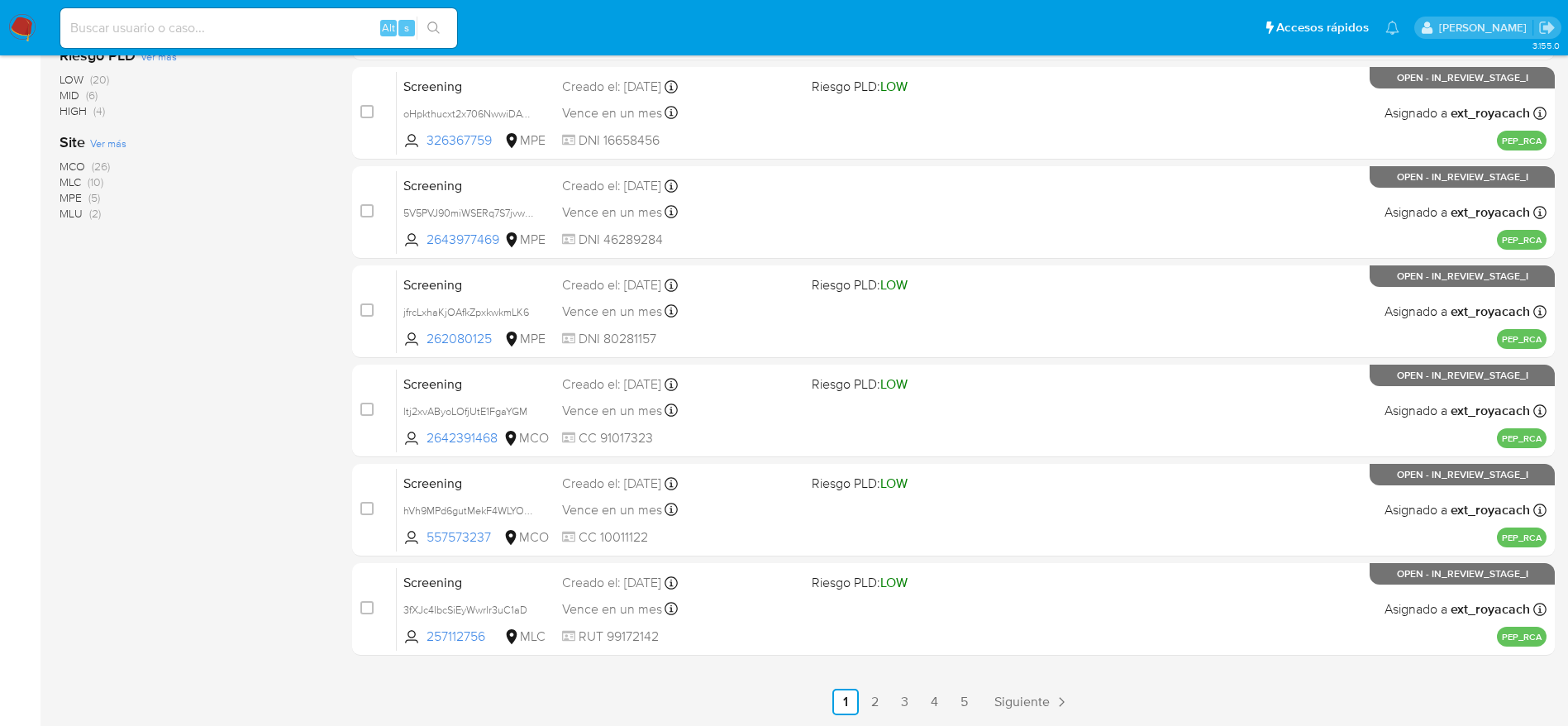
click at [27, 19] on img at bounding box center [22, 28] width 28 height 28
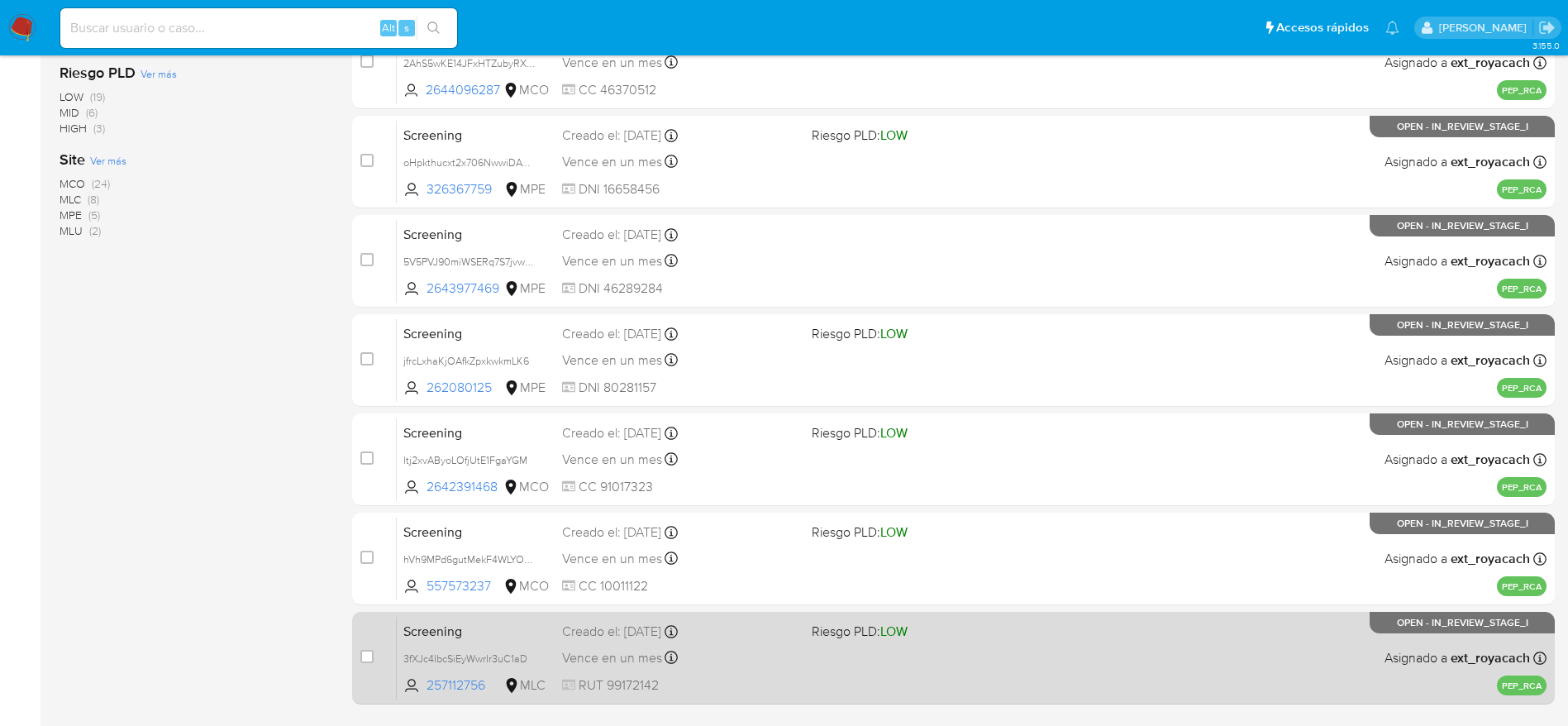
scroll to position [579, 0]
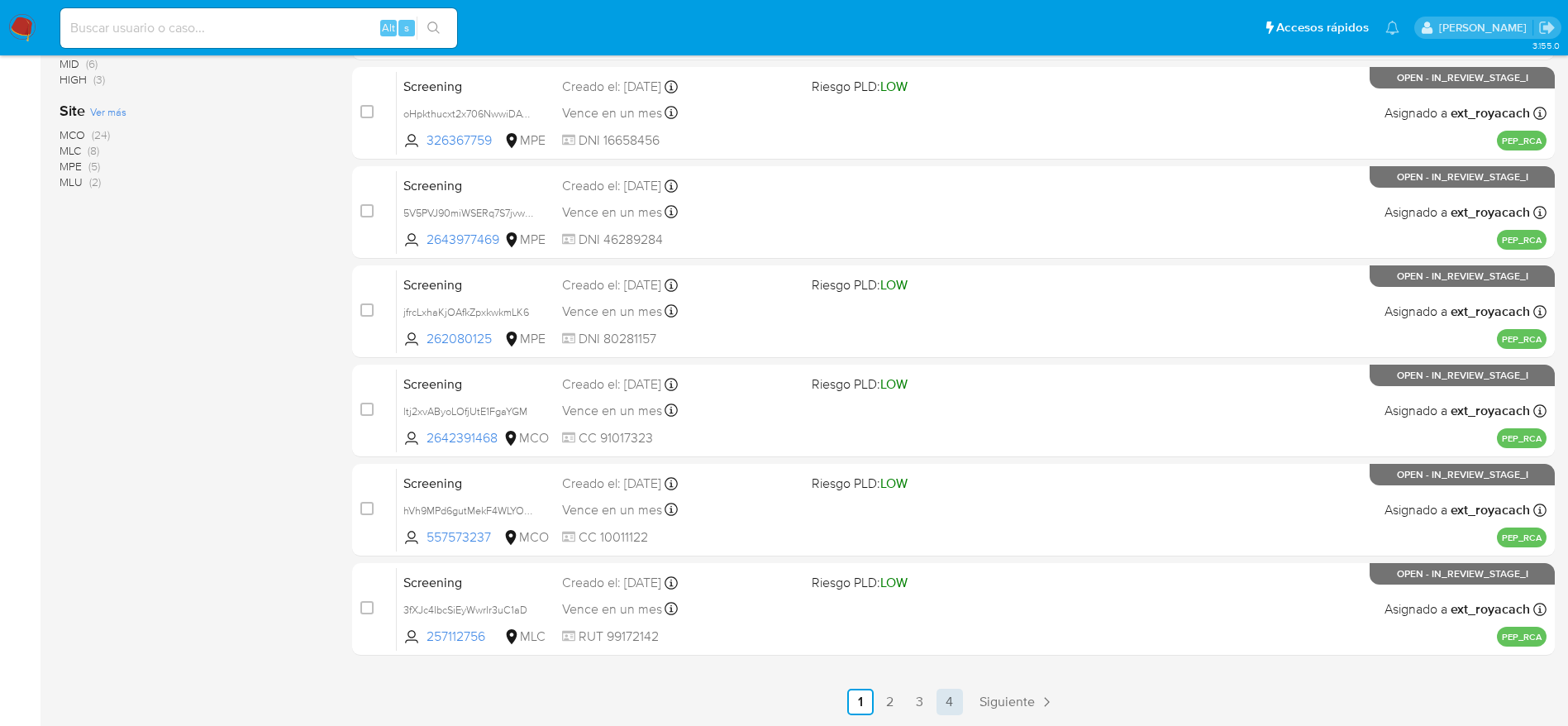
click at [951, 702] on link "4" at bounding box center [950, 702] width 26 height 26
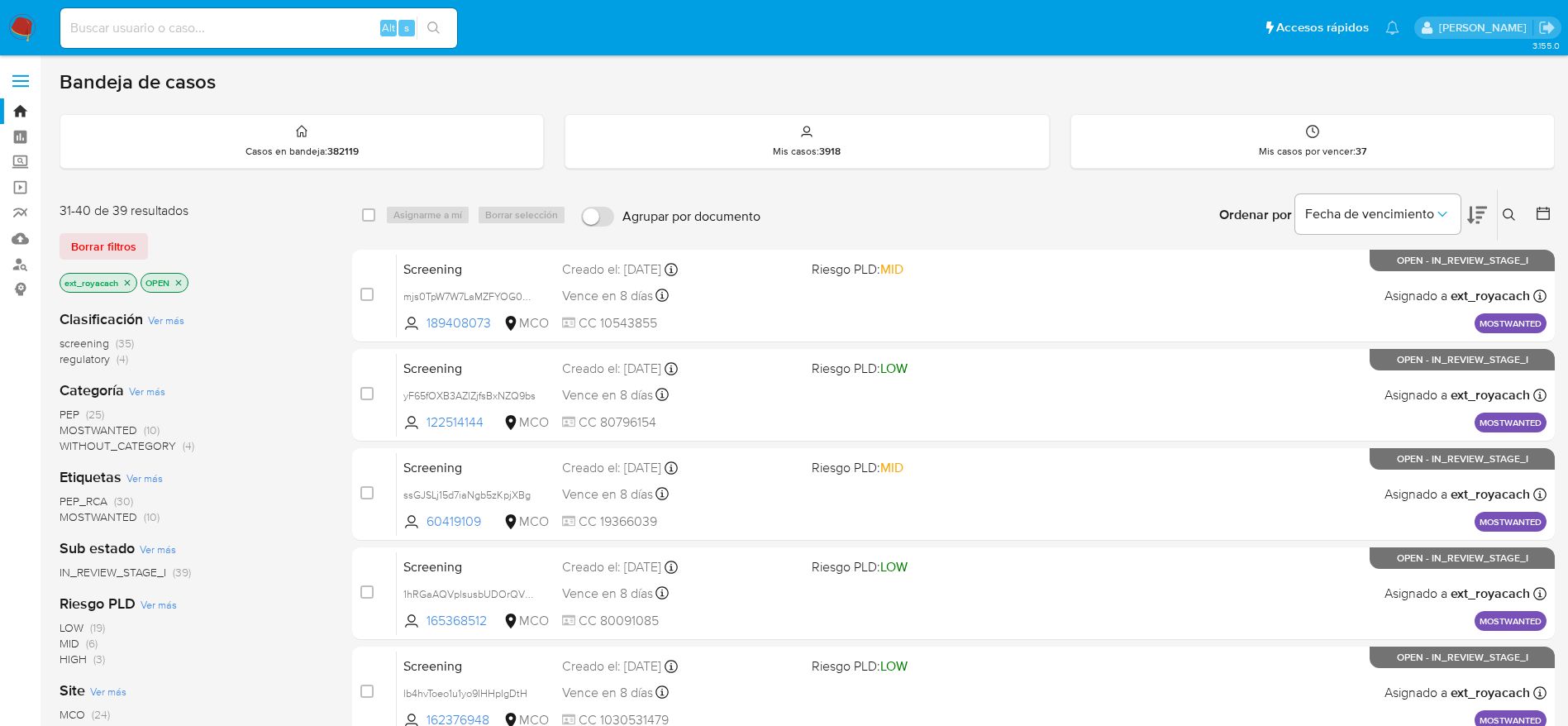
click at [96, 365] on span "regulatory" at bounding box center [85, 359] width 51 height 17
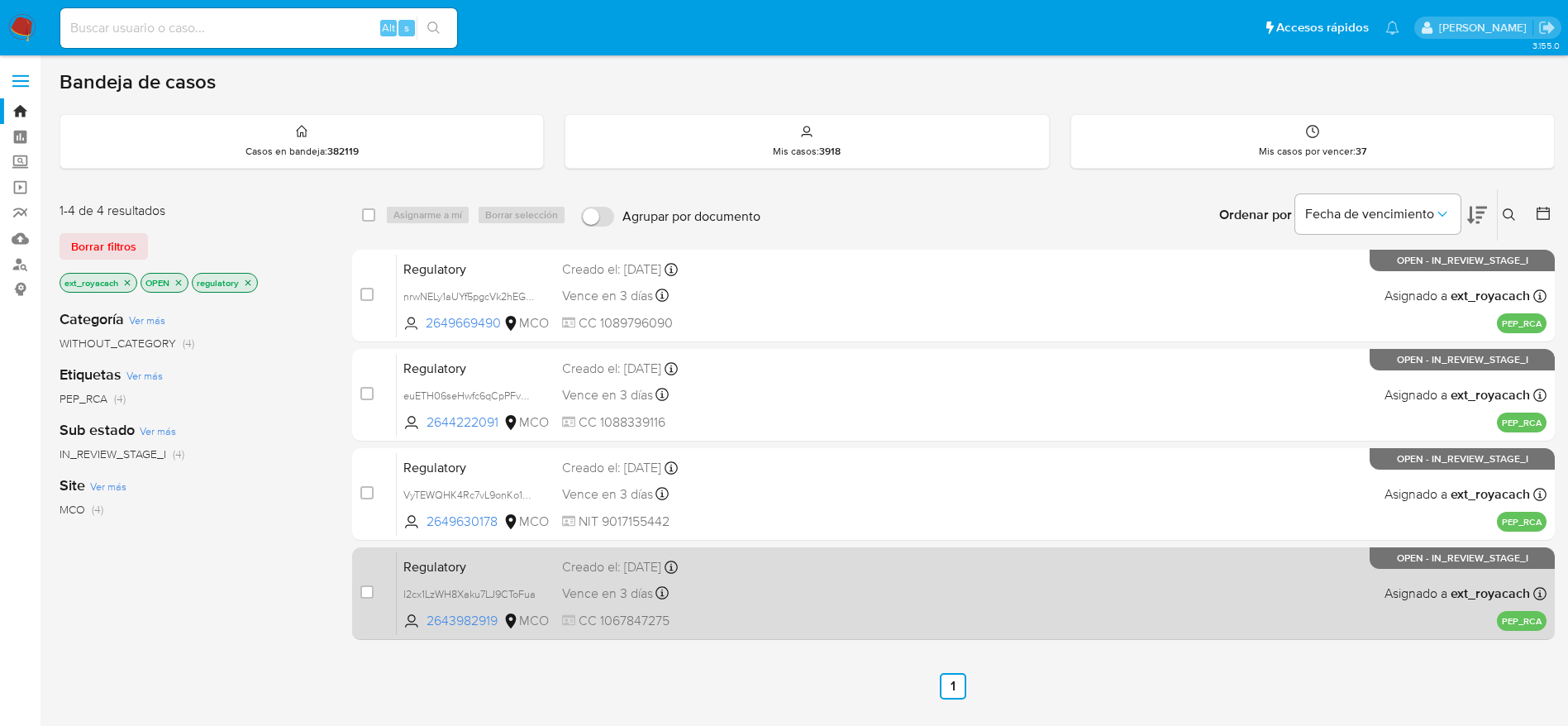
click at [711, 604] on div "Regulatory I2cx1LzWH8Xaku7LJ9CToFua 2643982919 MCO Creado el: [DATE] Creado el:…" at bounding box center [971, 592] width 1150 height 83
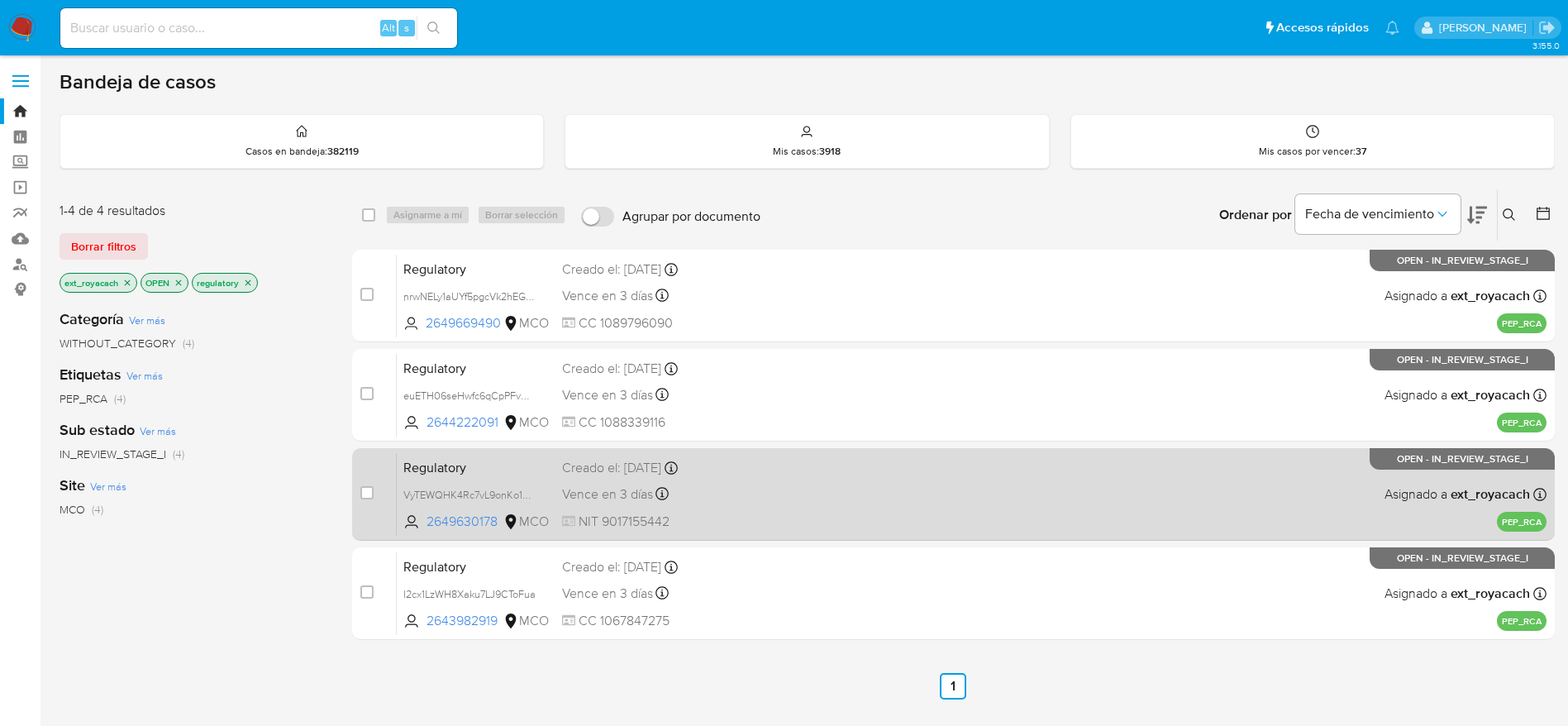
click at [722, 452] on div "Regulatory VyTEWQHK4Rc7vL9onKo160dk 2649630178 MCO Creado el: 24/08/2025 Creado…" at bounding box center [971, 493] width 1150 height 83
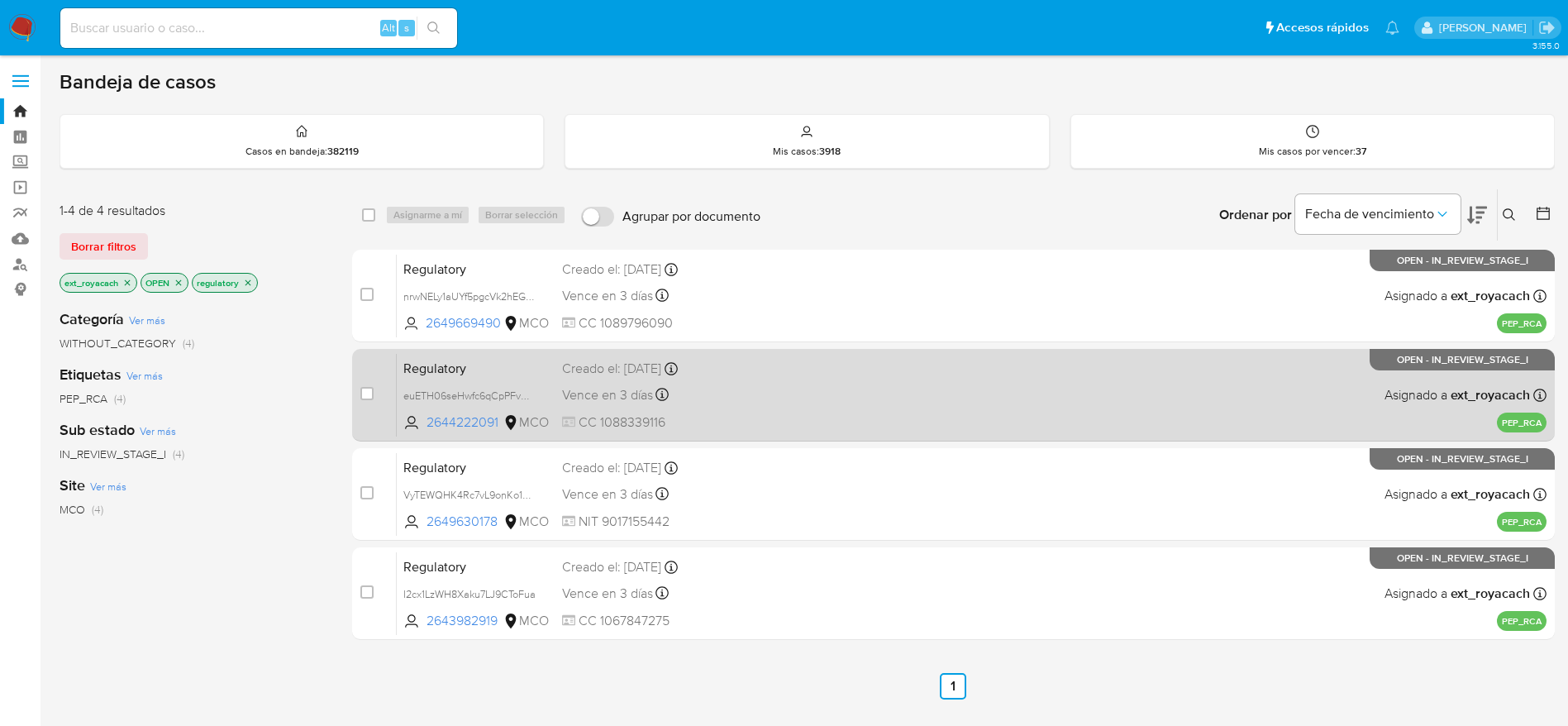
click at [658, 366] on div "Creado el: 24/08/2025 Creado el: 24/08/2025 19:43:03" at bounding box center [680, 368] width 237 height 18
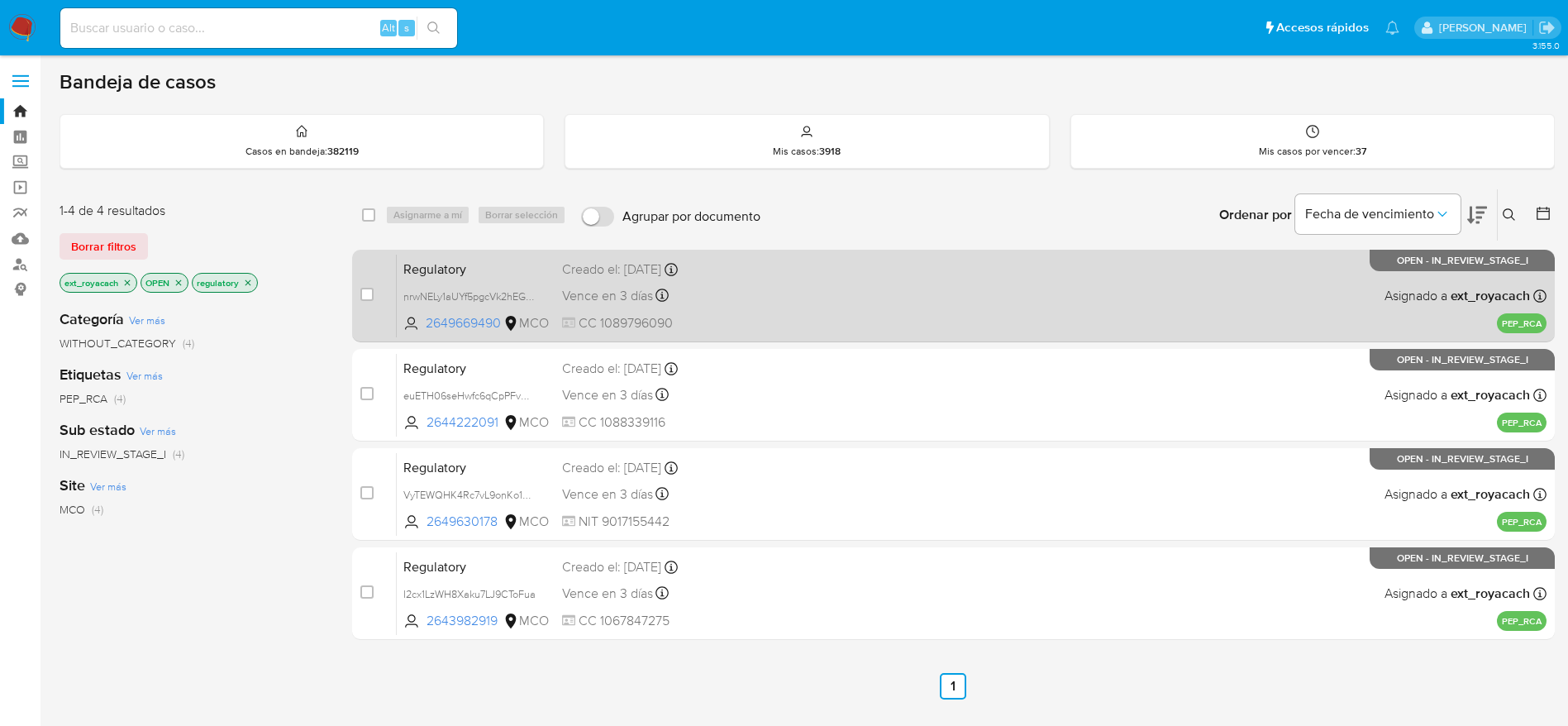
click at [696, 303] on div "Vence en 3 días Vence el 28/08/2025 20:10:56" at bounding box center [680, 296] width 237 height 22
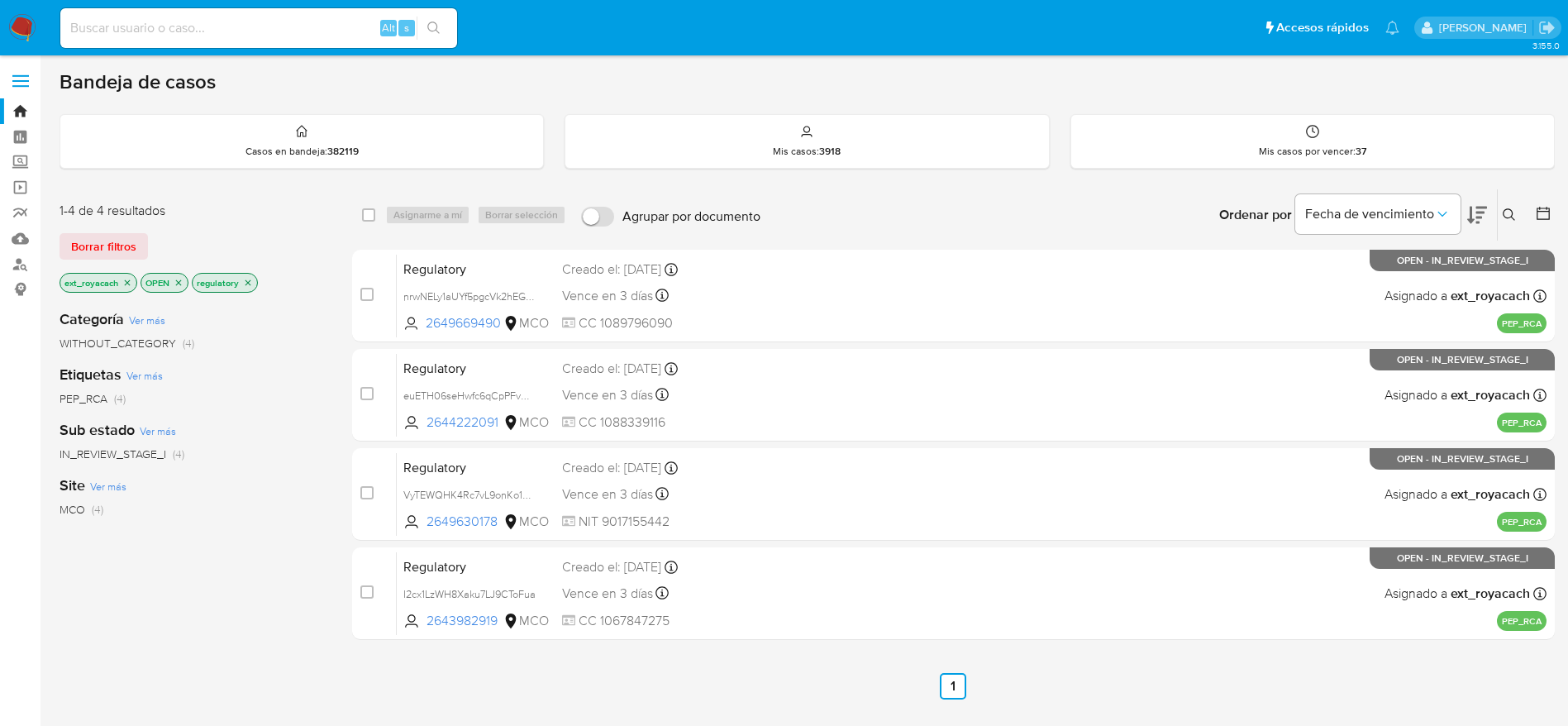
click at [253, 279] on icon "close-filter" at bounding box center [248, 283] width 10 height 10
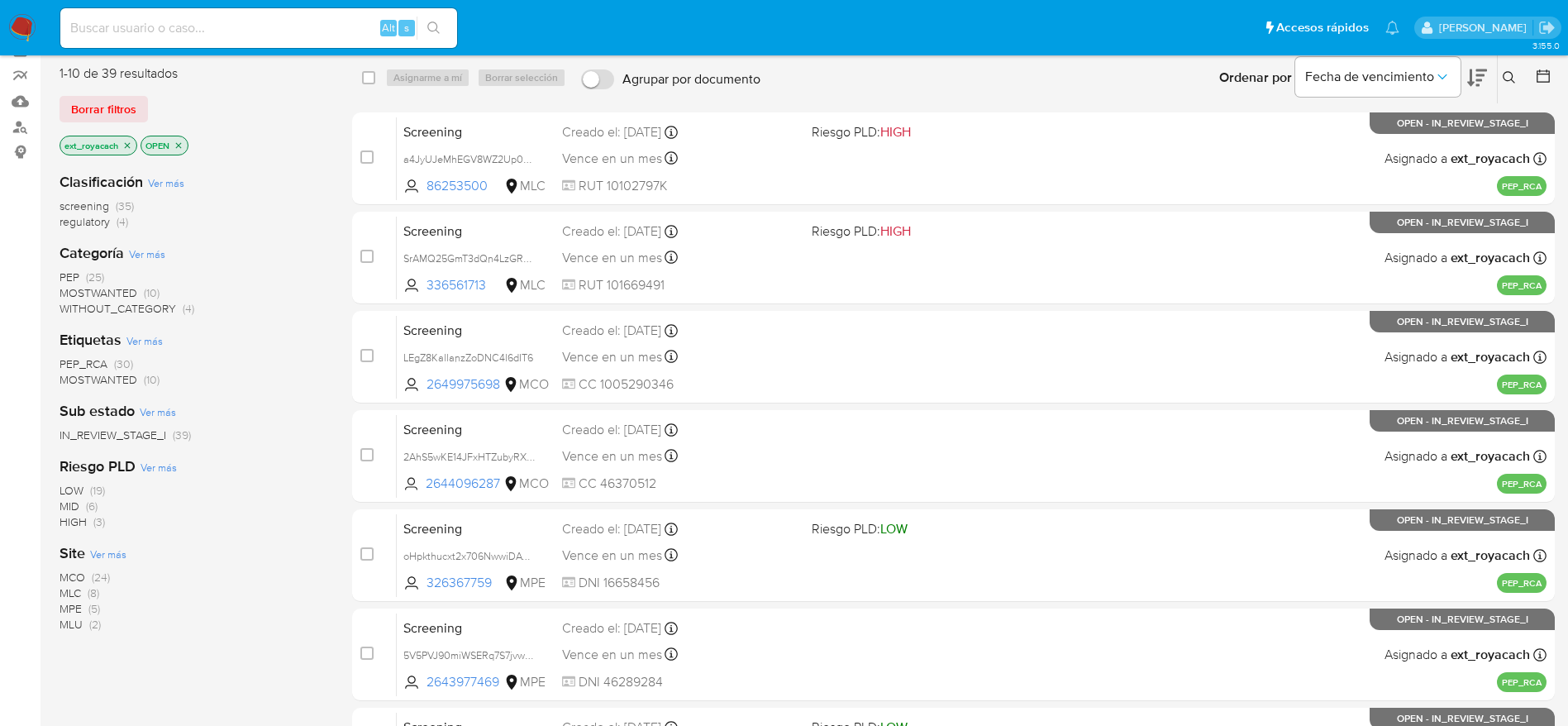
scroll to position [579, 0]
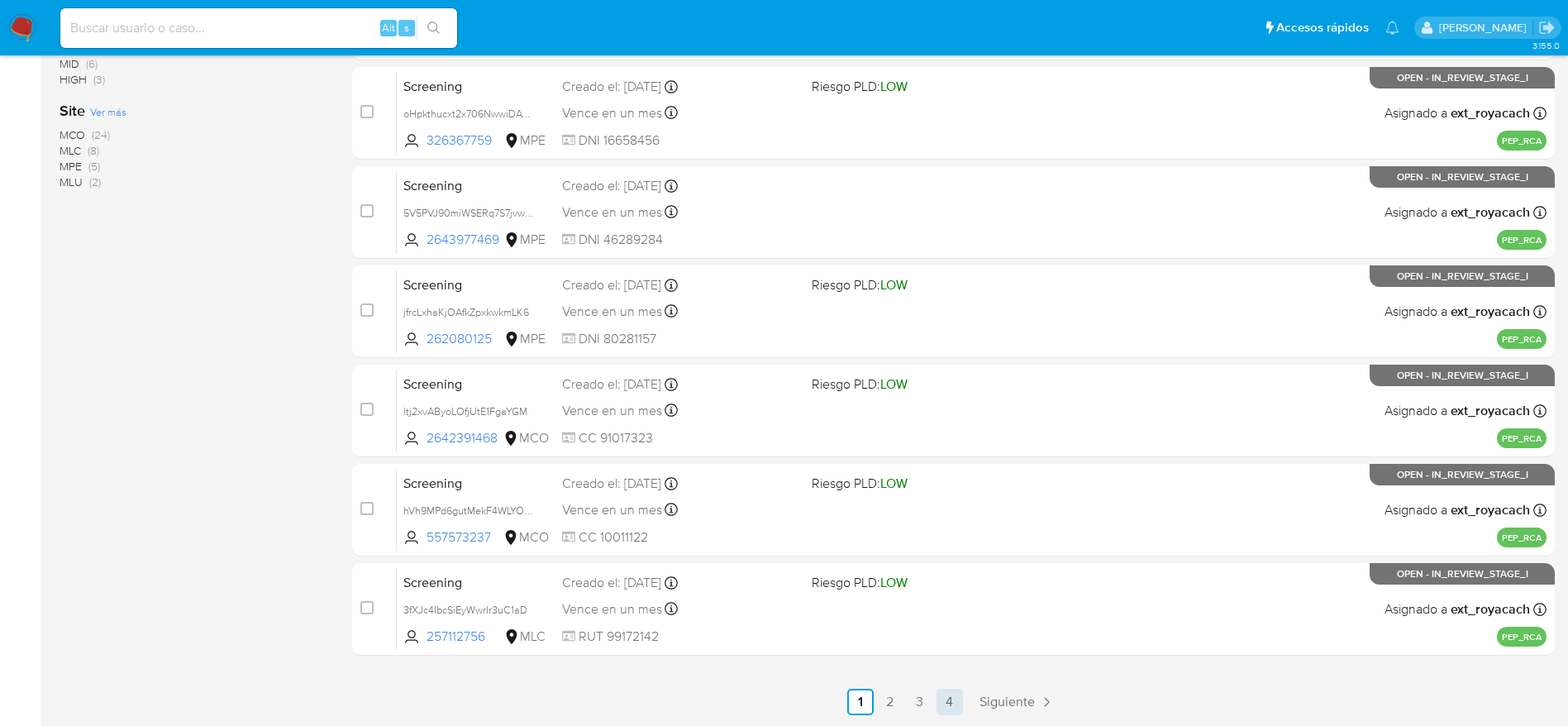
click at [955, 713] on link "4" at bounding box center [950, 702] width 26 height 26
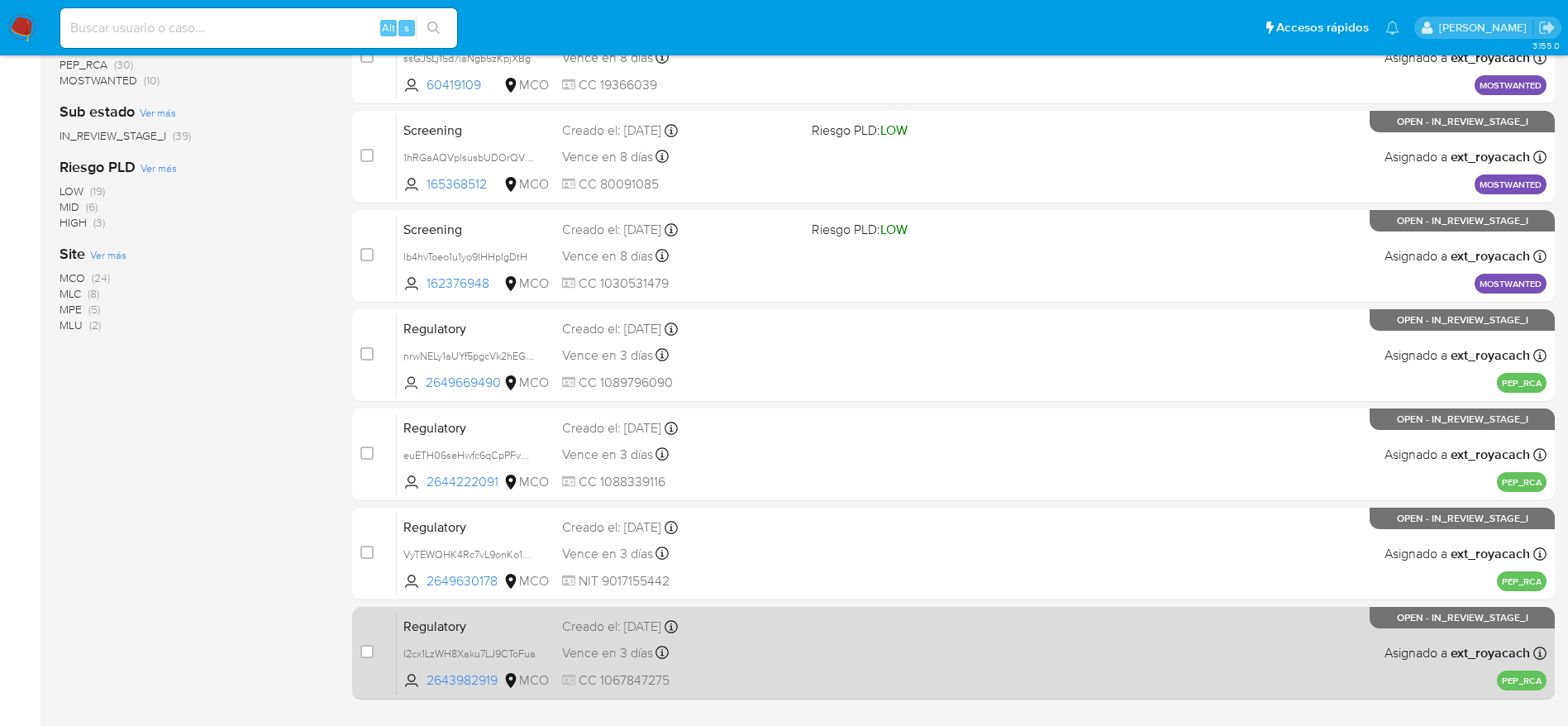
scroll to position [480, 0]
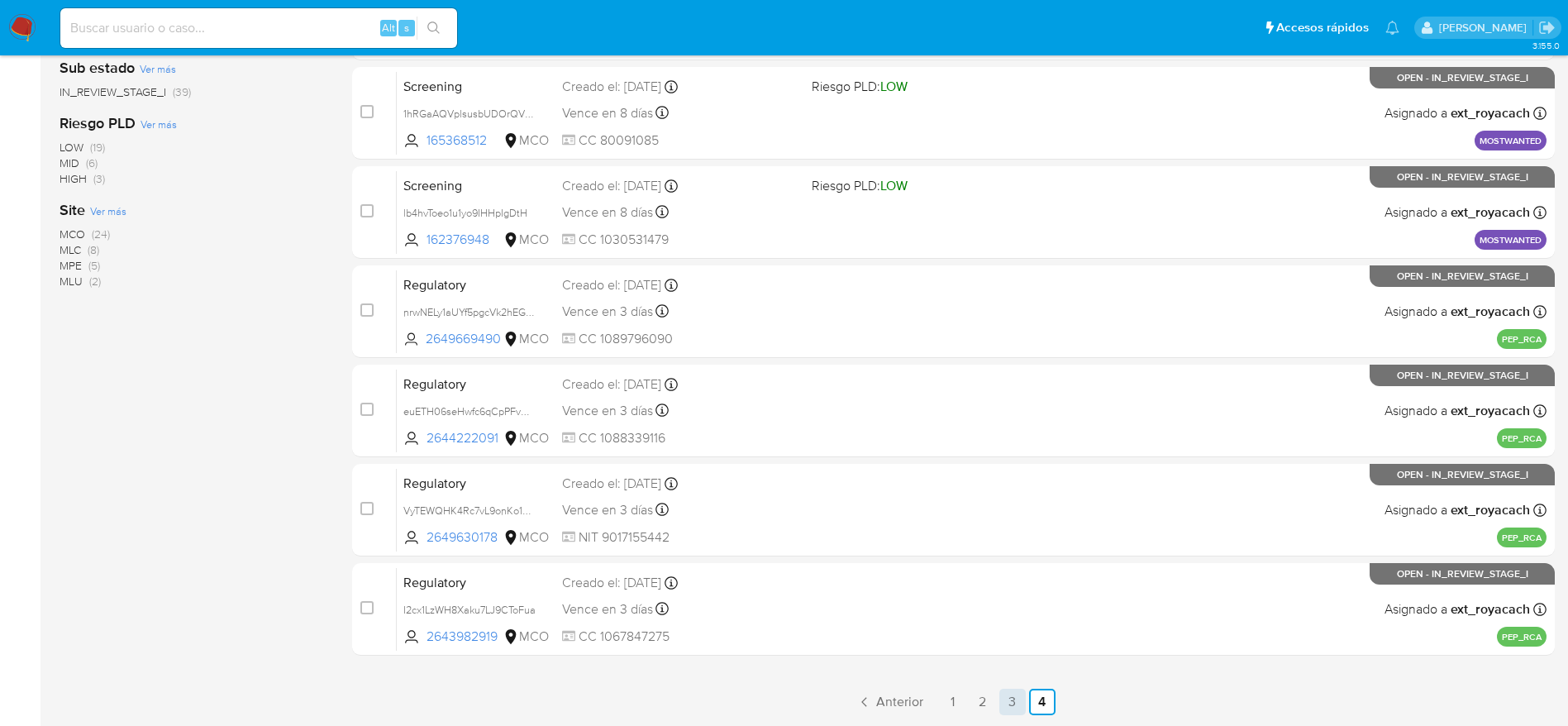
click at [1005, 693] on link "3" at bounding box center [1012, 702] width 26 height 26
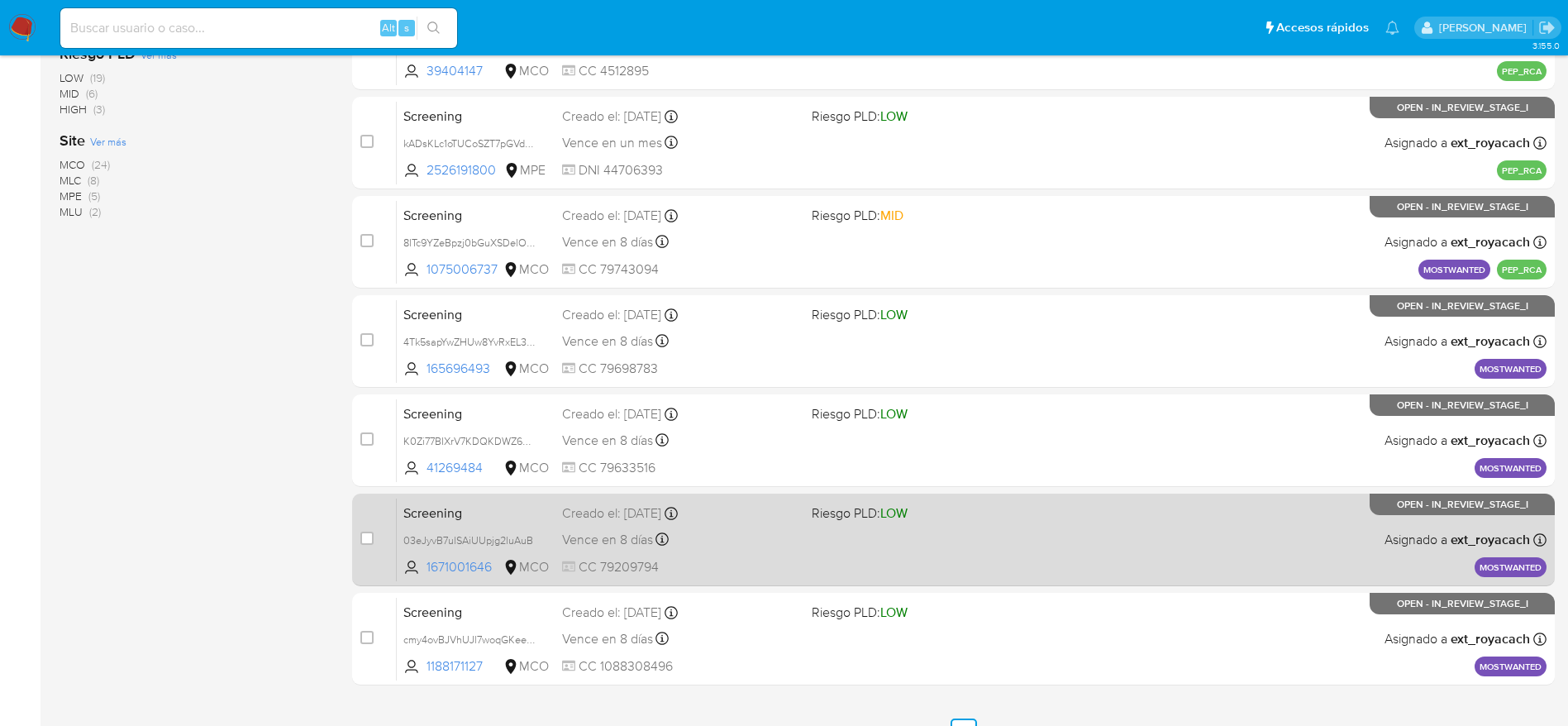
scroll to position [579, 0]
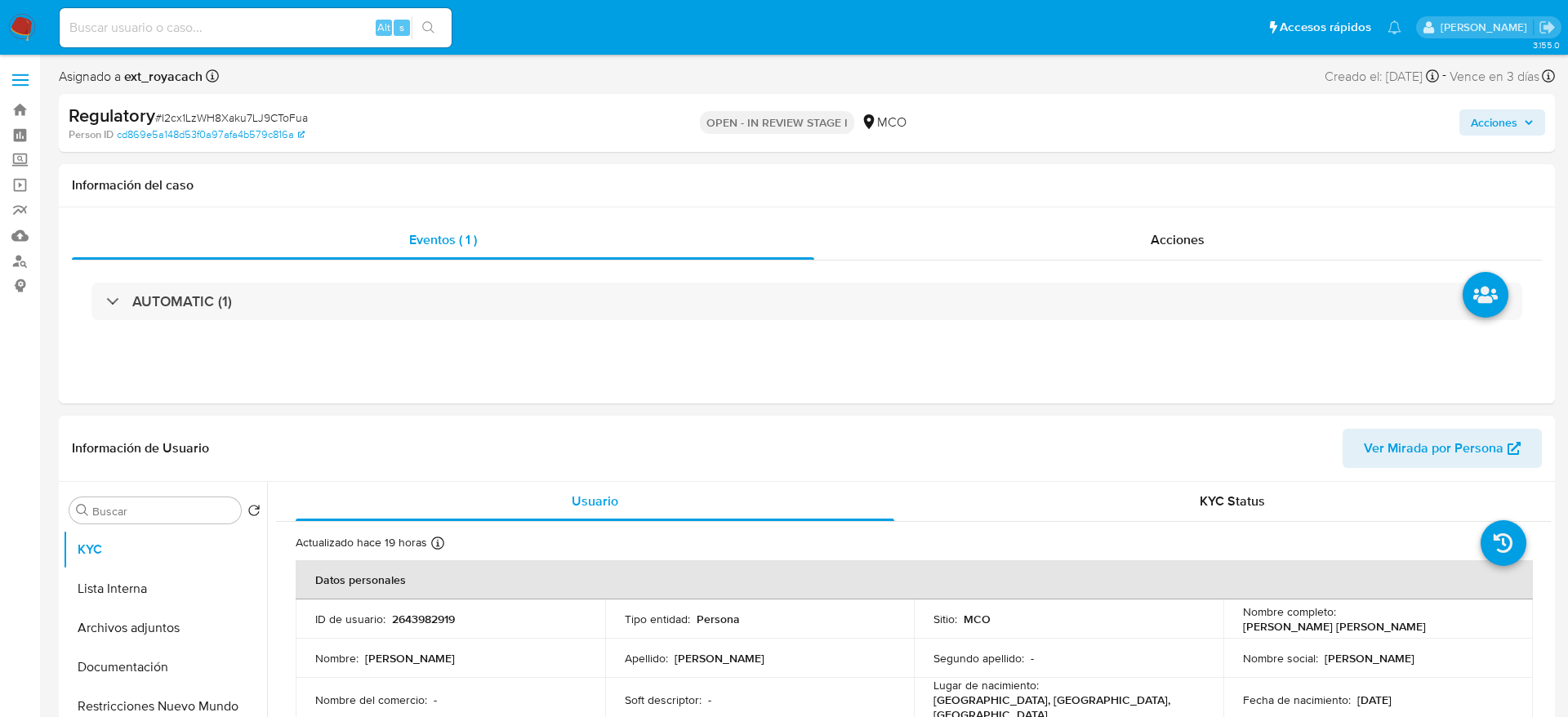
select select "10"
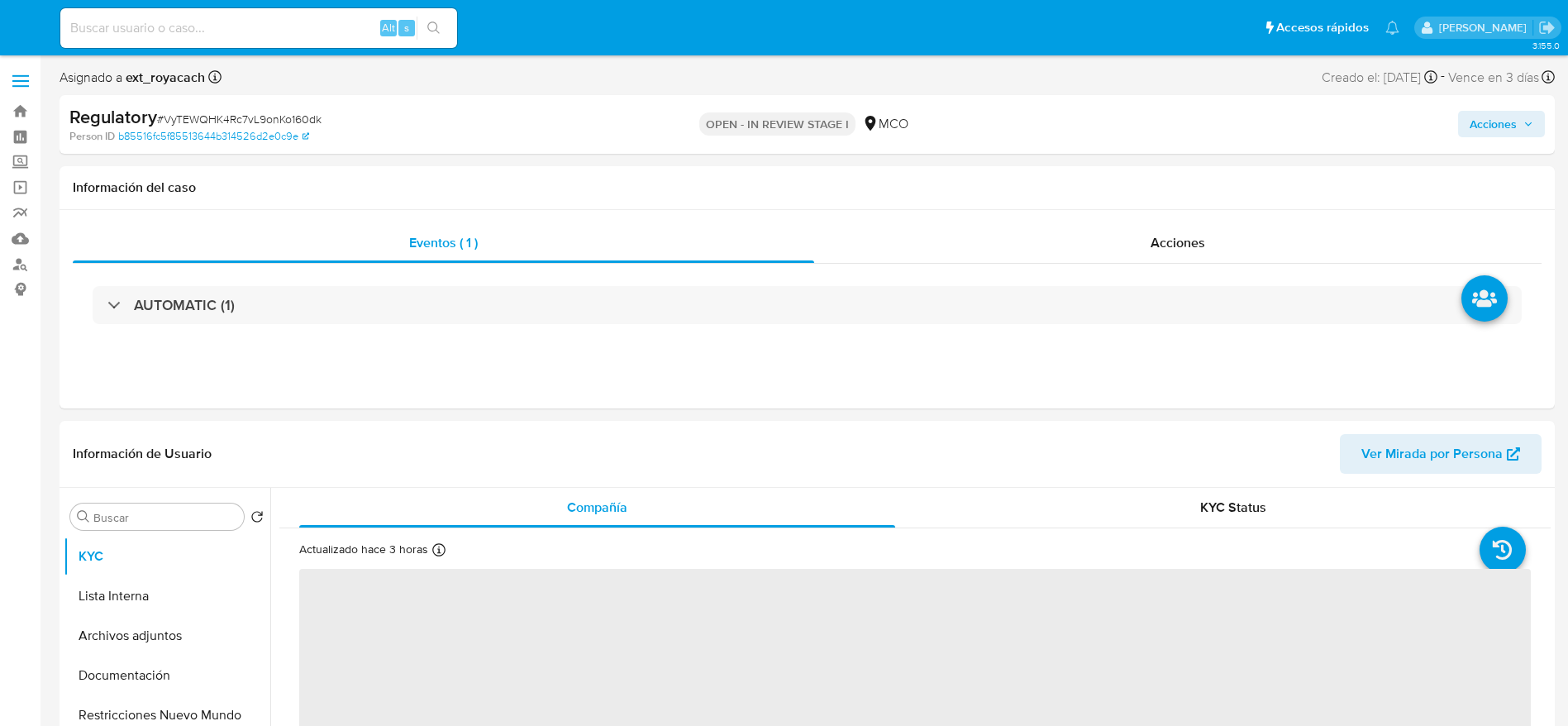
select select "10"
